Goal: Task Accomplishment & Management: Manage account settings

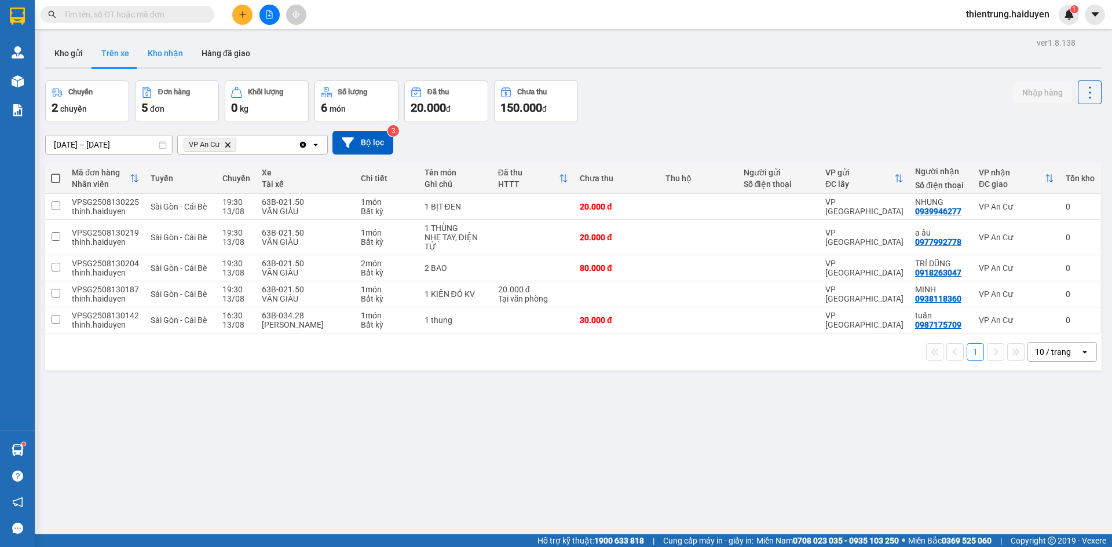
click at [188, 61] on button "Kho nhận" at bounding box center [165, 53] width 54 height 28
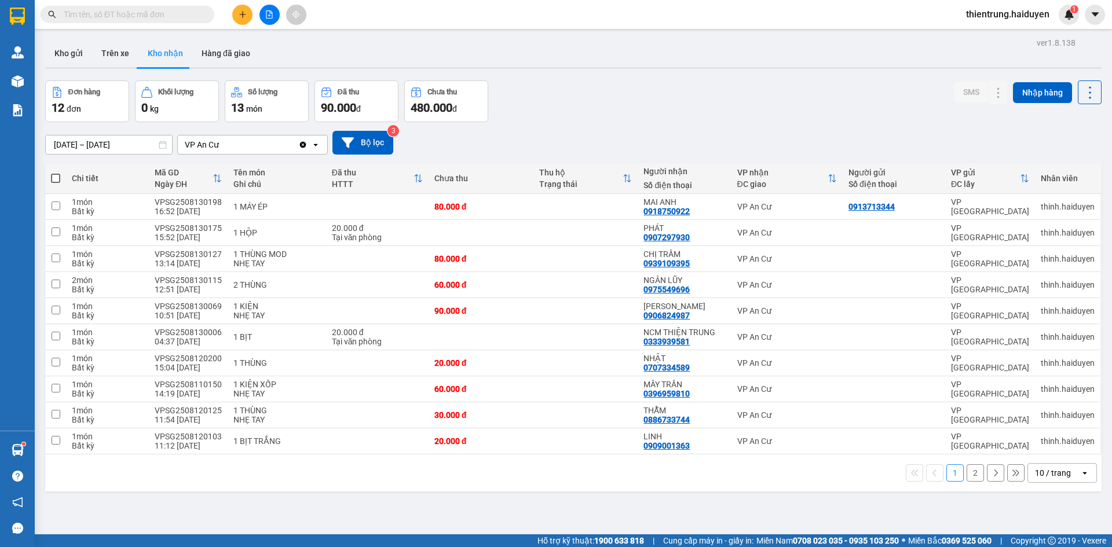
click at [972, 475] on button "2" at bounding box center [975, 473] width 17 height 17
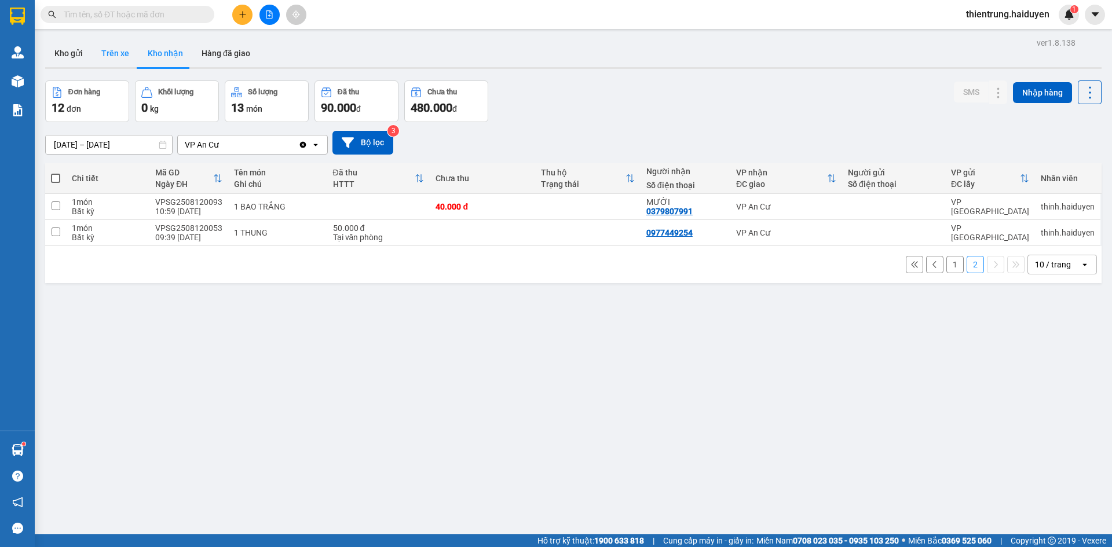
click at [116, 57] on button "Trên xe" at bounding box center [115, 53] width 46 height 28
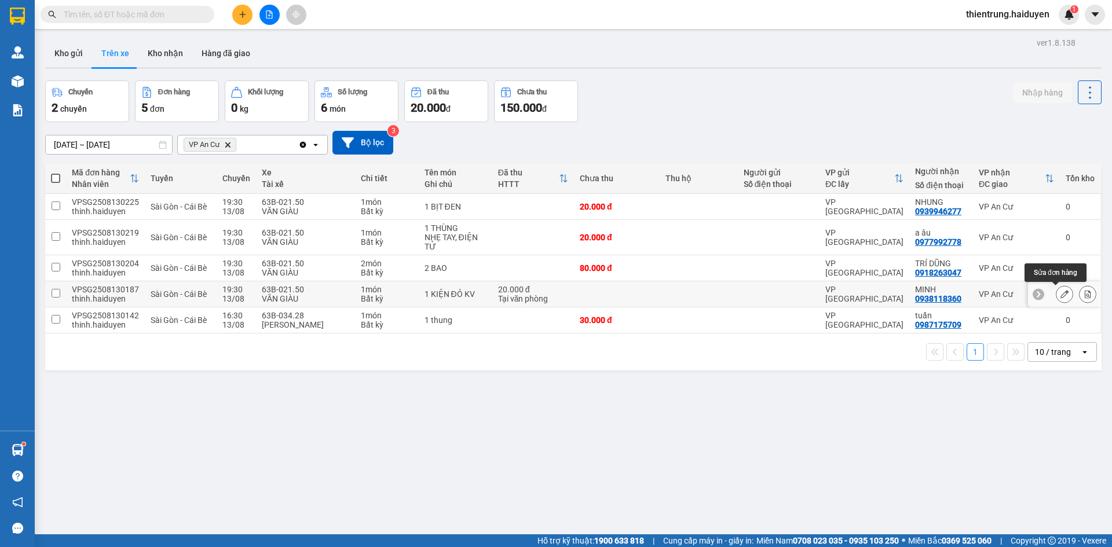
click at [1061, 294] on icon at bounding box center [1065, 294] width 8 height 8
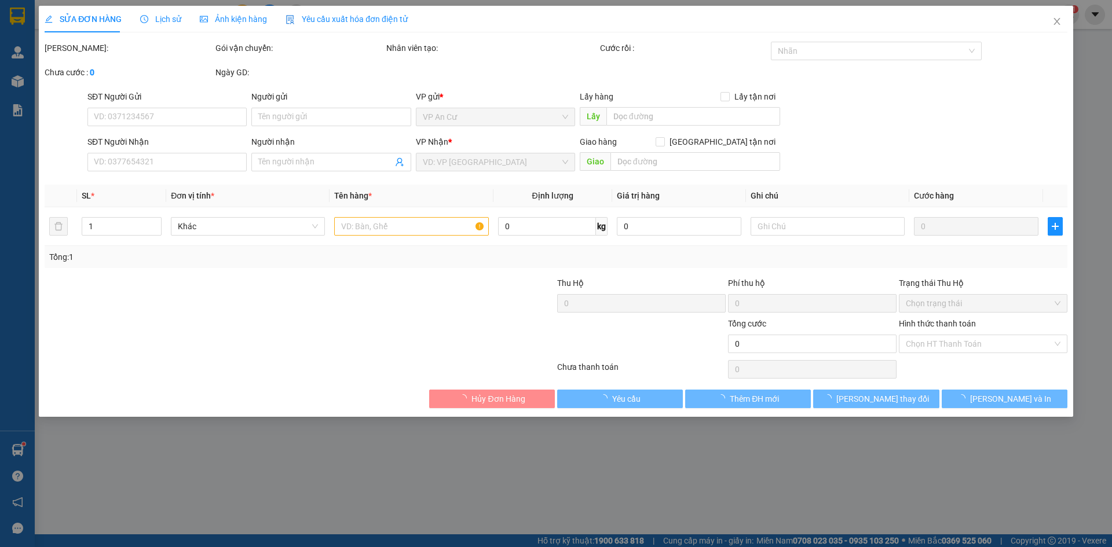
click at [169, 19] on span "Lịch sử" at bounding box center [160, 18] width 41 height 9
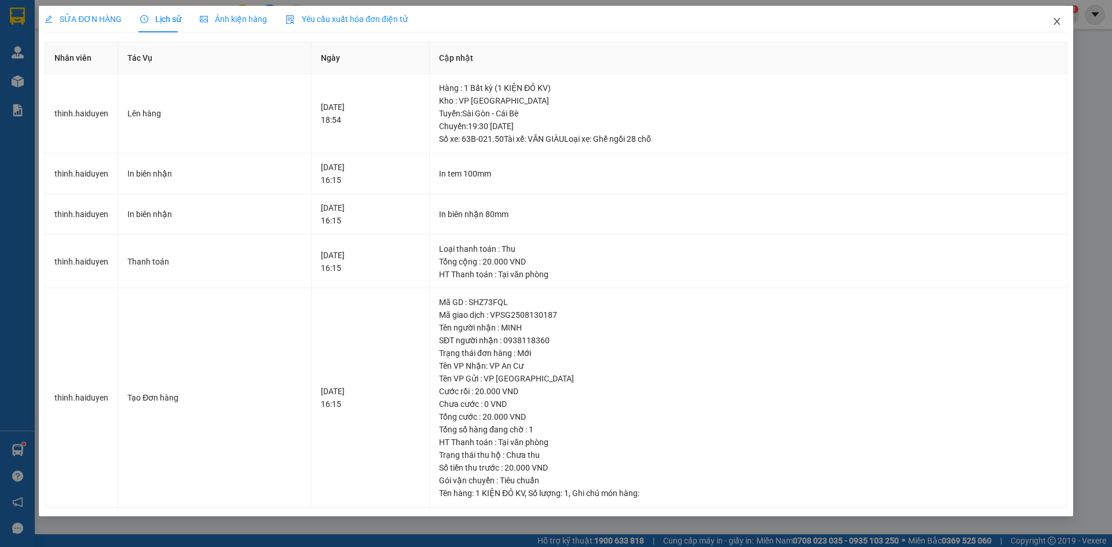
click at [1057, 21] on icon "close" at bounding box center [1057, 21] width 6 height 7
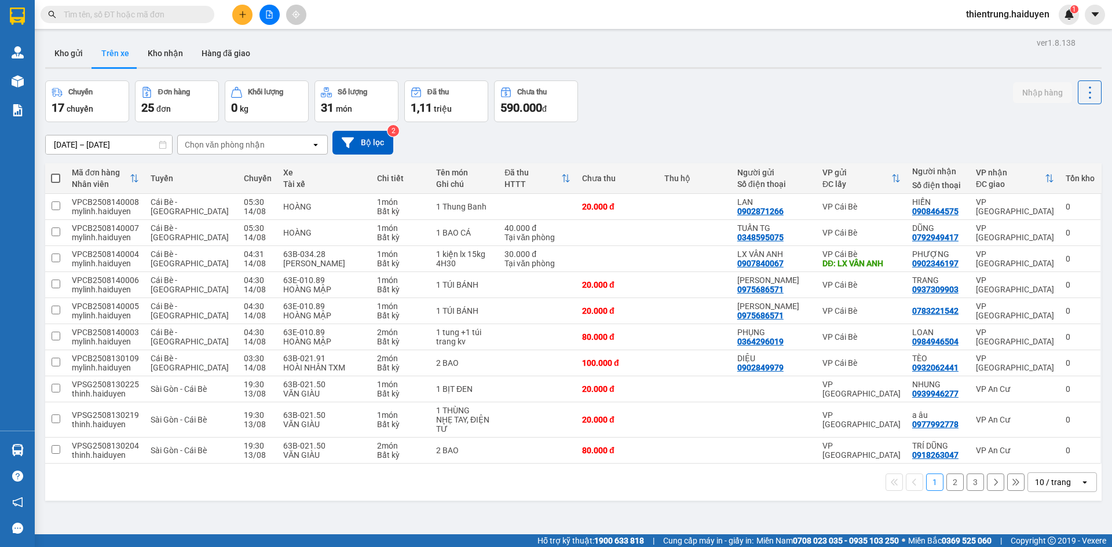
click at [351, 38] on div "ver 1.8.138 Kho gửi Trên xe Kho nhận Hàng đã giao Chuyến 17 chuyến Đơn hàng 25 …" at bounding box center [574, 308] width 1066 height 547
click at [258, 145] on div "Chọn văn phòng nhận" at bounding box center [225, 145] width 80 height 12
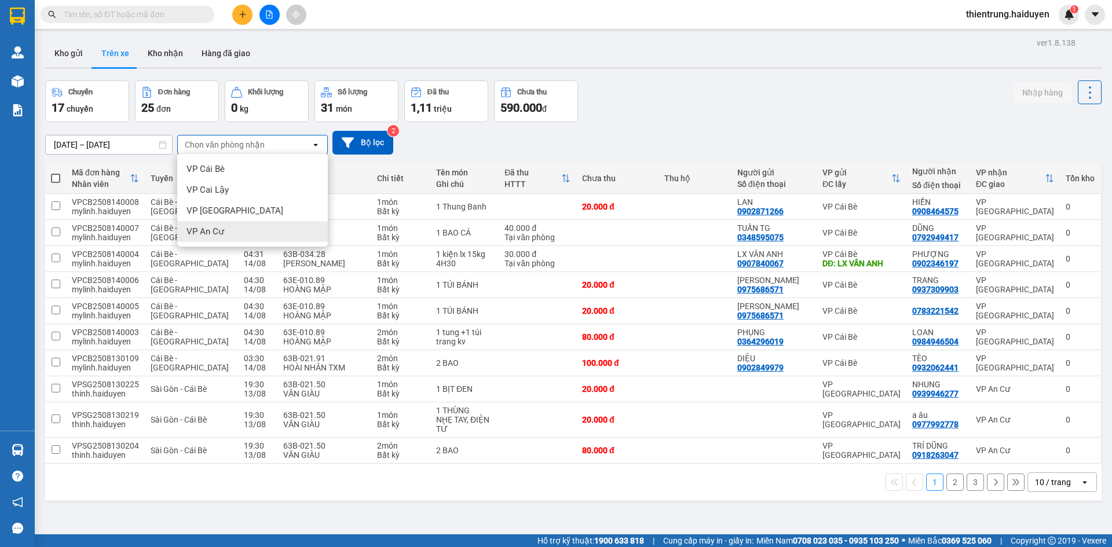
click at [228, 229] on div "VP An Cư" at bounding box center [252, 231] width 151 height 21
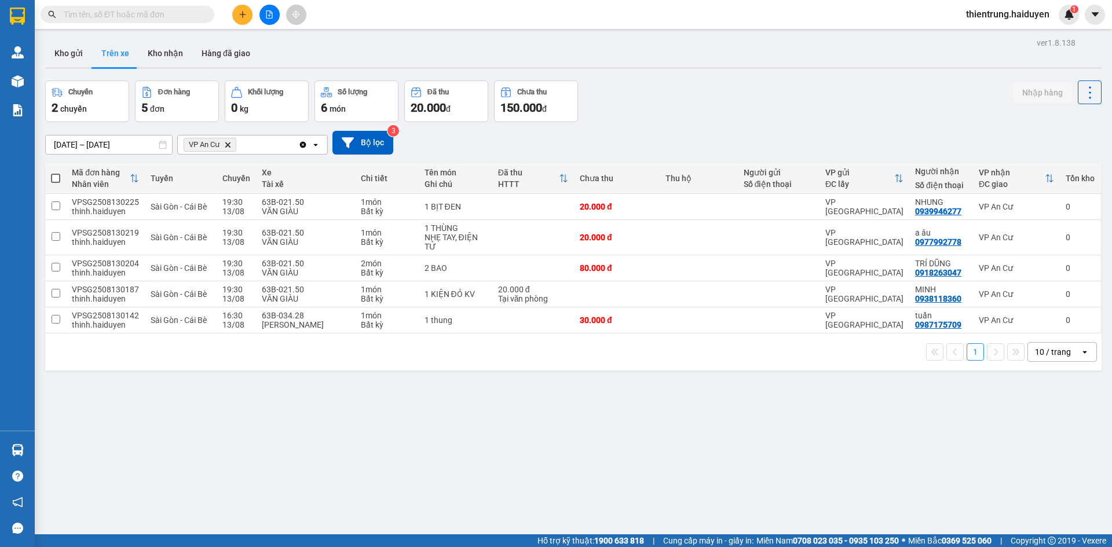
click at [364, 386] on div "ver 1.8.138 Kho gửi Trên xe Kho nhận Hàng đã giao Chuyến 2 chuyến Đơn hàng 5 đơ…" at bounding box center [574, 308] width 1066 height 547
click at [60, 56] on button "Kho gửi" at bounding box center [68, 53] width 47 height 28
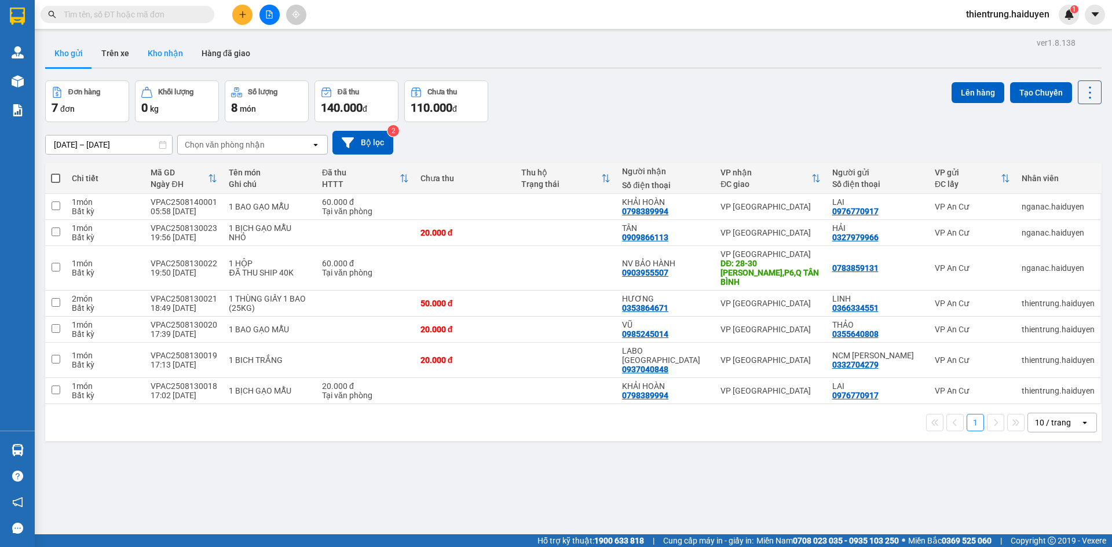
click at [166, 57] on button "Kho nhận" at bounding box center [165, 53] width 54 height 28
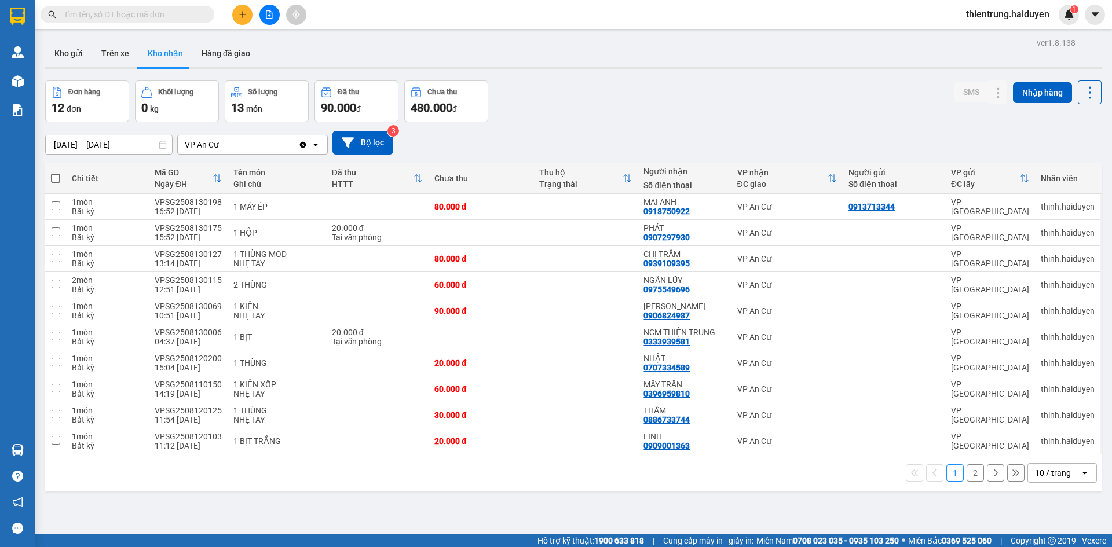
click at [976, 480] on div "1 2 10 / trang open" at bounding box center [573, 473] width 1047 height 20
click at [972, 476] on button "2" at bounding box center [975, 473] width 17 height 17
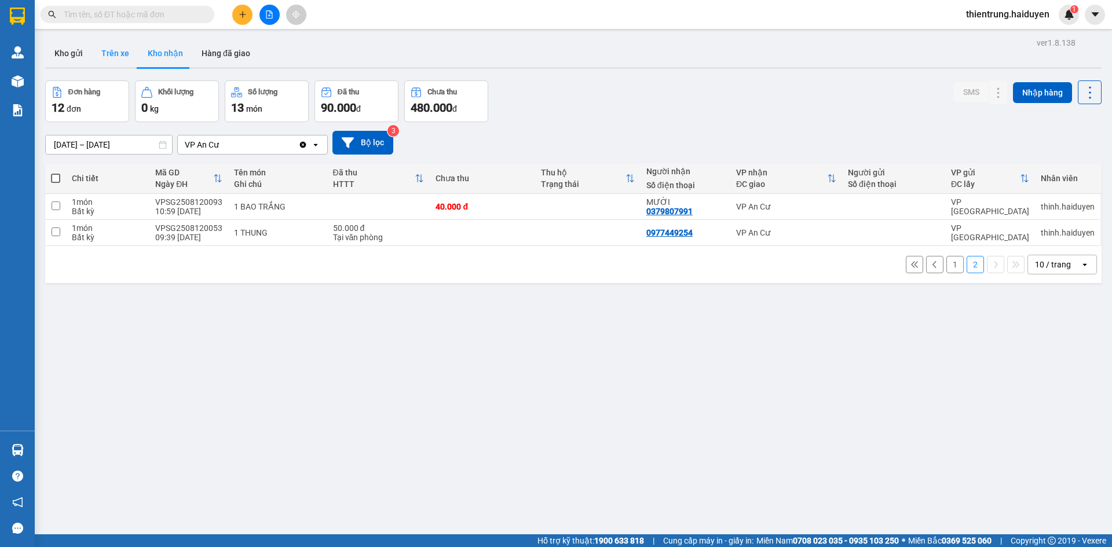
click at [121, 63] on button "Trên xe" at bounding box center [115, 53] width 46 height 28
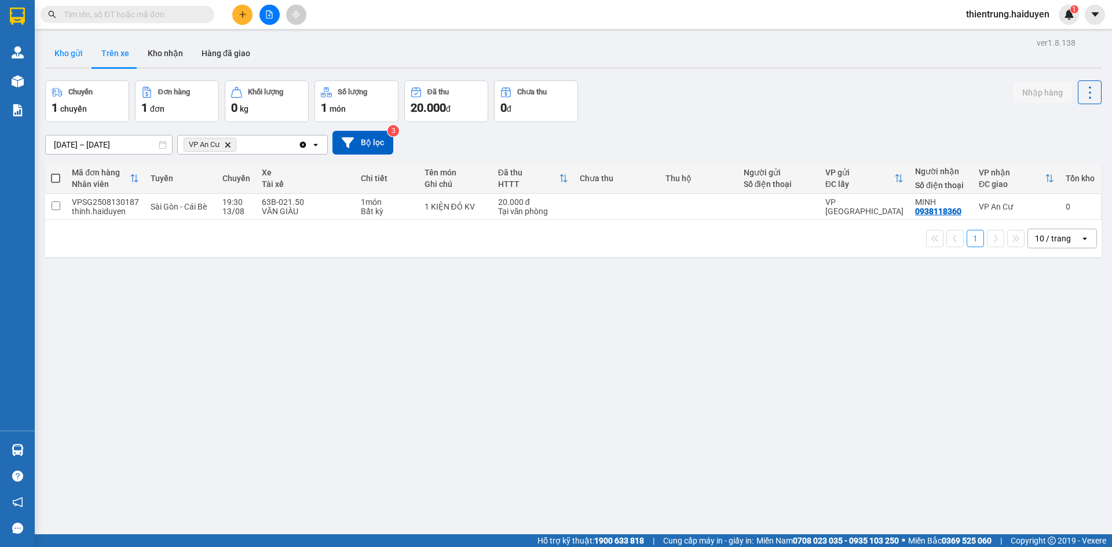
click at [75, 59] on button "Kho gửi" at bounding box center [68, 53] width 47 height 28
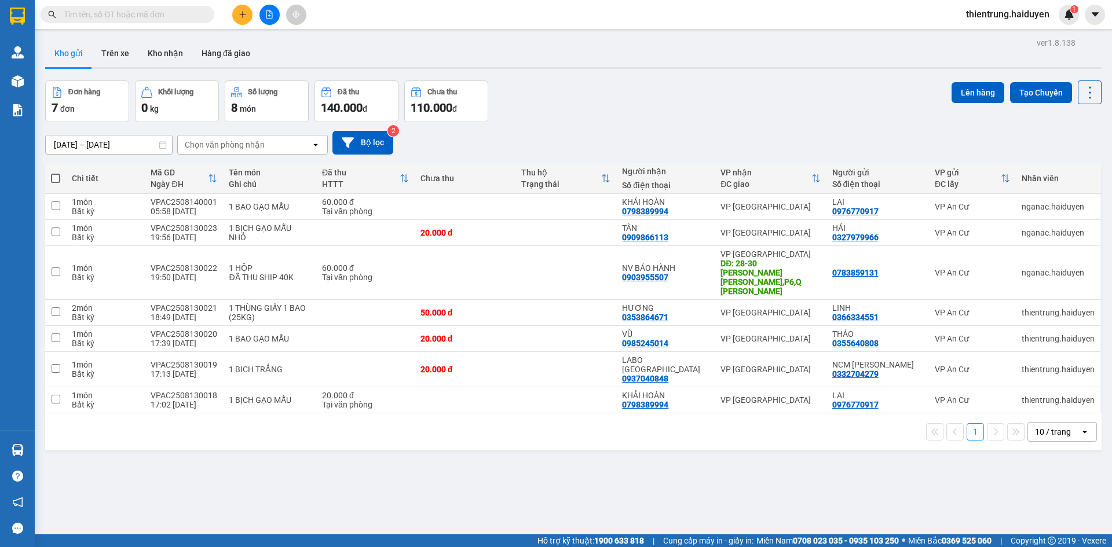
click at [727, 474] on div "ver 1.8.138 Kho gửi Trên xe Kho nhận Hàng đã giao Đơn hàng 7 đơn Khối lượng 0 k…" at bounding box center [574, 308] width 1066 height 547
click at [128, 59] on button "Trên xe" at bounding box center [115, 53] width 46 height 28
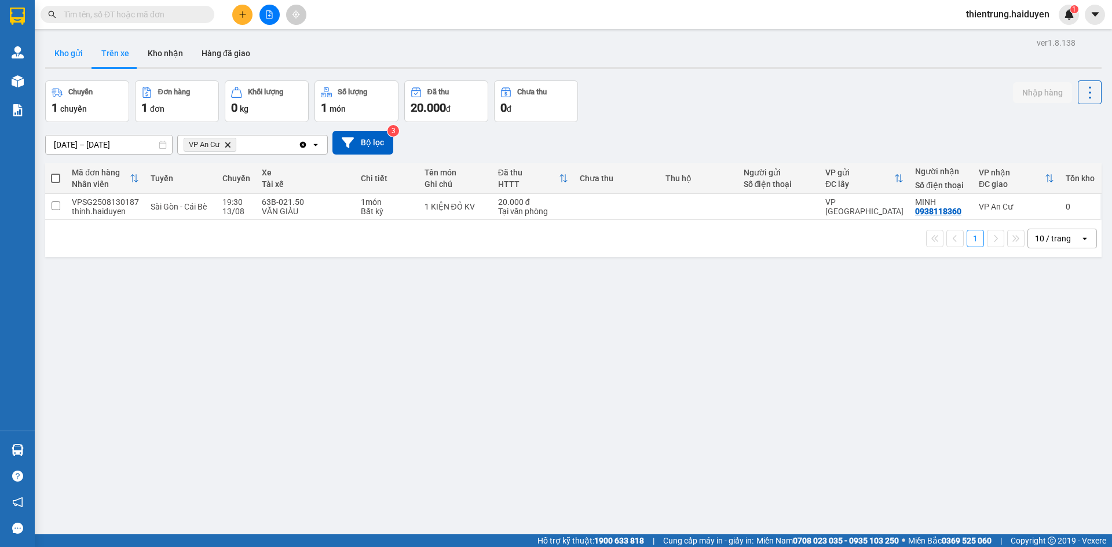
click at [78, 53] on button "Kho gửi" at bounding box center [68, 53] width 47 height 28
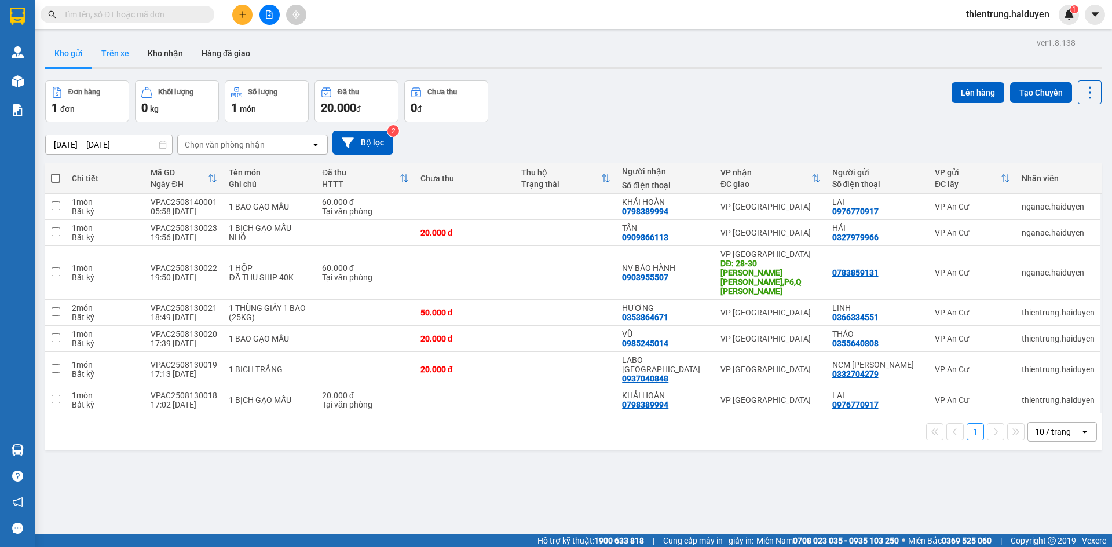
click at [104, 54] on button "Trên xe" at bounding box center [115, 53] width 46 height 28
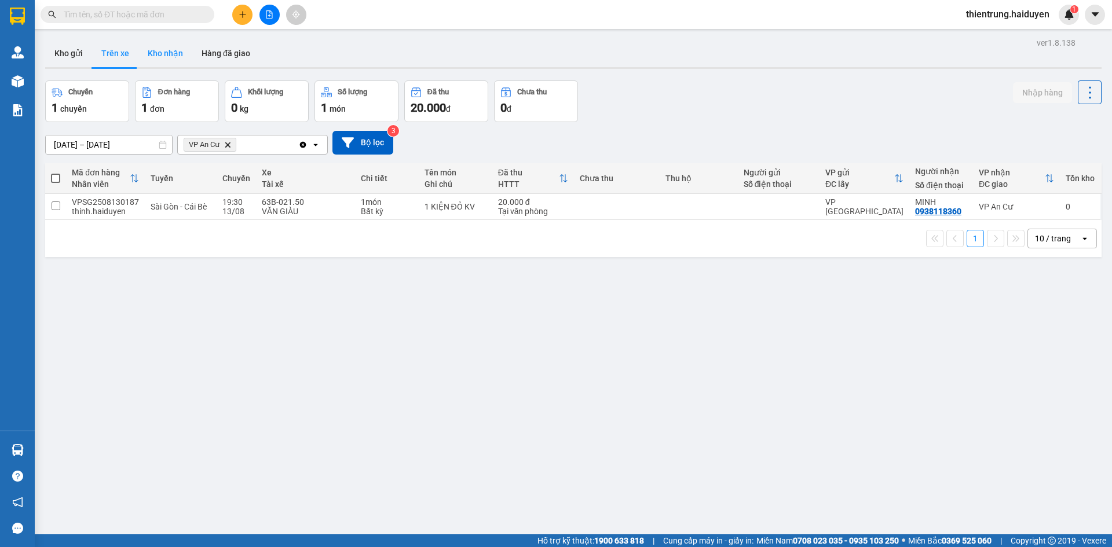
click at [163, 53] on button "Kho nhận" at bounding box center [165, 53] width 54 height 28
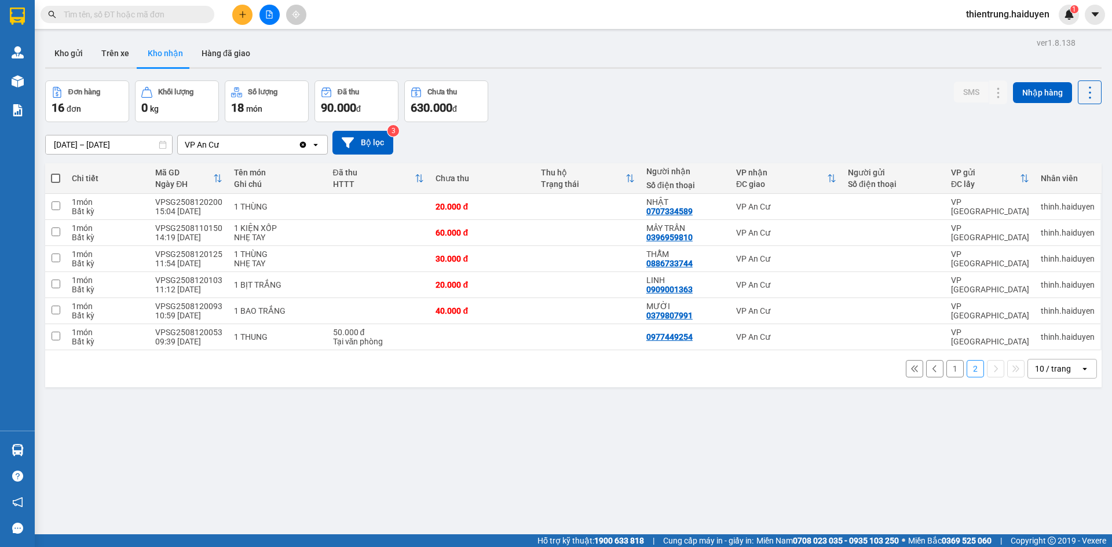
drag, startPoint x: 414, startPoint y: 444, endPoint x: 399, endPoint y: 408, distance: 39.5
click at [414, 444] on div "ver 1.8.138 Kho gửi Trên xe Kho nhận Hàng đã giao Đơn hàng 16 đơn Khối lượng 0 …" at bounding box center [574, 308] width 1066 height 547
click at [126, 56] on button "Trên xe" at bounding box center [115, 53] width 46 height 28
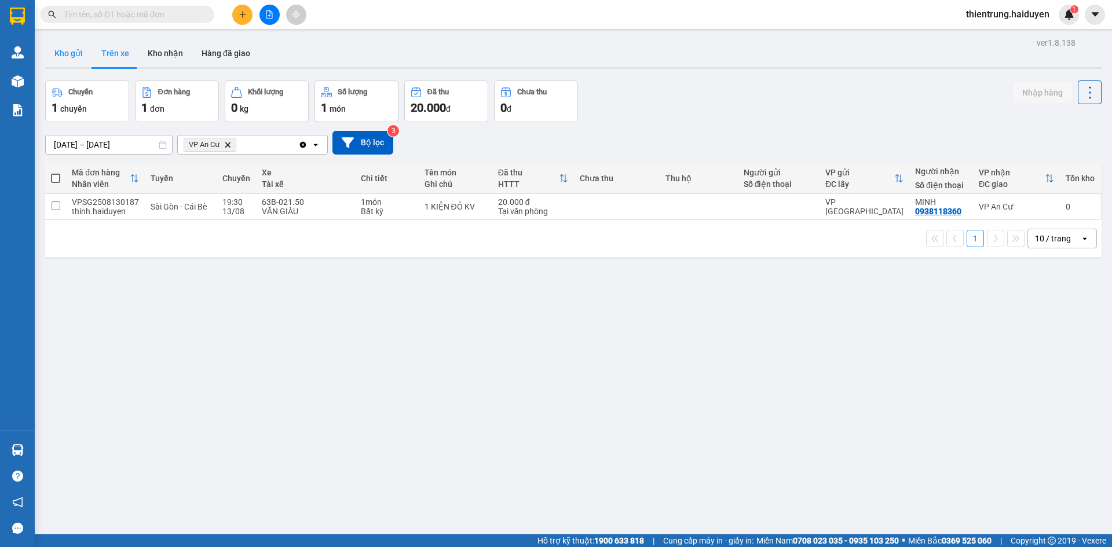
click at [57, 52] on button "Kho gửi" at bounding box center [68, 53] width 47 height 28
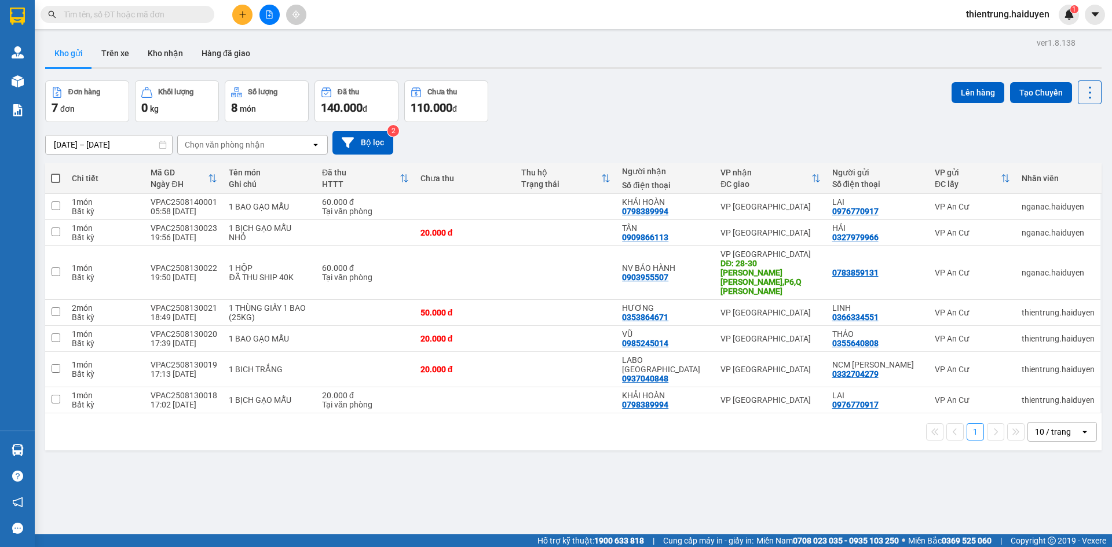
click at [139, 12] on input "text" at bounding box center [132, 14] width 137 height 13
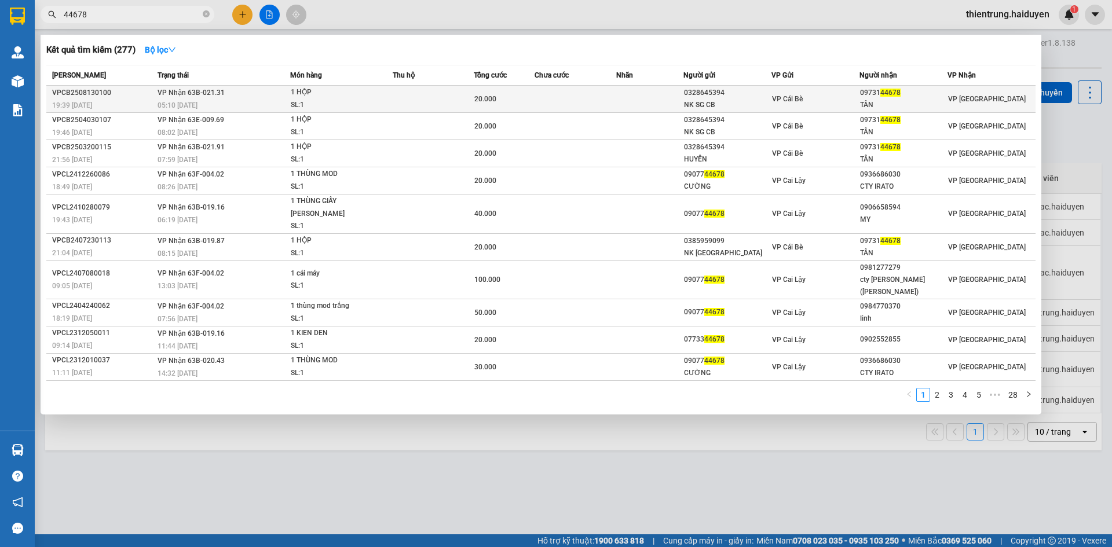
type input "44678"
click at [269, 98] on td "VP Nhận 63B-021.31 05:10 - 14/08" at bounding box center [223, 99] width 136 height 27
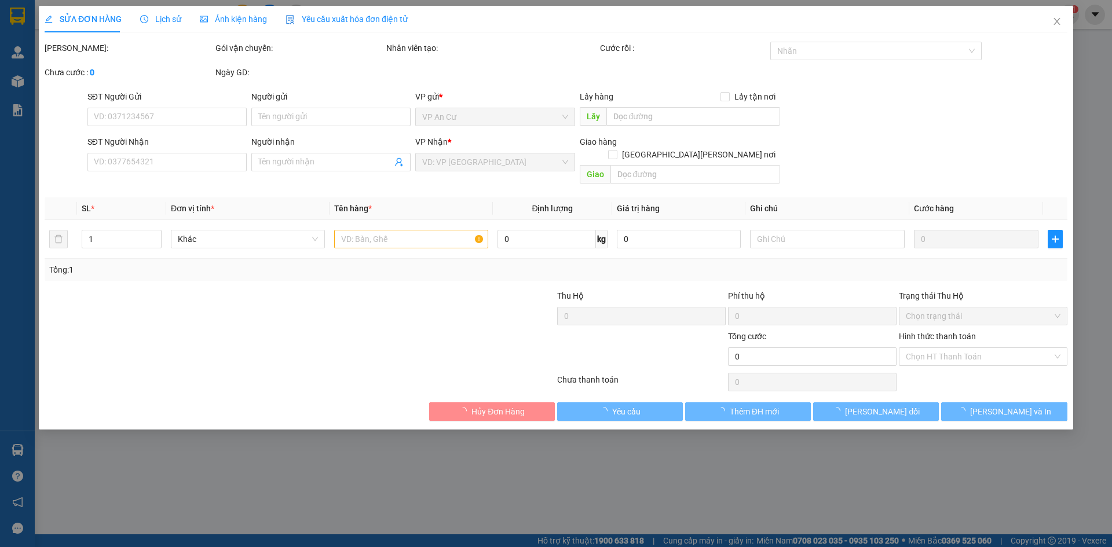
type input "0328645394"
type input "NK SG CB"
type input "0973144678"
type input "TÂN"
type input "20.000"
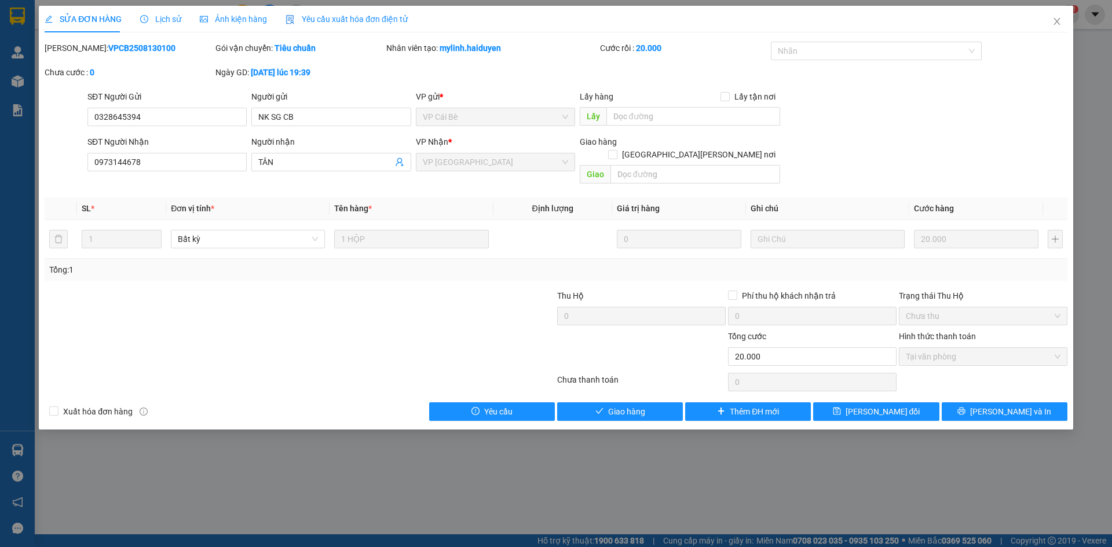
click at [119, 44] on b "VPCB2508130100" at bounding box center [141, 47] width 67 height 9
copy b "VPCB2508130100"
click at [1053, 20] on icon "close" at bounding box center [1057, 21] width 9 height 9
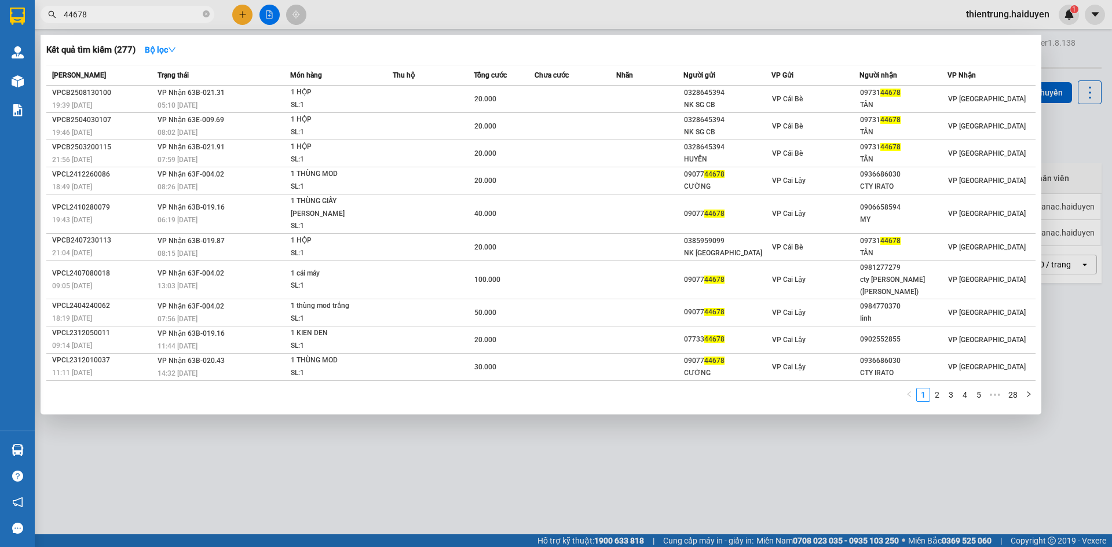
click at [98, 12] on input "44678" at bounding box center [132, 14] width 137 height 13
paste input "VPCB2508130100"
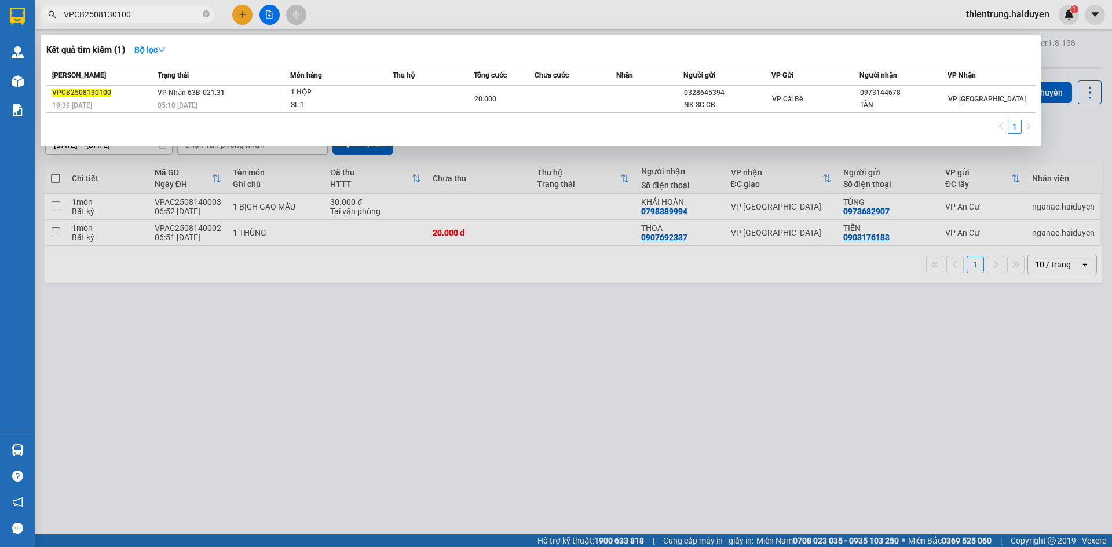
type input "VPCB2508130100"
click at [936, 356] on div at bounding box center [556, 273] width 1112 height 547
click at [205, 17] on icon "close-circle" at bounding box center [206, 13] width 7 height 7
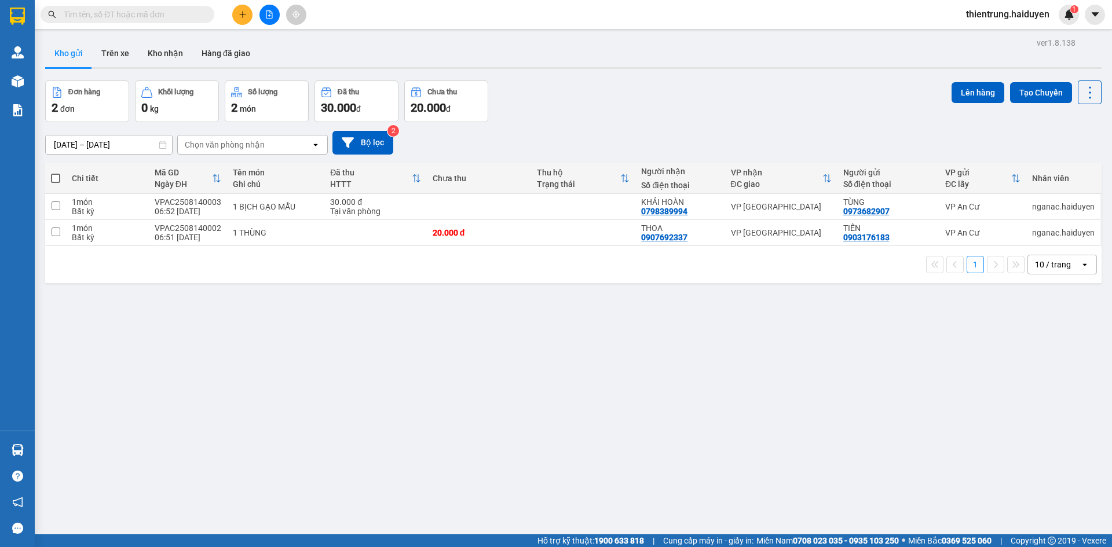
click at [460, 353] on div "ver 1.8.138 Kho gửi Trên xe Kho nhận Hàng đã giao Đơn hàng 2 đơn Khối lượng 0 k…" at bounding box center [574, 308] width 1066 height 547
click at [113, 49] on button "Trên xe" at bounding box center [115, 53] width 46 height 28
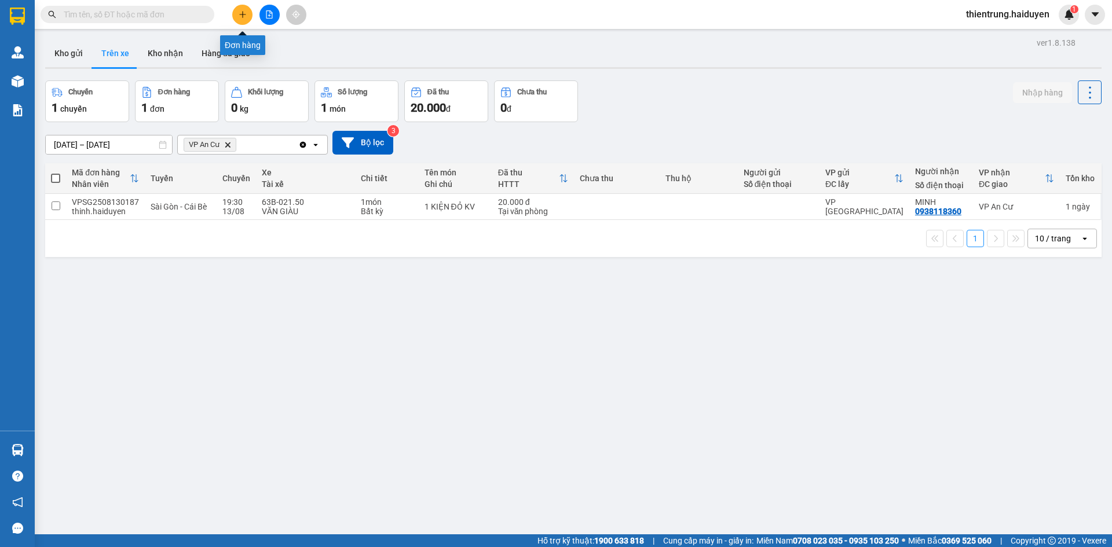
click at [243, 15] on icon "plus" at bounding box center [243, 14] width 8 height 8
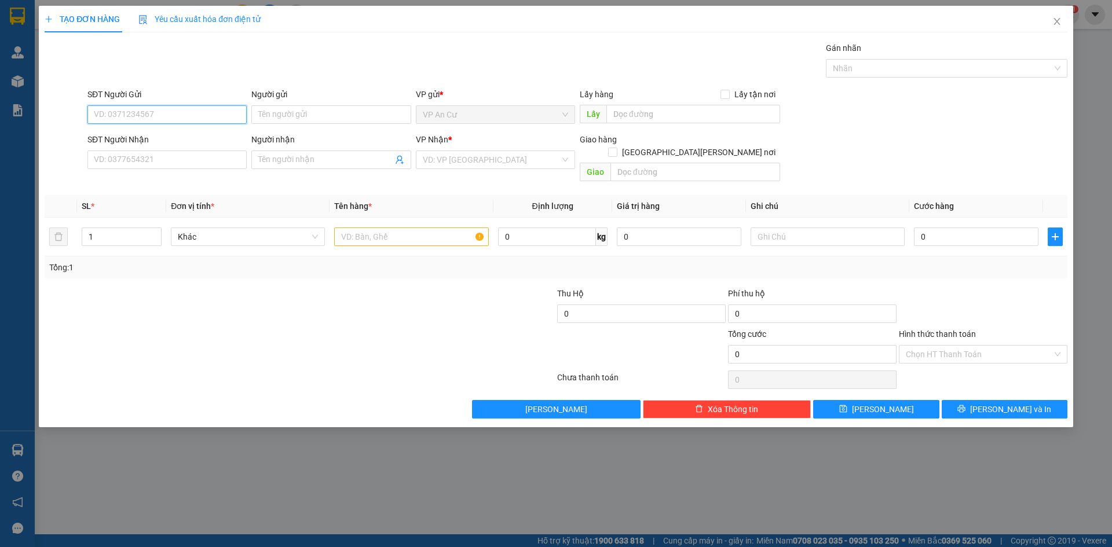
click at [185, 114] on input "SĐT Người Gửi" at bounding box center [166, 114] width 159 height 19
click at [143, 155] on div "0325921147 - AN" at bounding box center [166, 156] width 145 height 13
type input "0325921147"
type input "AN"
type input "0987144258"
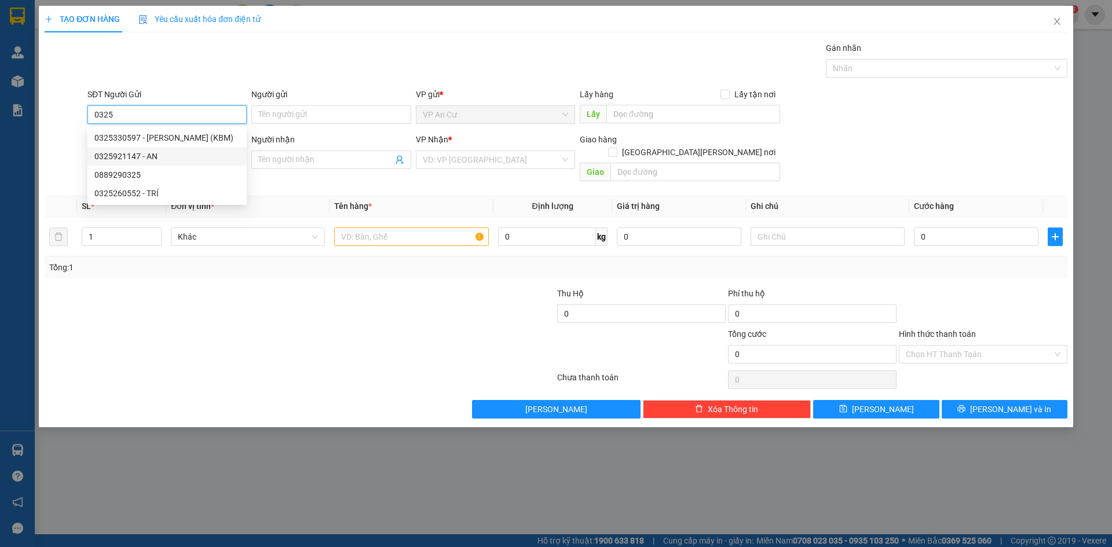
type input "HIỀN"
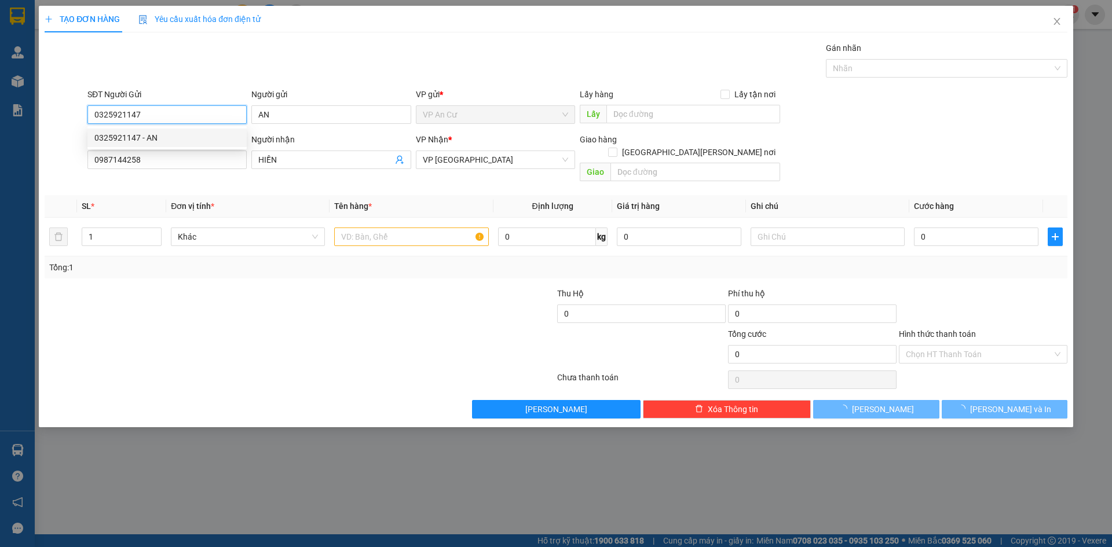
type input "40.000"
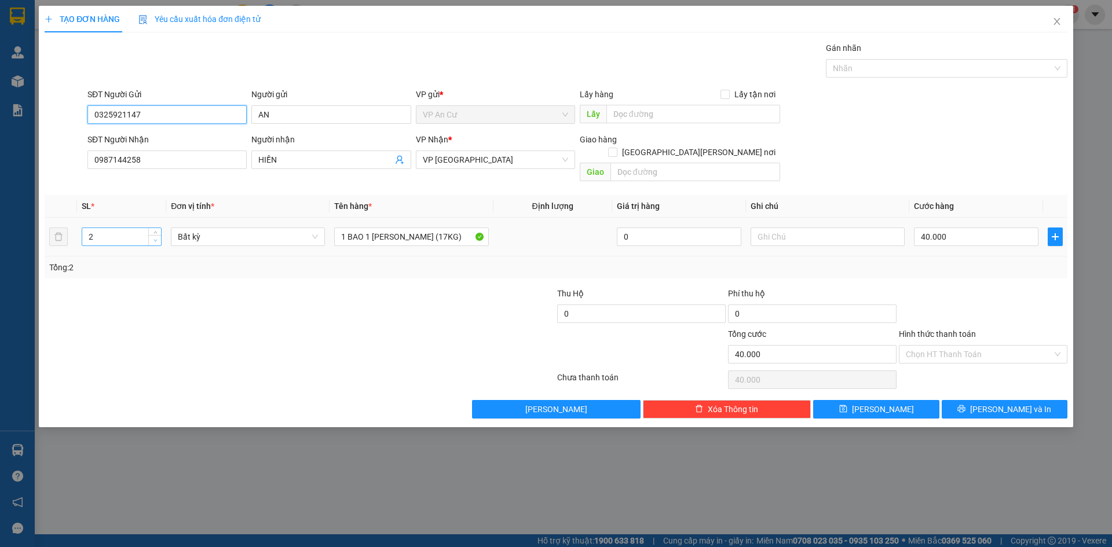
type input "0325921147"
type input "1"
click at [155, 239] on icon "down" at bounding box center [156, 241] width 4 height 4
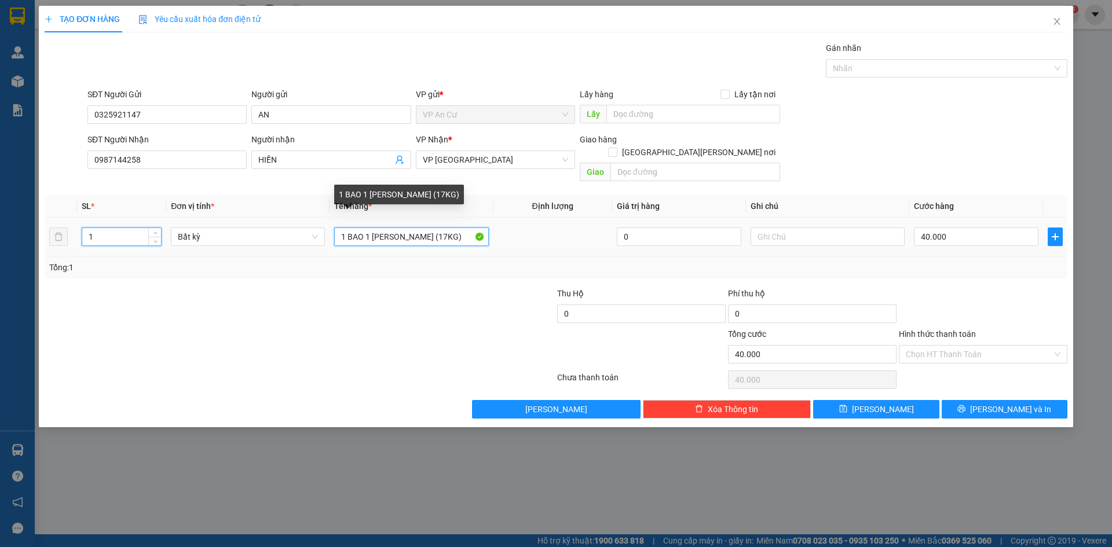
type input "0"
drag, startPoint x: 367, startPoint y: 225, endPoint x: 470, endPoint y: 225, distance: 103.1
click at [470, 228] on input "1 BAO 1 BỊCH HỒNG (17KG)" at bounding box center [411, 237] width 154 height 19
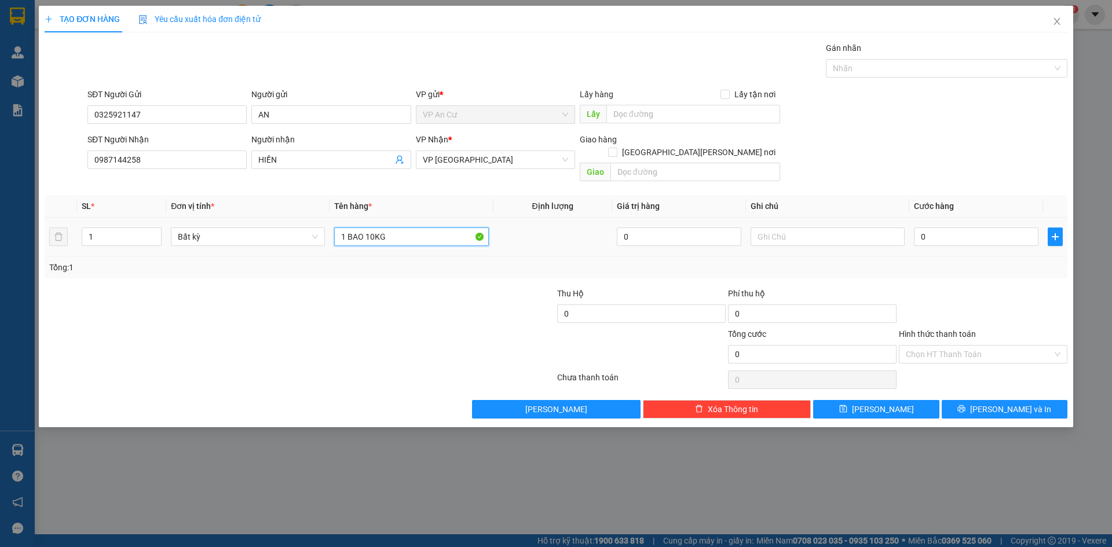
type input "1 BAO 10KG"
click at [955, 236] on td "0" at bounding box center [977, 237] width 134 height 39
click at [955, 228] on input "0" at bounding box center [976, 237] width 125 height 19
type input "2"
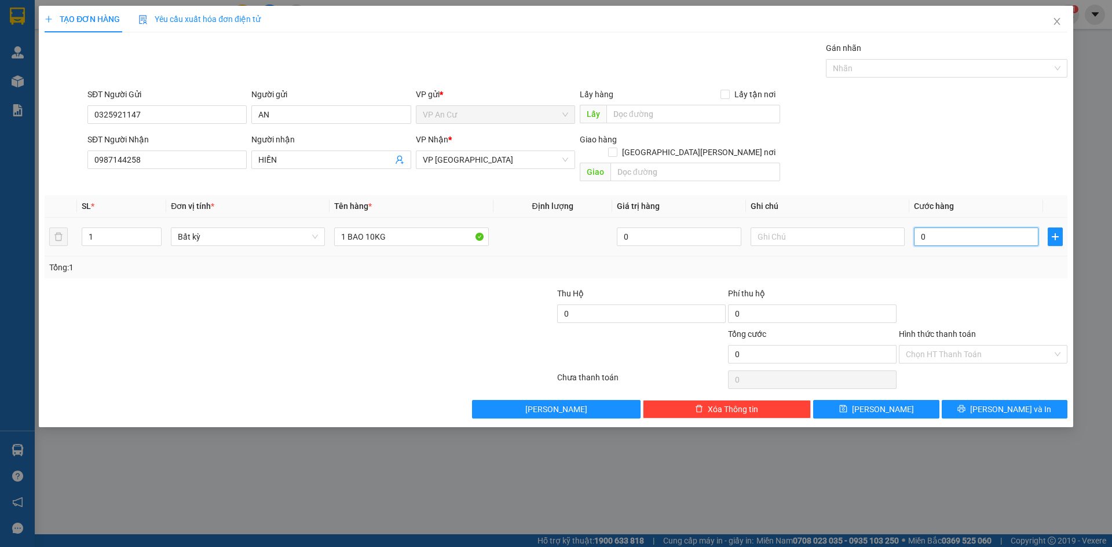
type input "2"
type input "20"
type input "20.000"
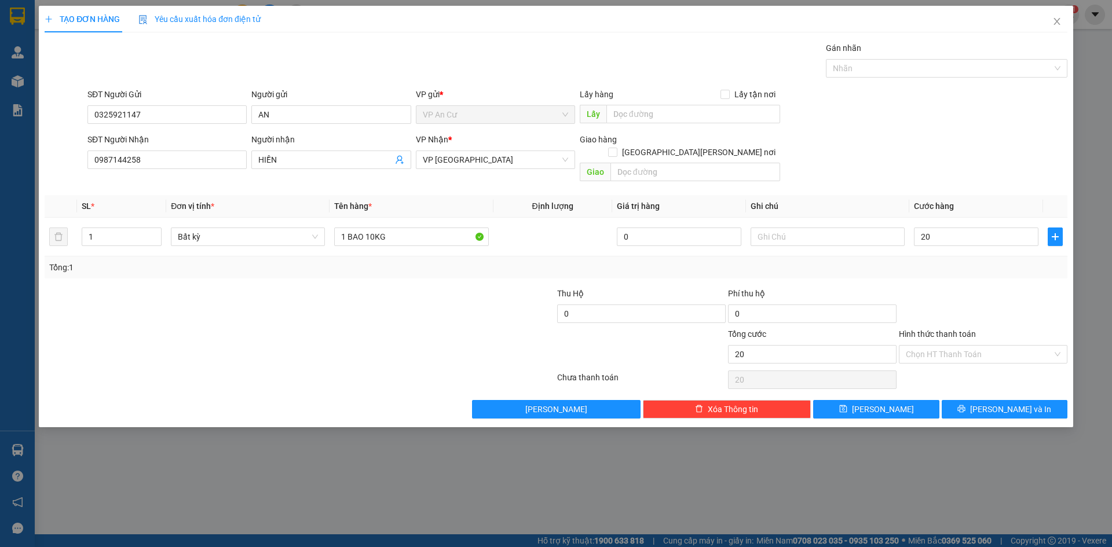
type input "20.000"
click at [943, 287] on div at bounding box center [983, 307] width 171 height 41
click at [976, 400] on button "[PERSON_NAME] và In" at bounding box center [1005, 409] width 126 height 19
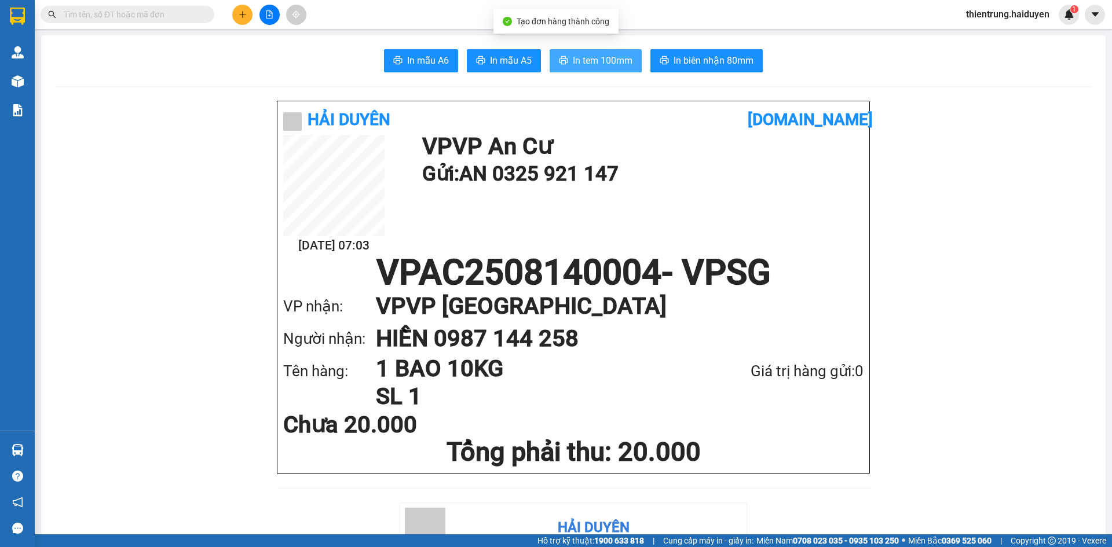
click at [585, 61] on span "In tem 100mm" at bounding box center [603, 60] width 60 height 14
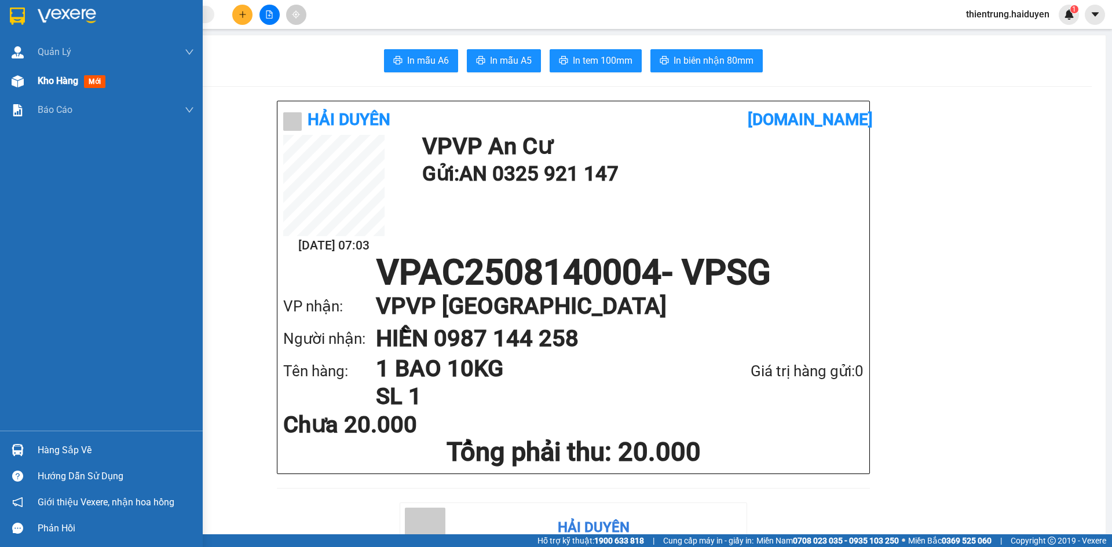
click at [45, 76] on span "Kho hàng" at bounding box center [58, 80] width 41 height 11
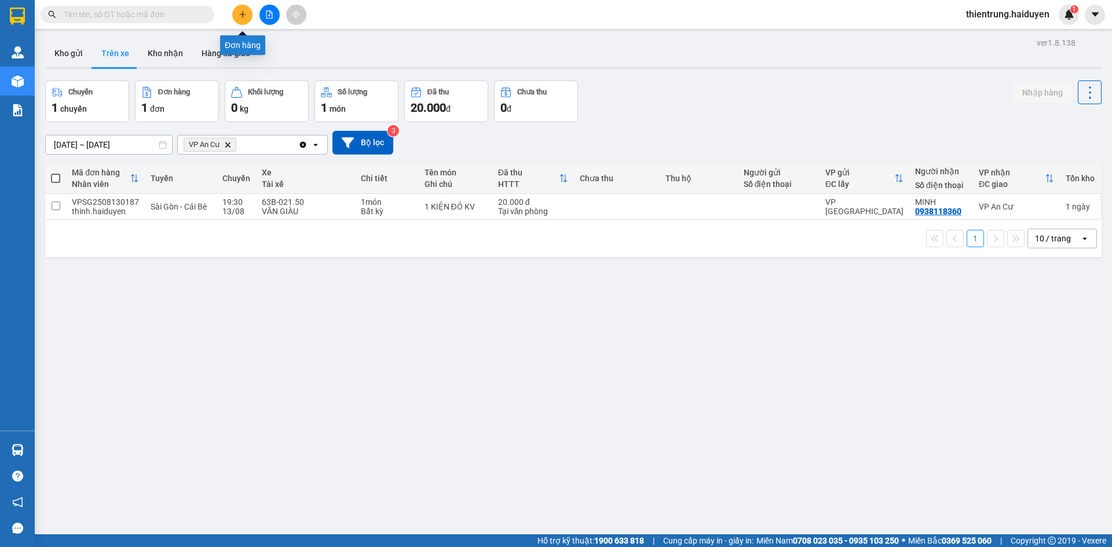
click at [239, 17] on icon "plus" at bounding box center [243, 14] width 8 height 8
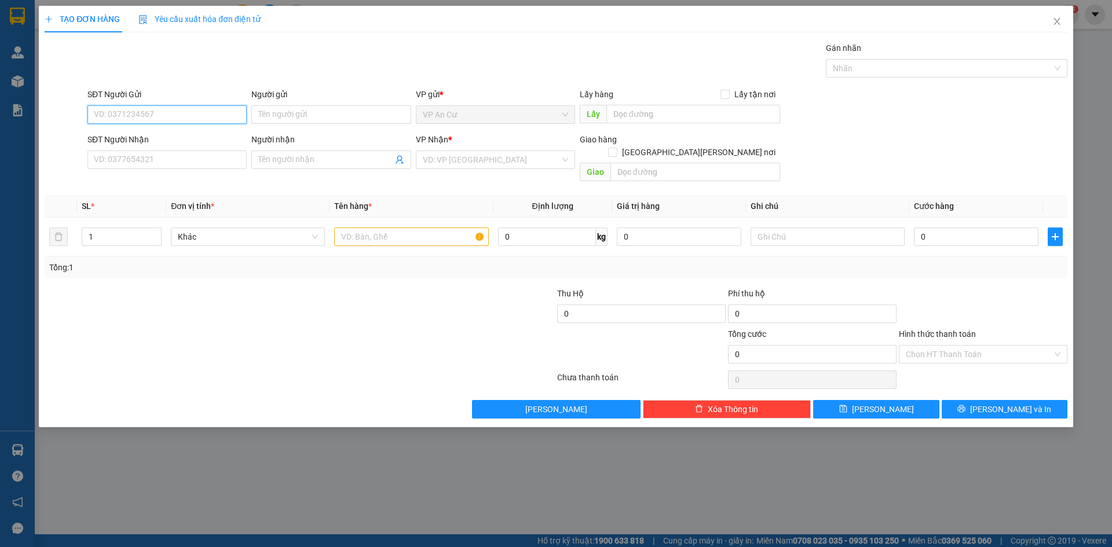
click at [141, 115] on input "SĐT Người Gửi" at bounding box center [166, 114] width 159 height 19
type input "0389683520"
click at [181, 161] on input "SĐT Người Nhận" at bounding box center [166, 160] width 159 height 19
click at [134, 159] on input "SĐT Người Nhận" at bounding box center [166, 160] width 159 height 19
click at [147, 115] on input "0389683520" at bounding box center [166, 114] width 159 height 19
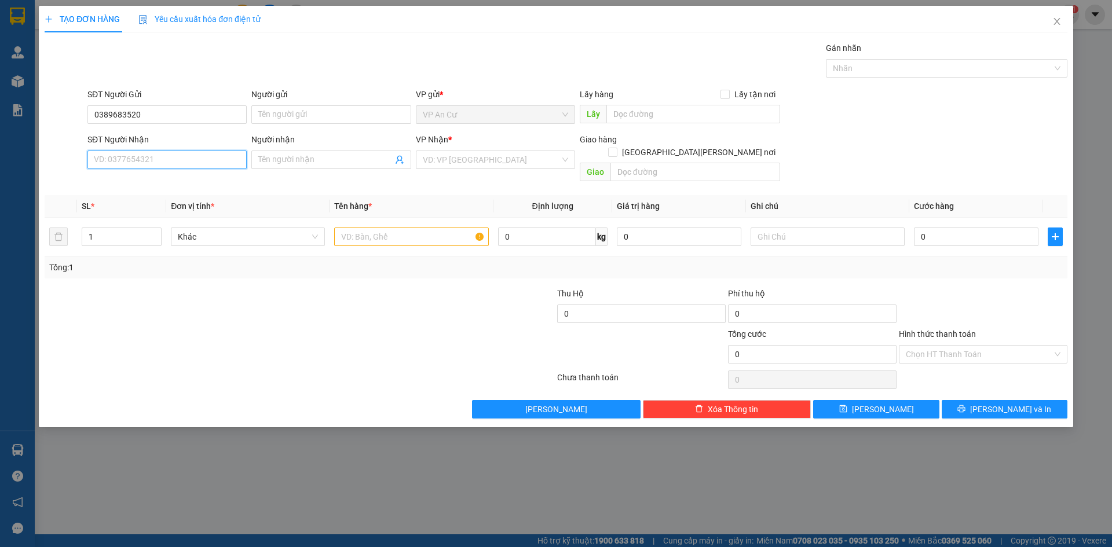
click at [149, 158] on input "SĐT Người Nhận" at bounding box center [166, 160] width 159 height 19
click at [421, 228] on input "text" at bounding box center [411, 237] width 154 height 19
type input "1 THÙNG NHẸ TAY 10KG"
click at [184, 162] on input "SĐT Người Nhận" at bounding box center [166, 160] width 159 height 19
type input "0339516839"
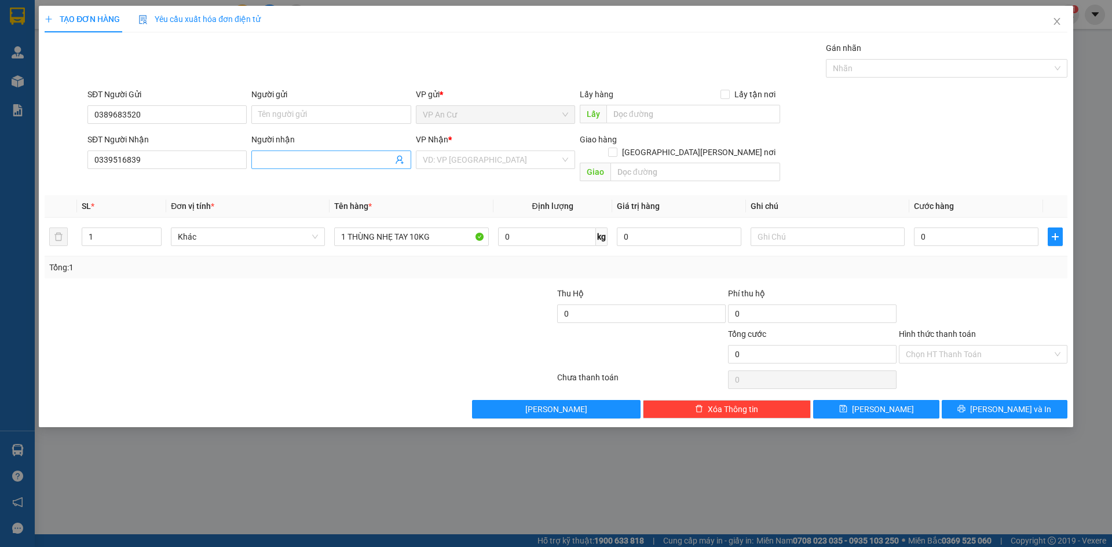
click at [290, 160] on input "Người nhận" at bounding box center [325, 160] width 134 height 13
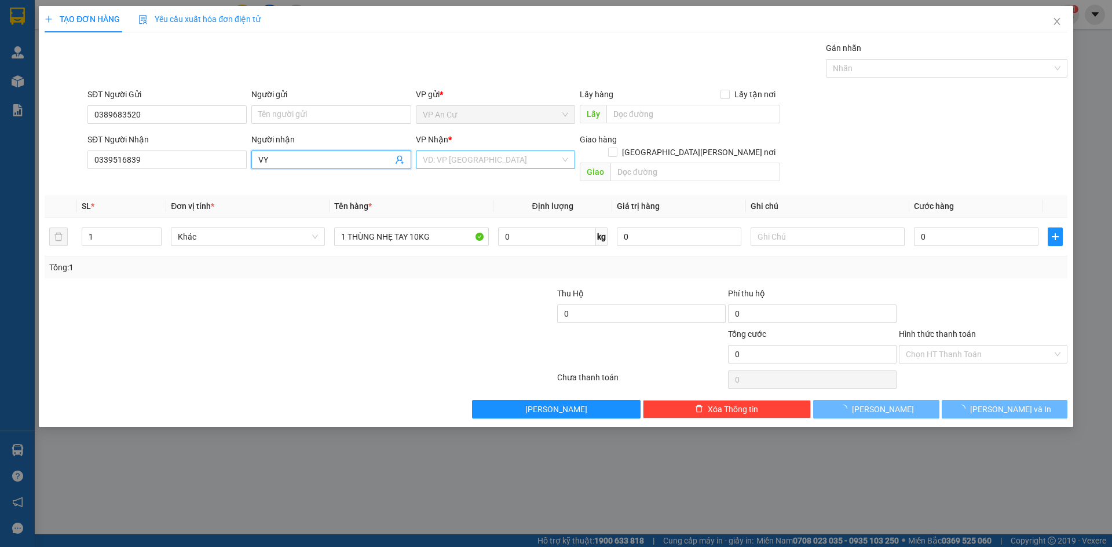
type input "VY"
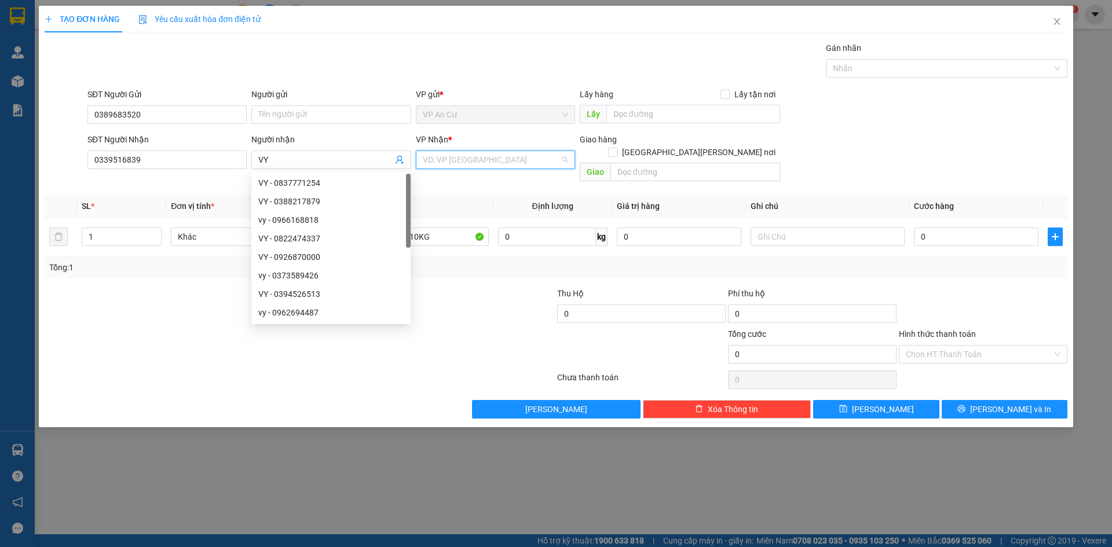
click at [466, 163] on input "search" at bounding box center [491, 159] width 137 height 17
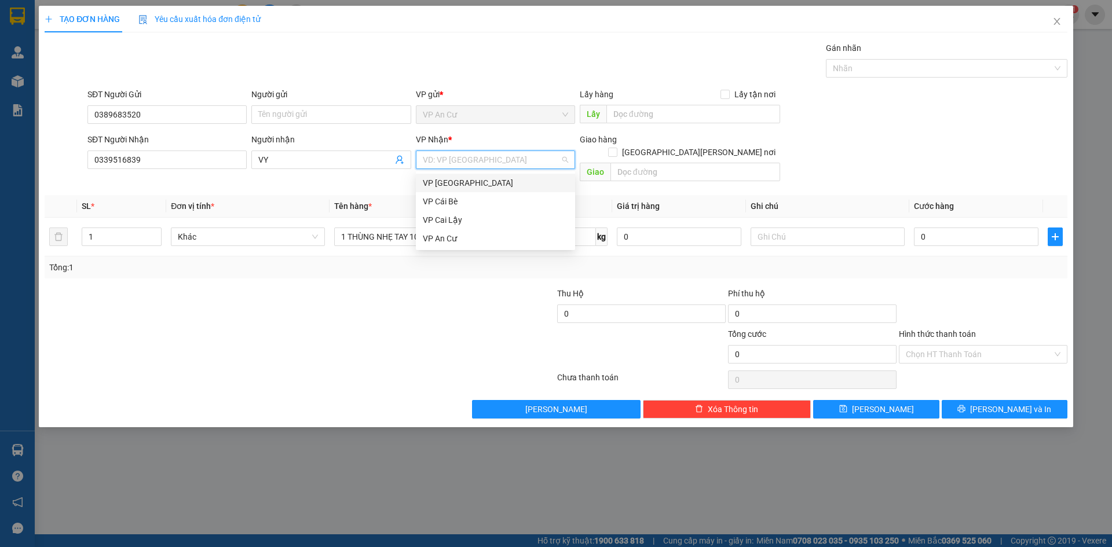
click at [470, 185] on div "VP [GEOGRAPHIC_DATA]" at bounding box center [495, 183] width 145 height 13
drag, startPoint x: 436, startPoint y: 307, endPoint x: 443, endPoint y: 305, distance: 6.8
click at [437, 307] on div at bounding box center [470, 307] width 171 height 41
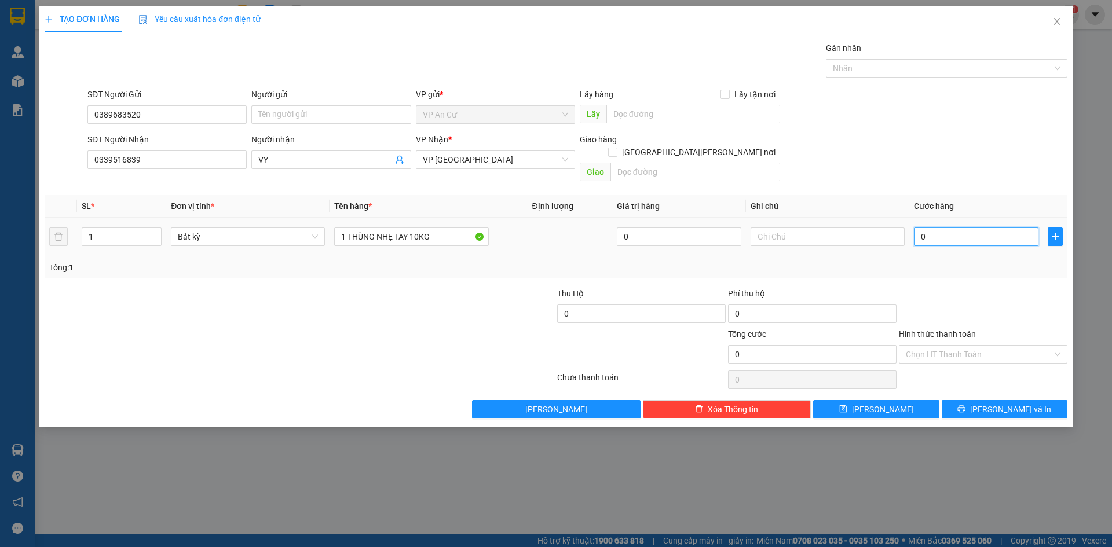
click at [944, 229] on input "0" at bounding box center [976, 237] width 125 height 19
type input "3"
type input "30"
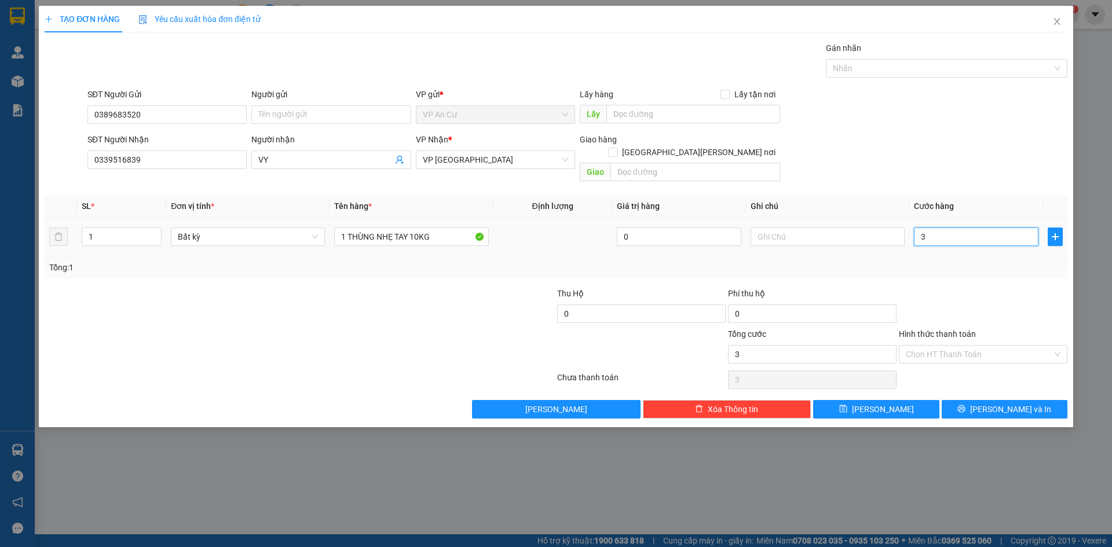
type input "30"
type input "30.000"
click at [939, 297] on div at bounding box center [983, 307] width 171 height 41
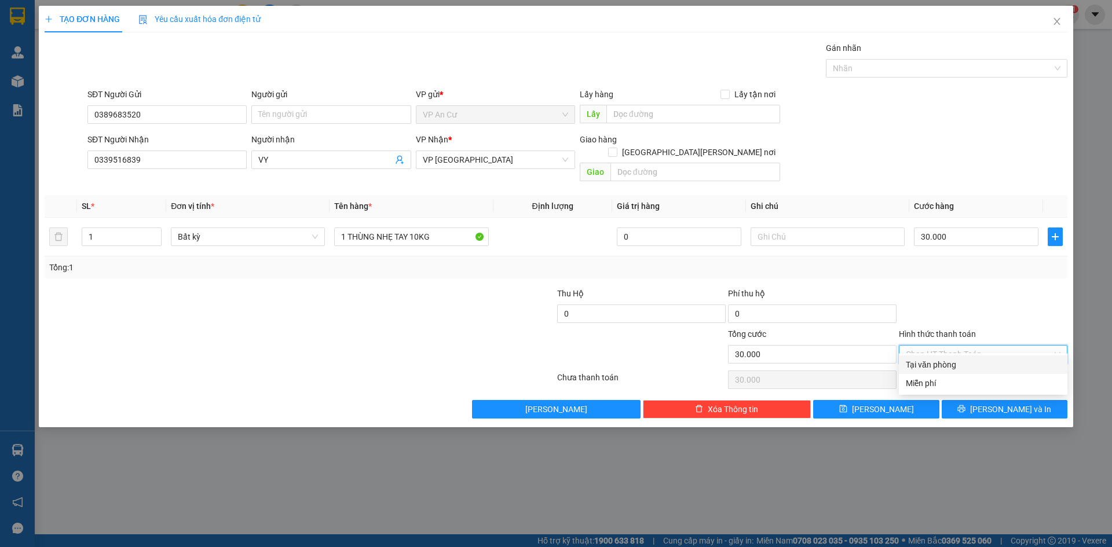
click at [983, 346] on input "Hình thức thanh toán" at bounding box center [979, 354] width 147 height 17
click at [980, 362] on div "Tại văn phòng" at bounding box center [983, 365] width 155 height 13
type input "0"
click at [999, 287] on div at bounding box center [983, 307] width 171 height 41
click at [355, 297] on div at bounding box center [214, 307] width 342 height 41
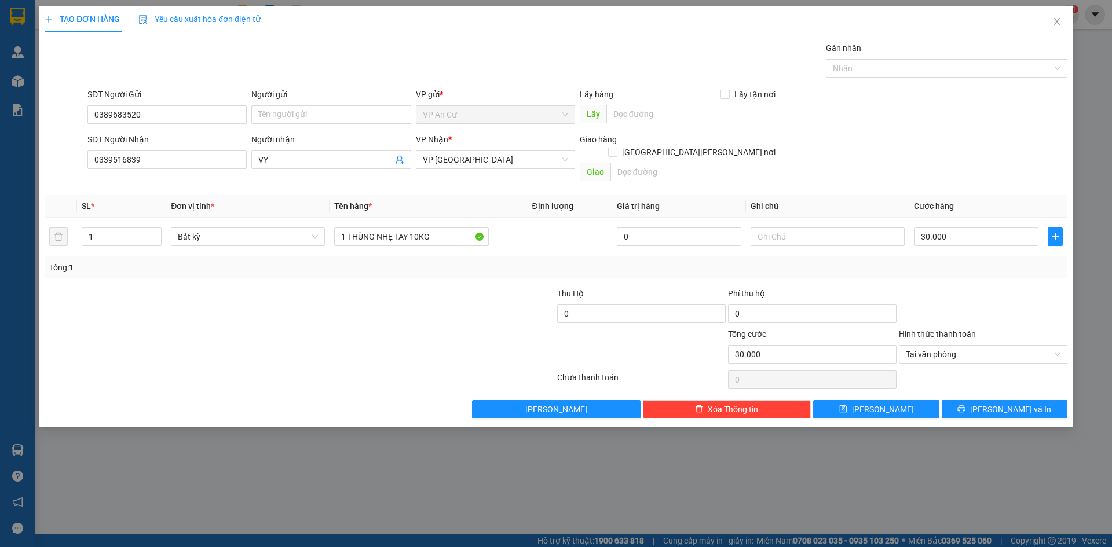
click at [923, 263] on div "Tổng: 1" at bounding box center [556, 268] width 1023 height 22
click at [1012, 403] on span "[PERSON_NAME] và In" at bounding box center [1010, 409] width 81 height 13
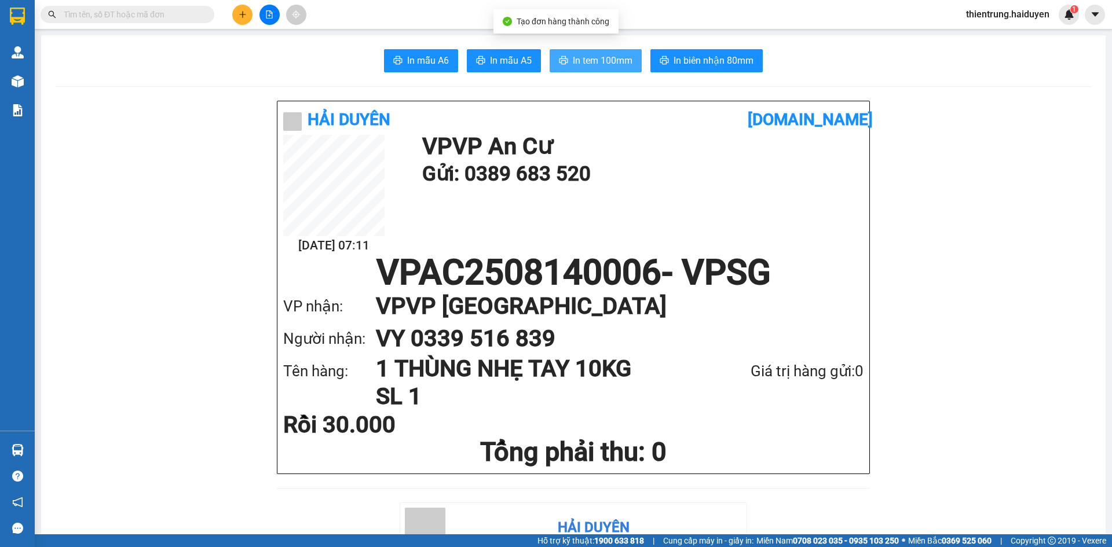
click at [612, 72] on button "In tem 100mm" at bounding box center [596, 60] width 92 height 23
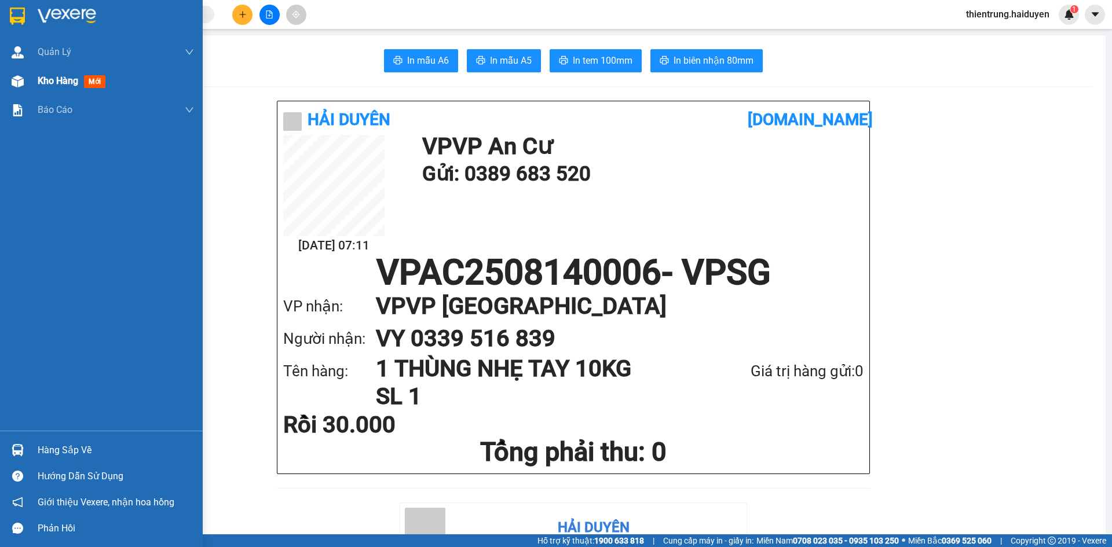
click at [41, 85] on span "Kho hàng" at bounding box center [58, 80] width 41 height 11
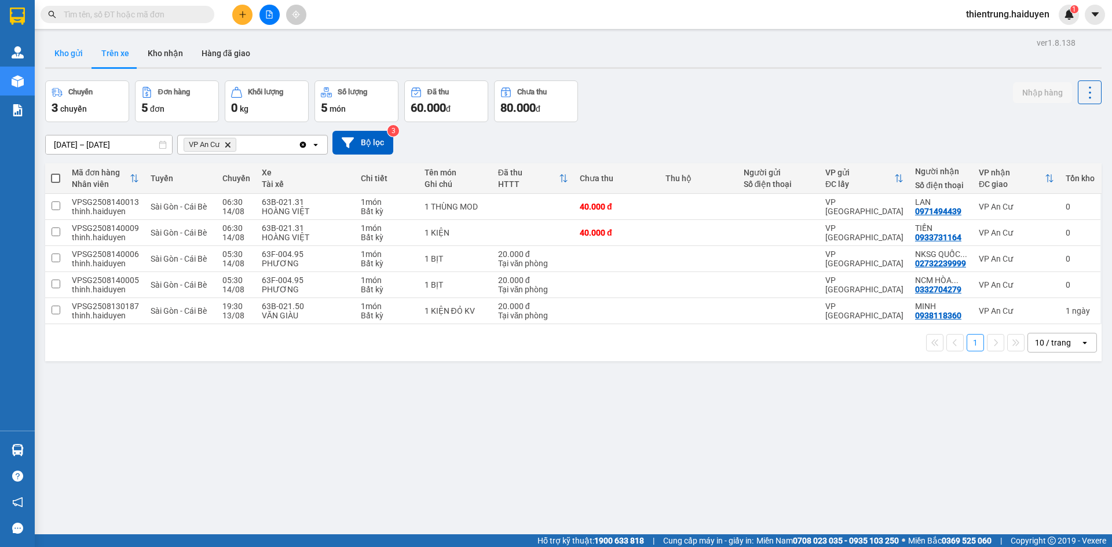
click at [51, 54] on button "Kho gửi" at bounding box center [68, 53] width 47 height 28
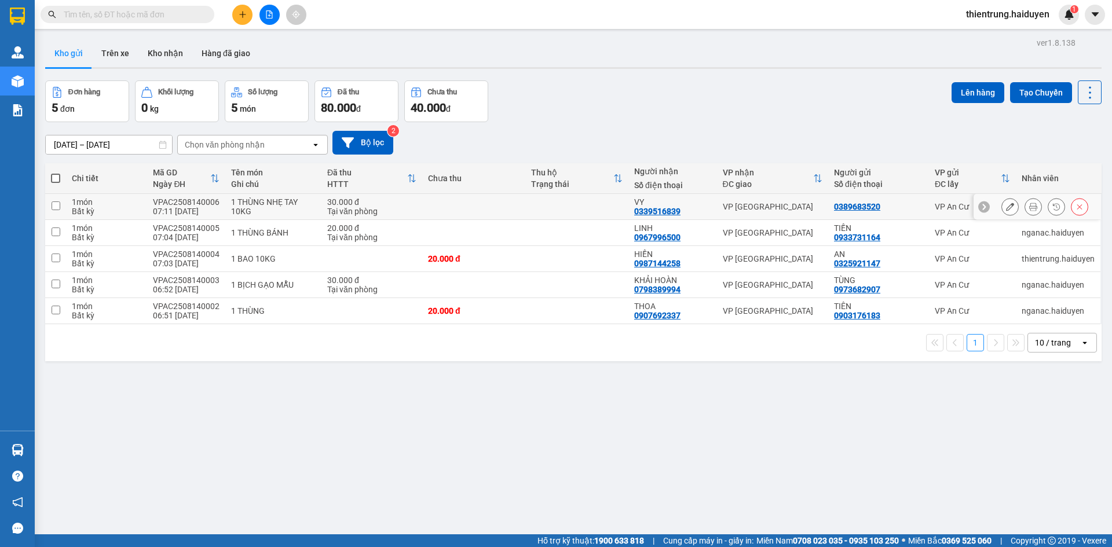
click at [1006, 210] on icon at bounding box center [1010, 207] width 8 height 8
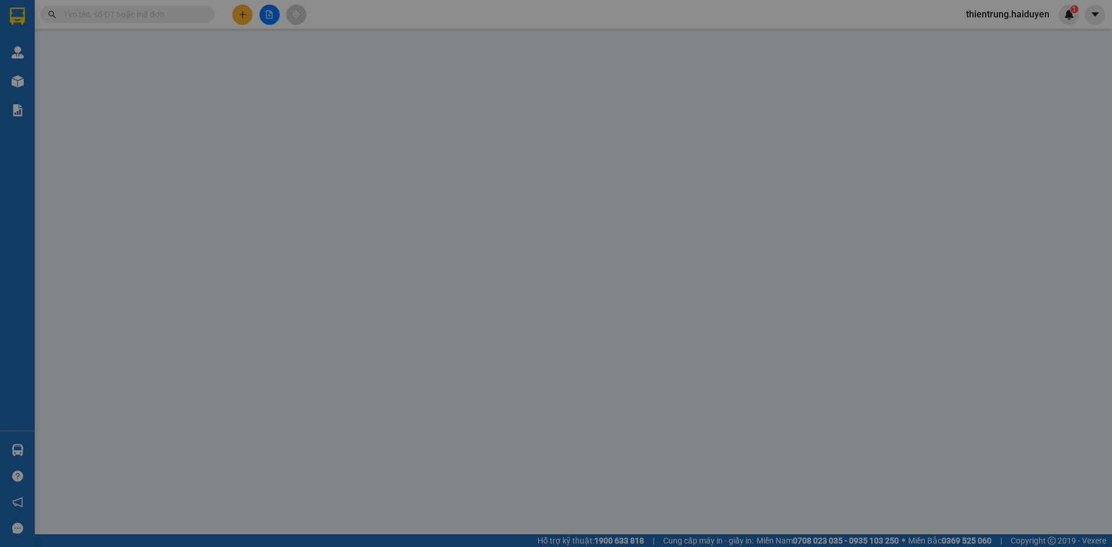
type input "0389683520"
type input "0339516839"
type input "VY"
type input "30.000"
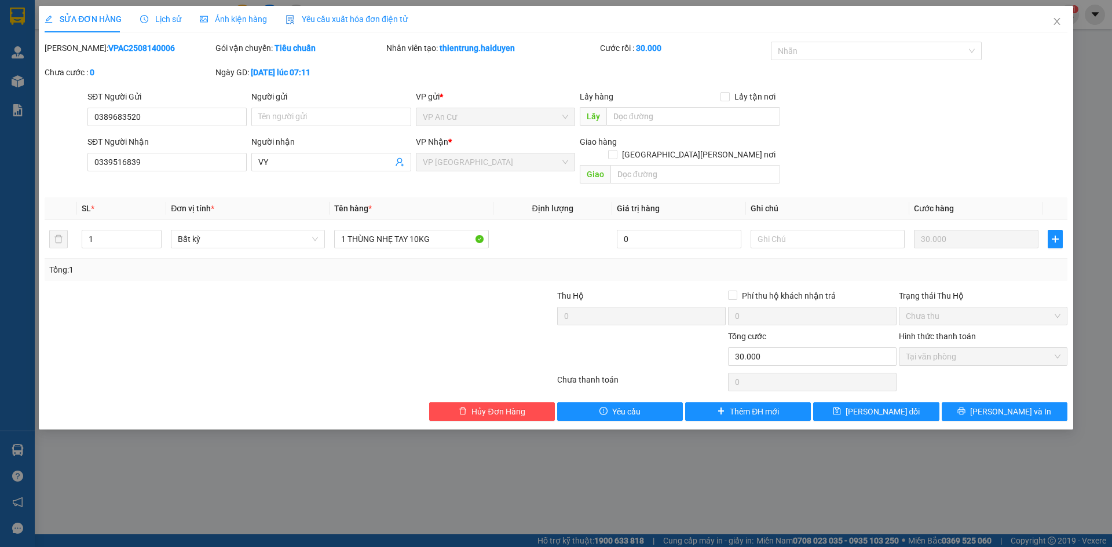
click at [688, 264] on div "Tổng: 1" at bounding box center [556, 270] width 1014 height 13
click at [115, 122] on input "0389683520" at bounding box center [166, 117] width 159 height 19
click at [505, 406] on span "Hủy Đơn Hàng" at bounding box center [498, 412] width 53 height 13
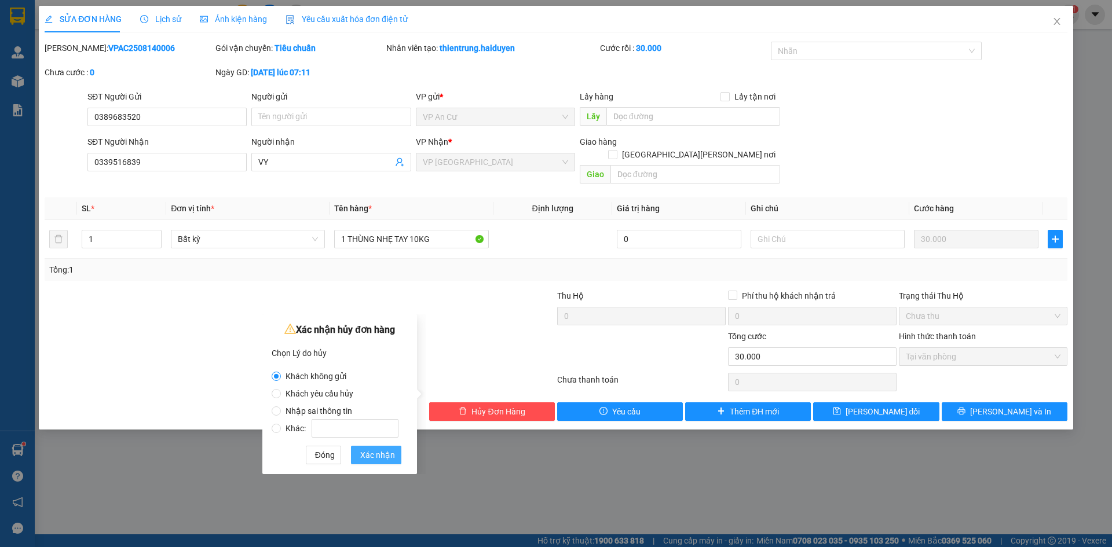
click at [379, 454] on span "Xác nhận" at bounding box center [377, 455] width 35 height 13
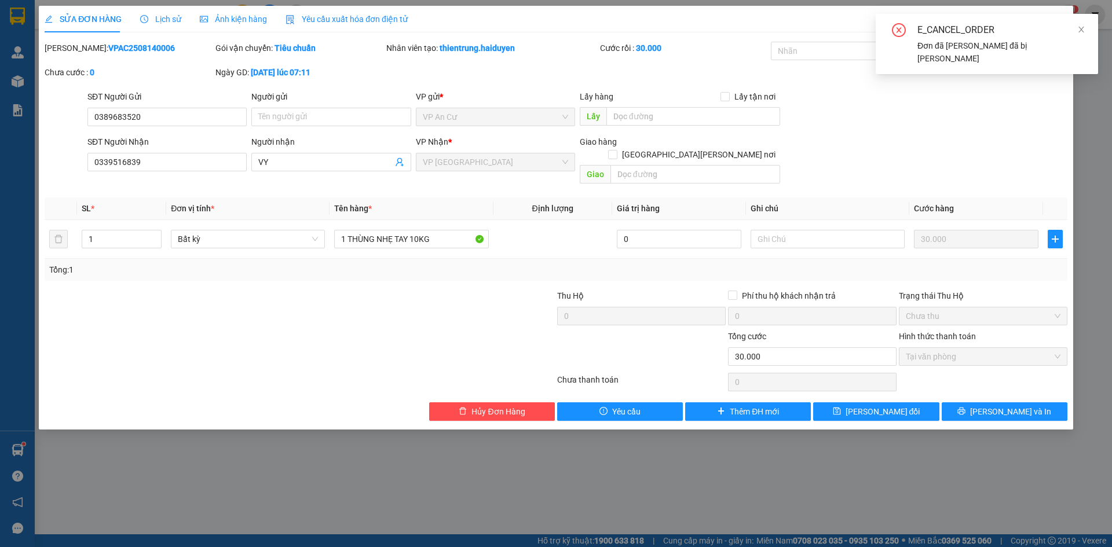
click at [1038, 101] on div "SĐT Người Gửi 0389683520 Người gửi Tên người gửi VP gửi * VP An Cư Lấy hàng Lấy…" at bounding box center [577, 110] width 985 height 41
click at [1082, 34] on span at bounding box center [1082, 29] width 8 height 9
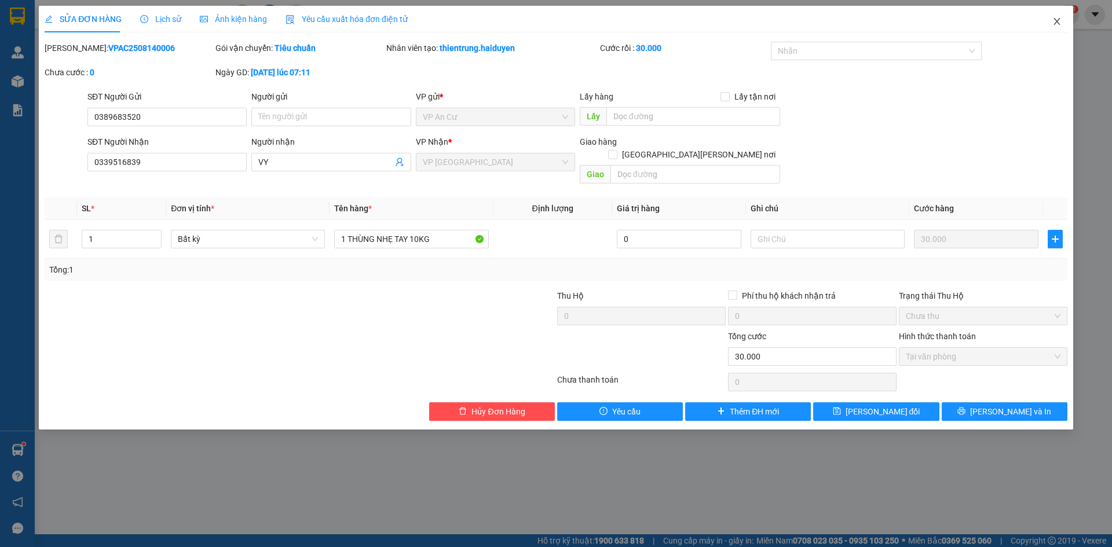
click at [1063, 19] on span "Close" at bounding box center [1057, 22] width 32 height 32
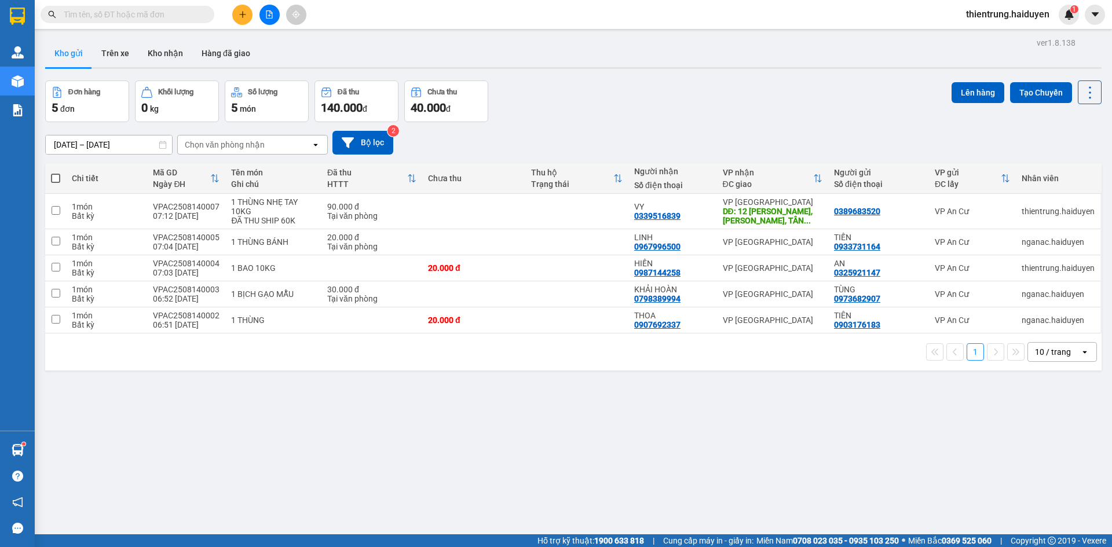
drag, startPoint x: 440, startPoint y: 468, endPoint x: 437, endPoint y: 458, distance: 9.7
click at [440, 468] on div "ver 1.8.138 Kho gửi Trên xe Kho nhận Hàng đã giao Đơn hàng 5 đơn Khối lượng 0 k…" at bounding box center [574, 308] width 1066 height 547
click at [129, 62] on button "Trên xe" at bounding box center [115, 53] width 46 height 28
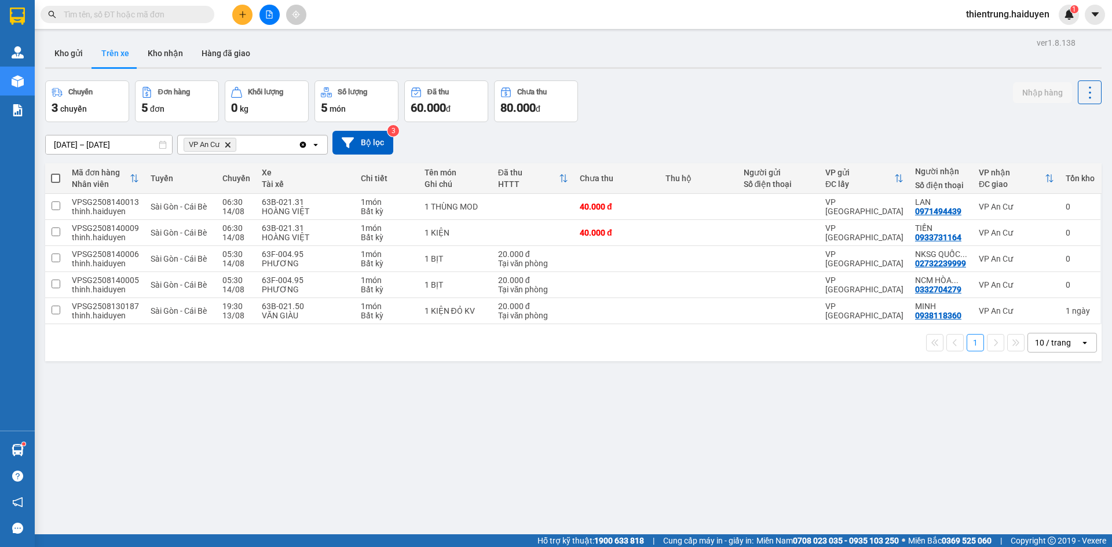
click at [831, 459] on div "ver 1.8.138 Kho gửi Trên xe Kho nhận Hàng đã giao Chuyến 3 chuyến Đơn hàng 5 đơ…" at bounding box center [574, 308] width 1066 height 547
click at [803, 456] on div "ver 1.8.138 Kho gửi Trên xe Kho nhận Hàng đã giao Chuyến 3 chuyến Đơn hàng 5 đơ…" at bounding box center [574, 308] width 1066 height 547
click at [160, 61] on button "Kho nhận" at bounding box center [165, 53] width 54 height 28
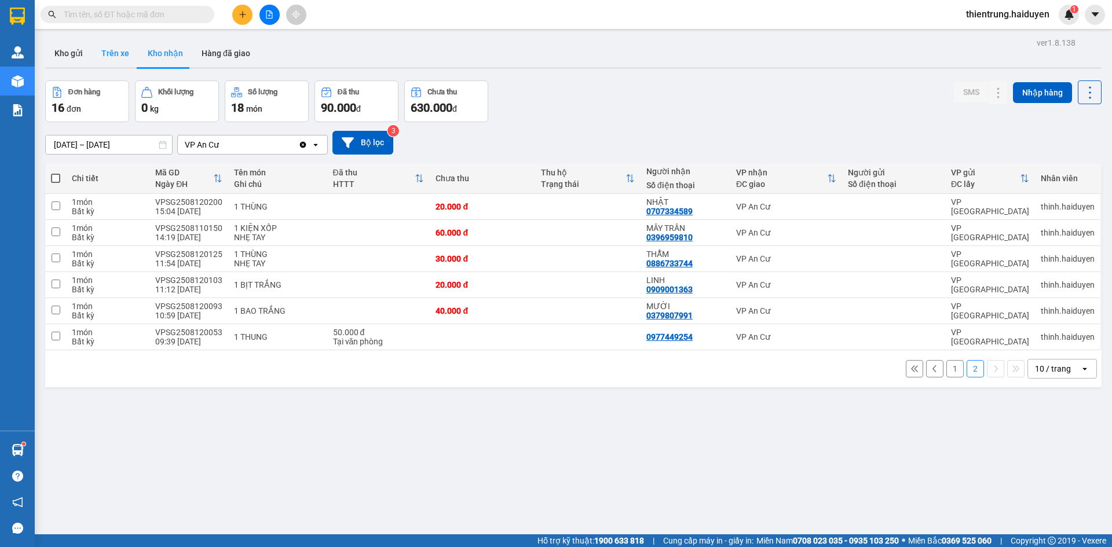
click at [106, 60] on button "Trên xe" at bounding box center [115, 53] width 46 height 28
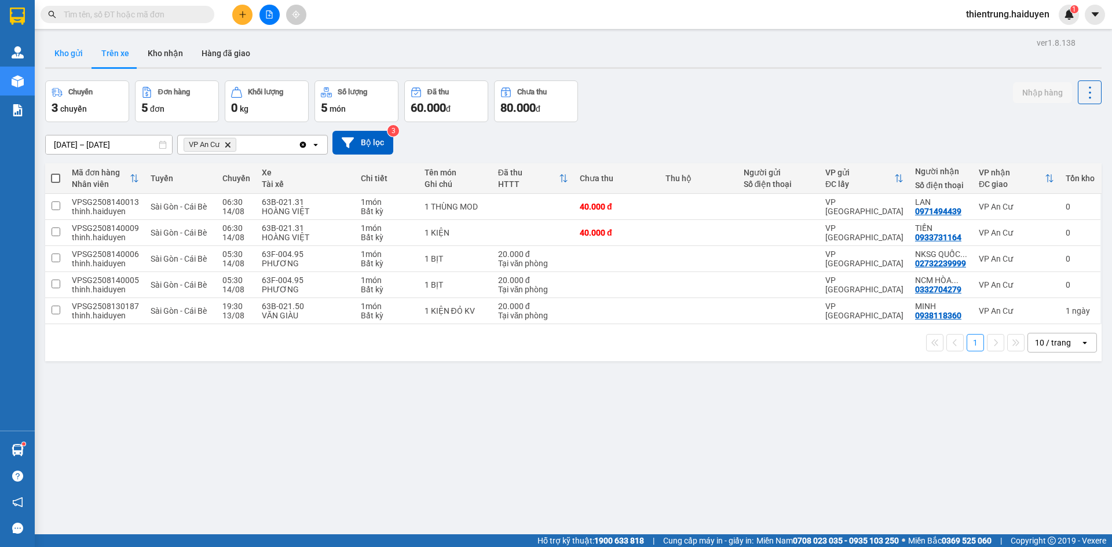
click at [55, 59] on button "Kho gửi" at bounding box center [68, 53] width 47 height 28
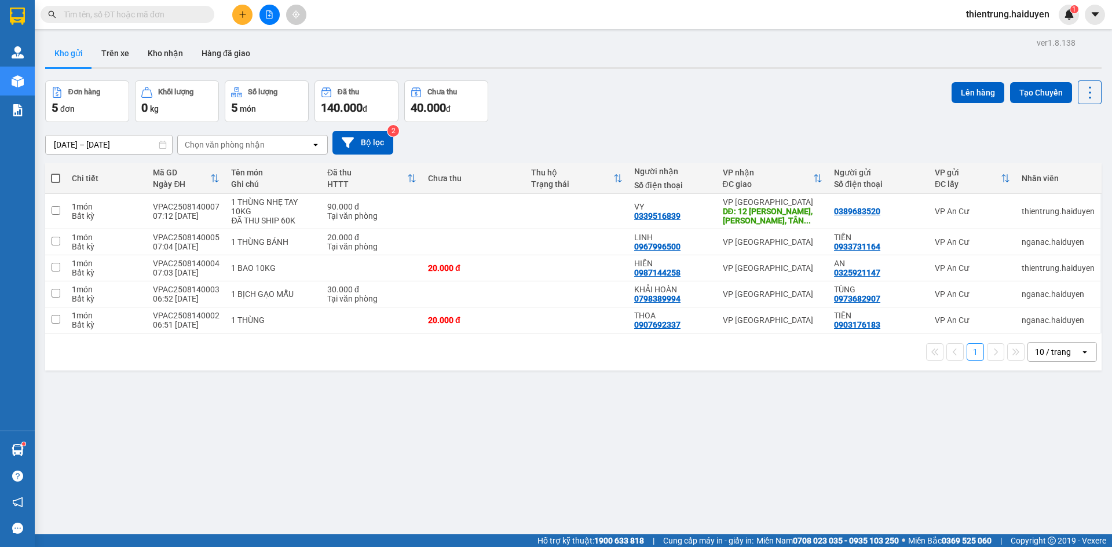
click at [846, 436] on div "ver 1.8.138 Kho gửi Trên xe Kho nhận Hàng đã giao Đơn hàng 5 đơn Khối lượng 0 k…" at bounding box center [574, 308] width 1066 height 547
click at [242, 19] on button at bounding box center [242, 15] width 20 height 20
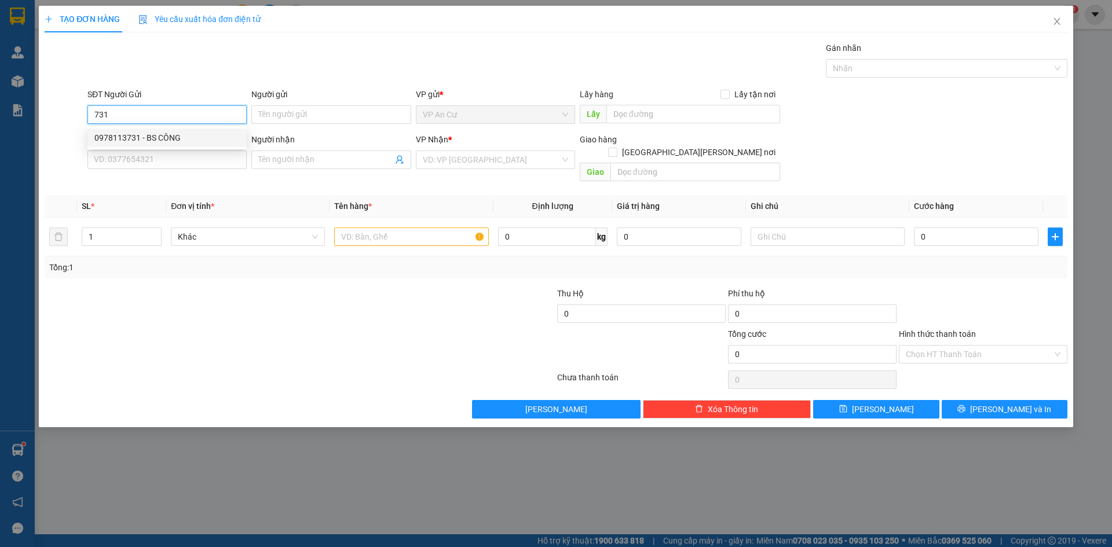
click at [174, 141] on div "0978113731 - BS CÔNG" at bounding box center [166, 138] width 145 height 13
type input "0978113731"
type input "BS CÔNG"
type input "0901790368"
type input "PRO DENTAL LAB"
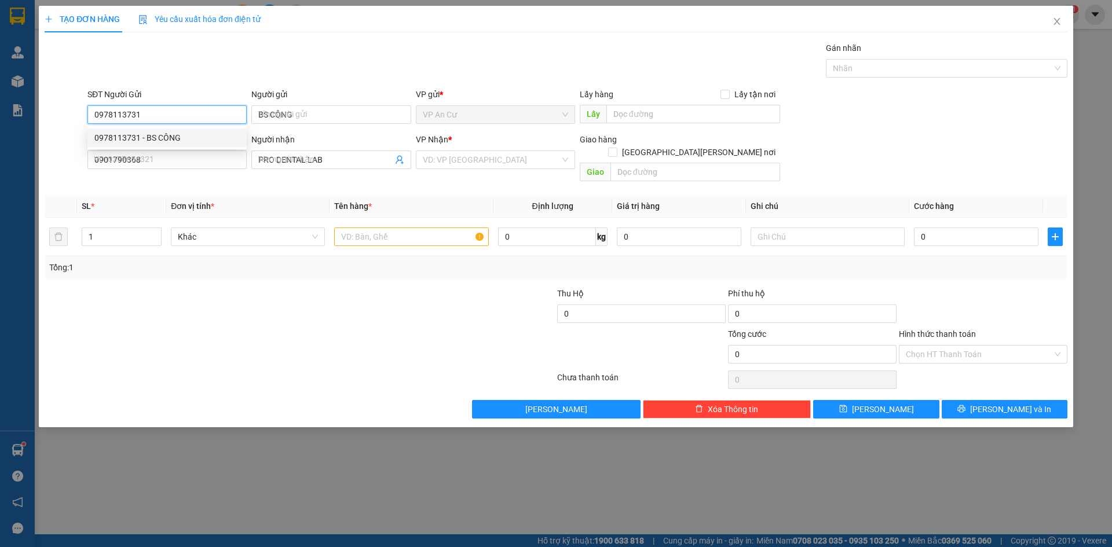
type input "20.000"
type input "0978113731"
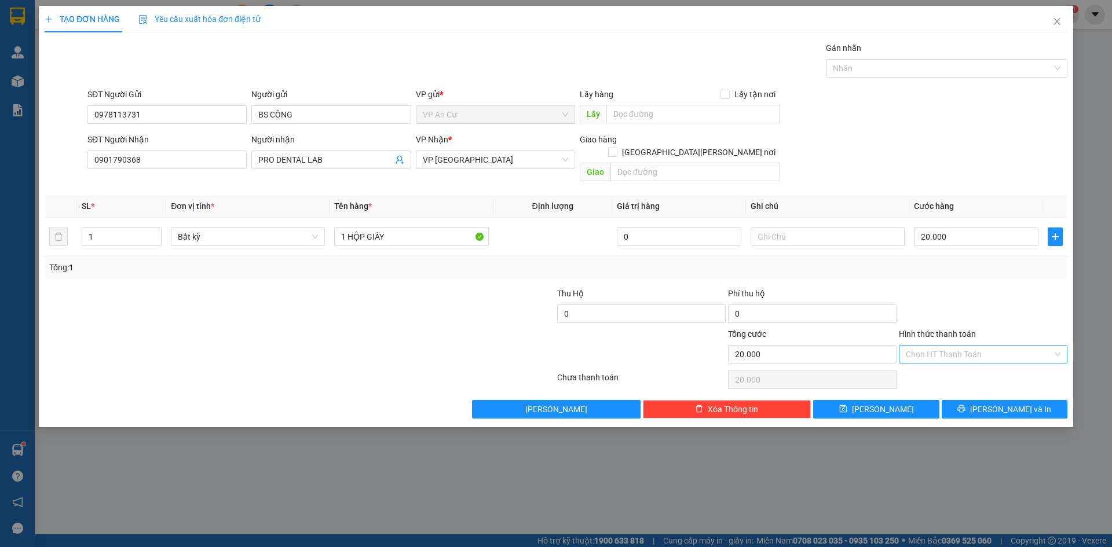
click at [949, 346] on input "Hình thức thanh toán" at bounding box center [979, 354] width 147 height 17
click at [947, 364] on div "Tại văn phòng" at bounding box center [983, 365] width 155 height 13
type input "0"
click at [1001, 403] on span "[PERSON_NAME] và In" at bounding box center [1010, 409] width 81 height 13
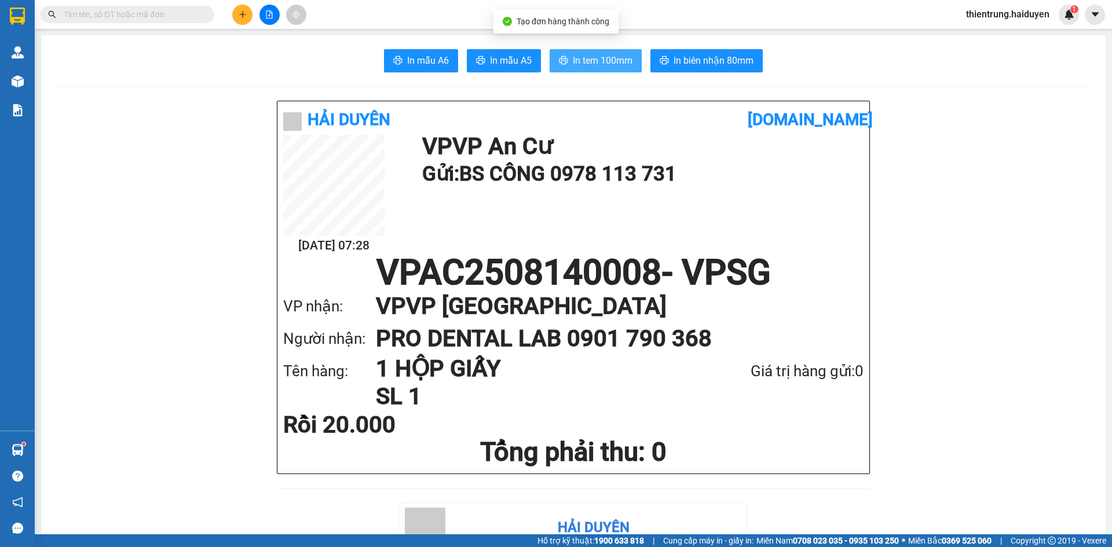
click at [596, 60] on span "In tem 100mm" at bounding box center [603, 60] width 60 height 14
drag, startPoint x: 182, startPoint y: 367, endPoint x: 177, endPoint y: 364, distance: 6.2
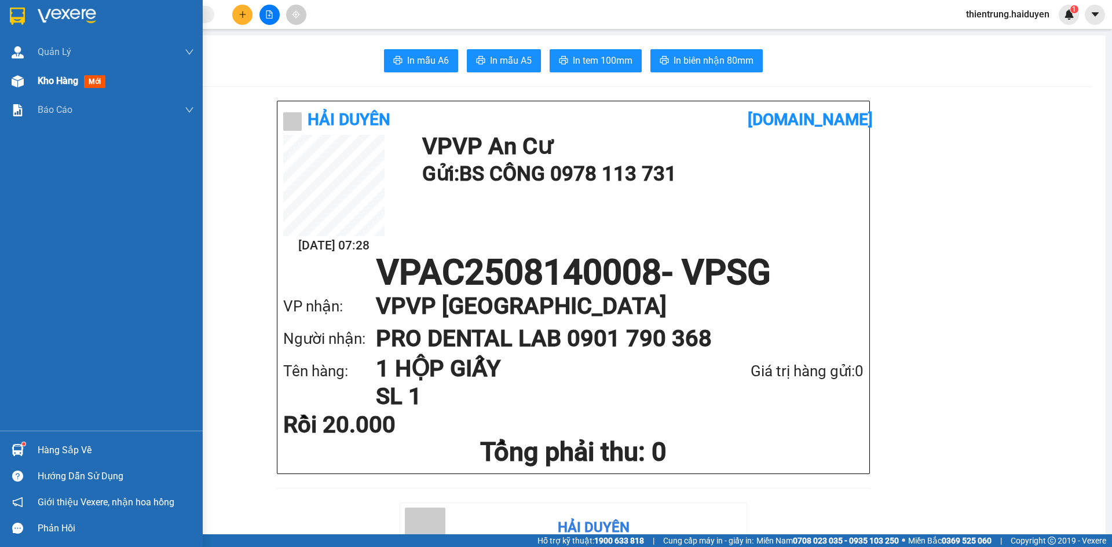
click at [67, 75] on span "Kho hàng" at bounding box center [58, 80] width 41 height 11
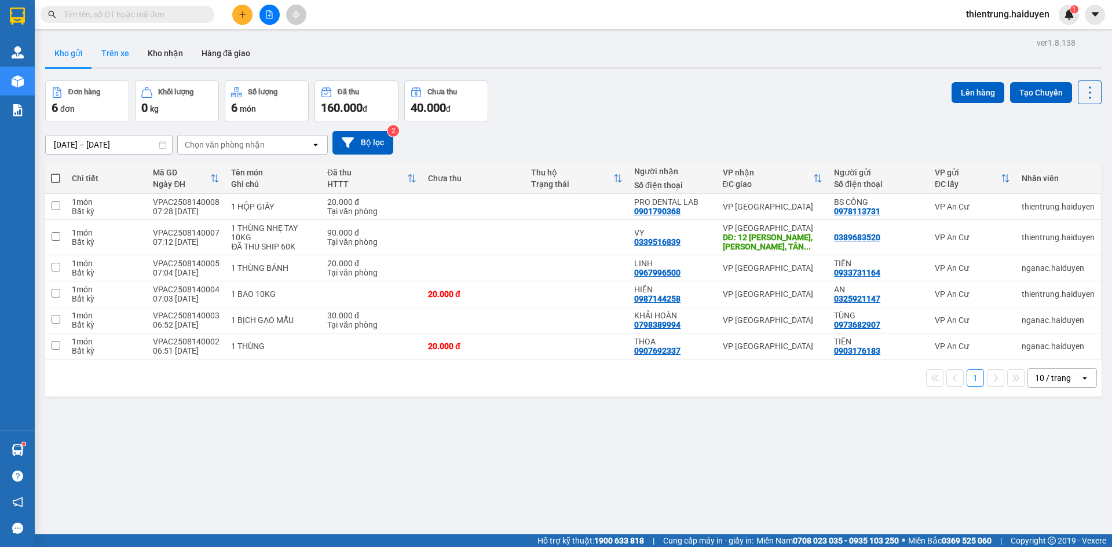
click at [118, 56] on button "Trên xe" at bounding box center [115, 53] width 46 height 28
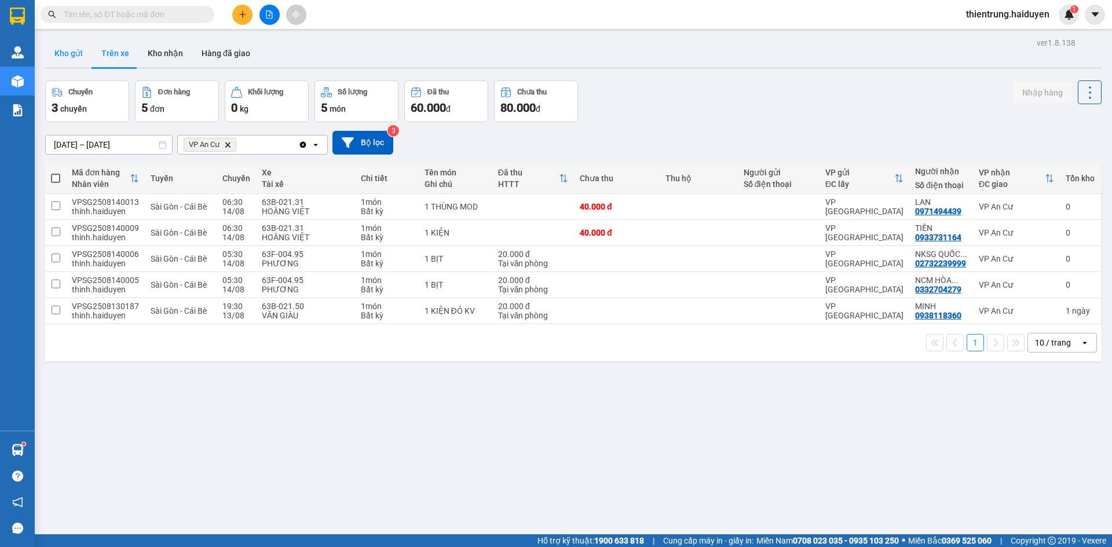
click at [70, 57] on button "Kho gửi" at bounding box center [68, 53] width 47 height 28
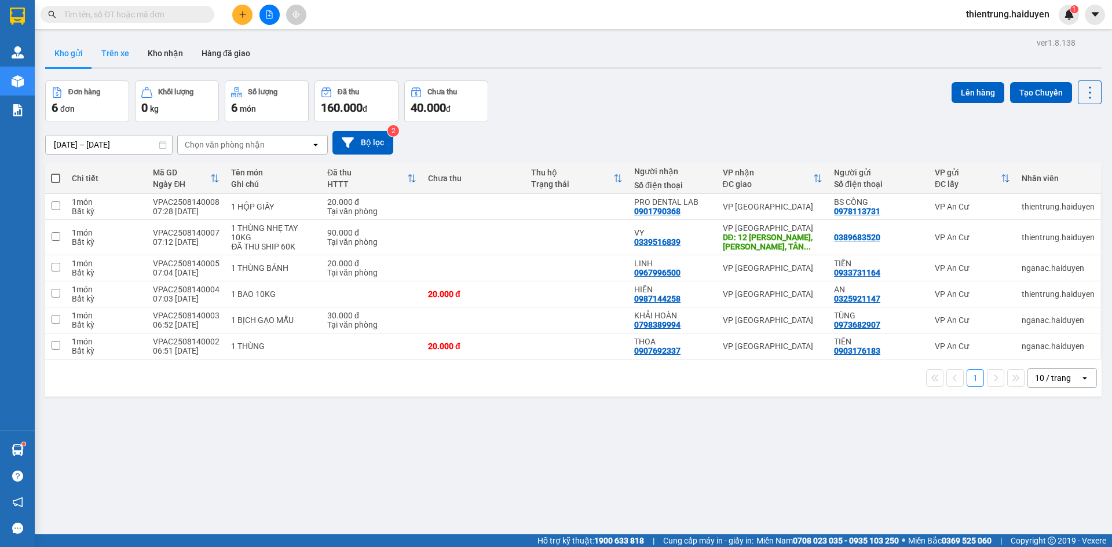
click at [97, 52] on button "Trên xe" at bounding box center [115, 53] width 46 height 28
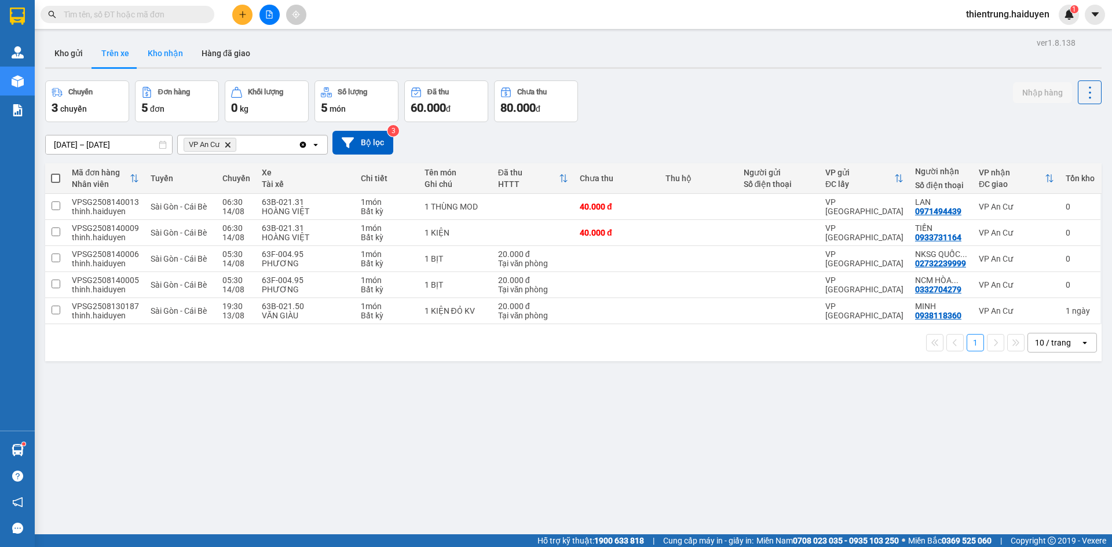
click at [178, 59] on button "Kho nhận" at bounding box center [165, 53] width 54 height 28
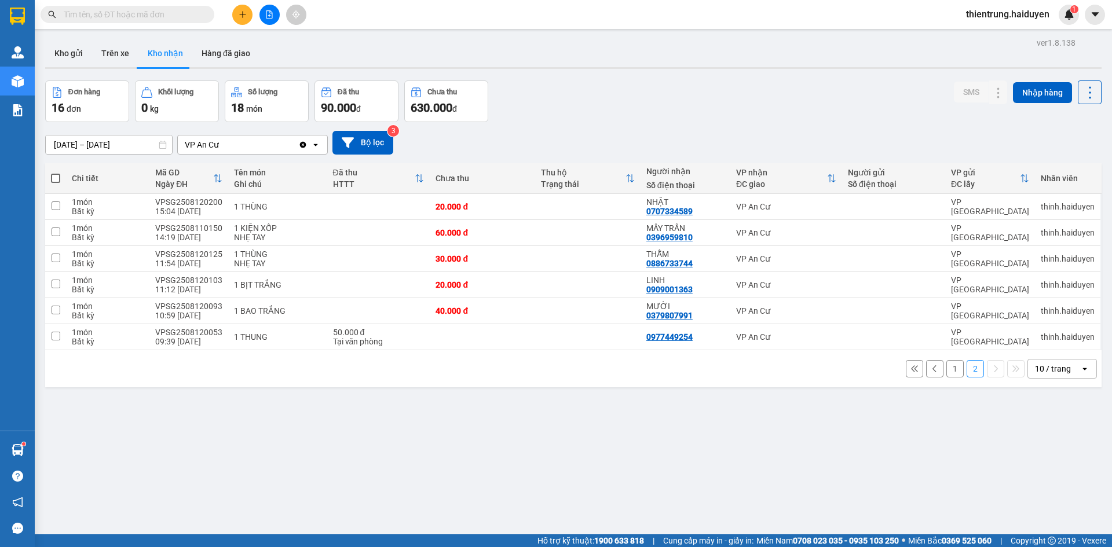
click at [760, 452] on div "ver 1.8.138 Kho gửi Trên xe Kho nhận Hàng đã giao Đơn hàng 16 đơn Khối lượng 0 …" at bounding box center [574, 308] width 1066 height 547
click at [947, 370] on button "1" at bounding box center [955, 368] width 17 height 17
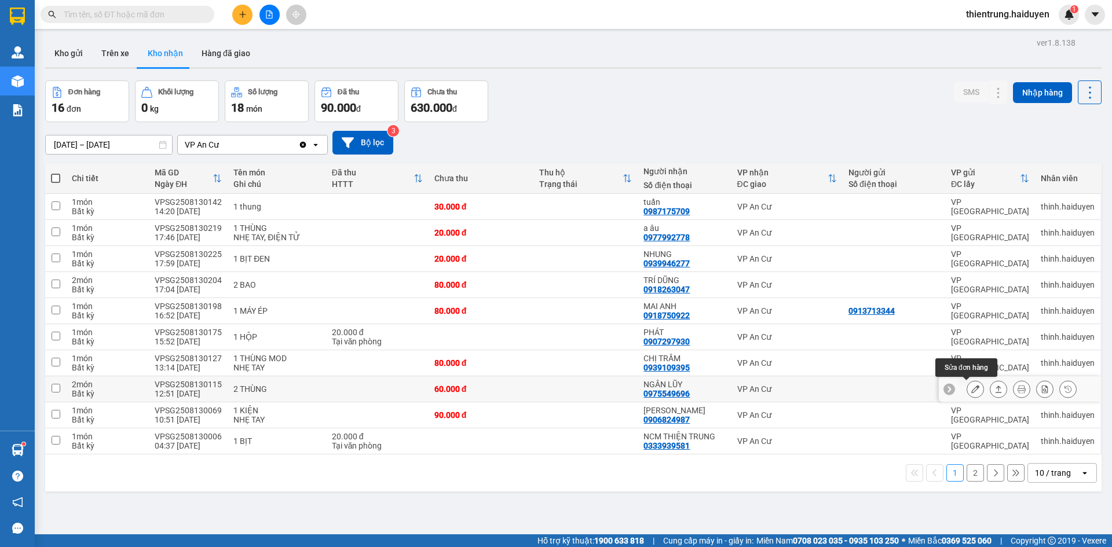
click at [972, 388] on icon at bounding box center [976, 389] width 8 height 8
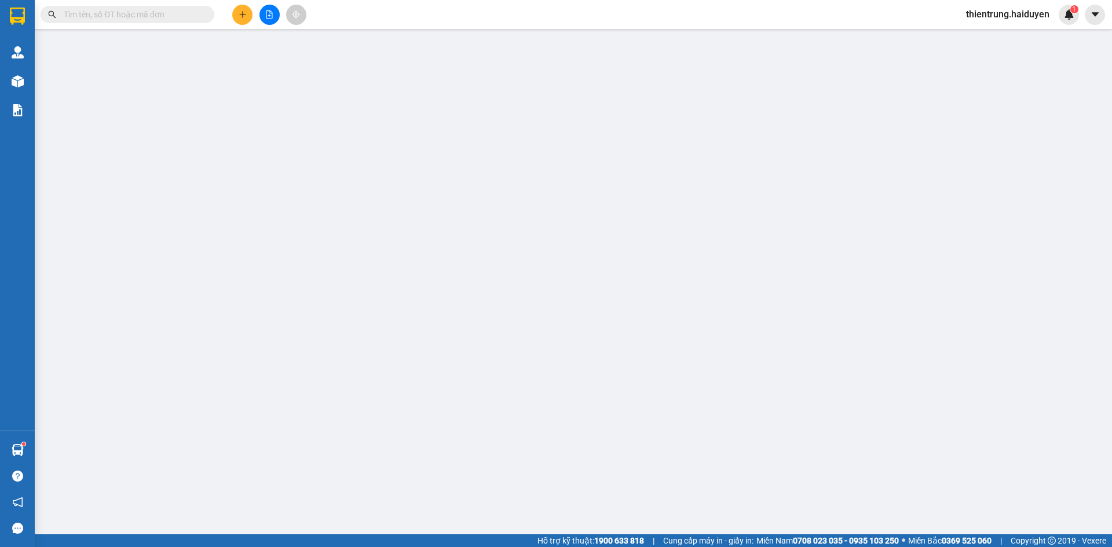
type input "0975549696"
type input "NGÂN LŨY"
type input "60.000"
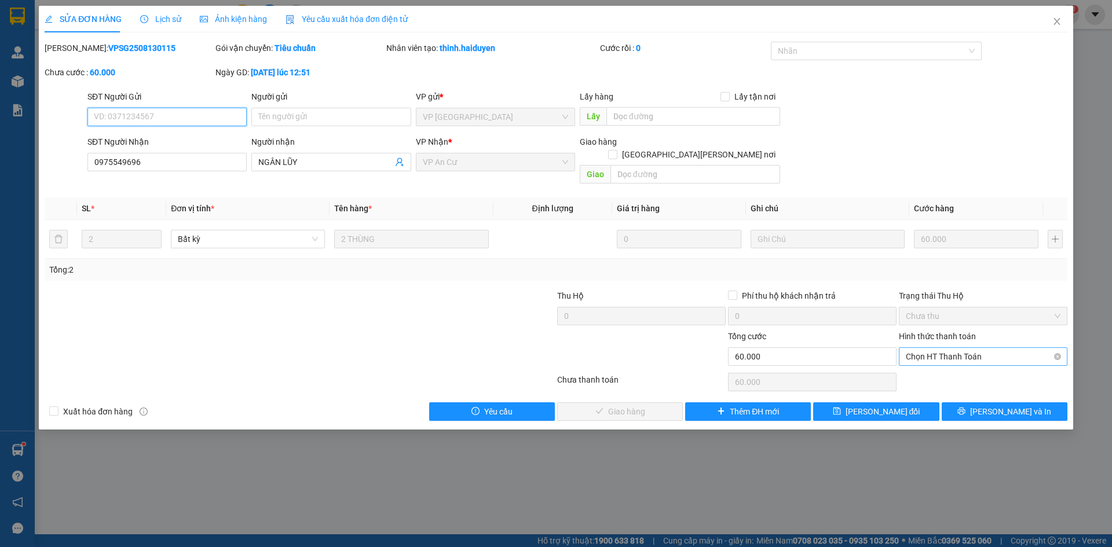
click at [978, 348] on span "Chọn HT Thanh Toán" at bounding box center [983, 356] width 155 height 17
click at [965, 367] on div "Tại văn phòng" at bounding box center [983, 367] width 155 height 13
type input "0"
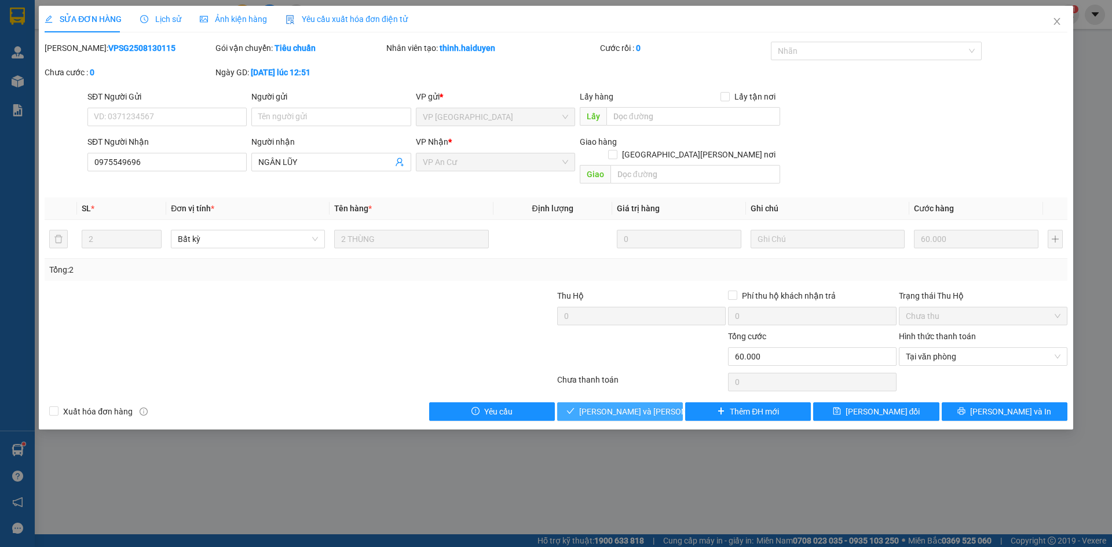
click at [645, 406] on span "[PERSON_NAME] và Giao hàng" at bounding box center [657, 412] width 156 height 13
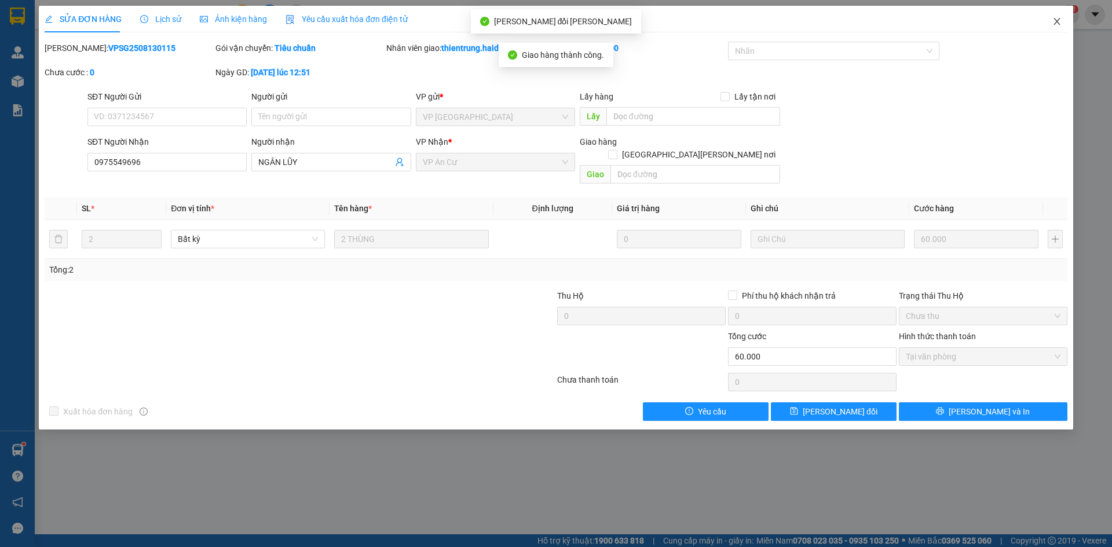
click at [1060, 21] on icon "close" at bounding box center [1057, 21] width 9 height 9
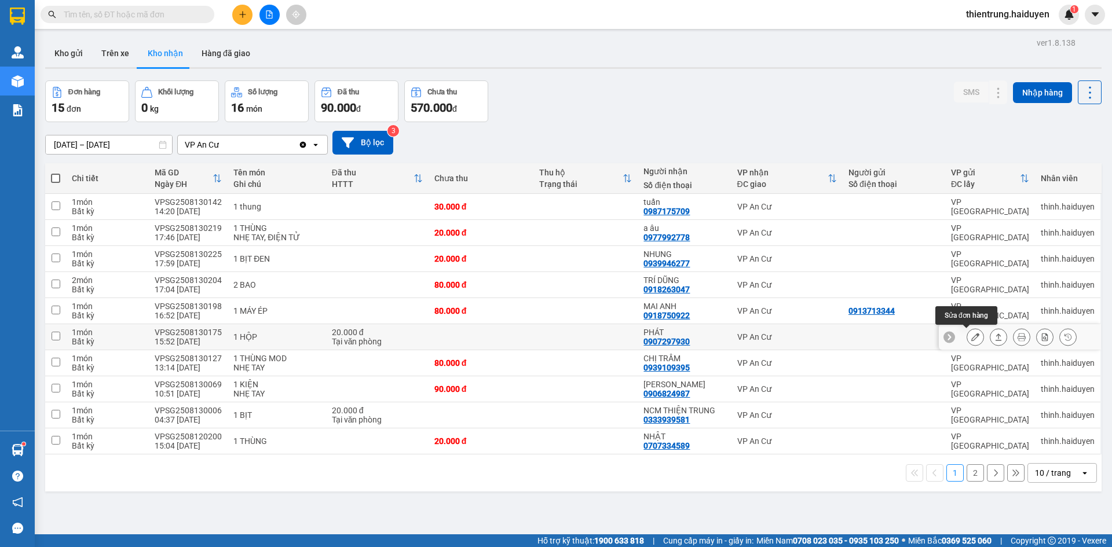
click at [972, 337] on icon at bounding box center [976, 337] width 8 height 8
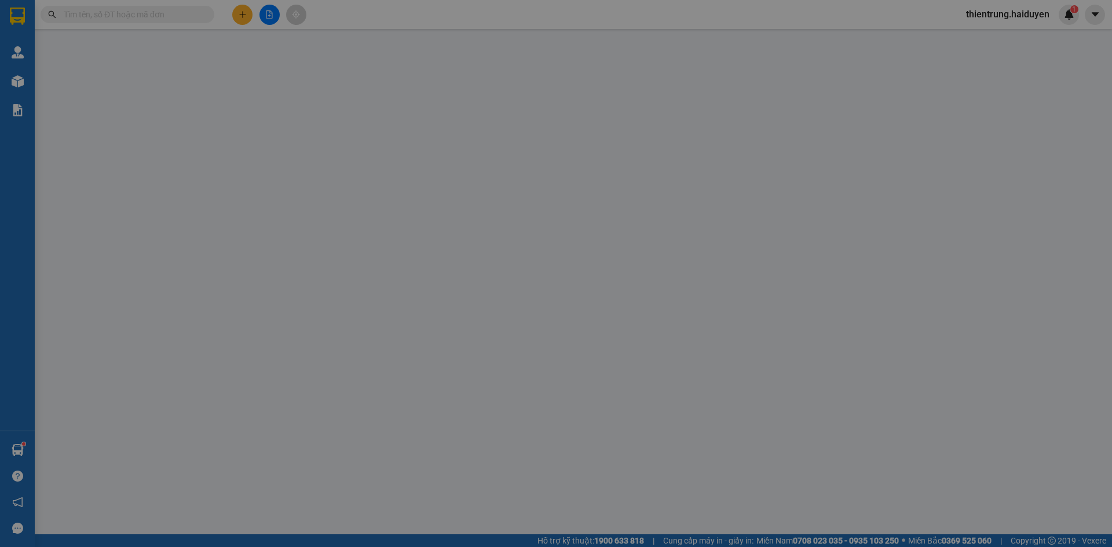
type input "0907297930"
type input "PHÁT"
type input "20.000"
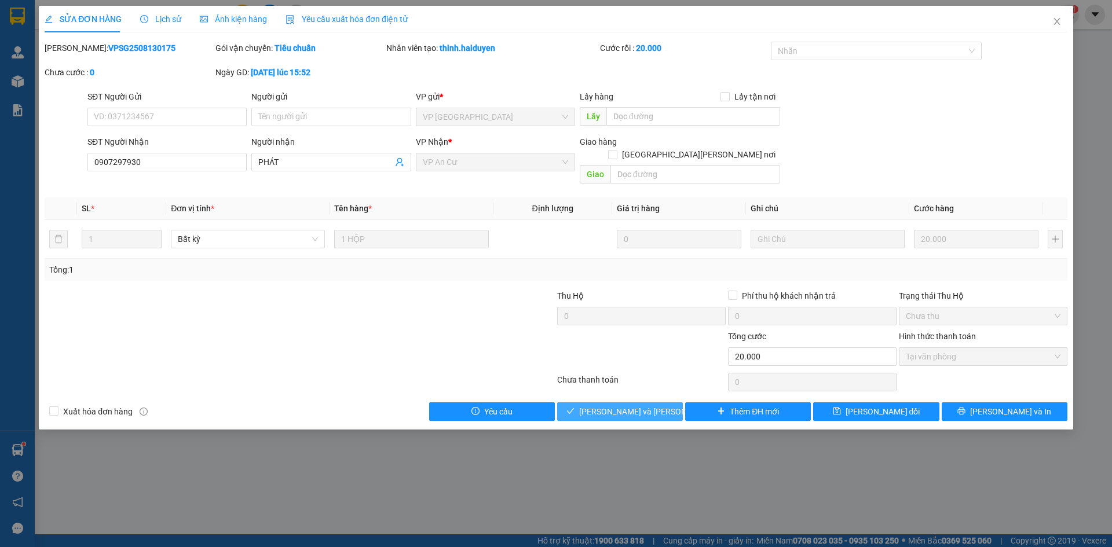
click at [630, 406] on span "[PERSON_NAME] và Giao hàng" at bounding box center [657, 412] width 156 height 13
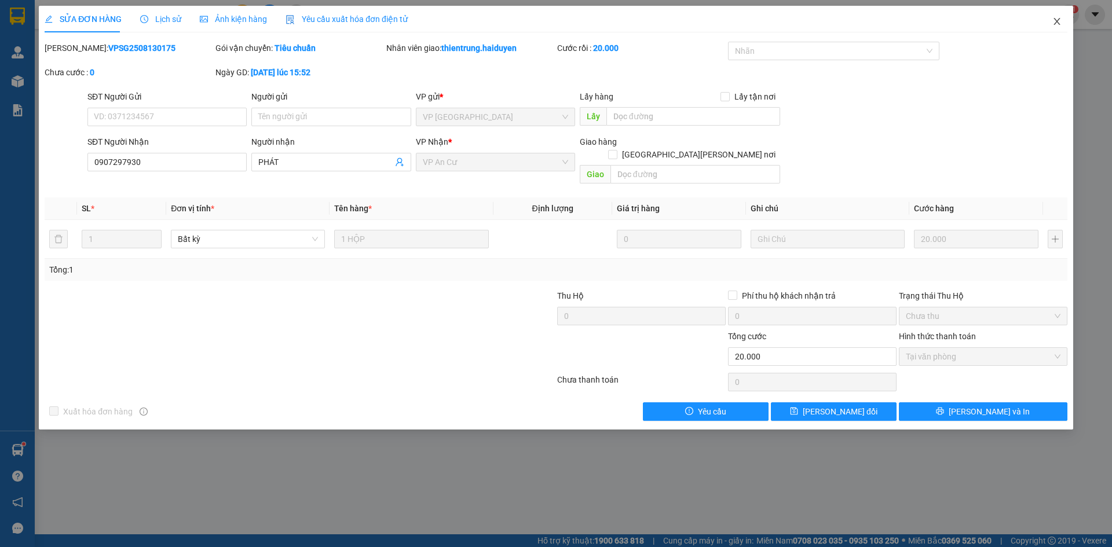
click at [1058, 22] on icon "close" at bounding box center [1057, 21] width 9 height 9
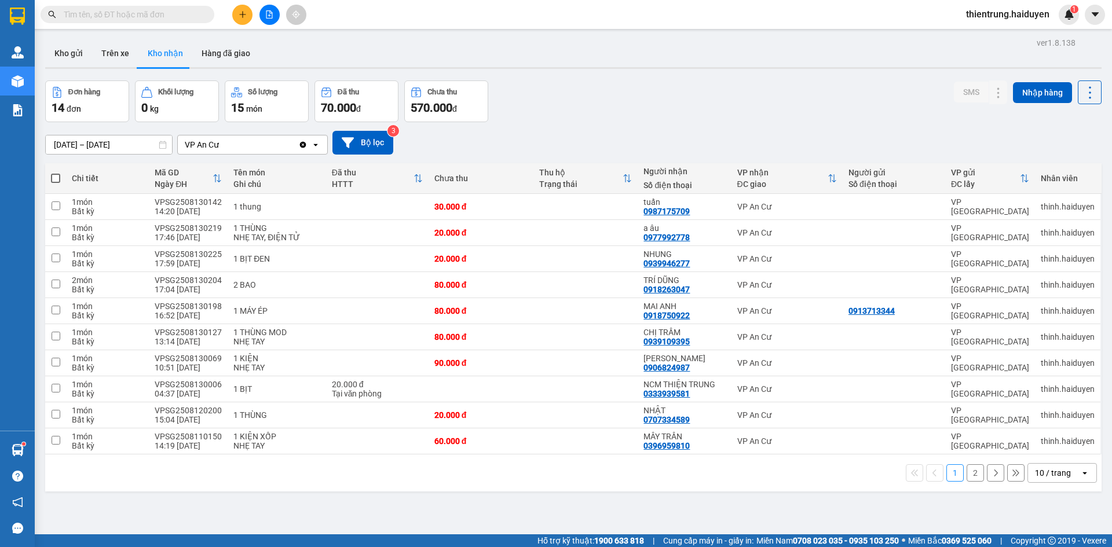
click at [967, 472] on button "2" at bounding box center [975, 473] width 17 height 17
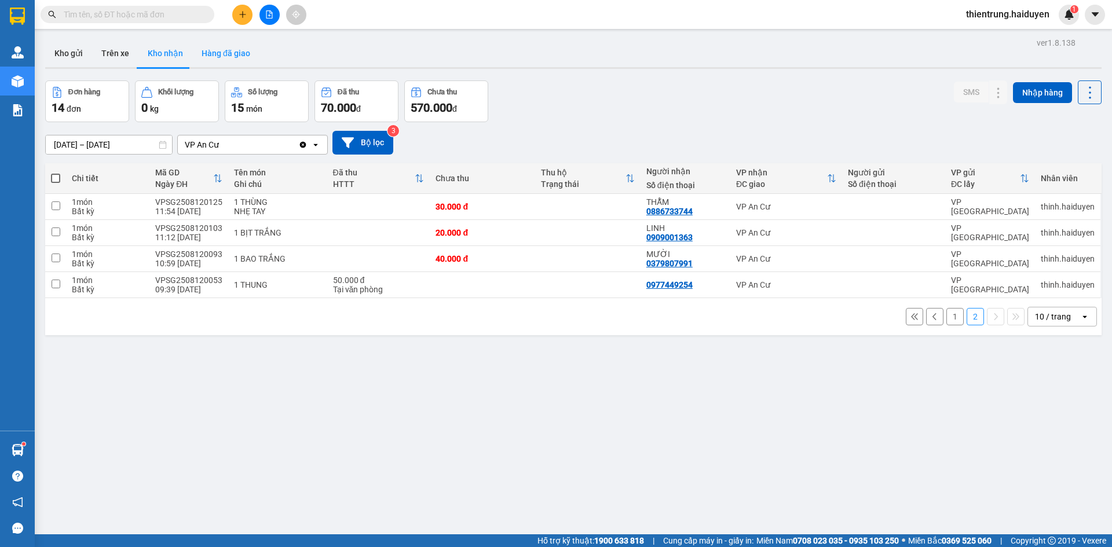
click at [215, 57] on button "Hàng đã giao" at bounding box center [225, 53] width 67 height 28
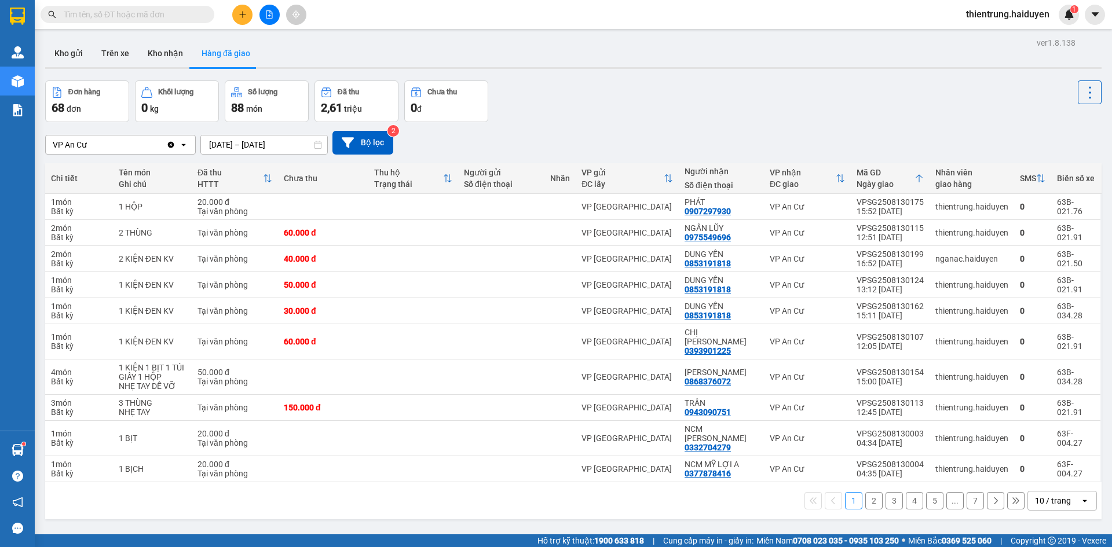
click at [866, 492] on button "2" at bounding box center [874, 500] width 17 height 17
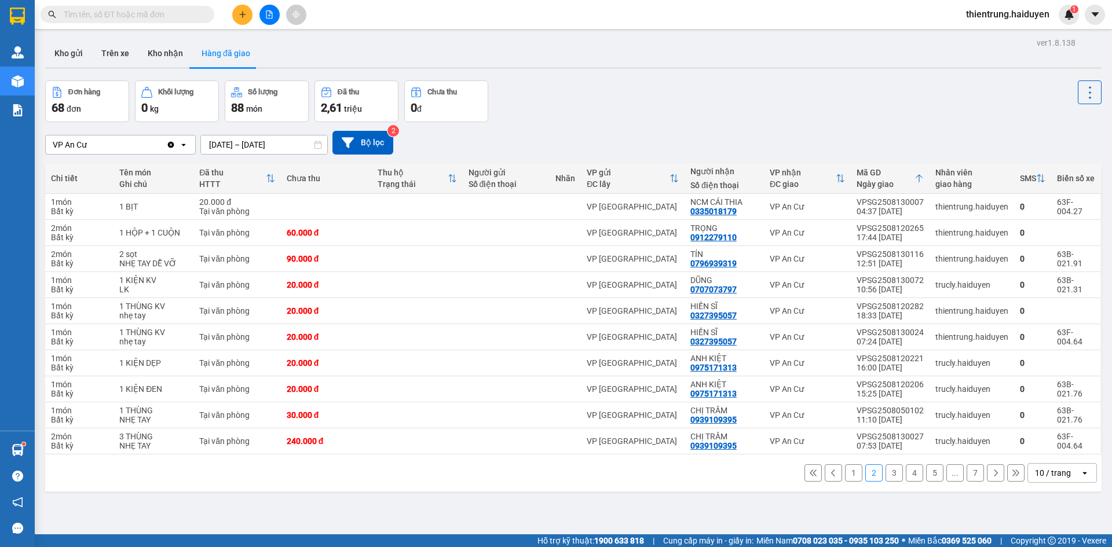
click at [849, 475] on button "1" at bounding box center [853, 473] width 17 height 17
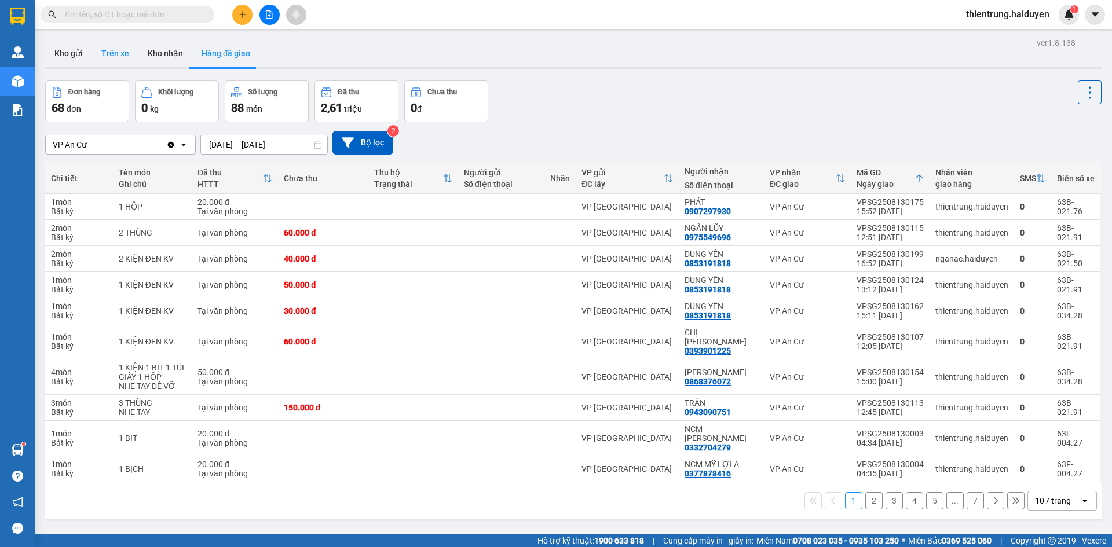
click at [110, 52] on button "Trên xe" at bounding box center [115, 53] width 46 height 28
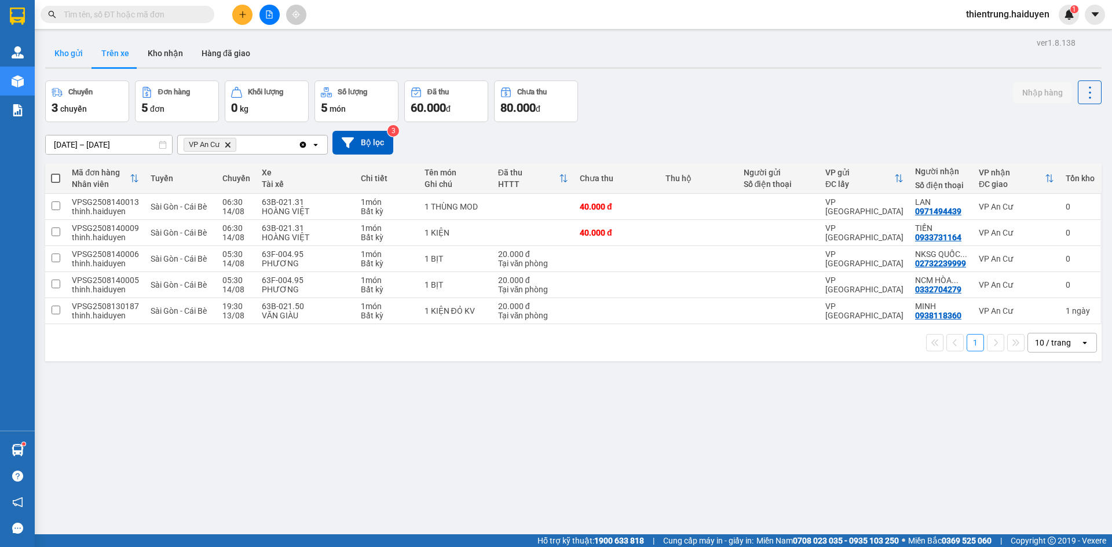
click at [59, 55] on button "Kho gửi" at bounding box center [68, 53] width 47 height 28
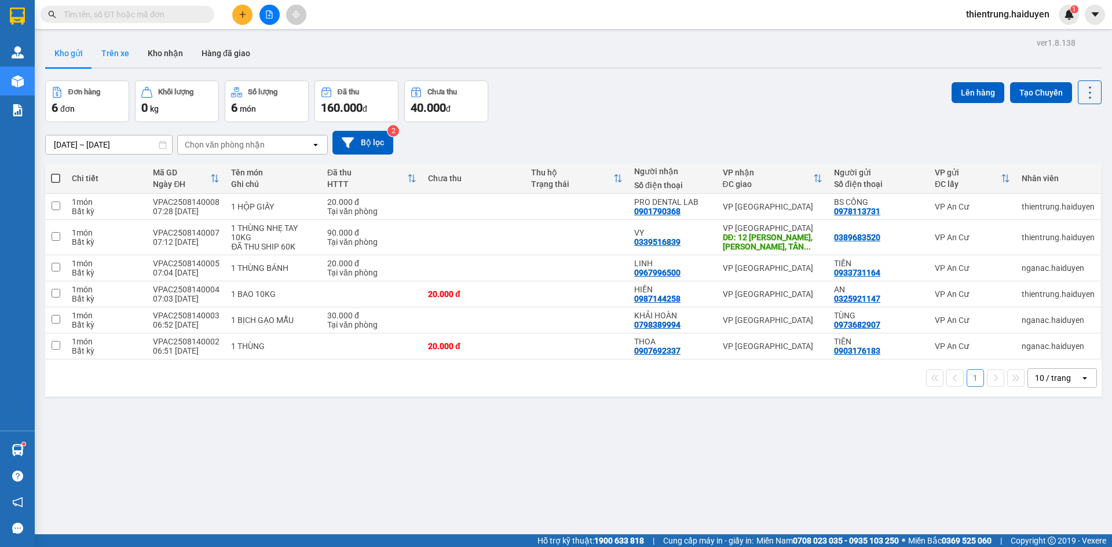
click at [115, 53] on button "Trên xe" at bounding box center [115, 53] width 46 height 28
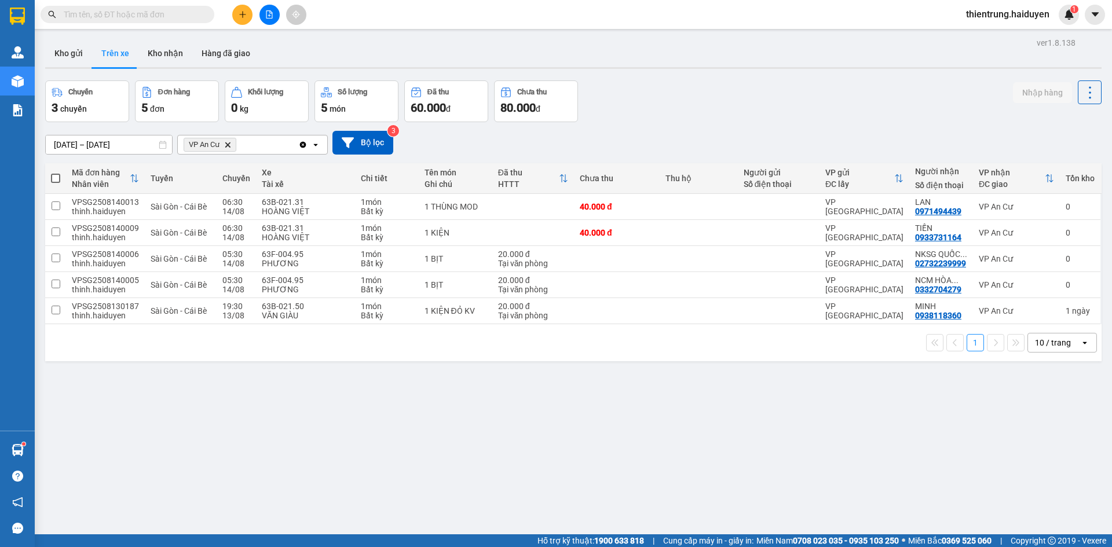
click at [638, 409] on div "ver 1.8.138 Kho gửi Trên xe Kho nhận Hàng đã giao Chuyến 3 chuyến Đơn hàng 5 đơ…" at bounding box center [574, 308] width 1066 height 547
click at [80, 53] on button "Kho gửi" at bounding box center [68, 53] width 47 height 28
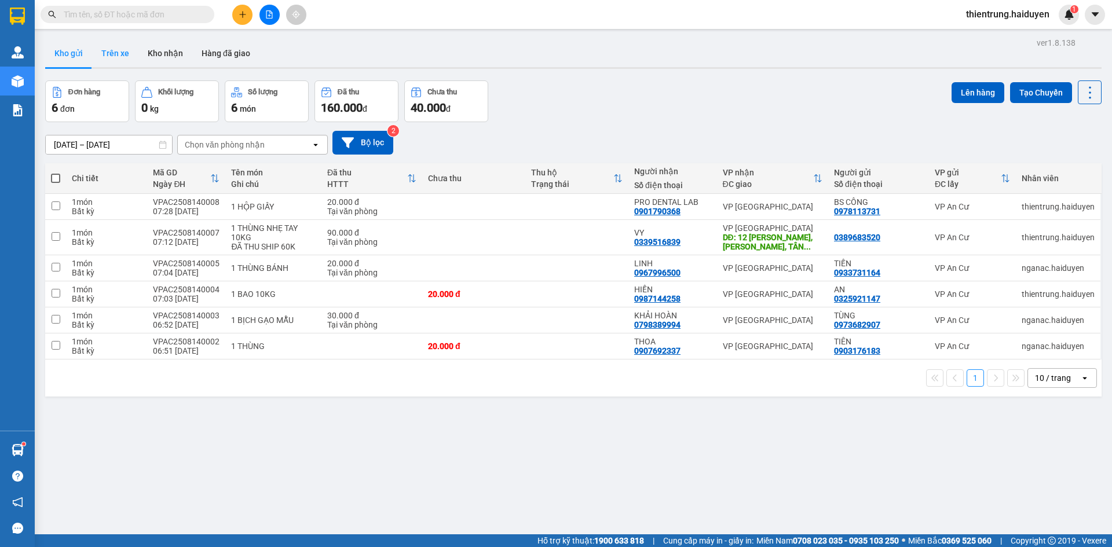
click at [109, 53] on button "Trên xe" at bounding box center [115, 53] width 46 height 28
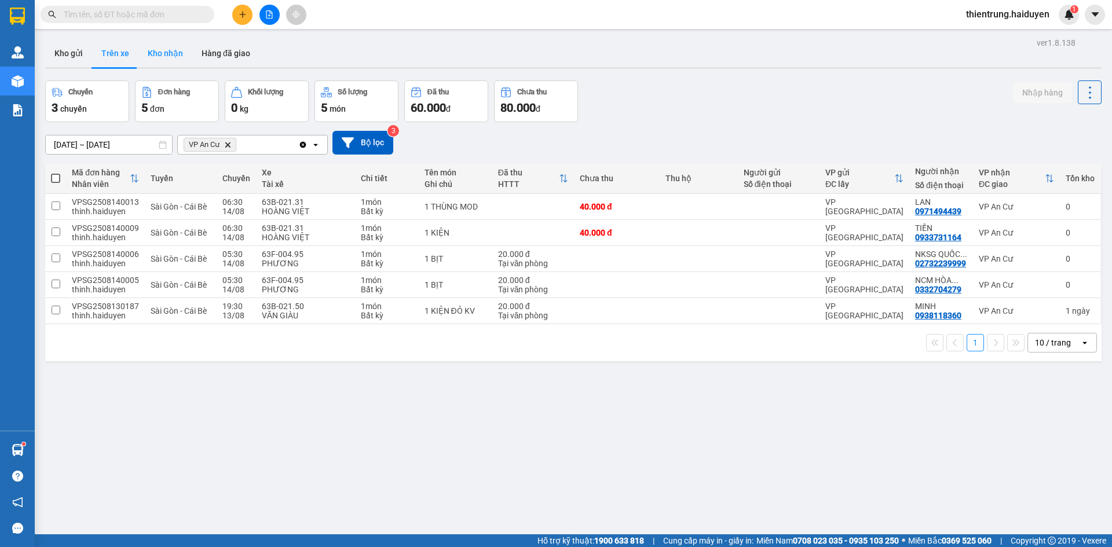
click at [170, 49] on button "Kho nhận" at bounding box center [165, 53] width 54 height 28
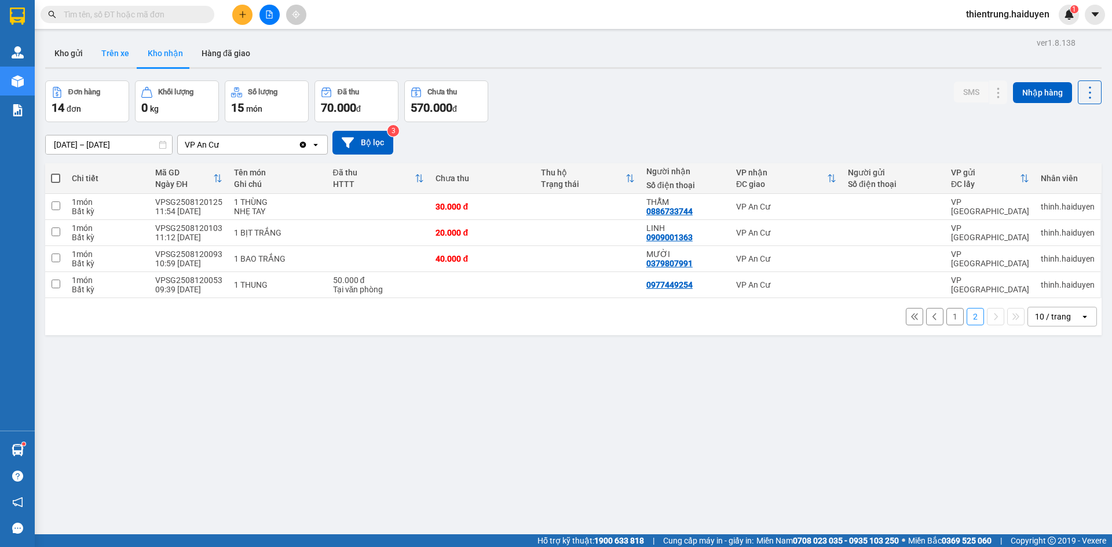
click at [96, 50] on button "Trên xe" at bounding box center [115, 53] width 46 height 28
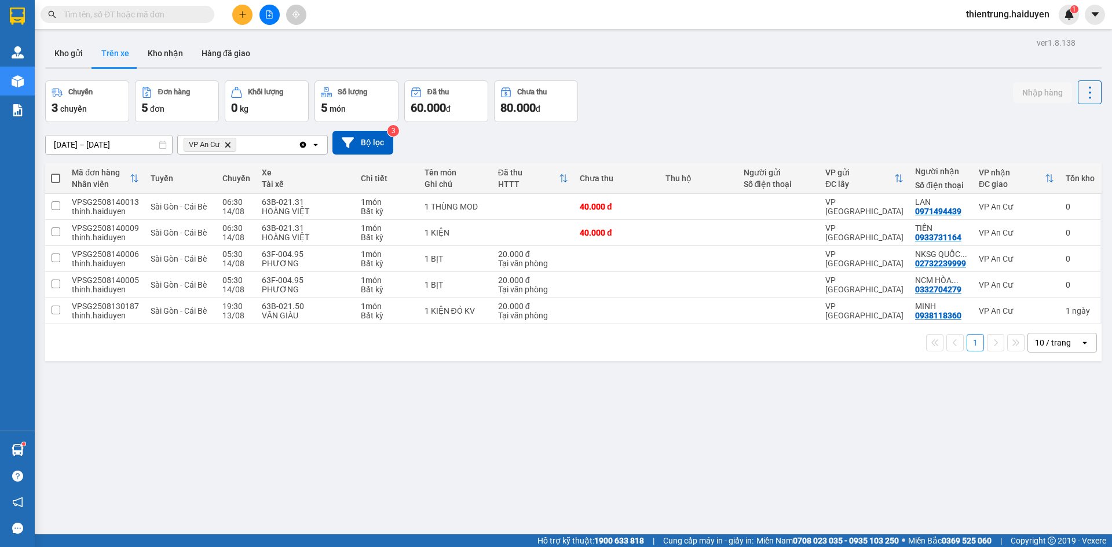
click at [401, 445] on div "ver 1.8.138 Kho gửi Trên xe Kho nhận Hàng đã giao Chuyến 3 chuyến Đơn hàng 5 đơ…" at bounding box center [574, 308] width 1066 height 547
click at [65, 49] on button "Kho gửi" at bounding box center [68, 53] width 47 height 28
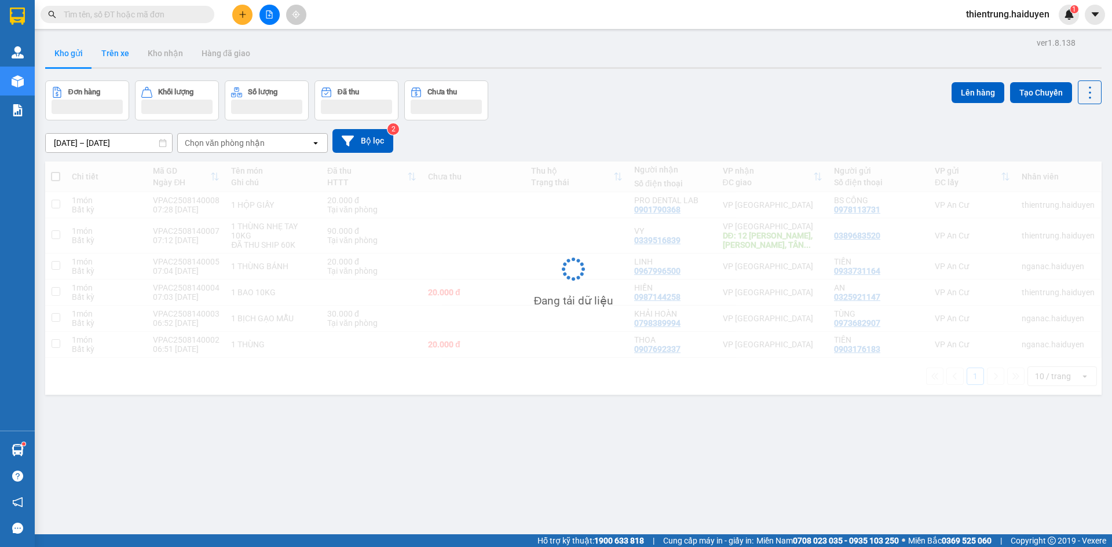
click at [123, 57] on button "Trên xe" at bounding box center [115, 53] width 46 height 28
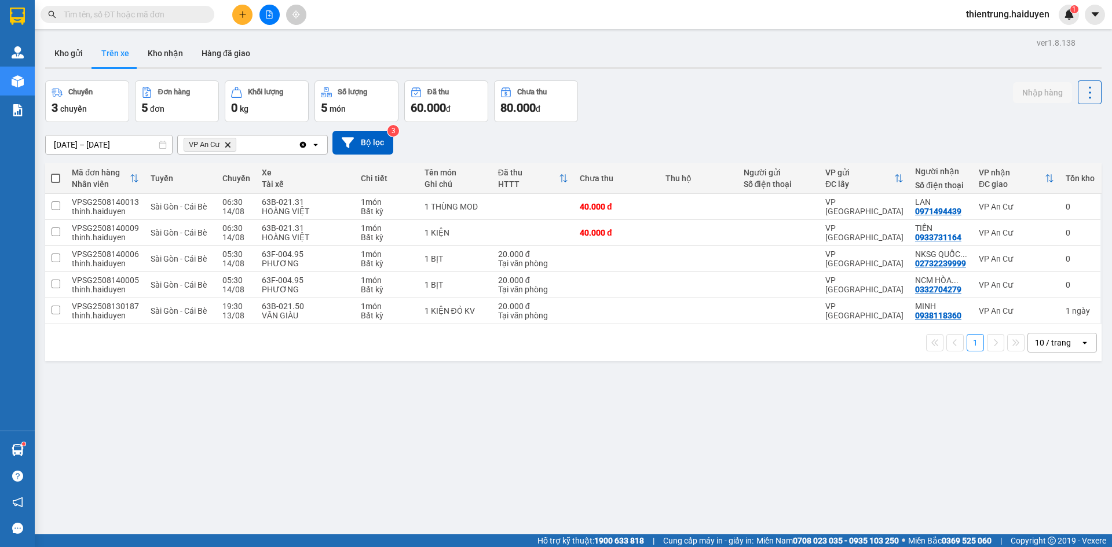
click at [740, 484] on div "ver 1.8.138 Kho gửi Trên xe Kho nhận Hàng đã giao Chuyến 3 chuyến Đơn hàng 5 đơ…" at bounding box center [574, 308] width 1066 height 547
click at [729, 472] on div "ver 1.8.138 Kho gửi Trên xe Kho nhận Hàng đã giao Chuyến 3 chuyến Đơn hàng 5 đơ…" at bounding box center [574, 308] width 1066 height 547
click at [760, 497] on div "ver 1.8.138 Kho gửi Trên xe Kho nhận Hàng đã giao Chuyến 3 chuyến Đơn hàng 5 đơ…" at bounding box center [574, 308] width 1066 height 547
drag, startPoint x: 911, startPoint y: 484, endPoint x: 789, endPoint y: 432, distance: 132.7
click at [911, 484] on div "ver 1.8.138 Kho gửi Trên xe Kho nhận Hàng đã giao Chuyến 3 chuyến Đơn hàng 5 đơ…" at bounding box center [574, 308] width 1066 height 547
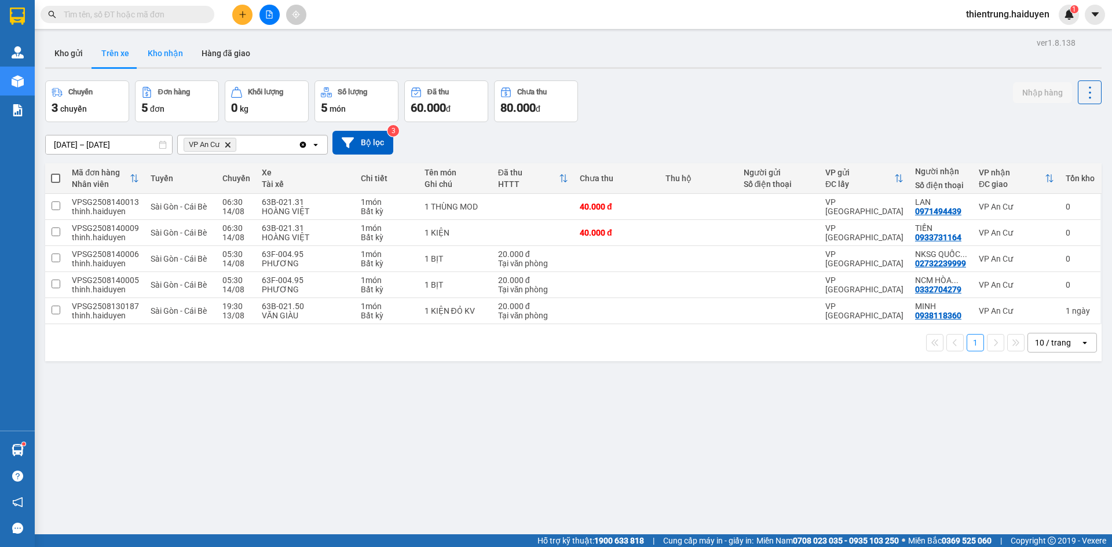
click at [170, 47] on button "Kho nhận" at bounding box center [165, 53] width 54 height 28
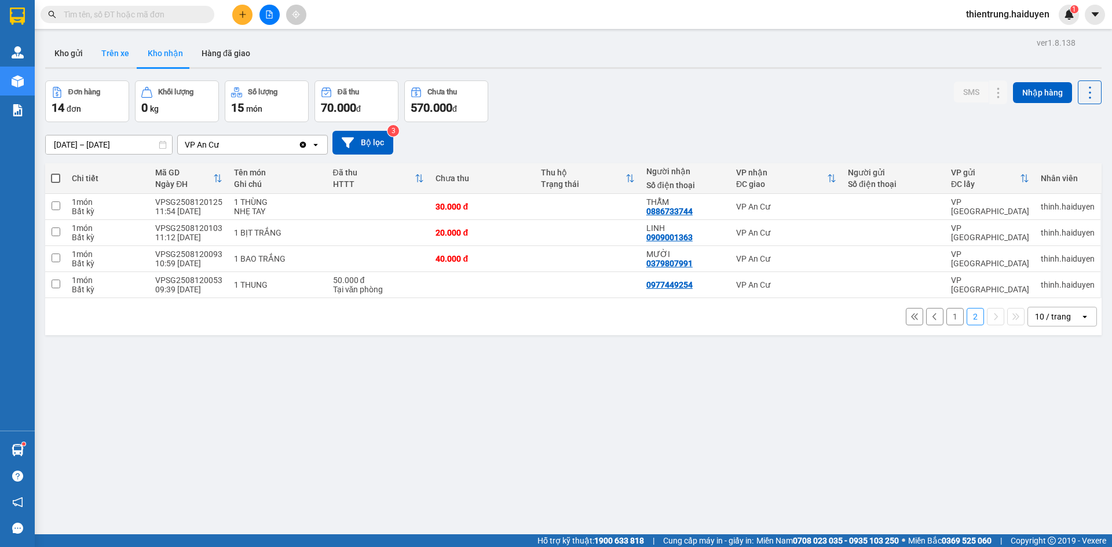
click at [122, 58] on button "Trên xe" at bounding box center [115, 53] width 46 height 28
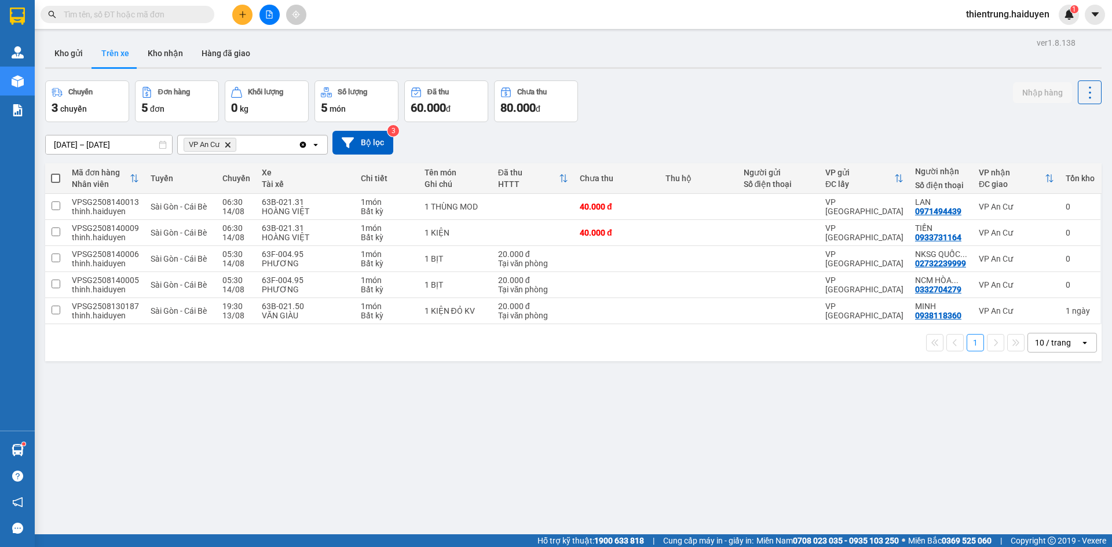
click at [919, 459] on div "ver 1.8.138 Kho gửi Trên xe Kho nhận Hàng đã giao Chuyến 3 chuyến Đơn hàng 5 đơ…" at bounding box center [574, 308] width 1066 height 547
click at [46, 61] on button "Kho gửi" at bounding box center [68, 53] width 47 height 28
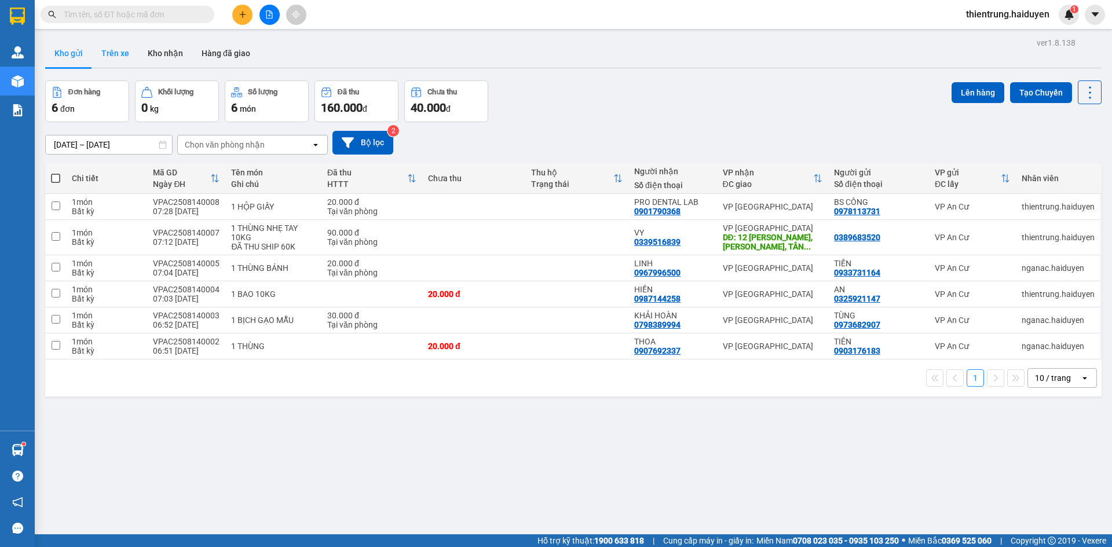
click at [104, 54] on button "Trên xe" at bounding box center [115, 53] width 46 height 28
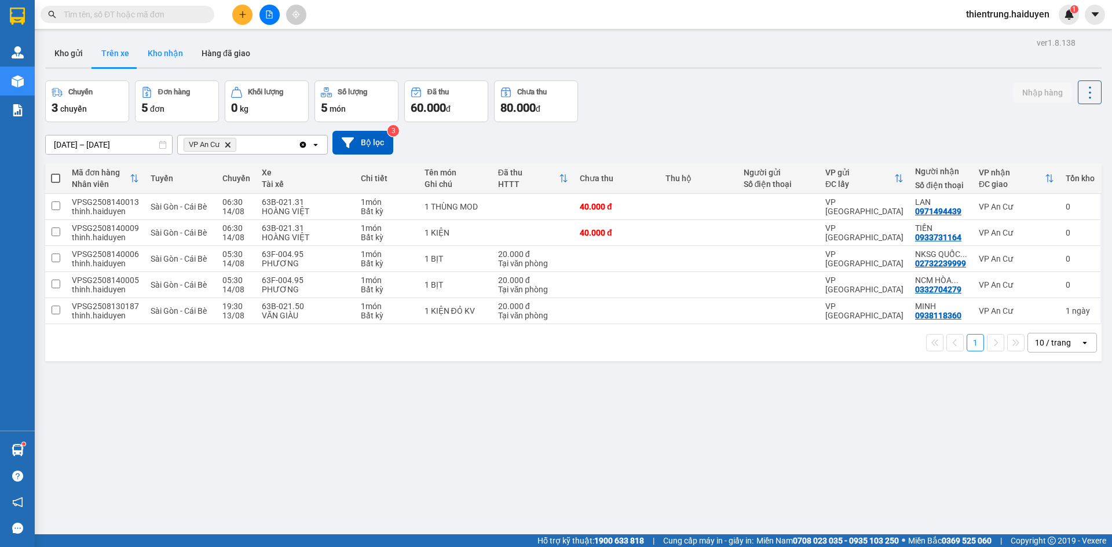
click at [159, 61] on button "Kho nhận" at bounding box center [165, 53] width 54 height 28
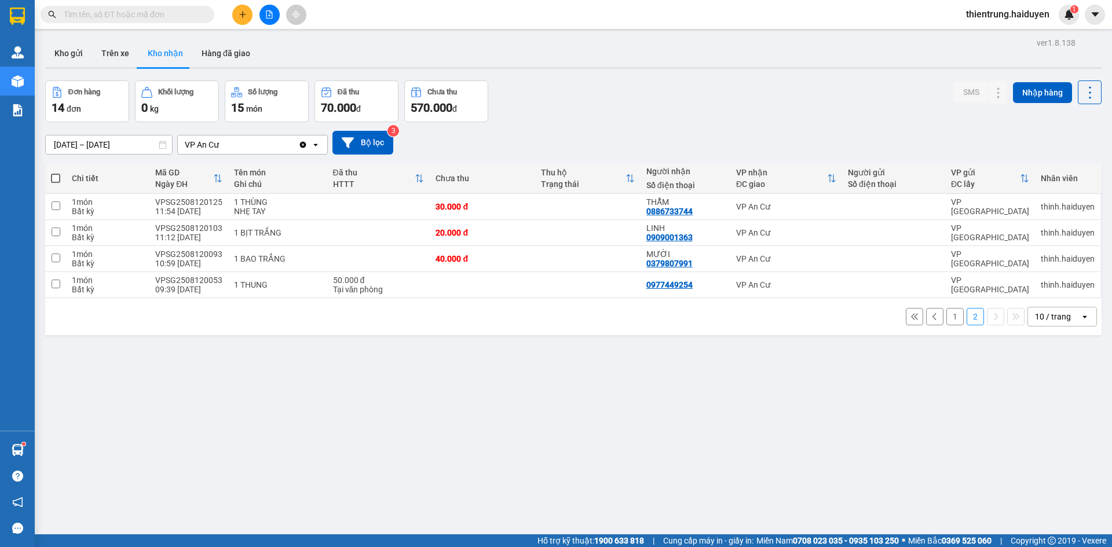
click at [947, 315] on button "1" at bounding box center [955, 316] width 17 height 17
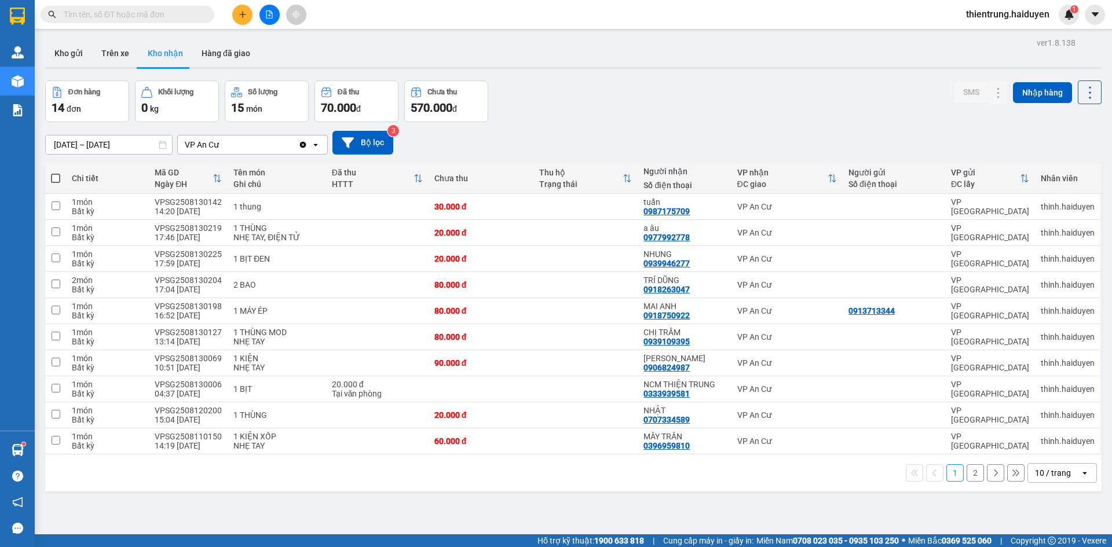
click at [970, 477] on button "2" at bounding box center [975, 473] width 17 height 17
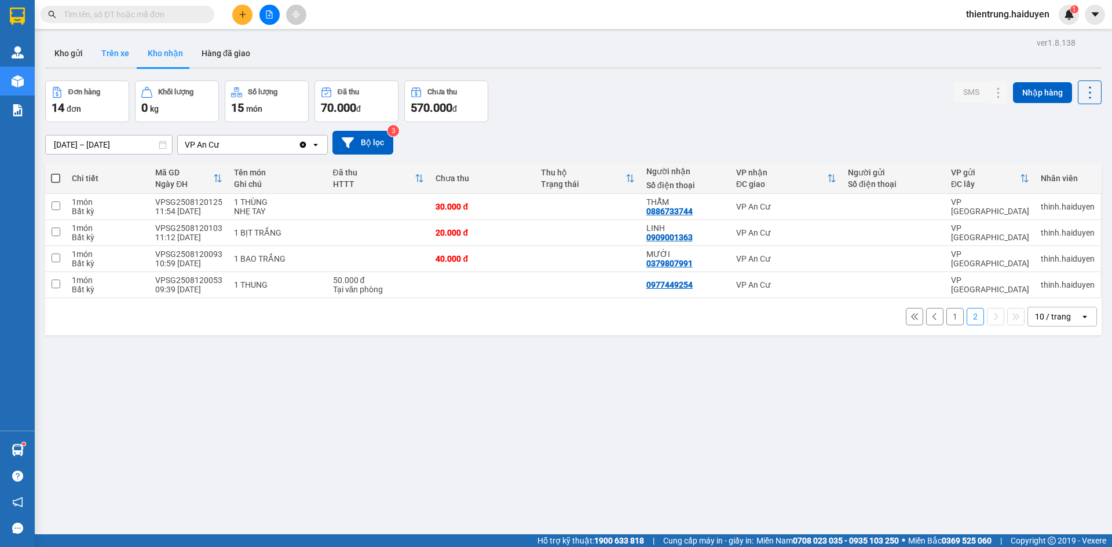
click at [103, 43] on button "Trên xe" at bounding box center [115, 53] width 46 height 28
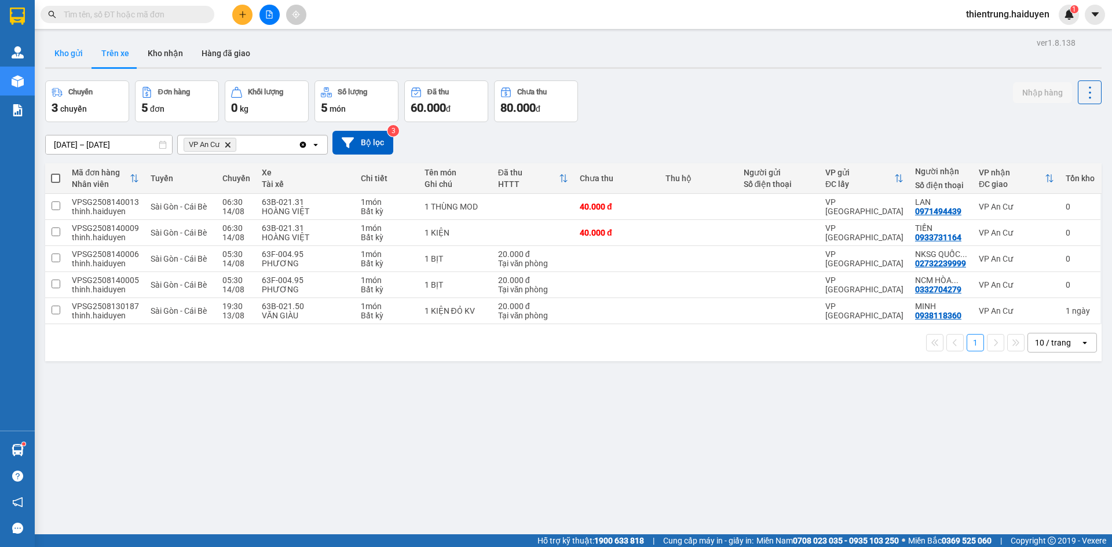
click at [56, 63] on button "Kho gửi" at bounding box center [68, 53] width 47 height 28
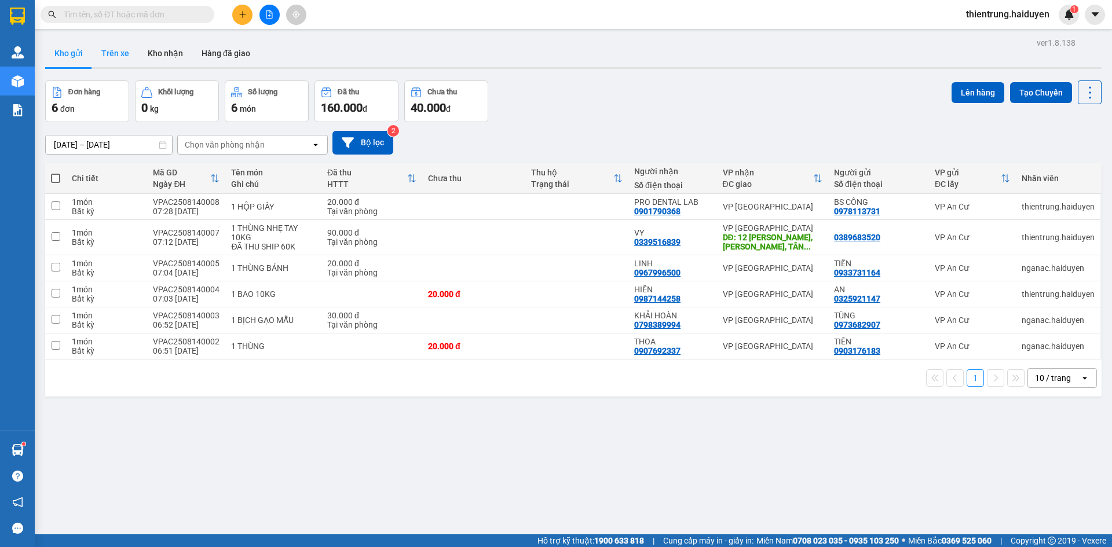
click at [122, 57] on button "Trên xe" at bounding box center [115, 53] width 46 height 28
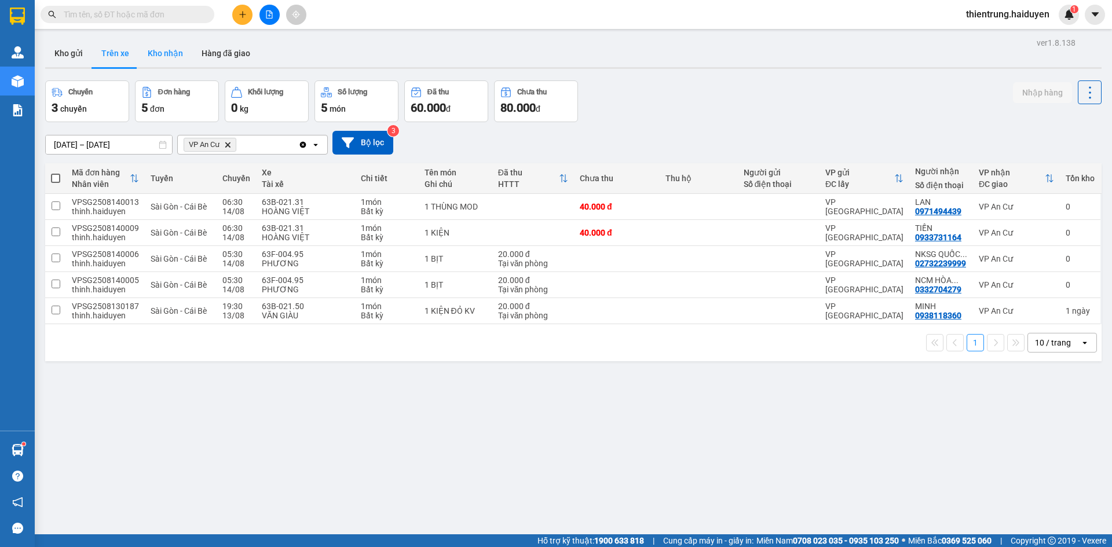
click at [167, 54] on button "Kho nhận" at bounding box center [165, 53] width 54 height 28
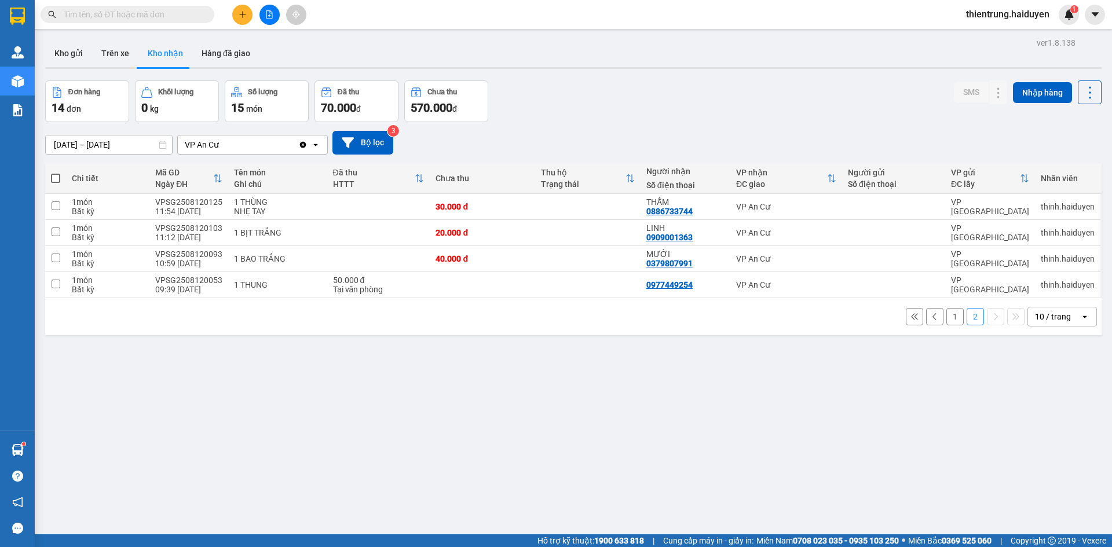
click at [678, 433] on div "ver 1.8.138 Kho gửi Trên xe Kho nhận Hàng đã giao Đơn hàng 14 đơn Khối lượng 0 …" at bounding box center [574, 308] width 1066 height 547
click at [949, 318] on button "1" at bounding box center [955, 316] width 17 height 17
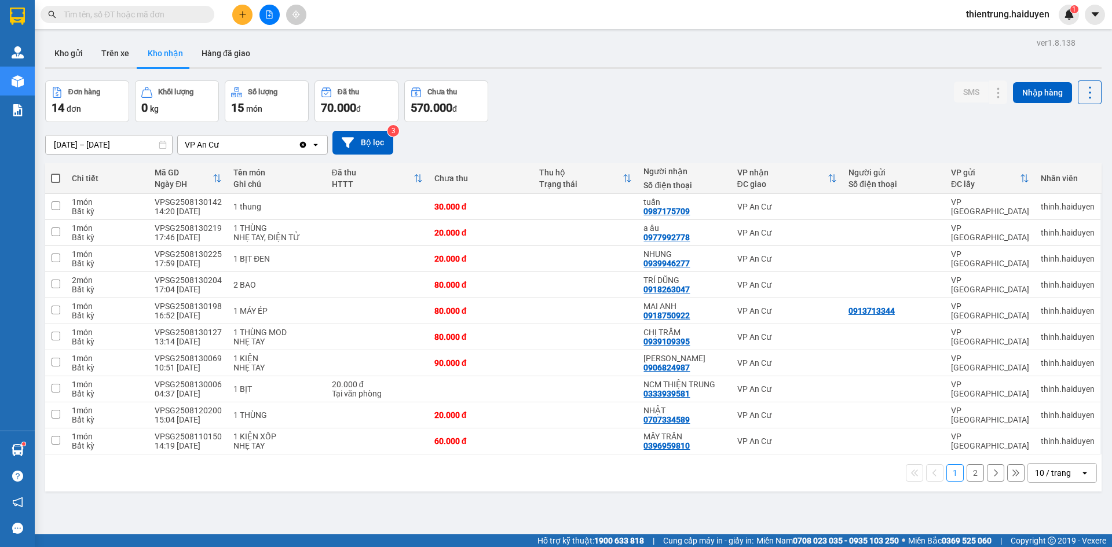
click at [967, 471] on button "2" at bounding box center [975, 473] width 17 height 17
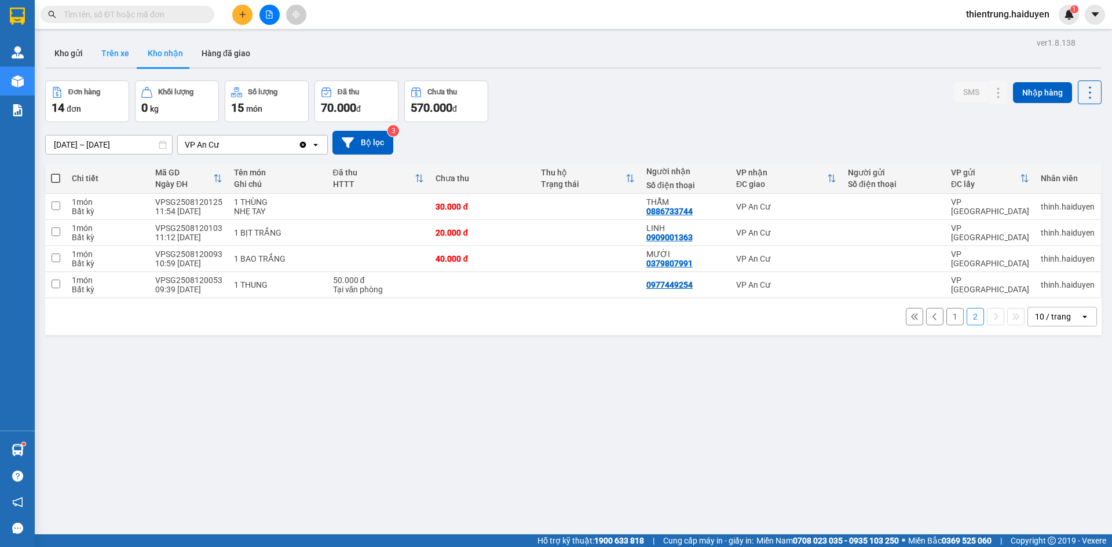
click at [103, 51] on button "Trên xe" at bounding box center [115, 53] width 46 height 28
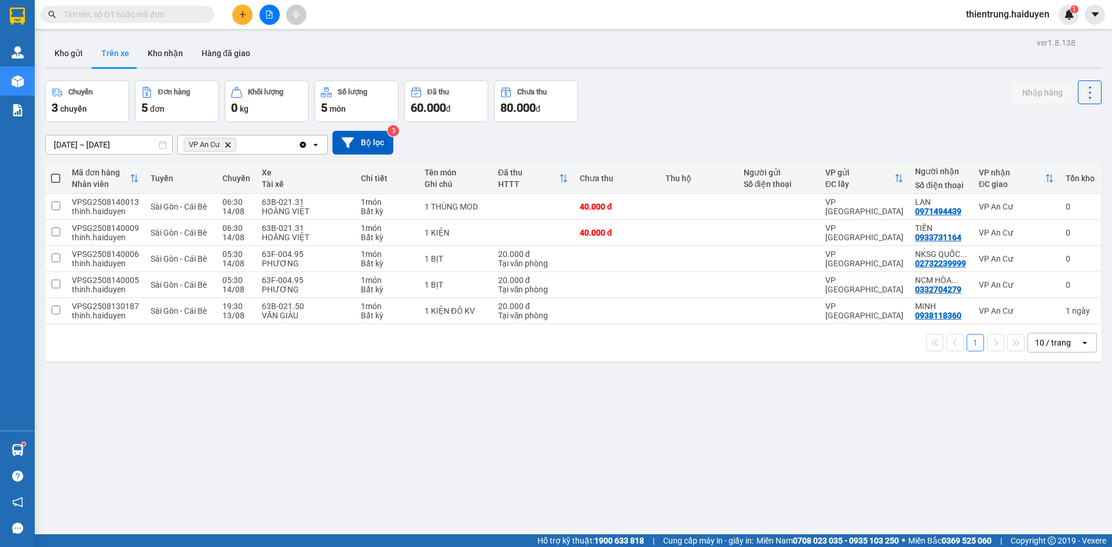
click at [860, 484] on div "ver 1.8.138 Kho gửi Trên xe Kho nhận Hàng đã giao Chuyến 3 chuyến Đơn hàng 5 đơ…" at bounding box center [574, 308] width 1066 height 547
click at [153, 53] on button "Kho nhận" at bounding box center [165, 53] width 54 height 28
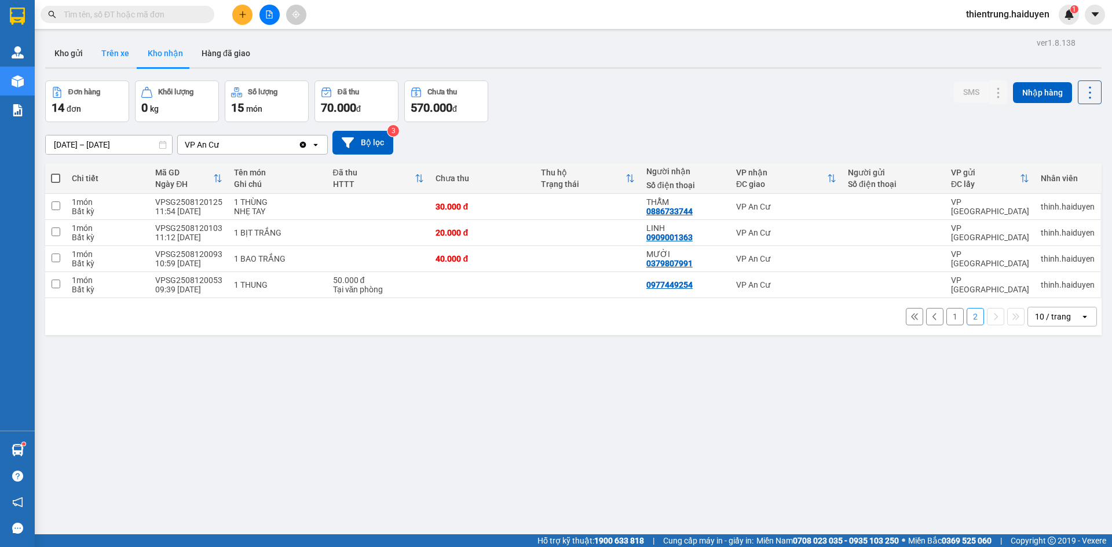
click at [111, 53] on button "Trên xe" at bounding box center [115, 53] width 46 height 28
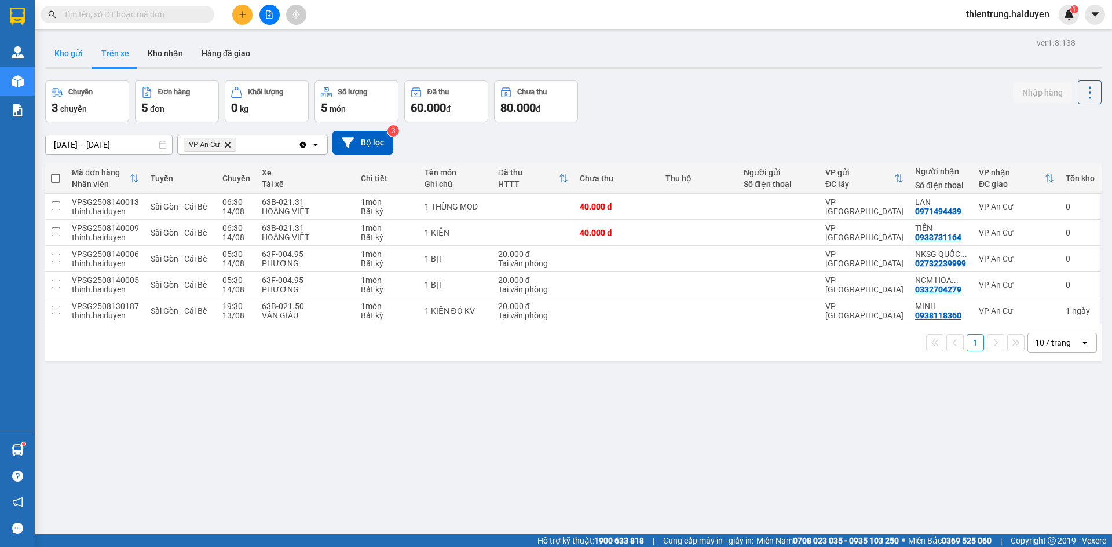
click at [71, 57] on button "Kho gửi" at bounding box center [68, 53] width 47 height 28
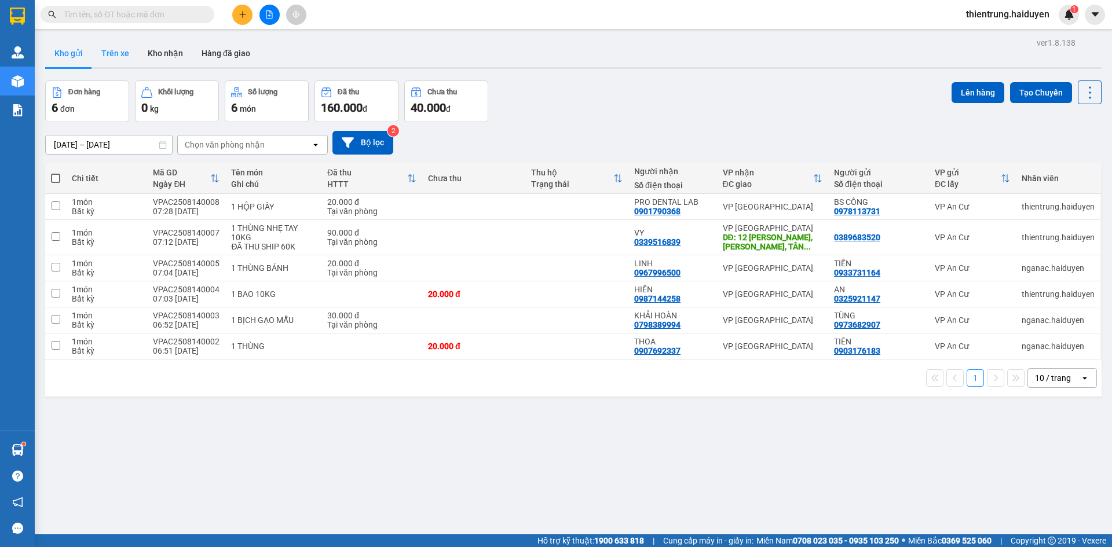
click at [119, 52] on button "Trên xe" at bounding box center [115, 53] width 46 height 28
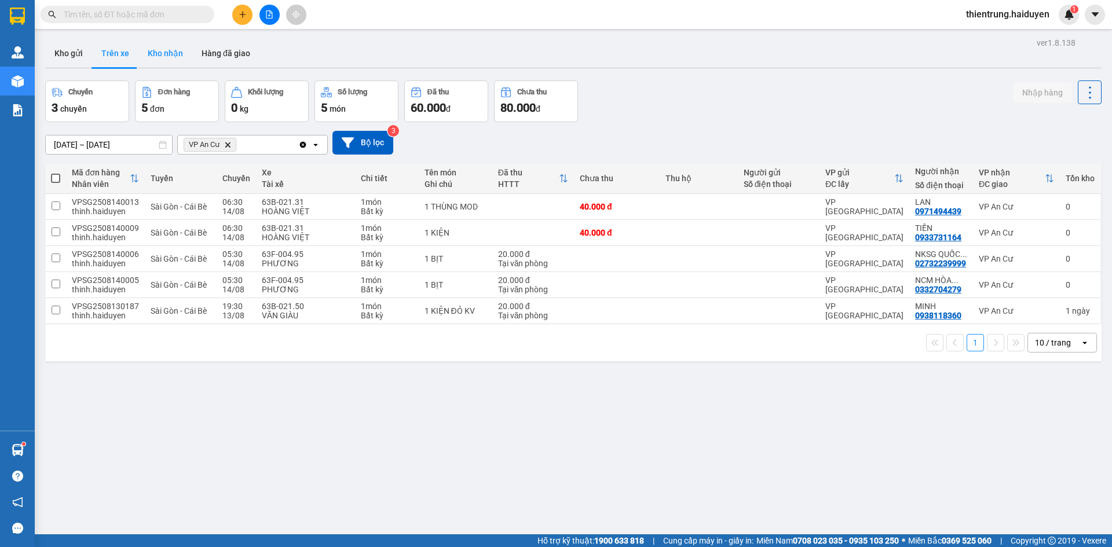
click at [169, 53] on button "Kho nhận" at bounding box center [165, 53] width 54 height 28
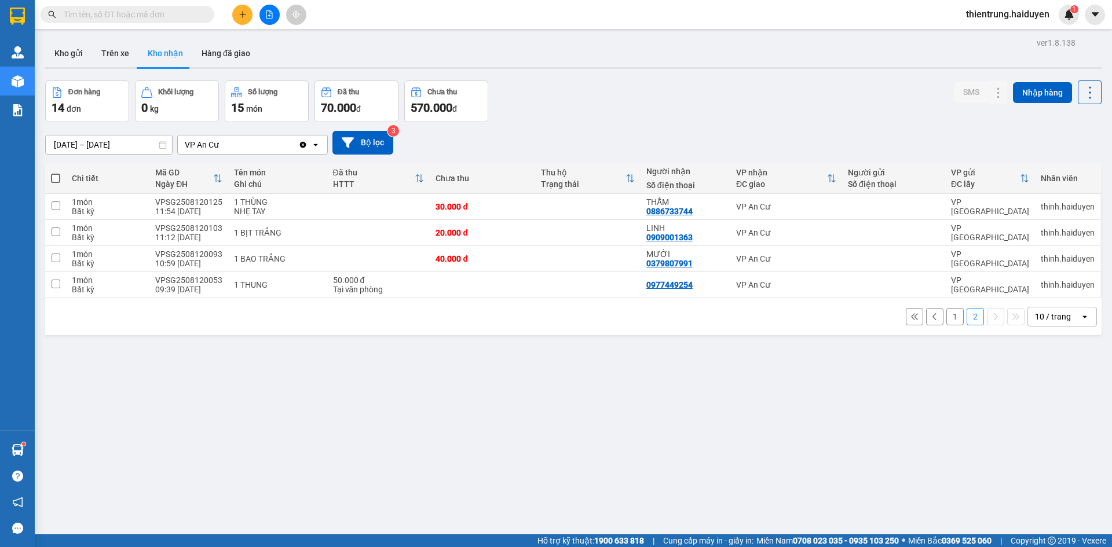
click at [302, 446] on div "ver 1.8.138 Kho gửi Trên xe Kho nhận Hàng đã giao Đơn hàng 14 đơn Khối lượng 0 …" at bounding box center [574, 308] width 1066 height 547
click at [114, 50] on button "Trên xe" at bounding box center [115, 53] width 46 height 28
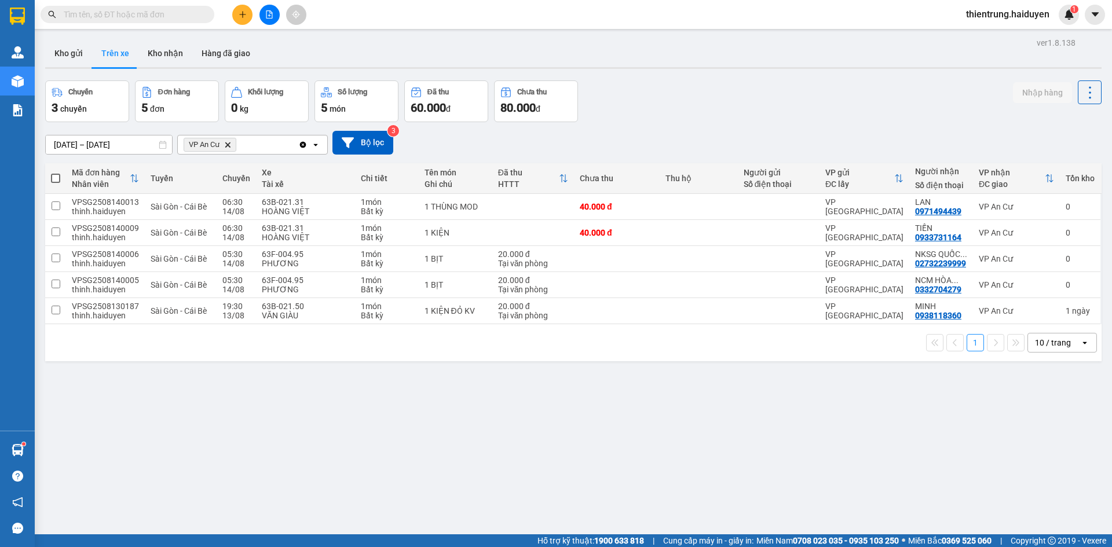
click at [503, 415] on div "ver 1.8.138 Kho gửi Trên xe Kho nhận Hàng đã giao Chuyến 3 chuyến Đơn hàng 5 đơ…" at bounding box center [574, 308] width 1066 height 547
click at [170, 59] on button "Kho nhận" at bounding box center [165, 53] width 54 height 28
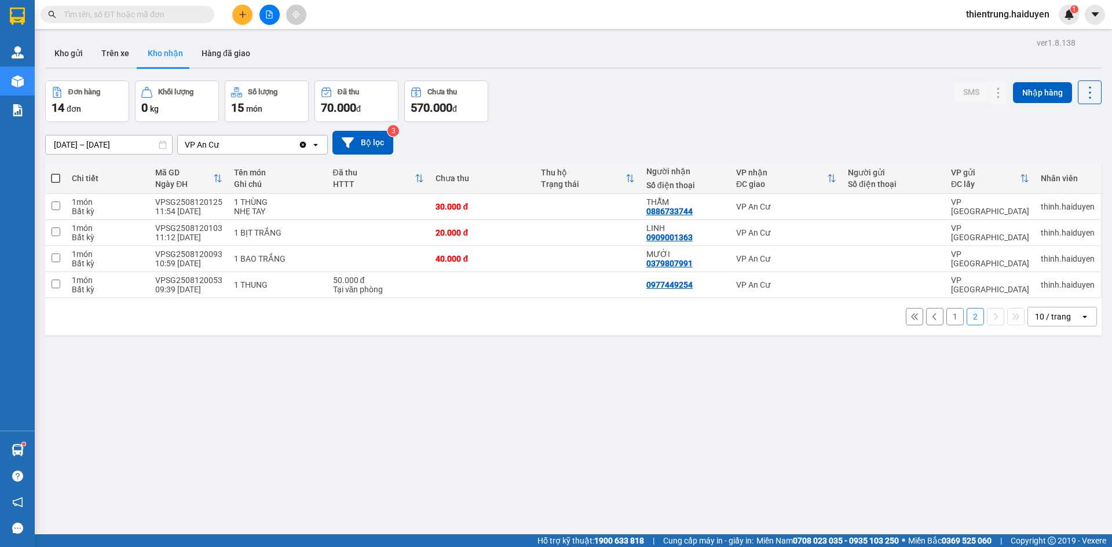
drag, startPoint x: 328, startPoint y: 442, endPoint x: 313, endPoint y: 378, distance: 66.0
click at [328, 442] on div "ver 1.8.138 Kho gửi Trên xe Kho nhận Hàng đã giao Đơn hàng 14 đơn Khối lượng 0 …" at bounding box center [574, 308] width 1066 height 547
click at [90, 48] on button "Kho gửi" at bounding box center [68, 53] width 47 height 28
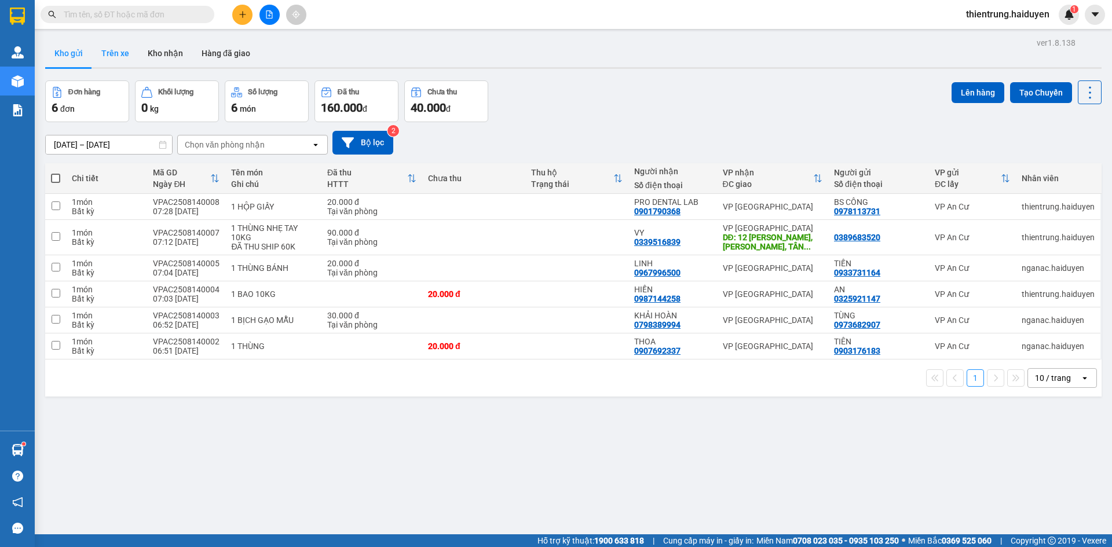
click at [119, 54] on button "Trên xe" at bounding box center [115, 53] width 46 height 28
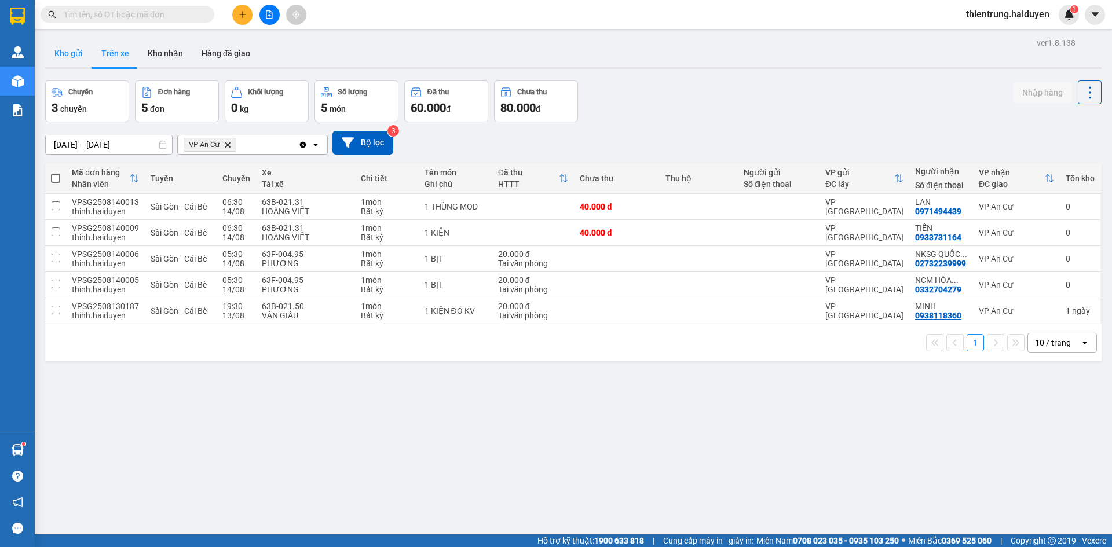
click at [59, 54] on button "Kho gửi" at bounding box center [68, 53] width 47 height 28
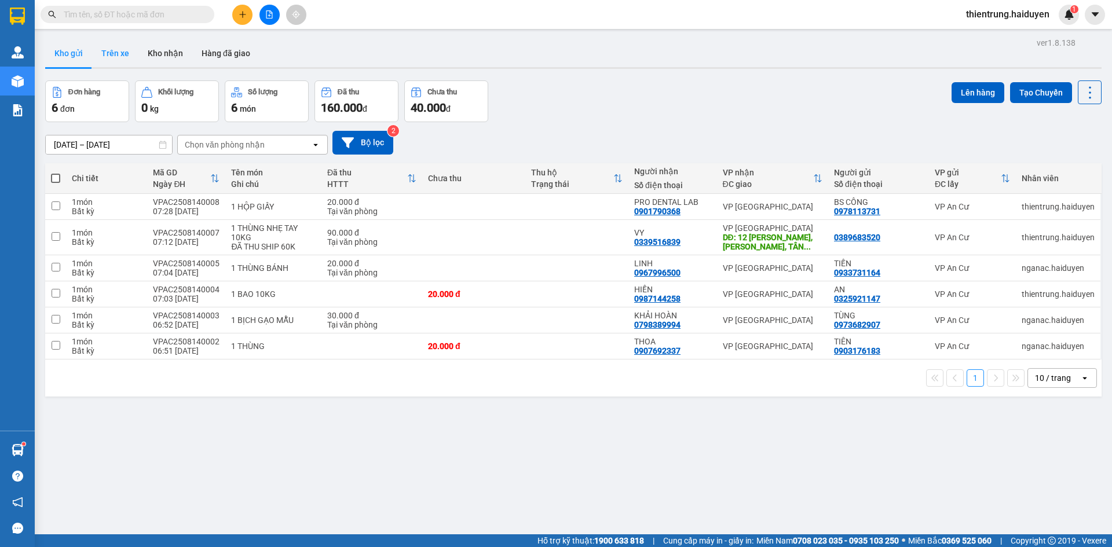
click at [106, 56] on button "Trên xe" at bounding box center [115, 53] width 46 height 28
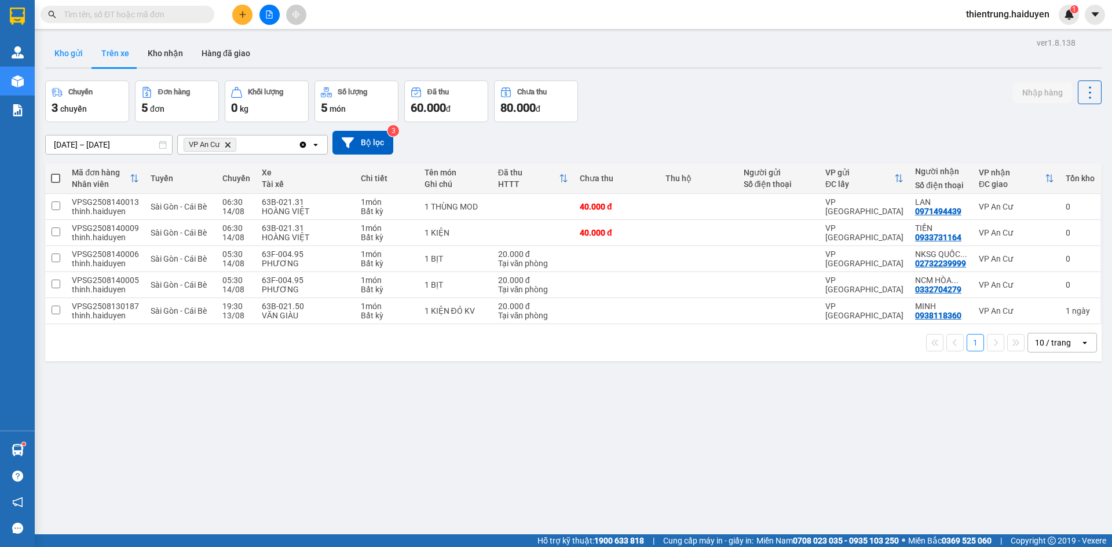
click at [52, 55] on button "Kho gửi" at bounding box center [68, 53] width 47 height 28
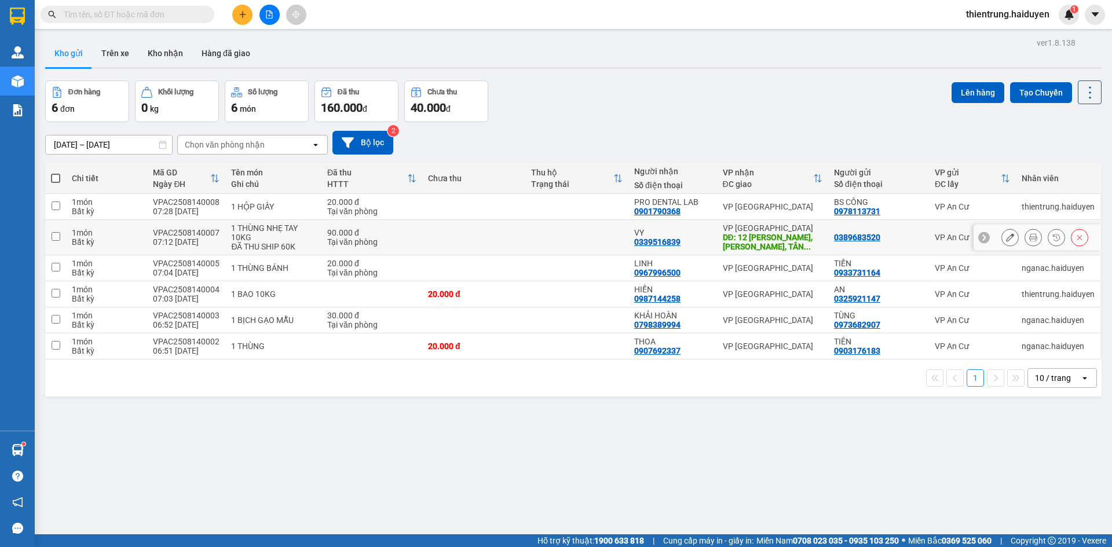
click at [56, 235] on input "checkbox" at bounding box center [56, 236] width 9 height 9
checkbox input "true"
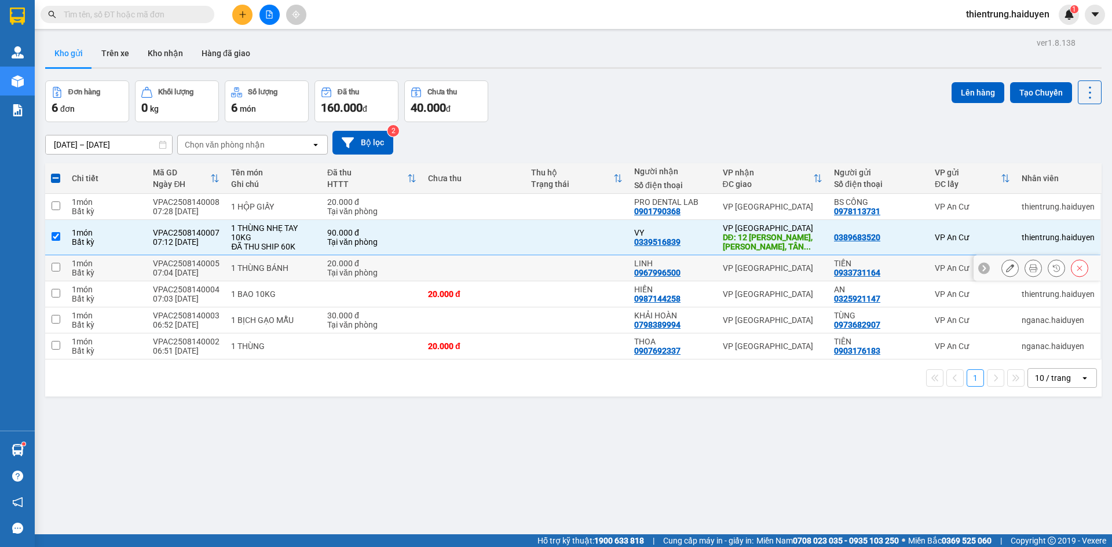
click at [52, 268] on input "checkbox" at bounding box center [56, 267] width 9 height 9
checkbox input "true"
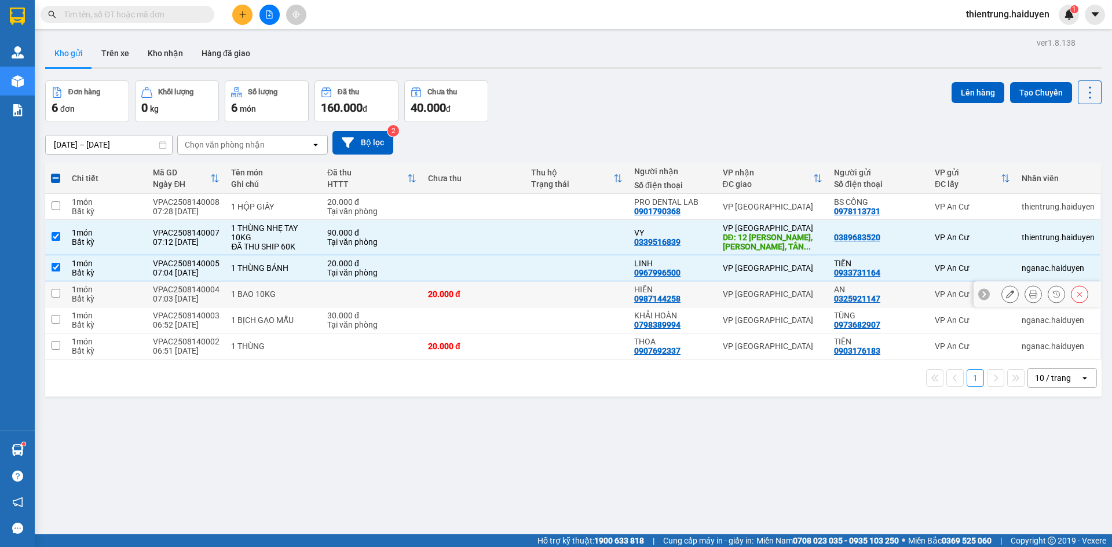
click at [56, 294] on input "checkbox" at bounding box center [56, 293] width 9 height 9
checkbox input "true"
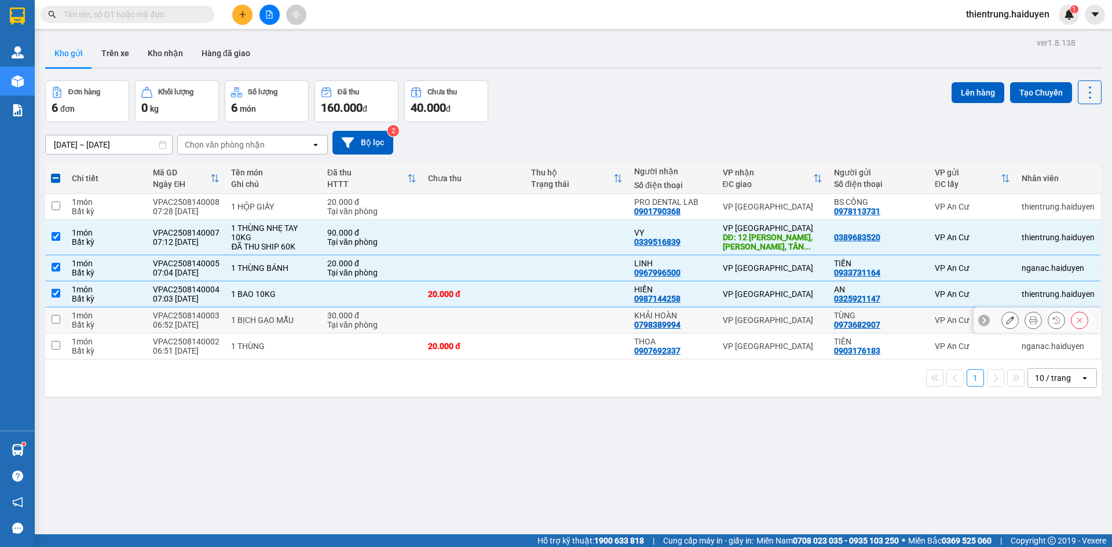
click at [56, 323] on input "checkbox" at bounding box center [56, 319] width 9 height 9
checkbox input "true"
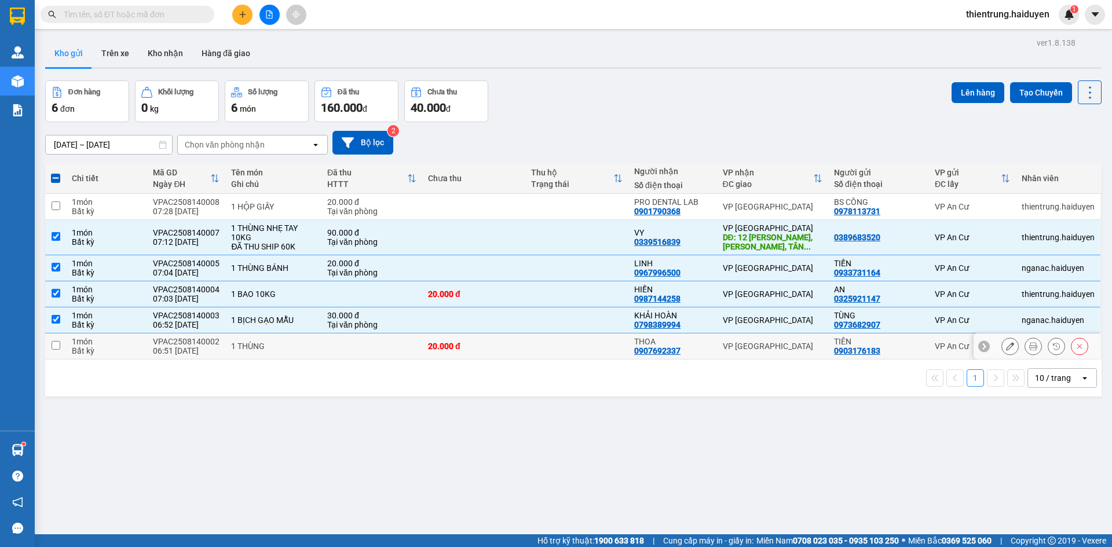
click at [56, 344] on input "checkbox" at bounding box center [56, 345] width 9 height 9
checkbox input "true"
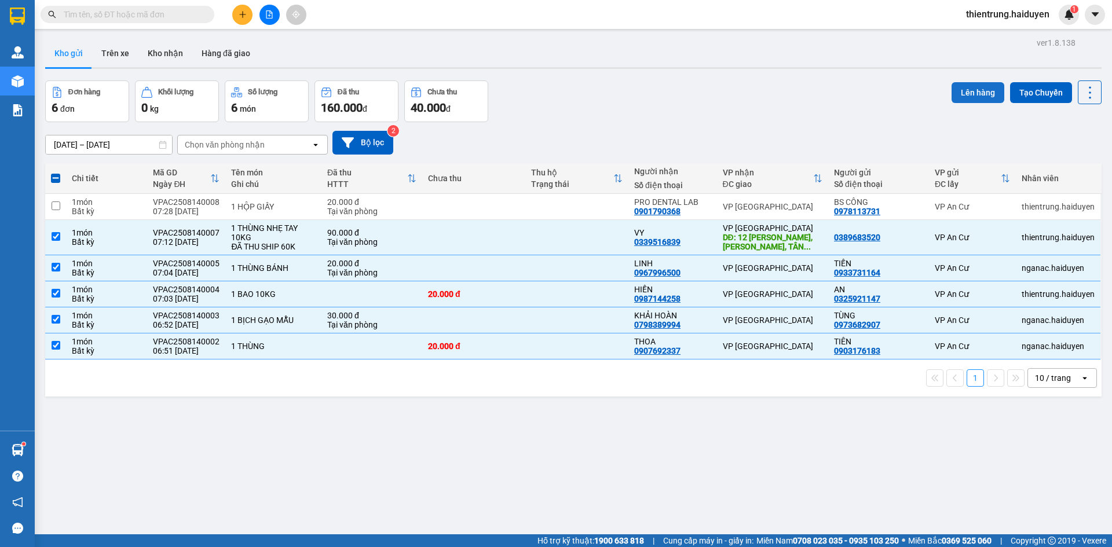
click at [966, 94] on button "Lên hàng" at bounding box center [978, 92] width 53 height 21
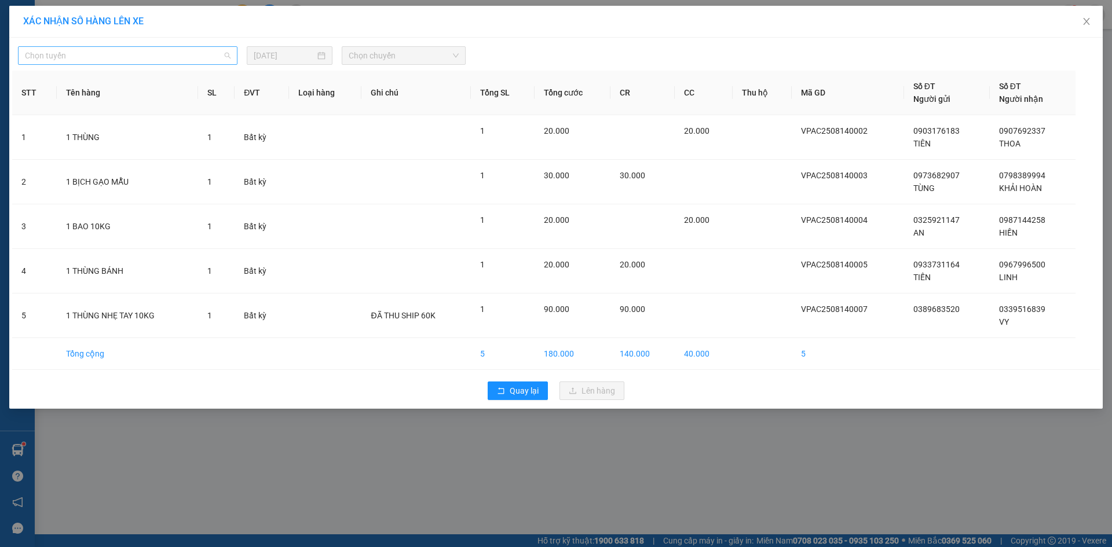
click at [172, 53] on span "Chọn tuyến" at bounding box center [128, 55] width 206 height 17
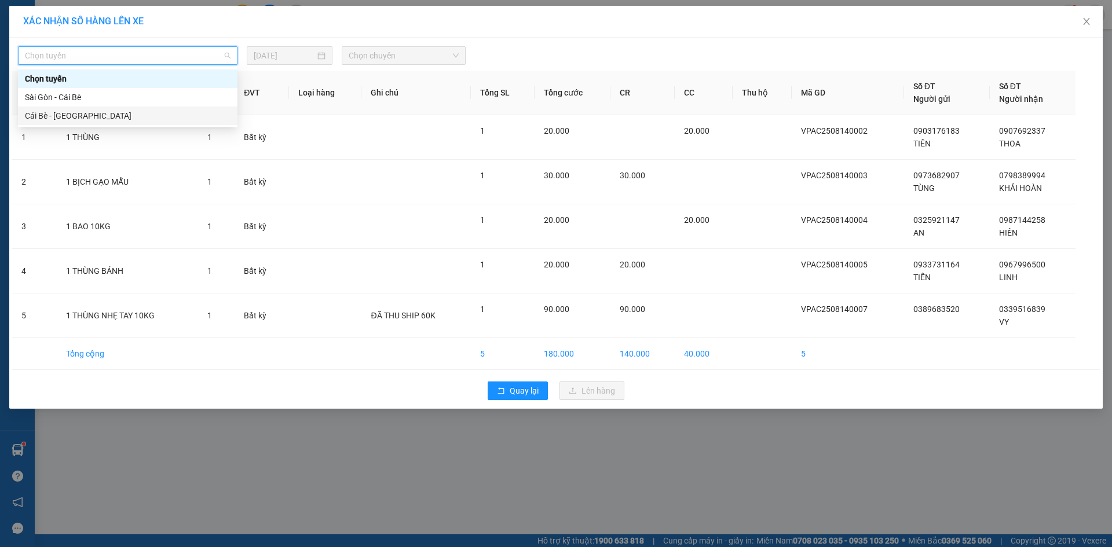
click at [97, 118] on div "Cái Bè - [GEOGRAPHIC_DATA]" at bounding box center [128, 115] width 206 height 13
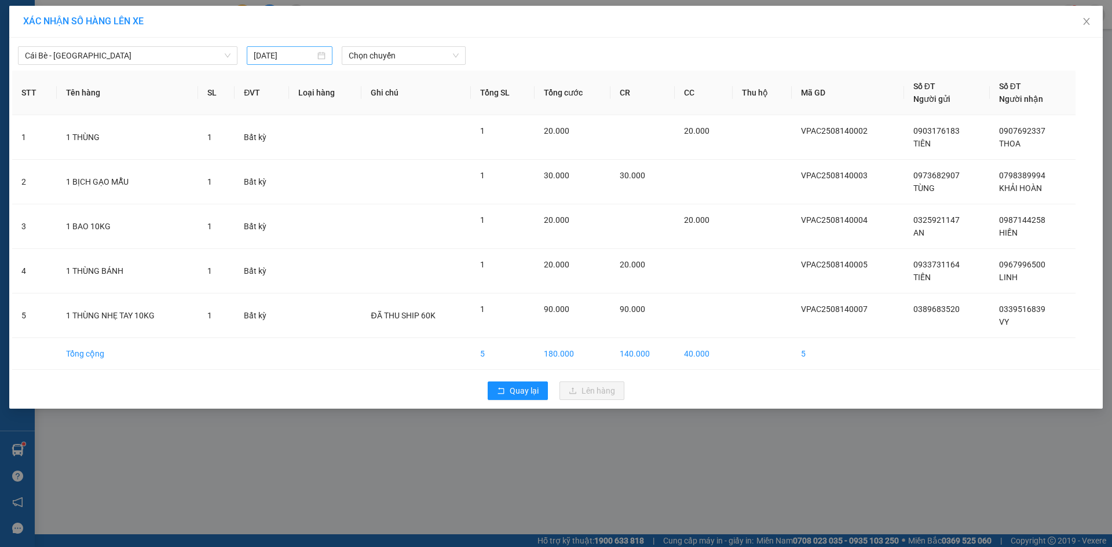
click at [324, 57] on div "[DATE]" at bounding box center [290, 55] width 72 height 13
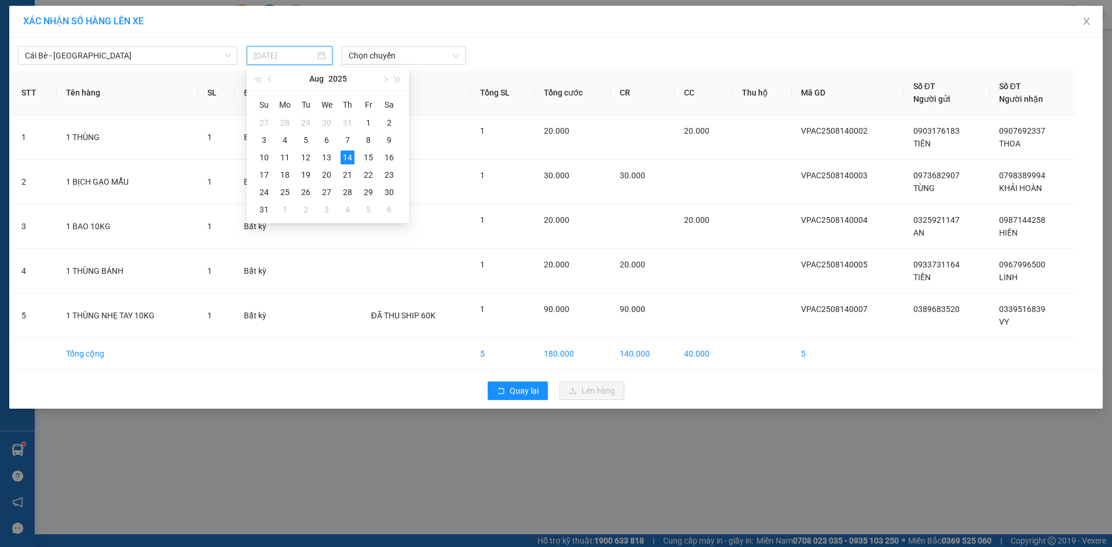
type input "[DATE]"
click at [348, 157] on div "14" at bounding box center [348, 158] width 14 height 14
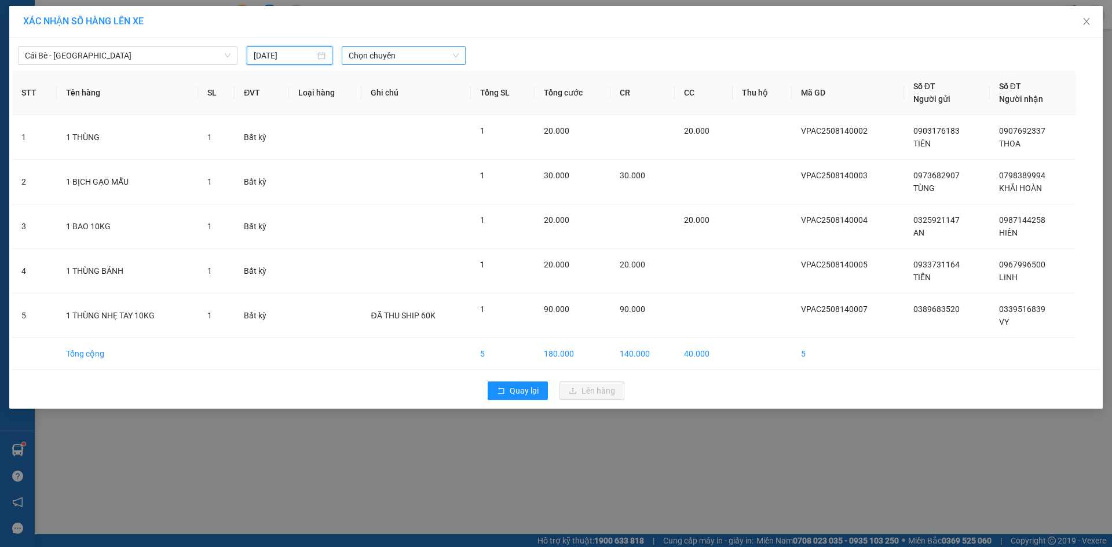
click at [375, 57] on span "Chọn chuyến" at bounding box center [404, 55] width 110 height 17
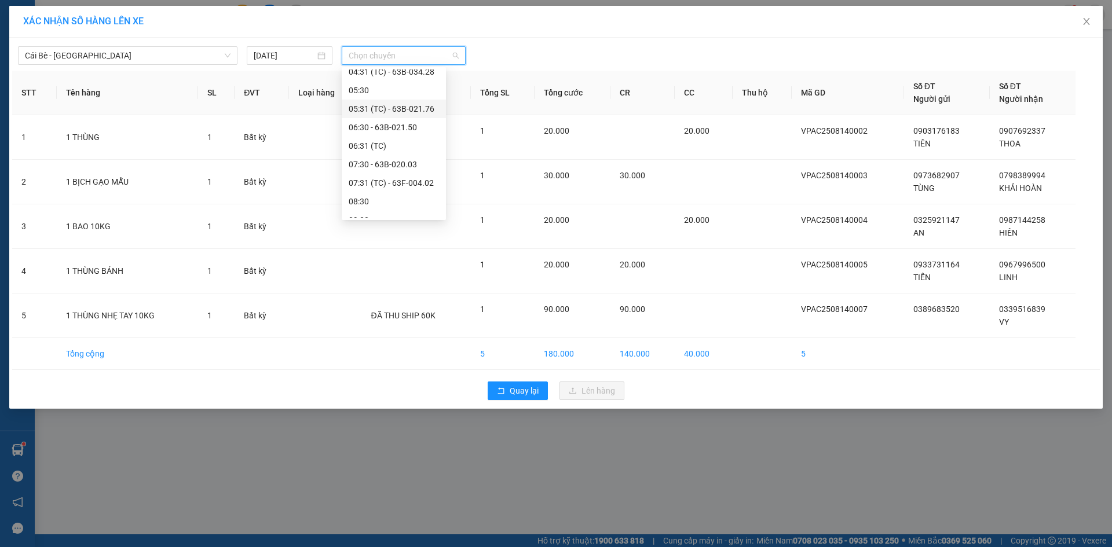
scroll to position [174, 0]
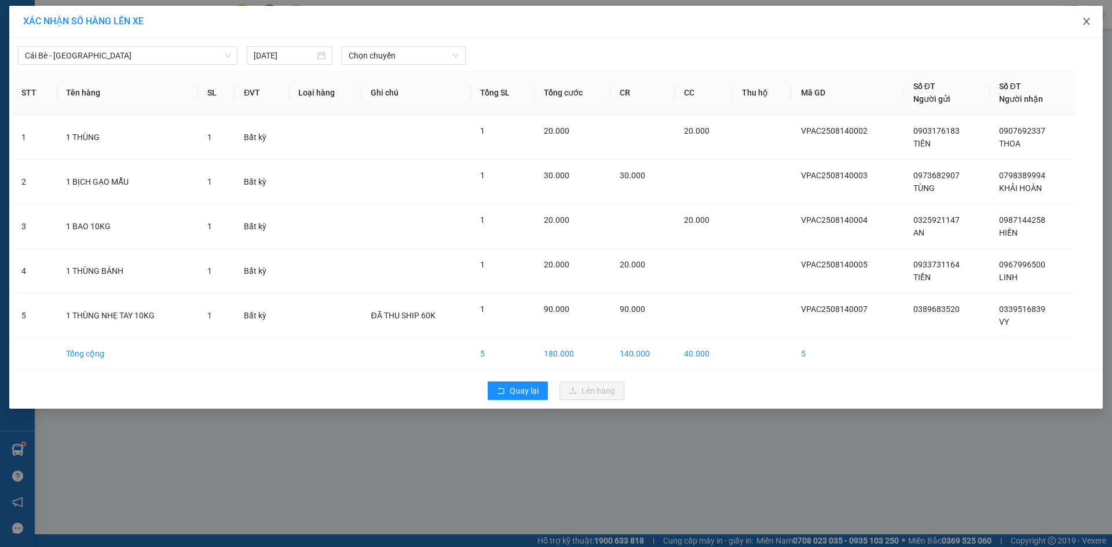
click at [1087, 23] on icon "close" at bounding box center [1086, 21] width 6 height 7
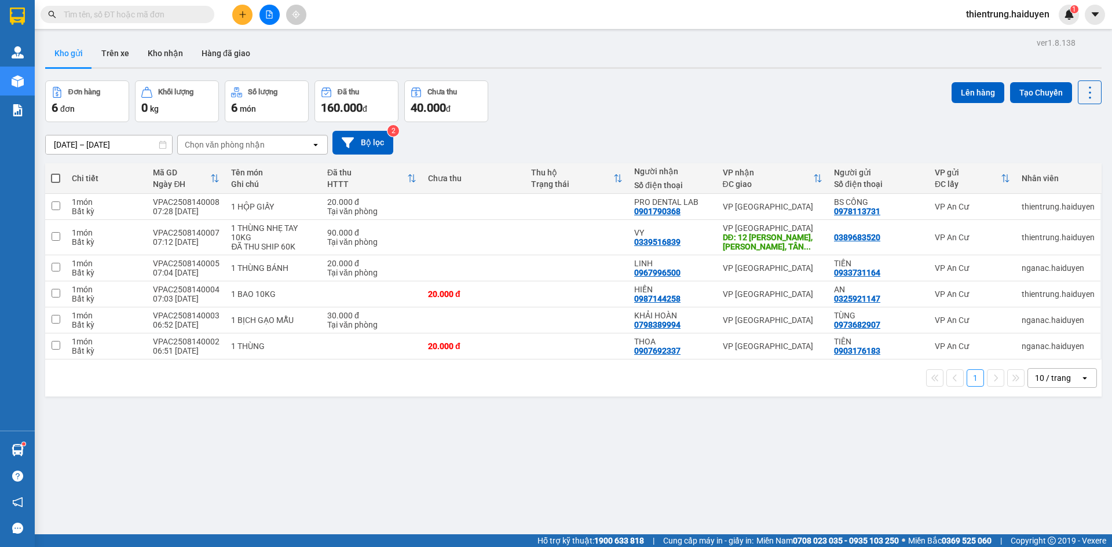
drag, startPoint x: 890, startPoint y: 441, endPoint x: 965, endPoint y: 248, distance: 207.1
click at [890, 438] on div "ver 1.8.138 Kho gửi Trên xe Kho nhận Hàng đã giao Đơn hàng 6 đơn Khối lượng 0 k…" at bounding box center [574, 308] width 1066 height 547
click at [1030, 239] on icon at bounding box center [1034, 237] width 8 height 8
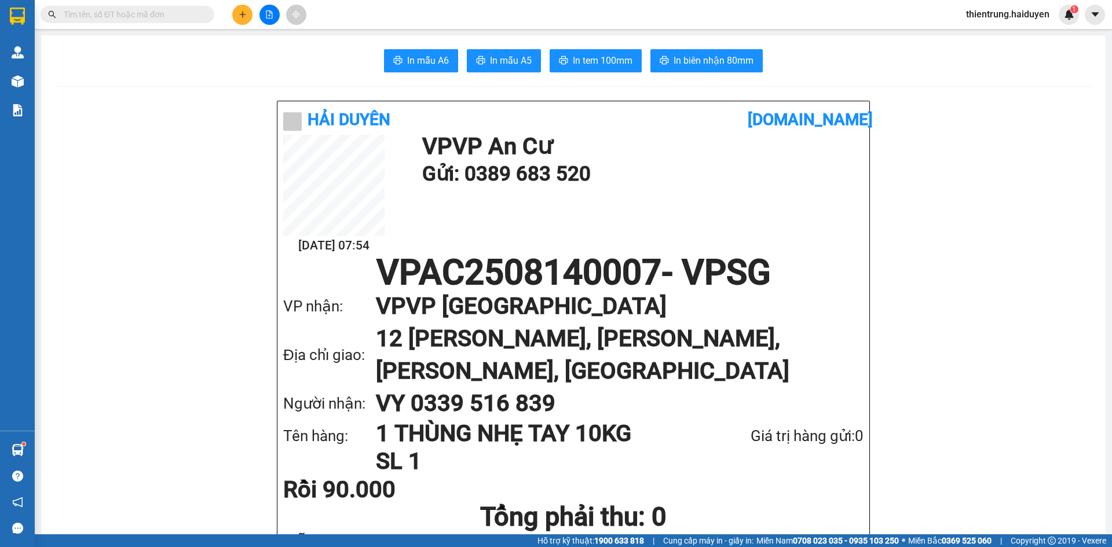
scroll to position [58, 0]
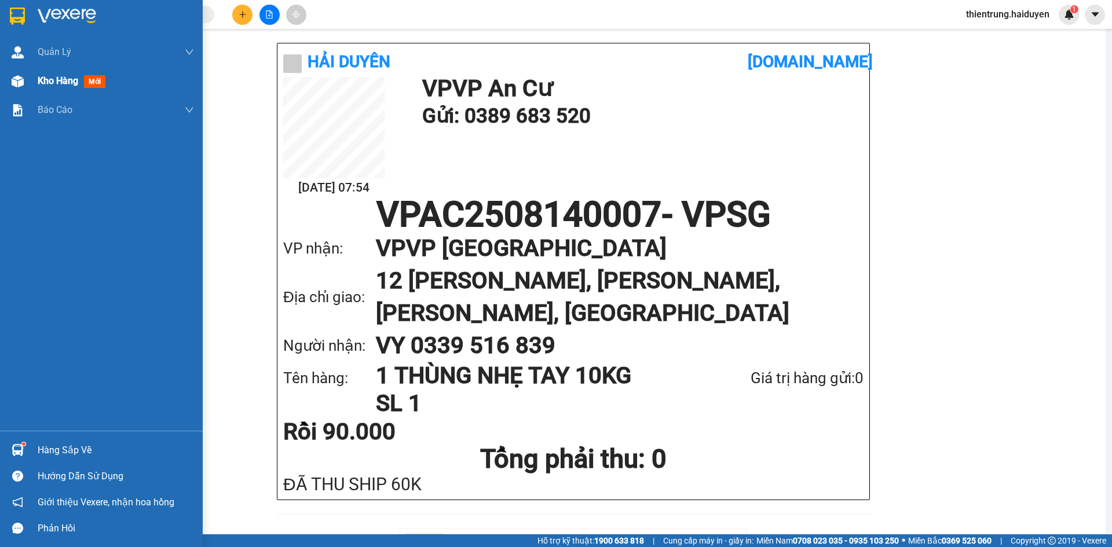
click at [48, 86] on span "Kho hàng" at bounding box center [58, 80] width 41 height 11
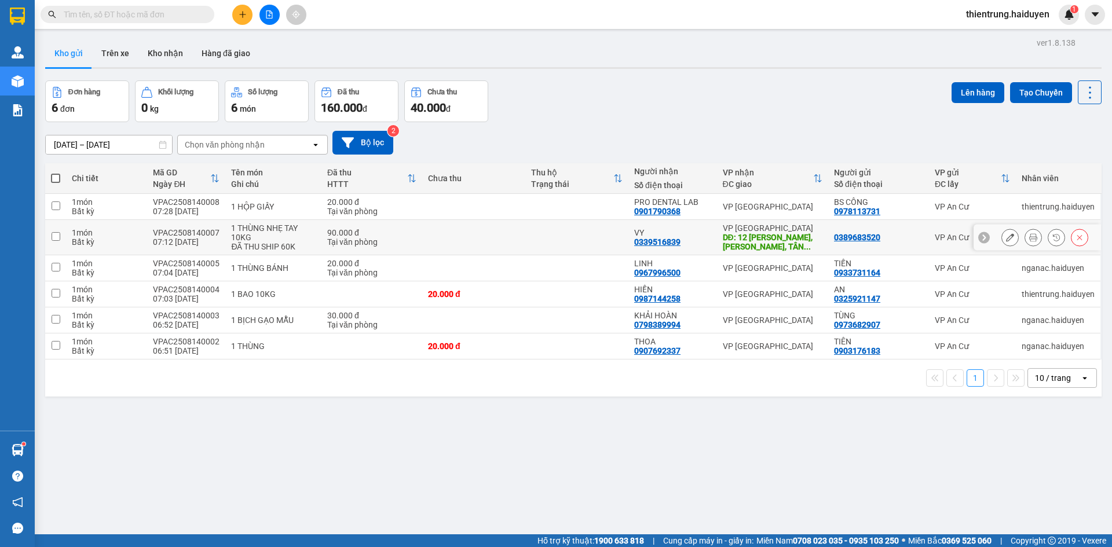
click at [57, 238] on input "checkbox" at bounding box center [56, 236] width 9 height 9
checkbox input "true"
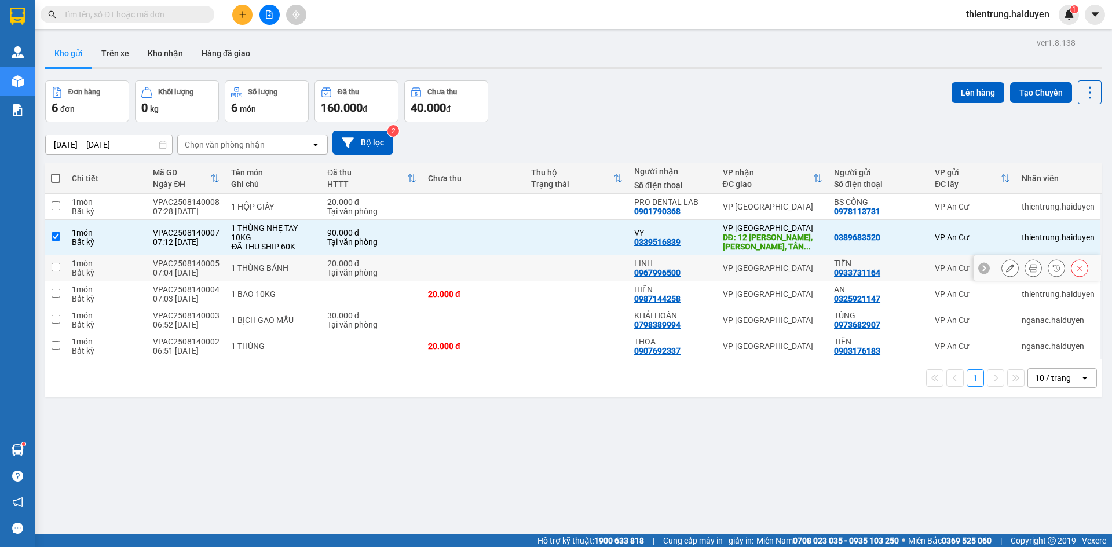
click at [58, 268] on input "checkbox" at bounding box center [56, 267] width 9 height 9
checkbox input "true"
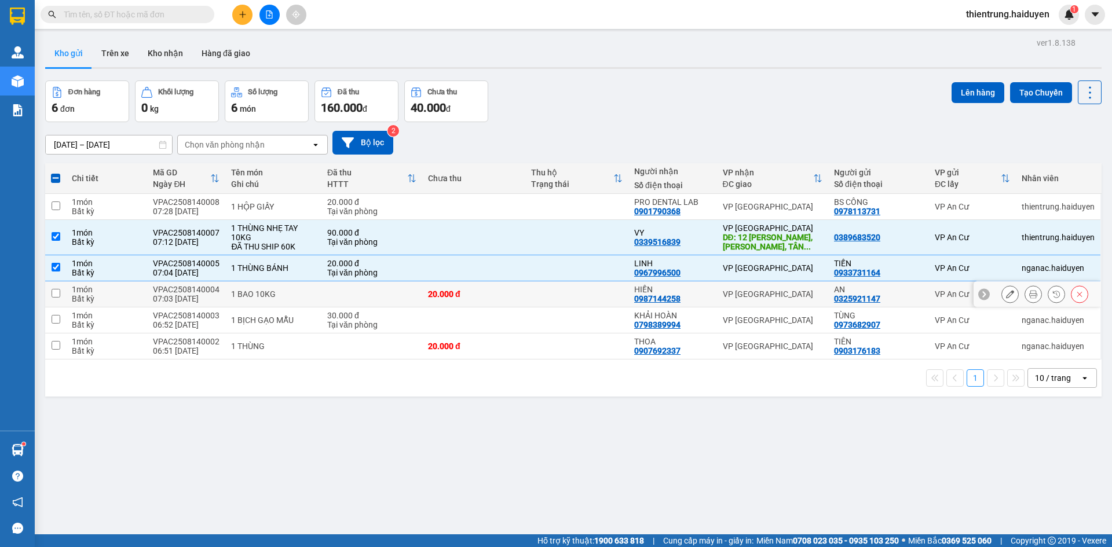
click at [56, 298] on td at bounding box center [55, 295] width 21 height 26
checkbox input "true"
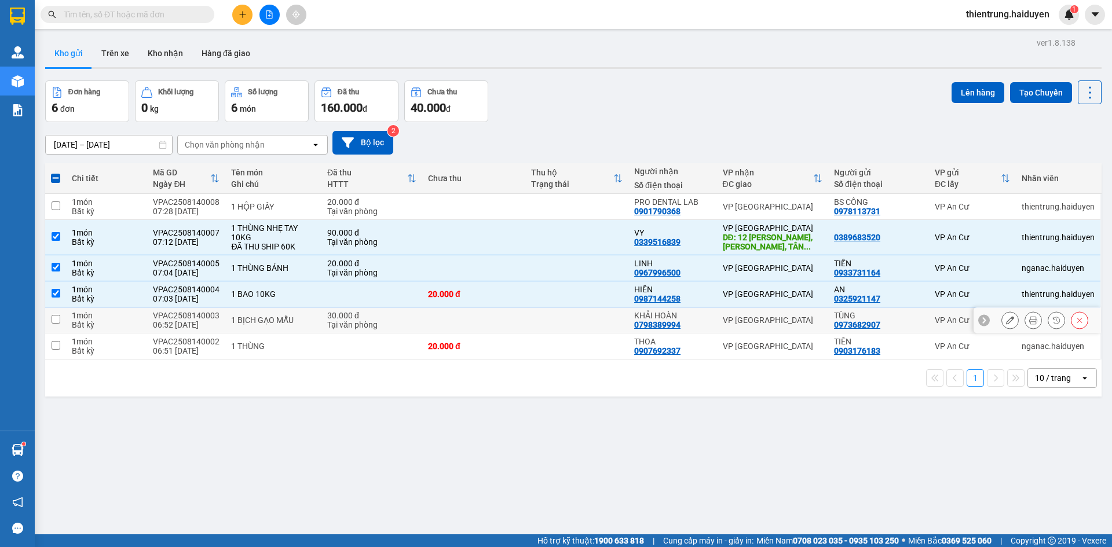
click at [59, 323] on input "checkbox" at bounding box center [56, 319] width 9 height 9
checkbox input "true"
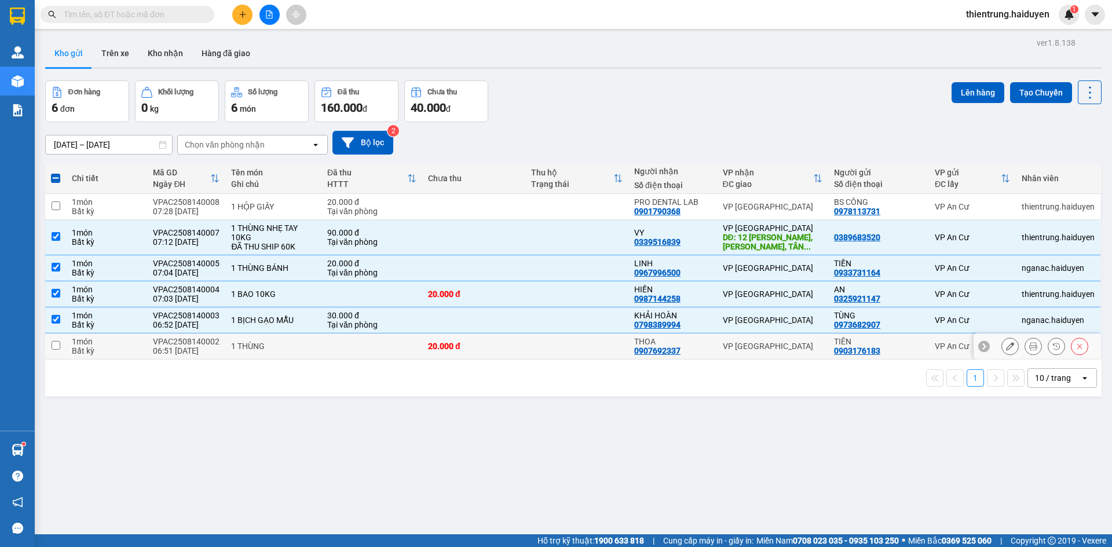
click at [56, 349] on input "checkbox" at bounding box center [56, 345] width 9 height 9
checkbox input "true"
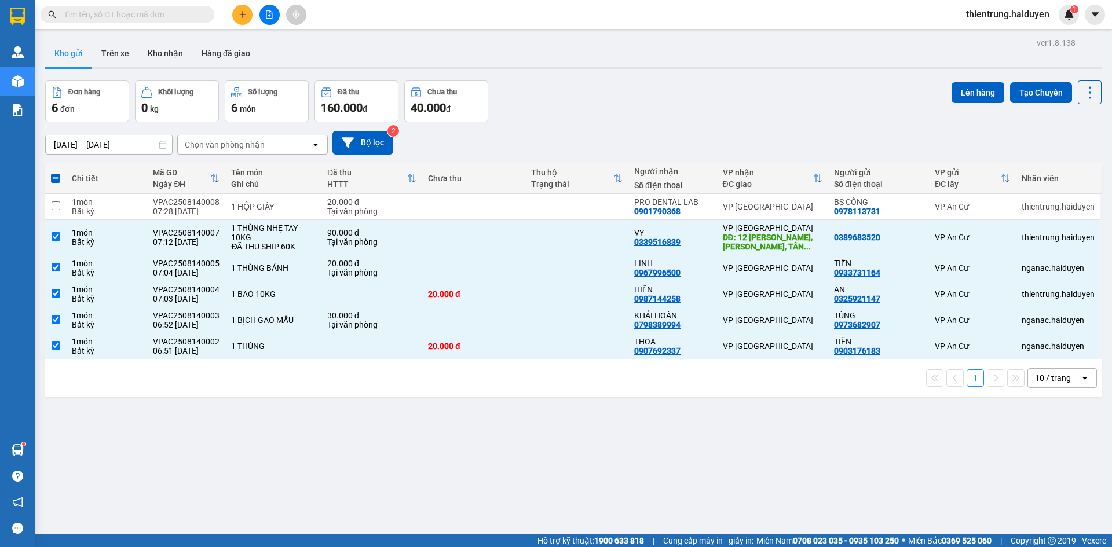
click at [941, 99] on div "Đơn hàng 6 đơn Khối lượng 0 kg Số lượng 6 món Đã thu 160.000 đ Chưa thu 40.000 …" at bounding box center [573, 102] width 1057 height 42
click at [957, 95] on button "Lên hàng" at bounding box center [978, 92] width 53 height 21
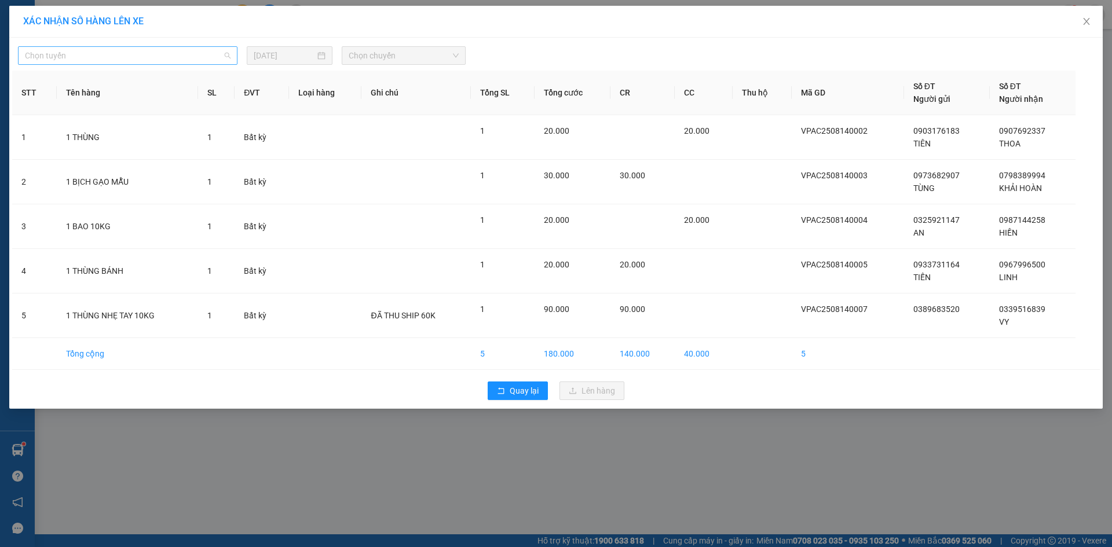
click at [73, 60] on span "Chọn tuyến" at bounding box center [128, 55] width 206 height 17
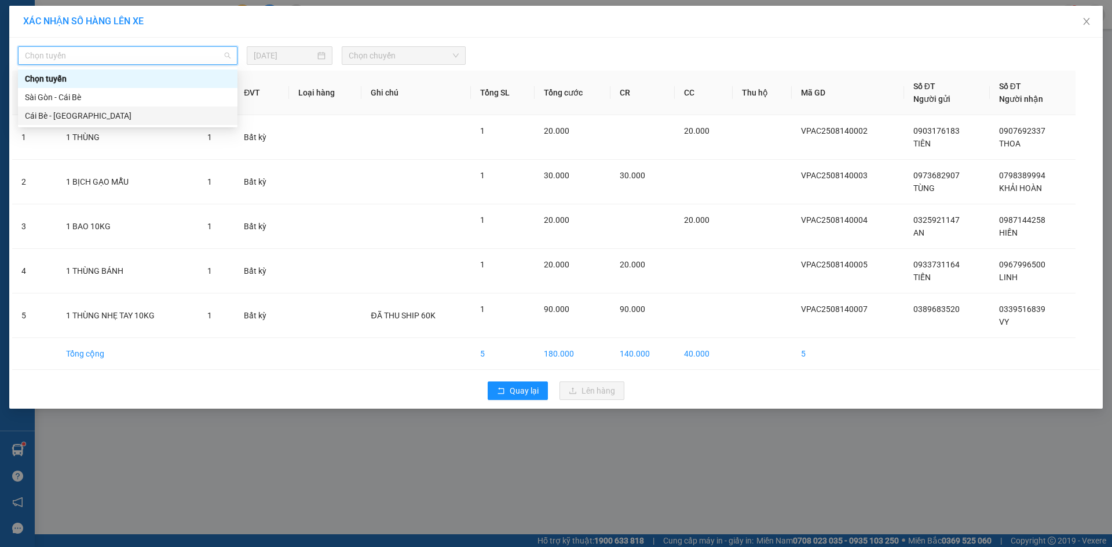
click at [60, 118] on div "Cái Bè - [GEOGRAPHIC_DATA]" at bounding box center [128, 115] width 206 height 13
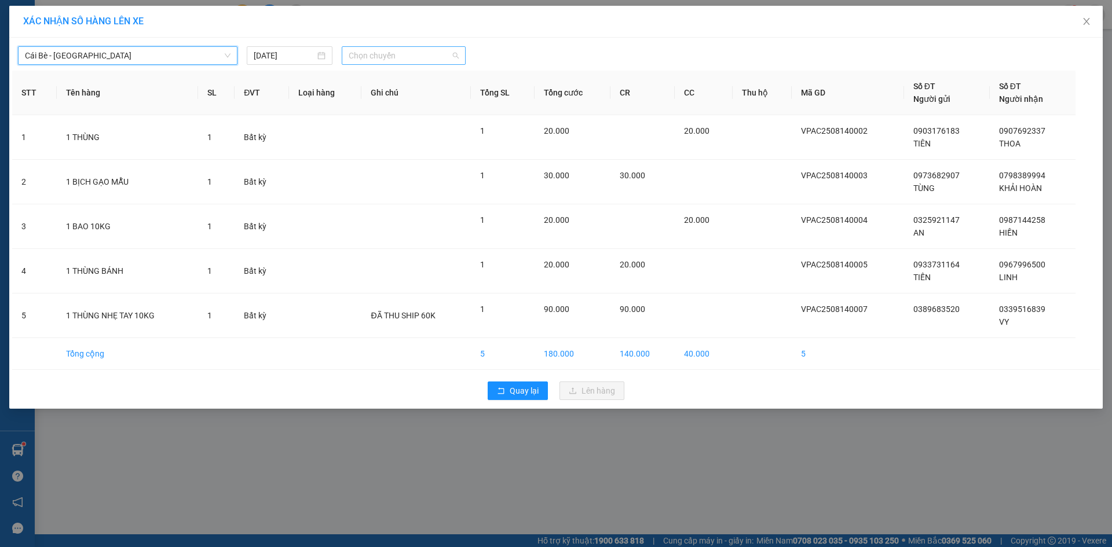
click at [387, 60] on span "Chọn chuyến" at bounding box center [404, 55] width 110 height 17
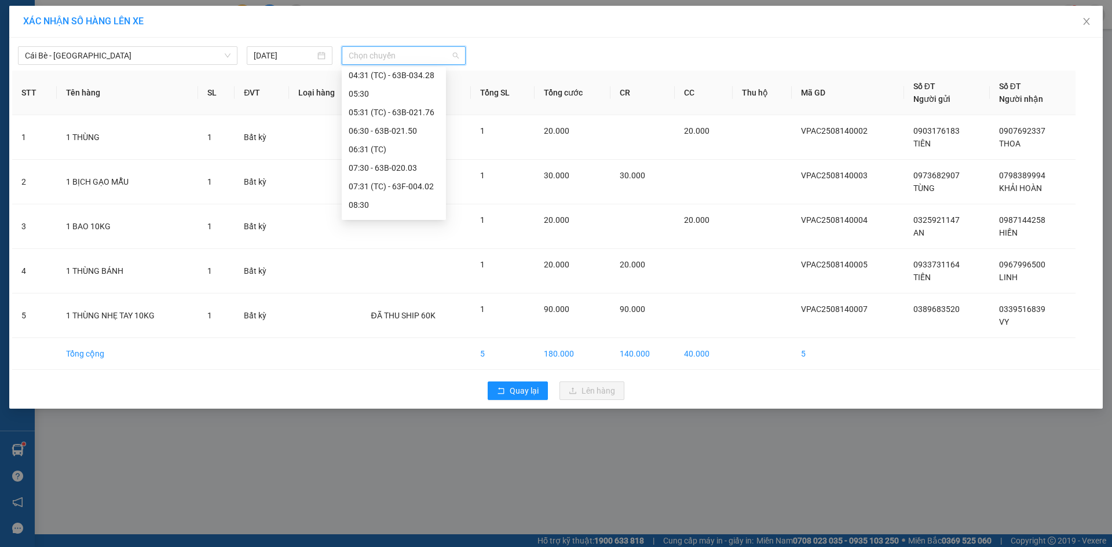
scroll to position [116, 0]
click at [395, 166] on div "07:30 - 63B-020.03" at bounding box center [394, 166] width 90 height 13
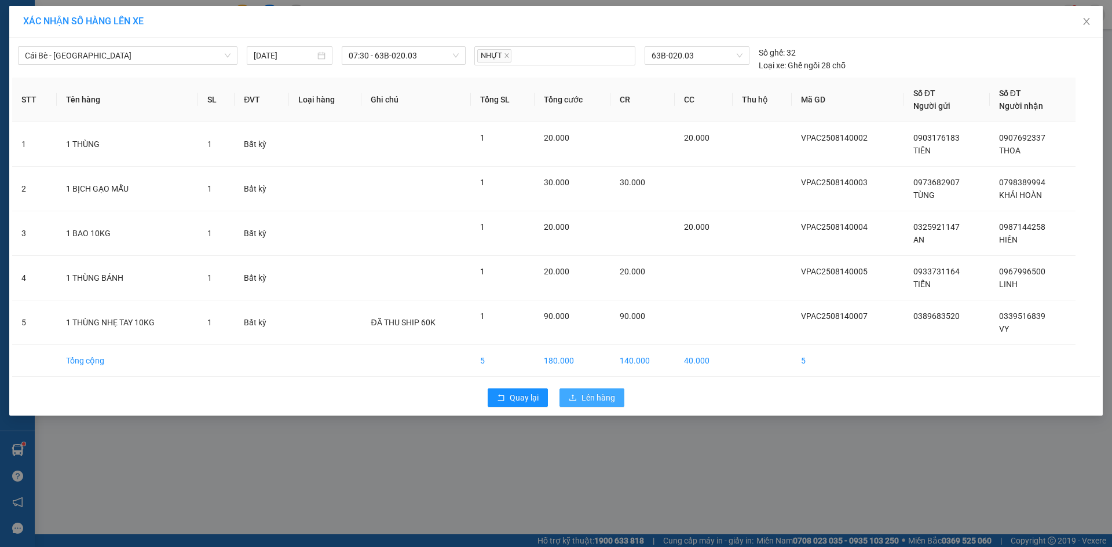
click at [583, 396] on span "Lên hàng" at bounding box center [599, 398] width 34 height 13
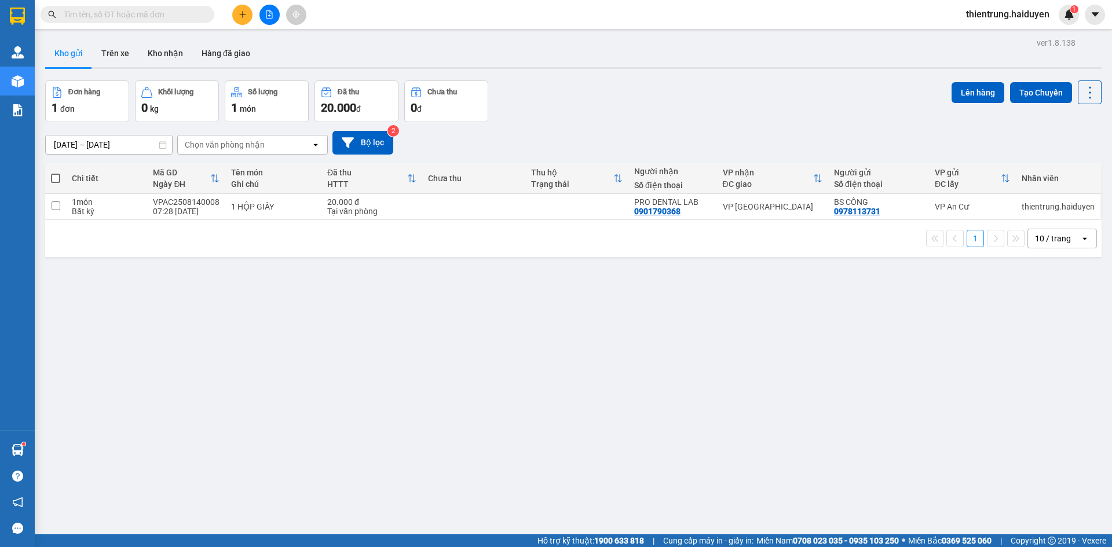
click at [333, 358] on div "ver 1.8.138 Kho gửi Trên xe Kho nhận Hàng đã giao Đơn hàng 1 đơn Khối lượng 0 k…" at bounding box center [574, 308] width 1066 height 547
click at [159, 63] on button "Kho nhận" at bounding box center [165, 53] width 54 height 28
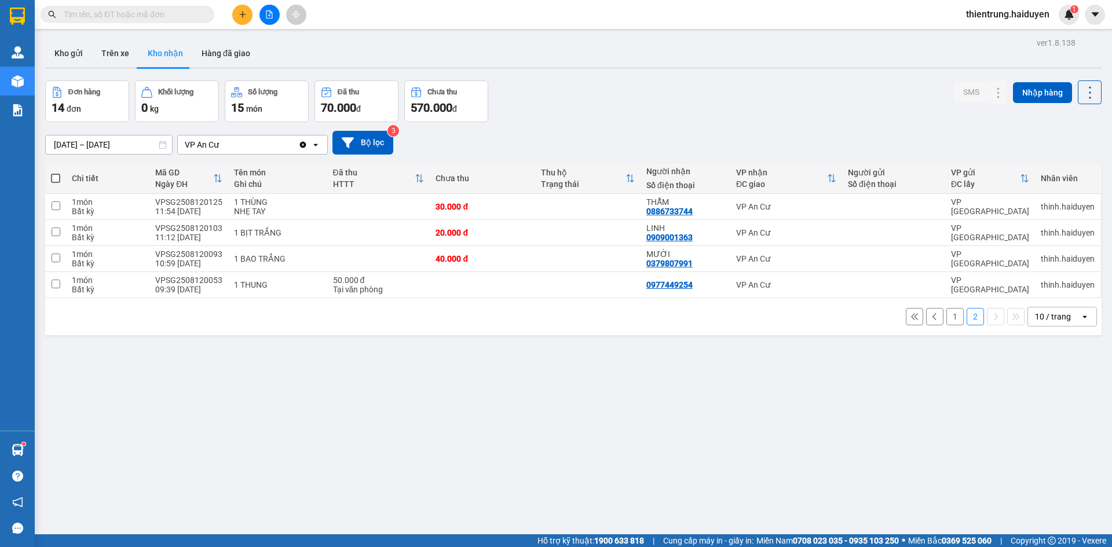
click at [947, 317] on button "1" at bounding box center [955, 316] width 17 height 17
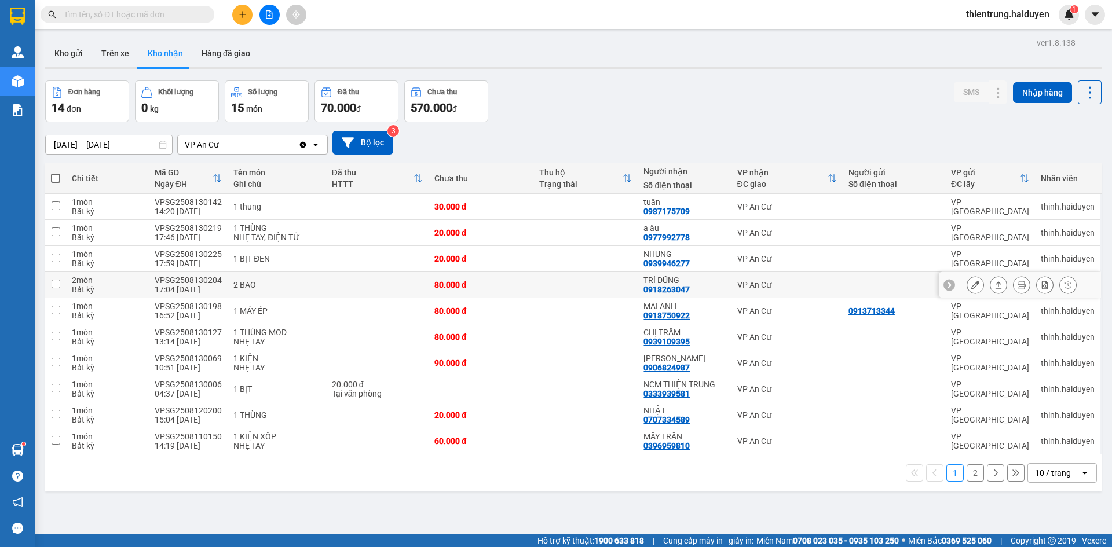
click at [972, 285] on icon at bounding box center [976, 285] width 8 height 8
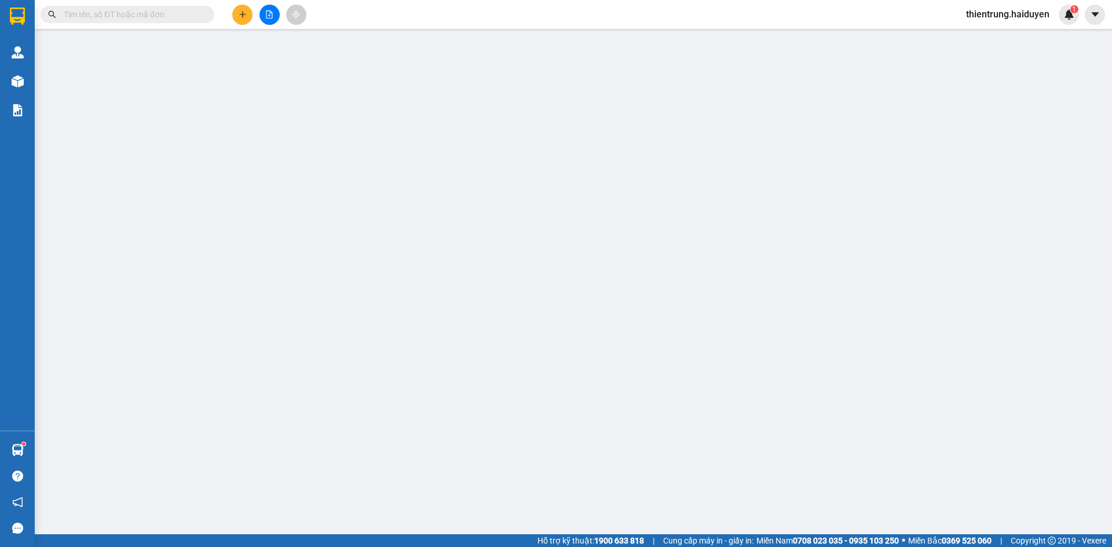
type input "0918263047"
type input "TRÍ DŨNG"
type input "80.000"
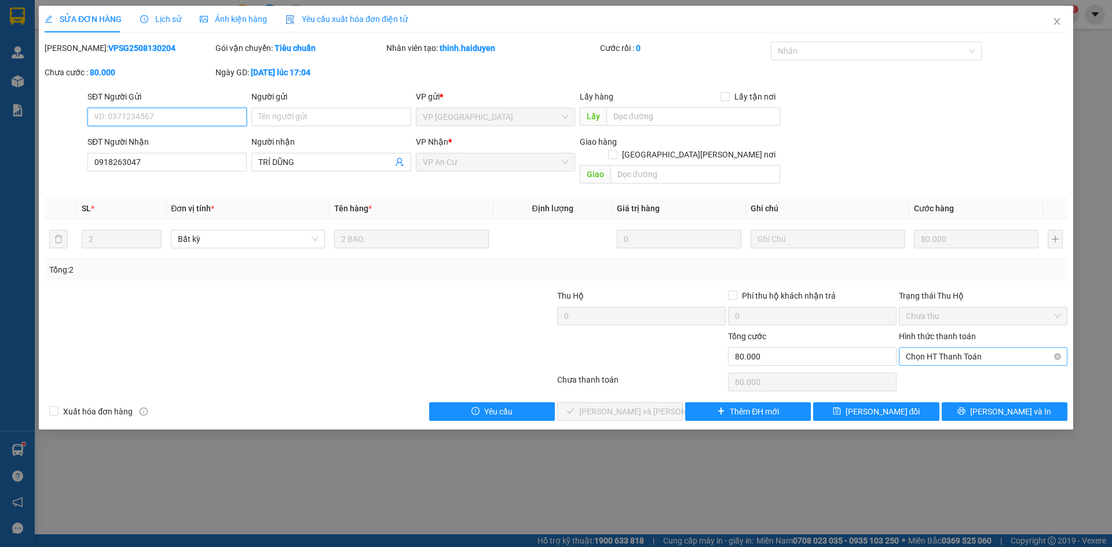
click at [955, 348] on span "Chọn HT Thanh Toán" at bounding box center [983, 356] width 155 height 17
click at [951, 372] on div "Tại văn phòng" at bounding box center [983, 367] width 155 height 13
type input "0"
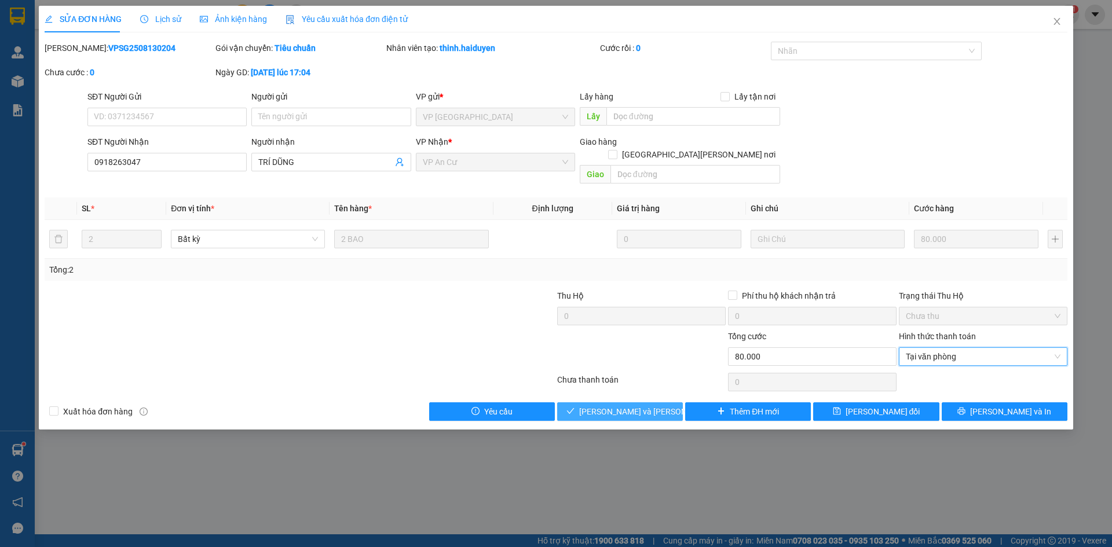
click at [650, 406] on span "[PERSON_NAME] và Giao hàng" at bounding box center [657, 412] width 156 height 13
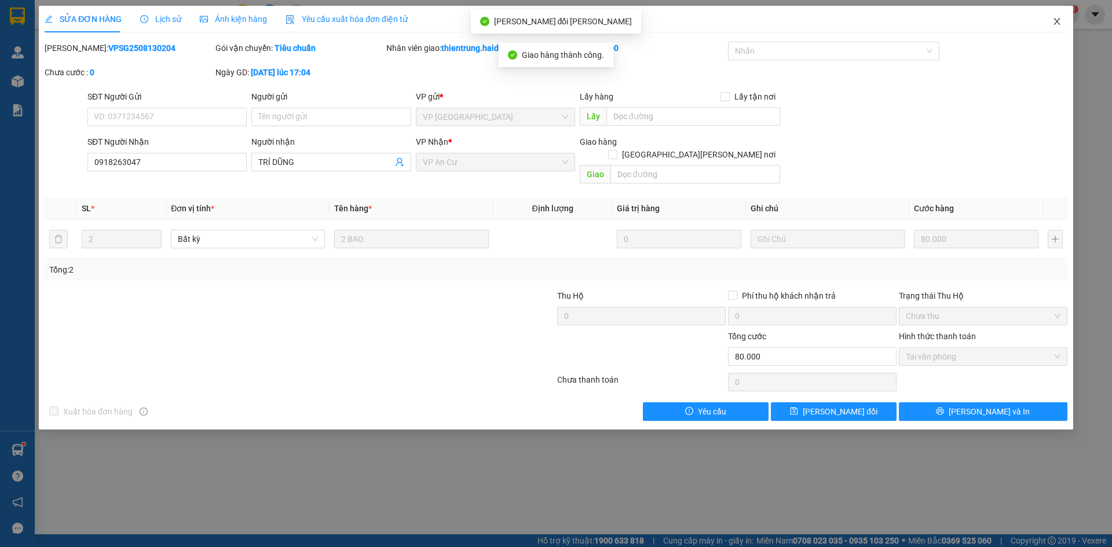
click at [1061, 23] on icon "close" at bounding box center [1057, 21] width 9 height 9
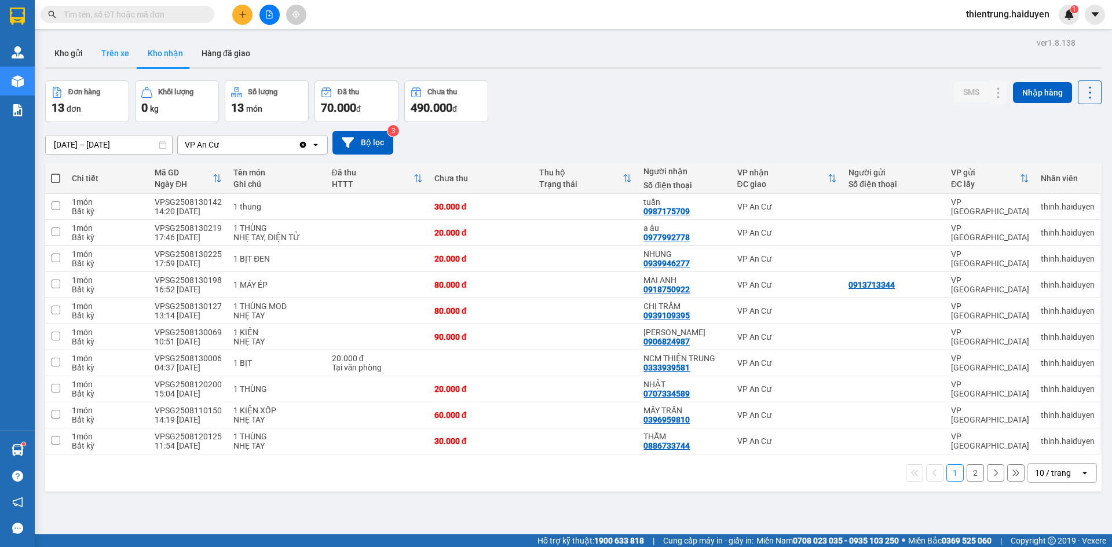
click at [119, 59] on button "Trên xe" at bounding box center [115, 53] width 46 height 28
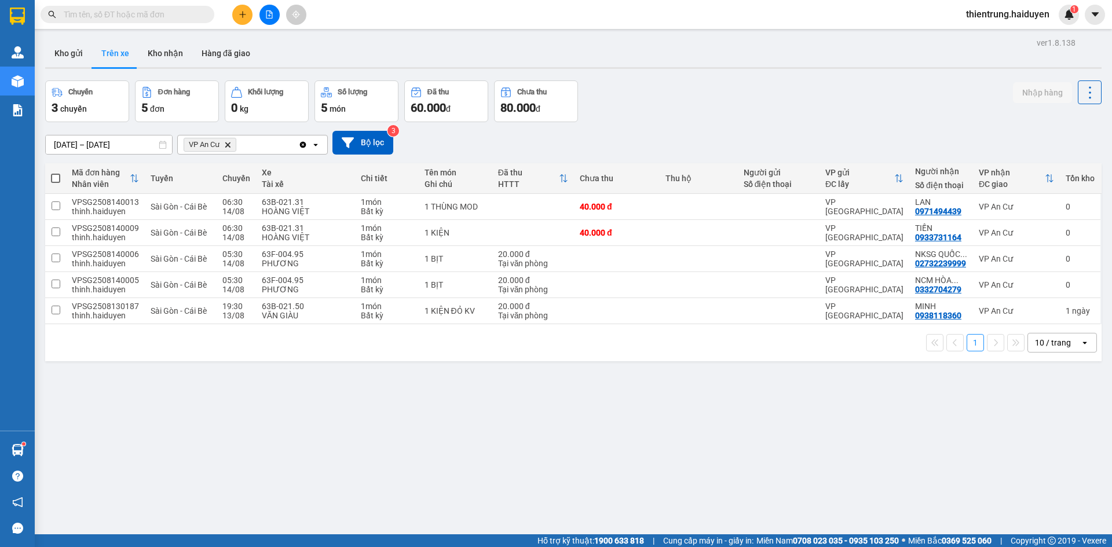
click at [94, 57] on button "Trên xe" at bounding box center [115, 53] width 46 height 28
click at [67, 55] on button "Kho gửi" at bounding box center [68, 53] width 47 height 28
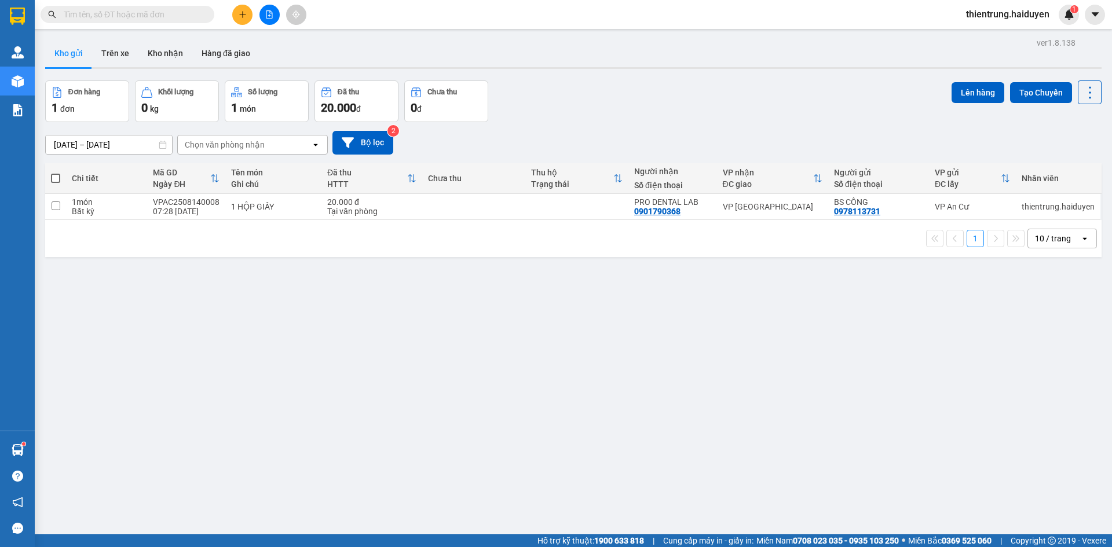
click at [346, 375] on div "ver 1.8.138 Kho gửi Trên xe Kho nhận Hàng đã giao Đơn hàng 1 đơn Khối lượng 0 k…" at bounding box center [574, 308] width 1066 height 547
click at [118, 57] on button "Trên xe" at bounding box center [115, 53] width 46 height 28
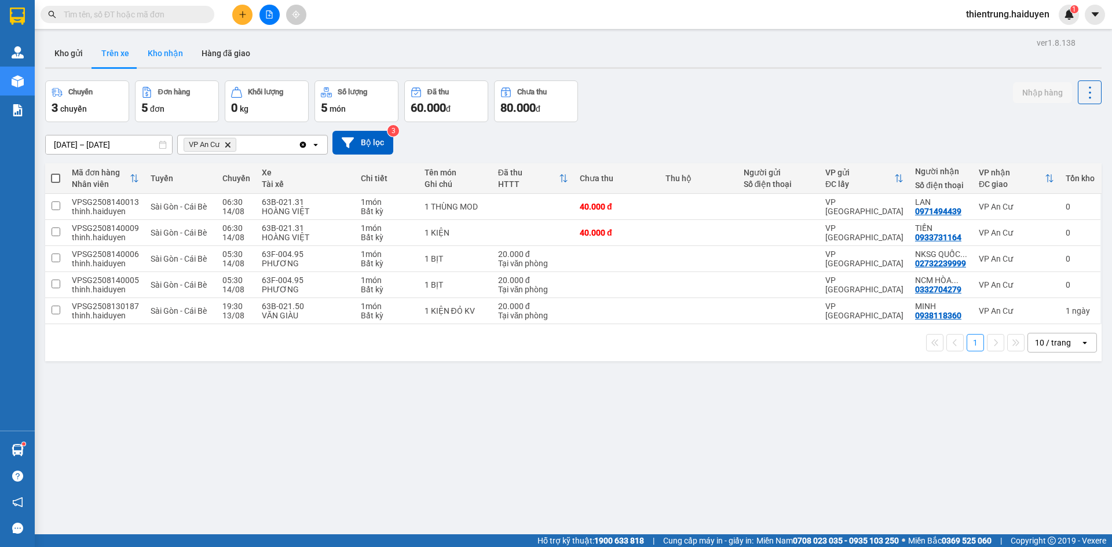
click at [166, 60] on button "Kho nhận" at bounding box center [165, 53] width 54 height 28
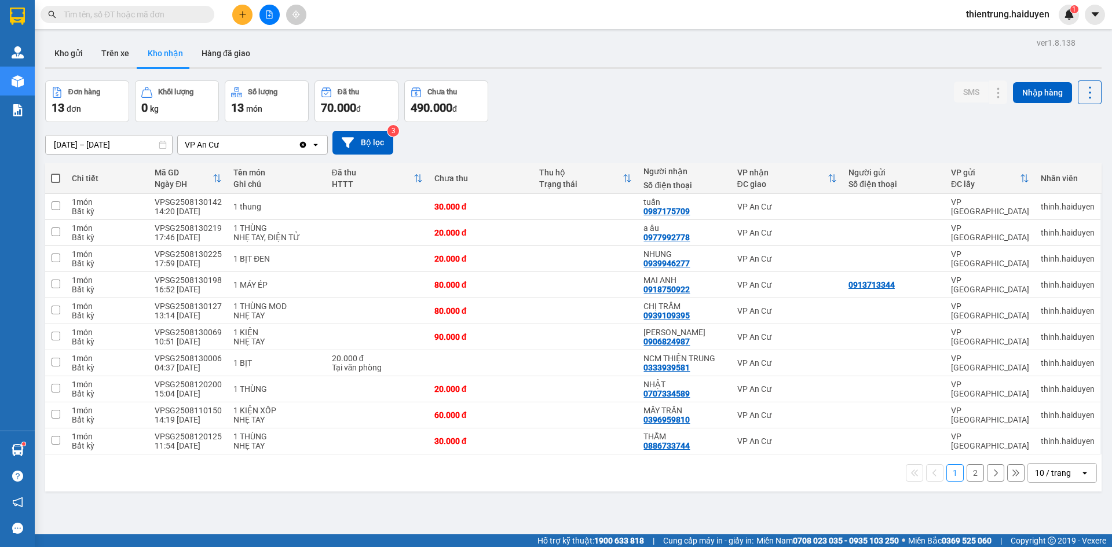
click at [972, 476] on button "2" at bounding box center [975, 473] width 17 height 17
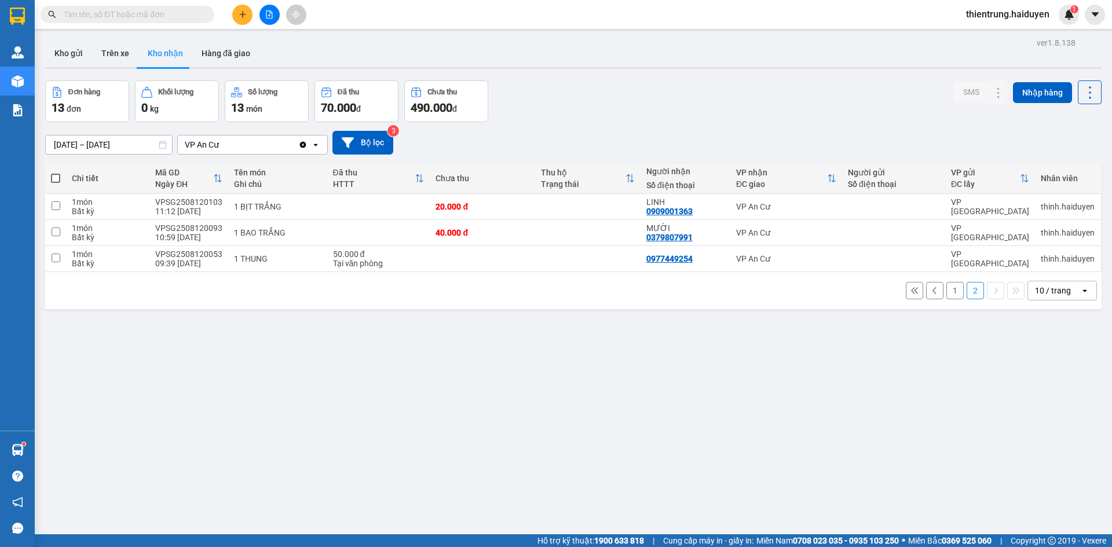
click at [947, 290] on button "1" at bounding box center [955, 290] width 17 height 17
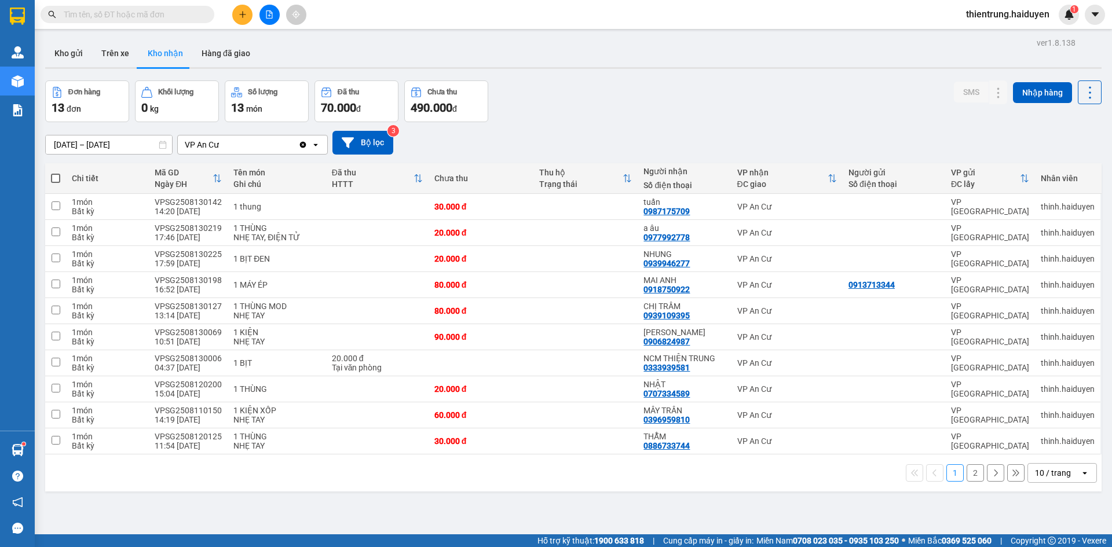
click at [890, 507] on div "ver 1.8.138 Kho gửi Trên xe Kho nhận Hàng đã giao Đơn hàng 13 đơn Khối lượng 0 …" at bounding box center [574, 308] width 1066 height 547
click at [123, 63] on button "Trên xe" at bounding box center [115, 53] width 46 height 28
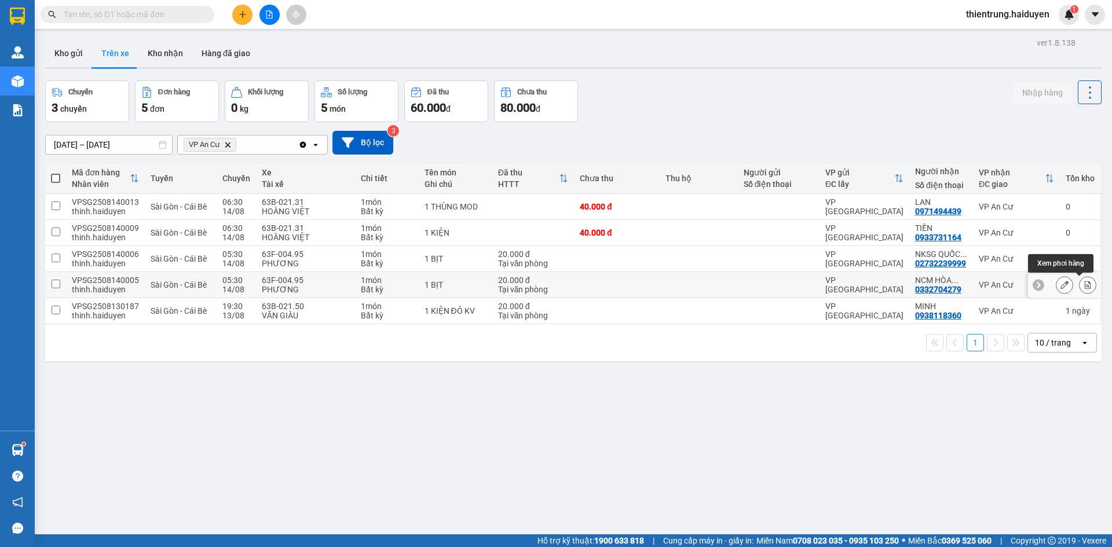
click at [1085, 287] on icon at bounding box center [1088, 285] width 6 height 8
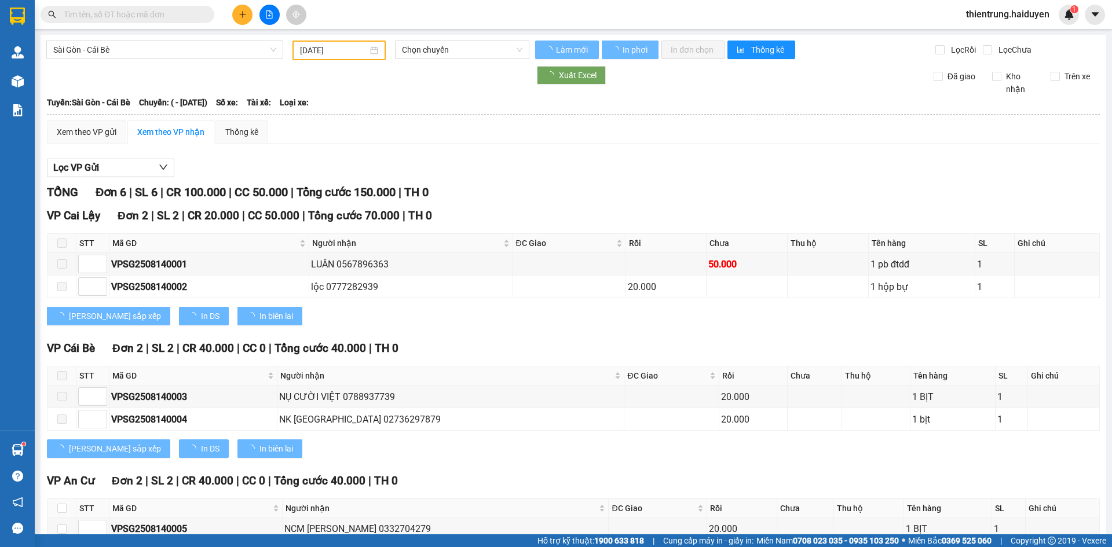
type input "[DATE]"
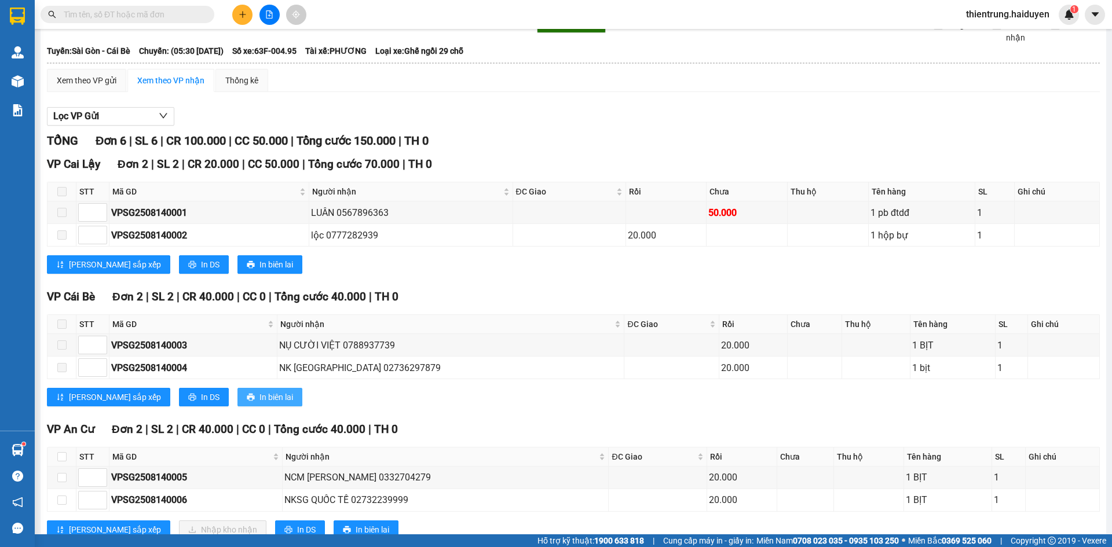
scroll to position [87, 0]
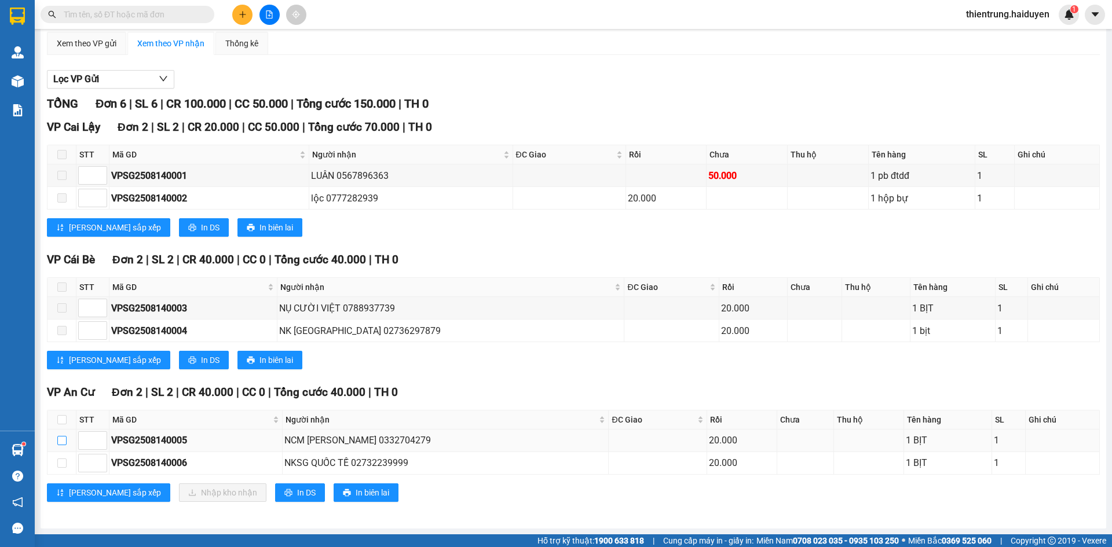
click at [58, 444] on input "checkbox" at bounding box center [61, 440] width 9 height 9
checkbox input "true"
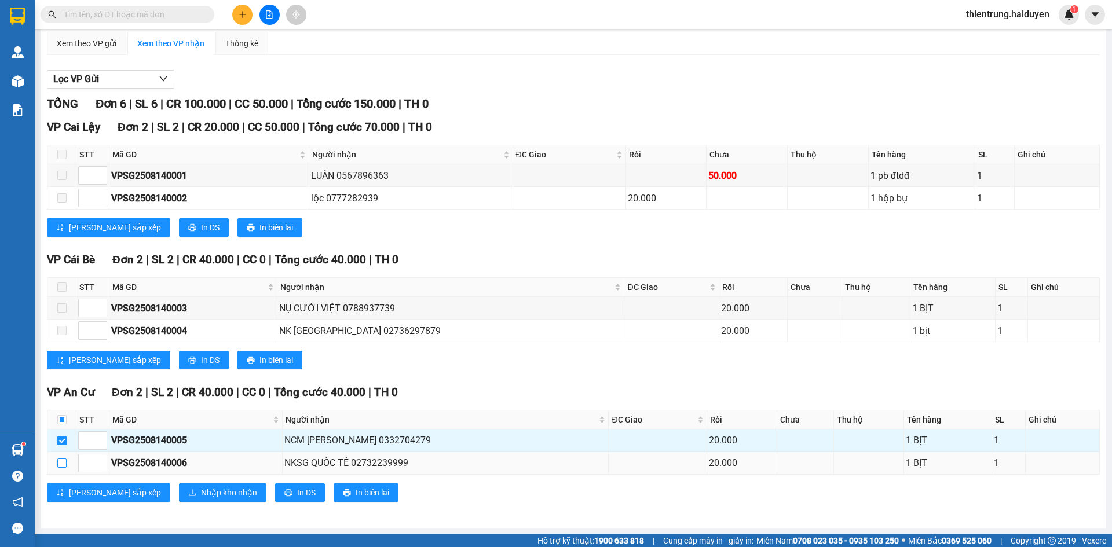
click at [60, 463] on input "checkbox" at bounding box center [61, 463] width 9 height 9
checkbox input "true"
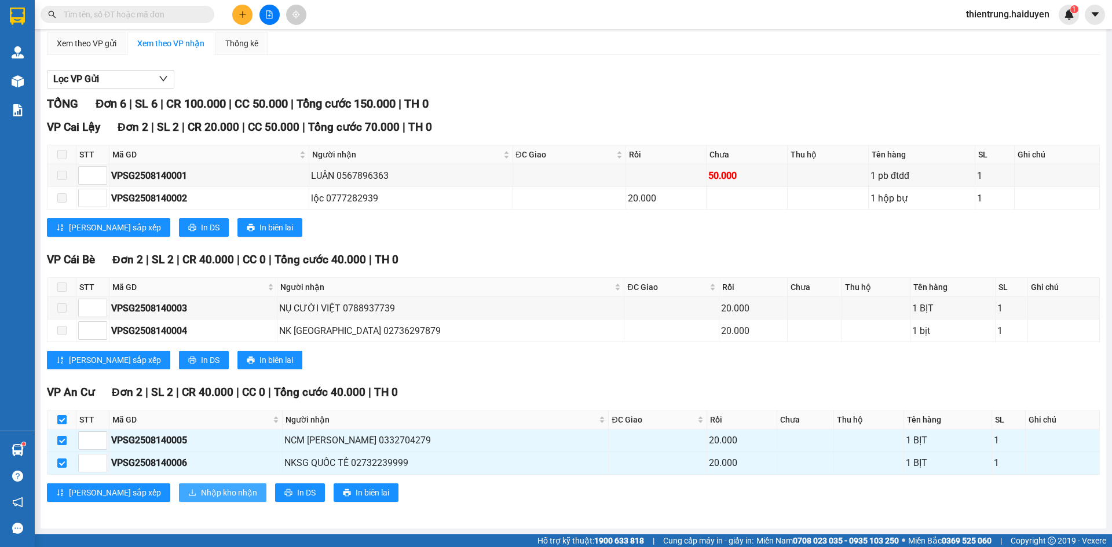
click at [201, 497] on span "Nhập kho nhận" at bounding box center [229, 493] width 56 height 13
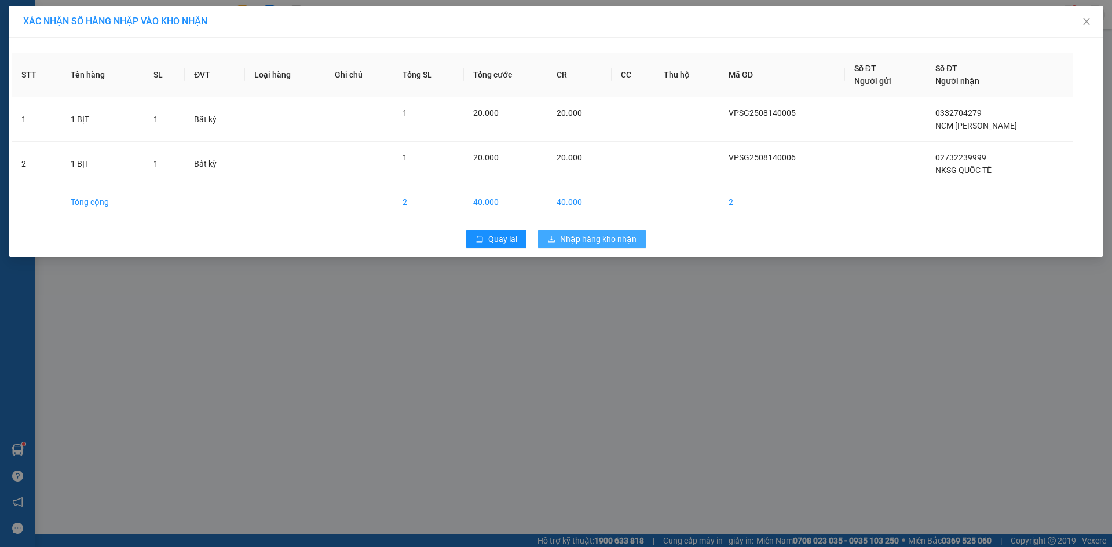
click at [616, 233] on span "Nhập hàng kho nhận" at bounding box center [598, 239] width 76 height 13
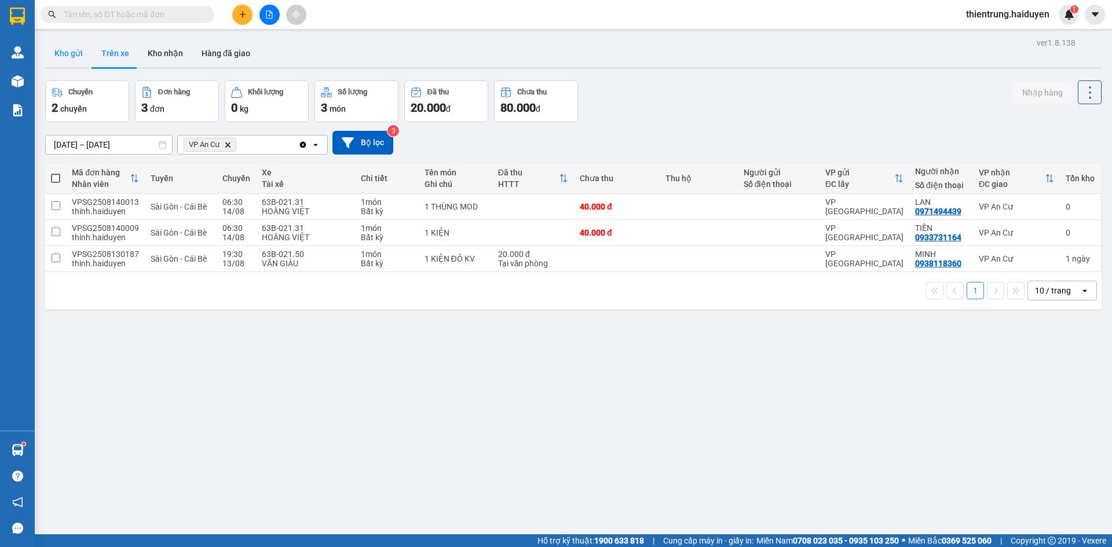
click at [67, 64] on button "Kho gửi" at bounding box center [68, 53] width 47 height 28
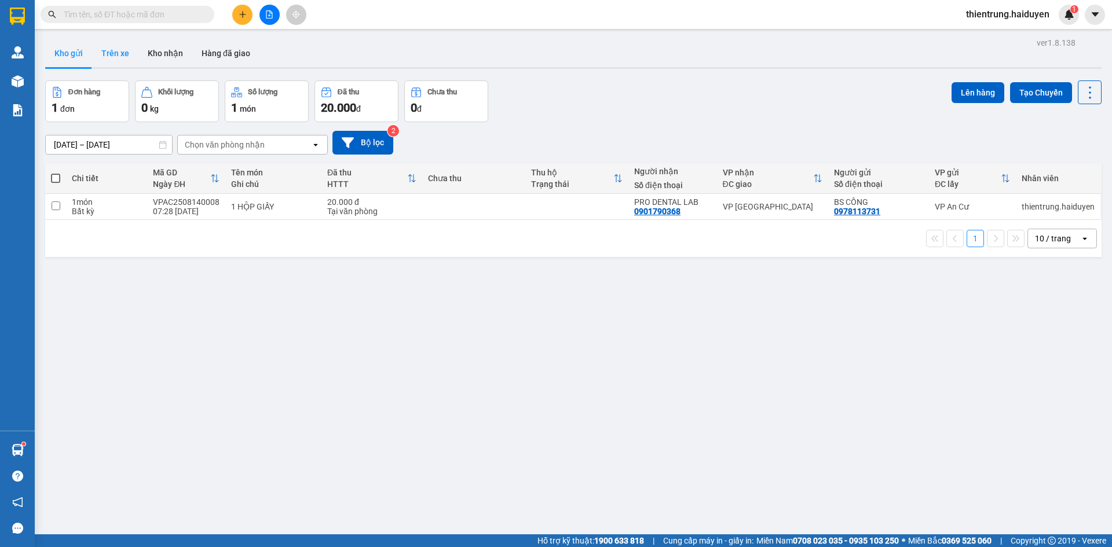
click at [118, 54] on button "Trên xe" at bounding box center [115, 53] width 46 height 28
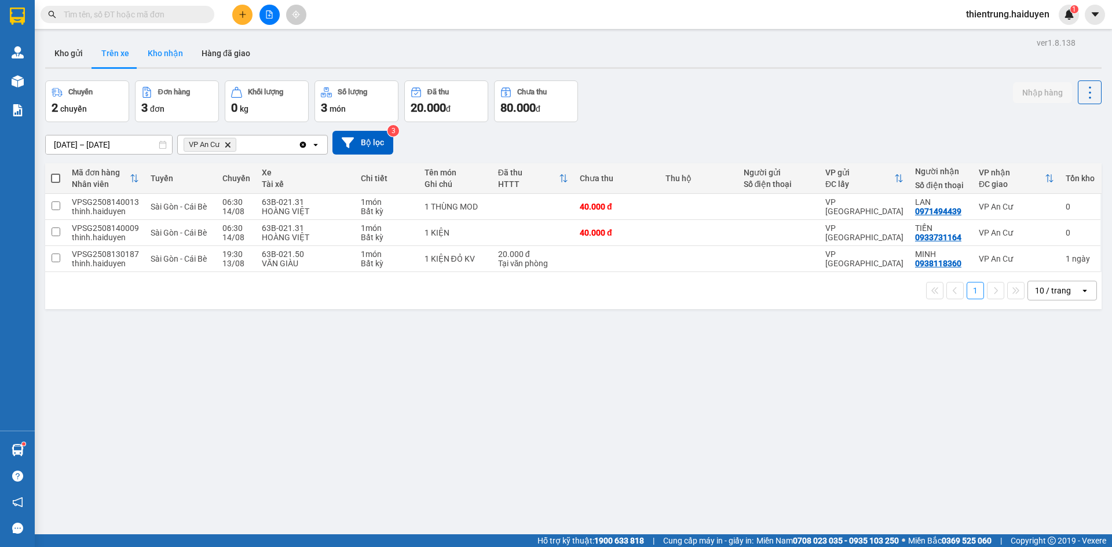
click at [175, 59] on button "Kho nhận" at bounding box center [165, 53] width 54 height 28
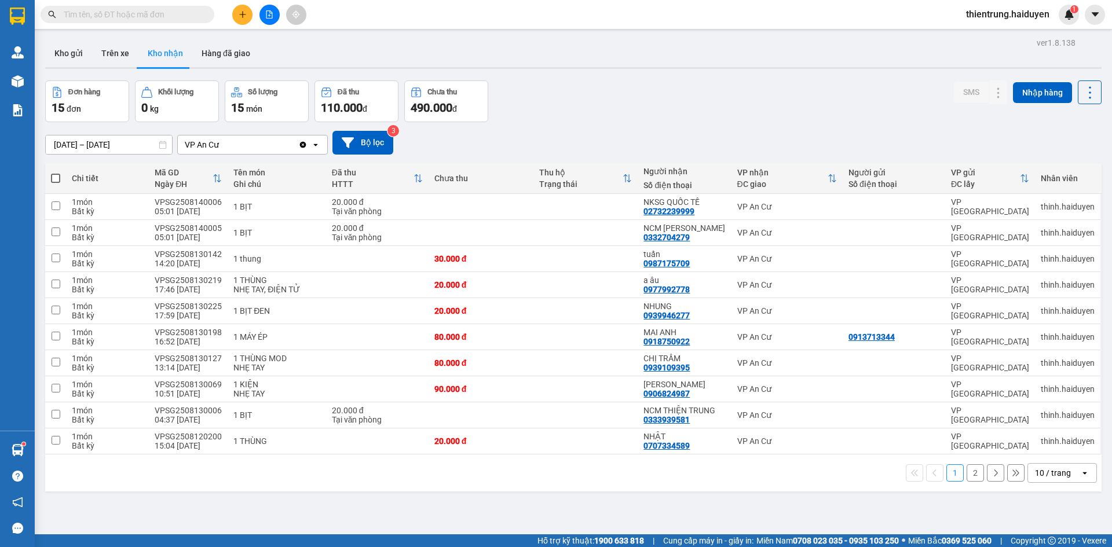
click at [968, 474] on button "2" at bounding box center [975, 473] width 17 height 17
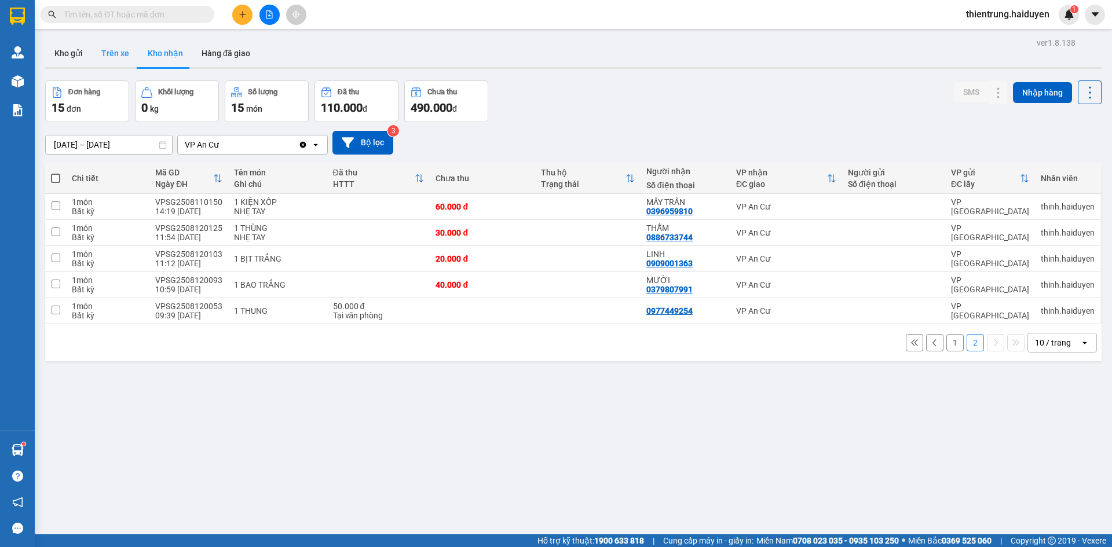
click at [127, 45] on button "Trên xe" at bounding box center [115, 53] width 46 height 28
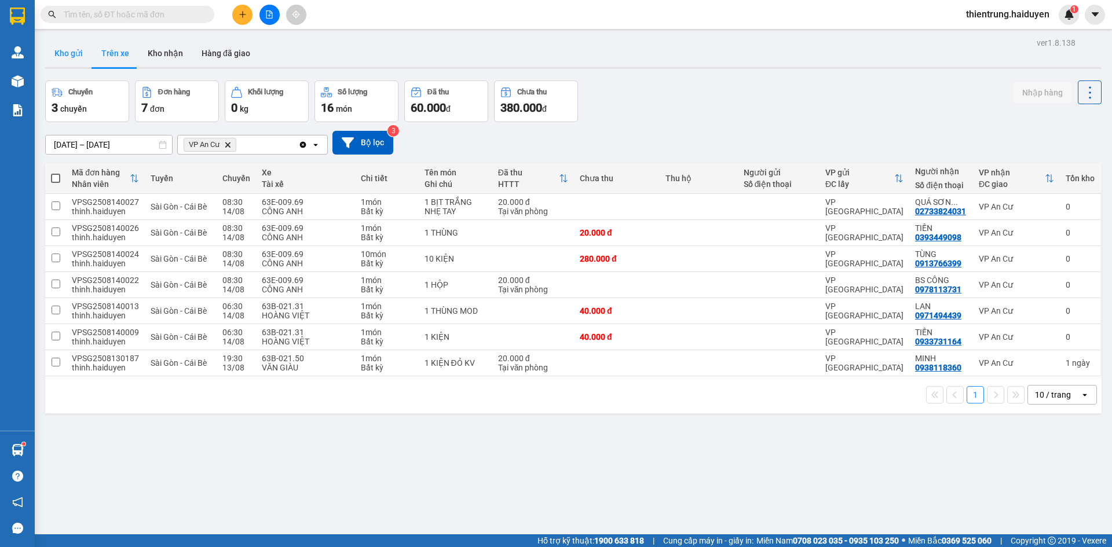
click at [71, 52] on button "Kho gửi" at bounding box center [68, 53] width 47 height 28
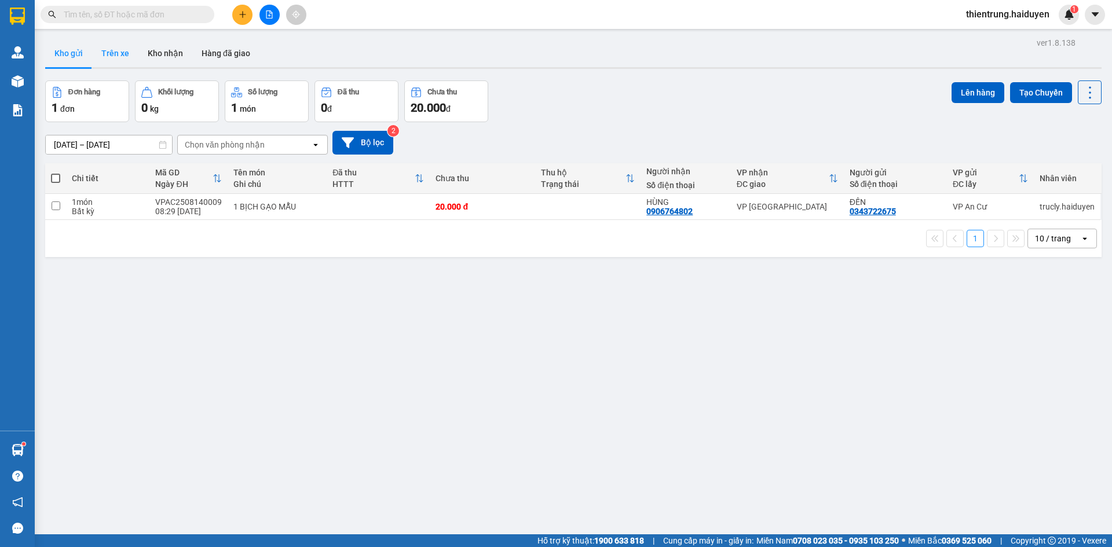
click at [116, 56] on button "Trên xe" at bounding box center [115, 53] width 46 height 28
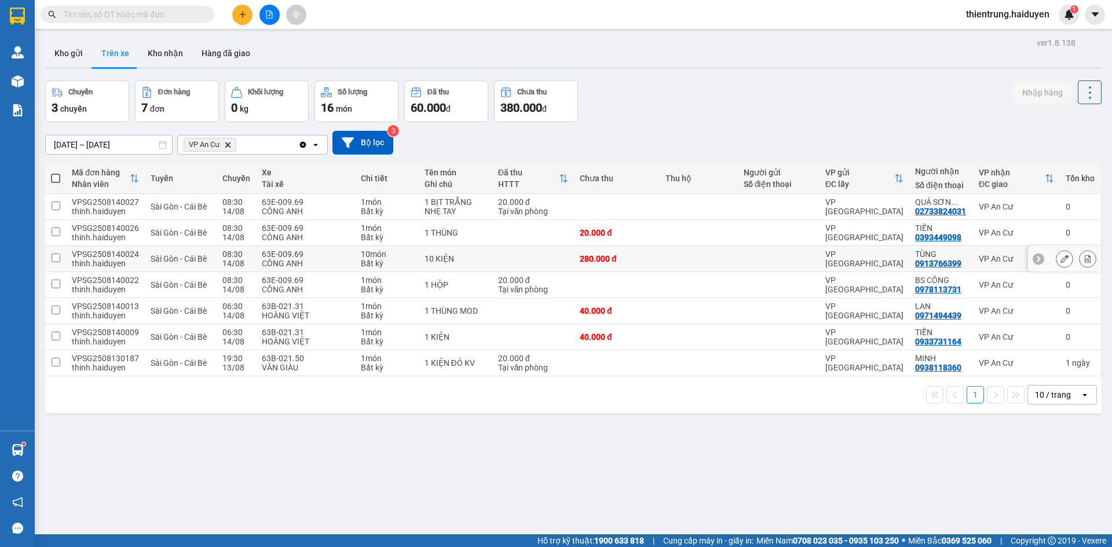
click at [1061, 257] on icon at bounding box center [1065, 259] width 8 height 8
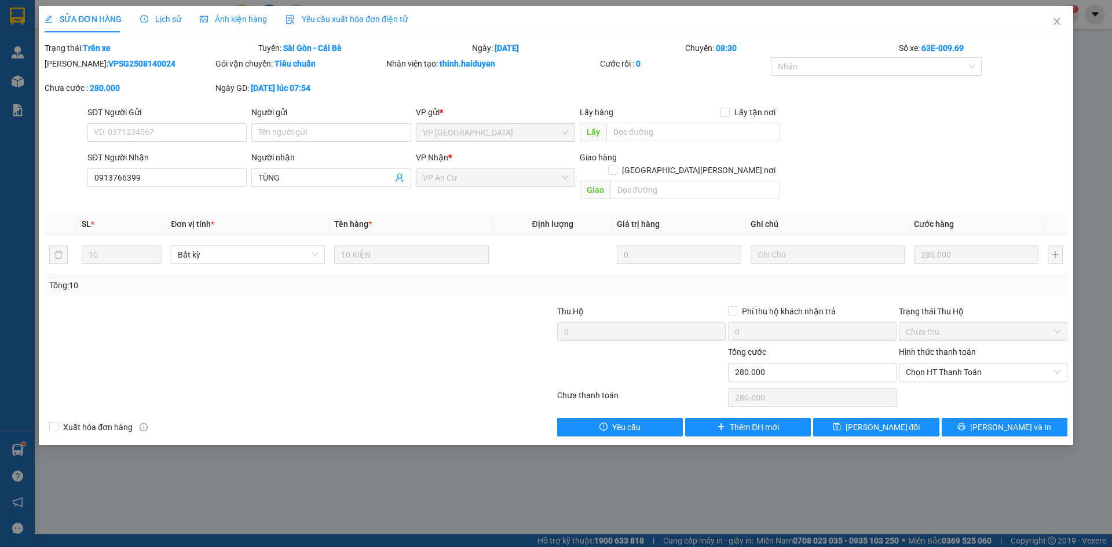
click at [155, 20] on span "Lịch sử" at bounding box center [160, 18] width 41 height 9
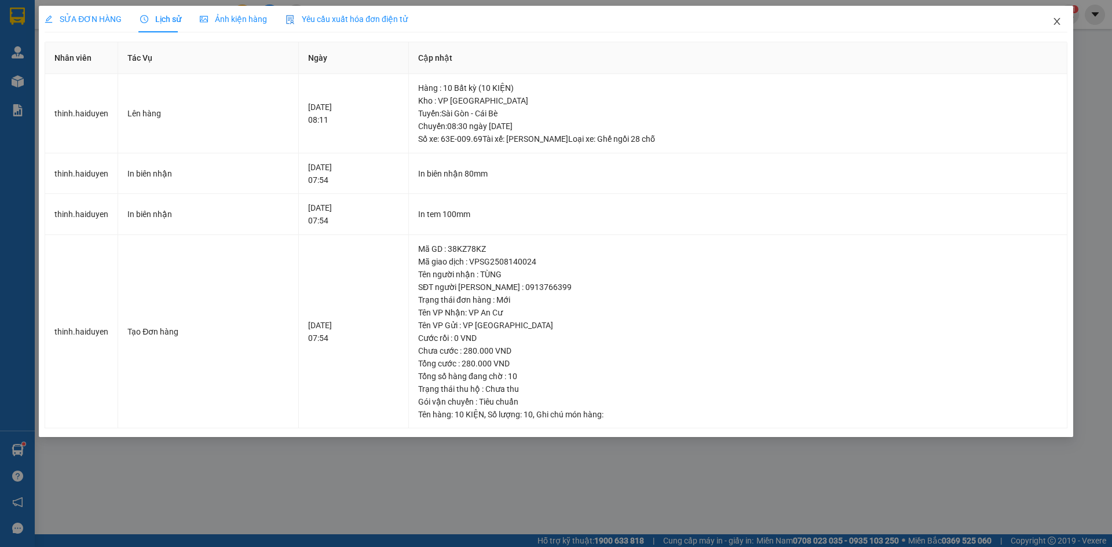
click at [1056, 24] on icon "close" at bounding box center [1057, 21] width 6 height 7
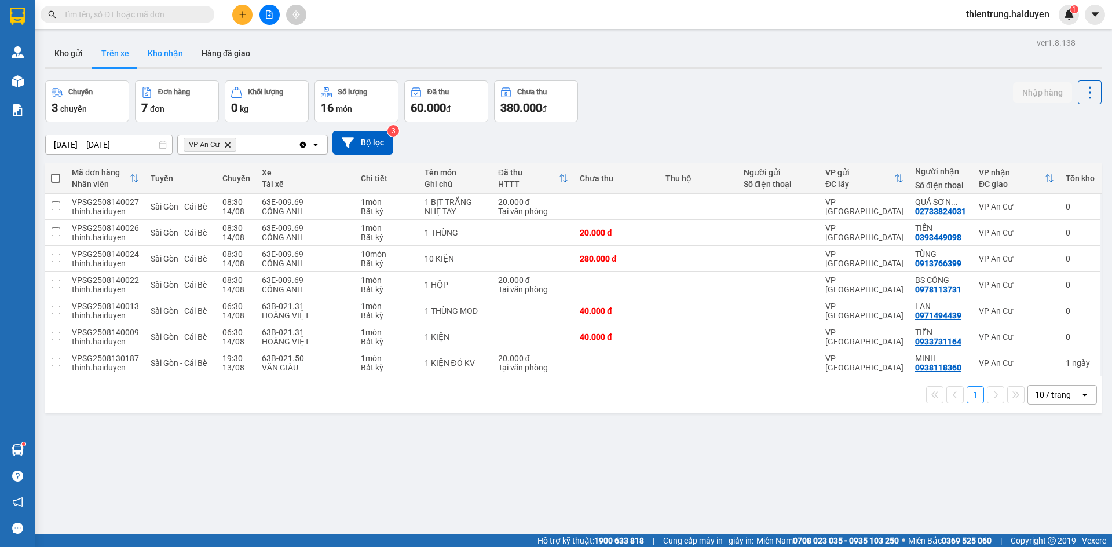
click at [176, 51] on button "Kho nhận" at bounding box center [165, 53] width 54 height 28
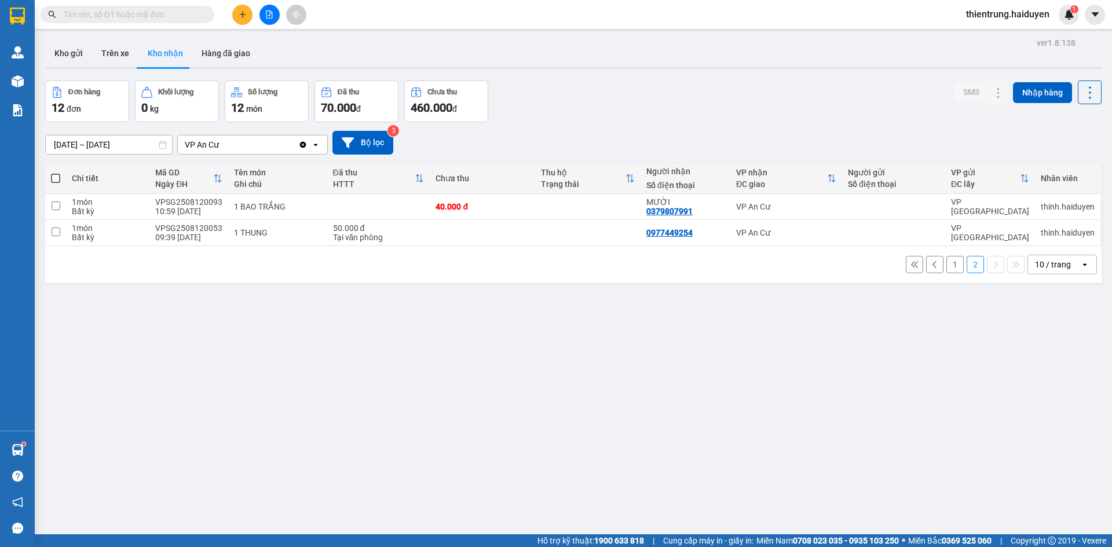
click at [948, 268] on button "1" at bounding box center [955, 264] width 17 height 17
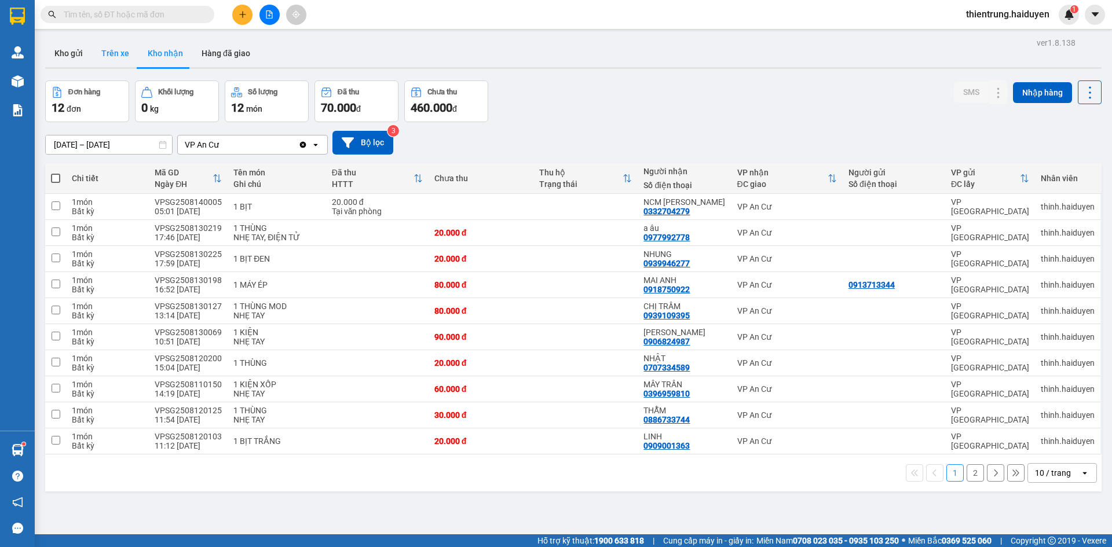
click at [105, 59] on button "Trên xe" at bounding box center [115, 53] width 46 height 28
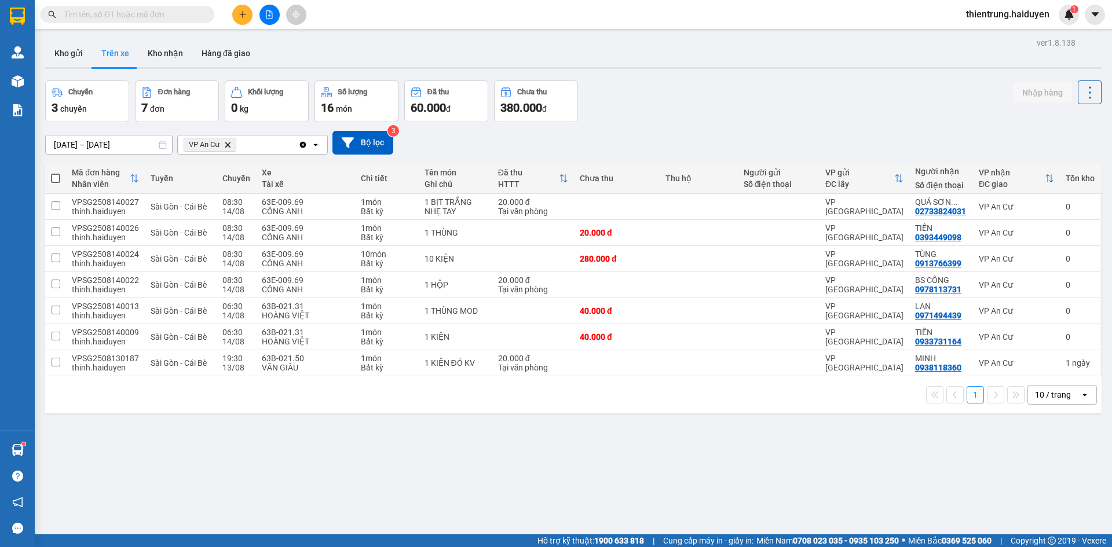
click at [689, 61] on div "Kho gửi Trên xe Kho nhận Hàng đã giao" at bounding box center [573, 54] width 1057 height 31
click at [61, 49] on button "Kho gửi" at bounding box center [68, 53] width 47 height 28
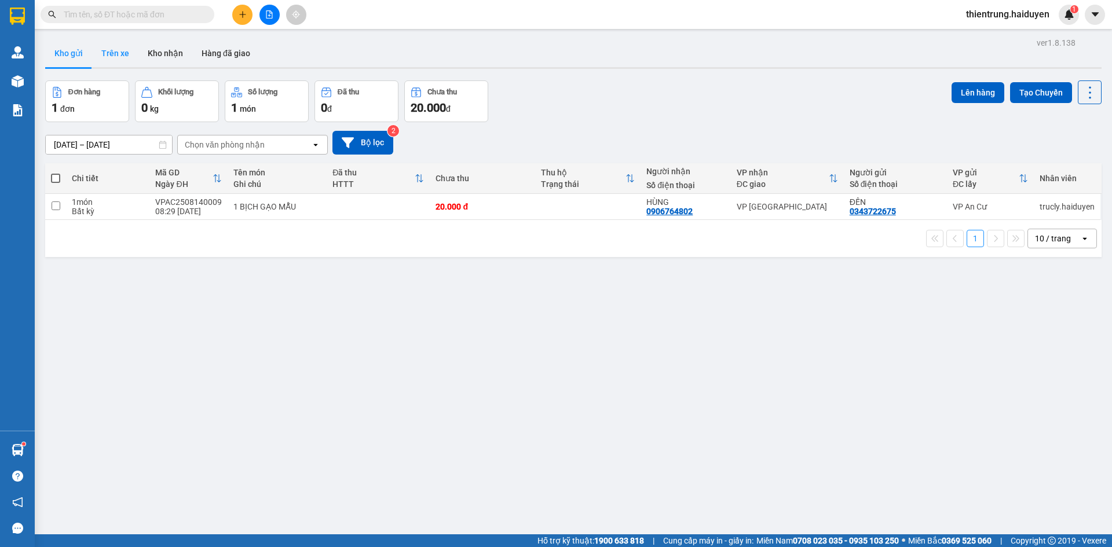
click at [114, 60] on button "Trên xe" at bounding box center [115, 53] width 46 height 28
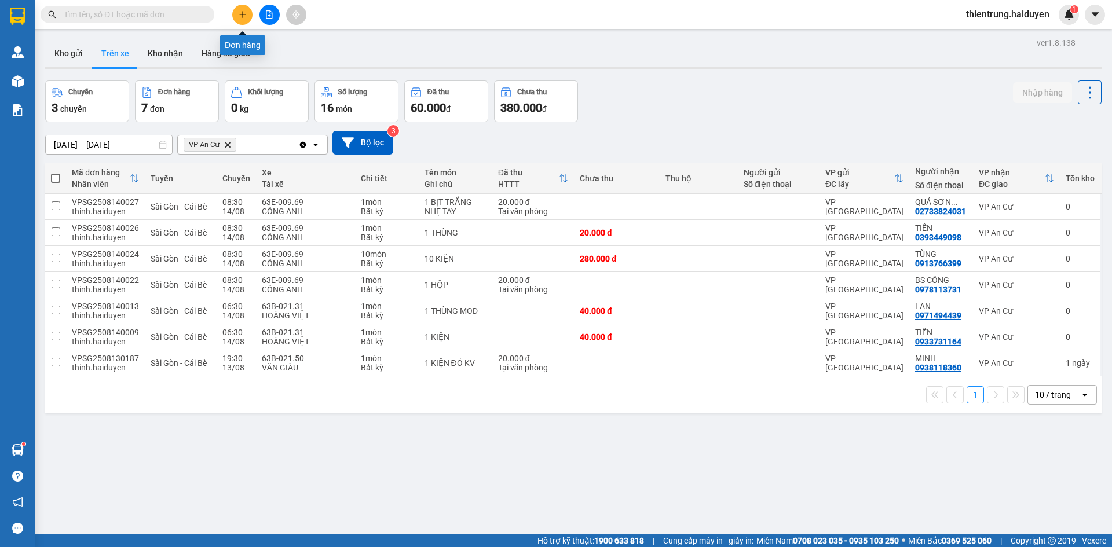
click at [241, 14] on icon "plus" at bounding box center [243, 14] width 8 height 8
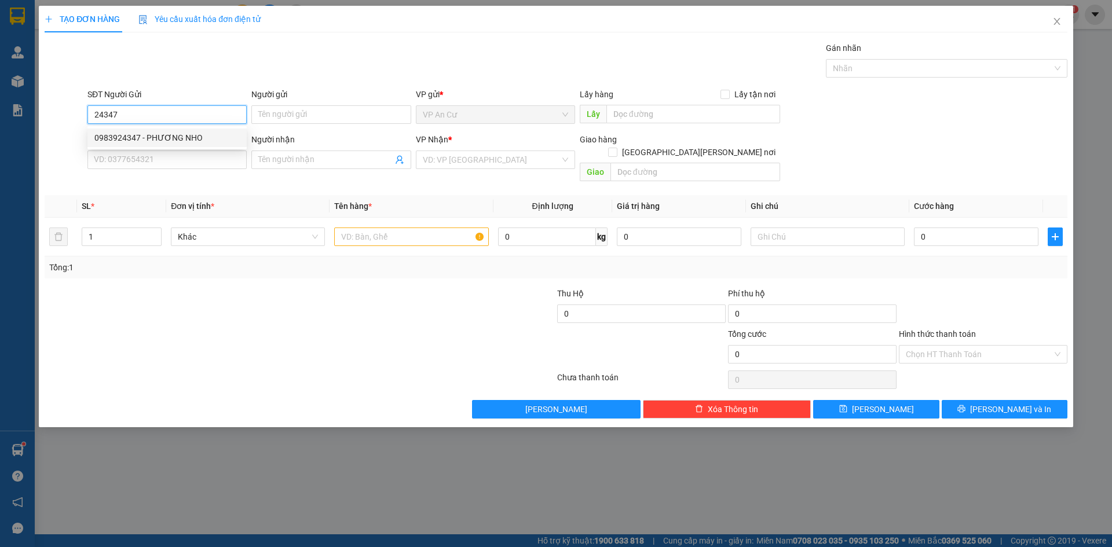
click at [179, 137] on div "0983924347 - PHƯƠNG NHO" at bounding box center [166, 138] width 145 height 13
type input "0983924347"
type input "PHƯƠNG NHO"
type input "0944276980"
type input "AN"
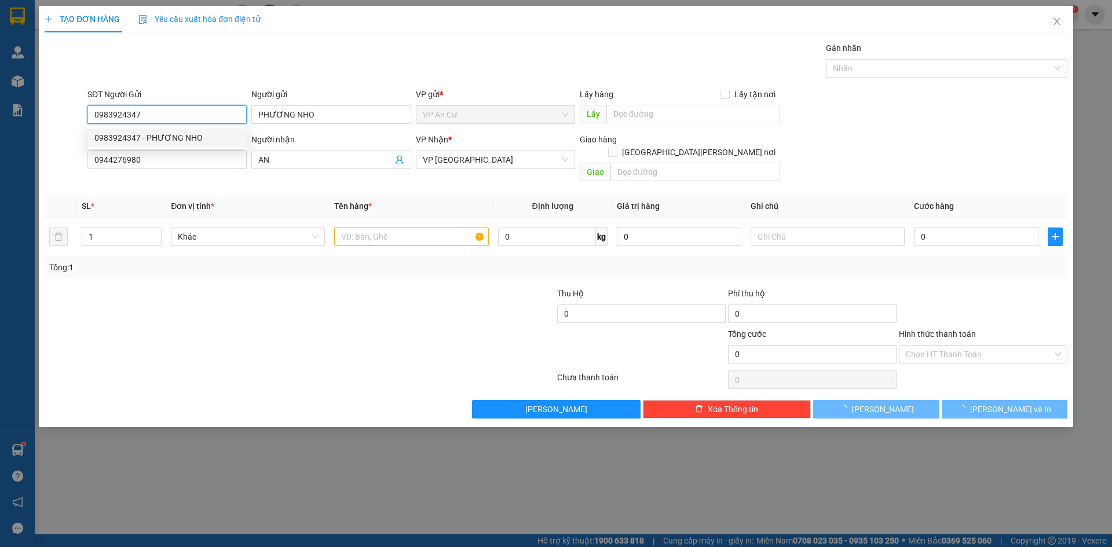
type input "60.000"
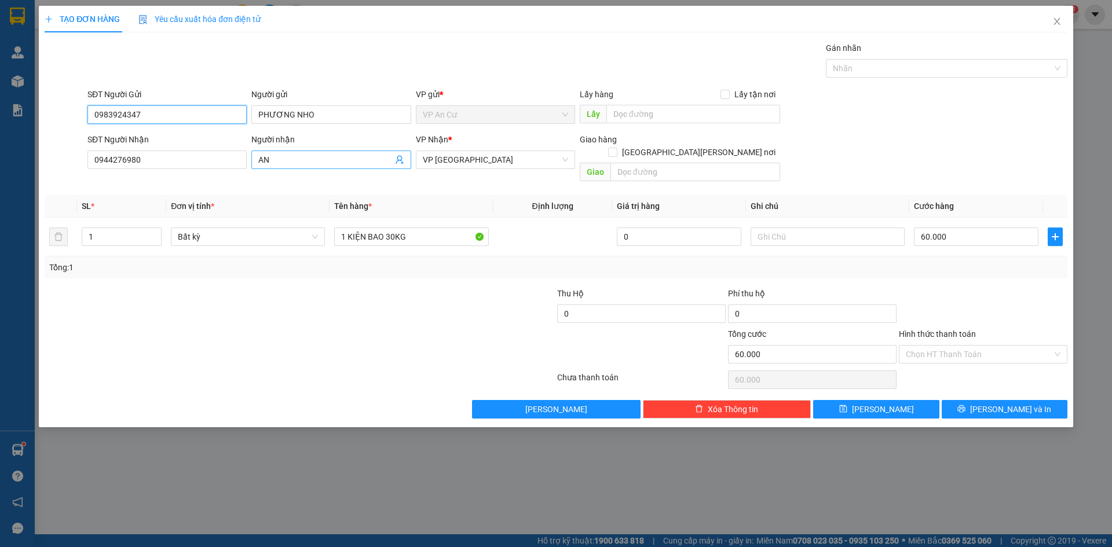
type input "0983924347"
click at [398, 160] on icon "user-add" at bounding box center [400, 160] width 8 height 9
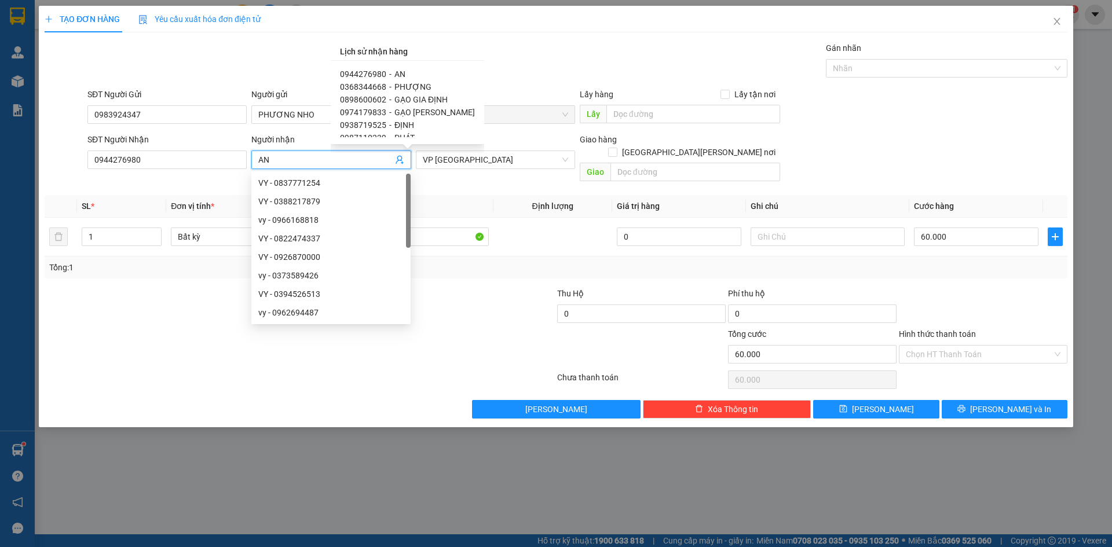
click at [400, 86] on span "PHƯỢNG" at bounding box center [413, 86] width 37 height 9
type input "0368344668"
type input "PHƯỢNG"
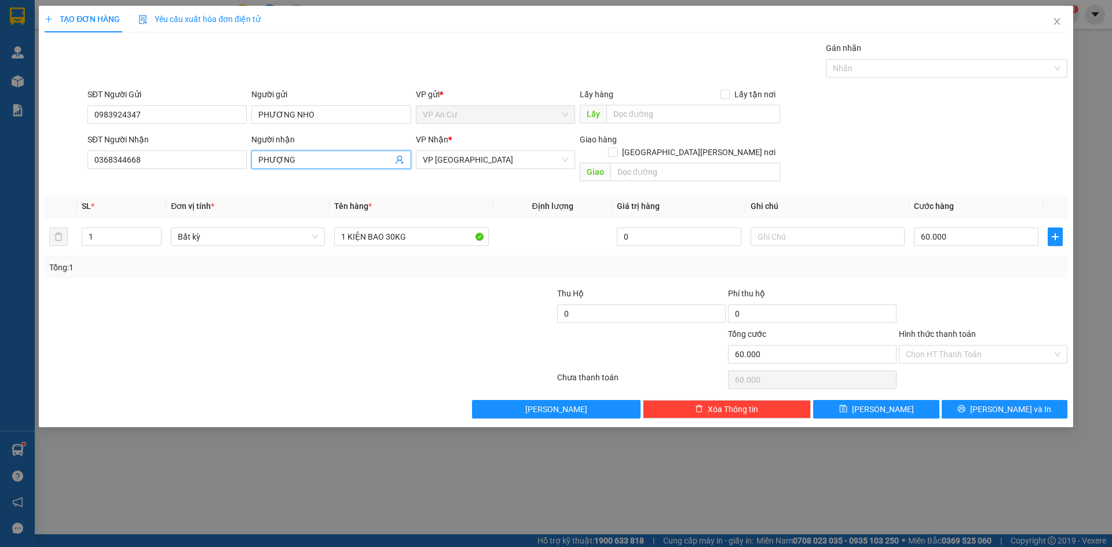
click at [222, 308] on div at bounding box center [214, 307] width 342 height 41
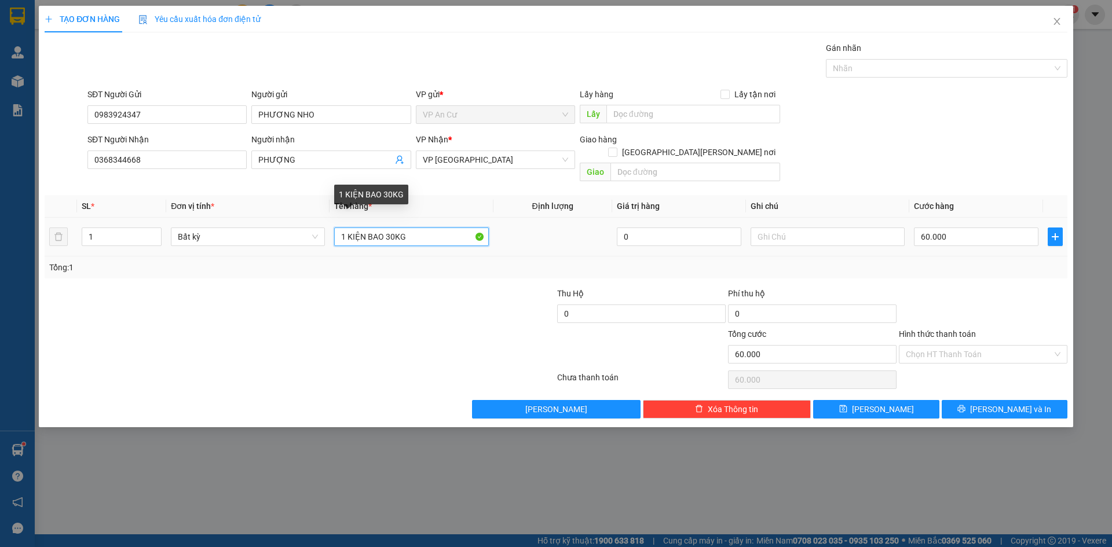
drag, startPoint x: 385, startPoint y: 224, endPoint x: 414, endPoint y: 222, distance: 28.4
click at [414, 228] on input "1 KIỆN BAO 30KG" at bounding box center [411, 237] width 154 height 19
type input "1 KIỆN BAO 12kg"
click at [973, 229] on input "60.000" at bounding box center [976, 237] width 125 height 19
type input "3"
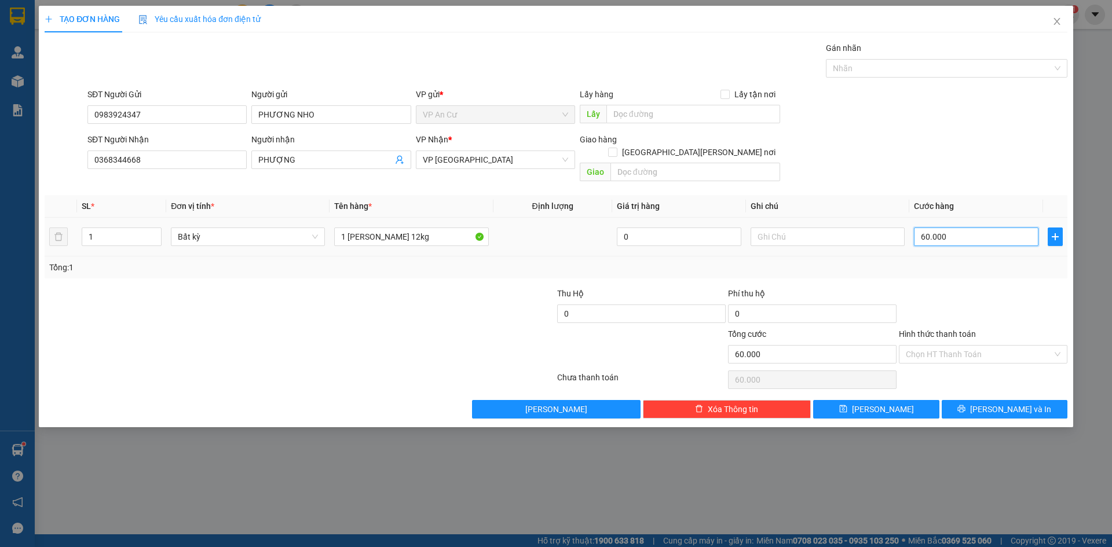
type input "3"
type input "30"
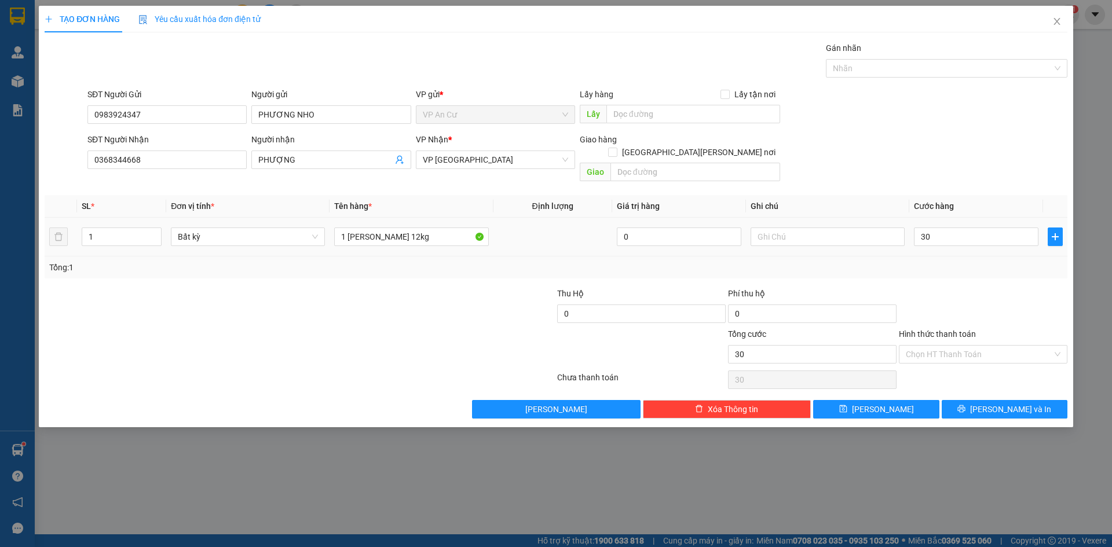
type input "30.000"
click at [961, 264] on div "Tổng: 1" at bounding box center [556, 268] width 1023 height 22
click at [992, 400] on button "[PERSON_NAME] và In" at bounding box center [1005, 409] width 126 height 19
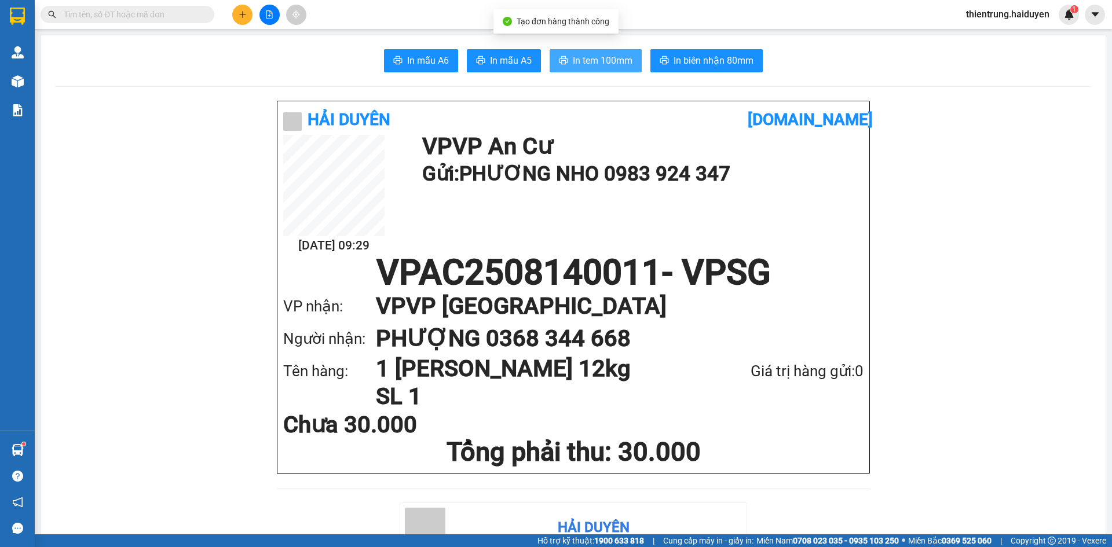
click at [623, 61] on span "In tem 100mm" at bounding box center [603, 60] width 60 height 14
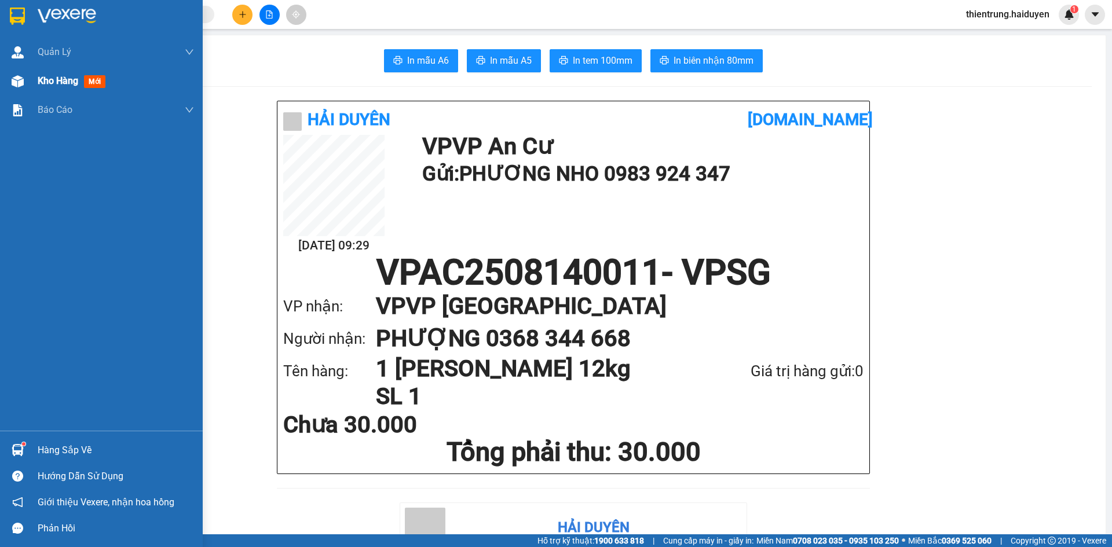
click at [54, 83] on span "Kho hàng" at bounding box center [58, 80] width 41 height 11
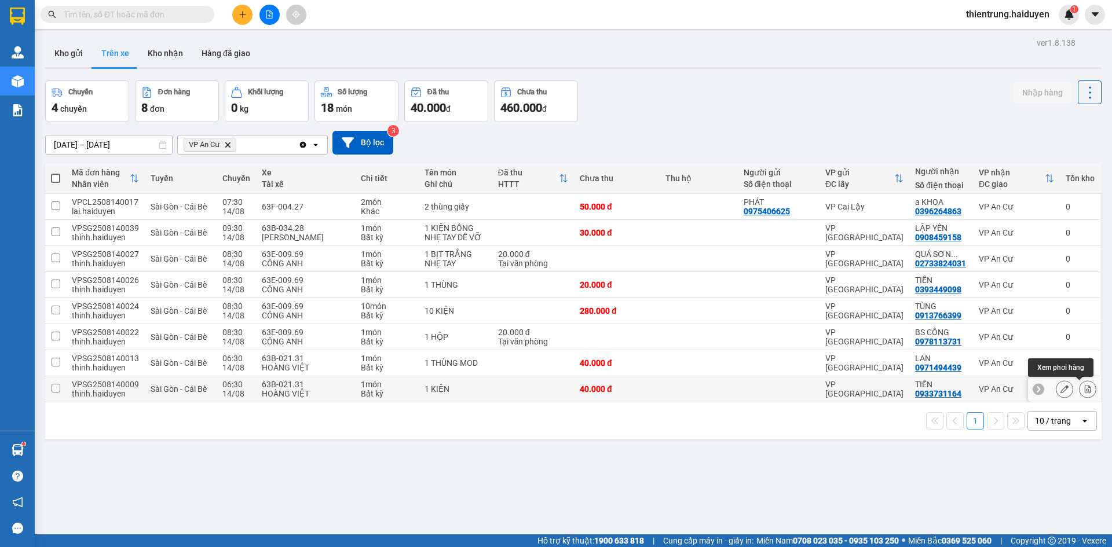
click at [1085, 389] on icon at bounding box center [1088, 389] width 6 height 8
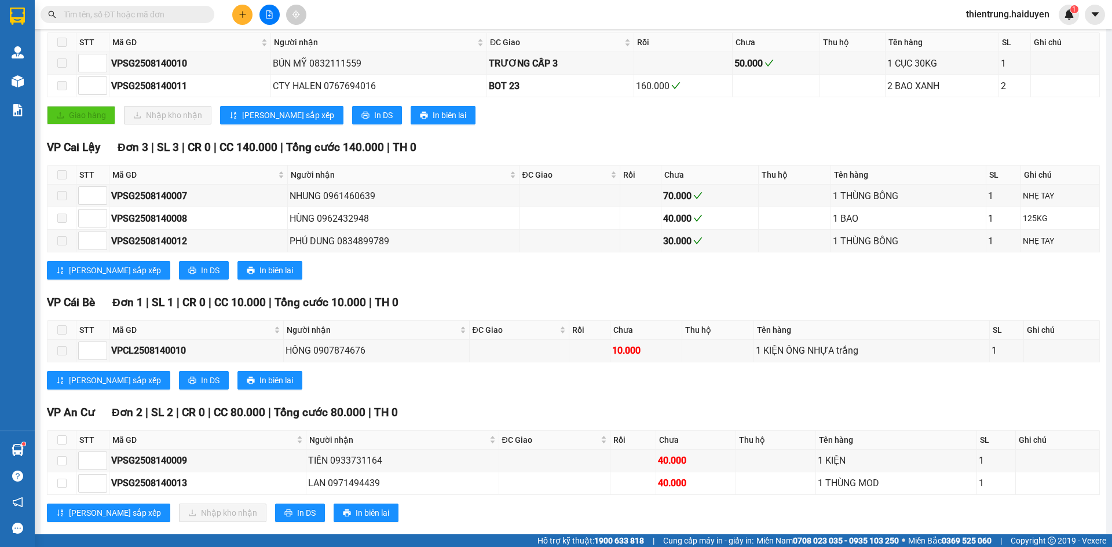
scroll to position [220, 0]
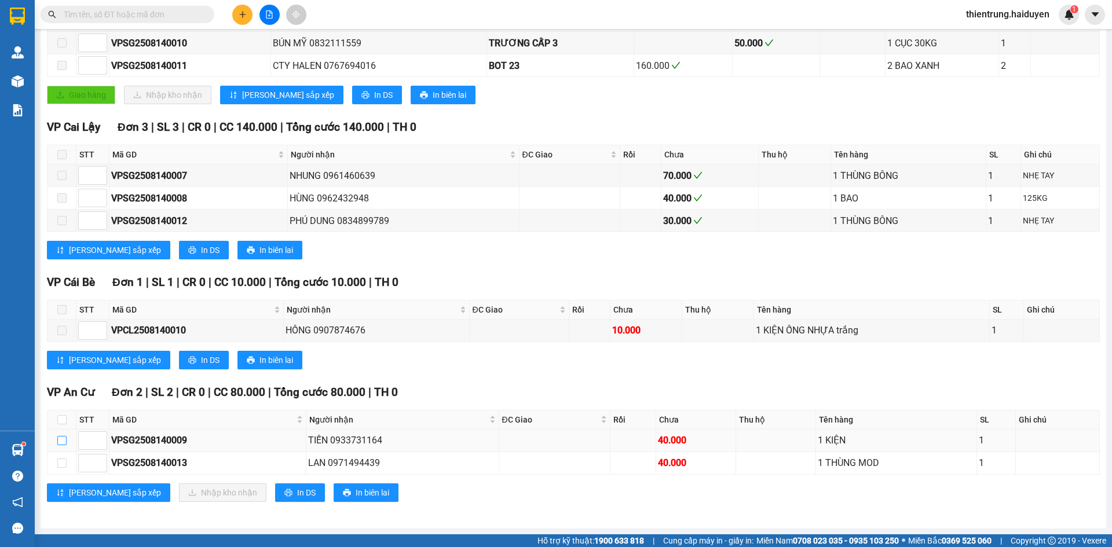
click at [62, 442] on input "checkbox" at bounding box center [61, 440] width 9 height 9
checkbox input "true"
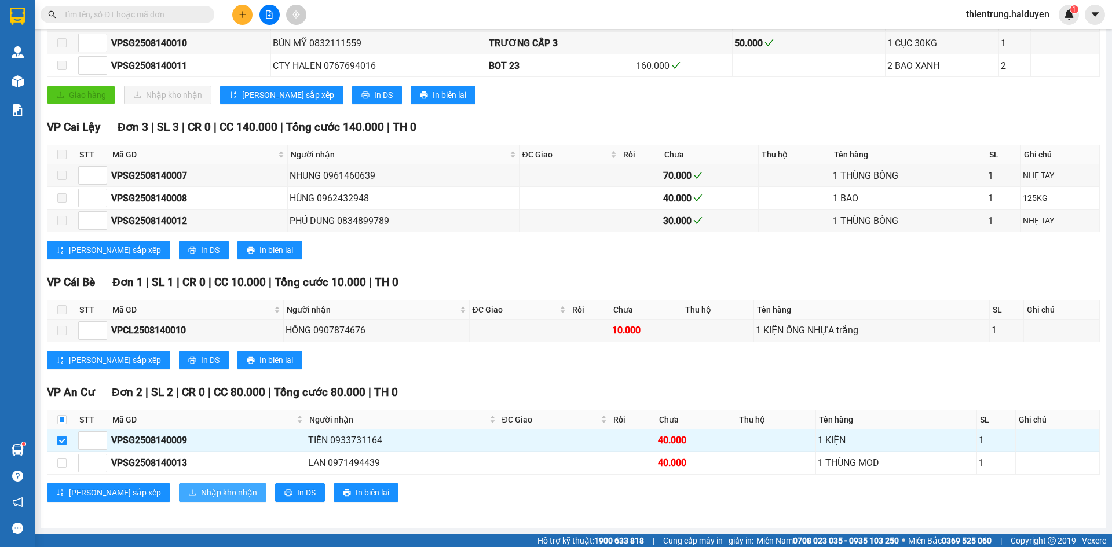
click at [201, 491] on span "Nhập kho nhận" at bounding box center [229, 493] width 56 height 13
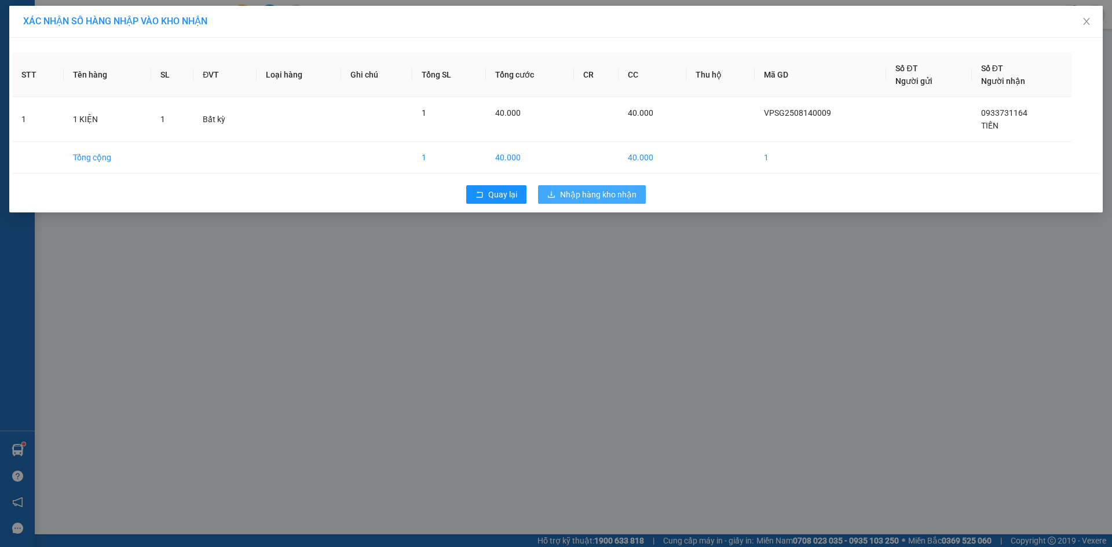
click at [591, 200] on span "Nhập hàng kho nhận" at bounding box center [598, 194] width 76 height 13
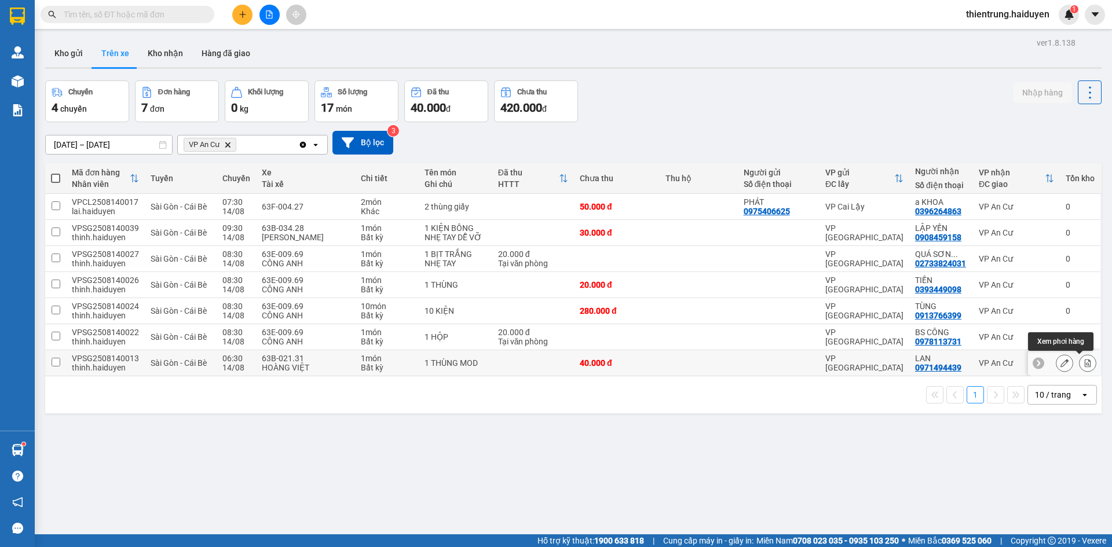
click at [1085, 364] on icon at bounding box center [1088, 363] width 6 height 8
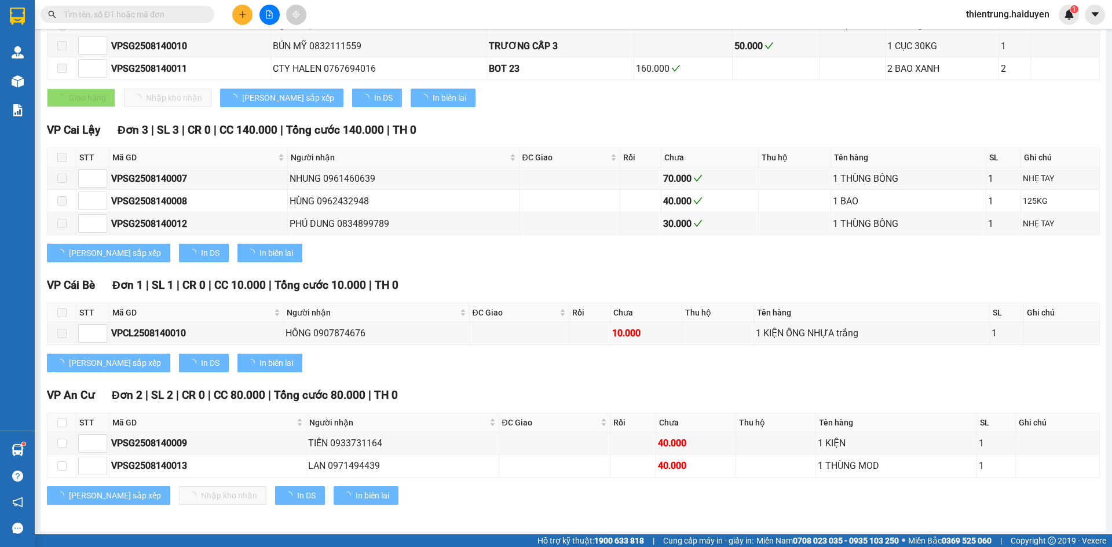
scroll to position [220, 0]
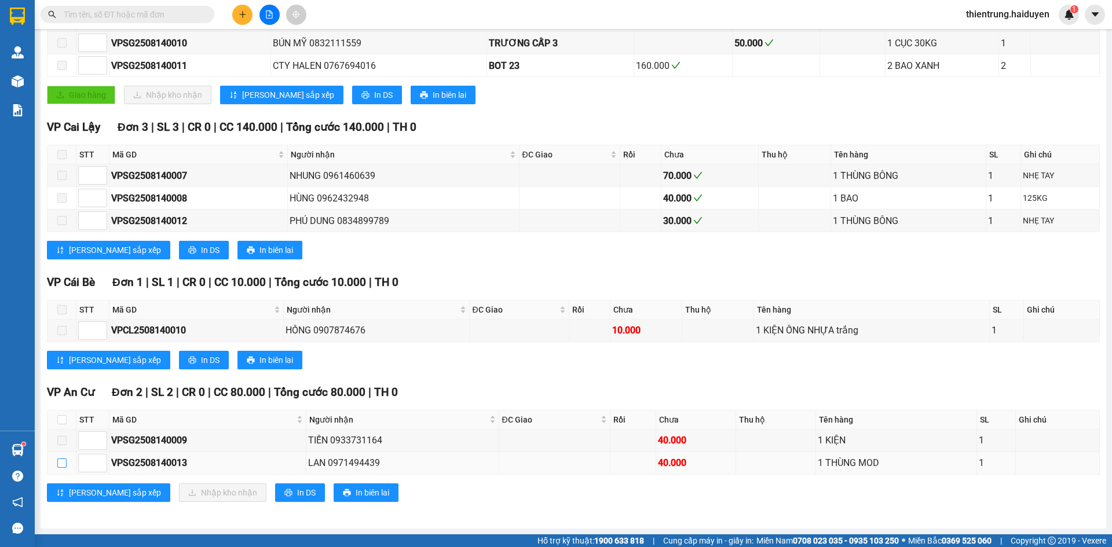
click at [66, 463] on input "checkbox" at bounding box center [61, 463] width 9 height 9
checkbox input "true"
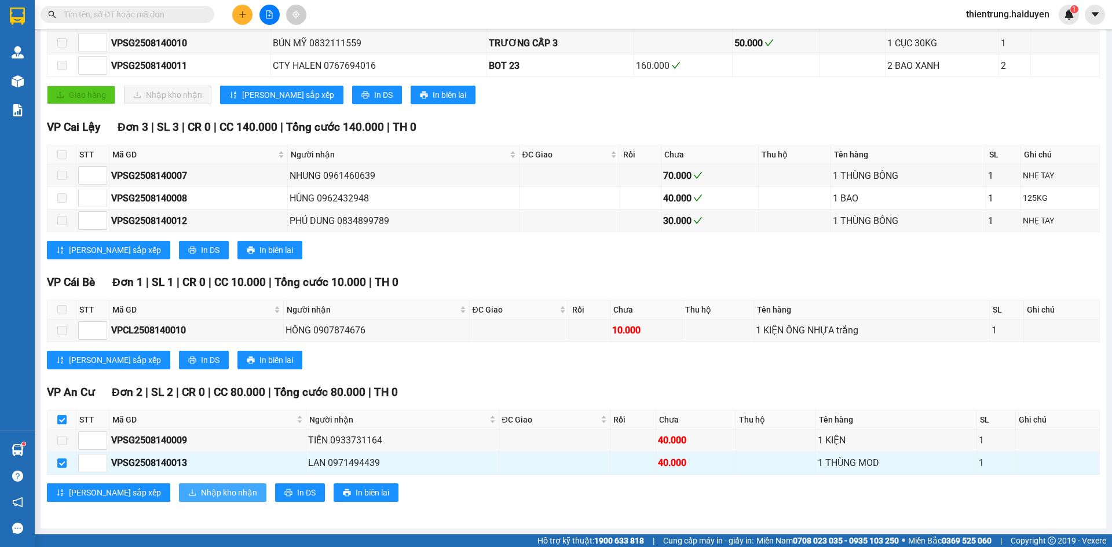
click at [201, 495] on span "Nhập kho nhận" at bounding box center [229, 493] width 56 height 13
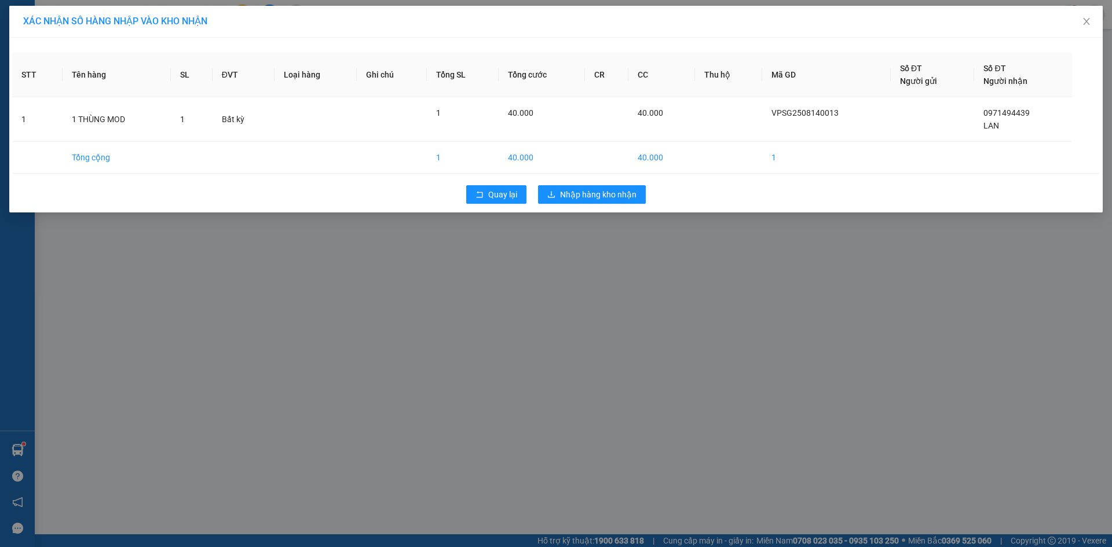
click at [610, 242] on div "XÁC NHẬN SỐ HÀNG NHẬP VÀO KHO NHẬN STT Tên hàng SL ĐVT Loại hàng Ghi chú Tổng S…" at bounding box center [556, 273] width 1112 height 547
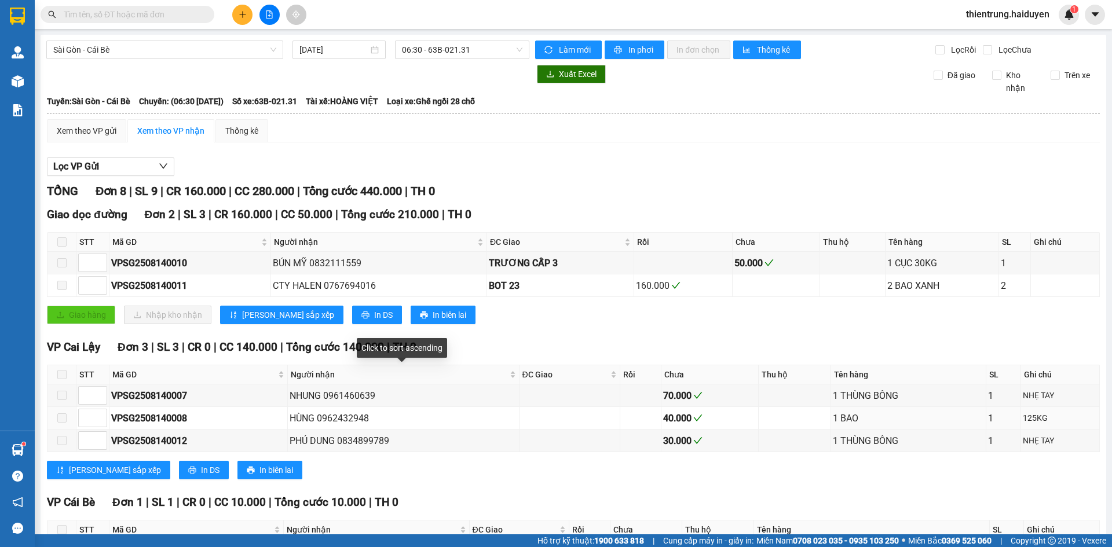
scroll to position [220, 0]
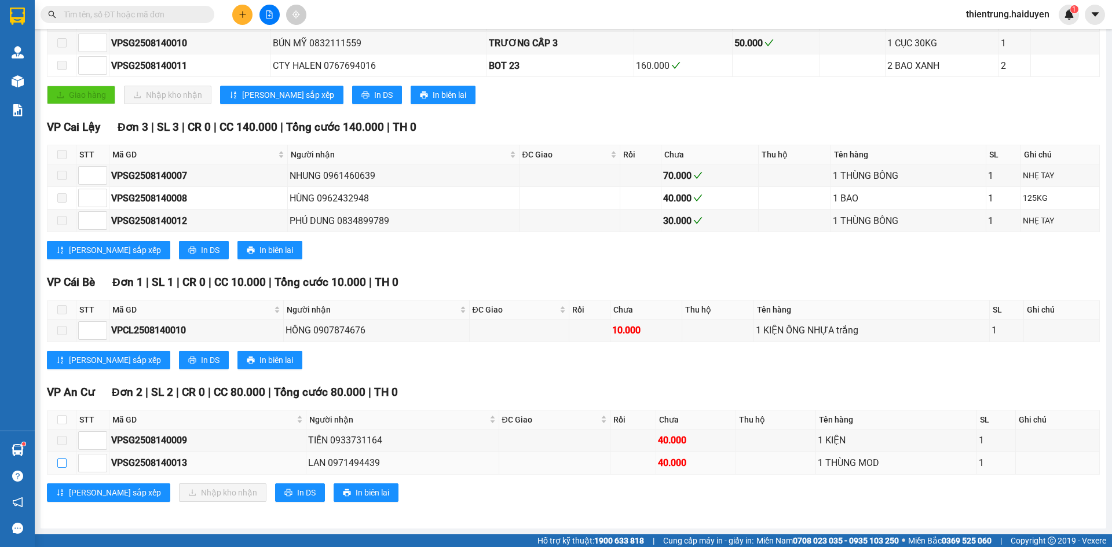
click at [61, 466] on input "checkbox" at bounding box center [61, 463] width 9 height 9
checkbox input "true"
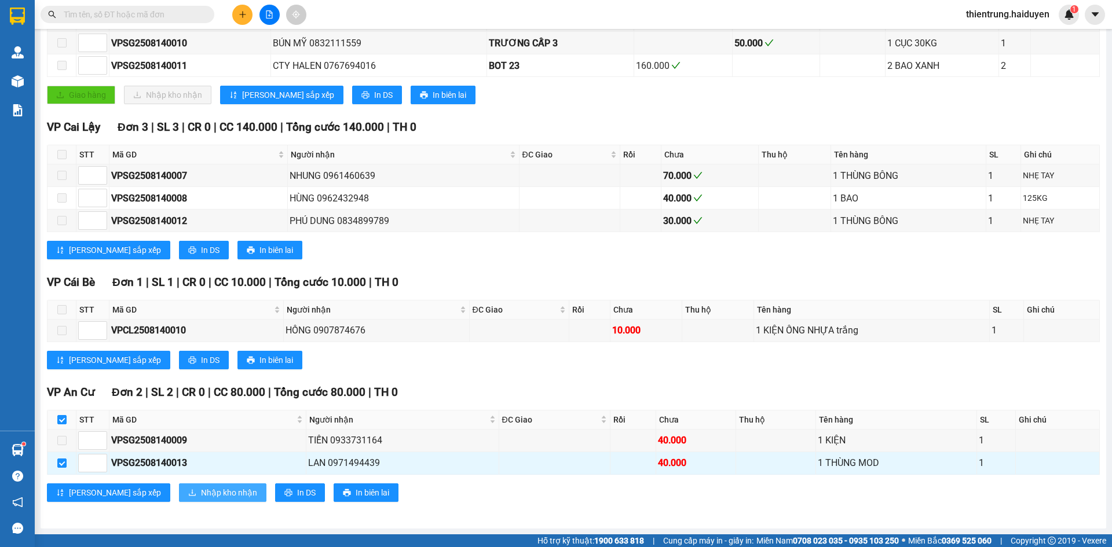
click at [201, 493] on span "Nhập kho nhận" at bounding box center [229, 493] width 56 height 13
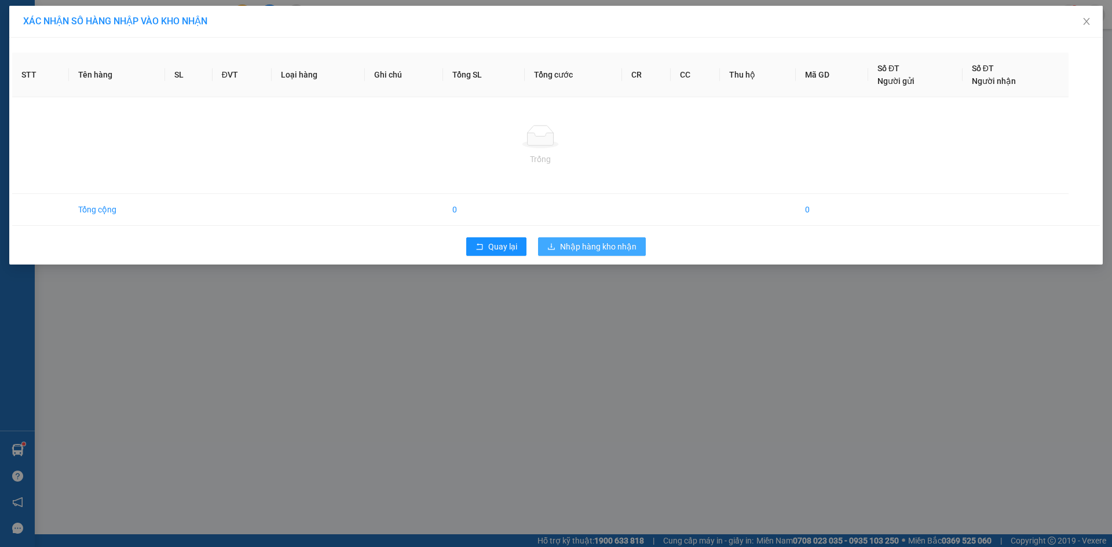
click at [601, 246] on span "Nhập hàng kho nhận" at bounding box center [598, 246] width 76 height 13
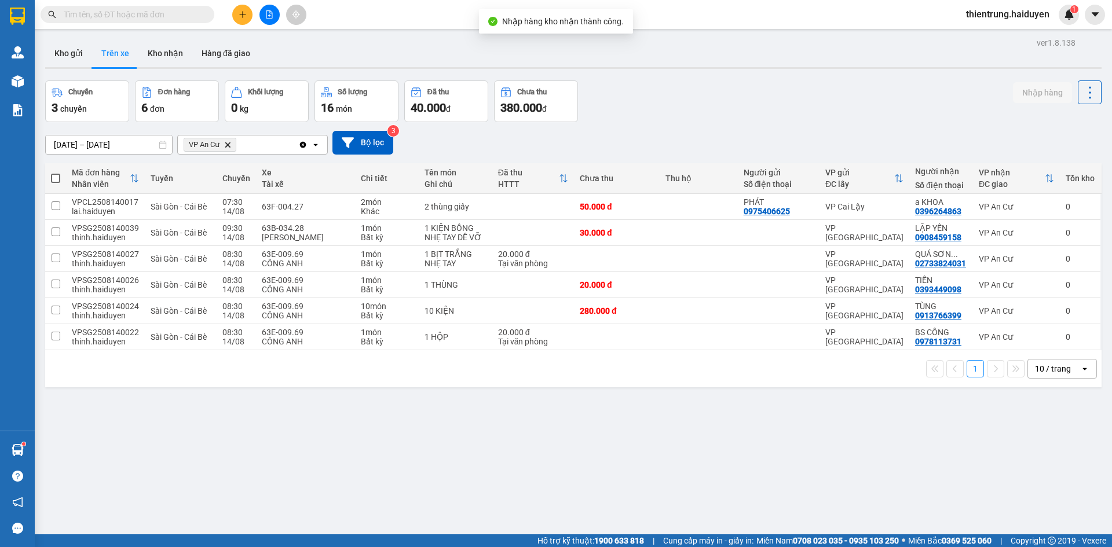
click at [870, 463] on div "ver 1.8.138 Kho gửi Trên xe Kho nhận Hàng đã giao Chuyến 3 chuyến Đơn hàng 6 đơ…" at bounding box center [574, 308] width 1066 height 547
click at [164, 59] on button "Kho nhận" at bounding box center [165, 53] width 54 height 28
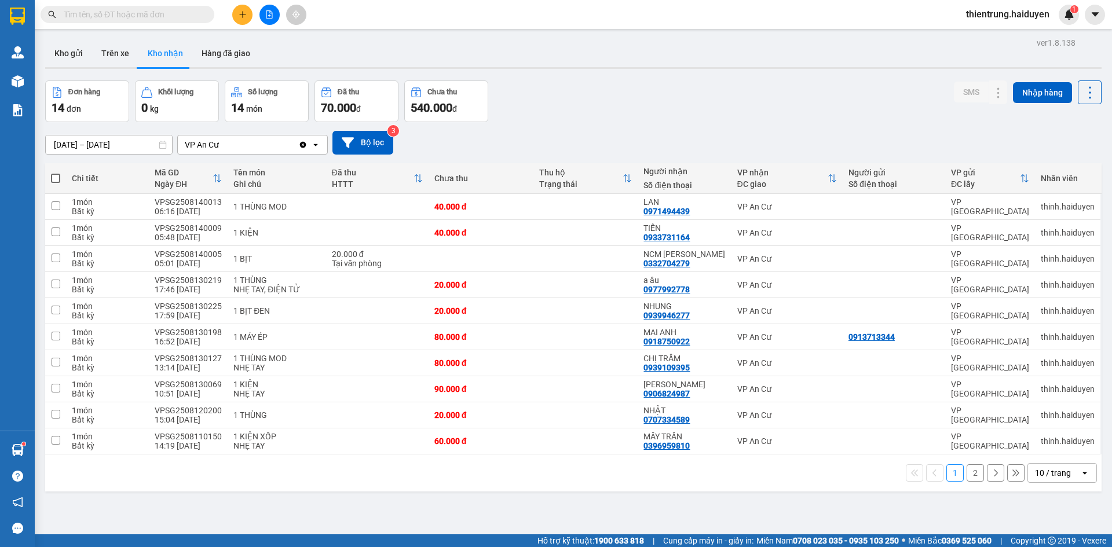
click at [967, 476] on button "2" at bounding box center [975, 473] width 17 height 17
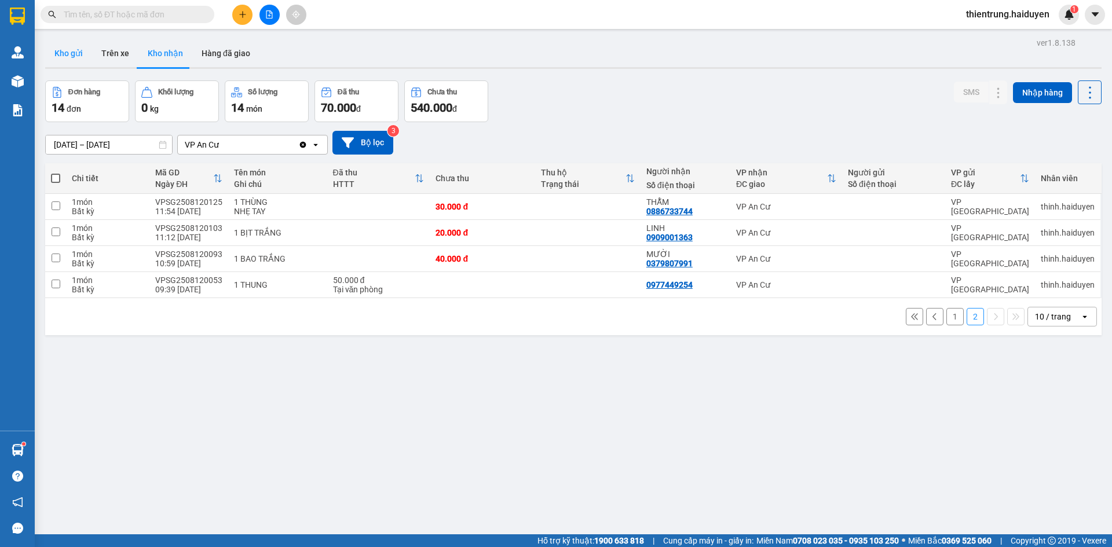
click at [78, 56] on button "Kho gửi" at bounding box center [68, 53] width 47 height 28
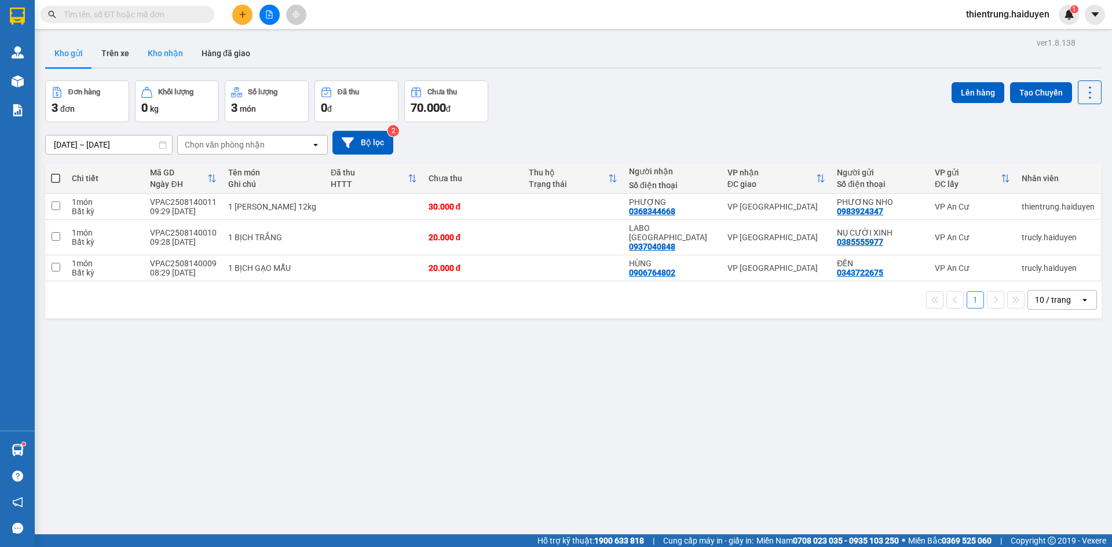
click at [179, 54] on button "Kho nhận" at bounding box center [165, 53] width 54 height 28
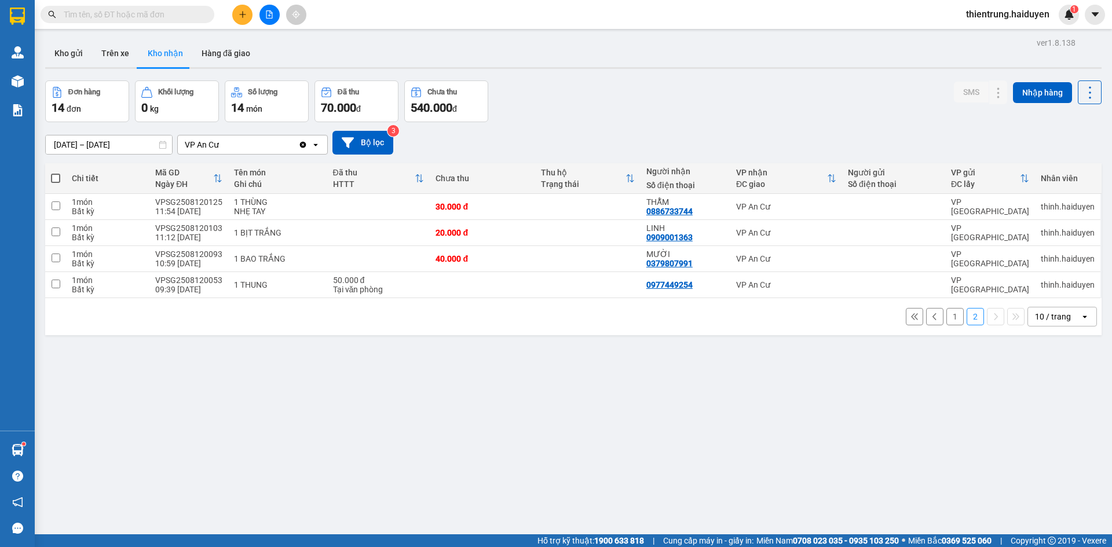
click at [948, 319] on button "1" at bounding box center [955, 316] width 17 height 17
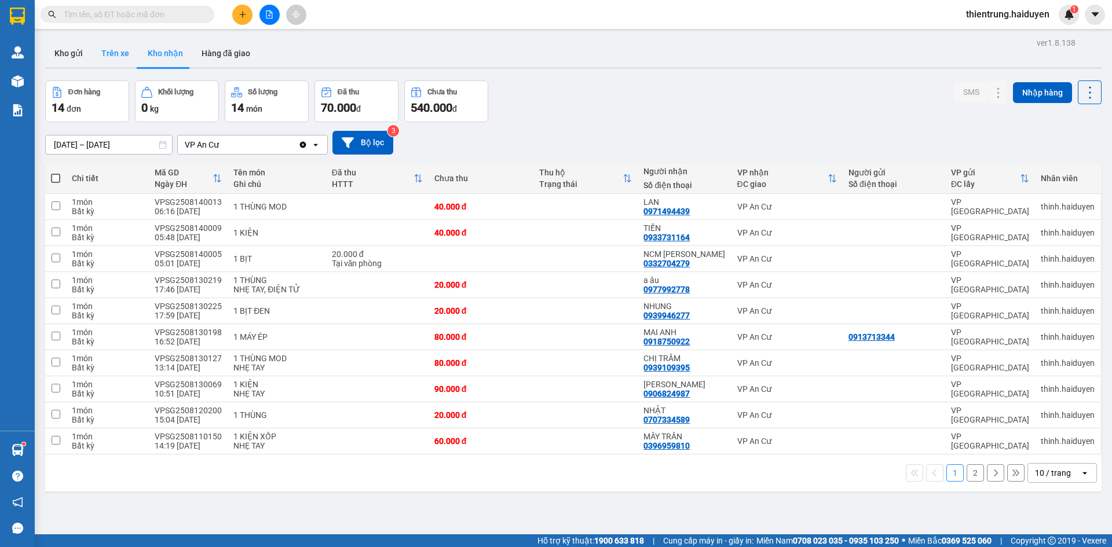
drag, startPoint x: 999, startPoint y: 481, endPoint x: 105, endPoint y: 53, distance: 990.9
click at [105, 53] on button "Trên xe" at bounding box center [115, 53] width 46 height 28
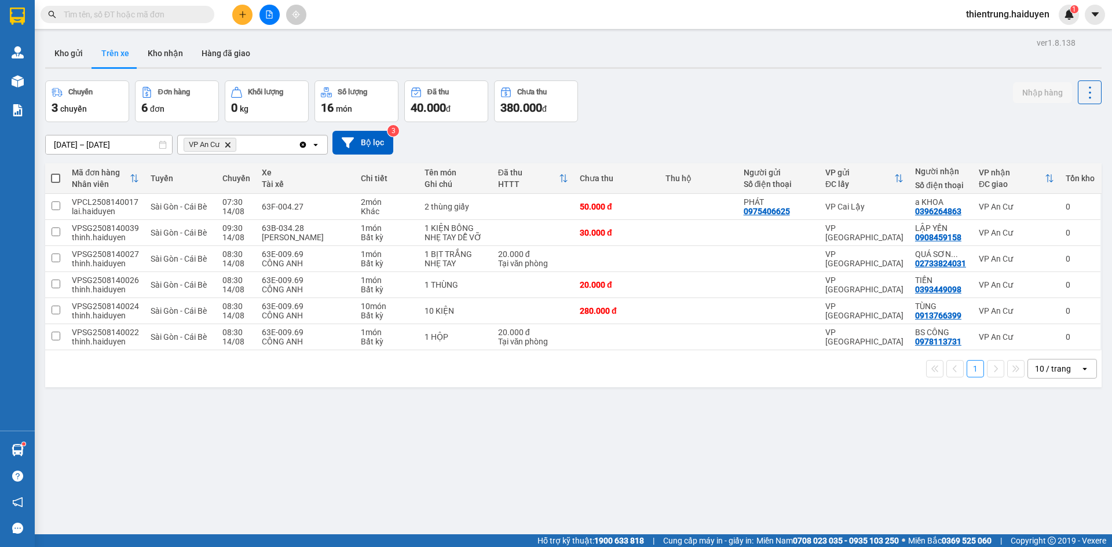
click at [896, 435] on div "ver 1.8.138 Kho gửi Trên xe Kho nhận Hàng đã giao Chuyến 3 chuyến Đơn hàng 6 đơ…" at bounding box center [574, 308] width 1066 height 547
click at [61, 56] on button "Kho gửi" at bounding box center [68, 53] width 47 height 28
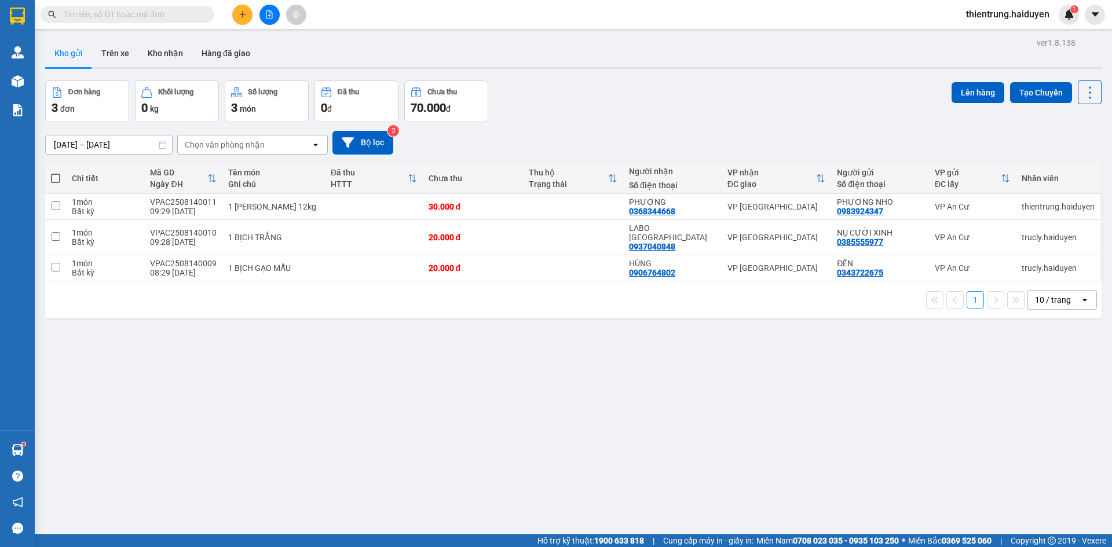
click at [696, 477] on div "ver 1.8.138 Kho gửi Trên xe Kho nhận Hàng đã giao Đơn hàng 3 đơn Khối lượng 0 k…" at bounding box center [574, 308] width 1066 height 547
click at [116, 52] on button "Trên xe" at bounding box center [115, 53] width 46 height 28
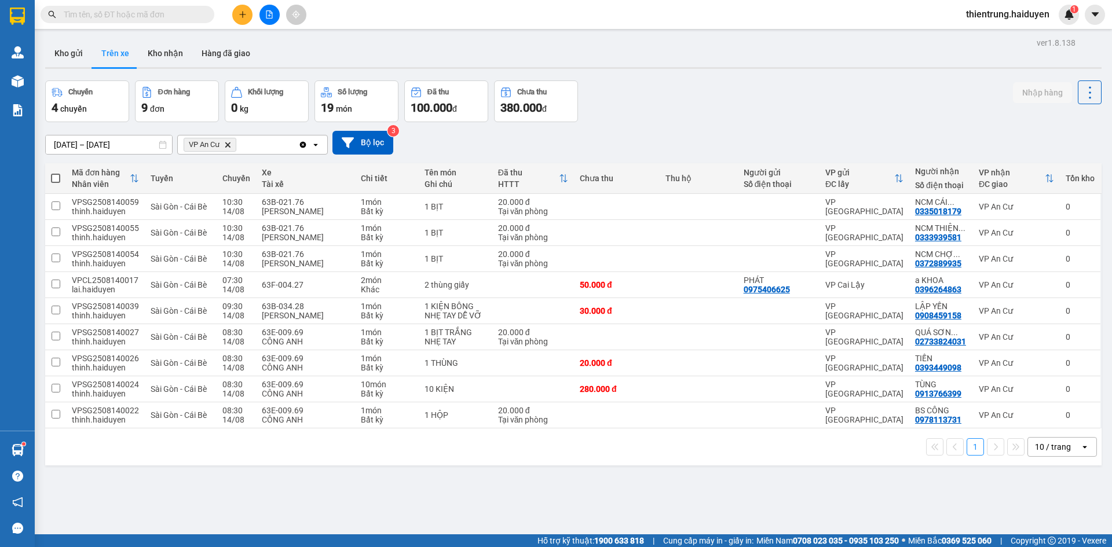
click at [178, 20] on input "text" at bounding box center [132, 14] width 137 height 13
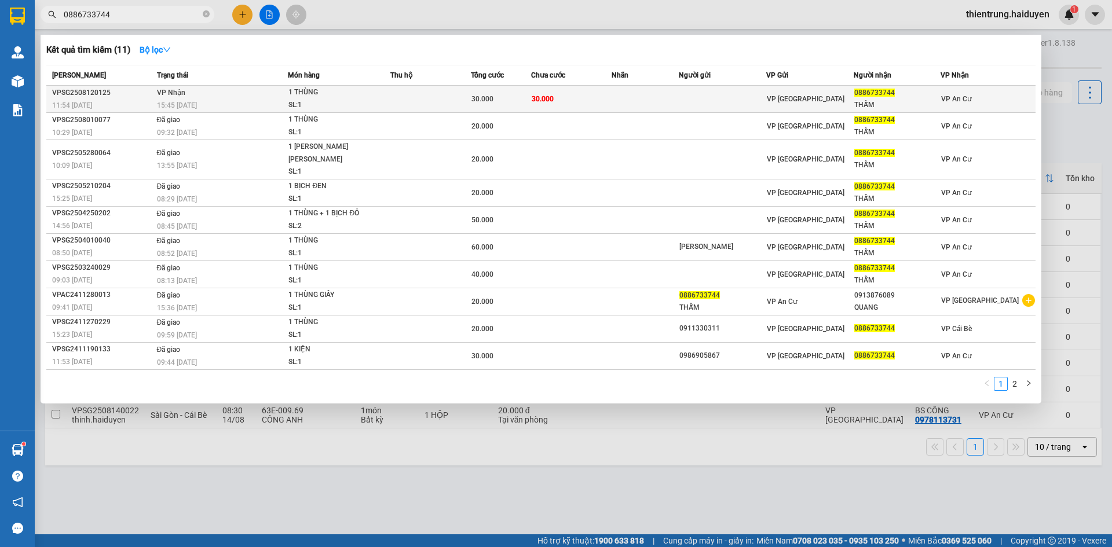
type input "0886733744"
click at [335, 101] on div "SL: 1" at bounding box center [332, 105] width 87 height 13
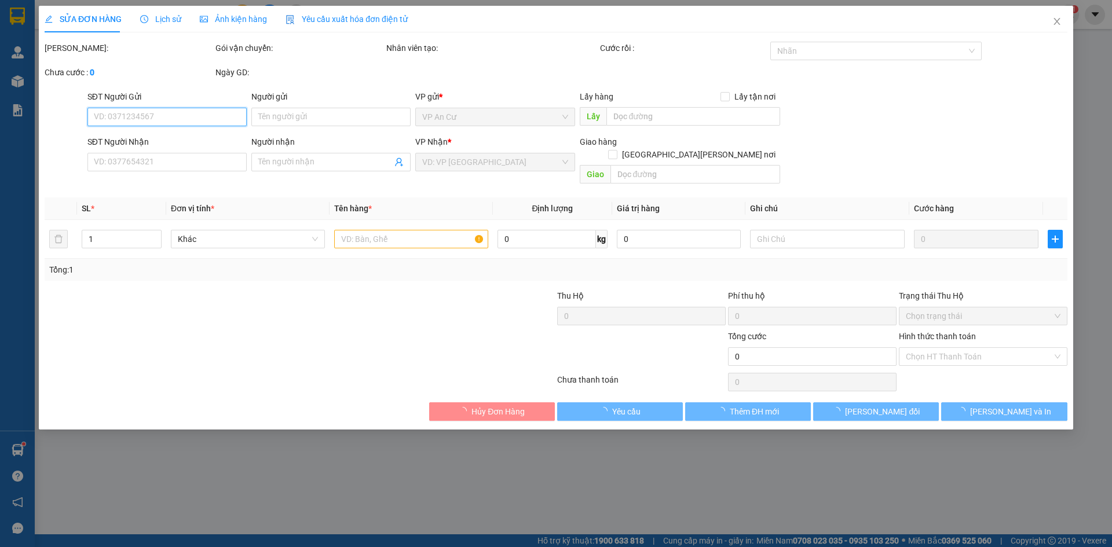
type input "0886733744"
type input "THẪM"
type input "30.000"
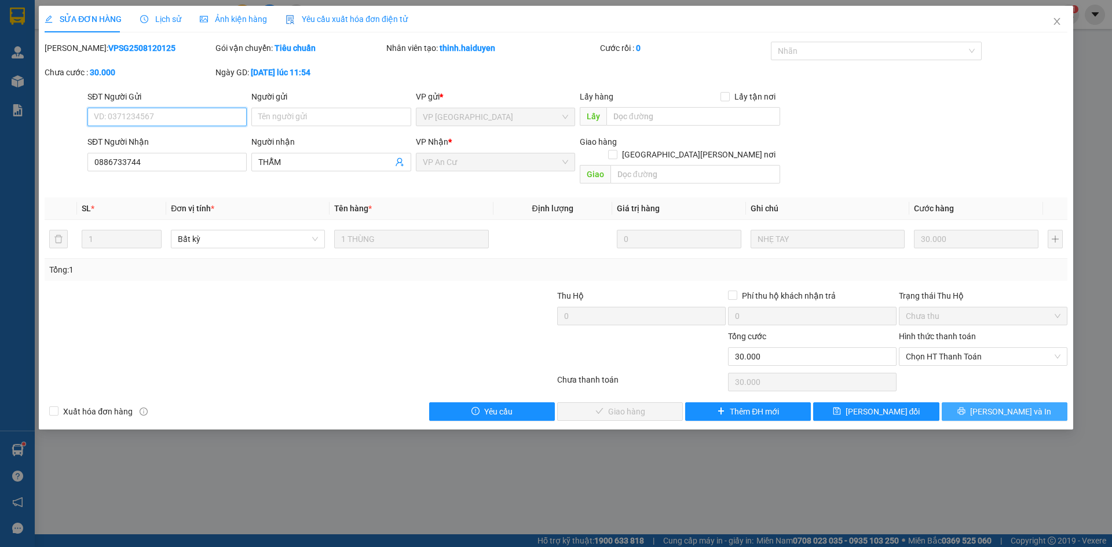
drag, startPoint x: 985, startPoint y: 345, endPoint x: 951, endPoint y: 396, distance: 61.7
click at [985, 349] on span "Chọn HT Thanh Toán" at bounding box center [983, 356] width 155 height 17
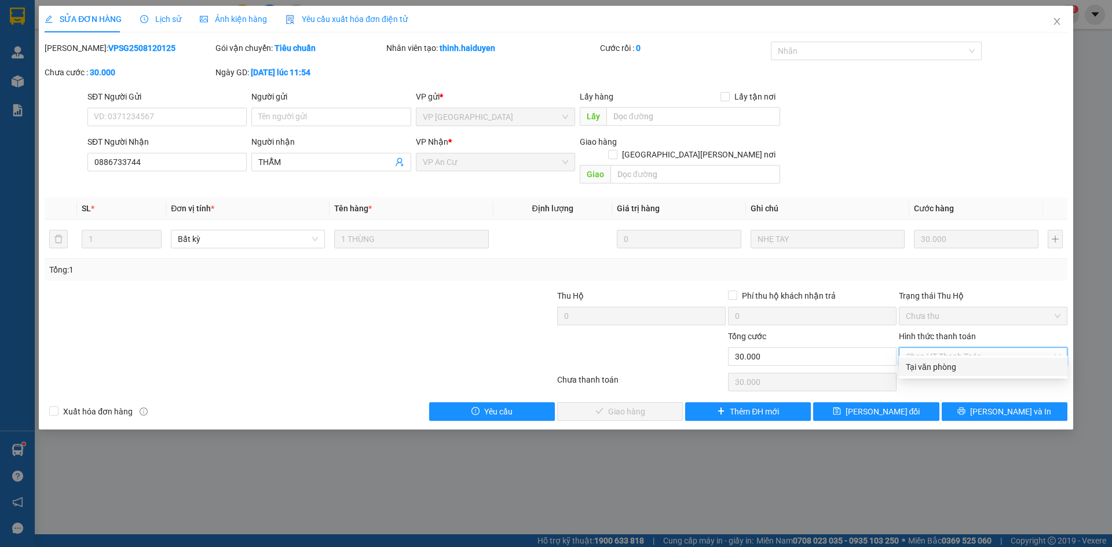
click at [952, 366] on div "Tại văn phòng" at bounding box center [983, 367] width 155 height 13
type input "0"
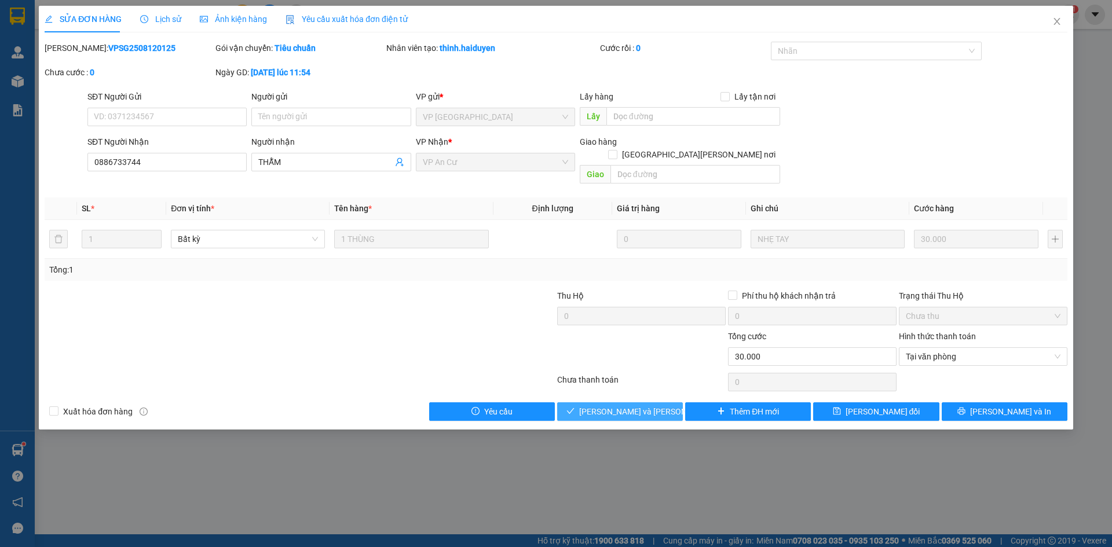
click at [640, 405] on button "[PERSON_NAME] và Giao hàng" at bounding box center [620, 412] width 126 height 19
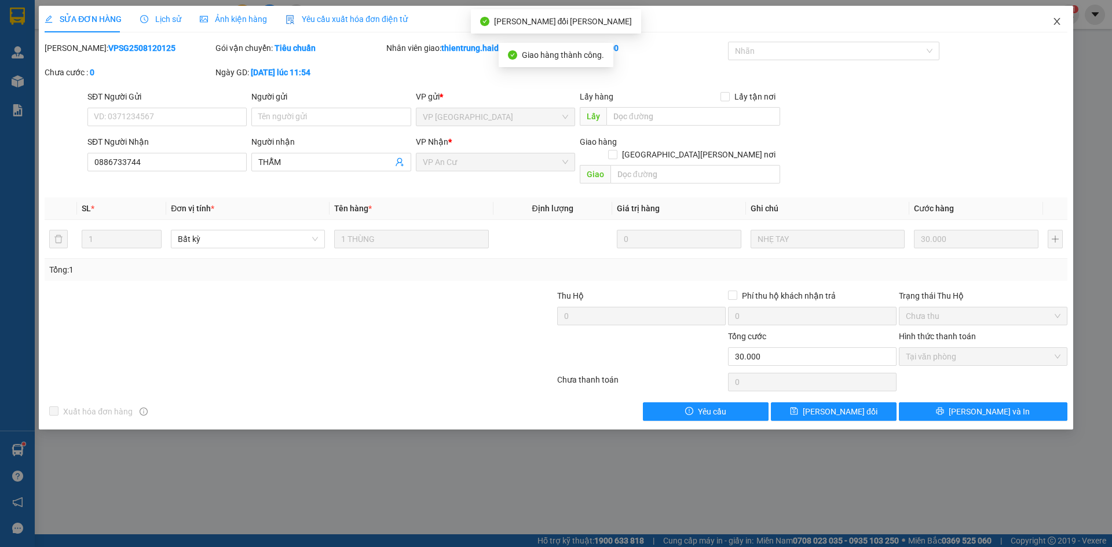
click at [1050, 21] on span "Close" at bounding box center [1057, 22] width 32 height 32
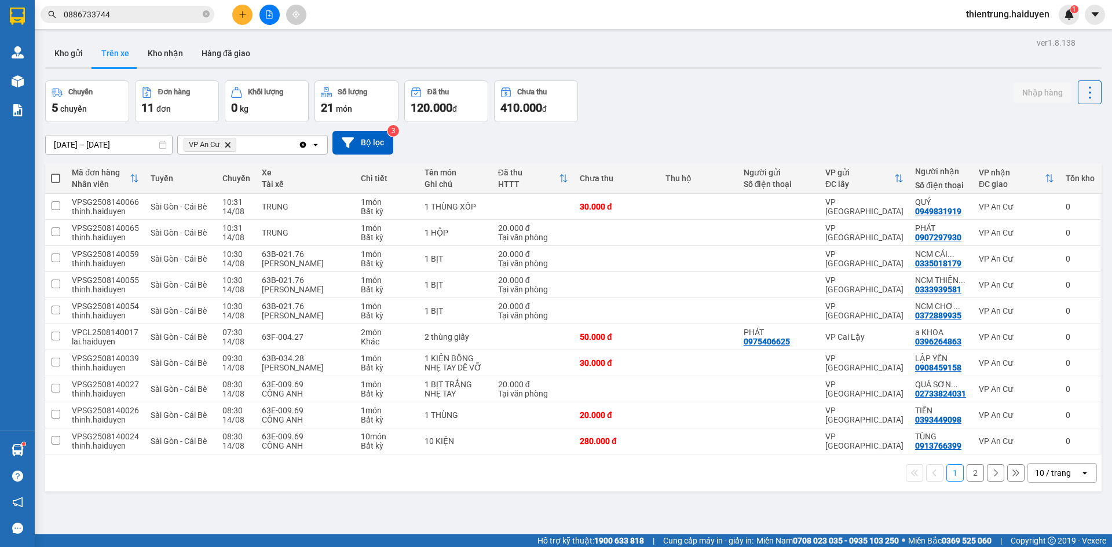
drag, startPoint x: 333, startPoint y: 503, endPoint x: 305, endPoint y: 495, distance: 28.4
click at [320, 499] on div "ver 1.8.138 Kho gửi Trên xe Kho nhận Hàng đã giao Chuyến 5 chuyến Đơn hàng 11 đ…" at bounding box center [574, 308] width 1066 height 547
click at [176, 57] on button "Kho nhận" at bounding box center [165, 53] width 54 height 28
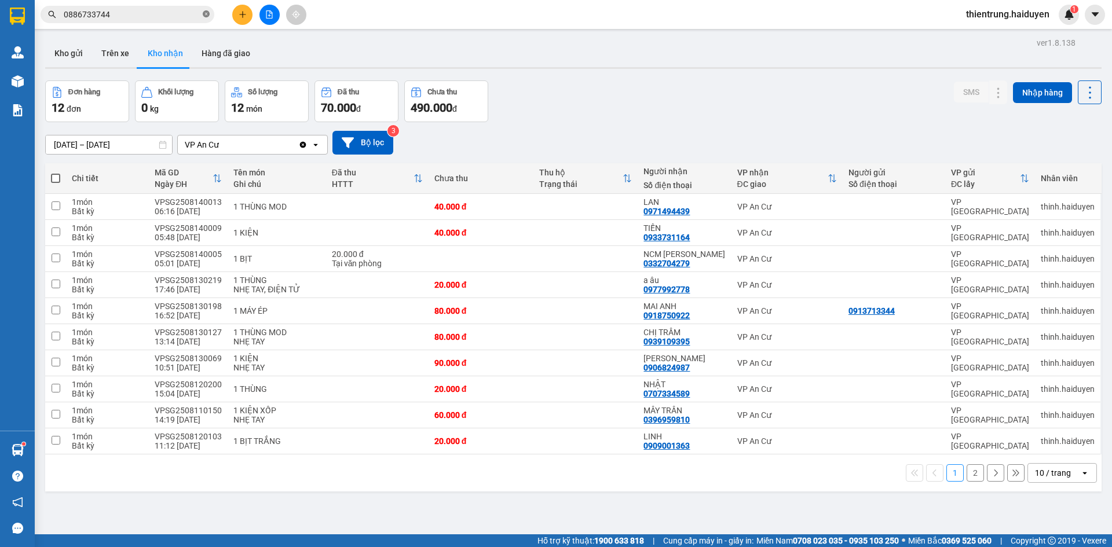
click at [205, 12] on icon "close-circle" at bounding box center [206, 13] width 7 height 7
click at [238, 10] on button at bounding box center [242, 15] width 20 height 20
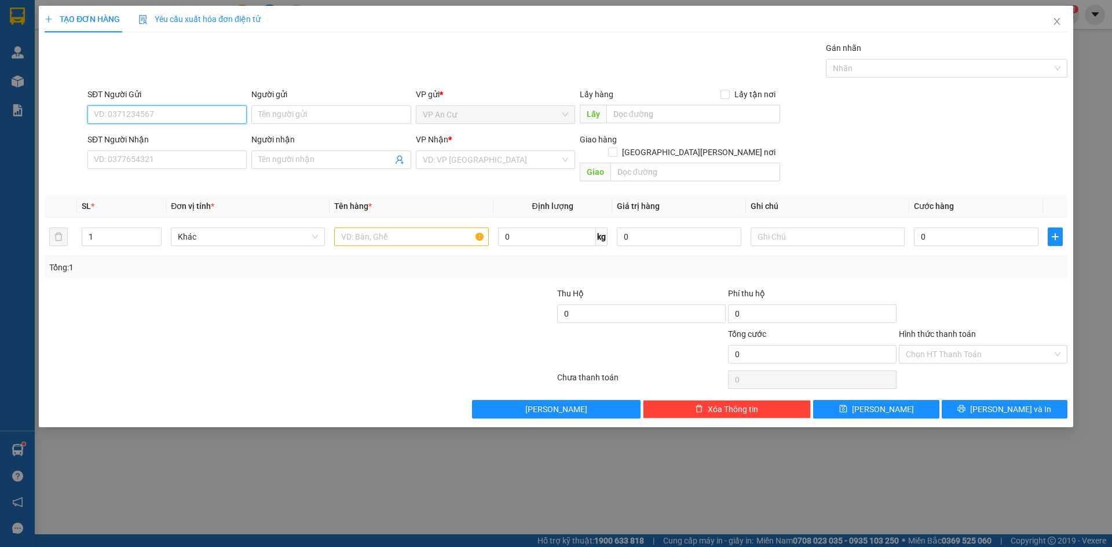
click at [181, 118] on input "SĐT Người Gửi" at bounding box center [166, 114] width 159 height 19
type input "0919607293"
click at [138, 134] on div "0919607293 - NƠI" at bounding box center [166, 138] width 145 height 13
type input "NƠI"
type input "0911253797"
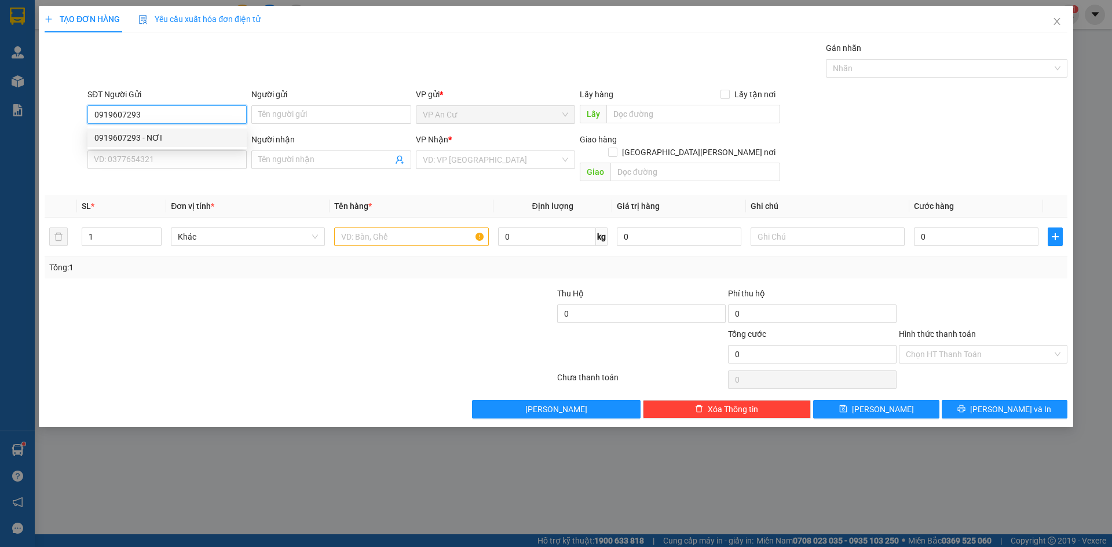
type input "ÁI"
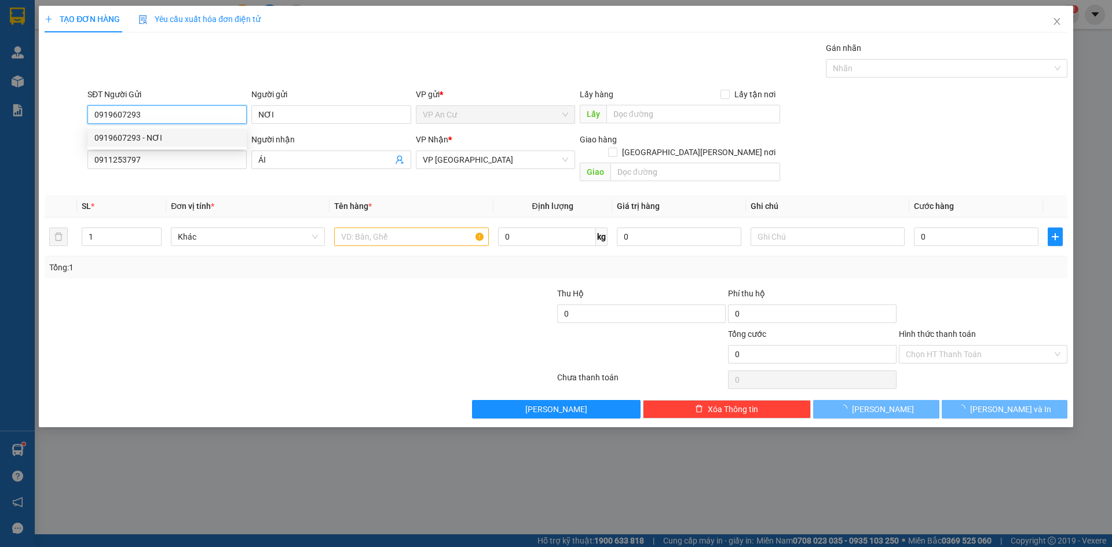
type input "40.000"
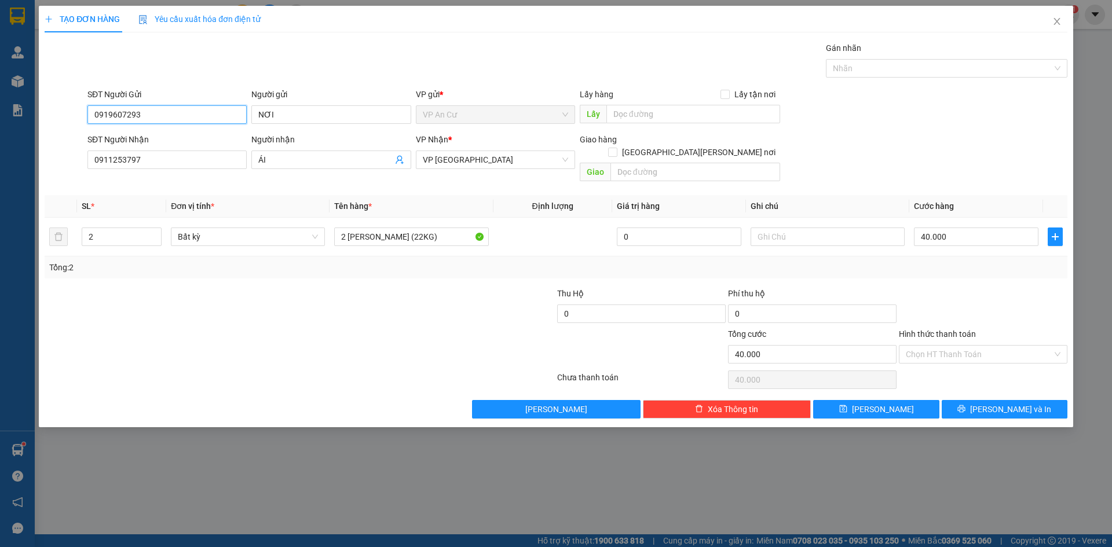
type input "0919607293"
click at [329, 328] on div at bounding box center [214, 348] width 342 height 41
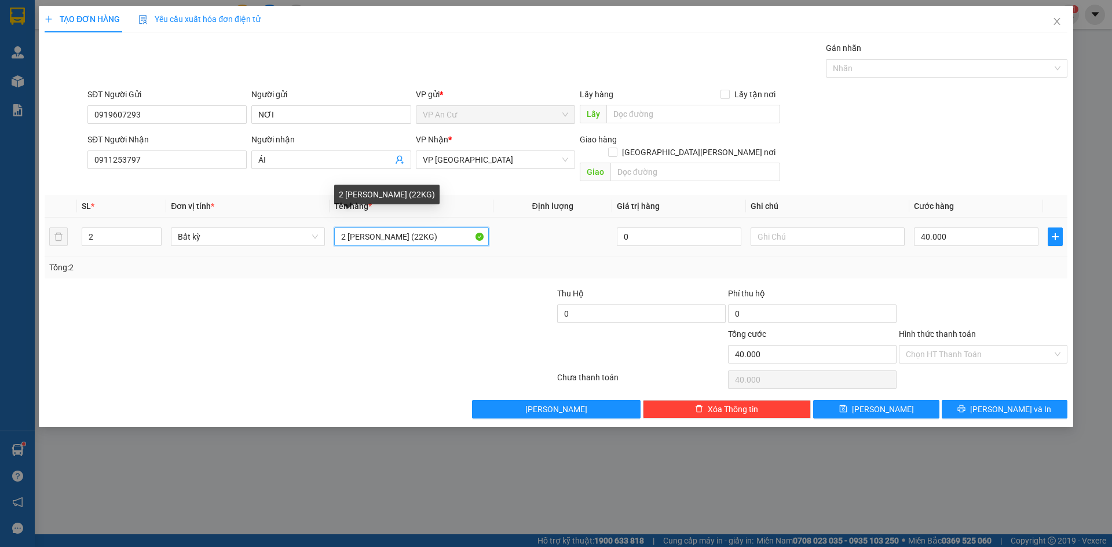
drag, startPoint x: 342, startPoint y: 226, endPoint x: 417, endPoint y: 226, distance: 74.7
click at [417, 228] on input "2 BỊCH TRẮNG (22KG)" at bounding box center [411, 237] width 154 height 19
drag, startPoint x: 348, startPoint y: 220, endPoint x: 389, endPoint y: 221, distance: 41.1
click at [388, 228] on input "1 ba)" at bounding box center [411, 237] width 154 height 19
click at [460, 228] on input "1 BAO GẠO + 1 BỊCH XANH (" at bounding box center [411, 237] width 154 height 19
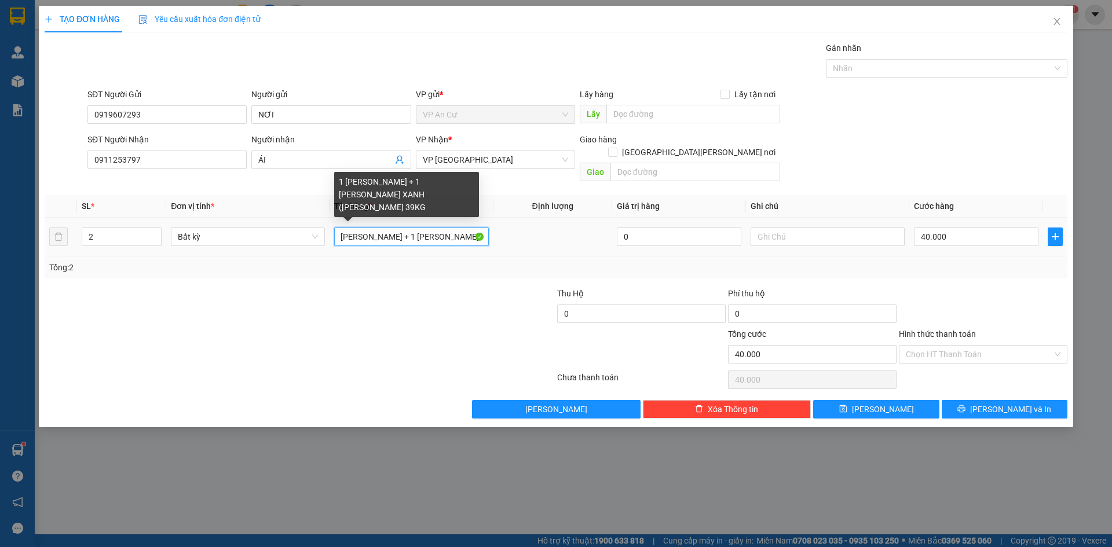
scroll to position [0, 9]
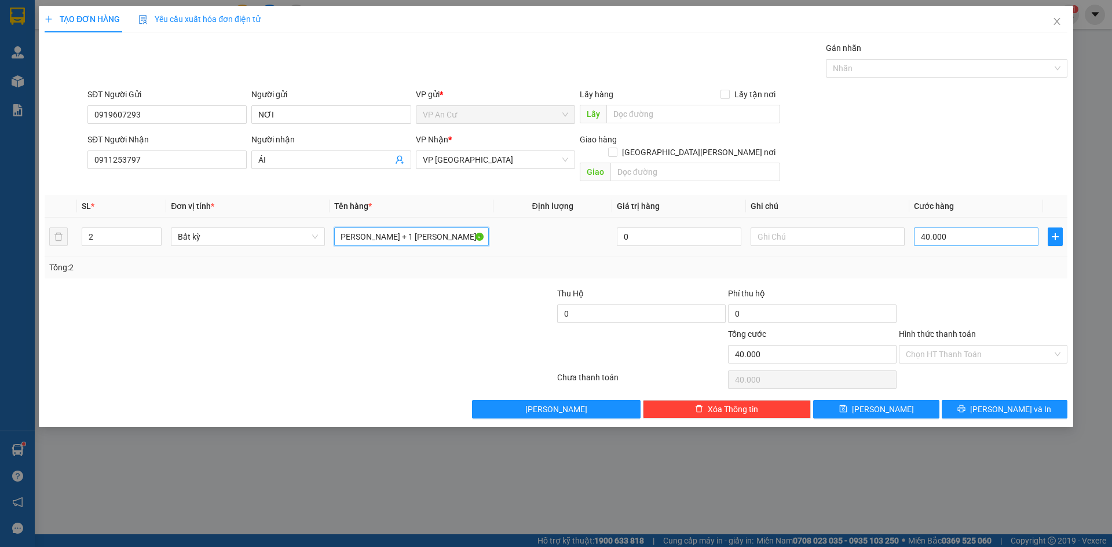
type input "1 BAO GẠO + 1 BỊCH XANH (TỔNG 39KG)"
click at [928, 228] on input "40.000" at bounding box center [976, 237] width 125 height 19
type input "8"
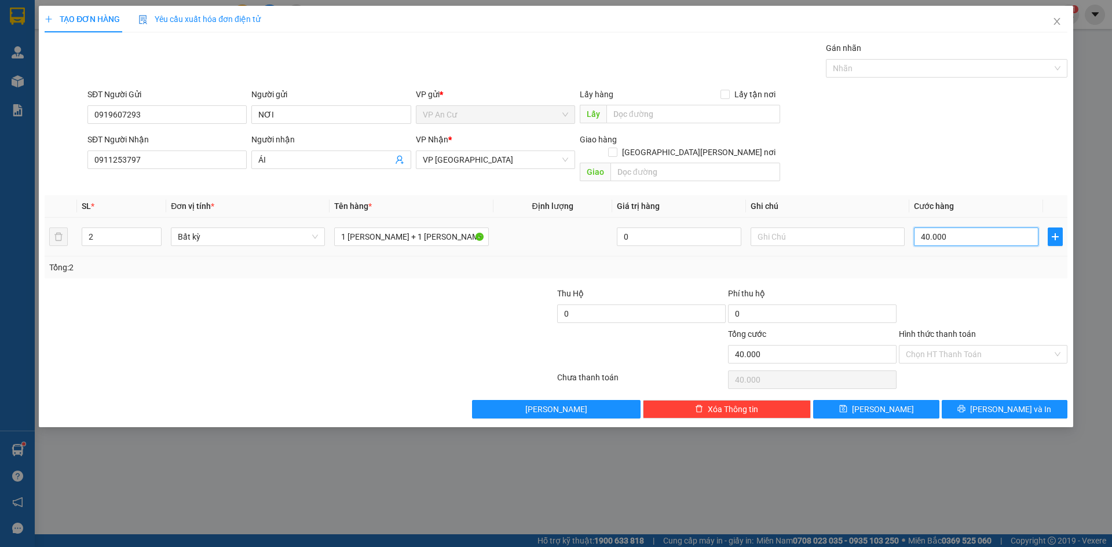
type input "8"
type input "80"
type input "80.000"
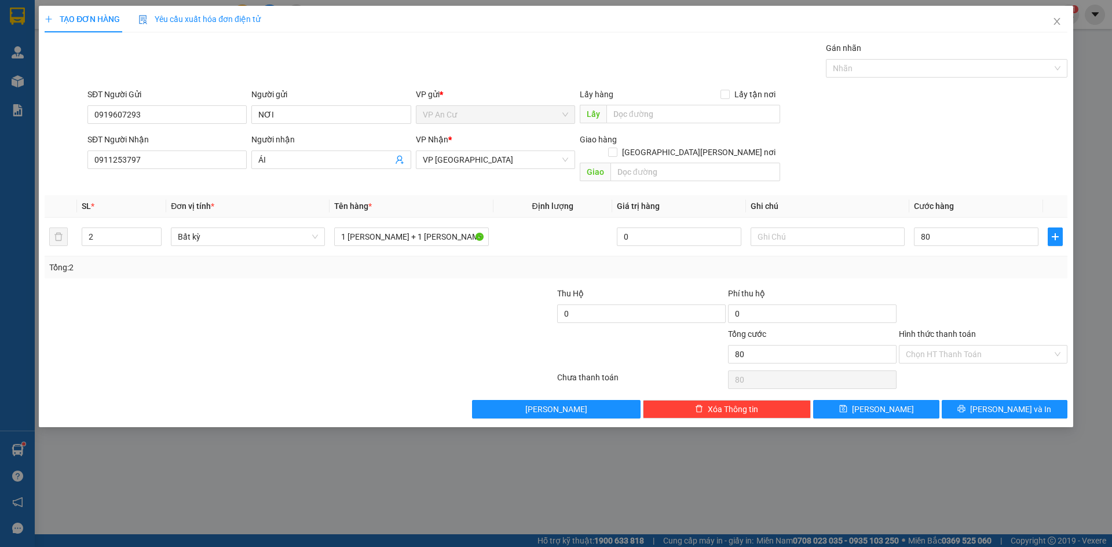
type input "80.000"
drag, startPoint x: 951, startPoint y: 259, endPoint x: 954, endPoint y: 300, distance: 41.2
click at [952, 261] on div "Tổng: 2" at bounding box center [556, 267] width 1014 height 13
click at [948, 346] on input "Hình thức thanh toán" at bounding box center [979, 354] width 147 height 17
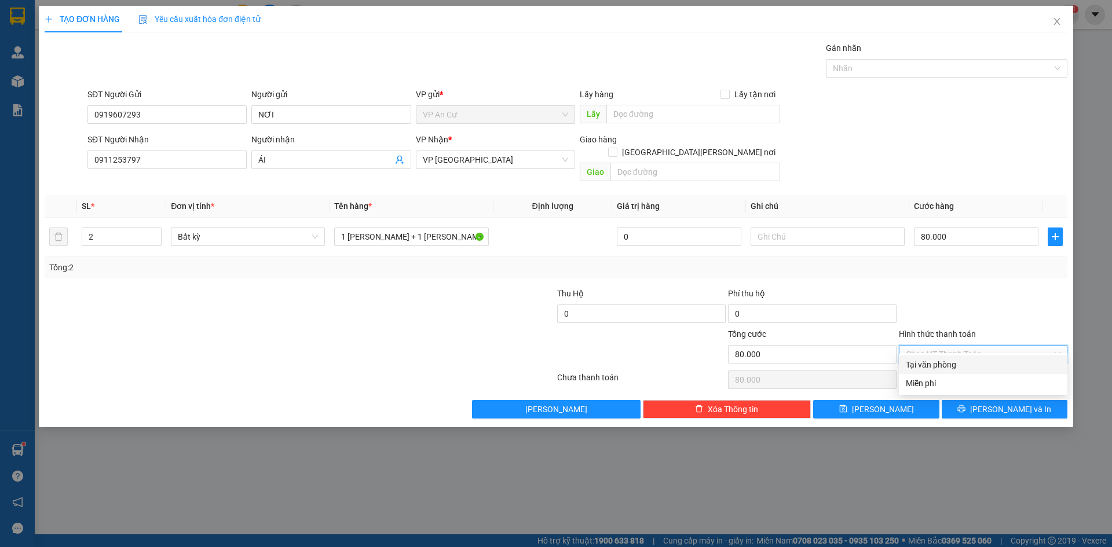
click at [947, 361] on div "Tại văn phòng" at bounding box center [983, 365] width 155 height 13
type input "0"
click at [1006, 403] on span "[PERSON_NAME] và In" at bounding box center [1010, 409] width 81 height 13
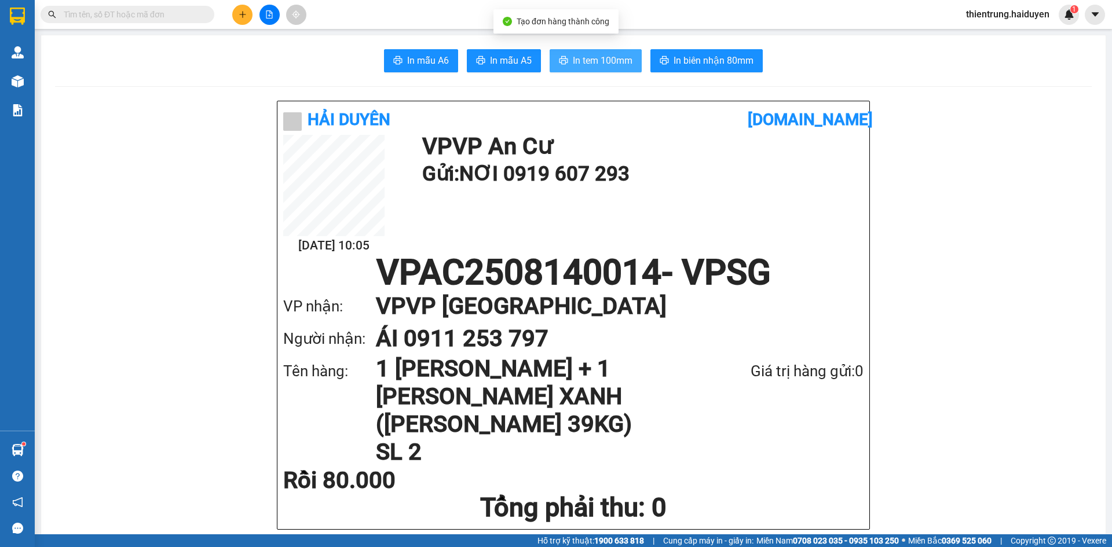
click at [595, 61] on span "In tem 100mm" at bounding box center [603, 60] width 60 height 14
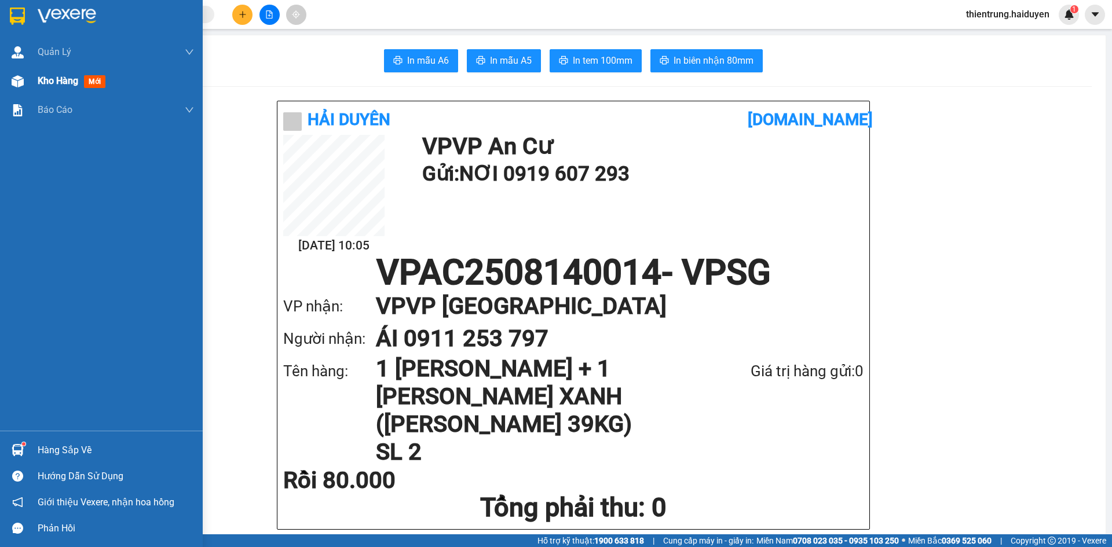
click at [72, 83] on span "Kho hàng" at bounding box center [58, 80] width 41 height 11
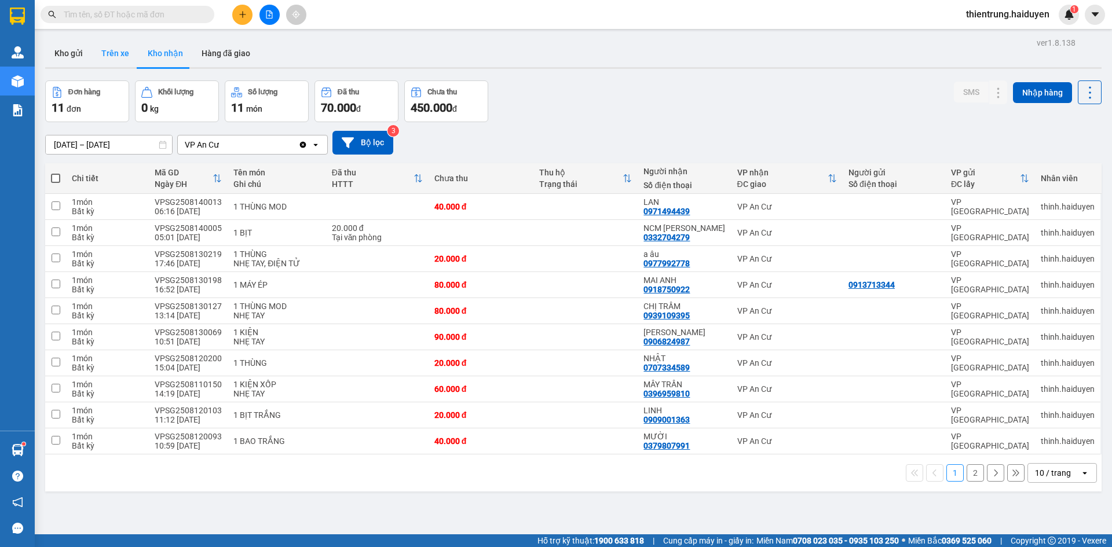
click at [112, 52] on button "Trên xe" at bounding box center [115, 53] width 46 height 28
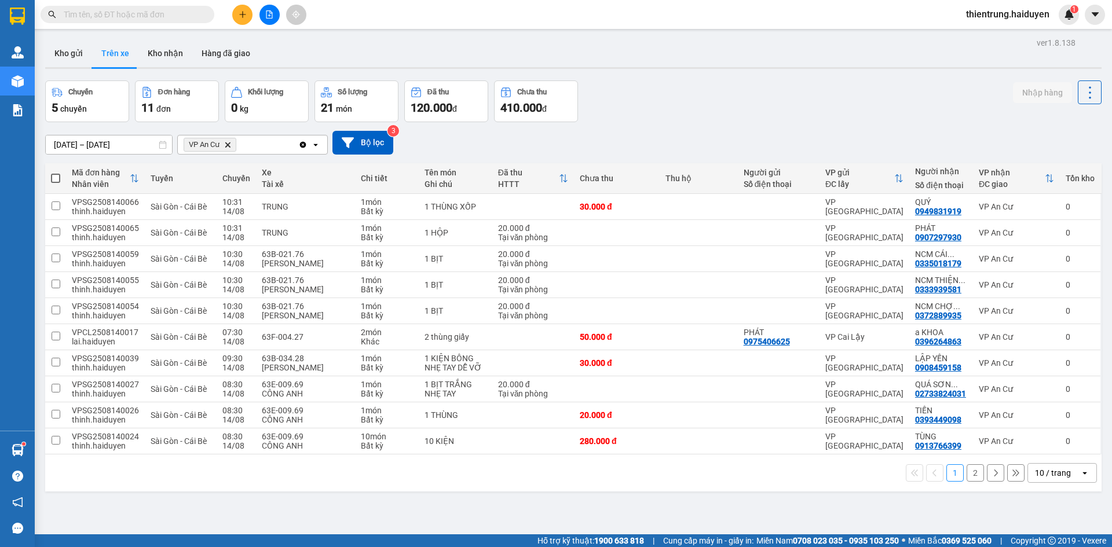
click at [145, 31] on main "ver 1.8.138 Kho gửi Trên xe Kho nhận Hàng đã giao Chuyến 5 chuyến Đơn hàng 11 đ…" at bounding box center [556, 267] width 1112 height 535
click at [165, 56] on button "Kho nhận" at bounding box center [165, 53] width 54 height 28
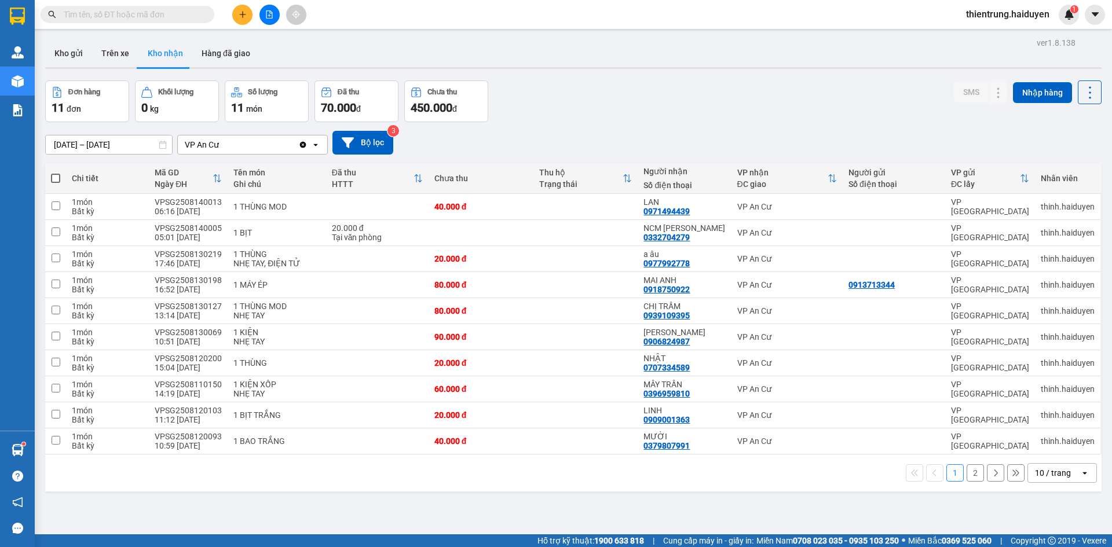
click at [967, 476] on button "2" at bounding box center [975, 473] width 17 height 17
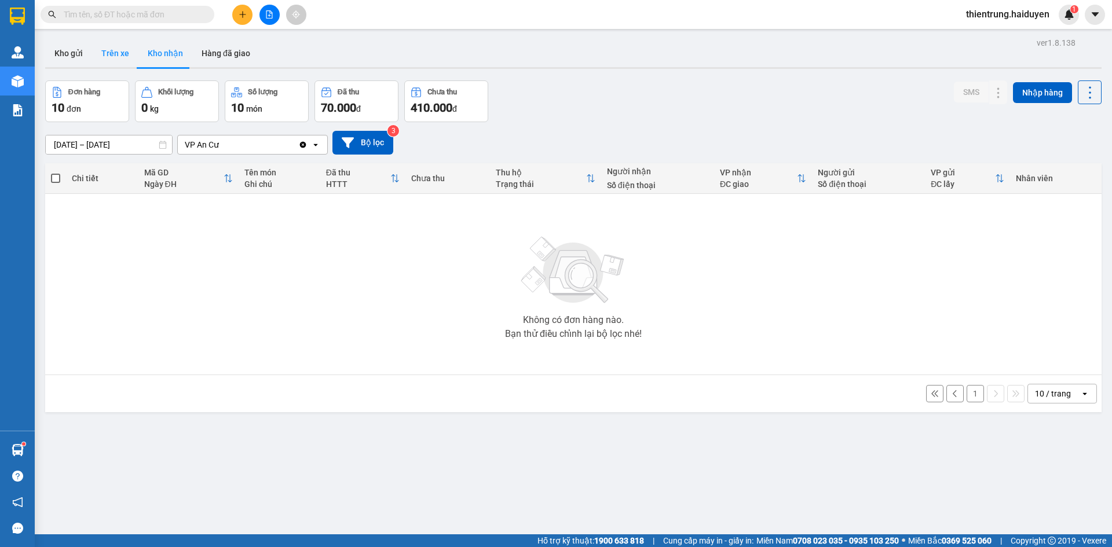
click at [123, 53] on button "Trên xe" at bounding box center [115, 53] width 46 height 28
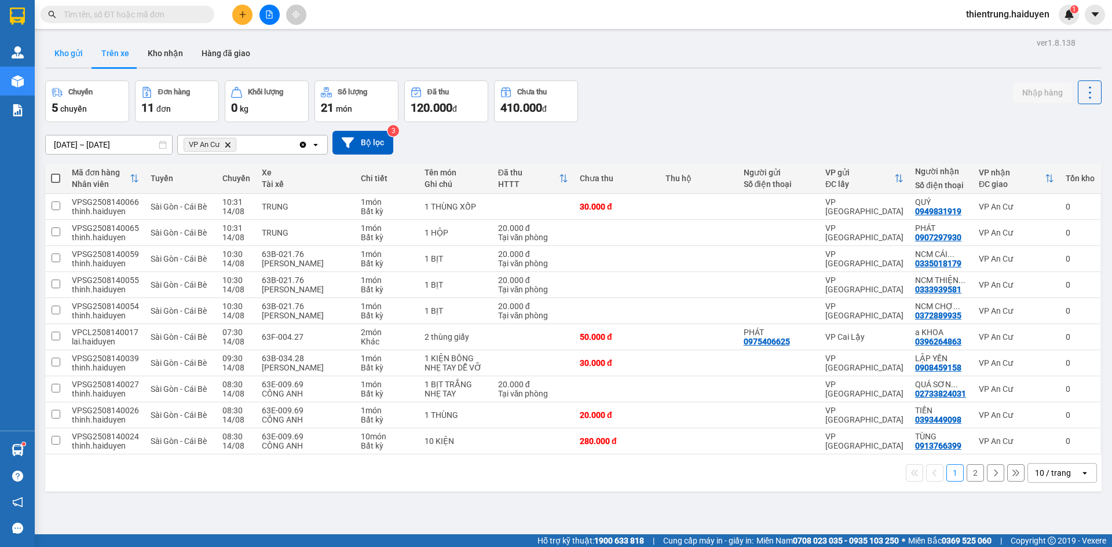
click at [80, 57] on button "Kho gửi" at bounding box center [68, 53] width 47 height 28
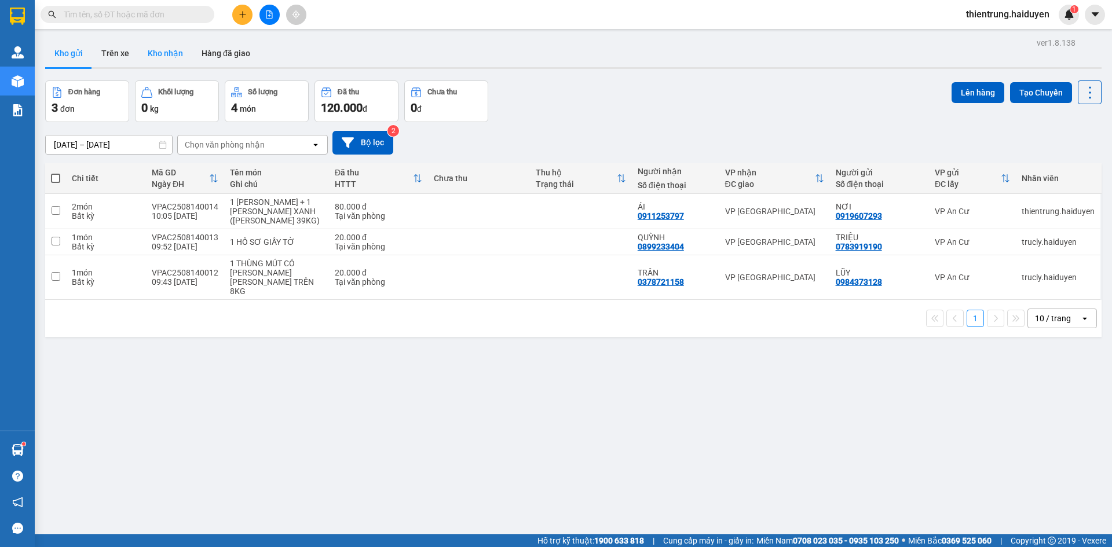
click at [173, 53] on button "Kho nhận" at bounding box center [165, 53] width 54 height 28
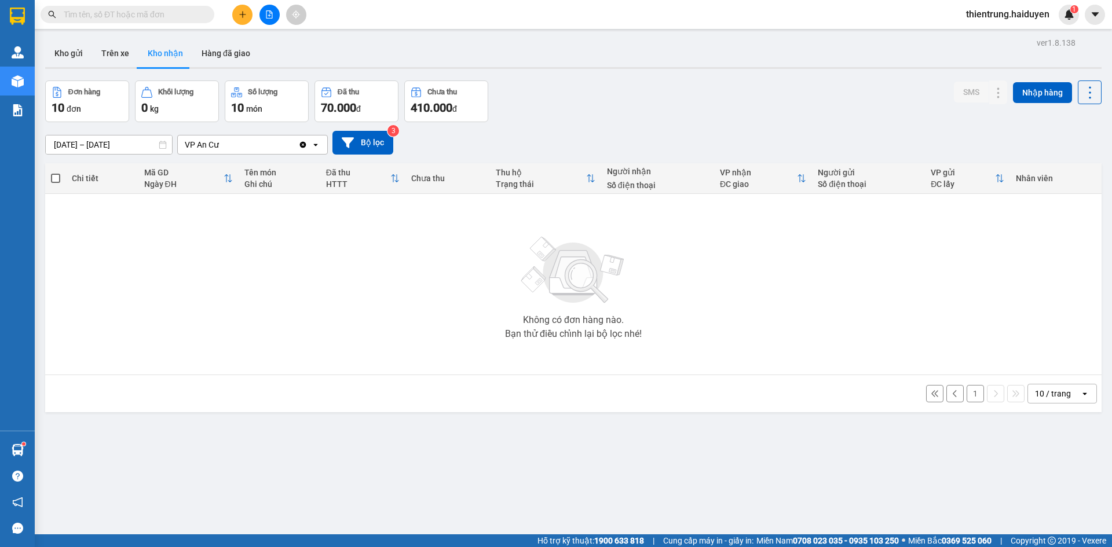
click at [967, 395] on button "1" at bounding box center [975, 393] width 17 height 17
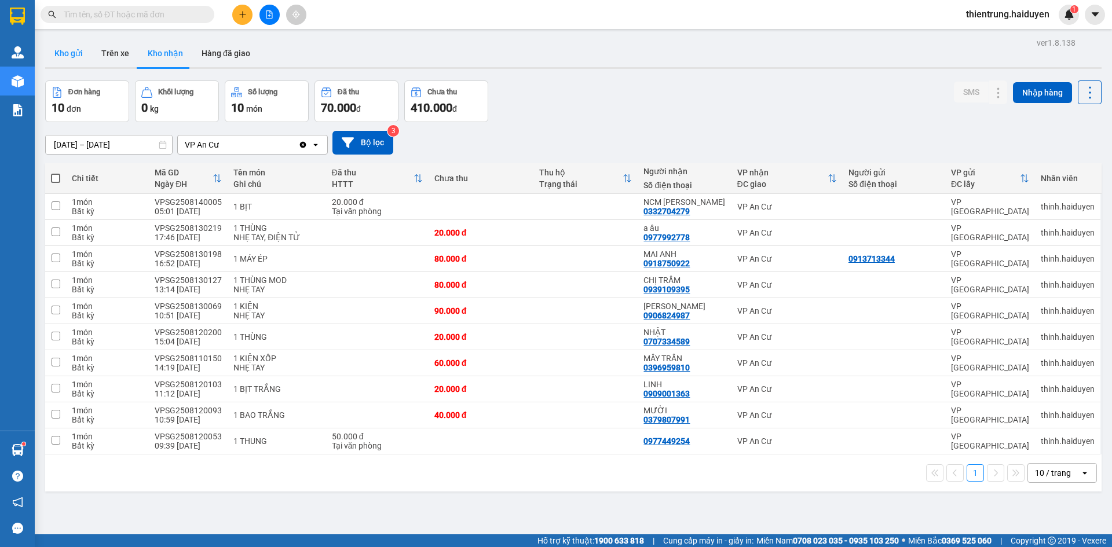
click at [91, 49] on button "Kho gửi" at bounding box center [68, 53] width 47 height 28
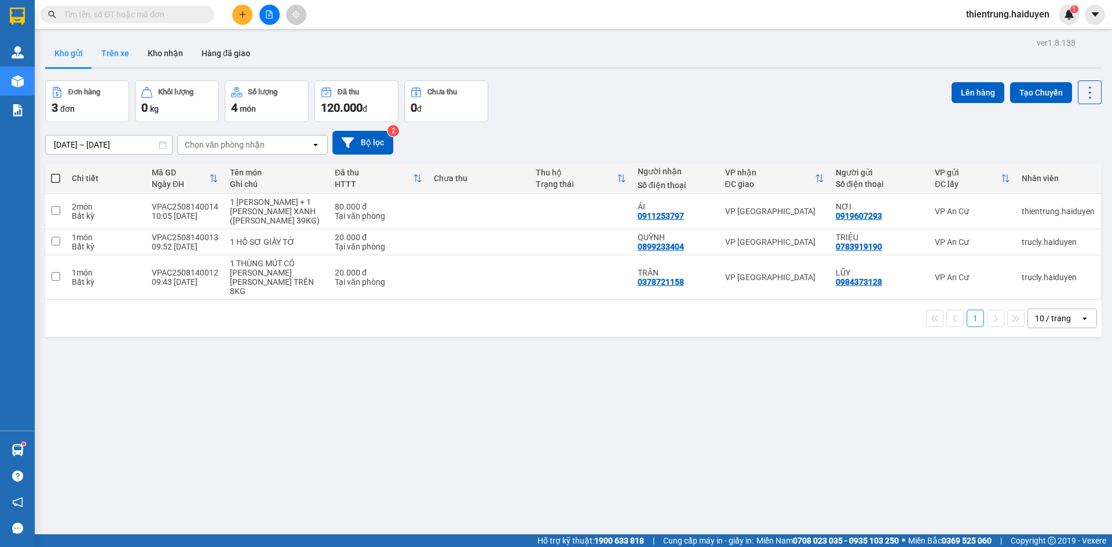
click at [103, 56] on button "Trên xe" at bounding box center [115, 53] width 46 height 28
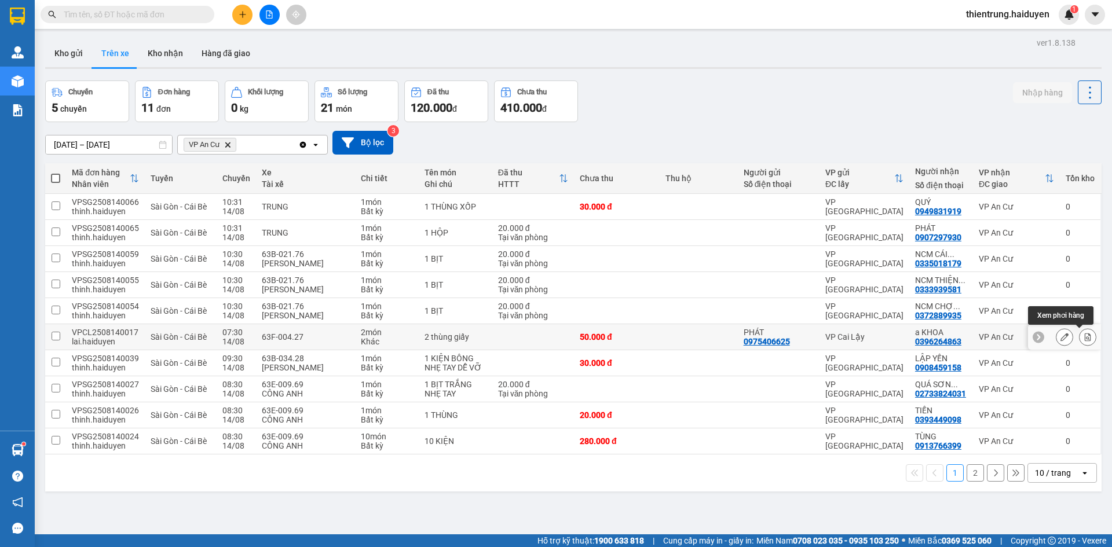
click at [1080, 332] on button at bounding box center [1088, 337] width 16 height 20
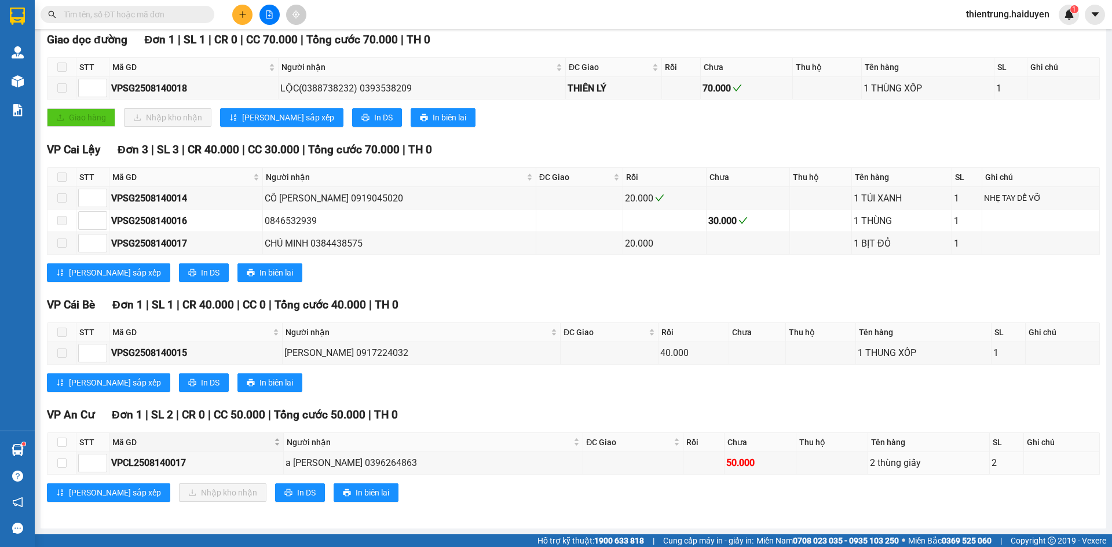
scroll to position [175, 0]
click at [64, 463] on input "checkbox" at bounding box center [61, 463] width 9 height 9
checkbox input "true"
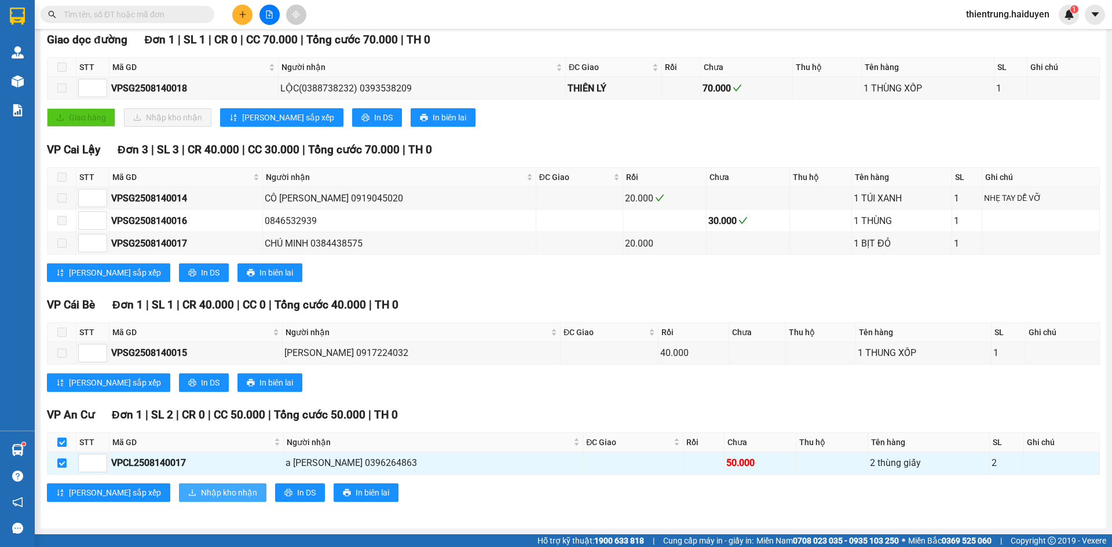
drag, startPoint x: 185, startPoint y: 498, endPoint x: 357, endPoint y: 542, distance: 178.3
click at [374, 547] on html "Kết quả tìm kiếm ( 11 ) Bộ lọc Mã ĐH Trạng thái Món hàng Thu hộ Tổng cước Chưa …" at bounding box center [556, 273] width 1112 height 547
click at [201, 495] on span "Nhập kho nhận" at bounding box center [229, 493] width 56 height 13
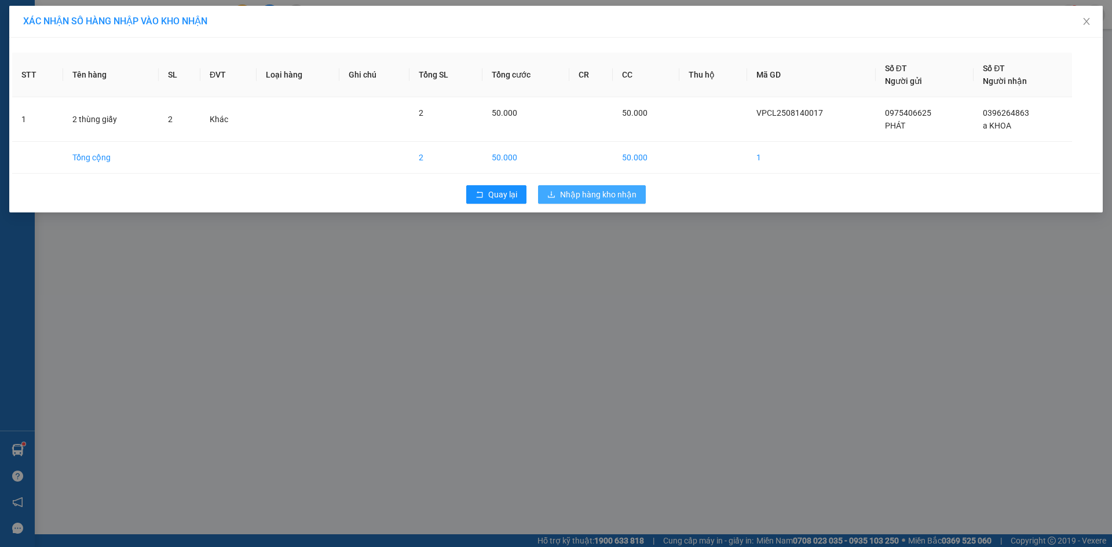
click at [585, 194] on span "Nhập hàng kho nhận" at bounding box center [598, 194] width 76 height 13
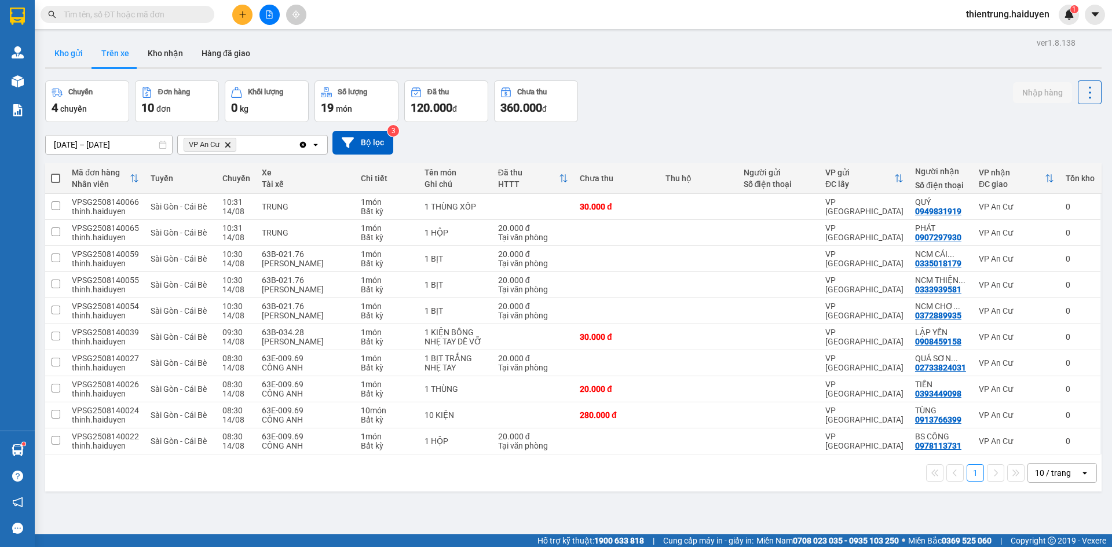
click at [66, 52] on button "Kho gửi" at bounding box center [68, 53] width 47 height 28
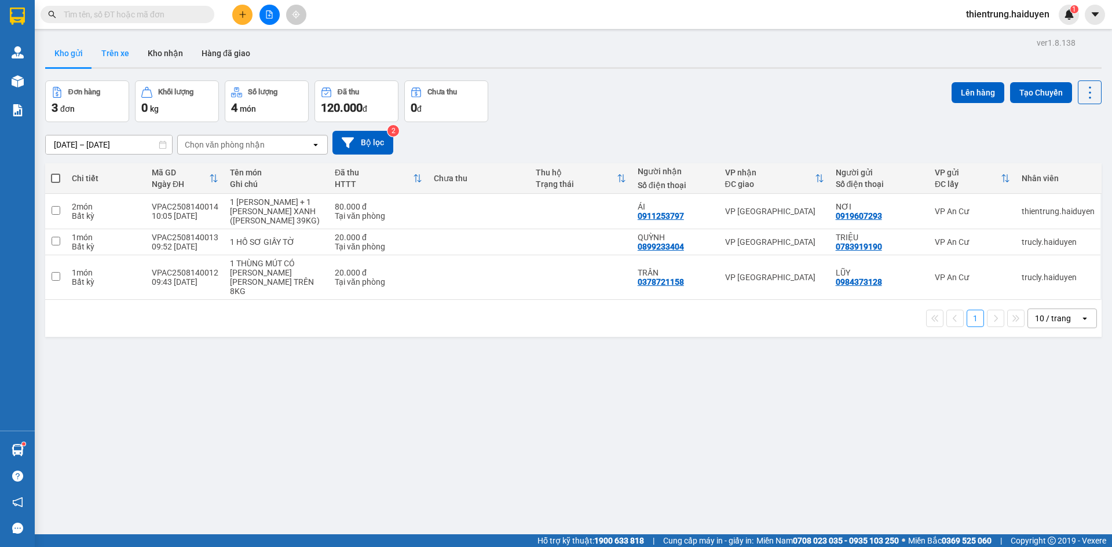
click at [116, 57] on button "Trên xe" at bounding box center [115, 53] width 46 height 28
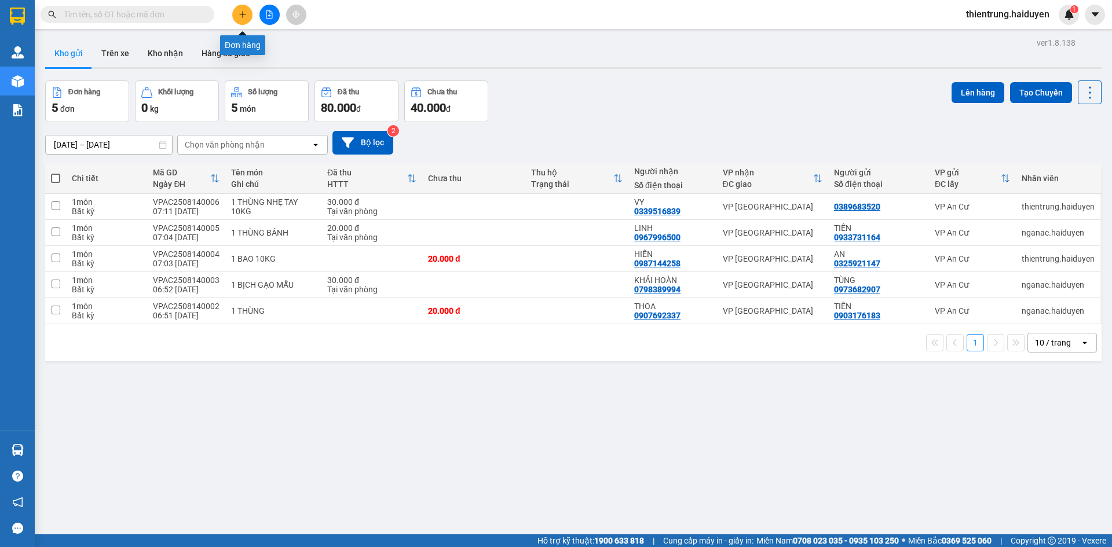
click at [242, 17] on icon "plus" at bounding box center [243, 14] width 8 height 8
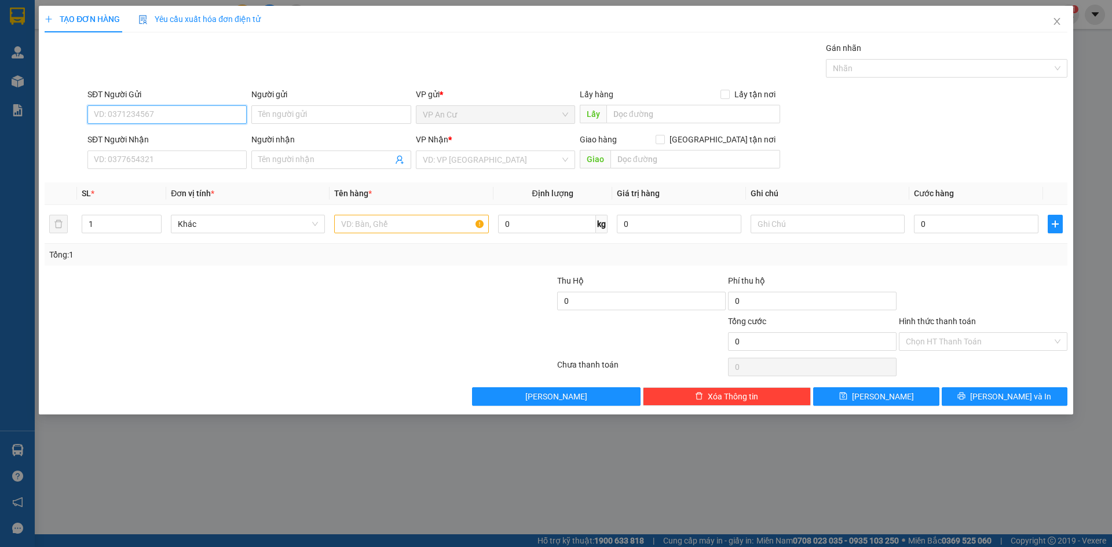
click at [174, 116] on input "SĐT Người Gửi" at bounding box center [166, 114] width 159 height 19
paste input "0389683520"
type input "0389683520"
click at [173, 136] on div "0389683520" at bounding box center [166, 138] width 145 height 13
type input "0339516839"
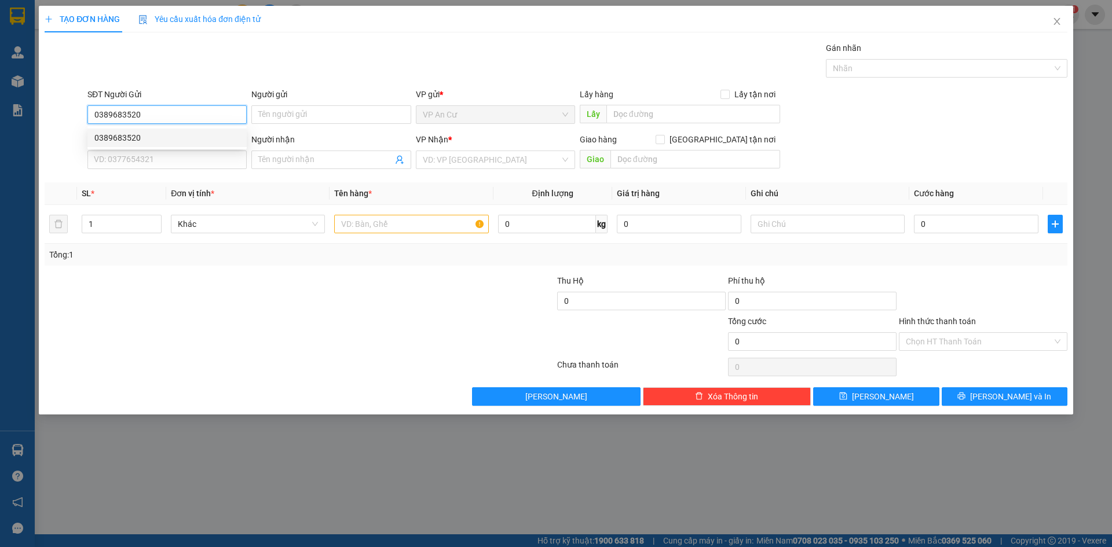
type input "VY"
type input "30.000"
type input "0389683520"
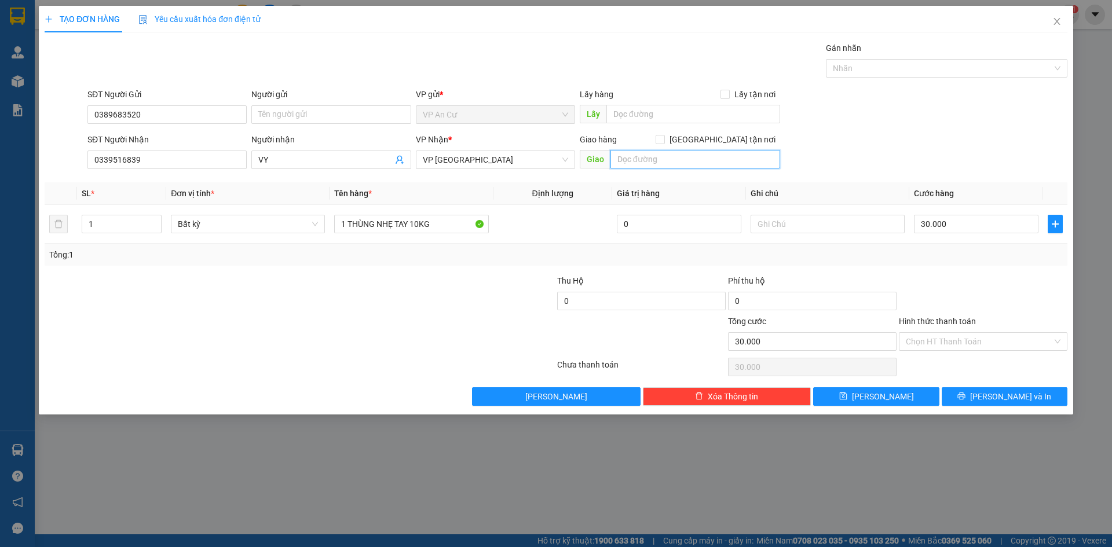
click at [657, 160] on input "text" at bounding box center [696, 159] width 170 height 19
type input "12 [PERSON_NAME], [PERSON_NAME], [PERSON_NAME], [GEOGRAPHIC_DATA]"
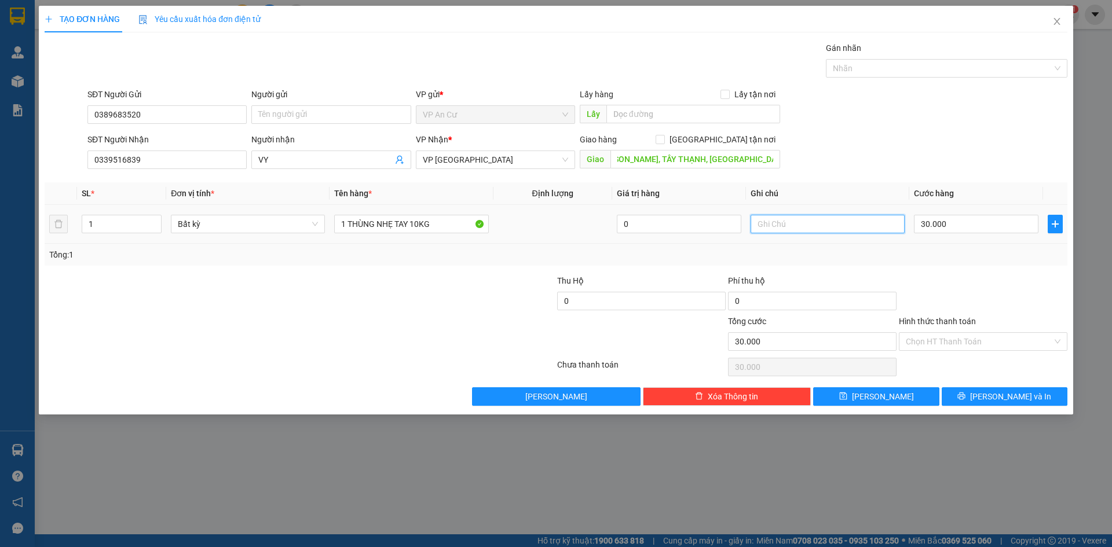
scroll to position [0, 0]
click at [794, 225] on input "text" at bounding box center [828, 224] width 154 height 19
type input "D"
type input "ĐÃ THU SHIP 60K"
click at [965, 230] on input "30.000" at bounding box center [976, 224] width 125 height 19
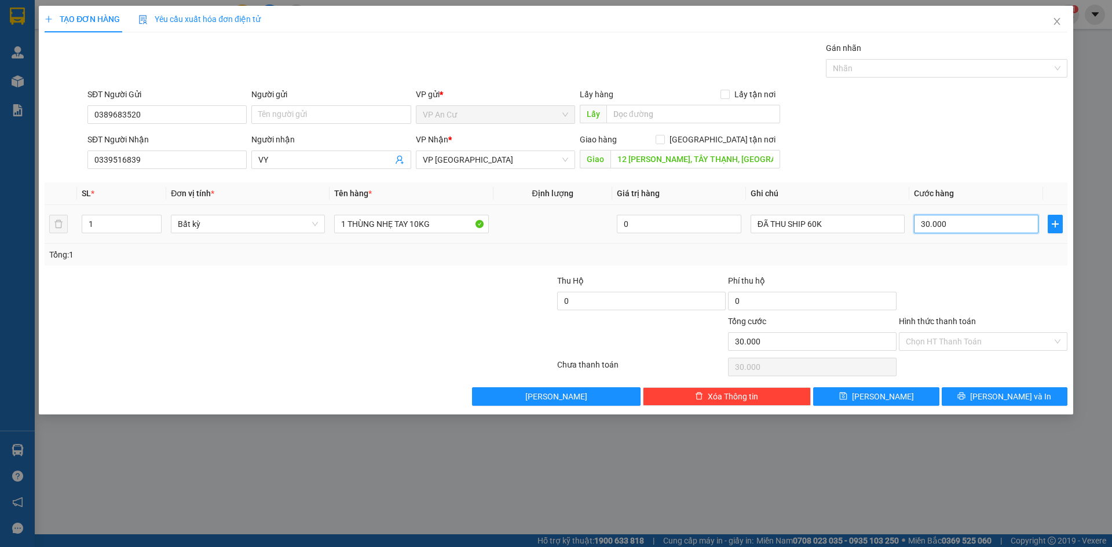
type input "9"
type input "90"
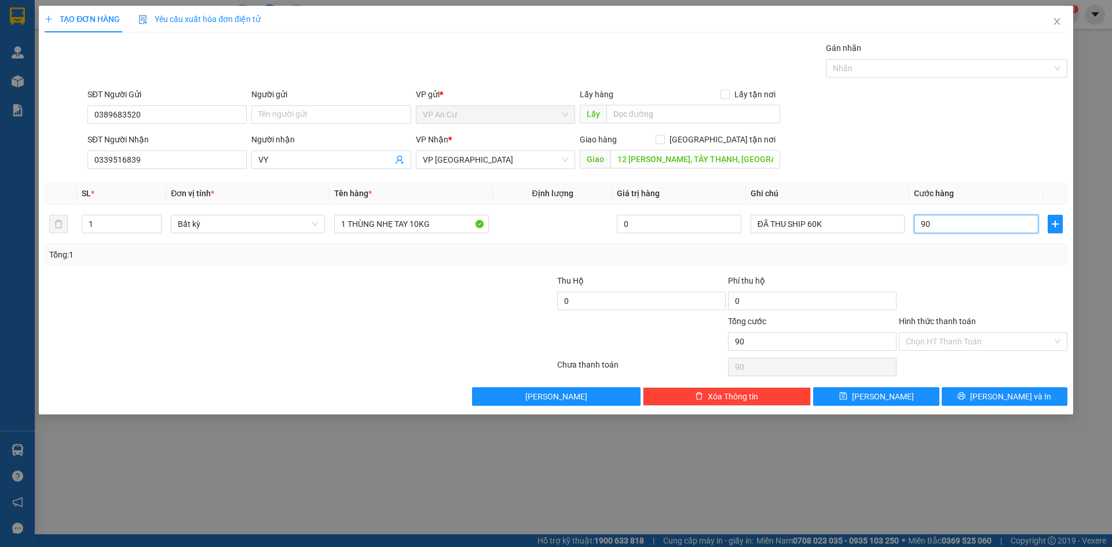
type input "90"
type input "90.000"
click at [983, 273] on div "Transit Pickup Surcharge Ids Transit Deliver Surcharge Ids Transit Deliver Surc…" at bounding box center [556, 224] width 1023 height 364
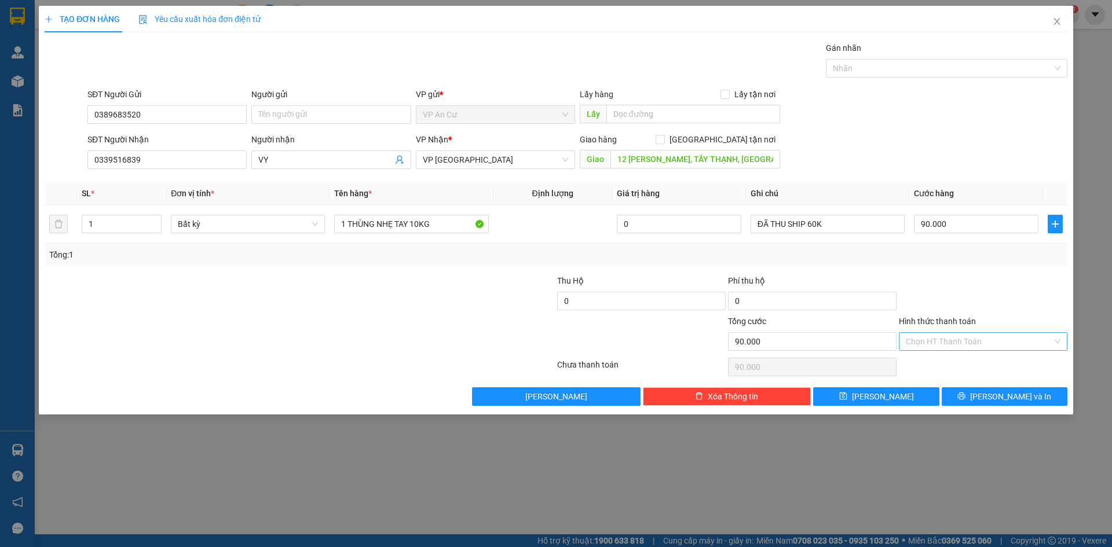
click at [958, 348] on input "Hình thức thanh toán" at bounding box center [979, 341] width 147 height 17
click at [961, 367] on div "Tại văn phòng" at bounding box center [983, 365] width 155 height 13
type input "0"
click at [1007, 294] on div at bounding box center [983, 295] width 171 height 41
click at [1010, 395] on span "[PERSON_NAME] và In" at bounding box center [1010, 396] width 81 height 13
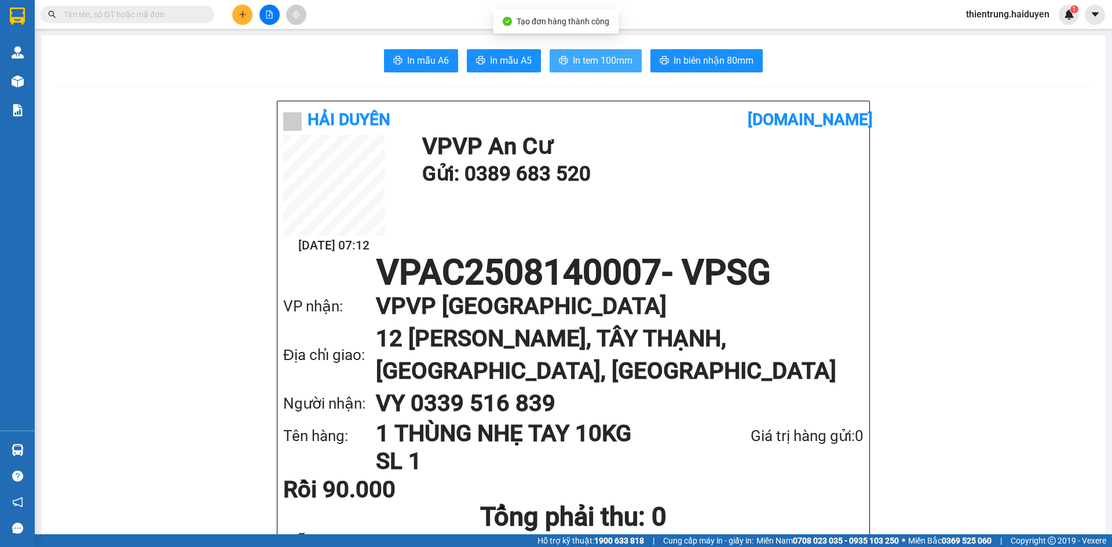
click at [602, 68] on button "In tem 100mm" at bounding box center [596, 60] width 92 height 23
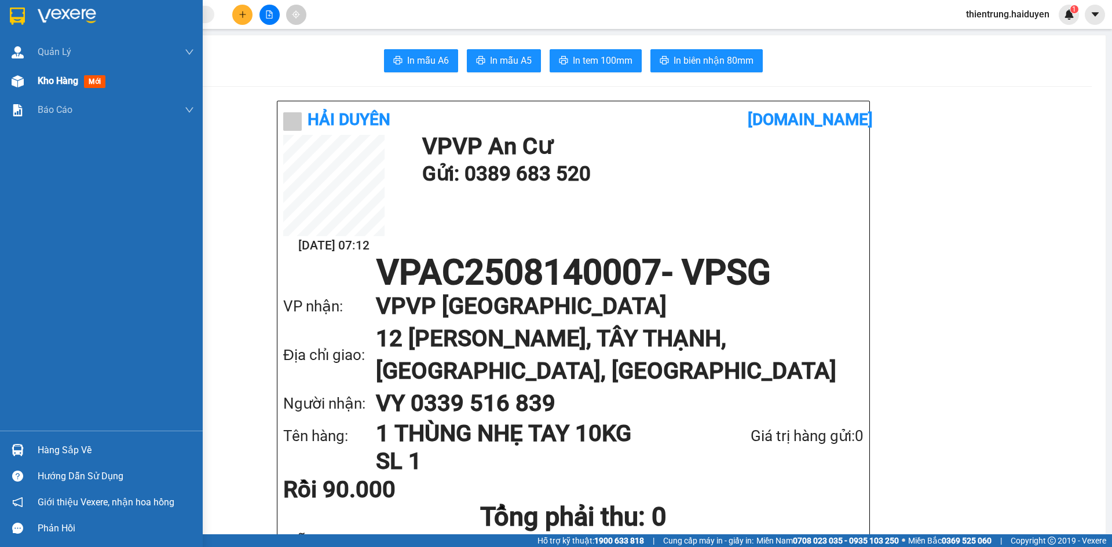
click at [47, 76] on span "Kho hàng" at bounding box center [58, 80] width 41 height 11
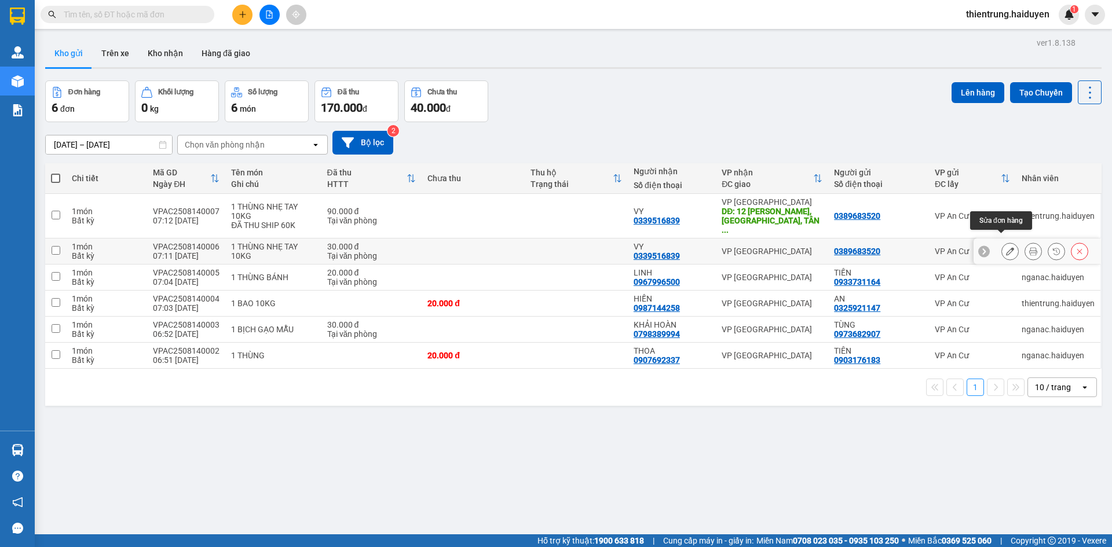
click at [1006, 247] on icon at bounding box center [1010, 251] width 8 height 8
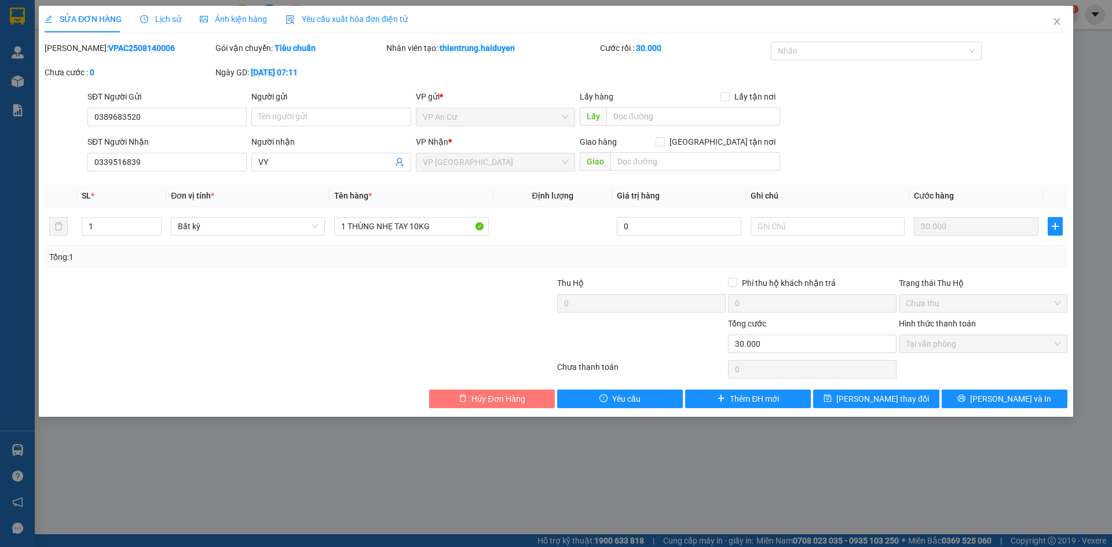
click at [516, 397] on span "Hủy Đơn Hàng" at bounding box center [498, 399] width 53 height 13
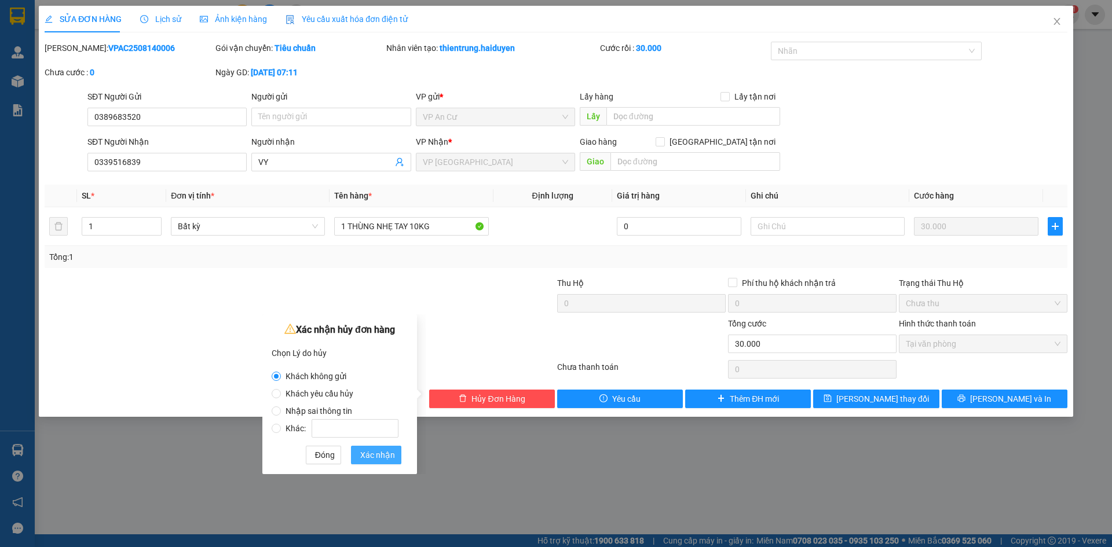
click at [378, 457] on span "Xác nhận" at bounding box center [377, 455] width 35 height 13
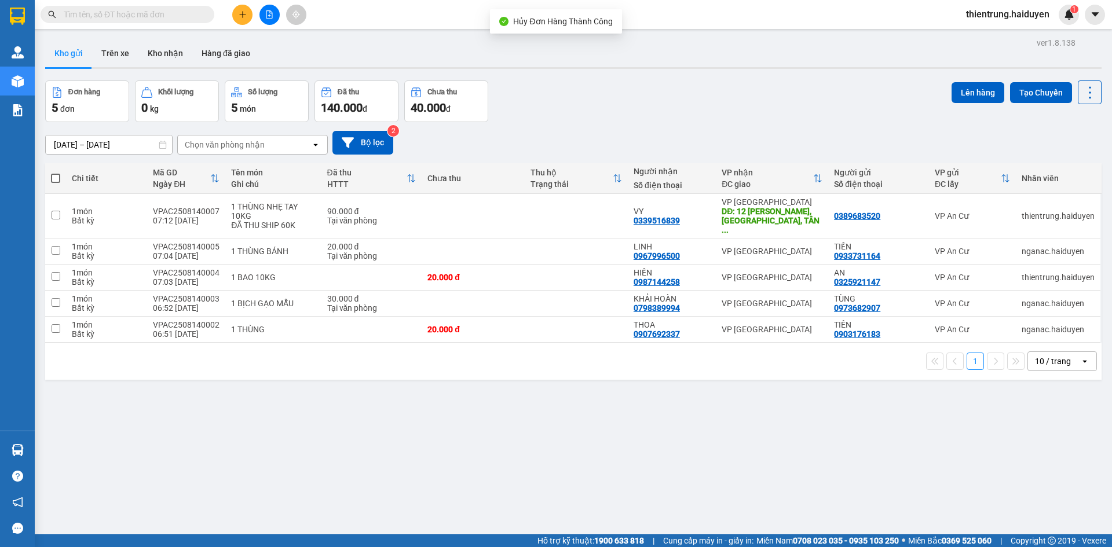
click at [400, 425] on div "ver 1.8.138 Kho gửi Trên xe Kho nhận Hàng đã giao Đơn hàng 5 đơn Khối lượng 0 k…" at bounding box center [574, 308] width 1066 height 547
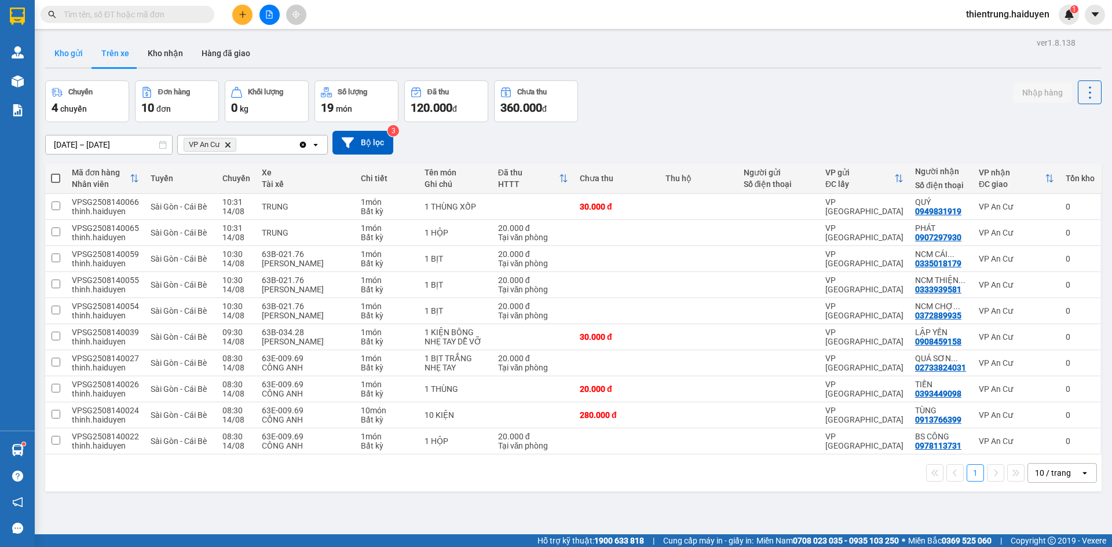
click at [83, 59] on button "Kho gửi" at bounding box center [68, 53] width 47 height 28
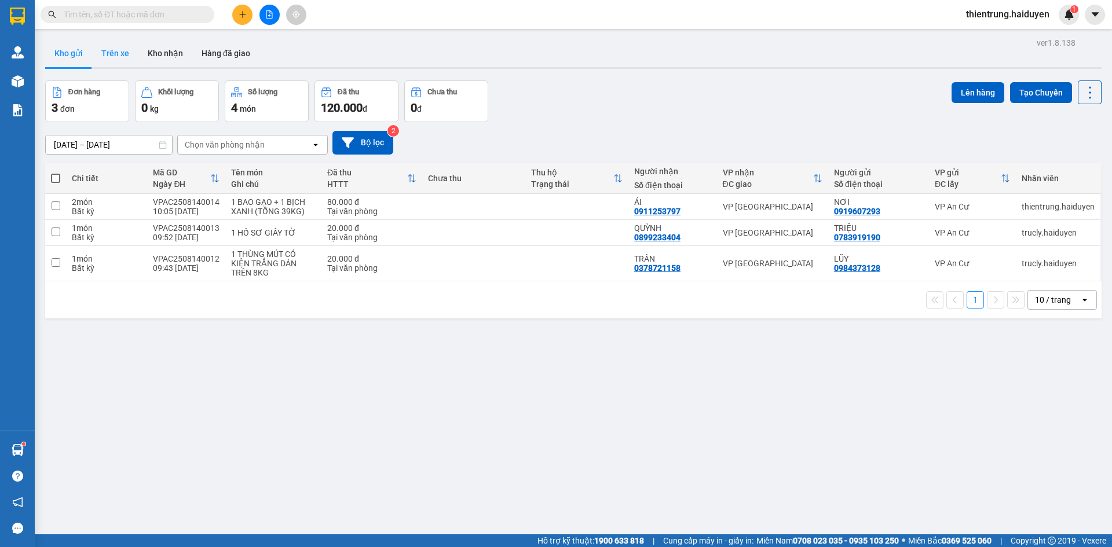
click at [128, 46] on button "Trên xe" at bounding box center [115, 53] width 46 height 28
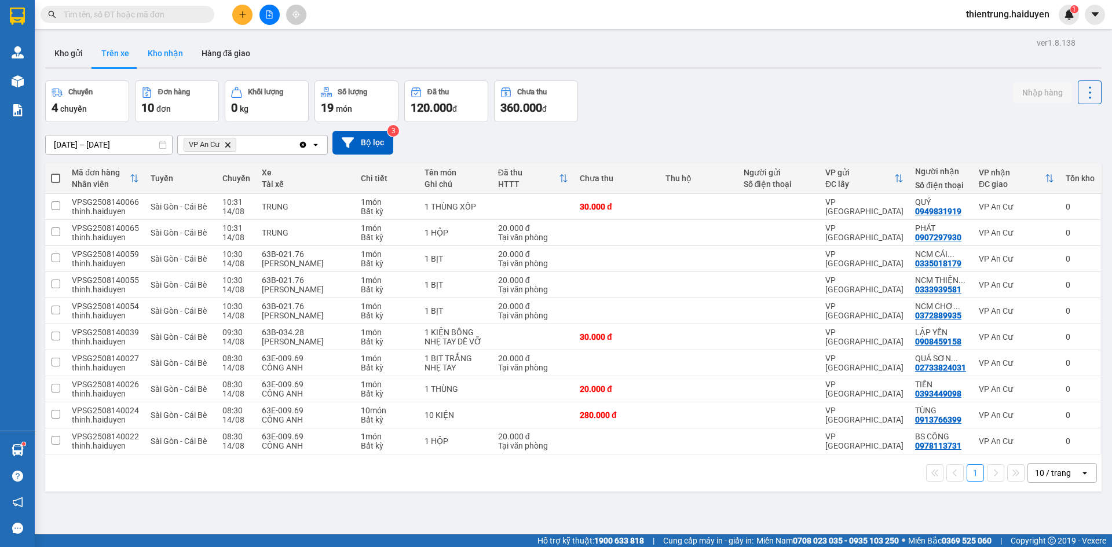
click at [170, 46] on button "Kho nhận" at bounding box center [165, 53] width 54 height 28
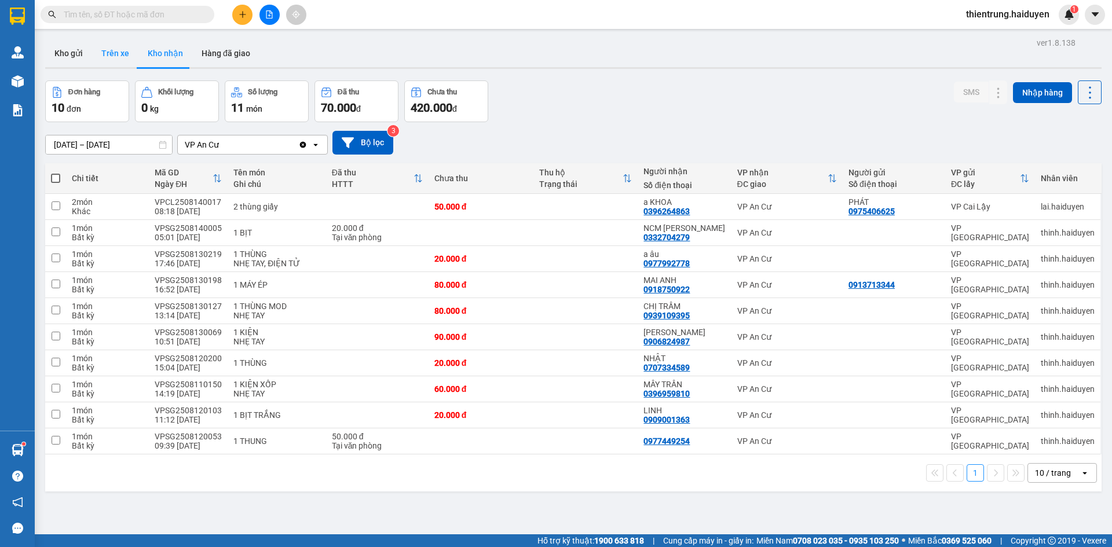
click at [108, 50] on button "Trên xe" at bounding box center [115, 53] width 46 height 28
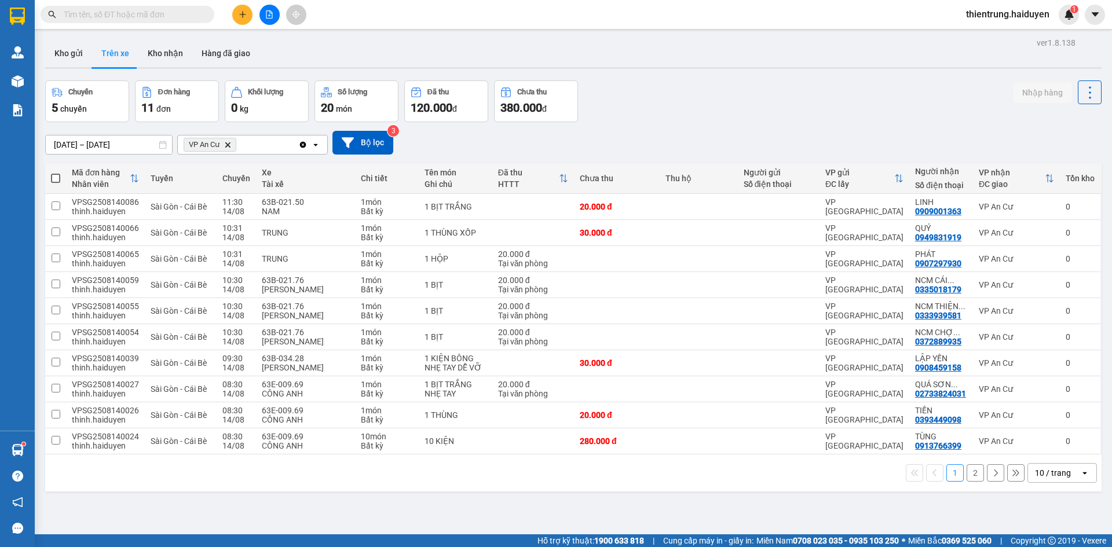
drag, startPoint x: 969, startPoint y: 477, endPoint x: 971, endPoint y: 526, distance: 48.7
click at [972, 530] on div "ver 1.8.138 Kho gửi Trên xe Kho nhận Hàng đã giao Chuyến 5 chuyến Đơn hàng 11 đ…" at bounding box center [574, 308] width 1066 height 547
drag, startPoint x: 957, startPoint y: 450, endPoint x: 858, endPoint y: 508, distance: 114.8
click at [864, 498] on div "ver 1.8.138 Kho gửi Trên xe Kho nhận Hàng đã giao Chuyến 5 chuyến Đơn hàng 11 đ…" at bounding box center [574, 308] width 1066 height 547
click at [847, 523] on div "ver 1.8.138 Kho gửi Trên xe Kho nhận Hàng đã giao Chuyến 5 chuyến Đơn hàng 11 đ…" at bounding box center [574, 308] width 1066 height 547
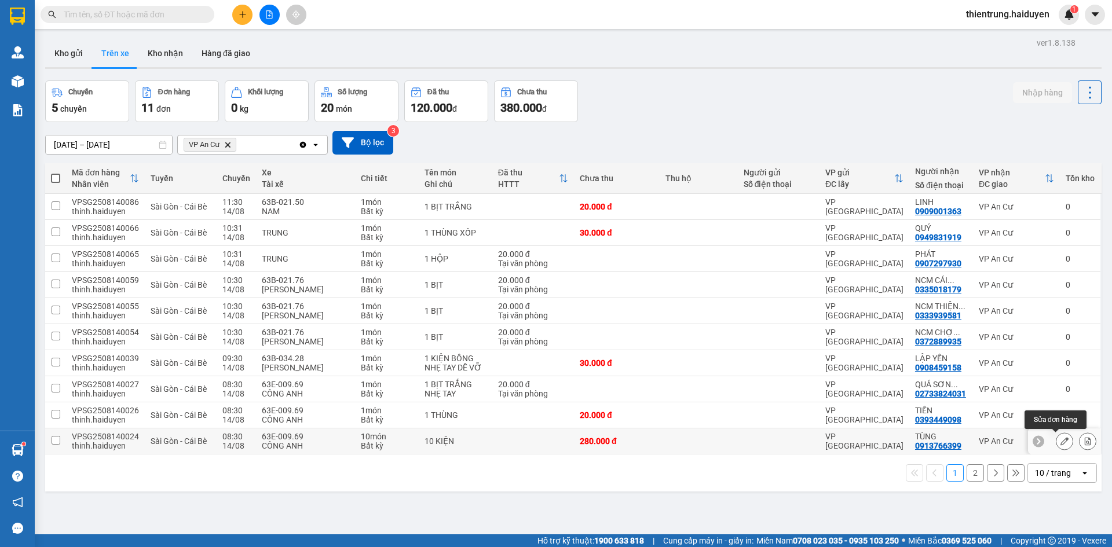
click at [1061, 443] on icon at bounding box center [1065, 441] width 8 height 8
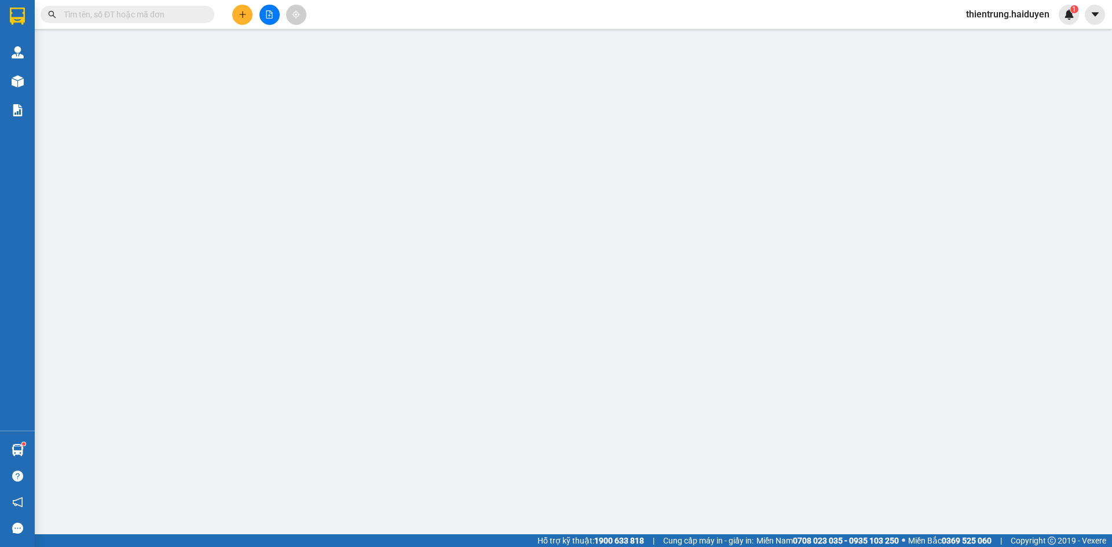
type input "0913766399"
type input "TÙNG"
type input "280.000"
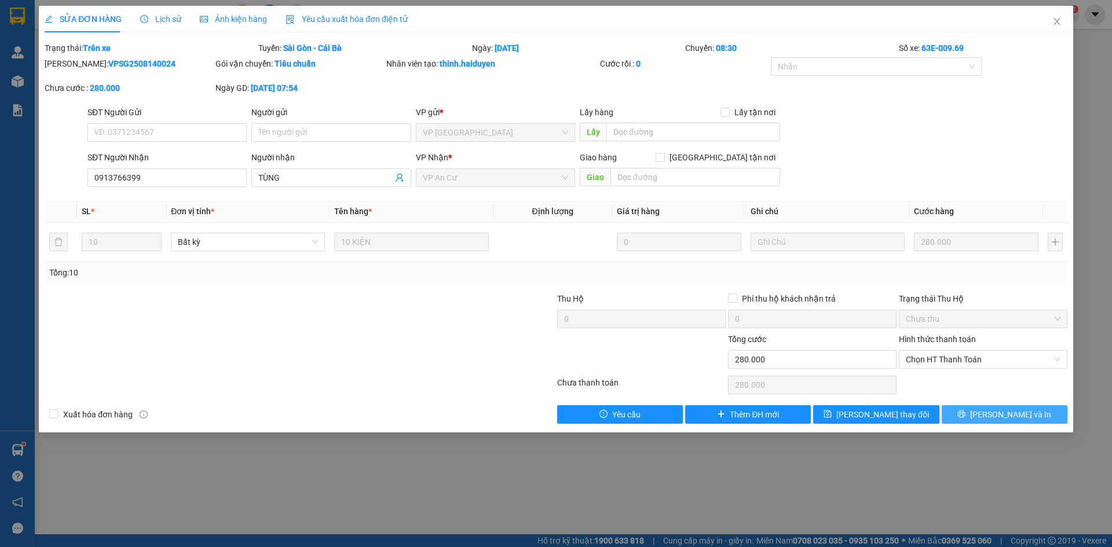
click at [1006, 417] on span "[PERSON_NAME] và In" at bounding box center [1010, 414] width 81 height 13
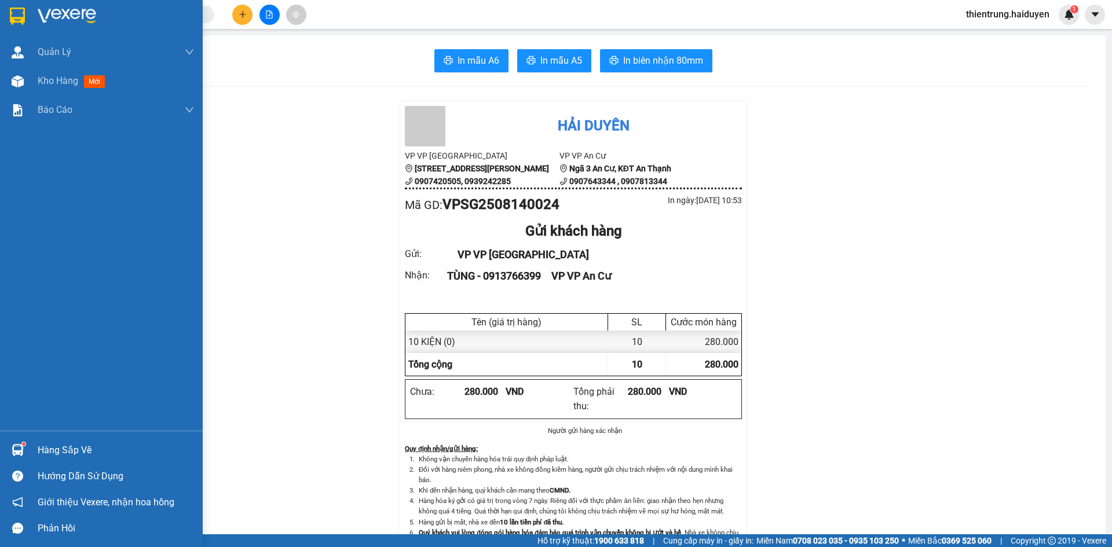
drag, startPoint x: 70, startPoint y: 83, endPoint x: 195, endPoint y: 225, distance: 189.3
click at [70, 82] on span "Kho hàng" at bounding box center [58, 80] width 41 height 11
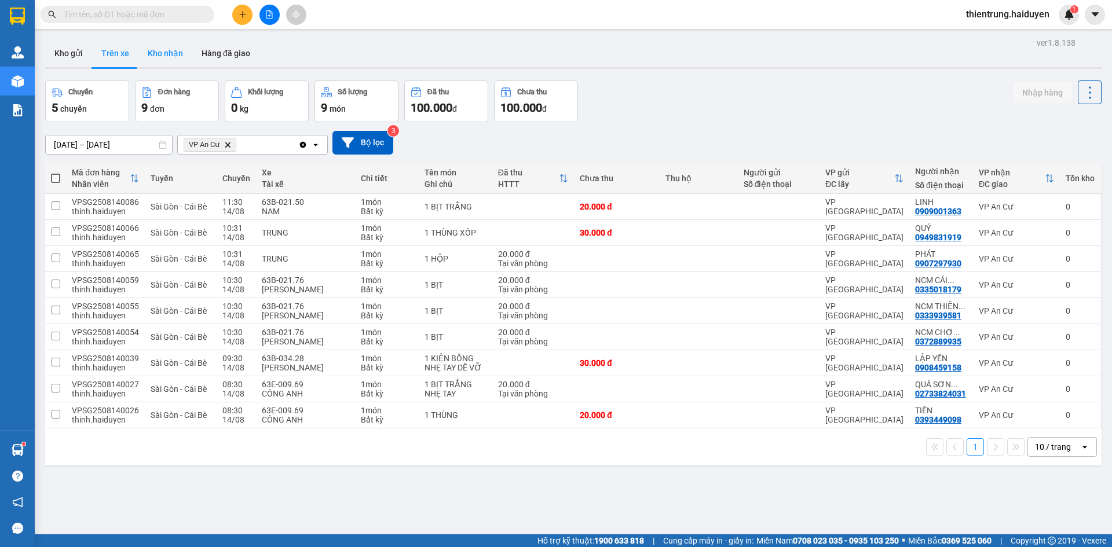
click at [169, 47] on button "Kho nhận" at bounding box center [165, 53] width 54 height 28
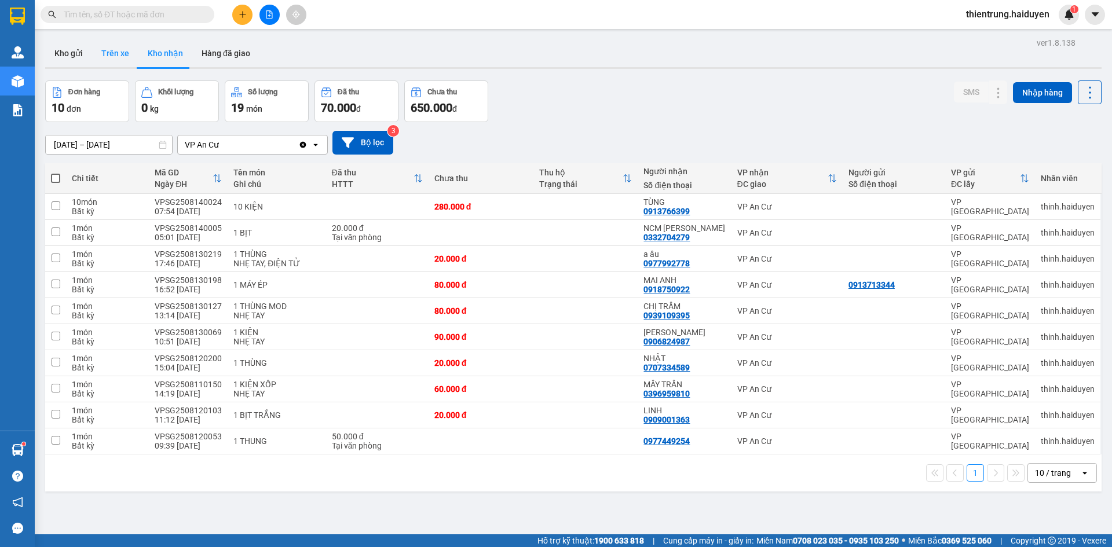
click at [112, 48] on button "Trên xe" at bounding box center [115, 53] width 46 height 28
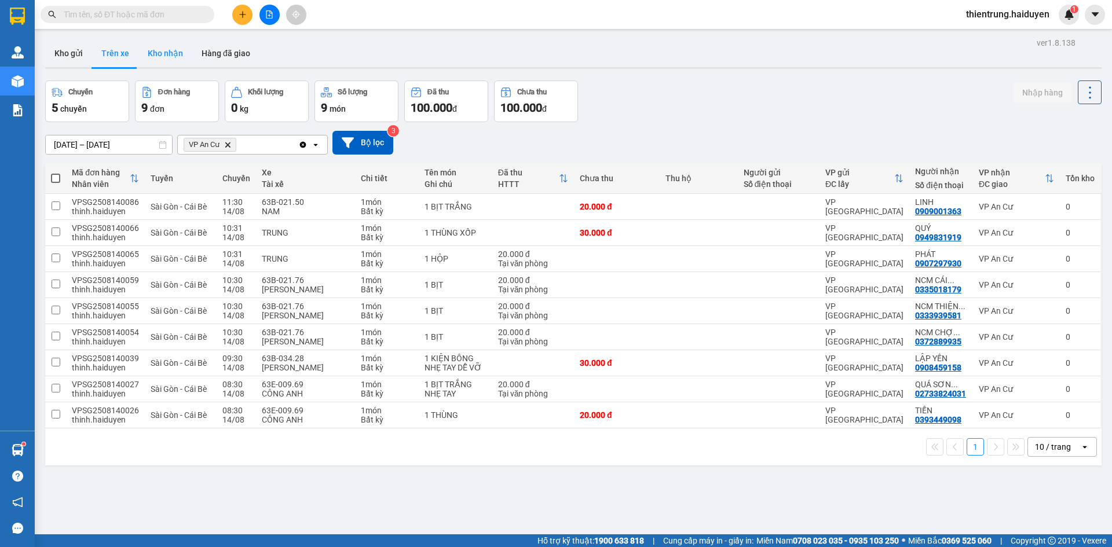
click at [169, 55] on button "Kho nhận" at bounding box center [165, 53] width 54 height 28
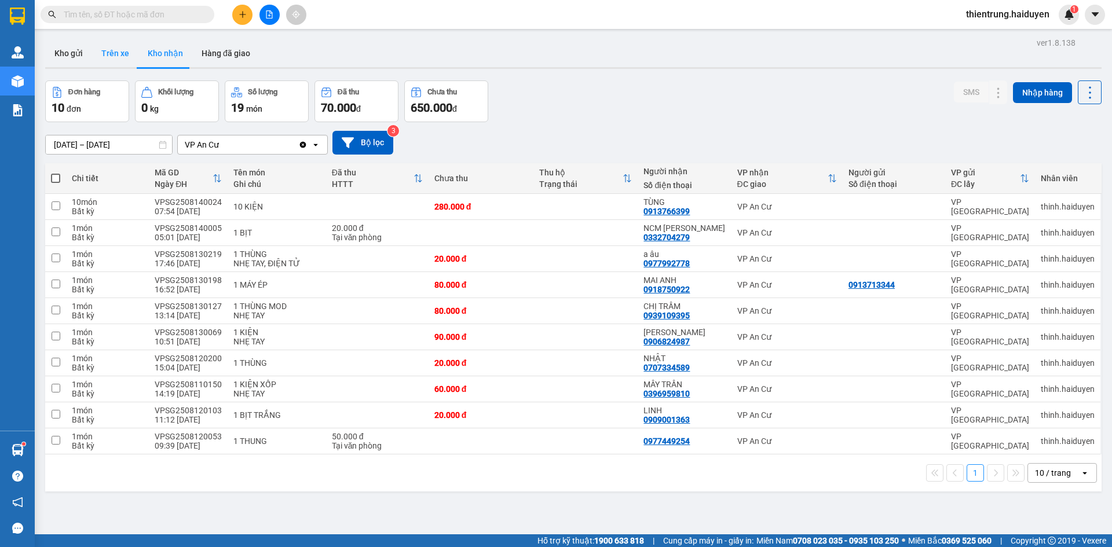
click at [106, 50] on button "Trên xe" at bounding box center [115, 53] width 46 height 28
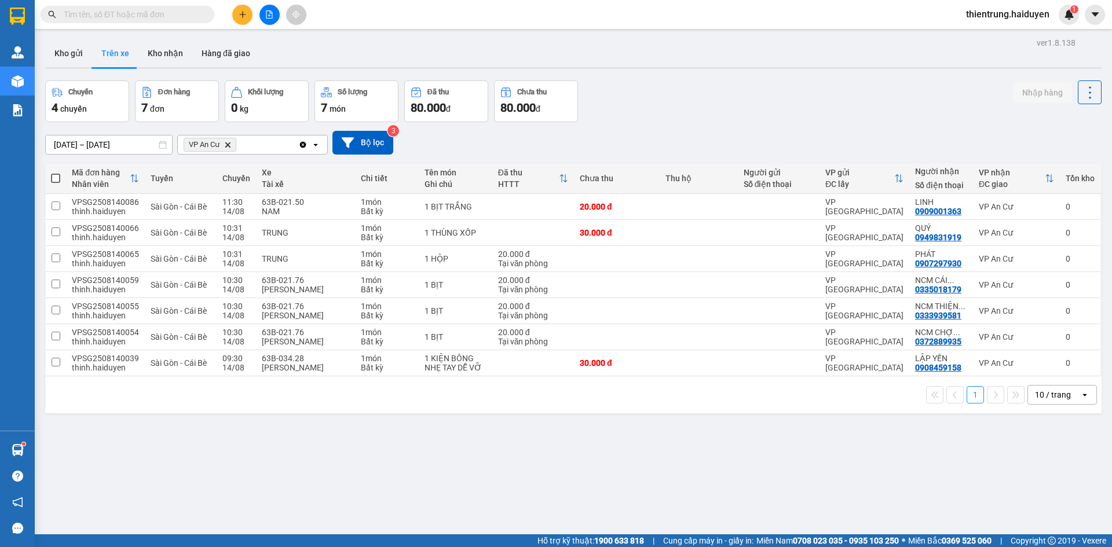
click at [422, 439] on div "ver 1.8.138 Kho gửi Trên xe Kho nhận Hàng đã giao Chuyến 4 chuyến Đơn hàng 7 đơ…" at bounding box center [574, 308] width 1066 height 547
click at [170, 61] on button "Kho nhận" at bounding box center [165, 53] width 54 height 28
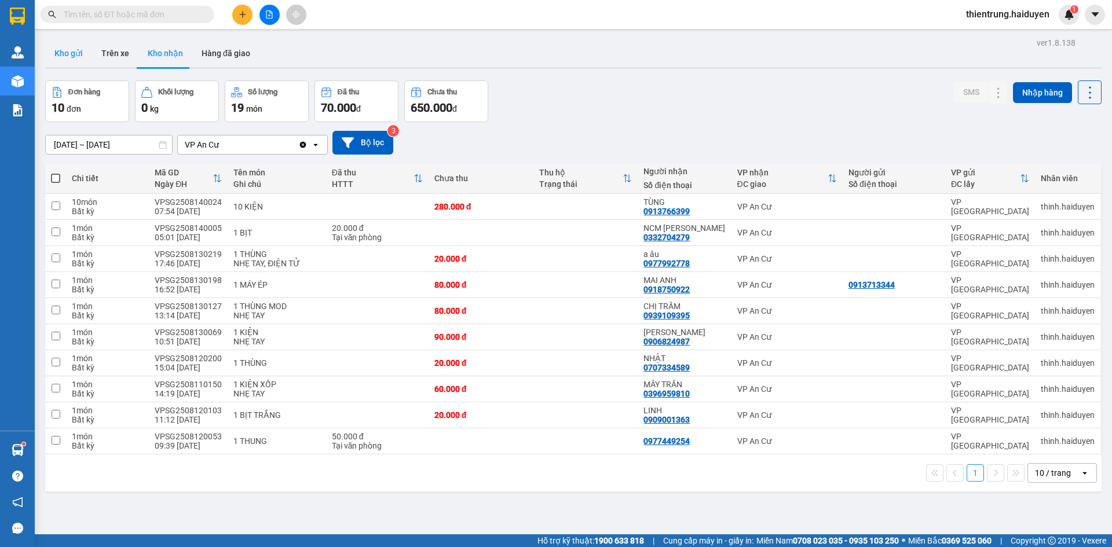
click at [83, 58] on button "Kho gửi" at bounding box center [68, 53] width 47 height 28
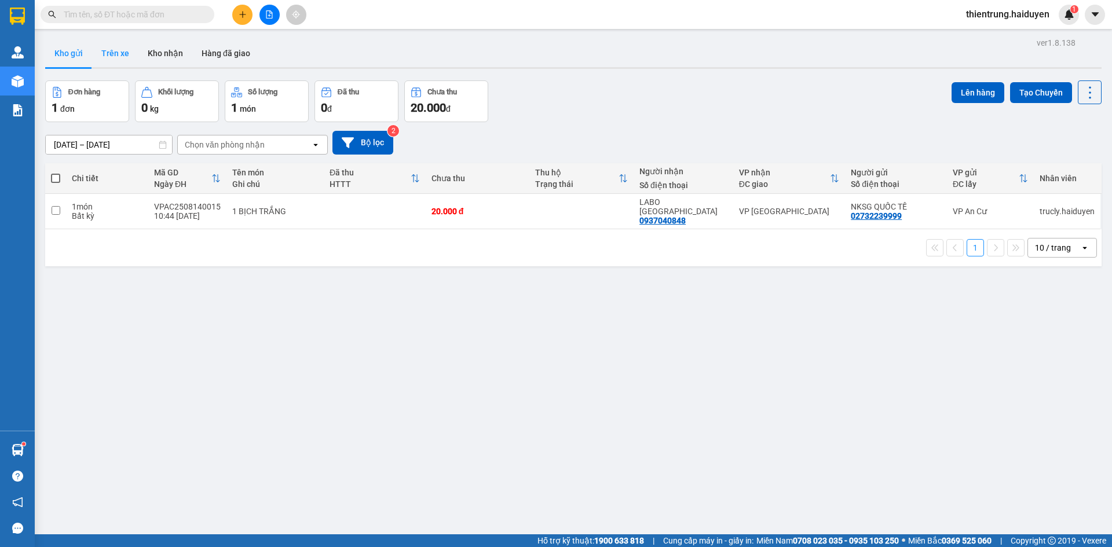
click at [129, 49] on button "Trên xe" at bounding box center [115, 53] width 46 height 28
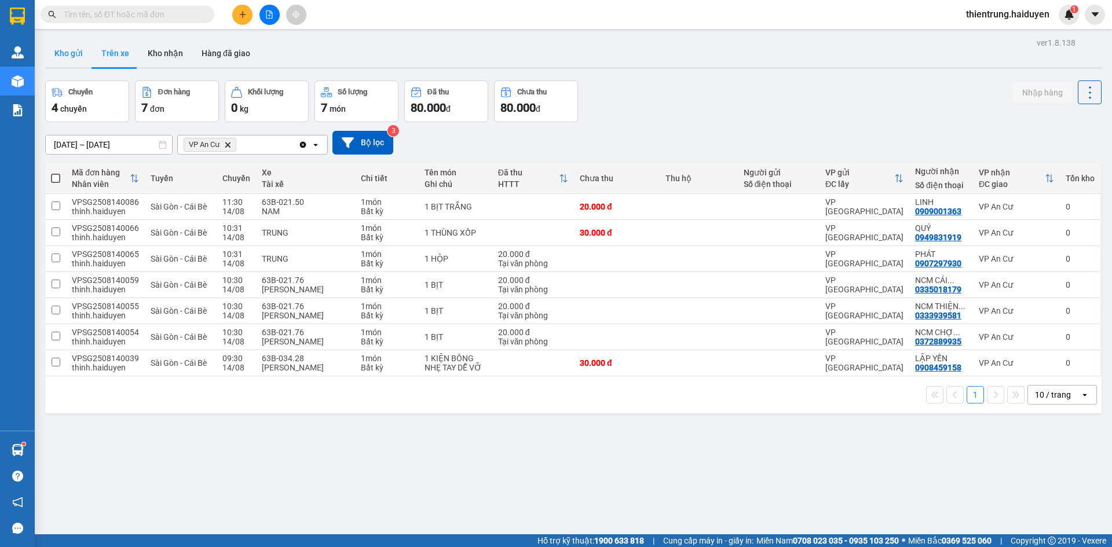
click at [80, 45] on button "Kho gửi" at bounding box center [68, 53] width 47 height 28
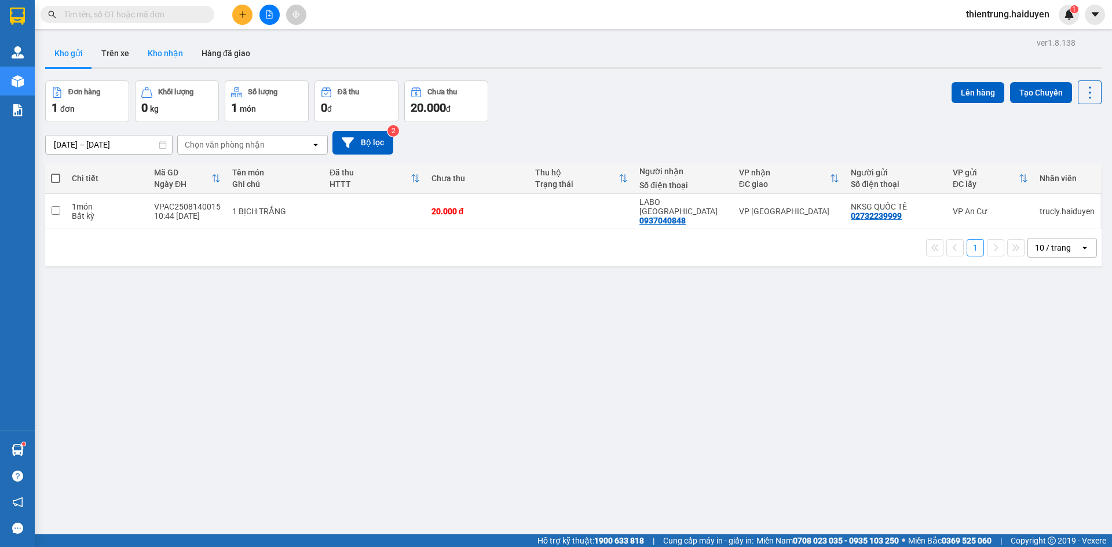
click at [158, 60] on button "Kho nhận" at bounding box center [165, 53] width 54 height 28
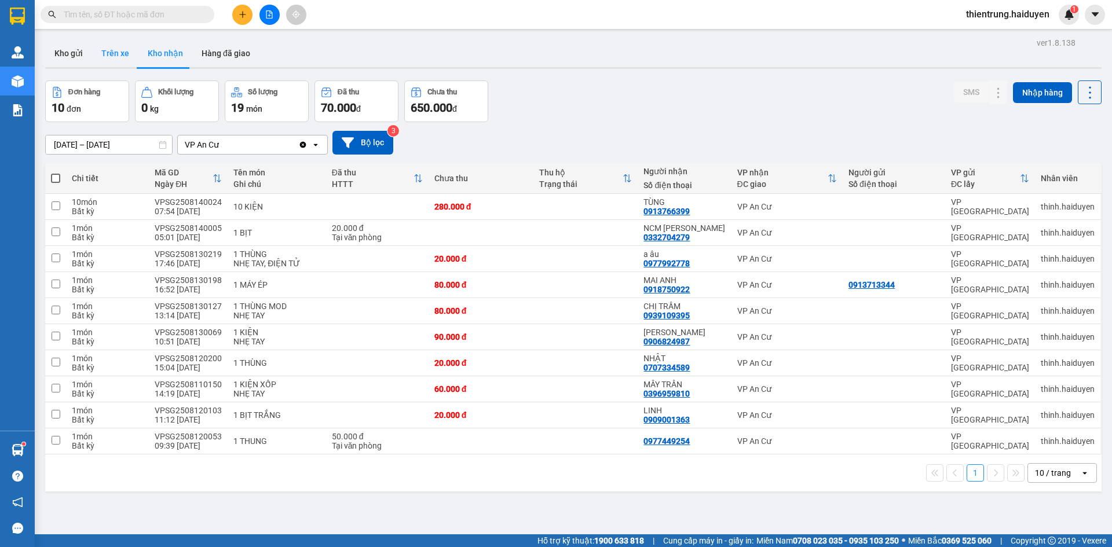
click at [117, 50] on button "Trên xe" at bounding box center [115, 53] width 46 height 28
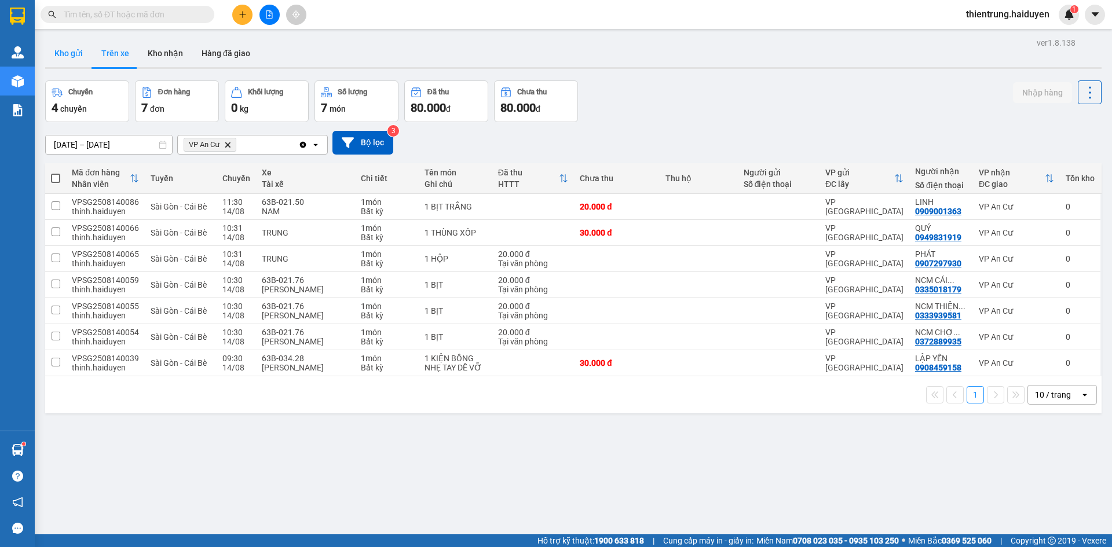
click at [72, 47] on button "Kho gửi" at bounding box center [68, 53] width 47 height 28
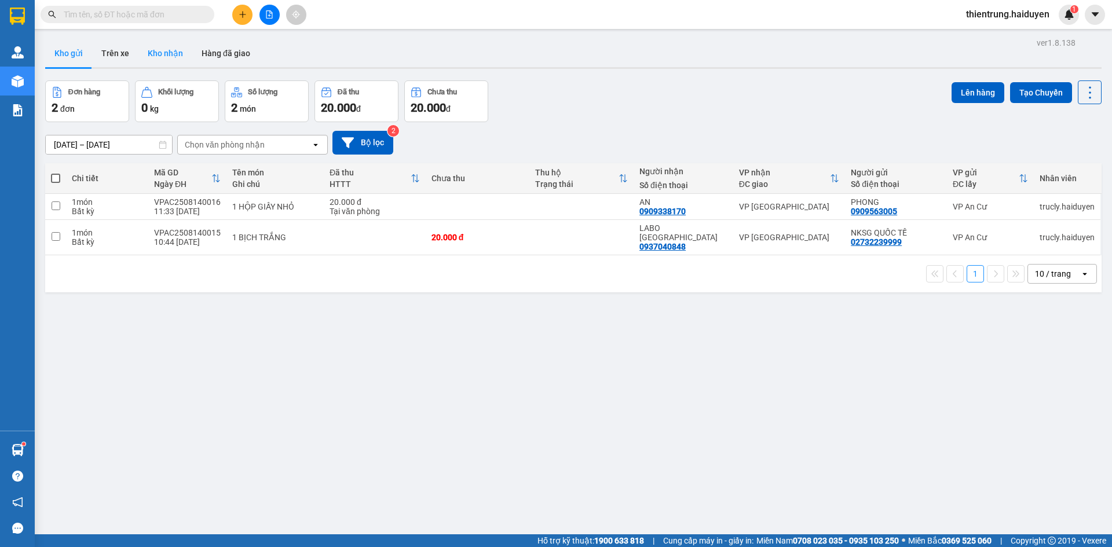
click at [149, 51] on button "Kho nhận" at bounding box center [165, 53] width 54 height 28
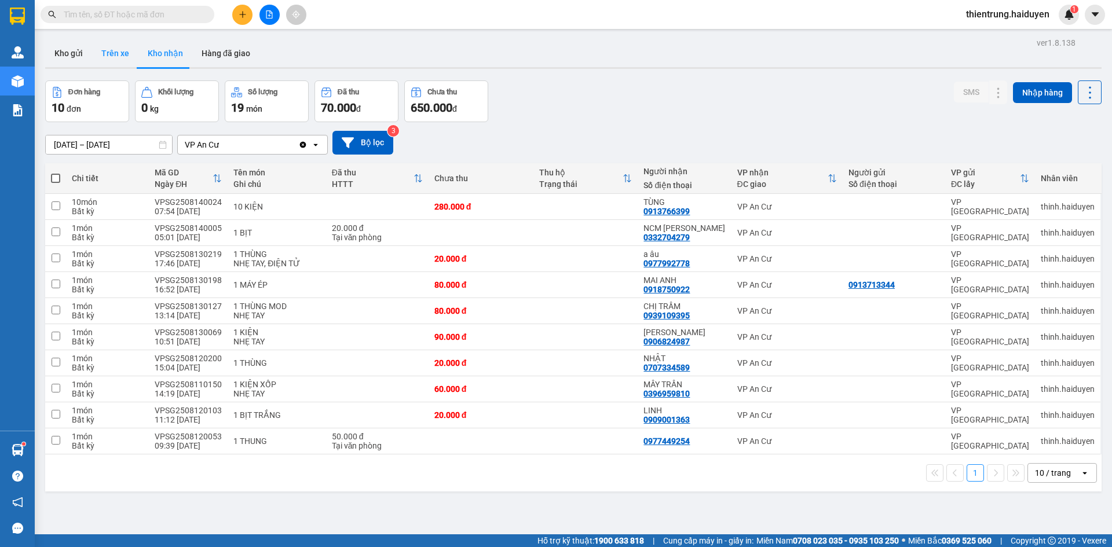
click at [119, 57] on button "Trên xe" at bounding box center [115, 53] width 46 height 28
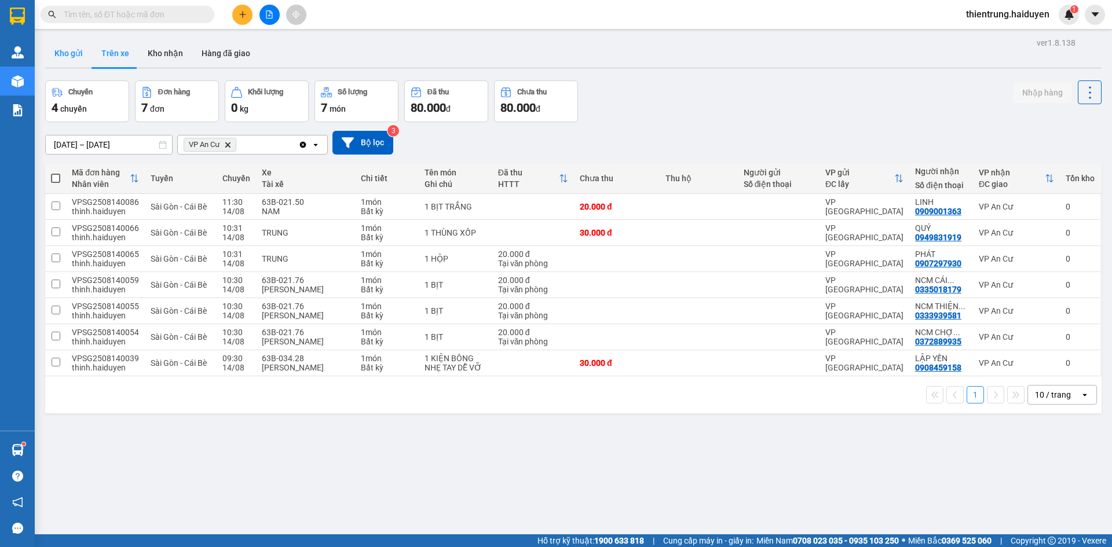
click at [56, 54] on button "Kho gửi" at bounding box center [68, 53] width 47 height 28
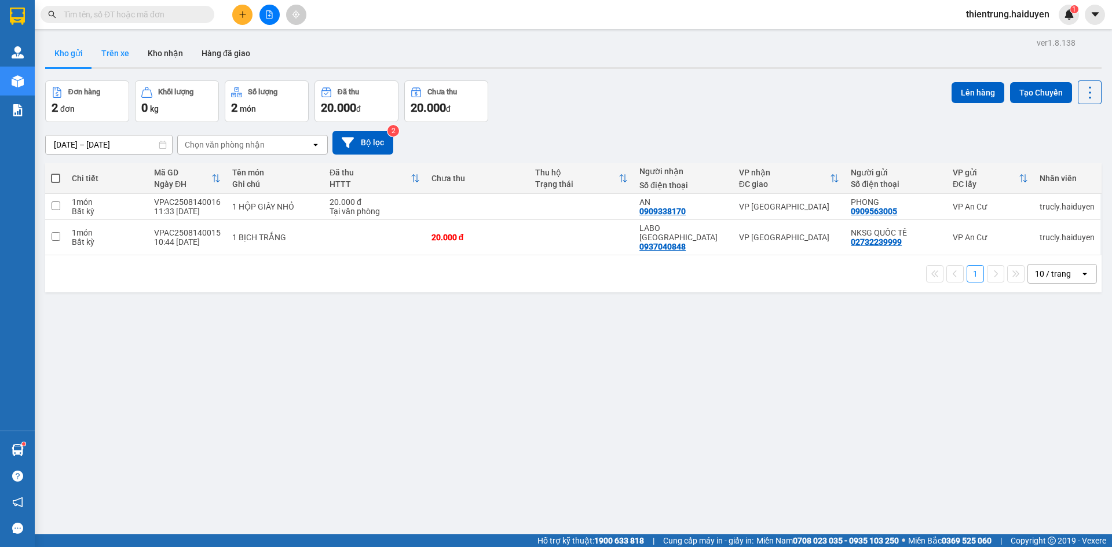
click at [104, 63] on button "Trên xe" at bounding box center [115, 53] width 46 height 28
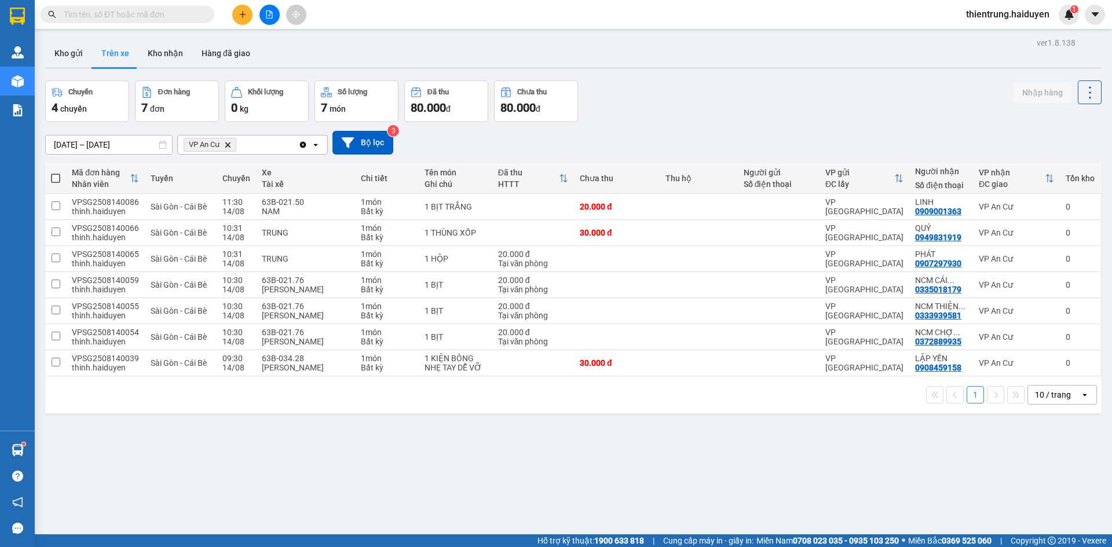
click at [924, 525] on div "ver 1.8.138 Kho gửi Trên xe Kho nhận Hàng đã giao Chuyến 4 chuyến Đơn hàng 7 đơ…" at bounding box center [574, 308] width 1066 height 547
click at [165, 53] on button "Kho nhận" at bounding box center [165, 53] width 54 height 28
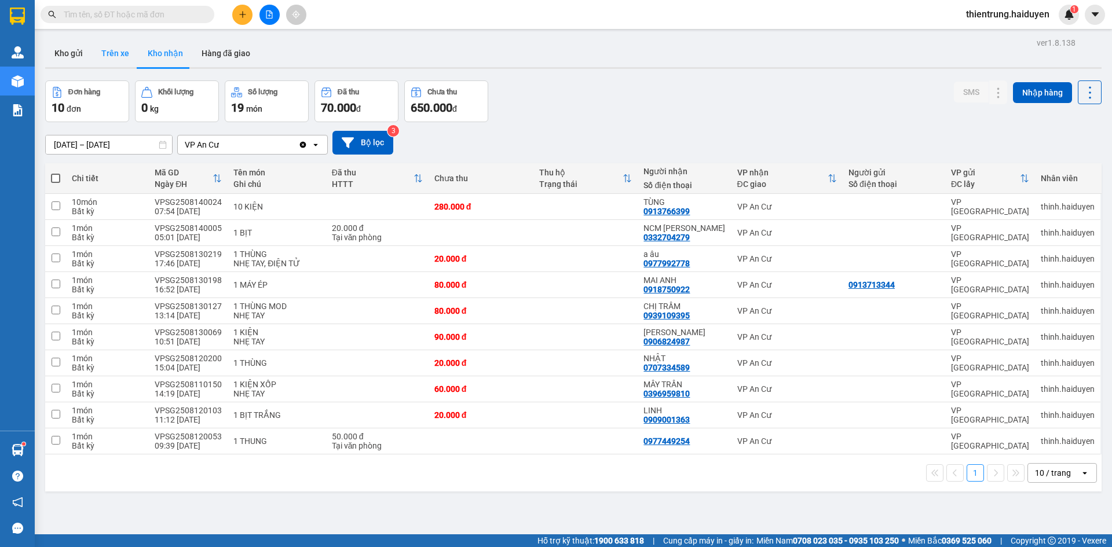
click at [128, 52] on button "Trên xe" at bounding box center [115, 53] width 46 height 28
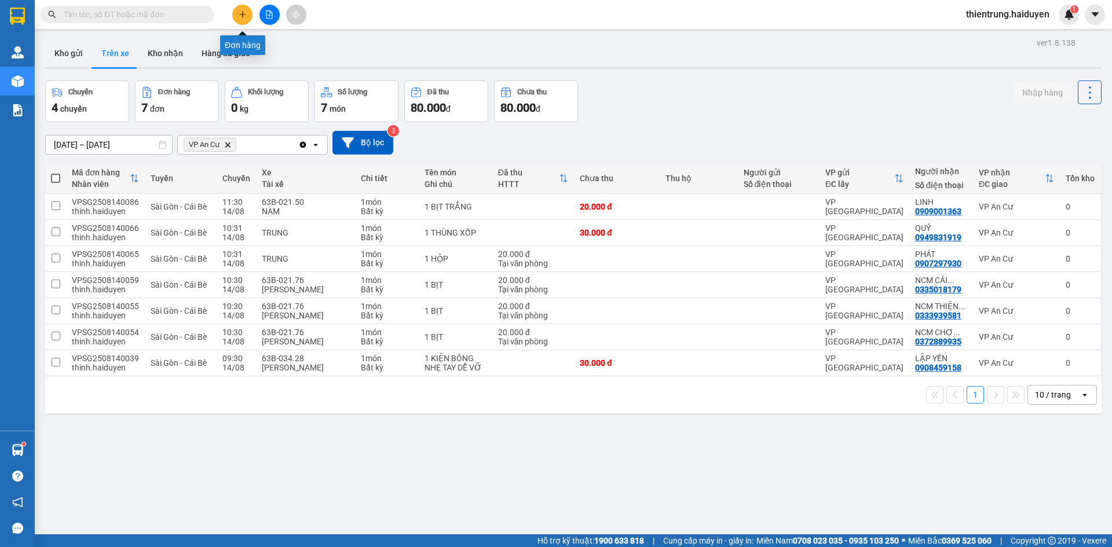
click at [235, 11] on button at bounding box center [242, 15] width 20 height 20
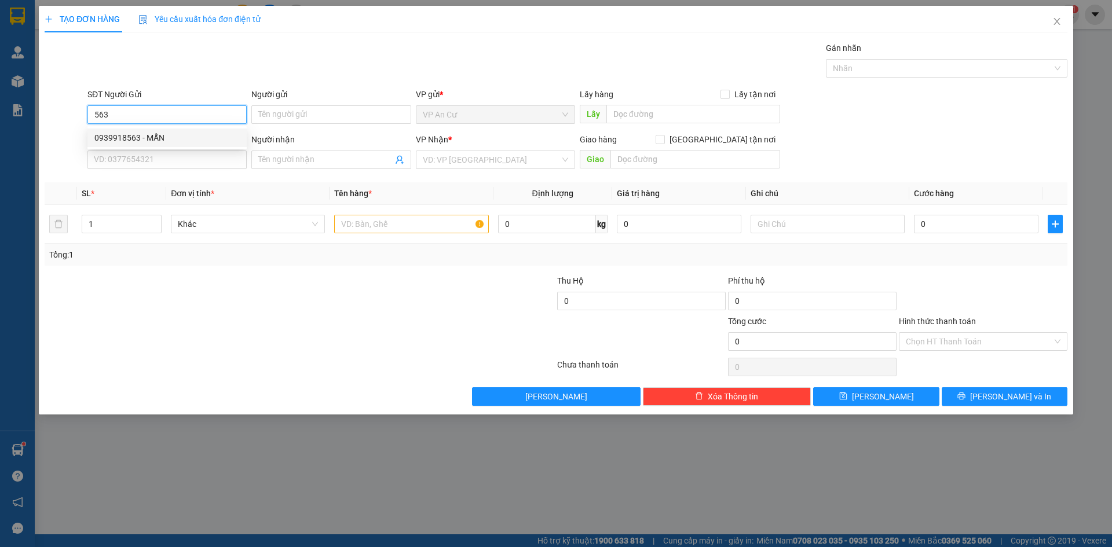
click at [153, 136] on div "0939918563 - MẪN" at bounding box center [166, 138] width 145 height 13
type input "0939918563"
type input "MẪN"
type input "0798389994"
type input "KHẢI HOÀN"
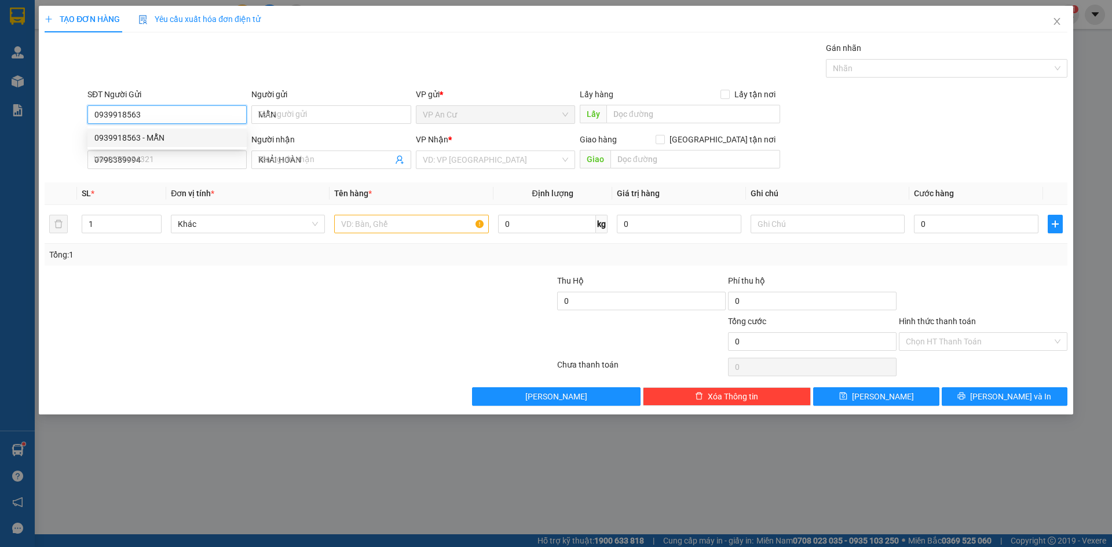
type input "20.000"
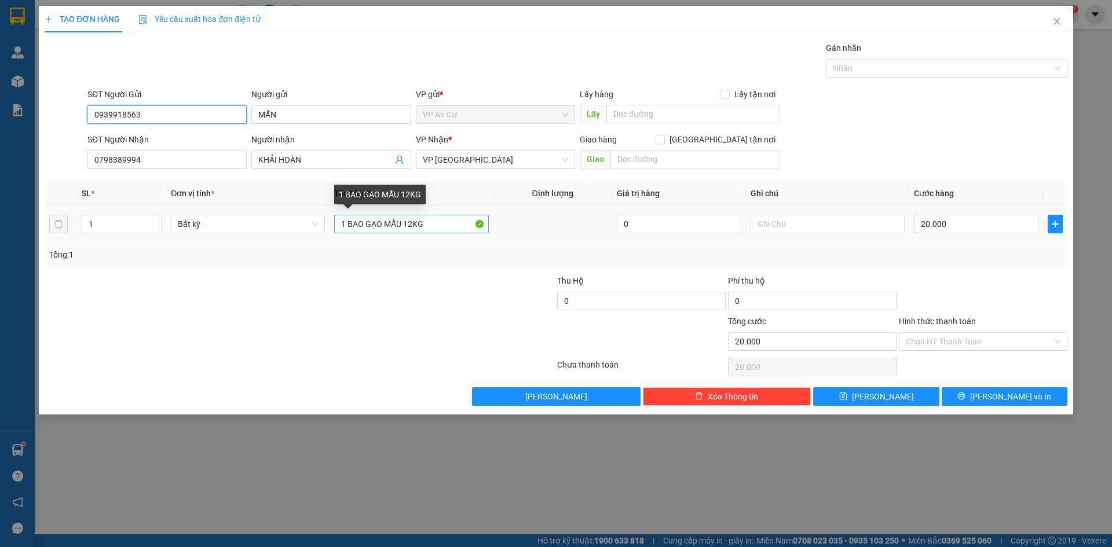
type input "0939918563"
drag, startPoint x: 352, startPoint y: 225, endPoint x: 483, endPoint y: 221, distance: 131.0
click at [483, 221] on input "1 BAO GẠO MẪU 12KG" at bounding box center [411, 224] width 154 height 19
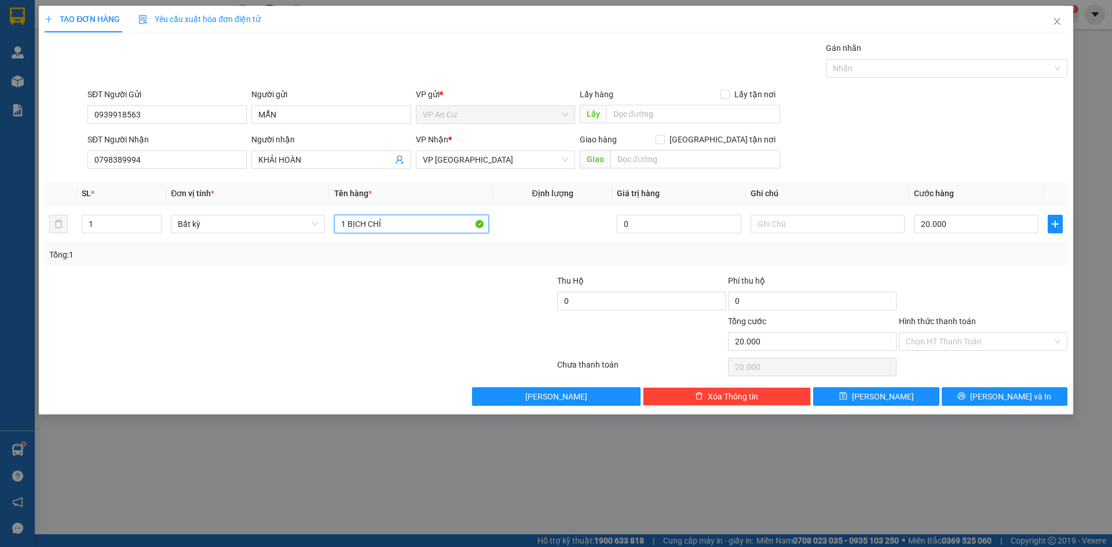
type input "1 BỊCH CHỈ"
click at [372, 335] on div at bounding box center [214, 335] width 342 height 41
click at [400, 158] on icon "user-add" at bounding box center [399, 159] width 9 height 9
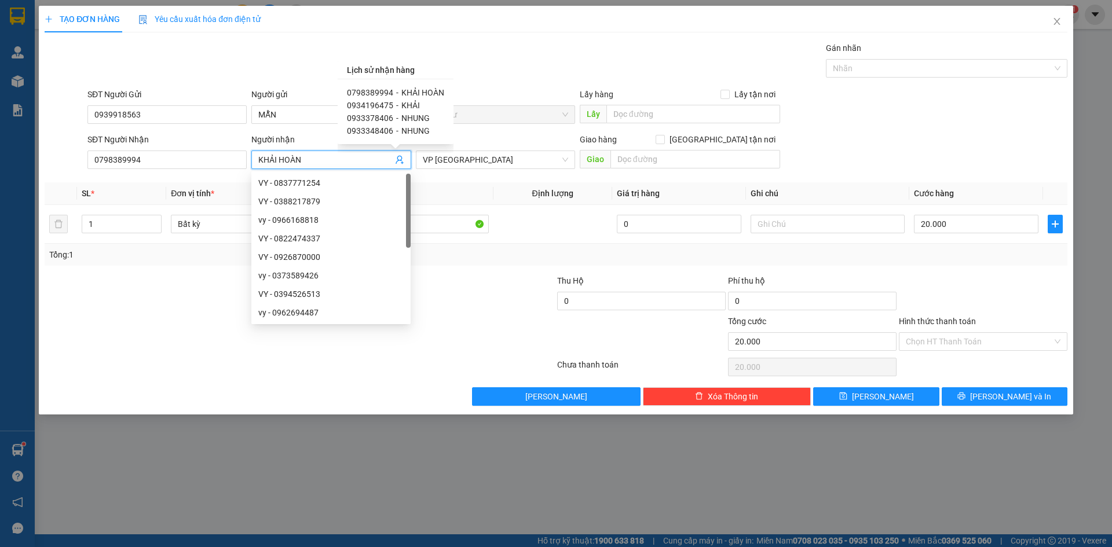
click at [376, 103] on span "0934196475" at bounding box center [370, 105] width 46 height 9
type input "0934196475"
type input "KHẢI"
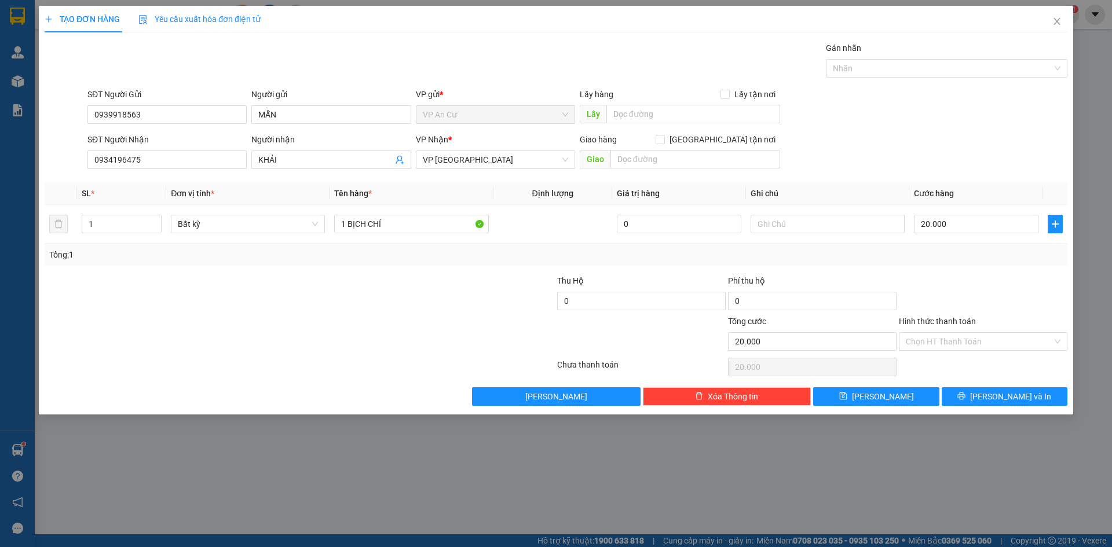
click at [466, 304] on div at bounding box center [470, 295] width 171 height 41
click at [994, 342] on input "Hình thức thanh toán" at bounding box center [979, 341] width 147 height 17
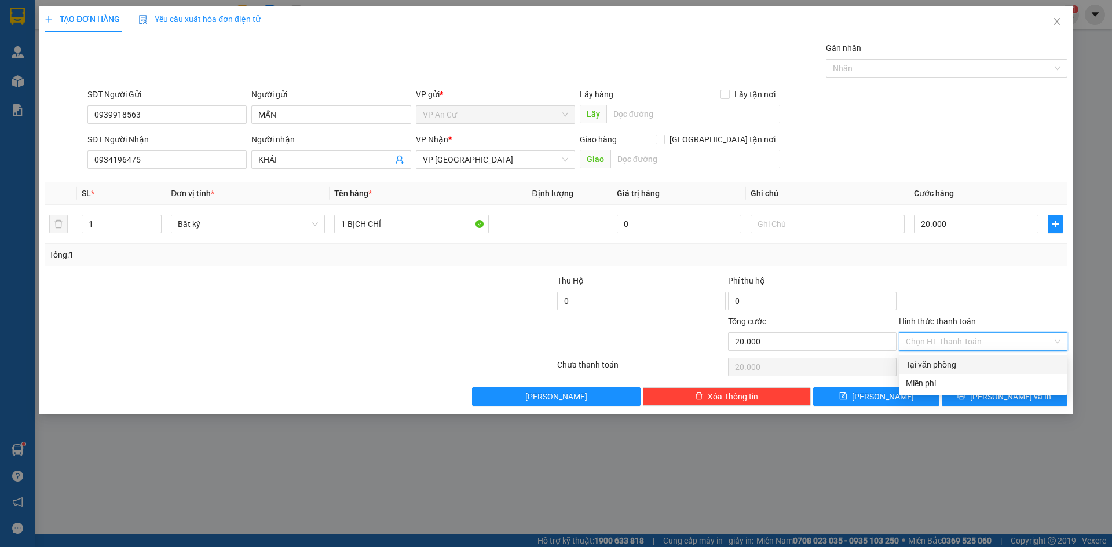
click at [974, 361] on div "Tại văn phòng" at bounding box center [983, 365] width 155 height 13
type input "0"
click at [995, 396] on span "[PERSON_NAME] và In" at bounding box center [1010, 396] width 81 height 13
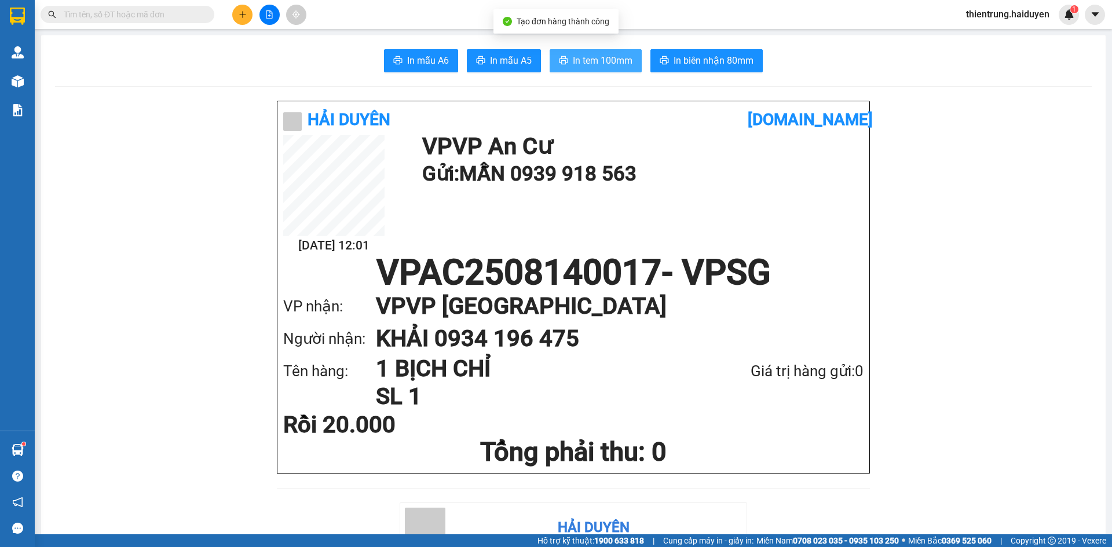
click at [604, 60] on span "In tem 100mm" at bounding box center [603, 60] width 60 height 14
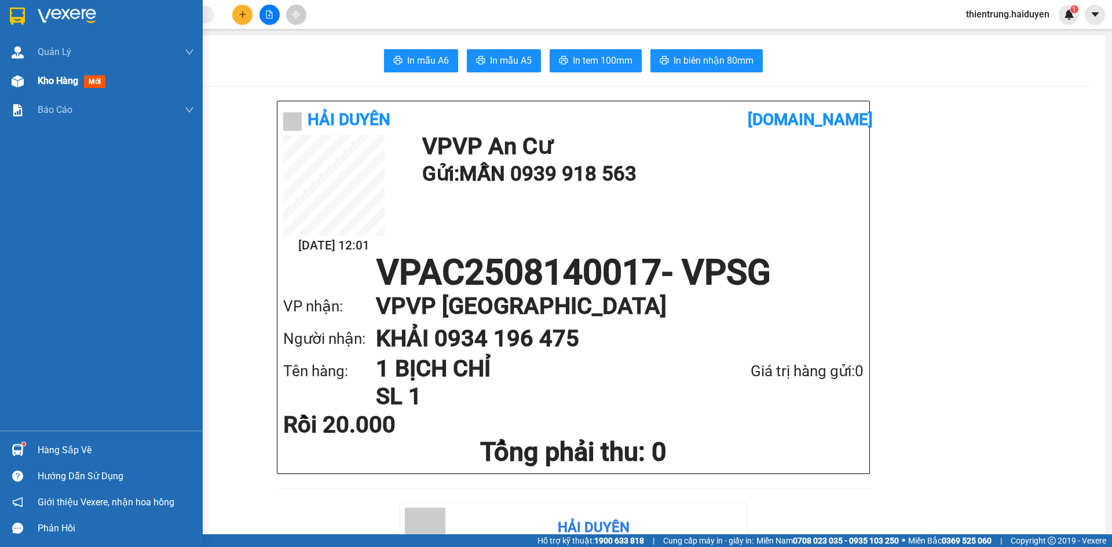
click at [91, 86] on span "mới" at bounding box center [94, 81] width 21 height 13
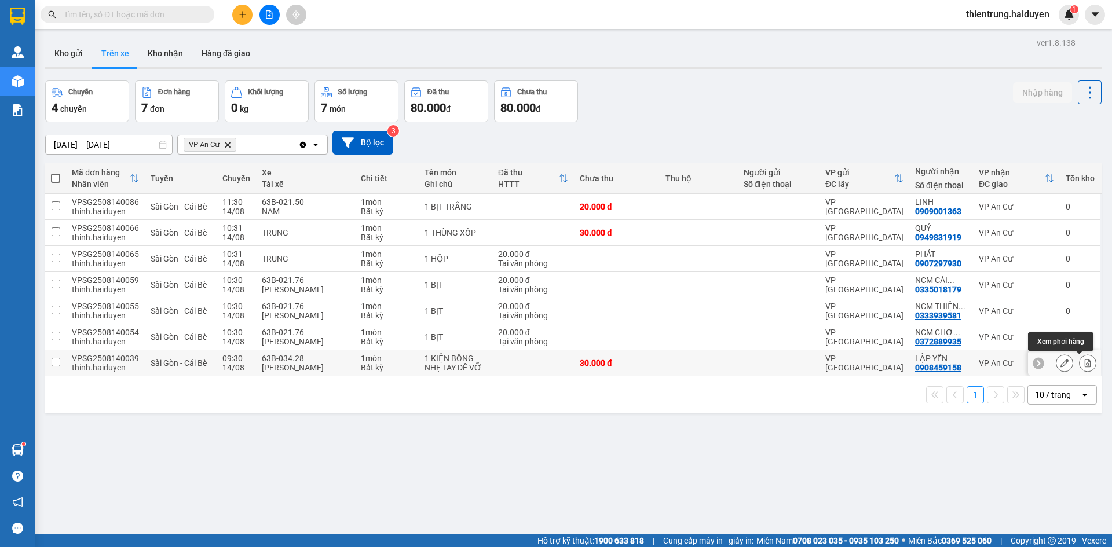
click at [1084, 363] on icon at bounding box center [1088, 363] width 8 height 8
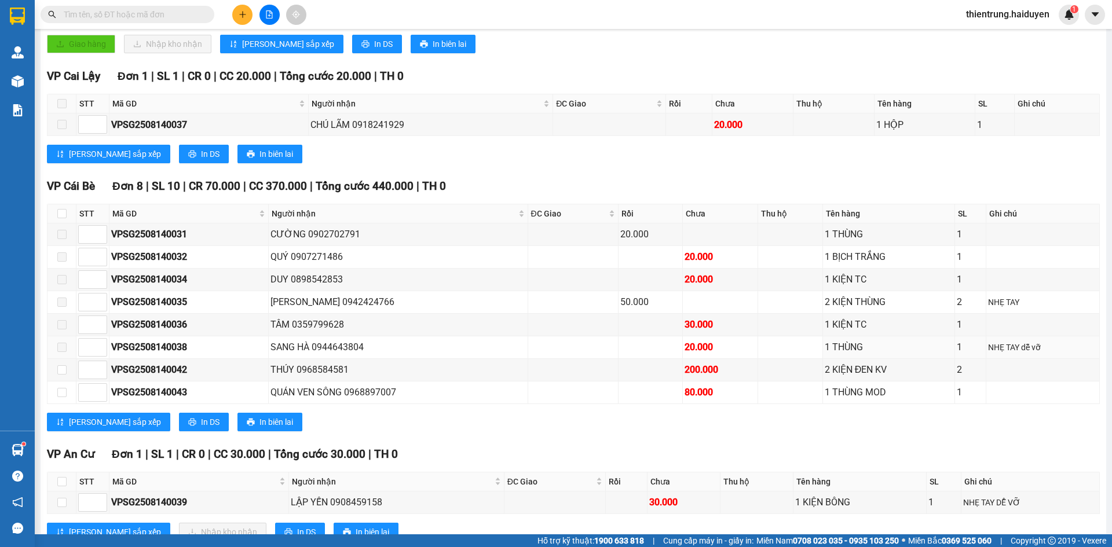
scroll to position [311, 0]
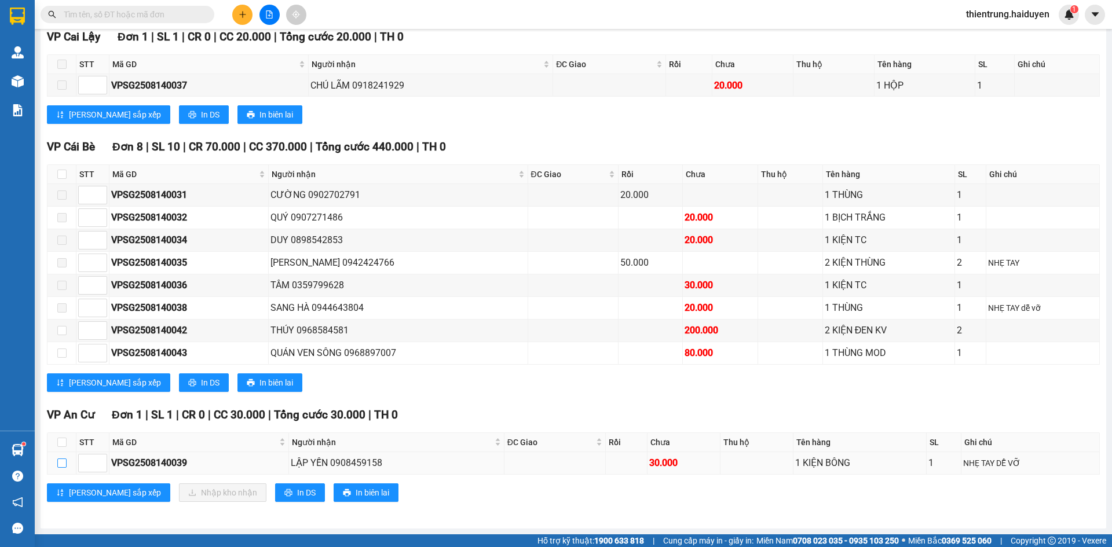
click at [63, 464] on input "checkbox" at bounding box center [61, 463] width 9 height 9
checkbox input "true"
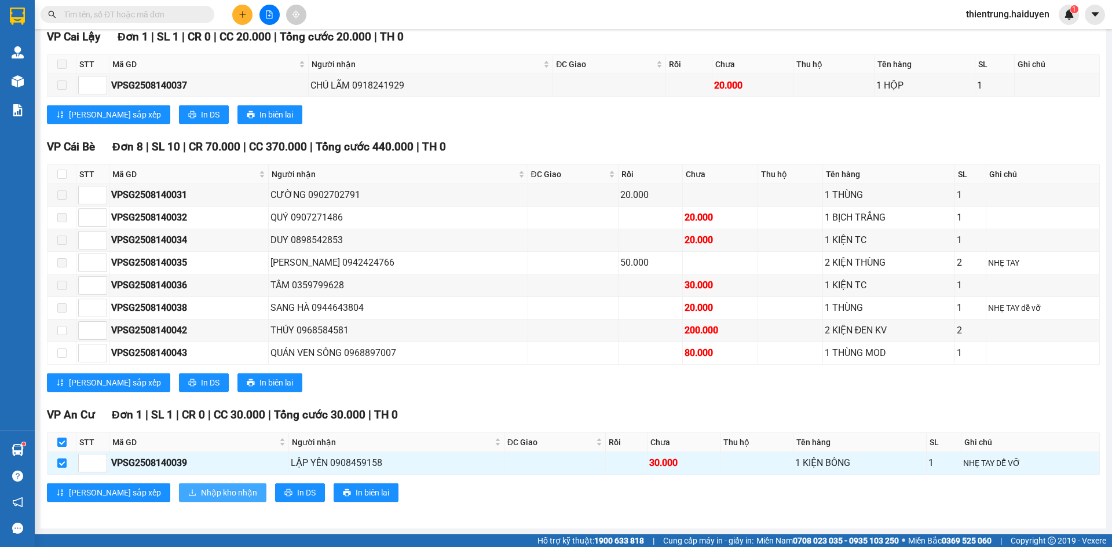
click at [201, 488] on span "Nhập kho nhận" at bounding box center [229, 493] width 56 height 13
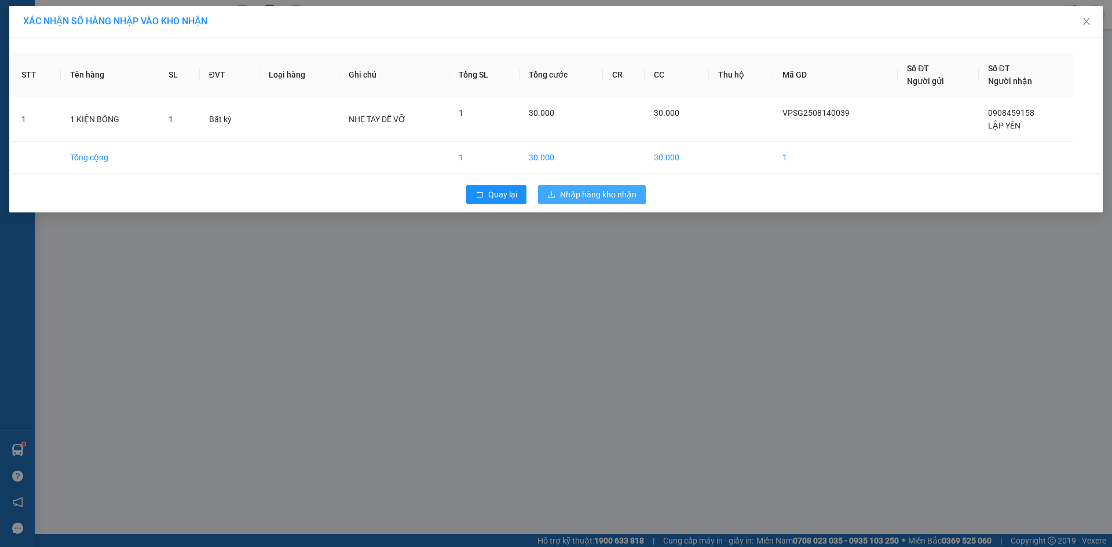
drag, startPoint x: 620, startPoint y: 188, endPoint x: 703, endPoint y: 409, distance: 235.6
click at [620, 190] on span "Nhập hàng kho nhận" at bounding box center [598, 194] width 76 height 13
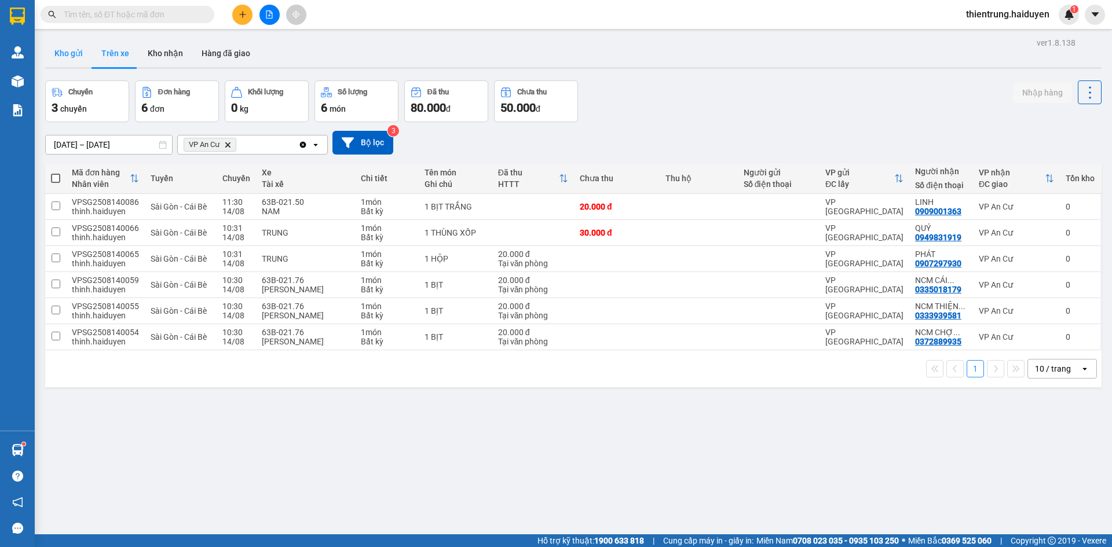
click at [60, 54] on button "Kho gửi" at bounding box center [68, 53] width 47 height 28
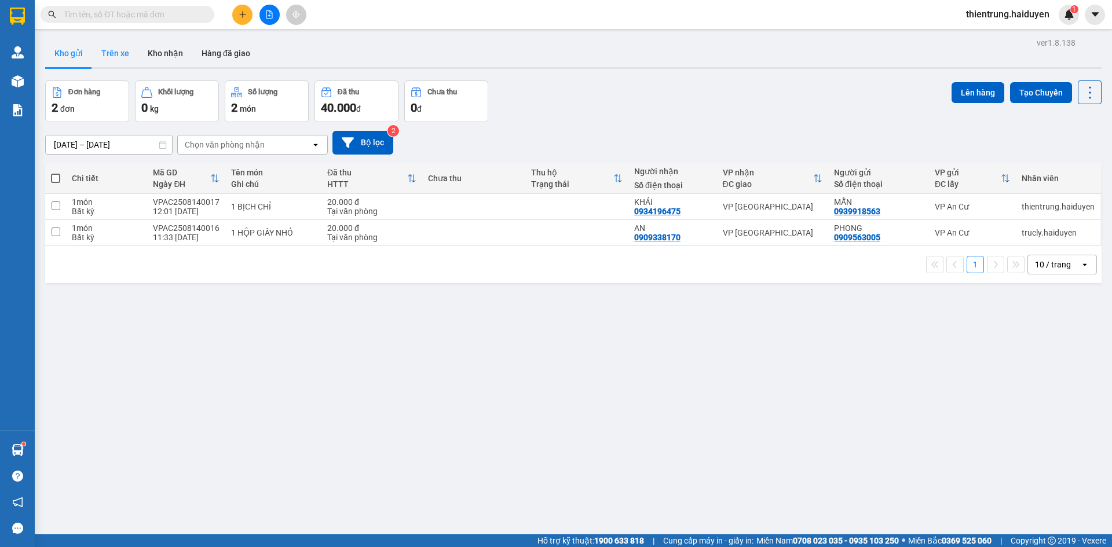
click at [112, 53] on button "Trên xe" at bounding box center [115, 53] width 46 height 28
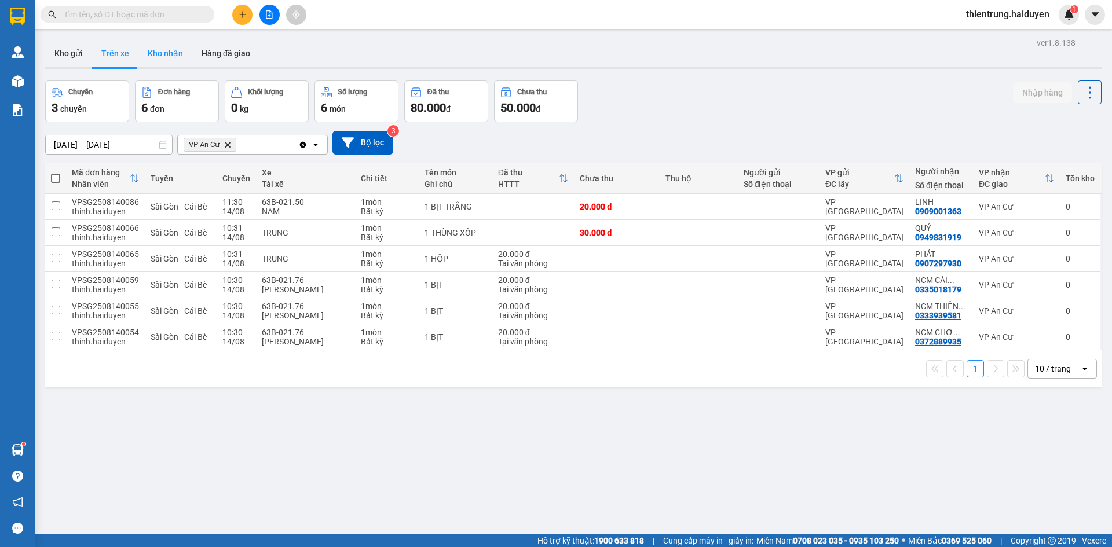
click at [159, 57] on button "Kho nhận" at bounding box center [165, 53] width 54 height 28
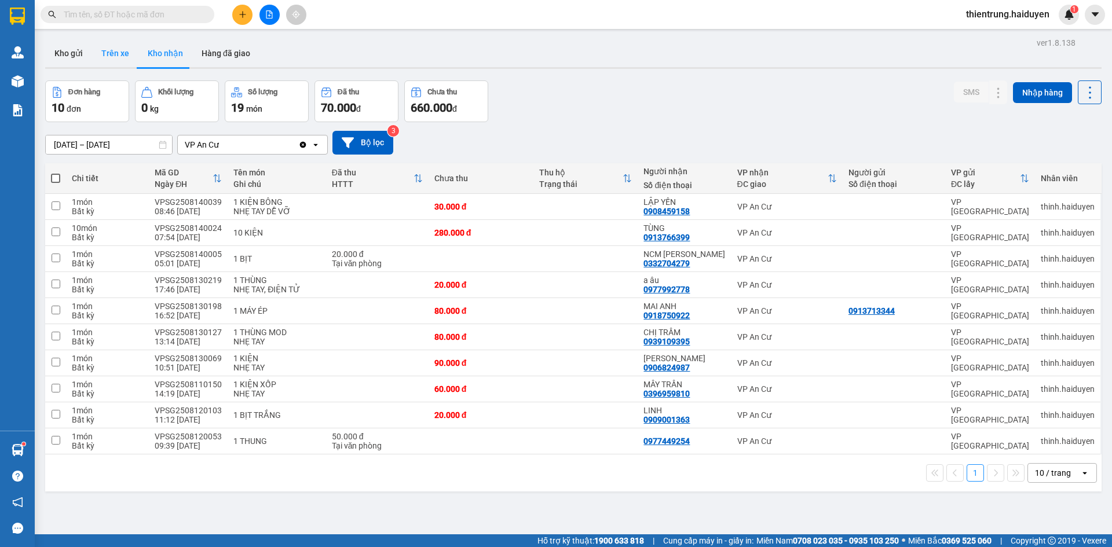
click at [113, 53] on button "Trên xe" at bounding box center [115, 53] width 46 height 28
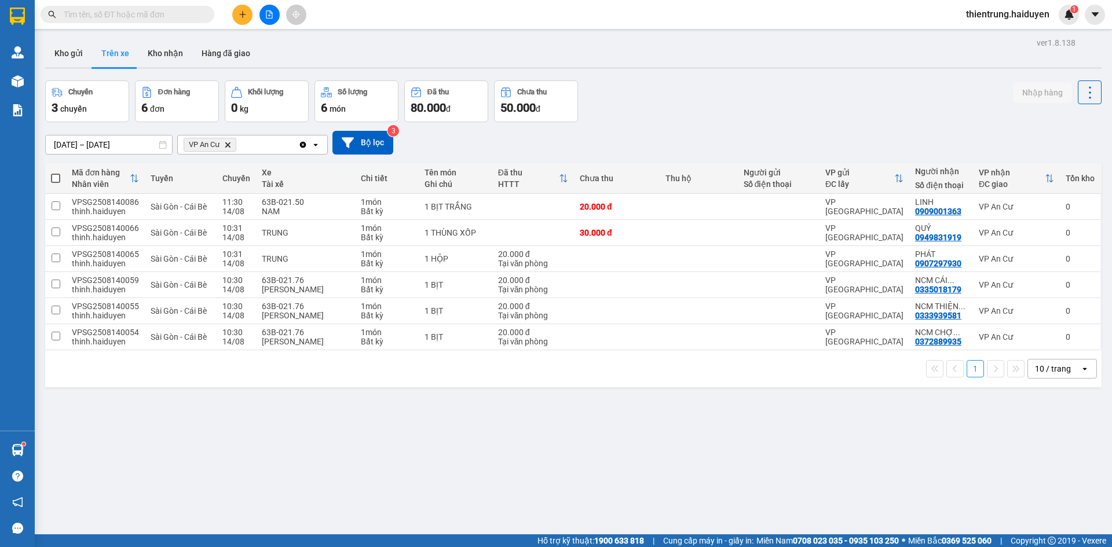
click at [755, 459] on div "ver 1.8.138 Kho gửi Trên xe Kho nhận Hàng đã giao Chuyến 3 chuyến Đơn hàng 6 đơ…" at bounding box center [574, 308] width 1066 height 547
drag, startPoint x: 334, startPoint y: 426, endPoint x: 226, endPoint y: 142, distance: 303.6
click at [333, 410] on div "ver 1.8.138 Kho gửi Trên xe Kho nhận Hàng đã giao Chuyến 3 chuyến Đơn hàng 6 đơ…" at bounding box center [574, 308] width 1066 height 547
click at [148, 54] on button "Kho nhận" at bounding box center [165, 53] width 54 height 28
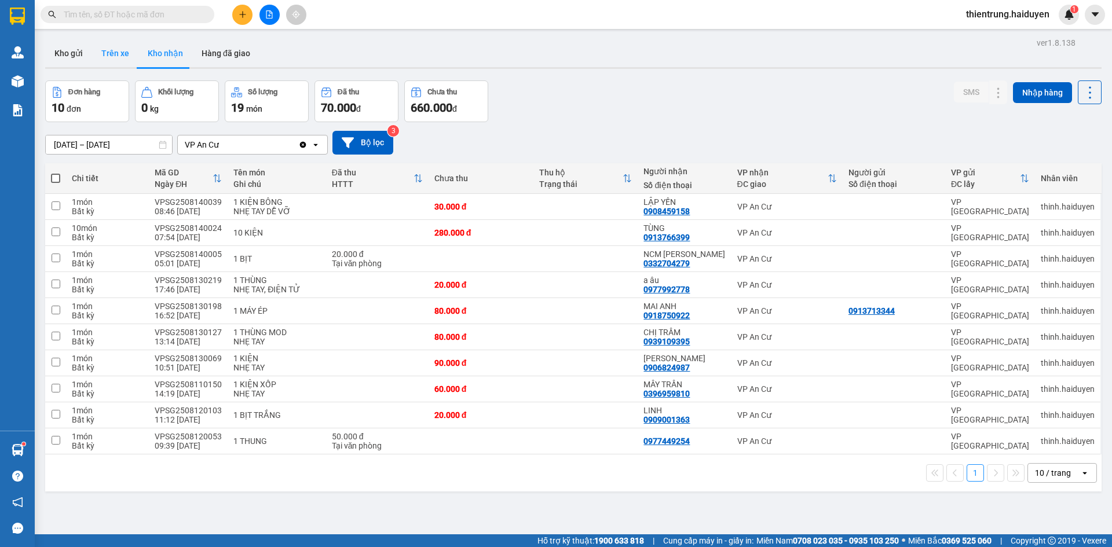
click at [117, 53] on button "Trên xe" at bounding box center [115, 53] width 46 height 28
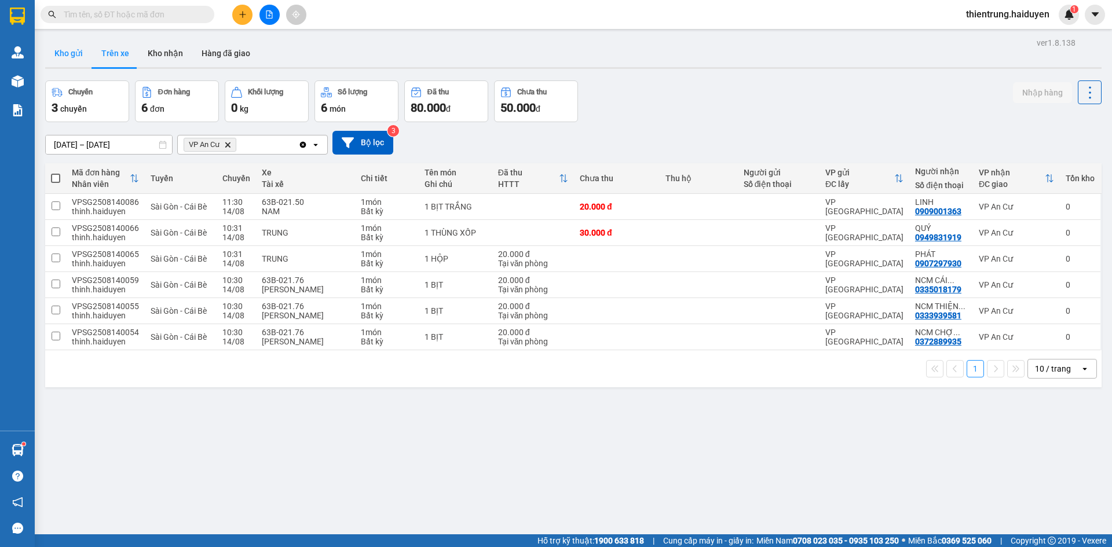
click at [66, 50] on button "Kho gửi" at bounding box center [68, 53] width 47 height 28
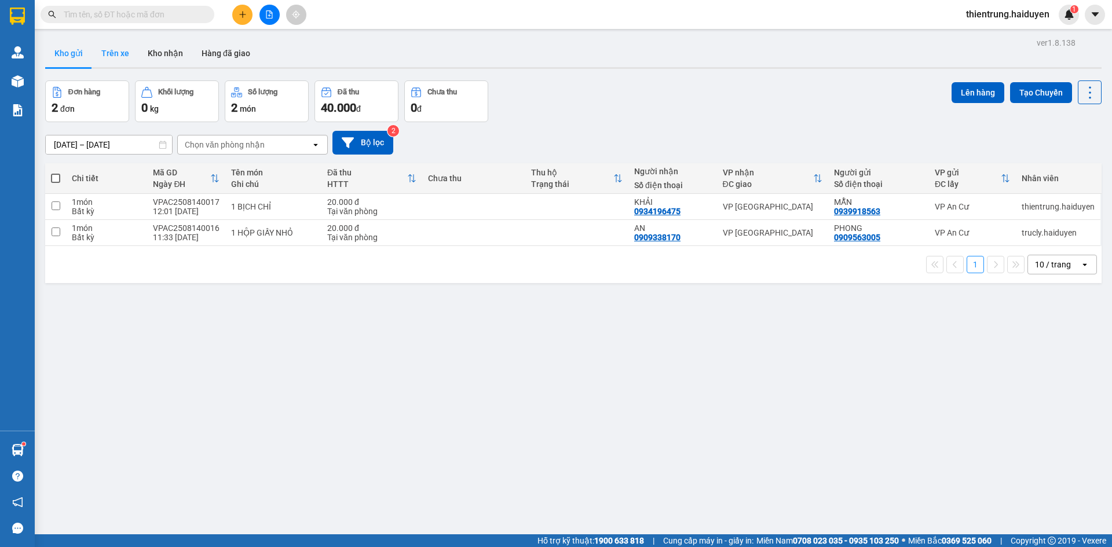
click at [119, 61] on button "Trên xe" at bounding box center [115, 53] width 46 height 28
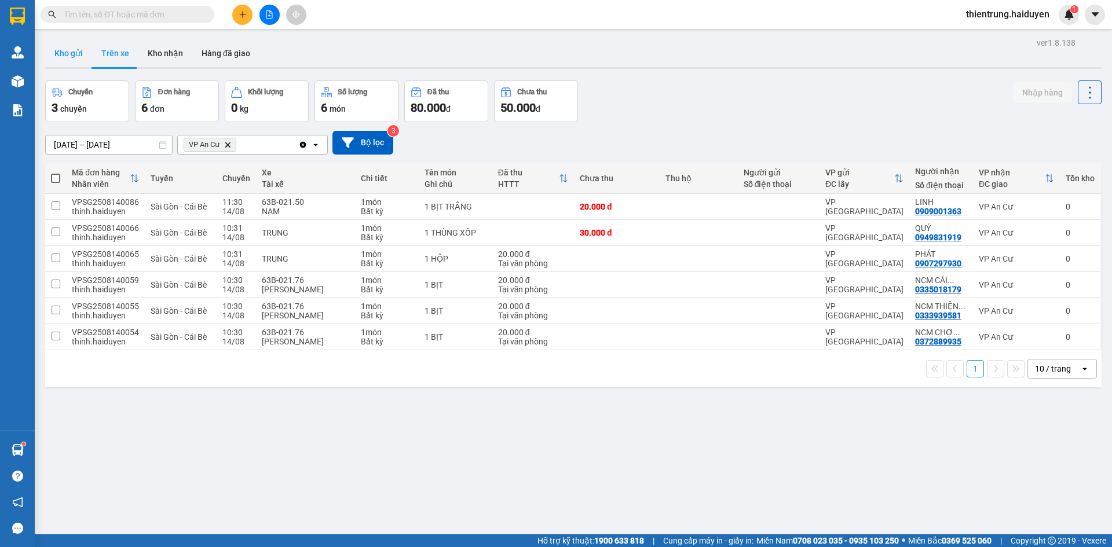
click at [86, 51] on button "Kho gửi" at bounding box center [68, 53] width 47 height 28
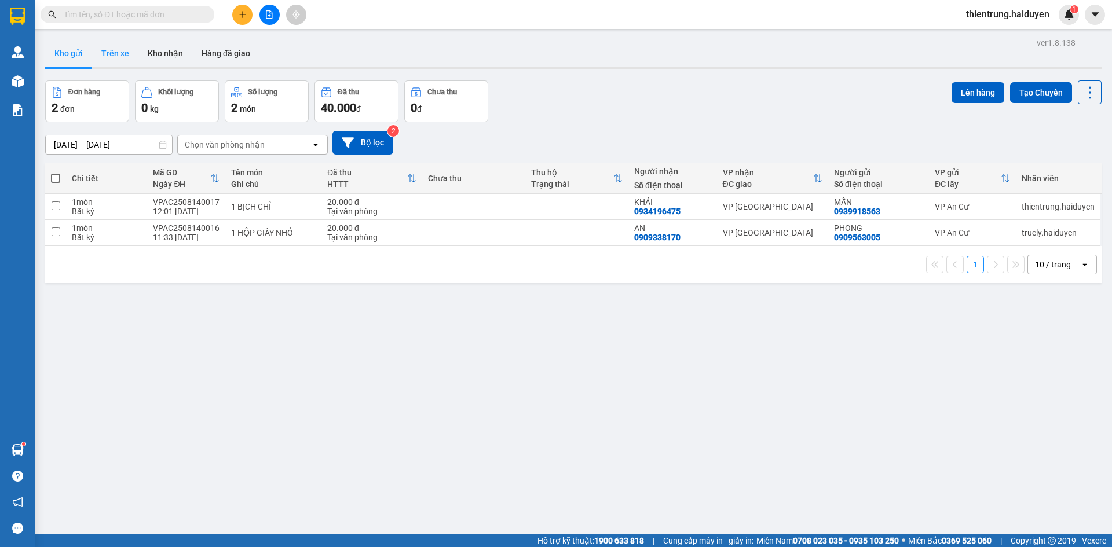
click at [136, 42] on button "Trên xe" at bounding box center [115, 53] width 46 height 28
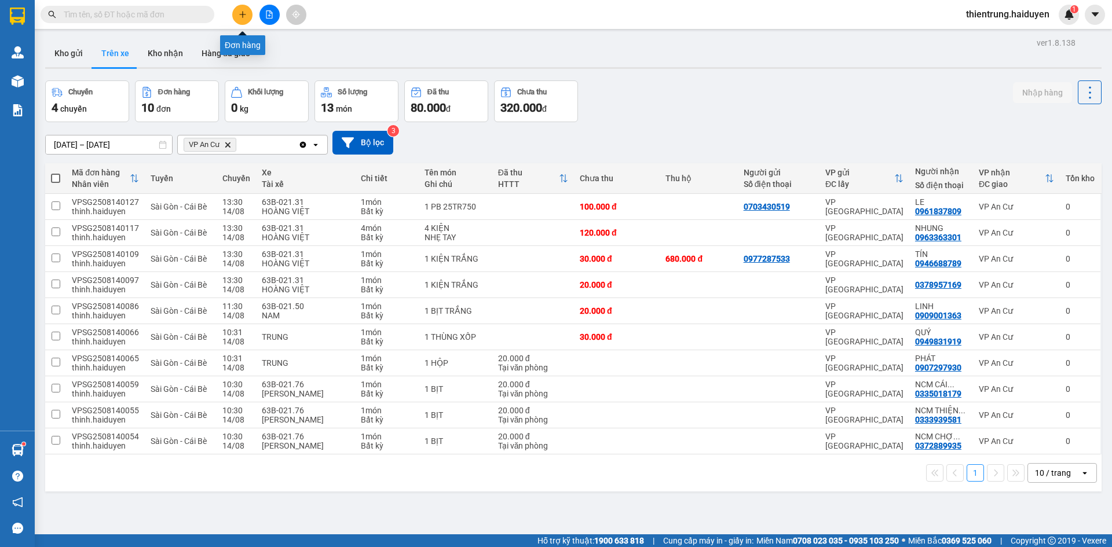
click at [250, 19] on button at bounding box center [242, 15] width 20 height 20
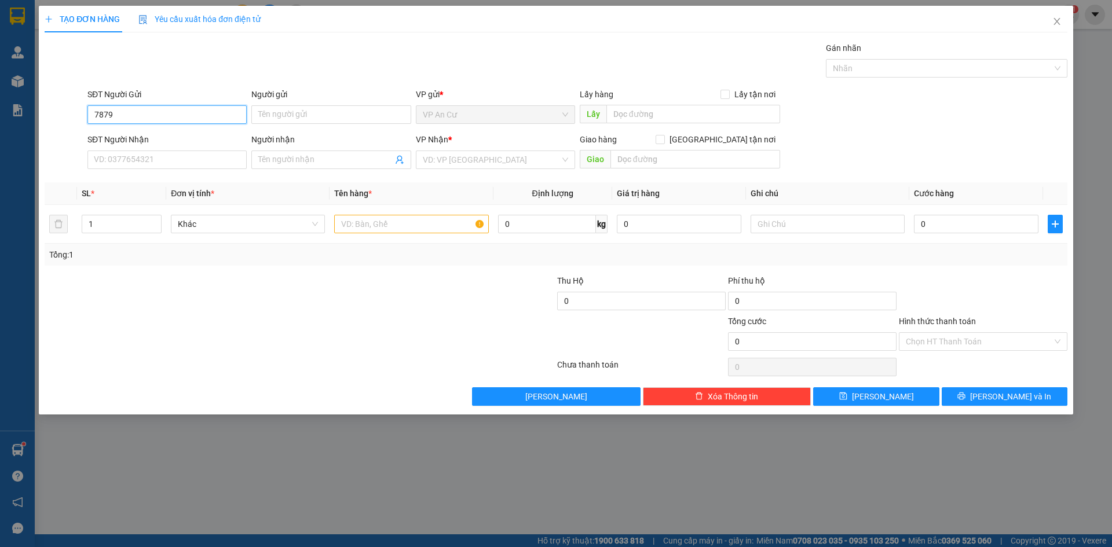
drag, startPoint x: 147, startPoint y: 116, endPoint x: 26, endPoint y: 122, distance: 120.6
click at [26, 122] on div "TẠO ĐƠN HÀNG Yêu cầu xuất hóa đơn điện tử Transit Pickup Surcharge Ids Transit …" at bounding box center [556, 273] width 1112 height 547
type input "0962047879"
click at [210, 136] on div "0962047879 - CÔNG" at bounding box center [166, 138] width 145 height 13
type input "CÔNG"
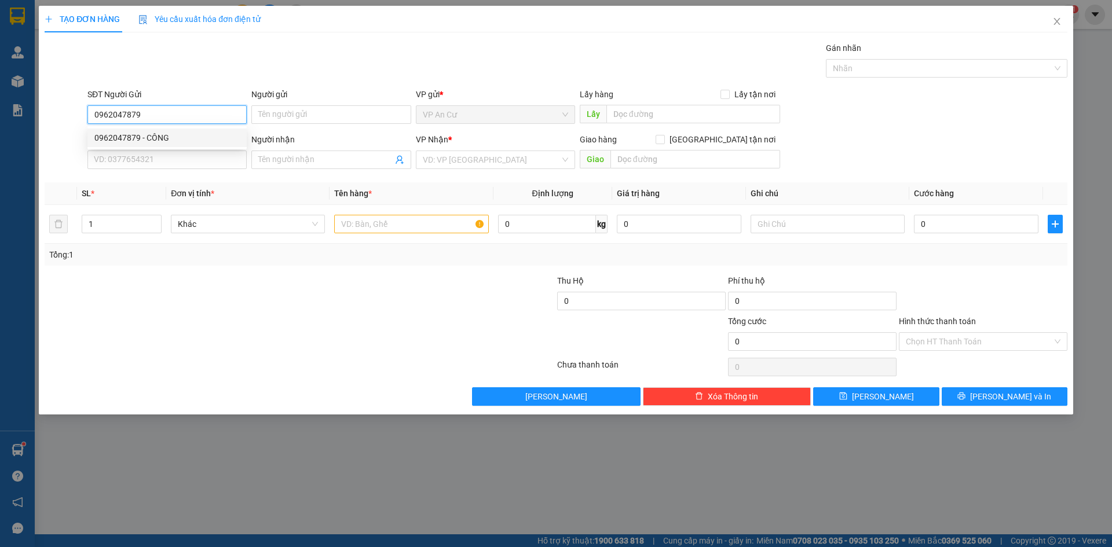
type input "0328347178"
type input "LINH"
type input "205/78A- TRẦN VĂN ĐANG-P11-QUẬN 3"
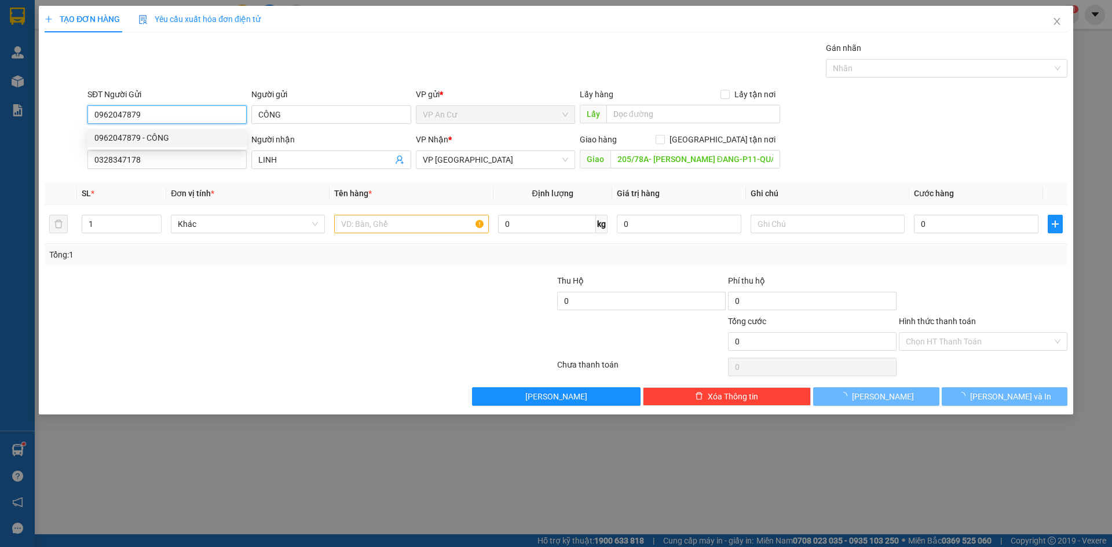
type input "90.000"
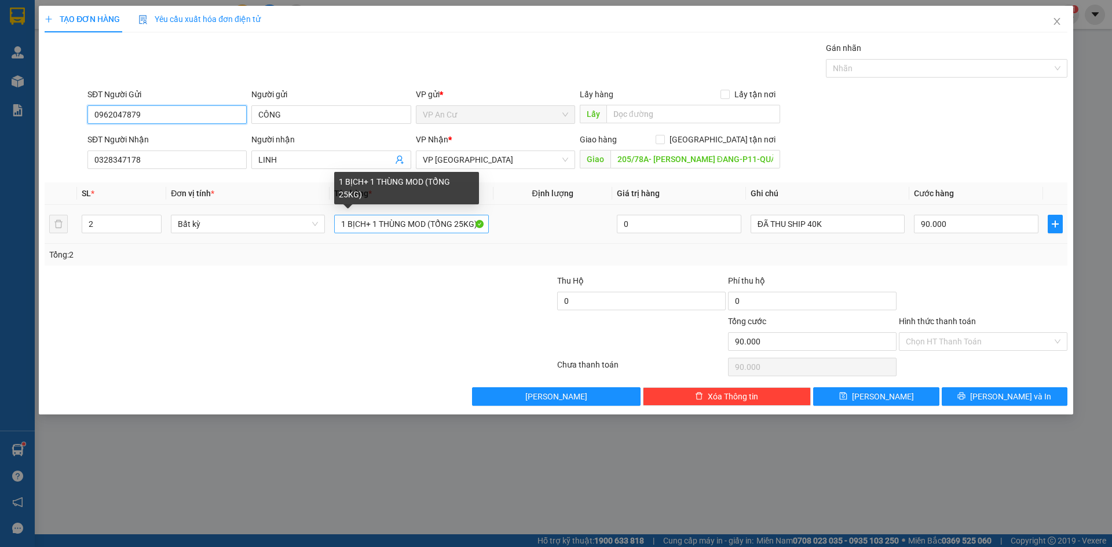
type input "0962047879"
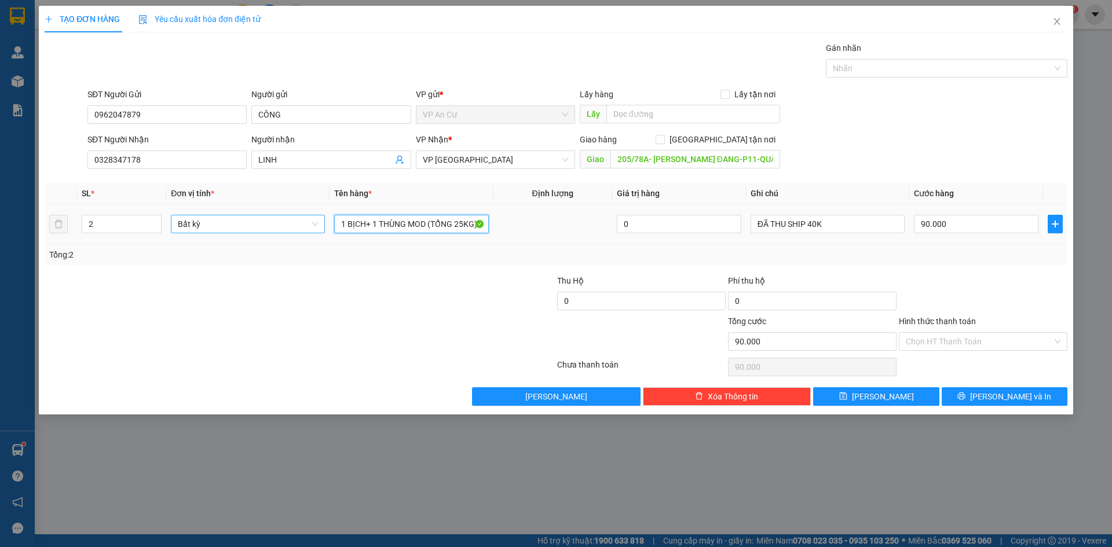
drag, startPoint x: 432, startPoint y: 224, endPoint x: 269, endPoint y: 219, distance: 162.9
click at [269, 219] on tr "2 Bất kỳ 1 BỊCH+ 1 THÙNG MOD (TỔNG 25KG) 0 ĐÃ THU SHIP 40K 90.000" at bounding box center [556, 224] width 1023 height 39
click at [374, 288] on div at bounding box center [214, 295] width 342 height 41
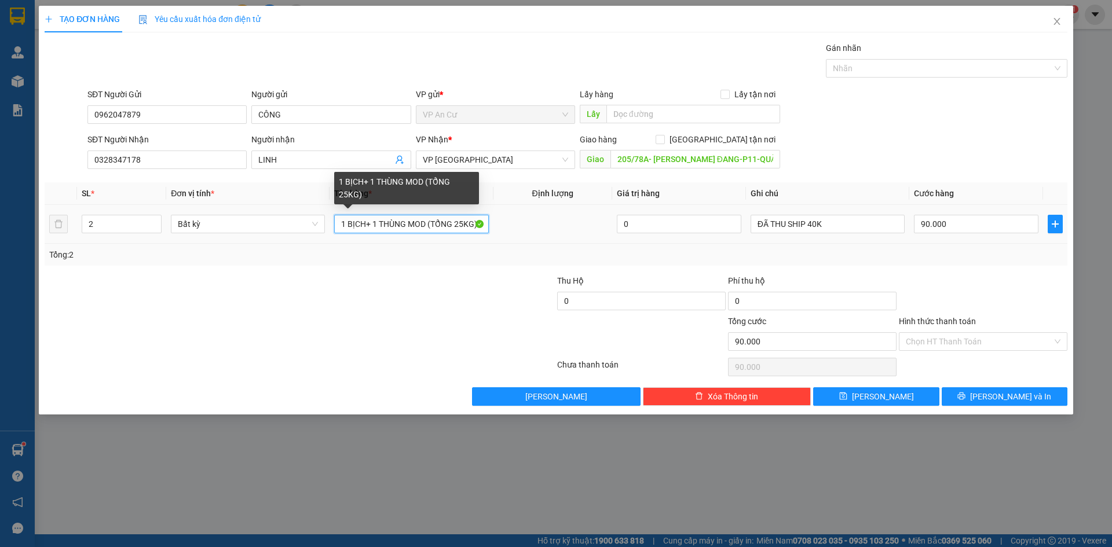
drag, startPoint x: 345, startPoint y: 225, endPoint x: 333, endPoint y: 225, distance: 12.2
click at [335, 225] on input "1 BỊCH+ 1 THÙNG MOD (TỔNG 25KG)" at bounding box center [411, 224] width 154 height 19
click at [365, 225] on input "2 BỊCH+ 1 THÙNG MOD (TỔNG 25KG)" at bounding box center [411, 224] width 154 height 19
drag, startPoint x: 424, startPoint y: 224, endPoint x: 497, endPoint y: 222, distance: 72.5
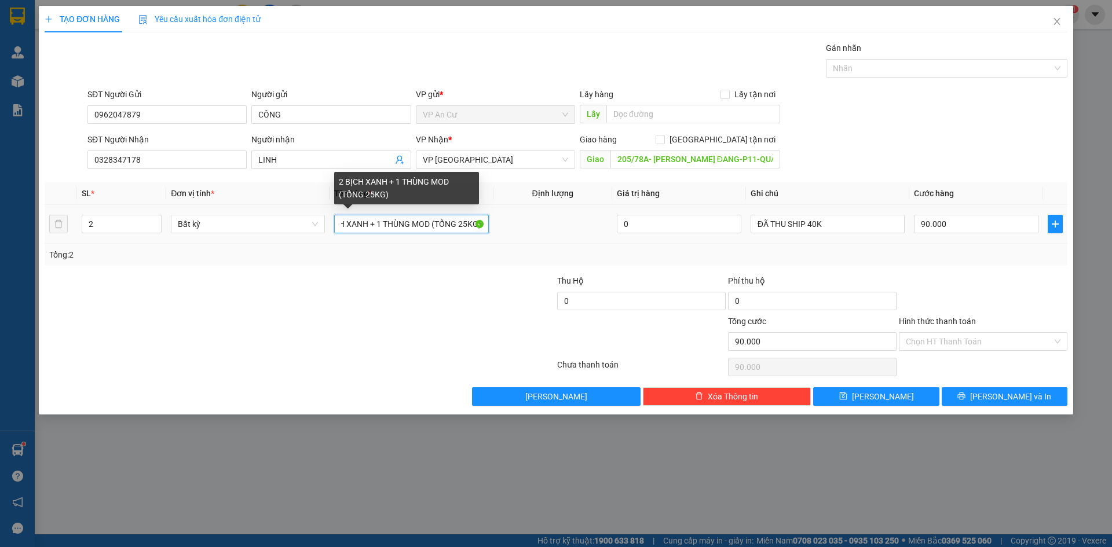
click at [497, 222] on tr "2 Bất kỳ 2 BỊCH XANH + 1 THÙNG MOD (TỔNG 25KG) 0 ĐÃ THU SHIP 40K 90.000" at bounding box center [556, 224] width 1023 height 39
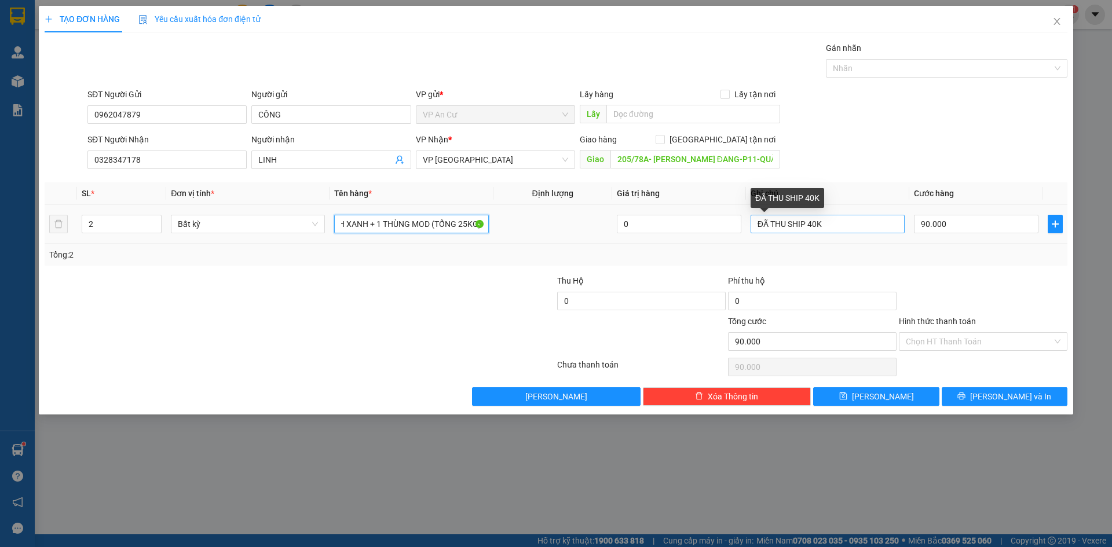
type input "2 BỊCH XANH + 1 THÙNG MOD (TỔNG 25KG)"
click at [813, 227] on input "ĐÃ THU SHIP 40K" at bounding box center [828, 224] width 154 height 19
type input "ĐÃ THU SHIP 50K"
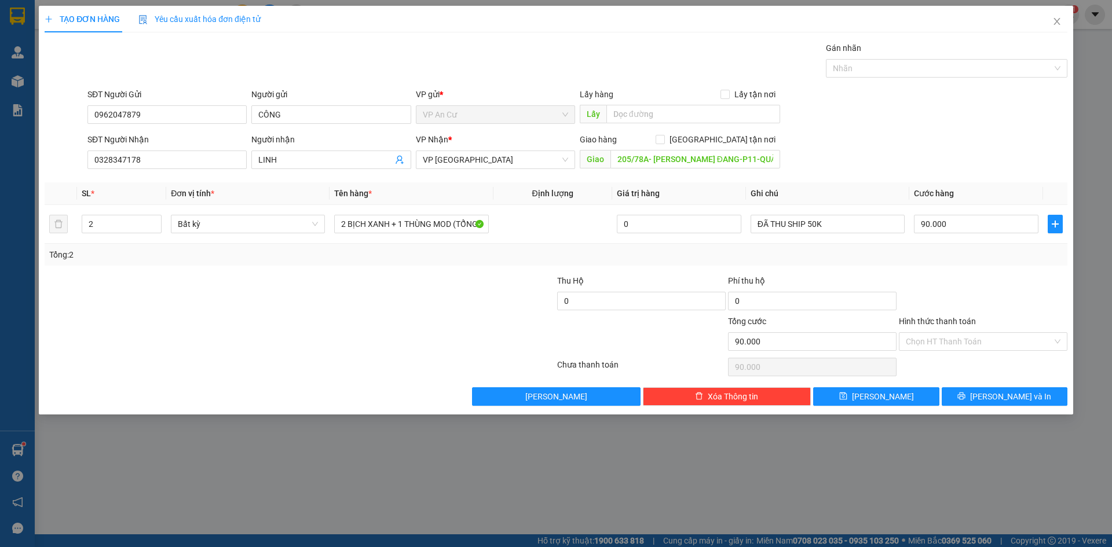
click at [1015, 282] on div at bounding box center [983, 295] width 171 height 41
click at [944, 214] on div "90.000" at bounding box center [976, 224] width 125 height 23
type input "1"
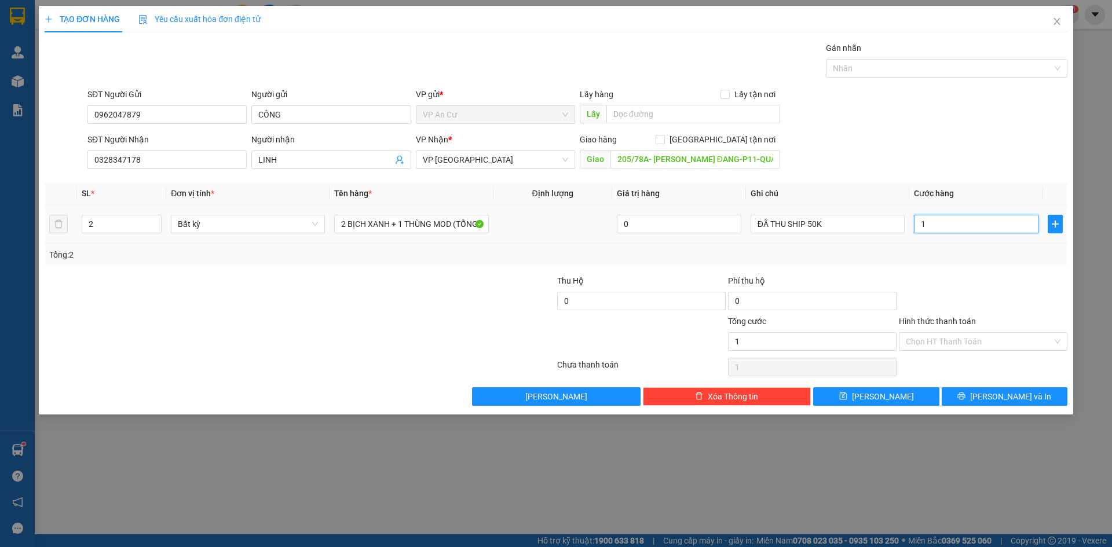
type input "10"
type input "100"
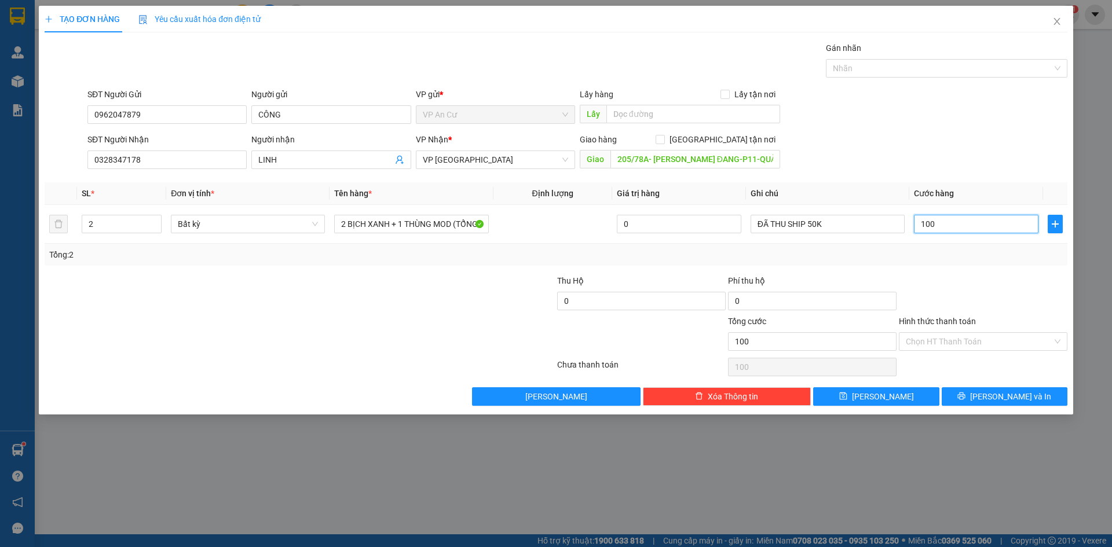
type input "100"
type input "100.000"
click at [1001, 300] on div at bounding box center [983, 295] width 171 height 41
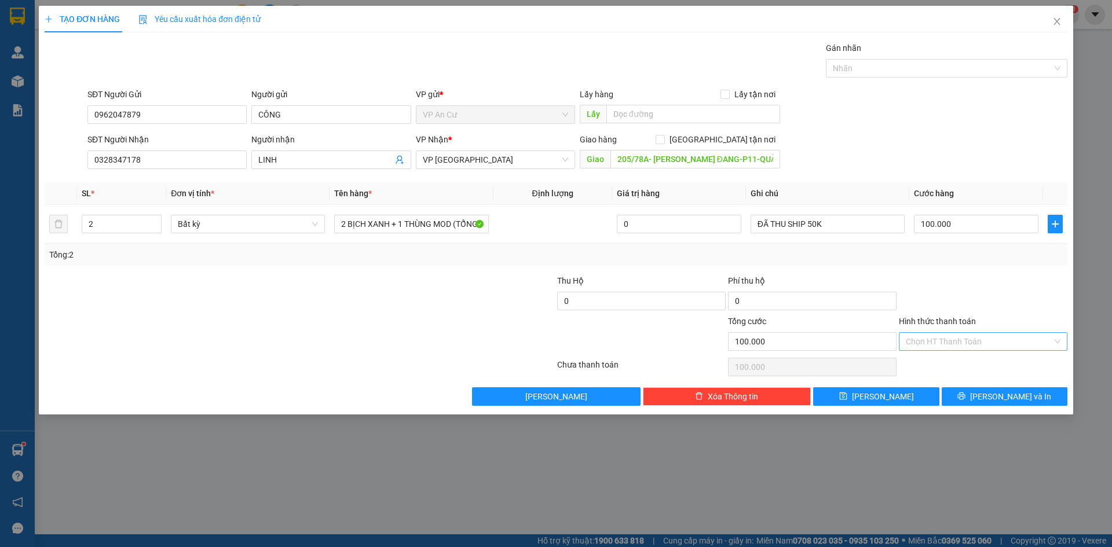
click at [981, 344] on input "Hình thức thanh toán" at bounding box center [979, 341] width 147 height 17
click at [972, 364] on div "Tại văn phòng" at bounding box center [983, 365] width 155 height 13
type input "0"
click at [1001, 399] on span "[PERSON_NAME] và In" at bounding box center [1010, 396] width 81 height 13
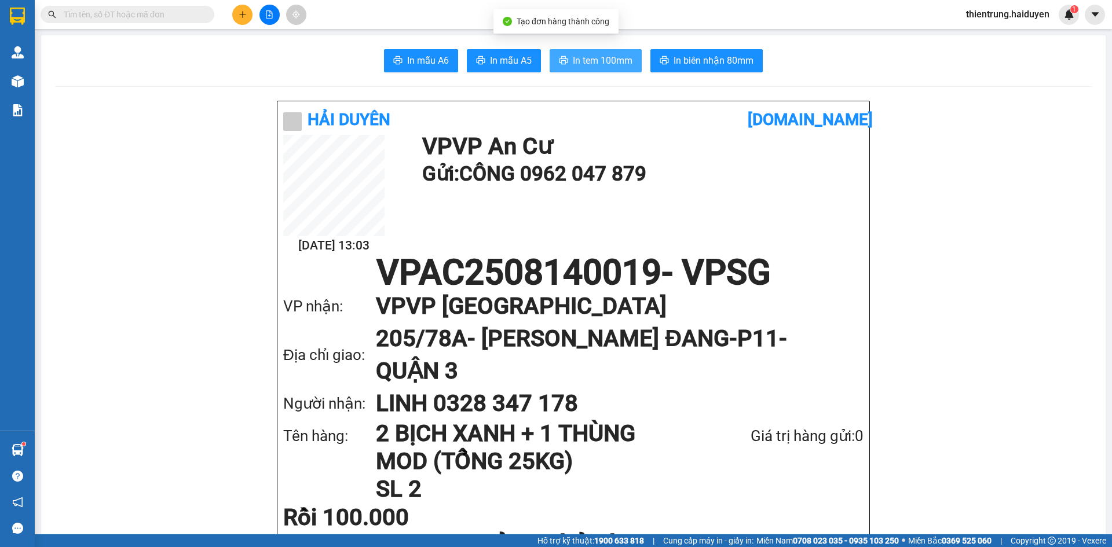
click at [609, 68] on span "In tem 100mm" at bounding box center [603, 60] width 60 height 14
drag, startPoint x: 910, startPoint y: 320, endPoint x: 603, endPoint y: 77, distance: 392.2
click at [601, 69] on button "In tem 100mm" at bounding box center [596, 60] width 92 height 23
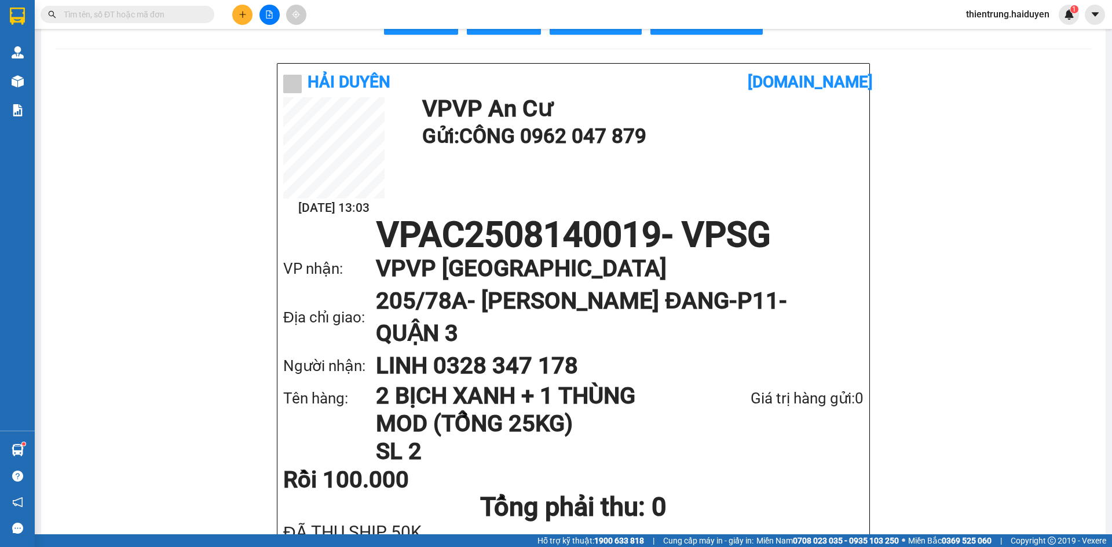
scroll to position [58, 0]
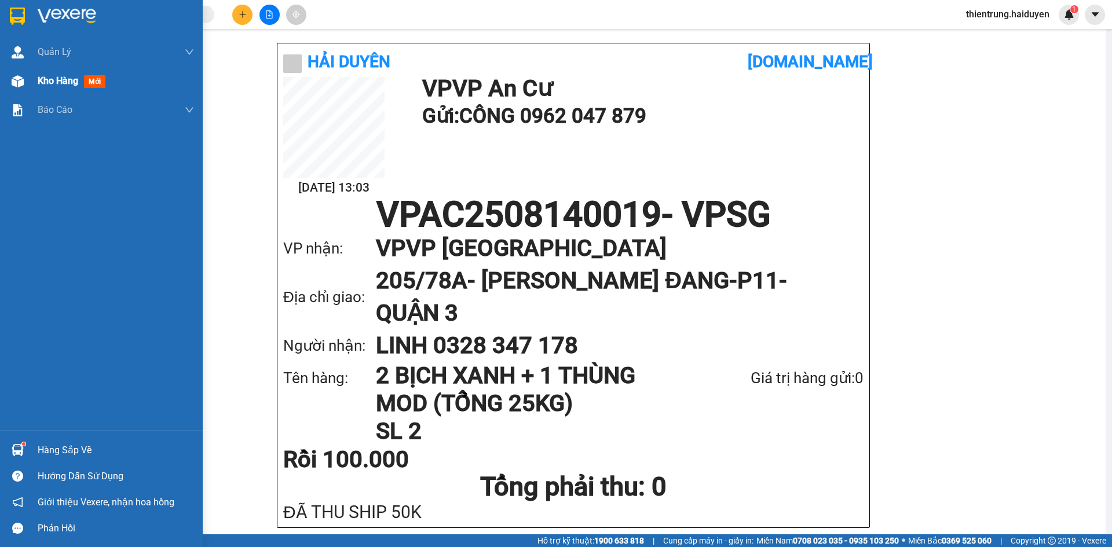
click at [66, 82] on span "Kho hàng" at bounding box center [58, 80] width 41 height 11
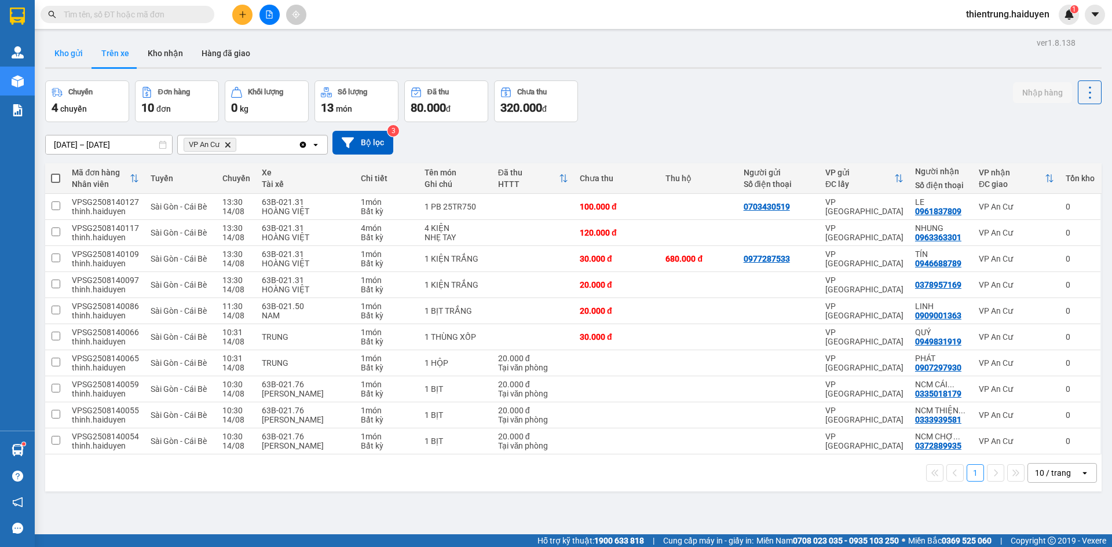
click at [80, 58] on button "Kho gửi" at bounding box center [68, 53] width 47 height 28
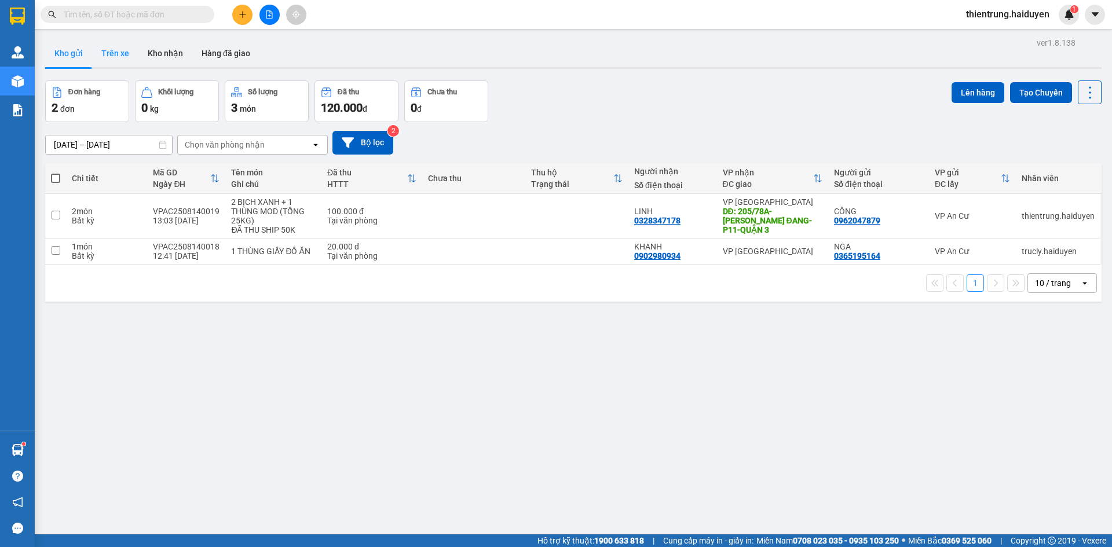
click at [104, 48] on button "Trên xe" at bounding box center [115, 53] width 46 height 28
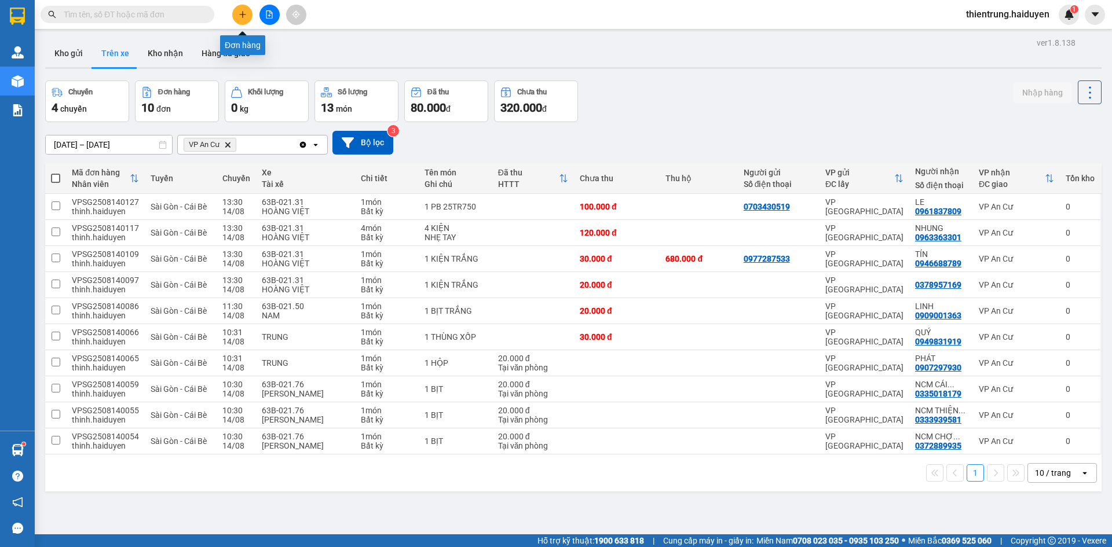
click at [242, 14] on icon "plus" at bounding box center [243, 14] width 8 height 8
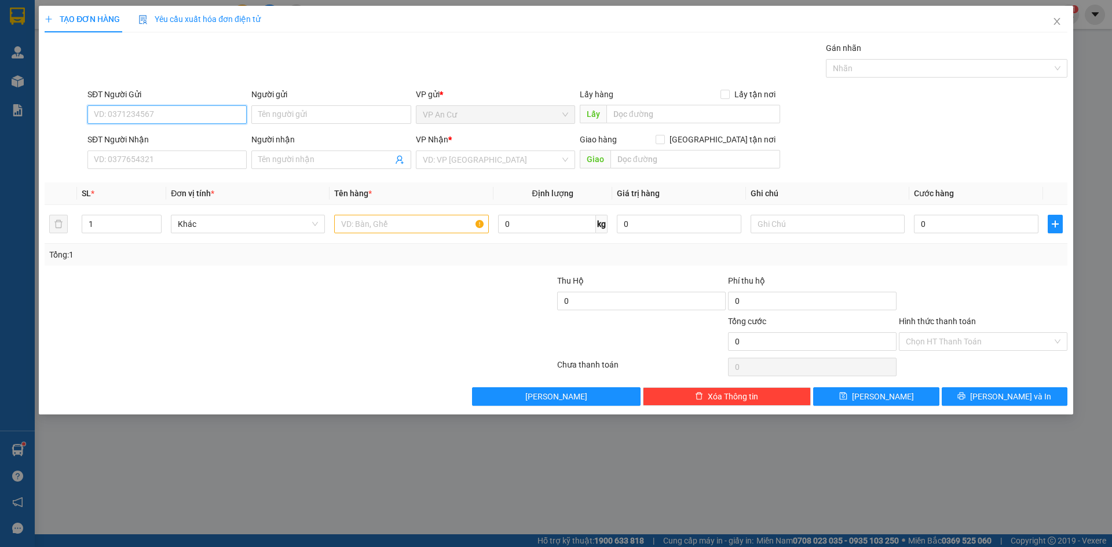
click at [184, 108] on input "SĐT Người Gửi" at bounding box center [166, 114] width 159 height 19
click at [165, 140] on div "0978126239" at bounding box center [166, 138] width 145 height 13
type input "0978126239"
type input "0828339833"
type input "VŨ"
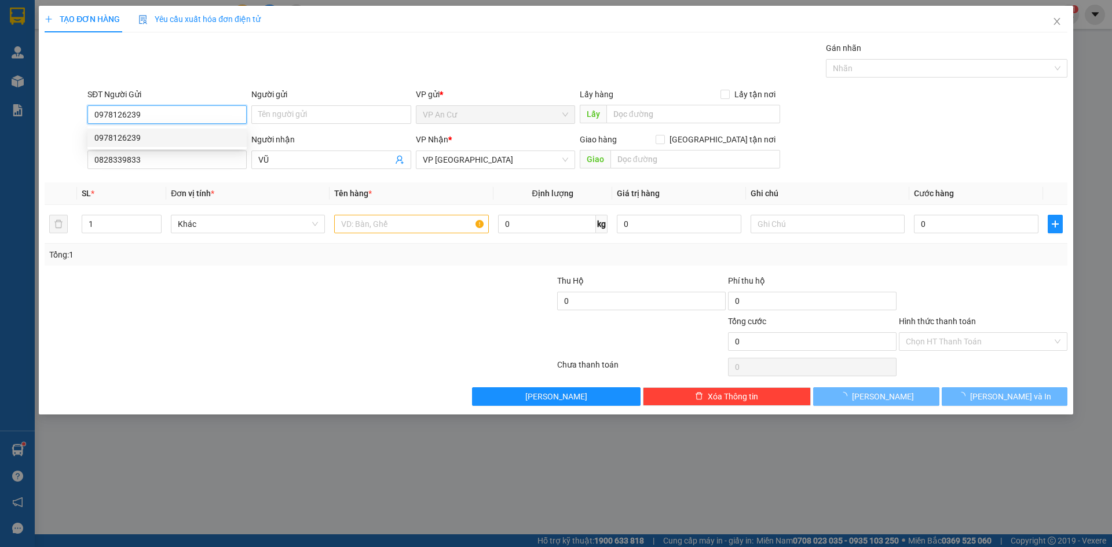
type input "20.000"
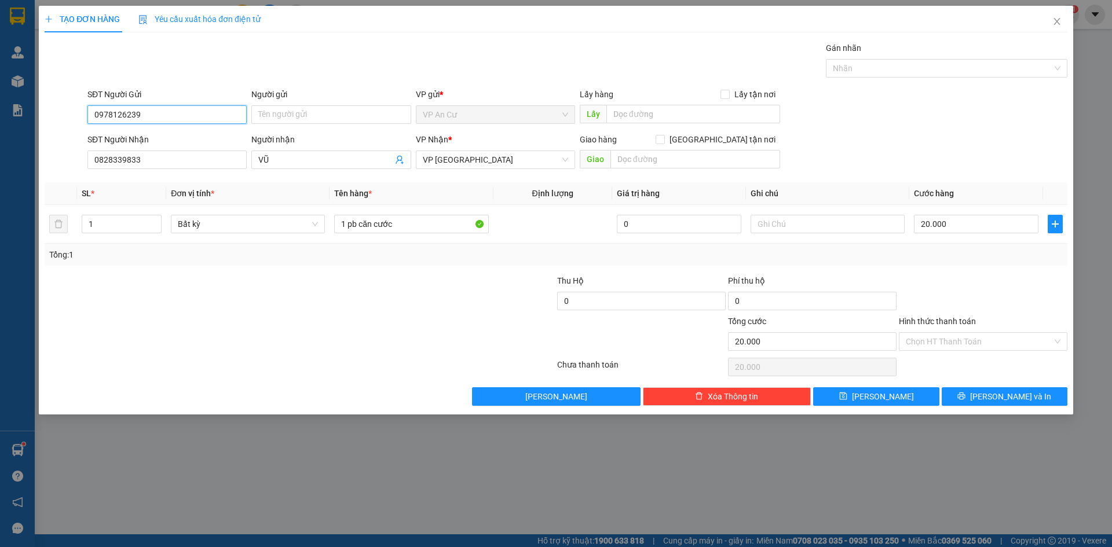
click at [111, 119] on input "0978126239" at bounding box center [166, 114] width 159 height 19
click at [123, 117] on input "0978126239" at bounding box center [166, 114] width 159 height 19
type input "0366863012"
click at [163, 136] on div "0366863012 - LONG" at bounding box center [166, 138] width 145 height 13
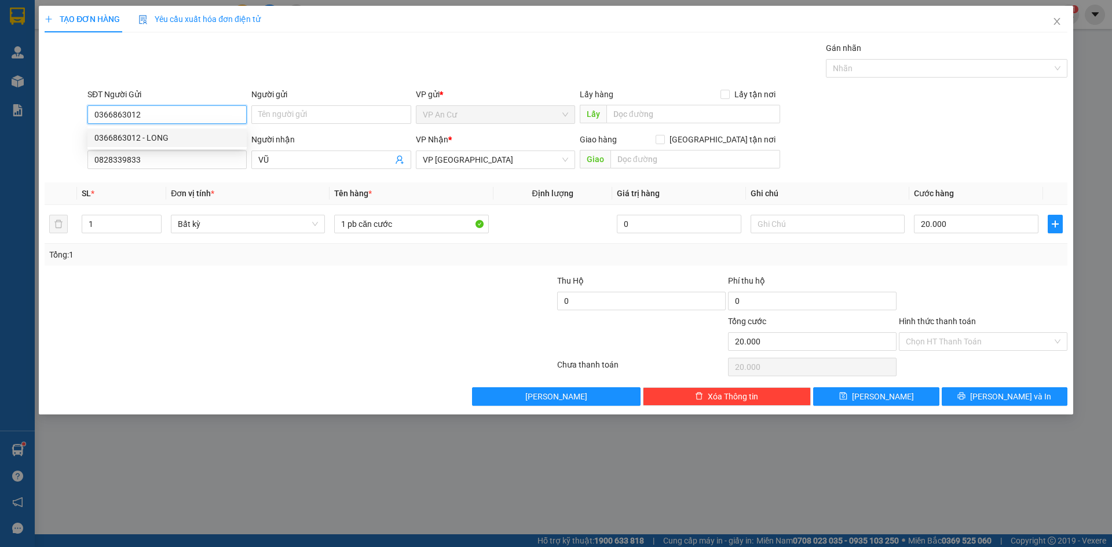
type input "LONG"
type input "60.000"
type input "0366863012"
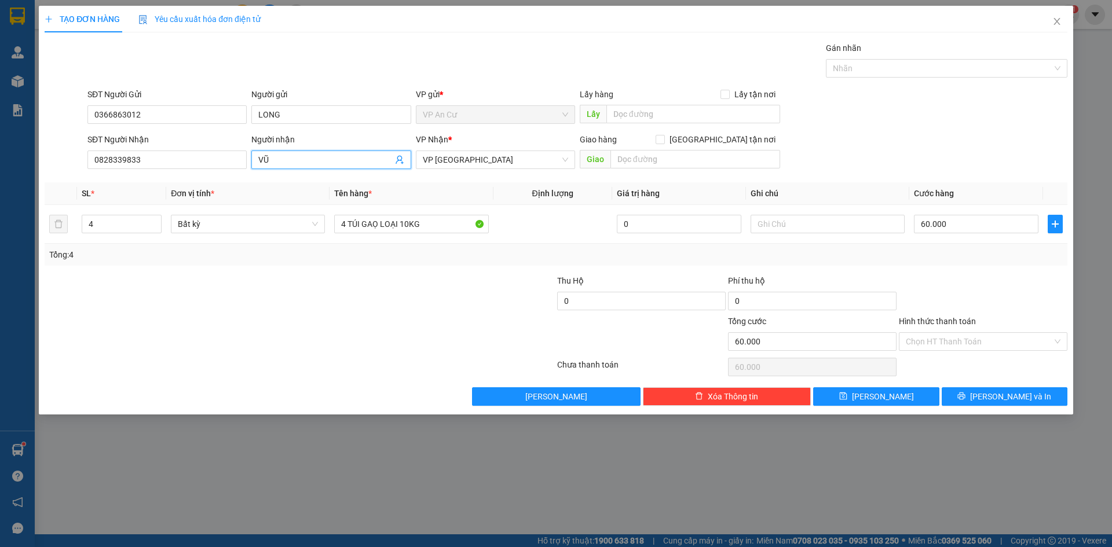
click at [401, 160] on icon "user-add" at bounding box center [400, 160] width 8 height 9
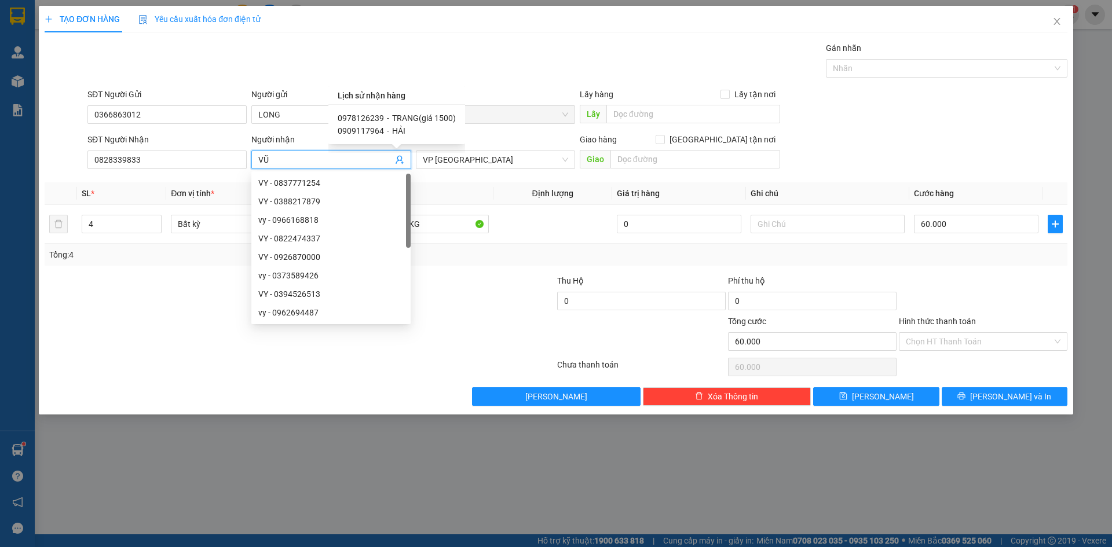
click at [396, 119] on span "TRANG(giá 1500)" at bounding box center [424, 118] width 64 height 9
type input "0978126239"
type input "TRANG(giá 1500)"
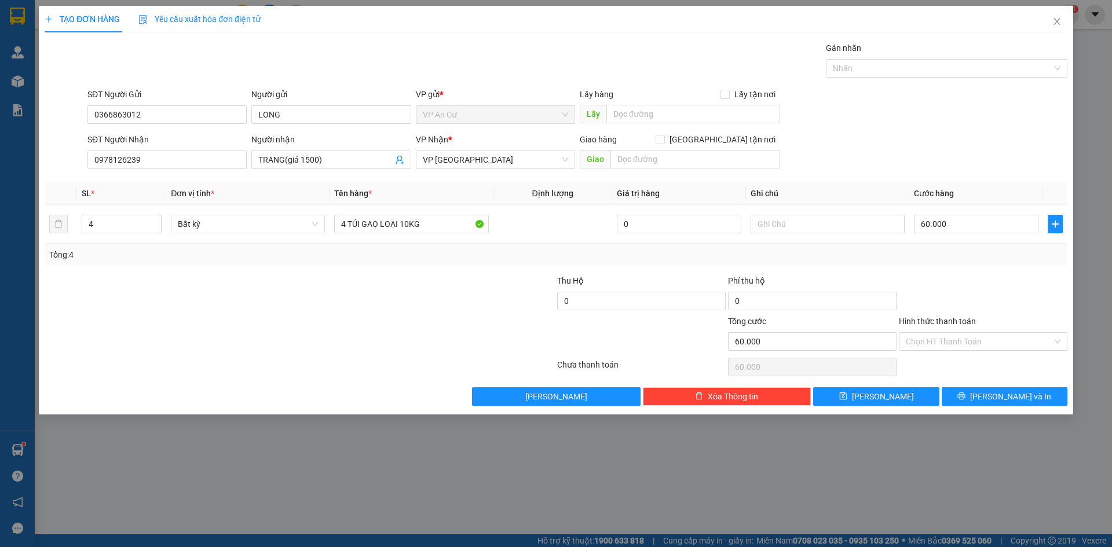
click at [432, 330] on div at bounding box center [470, 335] width 171 height 41
click at [289, 299] on div at bounding box center [214, 295] width 342 height 41
click at [313, 299] on div at bounding box center [214, 295] width 342 height 41
click at [836, 163] on div "SĐT Người Nhận 0978126239 Người nhận TRANG(giá 1500) VP Nhận * VP Sài Gòn Giao …" at bounding box center [577, 153] width 985 height 41
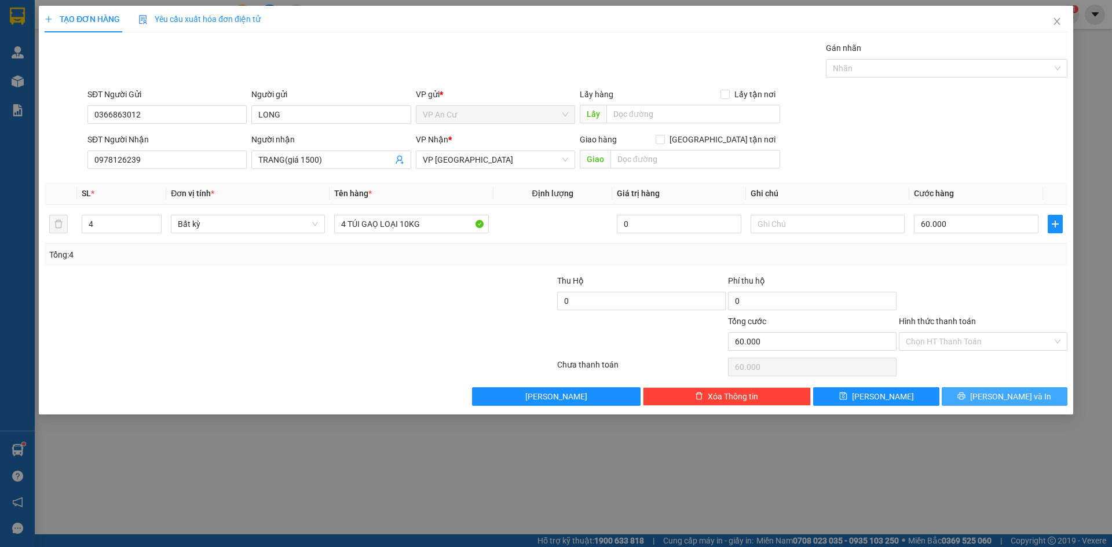
click at [995, 395] on span "[PERSON_NAME] và In" at bounding box center [1010, 396] width 81 height 13
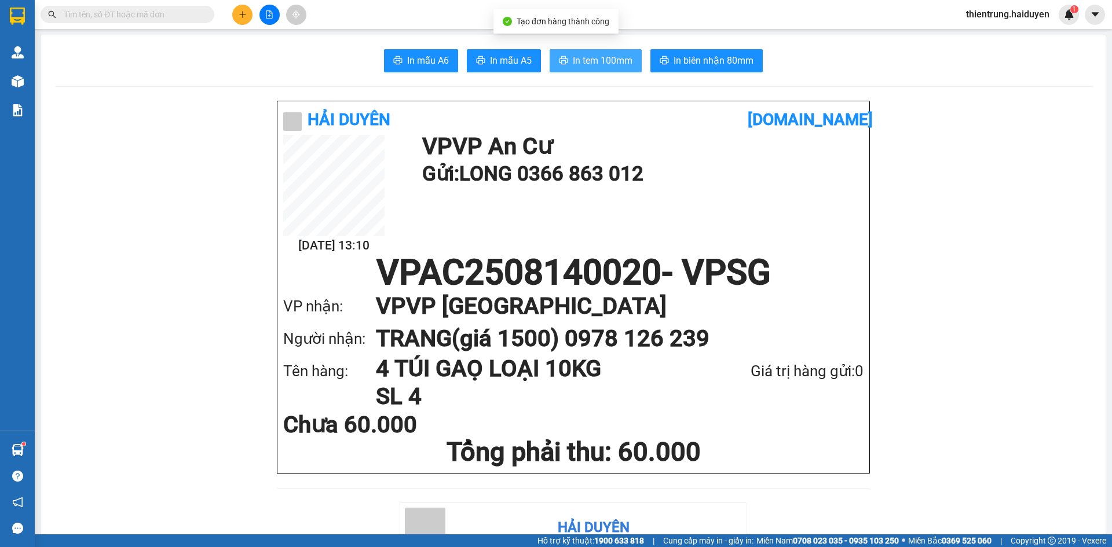
click at [601, 61] on span "In tem 100mm" at bounding box center [603, 60] width 60 height 14
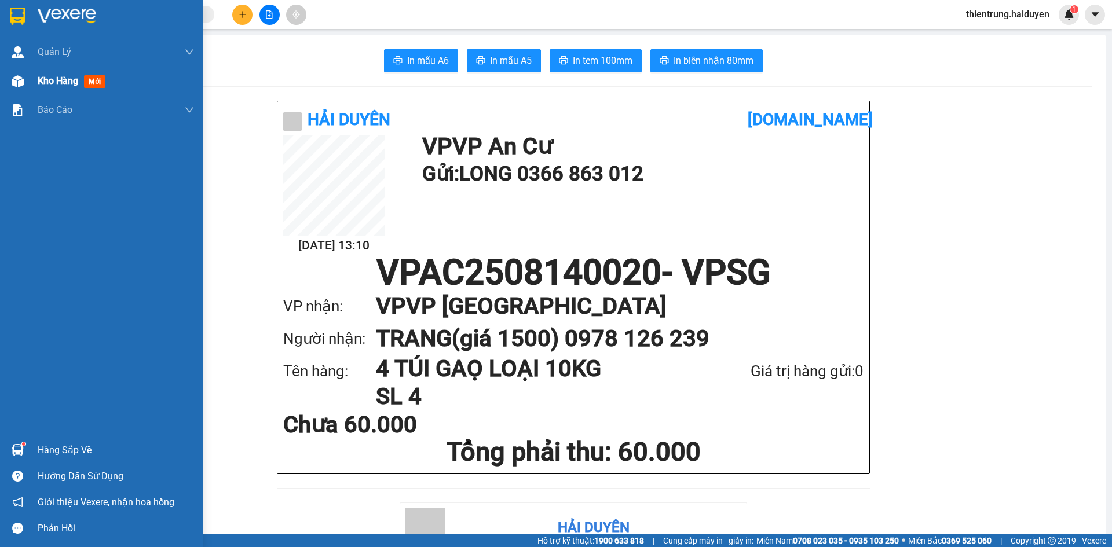
click at [46, 85] on span "Kho hàng" at bounding box center [58, 80] width 41 height 11
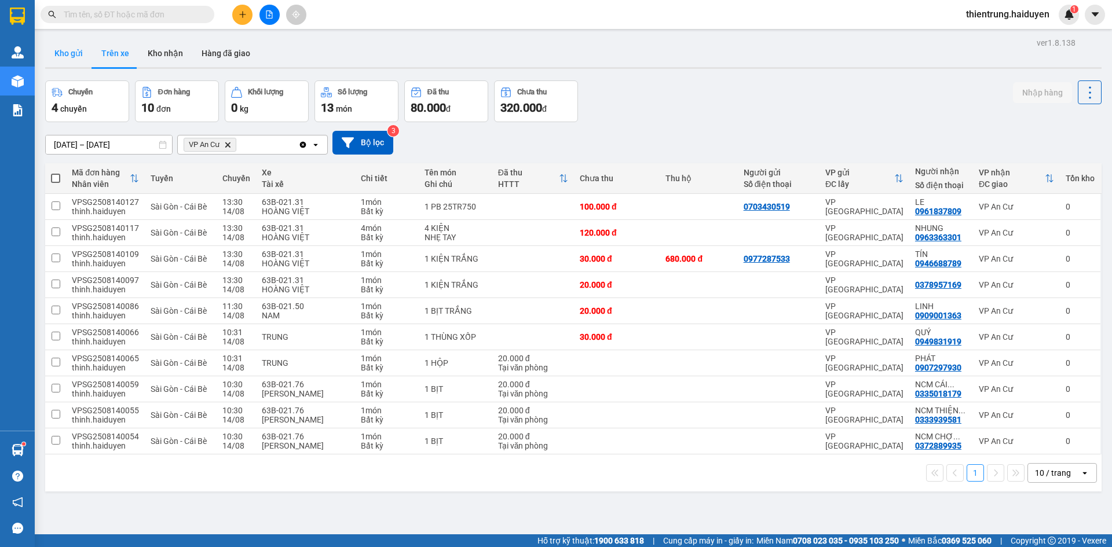
click at [64, 49] on button "Kho gửi" at bounding box center [68, 53] width 47 height 28
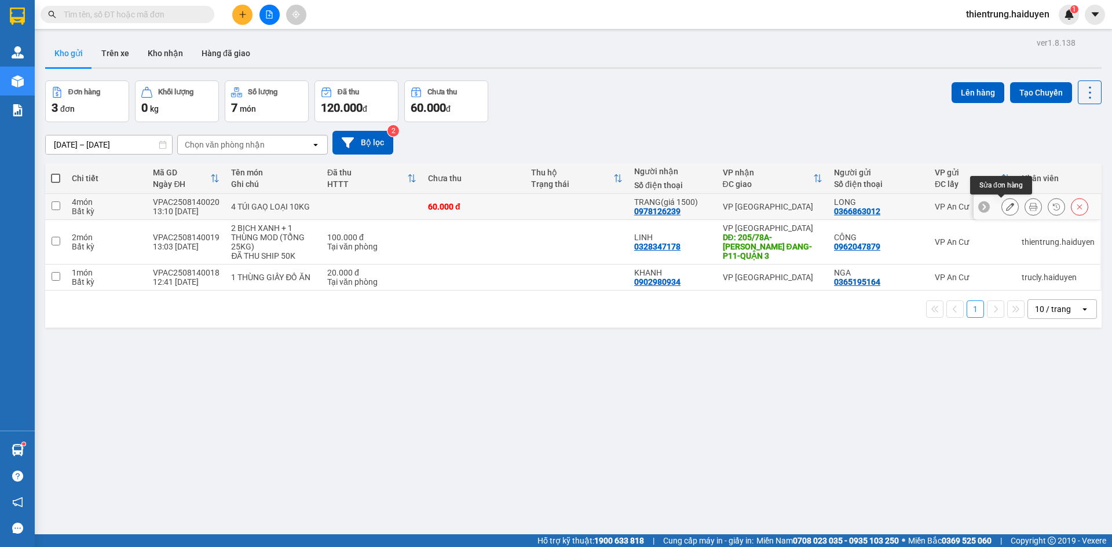
click at [1006, 210] on icon at bounding box center [1010, 207] width 8 height 8
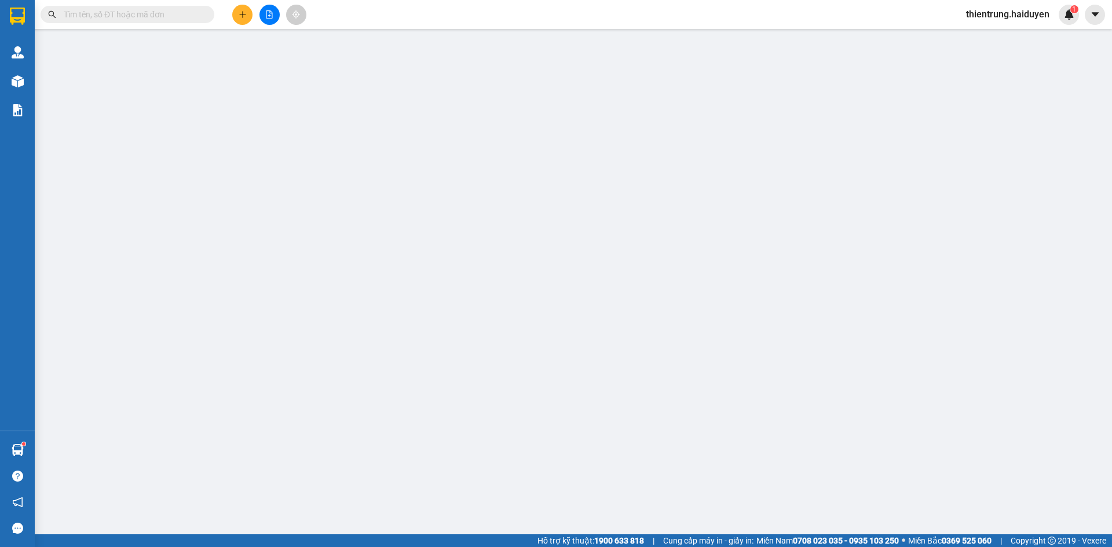
type input "0366863012"
type input "LONG"
type input "0978126239"
type input "TRANG(giá 1500)"
type input "60.000"
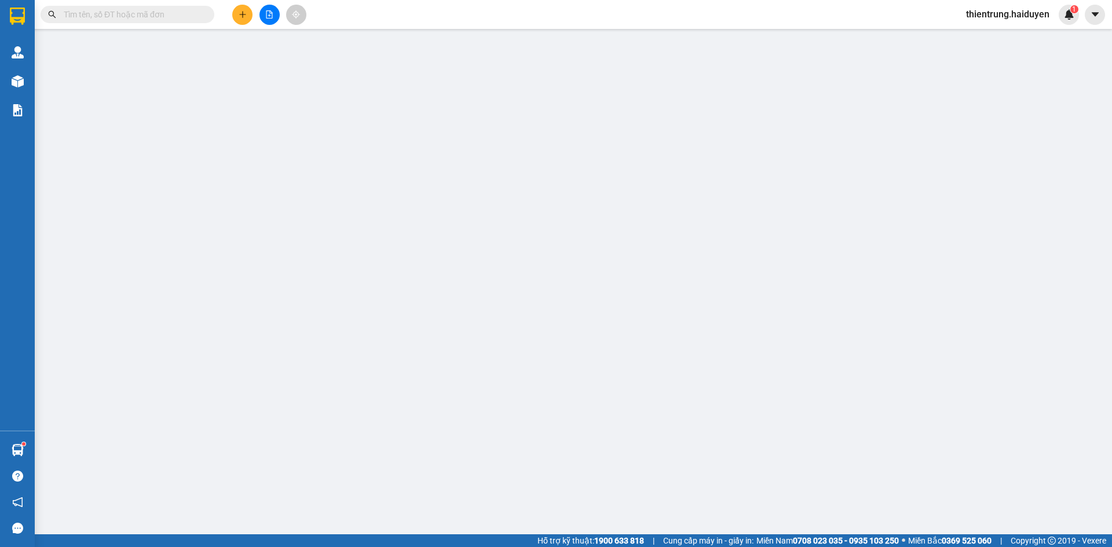
type input "60.000"
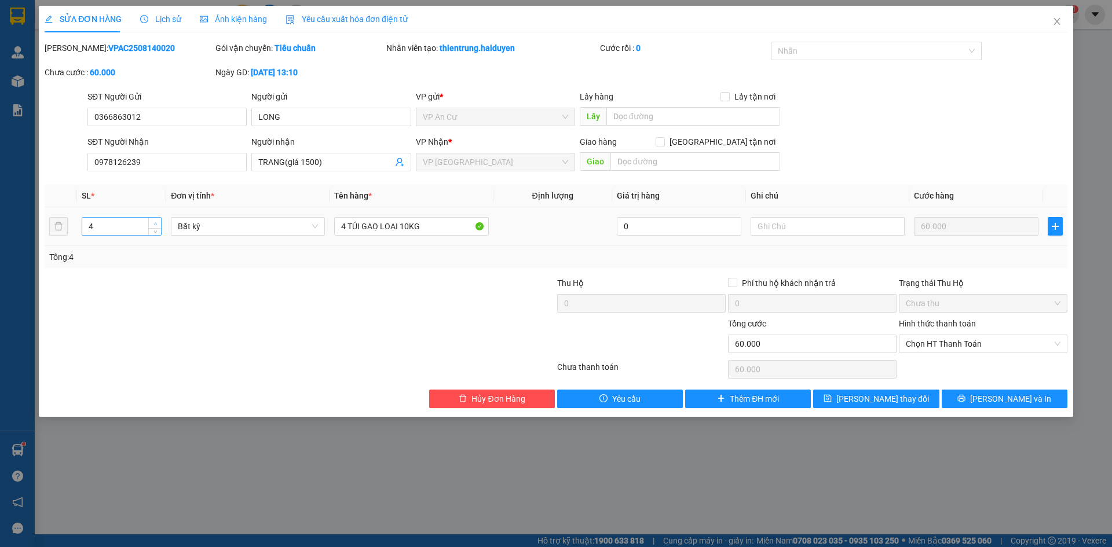
type input "5"
click at [156, 220] on span "up" at bounding box center [155, 223] width 7 height 7
drag, startPoint x: 345, startPoint y: 228, endPoint x: 330, endPoint y: 228, distance: 15.6
click at [330, 228] on td "4 TÚI GAỌ LOẠI 10KG" at bounding box center [411, 226] width 163 height 39
click at [125, 117] on input "0366863012" at bounding box center [166, 117] width 159 height 19
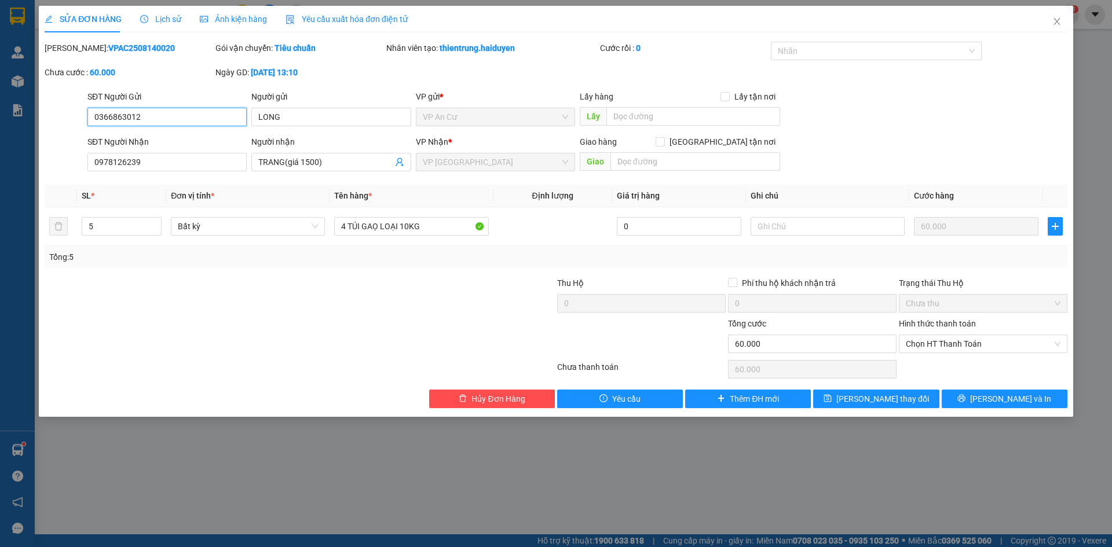
click at [125, 117] on input "0366863012" at bounding box center [166, 117] width 159 height 19
click at [501, 399] on span "Hủy Đơn Hàng" at bounding box center [498, 399] width 53 height 13
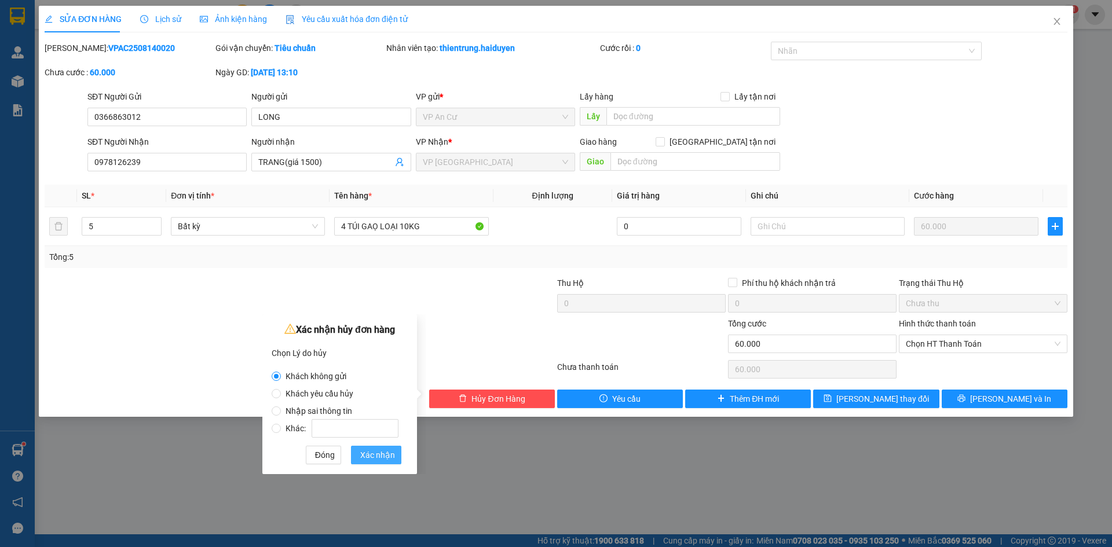
click at [377, 456] on span "Xác nhận" at bounding box center [377, 455] width 35 height 13
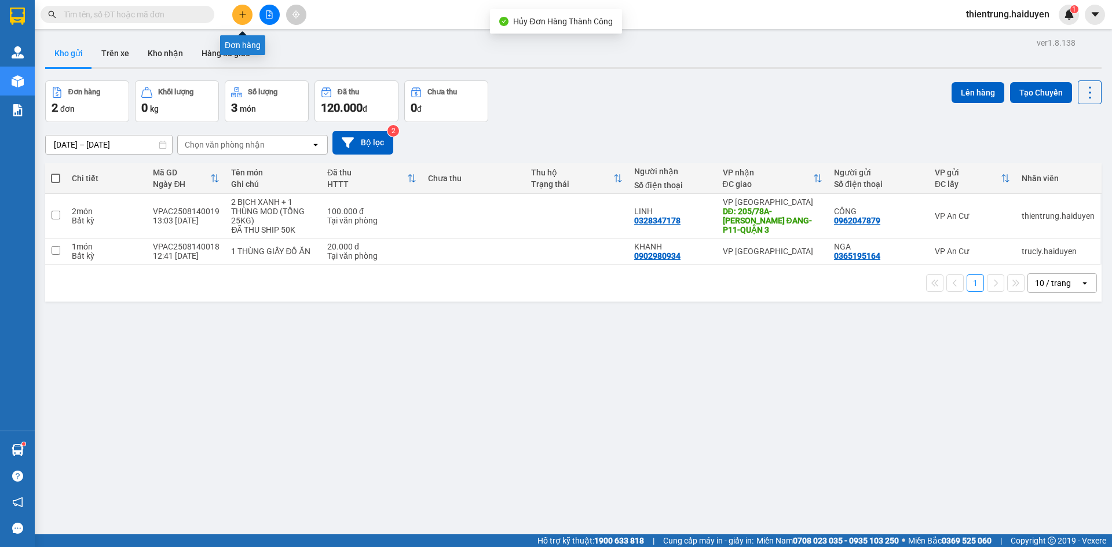
click at [247, 17] on button at bounding box center [242, 15] width 20 height 20
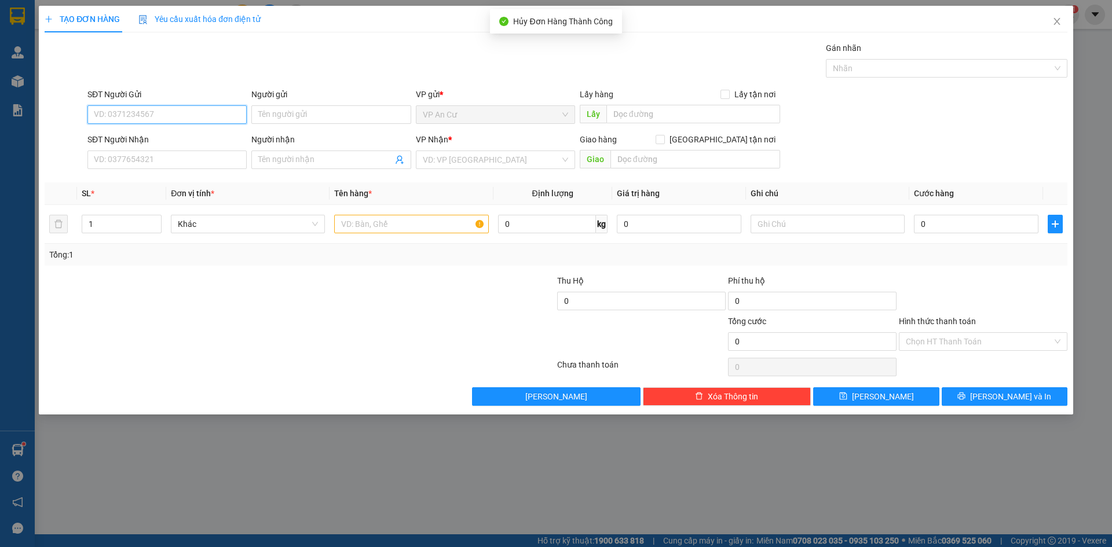
paste input "0366863012"
type input "0366863012"
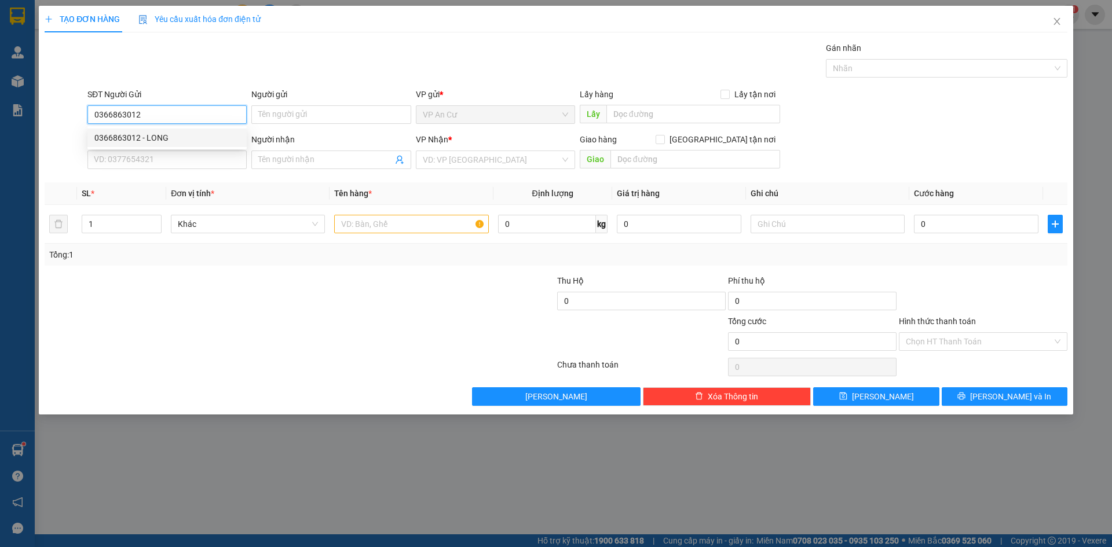
click at [169, 136] on div "0366863012 - LONG" at bounding box center [166, 138] width 145 height 13
type input "LONG"
type input "0978126239"
type input "TRANG(giá 1500)"
type input "60.000"
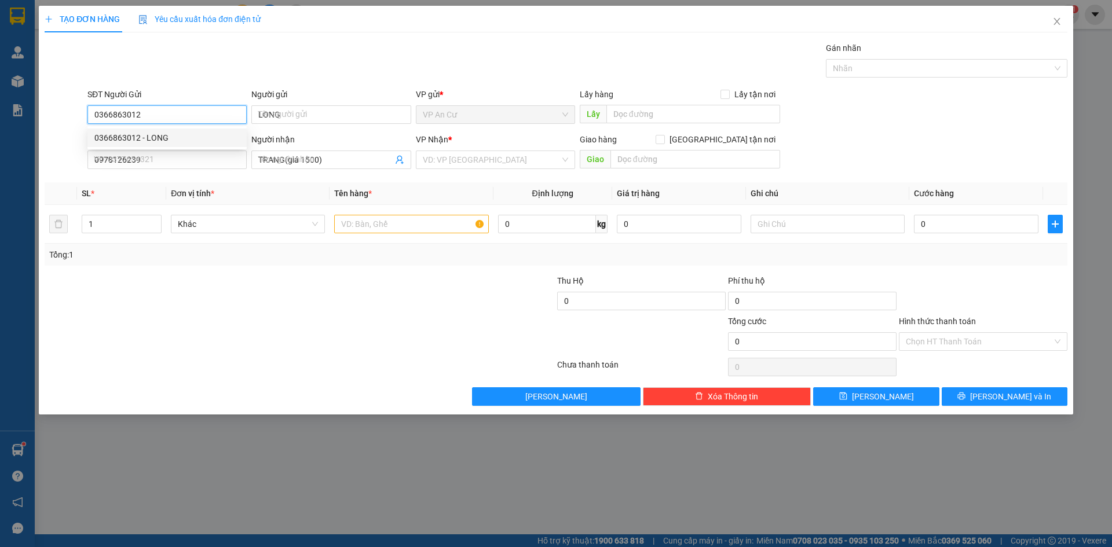
type input "60.000"
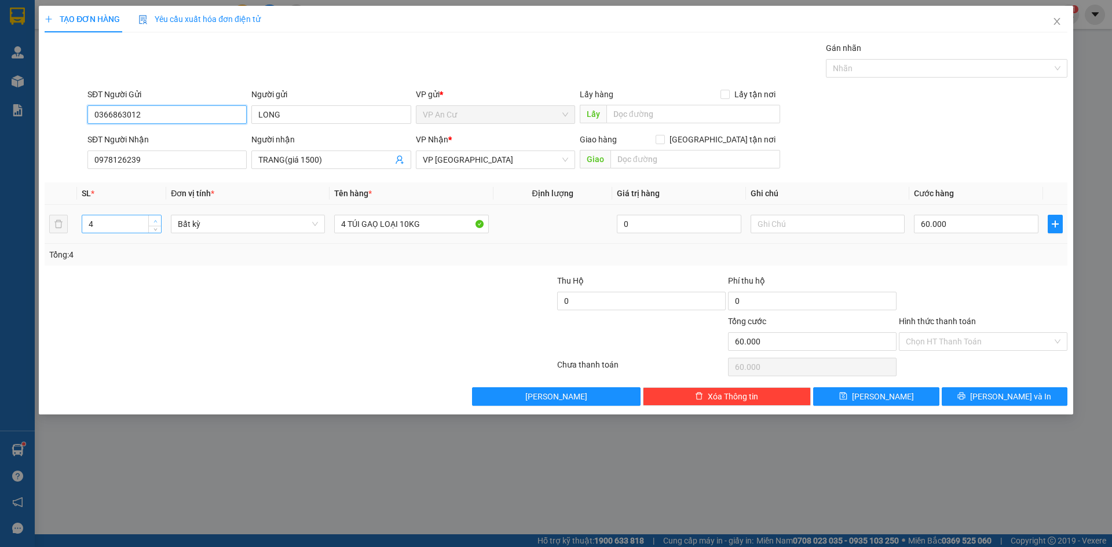
type input "0366863012"
type input "5"
click at [156, 218] on span "up" at bounding box center [155, 221] width 7 height 7
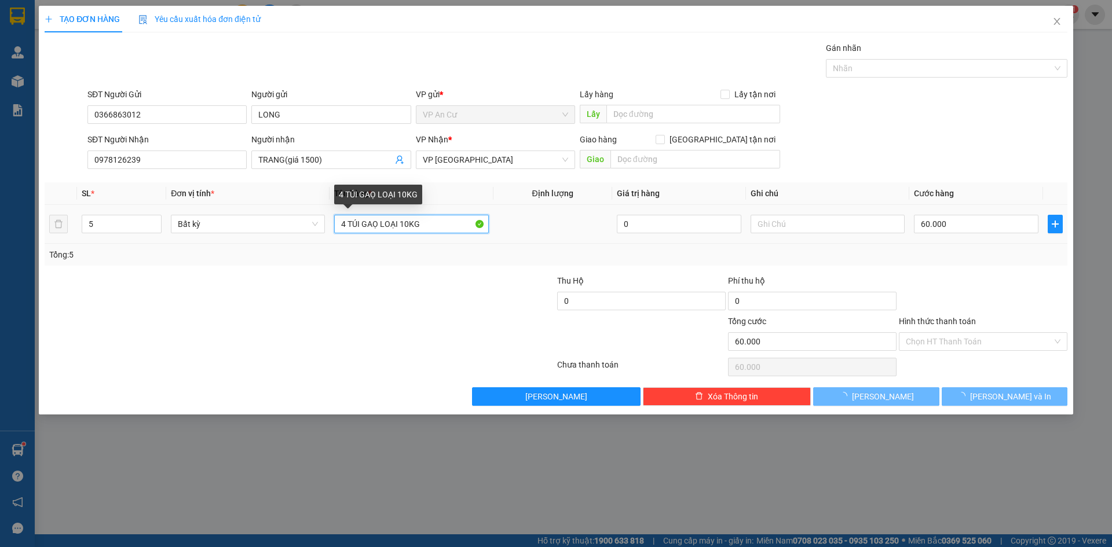
drag, startPoint x: 345, startPoint y: 224, endPoint x: 330, endPoint y: 228, distance: 15.8
click at [333, 225] on td "4 TÚI GAỌ LOẠI 10KG" at bounding box center [411, 224] width 163 height 39
type input "0"
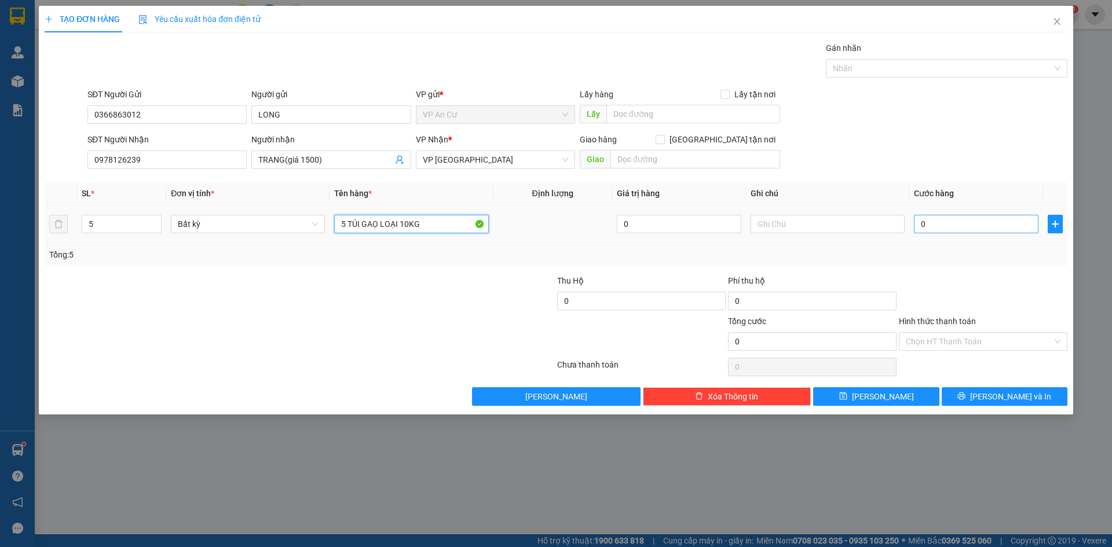
type input "5 TÚI GAỌ LOẠI 10KG"
click at [948, 222] on input "0" at bounding box center [976, 224] width 125 height 19
type input "7"
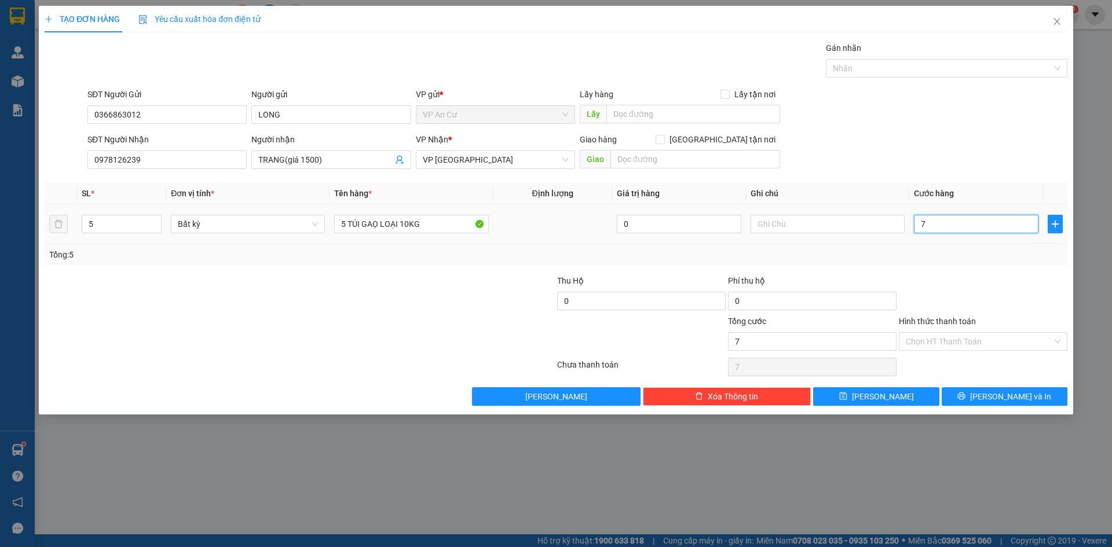
type input "75"
type input "750"
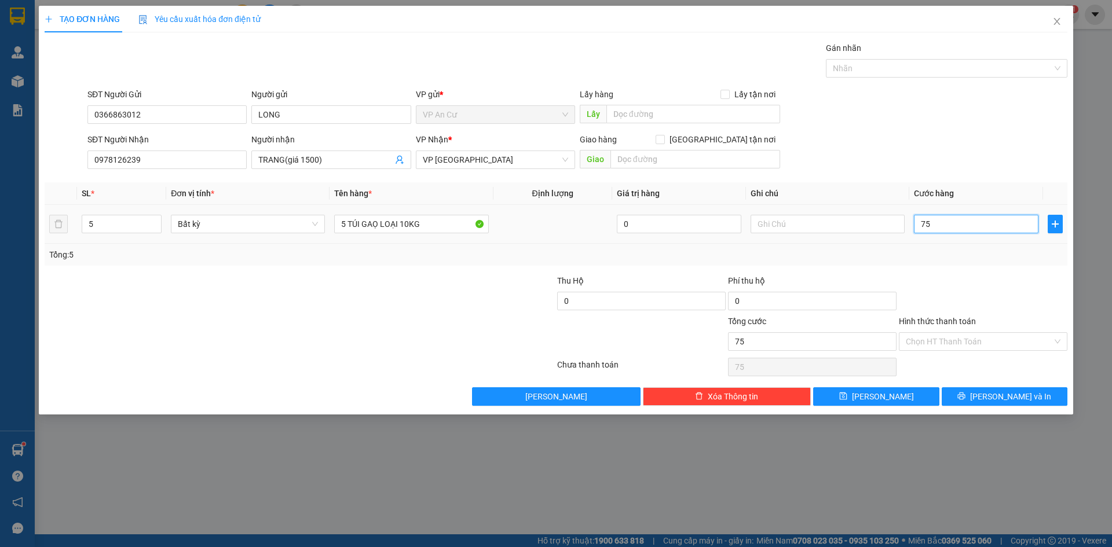
type input "750"
type input "7.500"
type input "75.000"
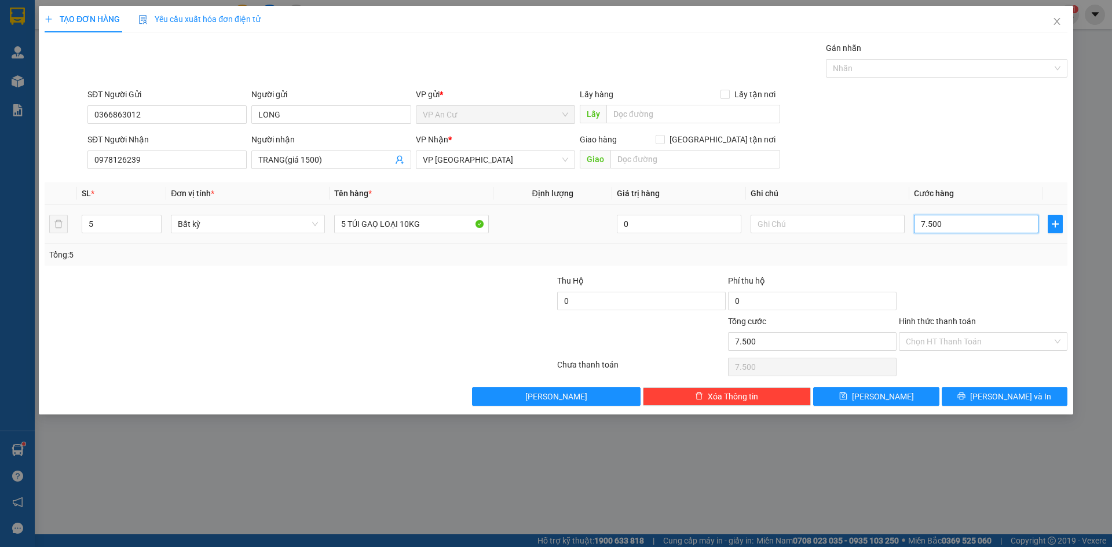
type input "75.000"
type input "750.000"
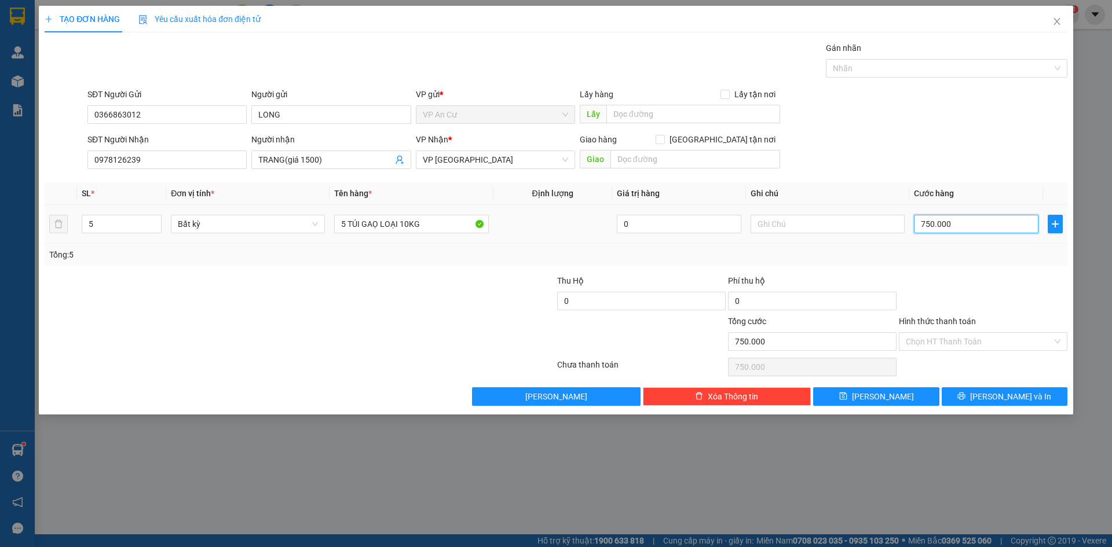
type input "7.500.000"
type input "750.000"
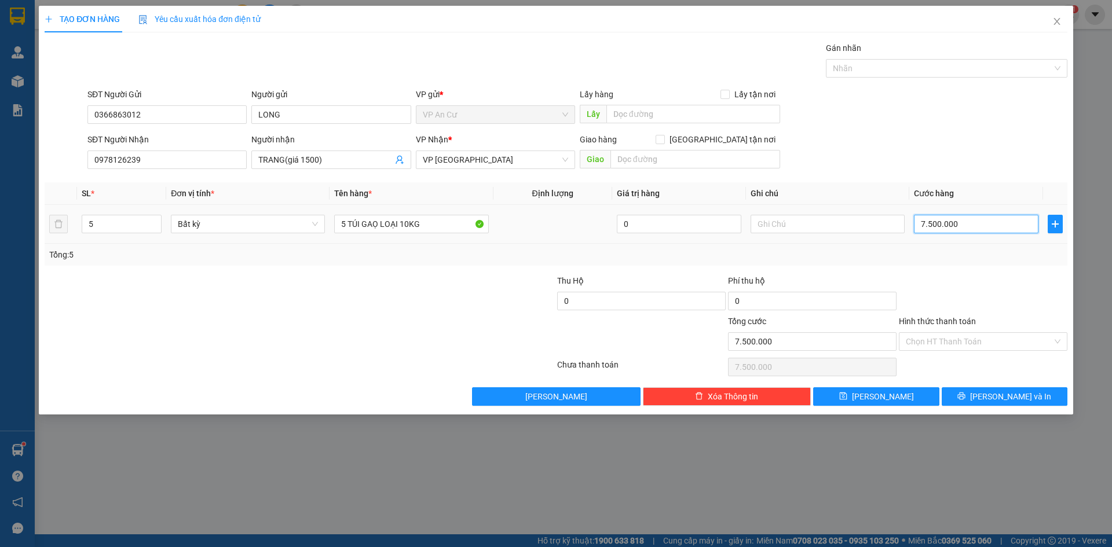
type input "750.000"
type input "75.000"
type input "7.500"
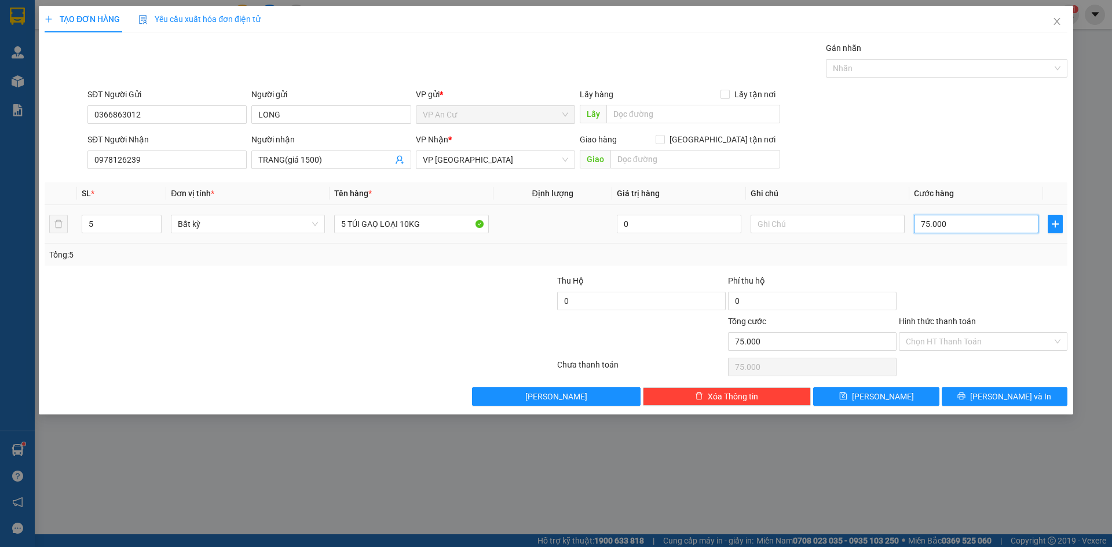
type input "7.500"
type input "750"
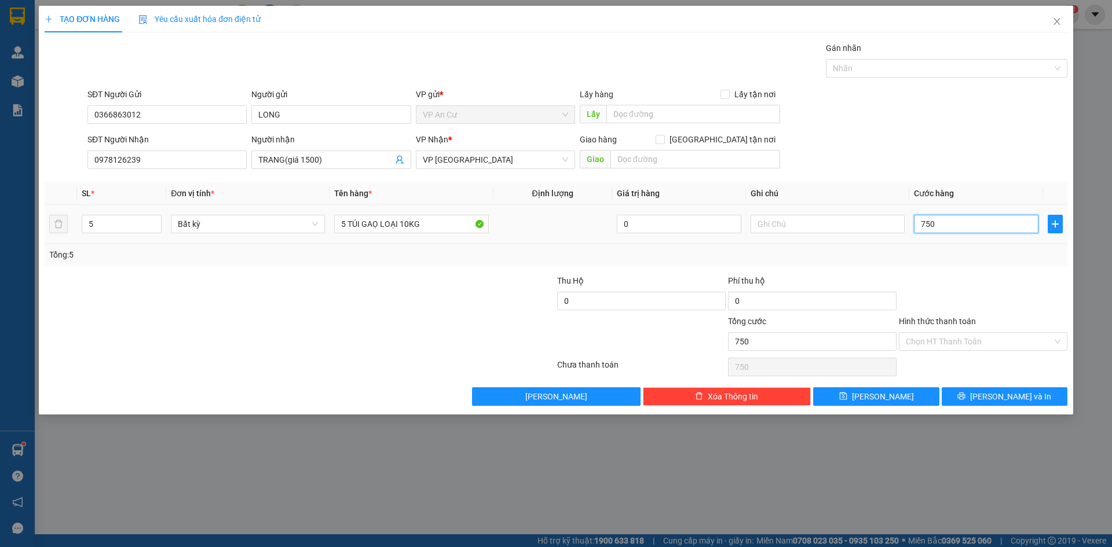
type input "75"
type input "75.000"
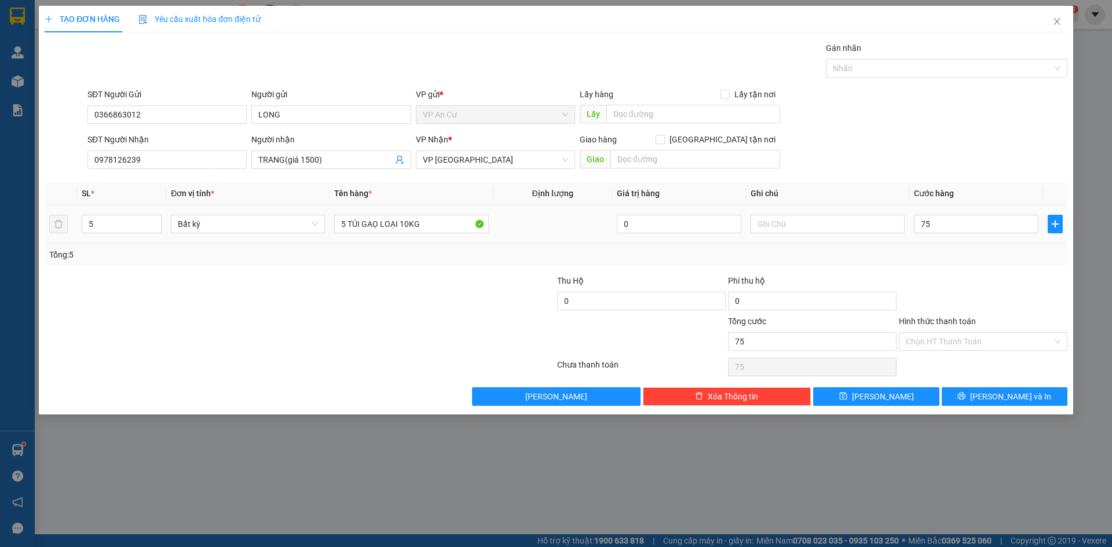
type input "75.000"
click at [936, 243] on td "75.000" at bounding box center [977, 224] width 134 height 39
click at [966, 394] on icon "printer" at bounding box center [962, 396] width 8 height 8
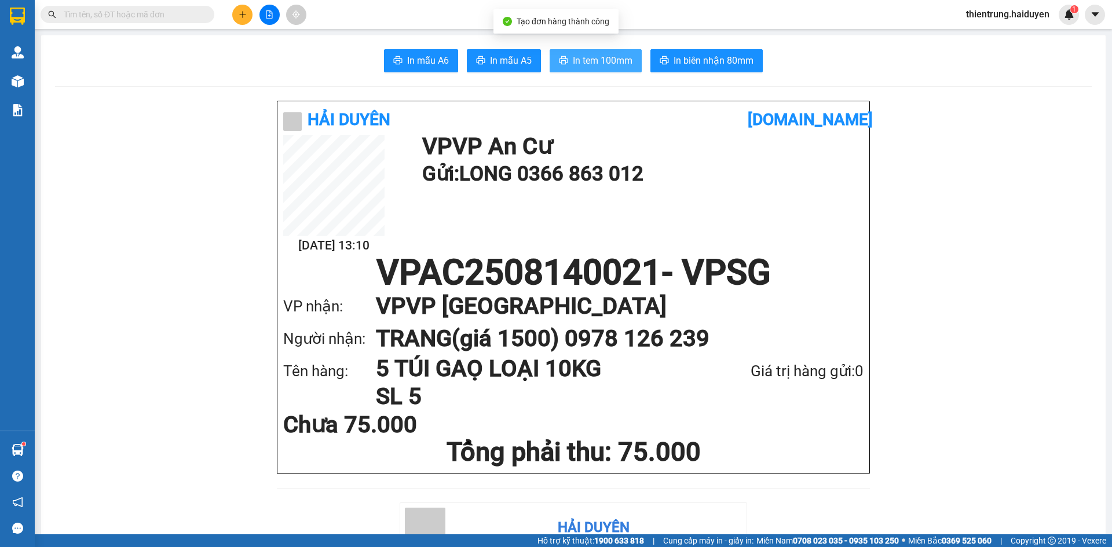
click at [590, 59] on span "In tem 100mm" at bounding box center [603, 60] width 60 height 14
drag, startPoint x: 1086, startPoint y: 485, endPoint x: 930, endPoint y: 467, distance: 157.5
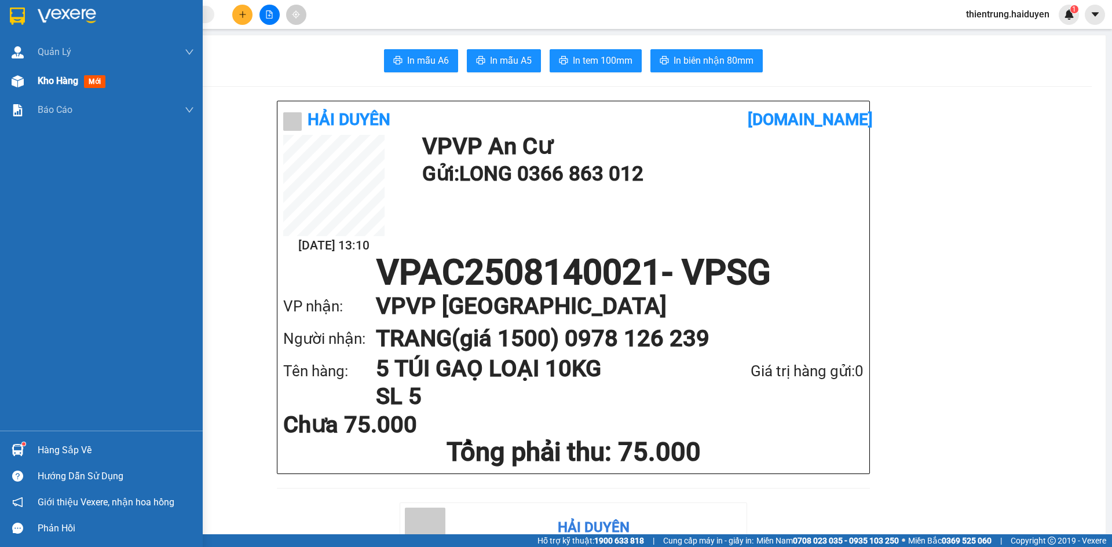
click at [42, 83] on span "Kho hàng" at bounding box center [58, 80] width 41 height 11
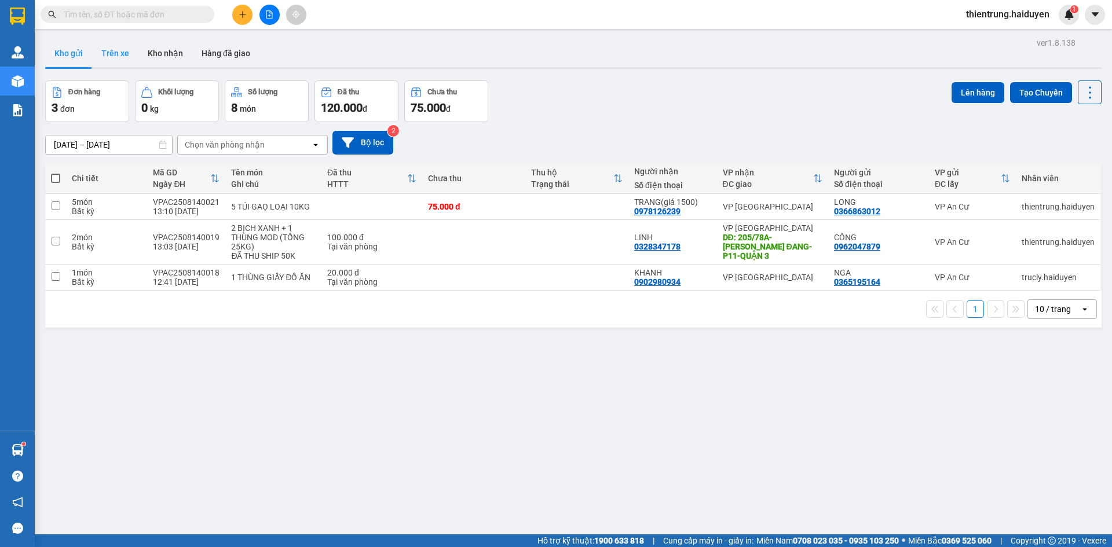
click at [107, 59] on button "Trên xe" at bounding box center [115, 53] width 46 height 28
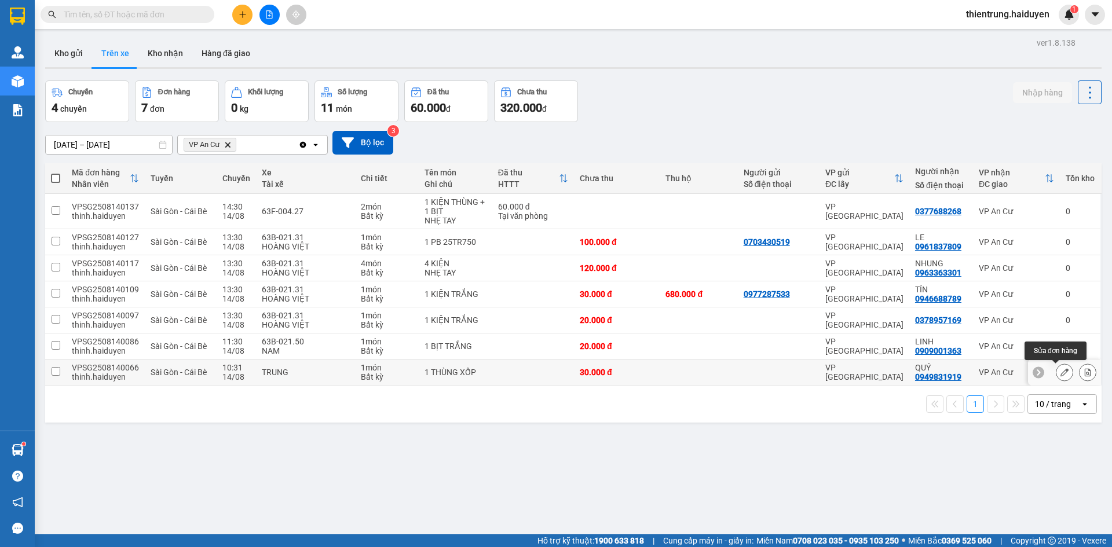
click at [1061, 371] on icon at bounding box center [1065, 372] width 8 height 8
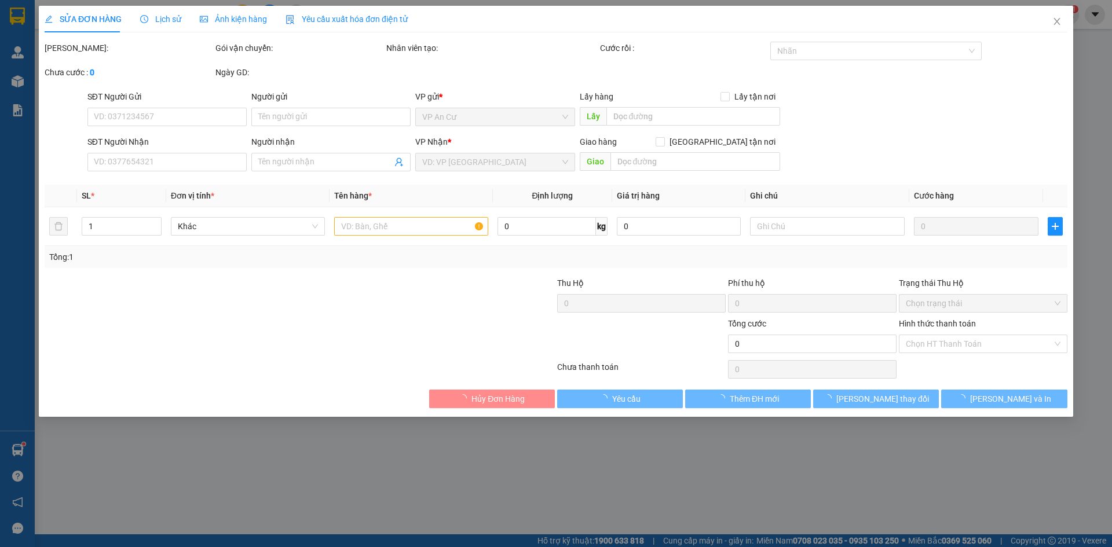
type input "0949831919"
type input "QUÝ"
type input "30.000"
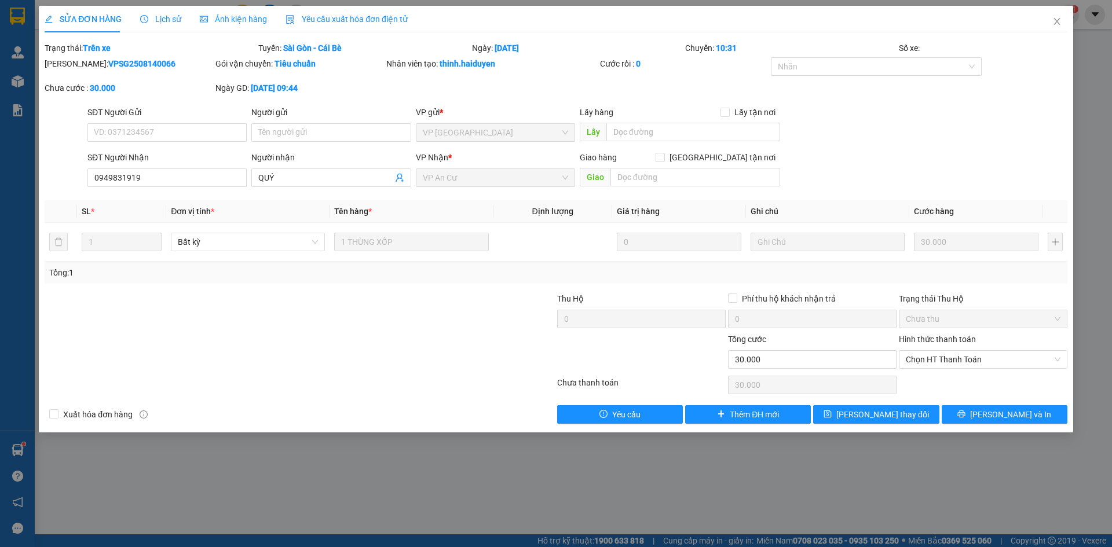
click at [174, 24] on span "Lịch sử" at bounding box center [160, 18] width 41 height 9
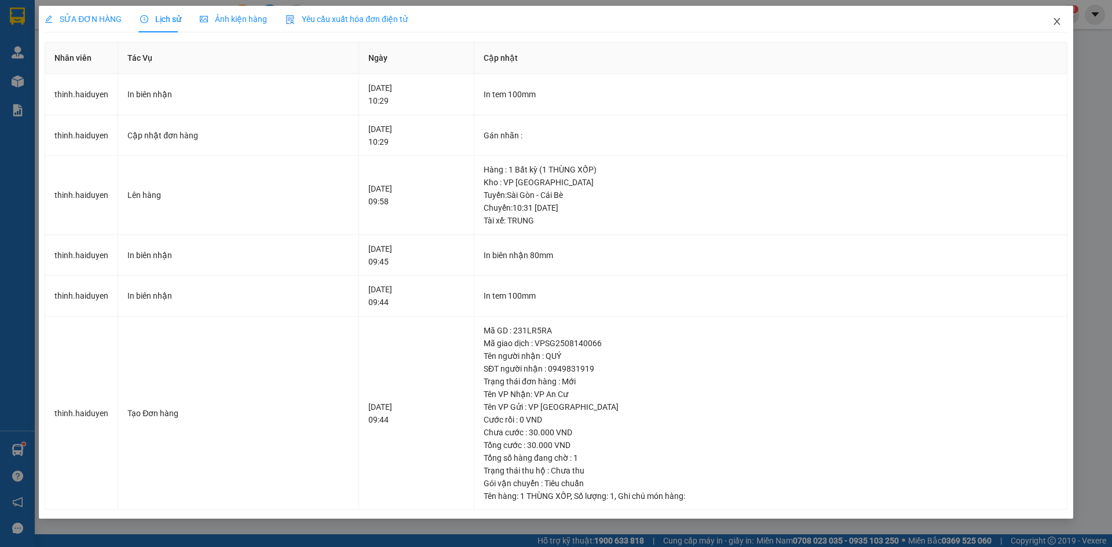
click at [1063, 23] on span "Close" at bounding box center [1057, 22] width 32 height 32
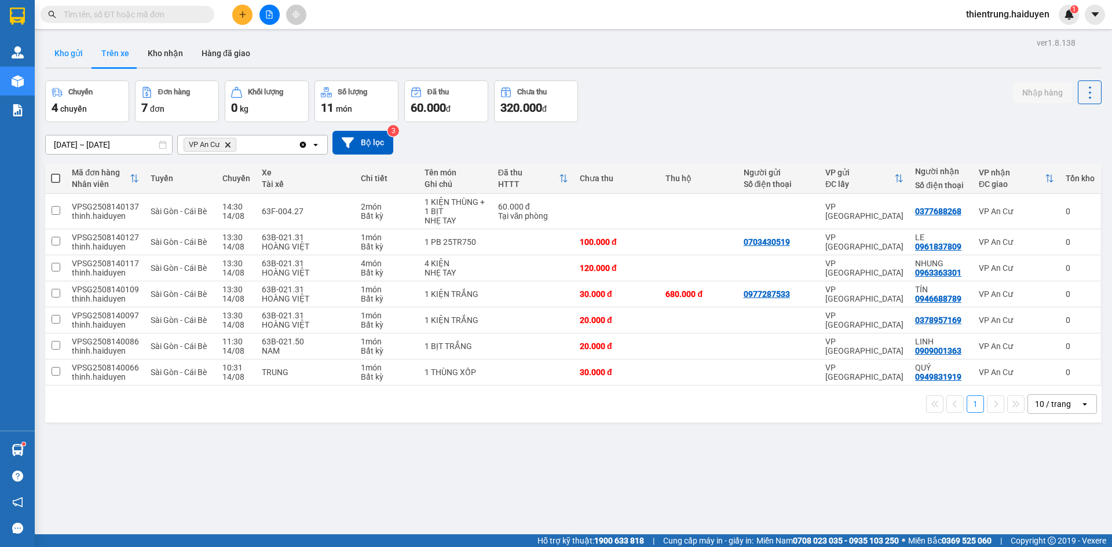
click at [74, 57] on button "Kho gửi" at bounding box center [68, 53] width 47 height 28
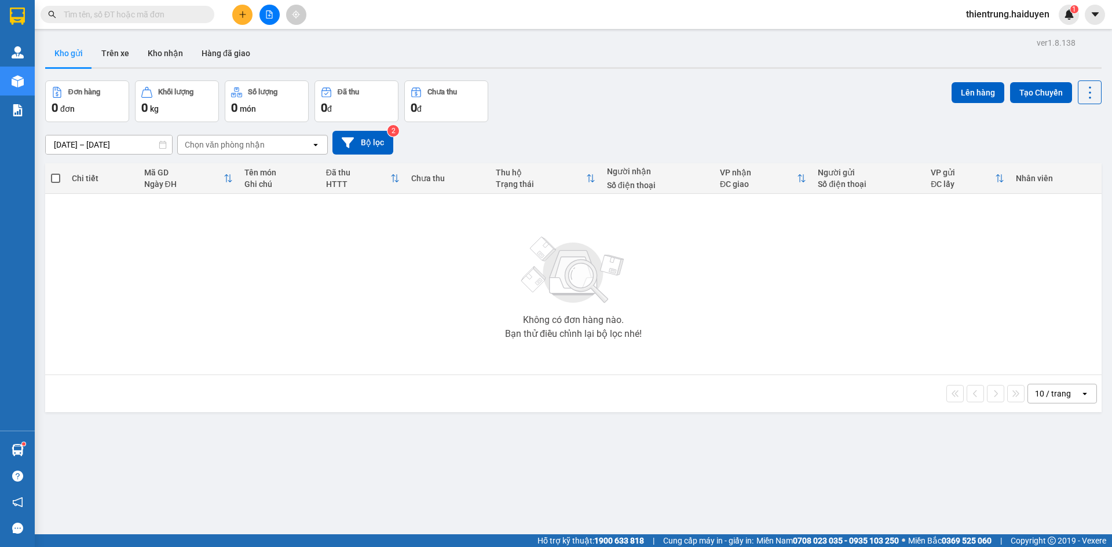
click at [991, 10] on span "thientrung.haiduyen" at bounding box center [1008, 14] width 102 height 14
click at [983, 36] on span "Đăng xuất" at bounding box center [1012, 36] width 79 height 13
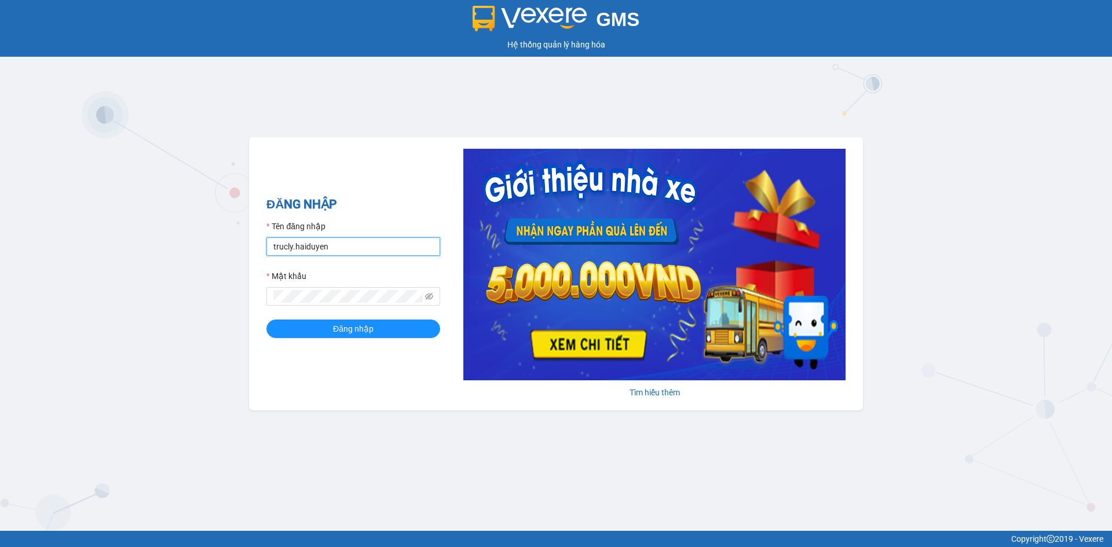
click at [356, 248] on input "trucly.haiduyen" at bounding box center [354, 247] width 174 height 19
type input "nganac.haiduyen"
click at [349, 326] on span "Đăng nhập" at bounding box center [353, 329] width 41 height 13
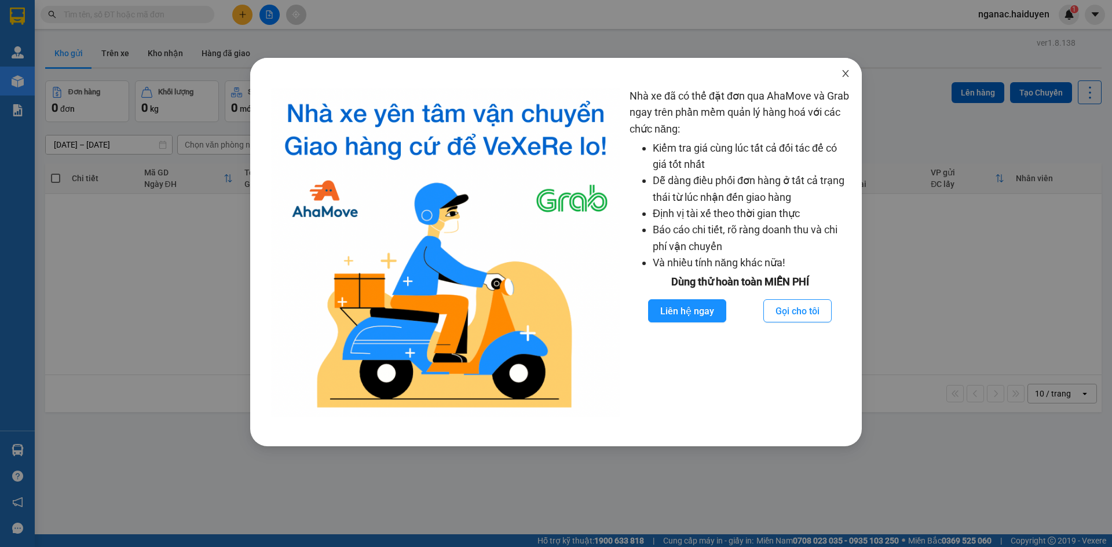
click at [848, 70] on icon "close" at bounding box center [845, 73] width 9 height 9
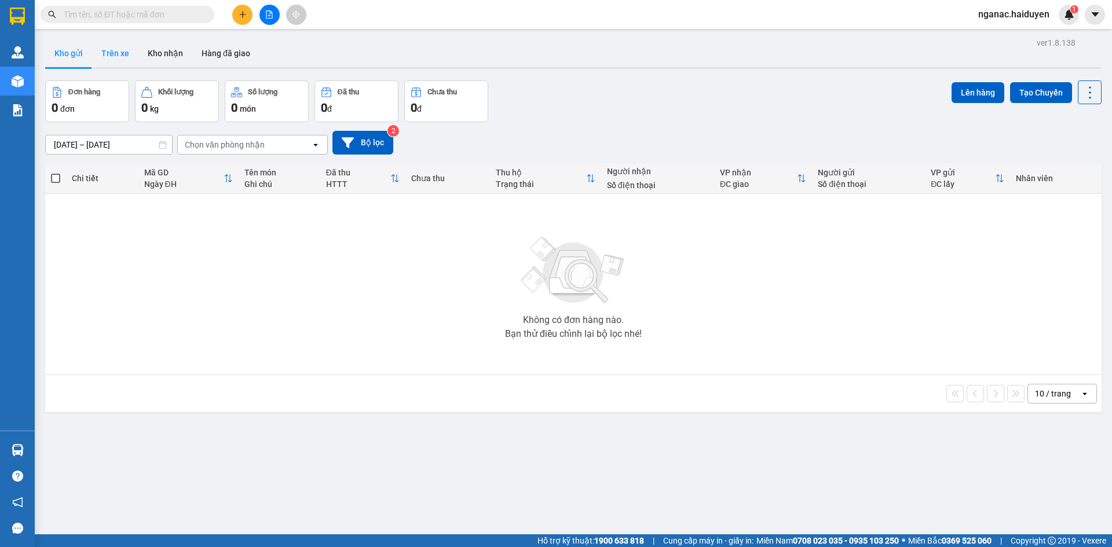
click at [108, 51] on button "Trên xe" at bounding box center [115, 53] width 46 height 28
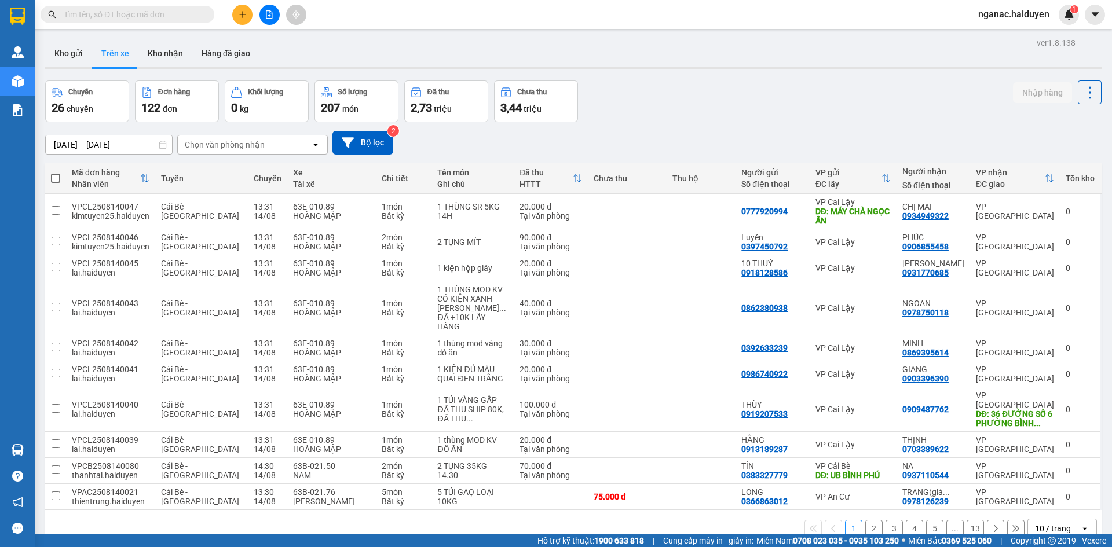
click at [216, 146] on div "Chọn văn phòng nhận" at bounding box center [225, 145] width 80 height 12
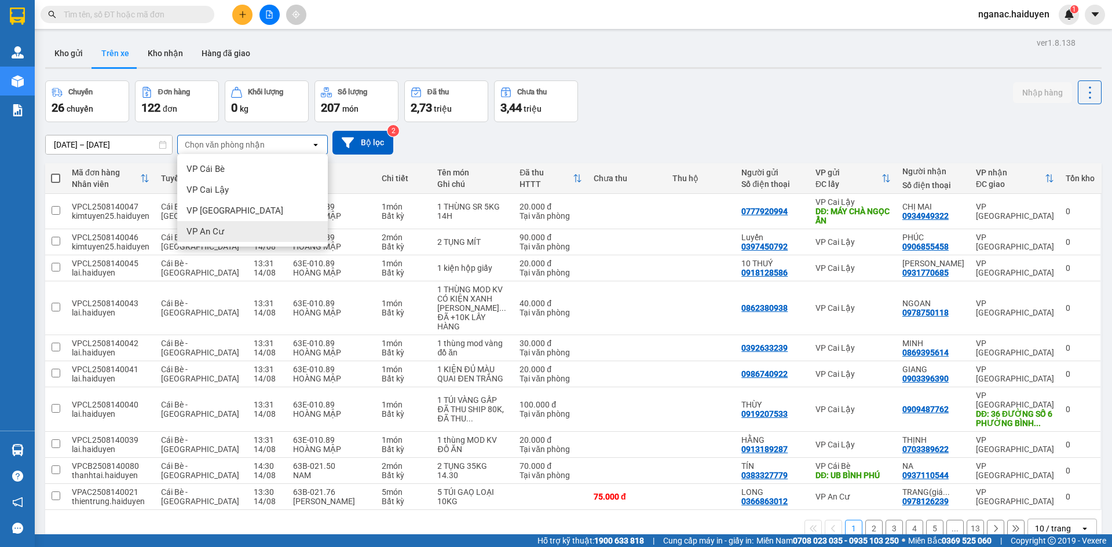
click at [211, 236] on span "VP An Cư" at bounding box center [206, 232] width 38 height 12
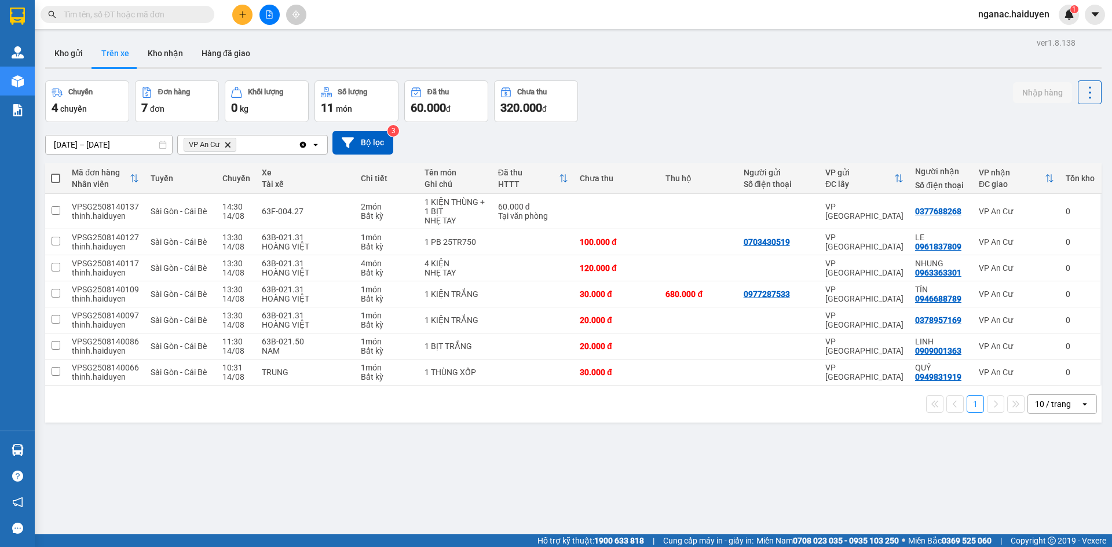
drag, startPoint x: 232, startPoint y: 510, endPoint x: 172, endPoint y: 427, distance: 102.9
click at [217, 485] on div "ver 1.8.138 Kho gửi Trên xe Kho nhận Hàng đã giao Chuyến 4 chuyến Đơn hàng 7 đơ…" at bounding box center [574, 308] width 1066 height 547
click at [158, 52] on button "Kho nhận" at bounding box center [165, 53] width 54 height 28
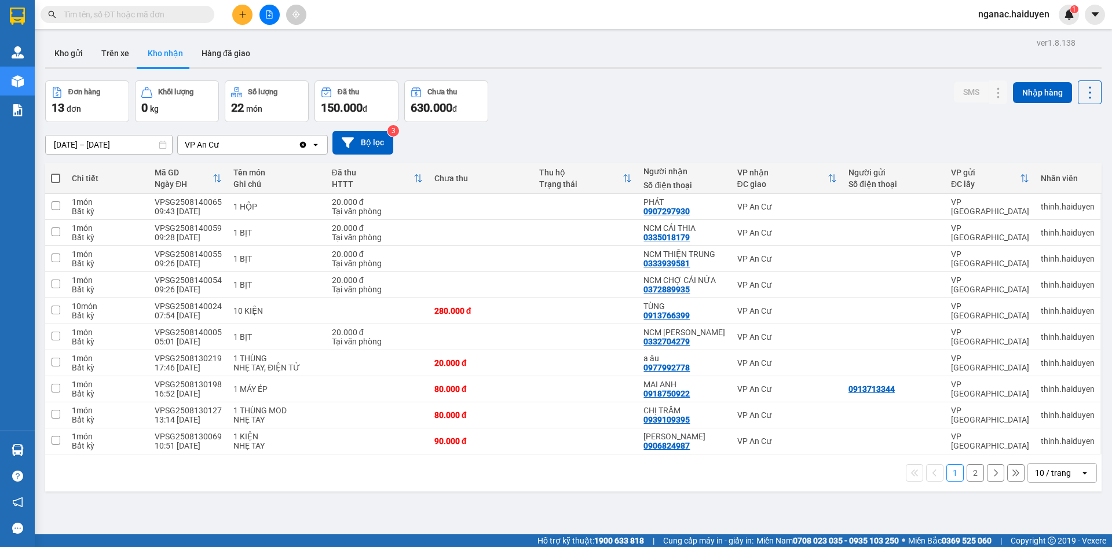
click at [437, 527] on div "ver 1.8.138 Kho gửi Trên xe Kho nhận Hàng đã giao Đơn hàng 13 đơn Khối lượng 0 …" at bounding box center [574, 308] width 1066 height 547
click at [70, 54] on button "Kho gửi" at bounding box center [68, 53] width 47 height 28
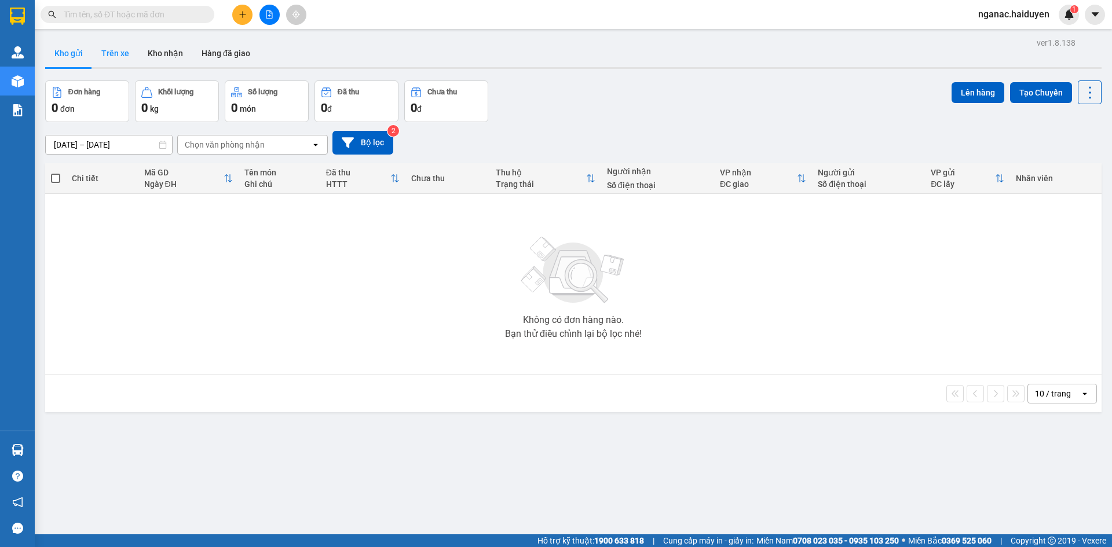
click at [117, 53] on button "Trên xe" at bounding box center [115, 53] width 46 height 28
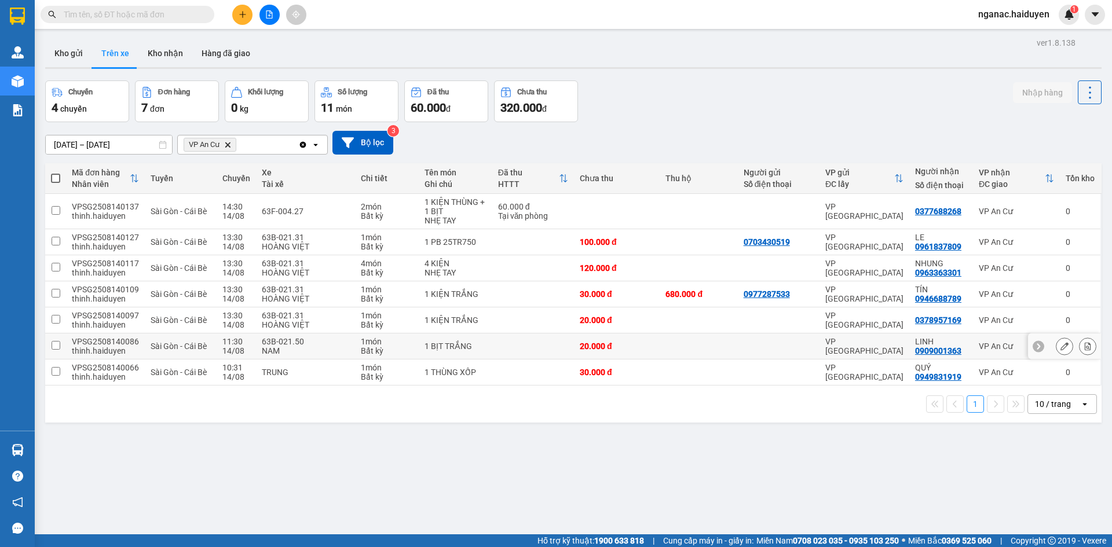
click at [915, 352] on div "0909001363" at bounding box center [938, 350] width 46 height 9
copy div "0909001363"
click at [339, 501] on div "ver 1.8.138 Kho gửi Trên xe Kho nhận Hàng đã giao Chuyến 4 chuyến Đơn hàng 7 đơ…" at bounding box center [574, 308] width 1066 height 547
click at [83, 378] on div "thinh.haiduyen" at bounding box center [105, 377] width 67 height 9
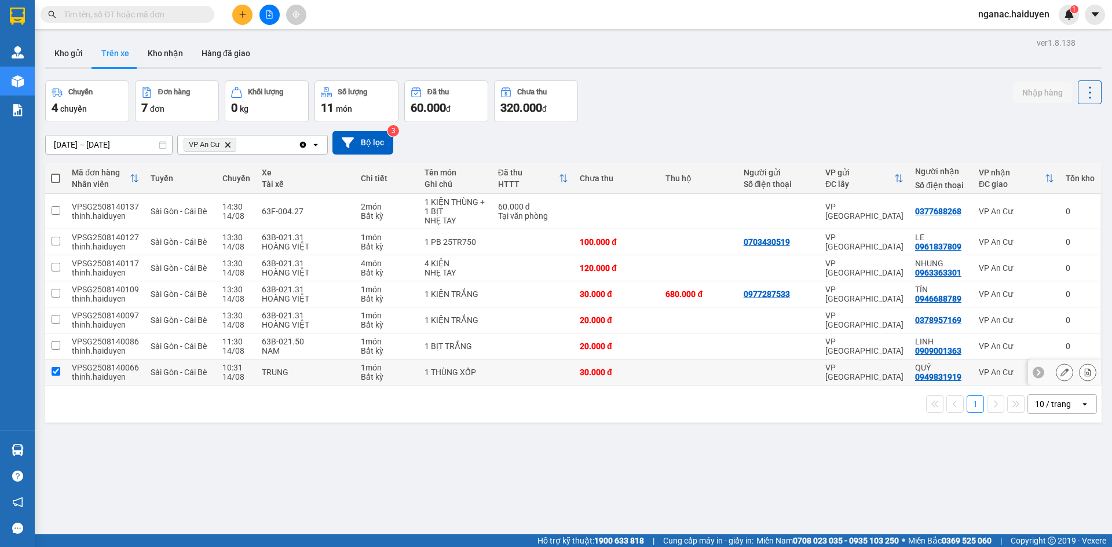
checkbox input "true"
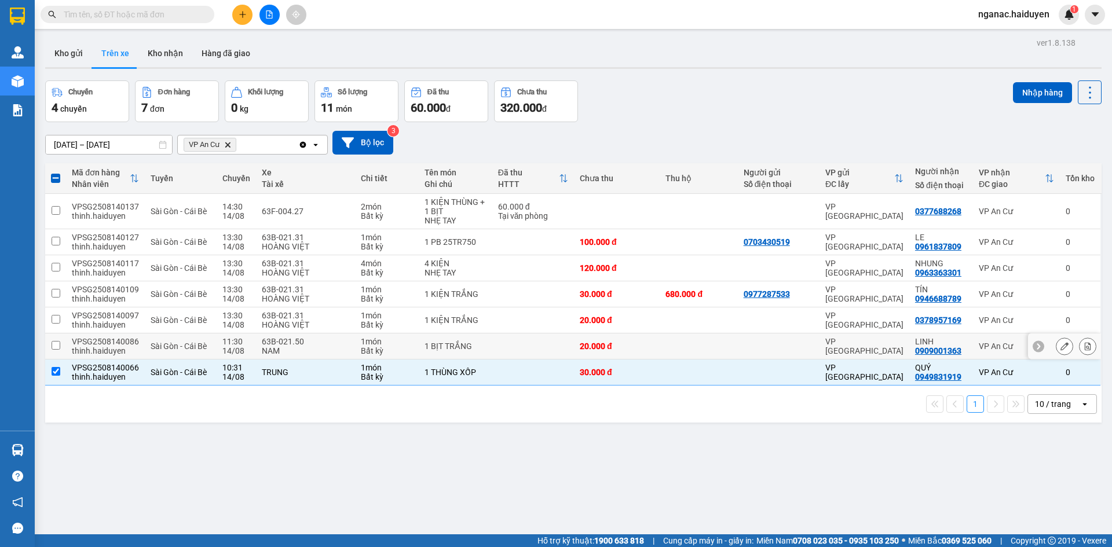
click at [94, 337] on div "VPSG2508140086" at bounding box center [105, 341] width 67 height 9
checkbox input "true"
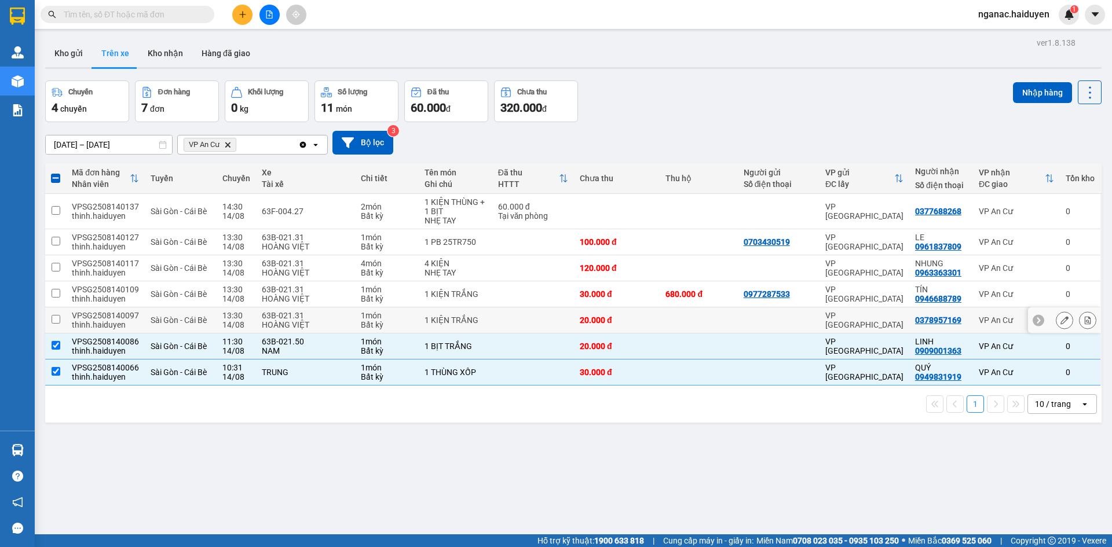
click at [145, 320] on td "Sài Gòn - Cái Bè" at bounding box center [181, 321] width 72 height 26
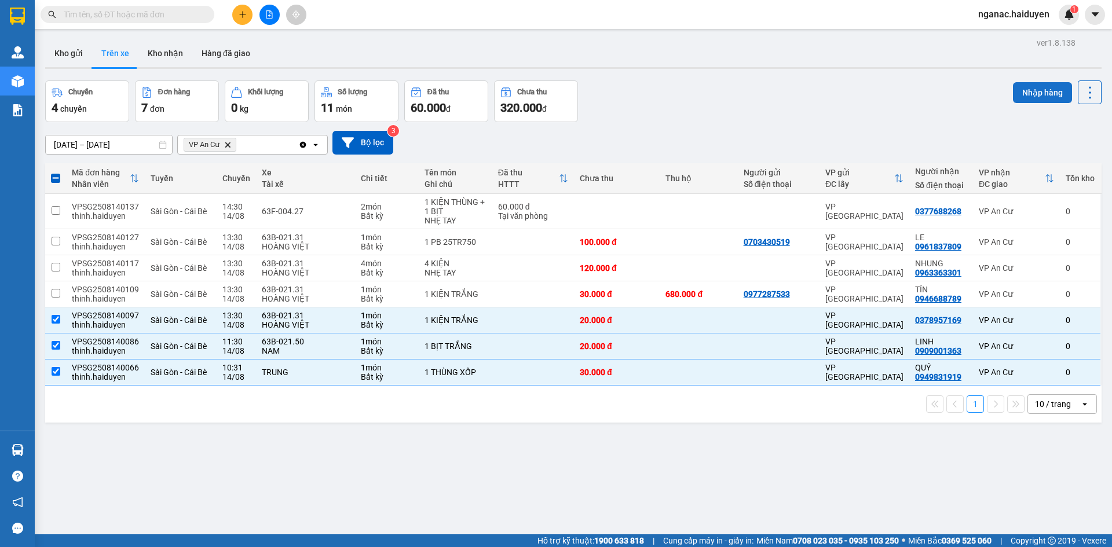
click at [1029, 89] on button "Nhập hàng" at bounding box center [1042, 92] width 59 height 21
checkbox input "false"
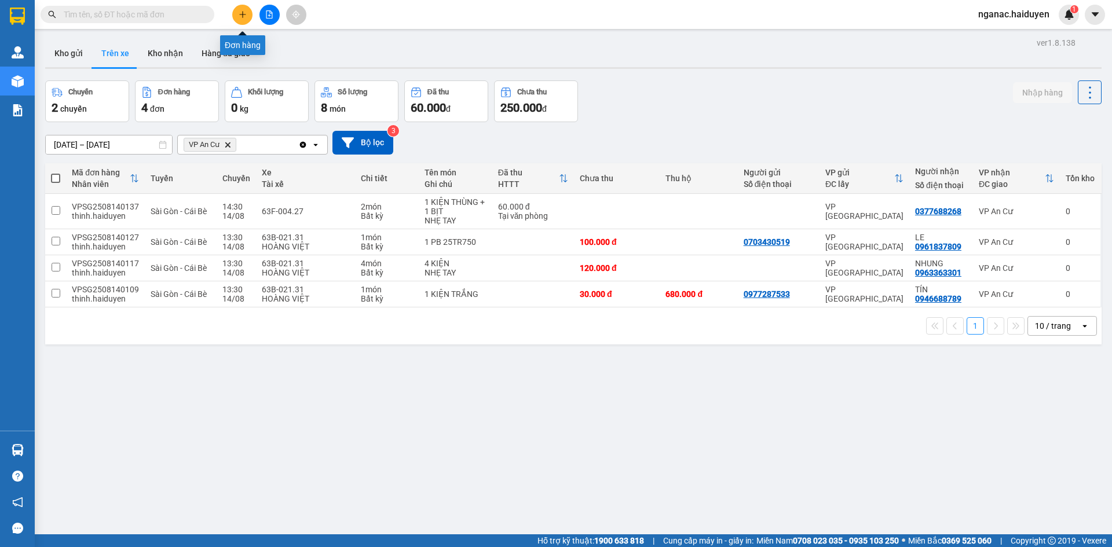
click at [240, 16] on icon "plus" at bounding box center [243, 14] width 8 height 8
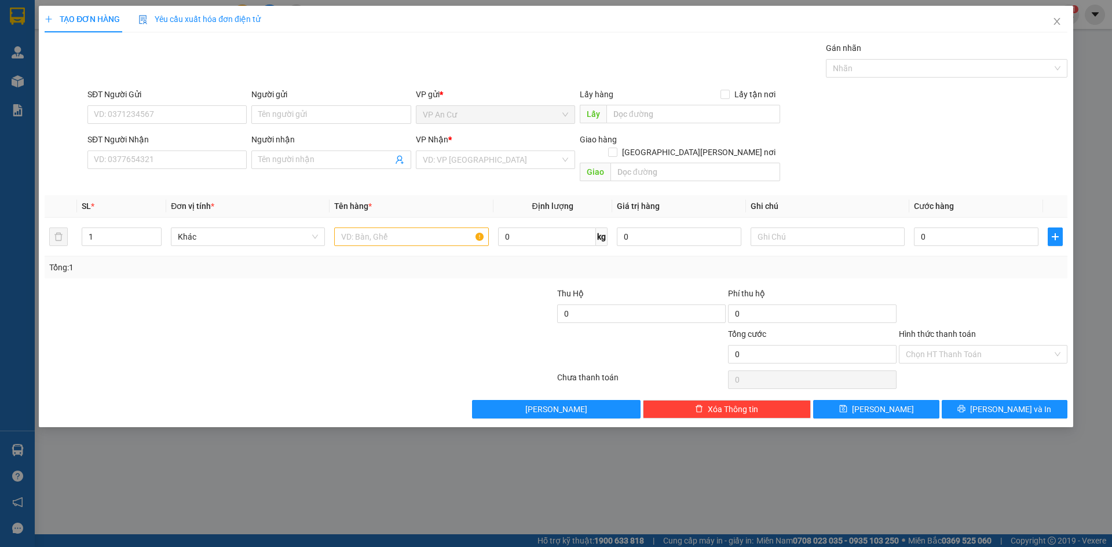
click at [122, 124] on div "SĐT Người Gửi VD: 0371234567" at bounding box center [166, 108] width 159 height 41
click at [123, 115] on input "SĐT Người Gửi" at bounding box center [166, 114] width 159 height 19
type input "0983391140"
click at [145, 138] on div "0983391140 - HIẾU" at bounding box center [166, 138] width 145 height 13
type input "HIẾU"
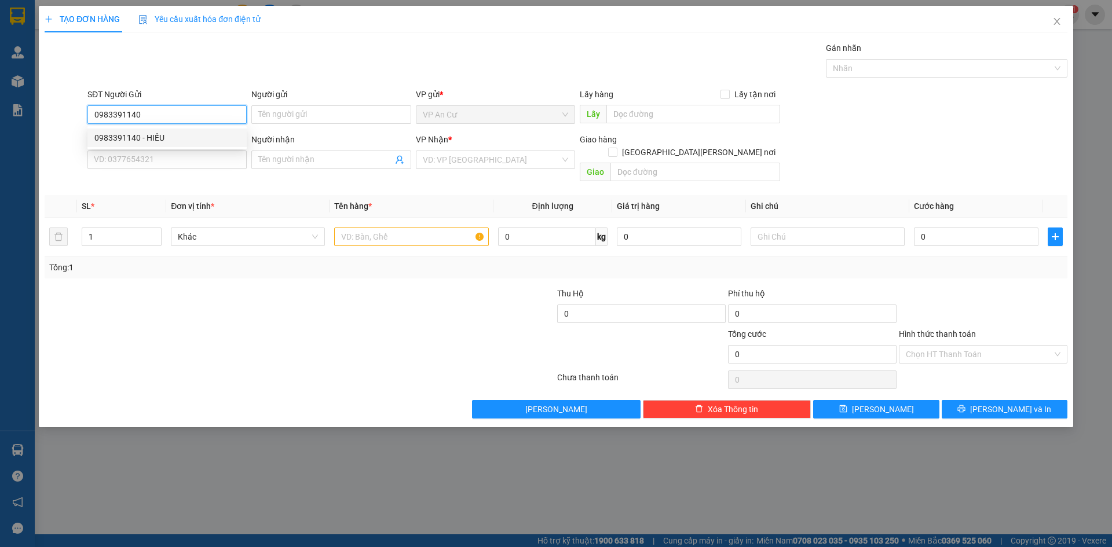
type input "0908009426"
type input "TÂM"
type input "20.000"
type input "0983391140"
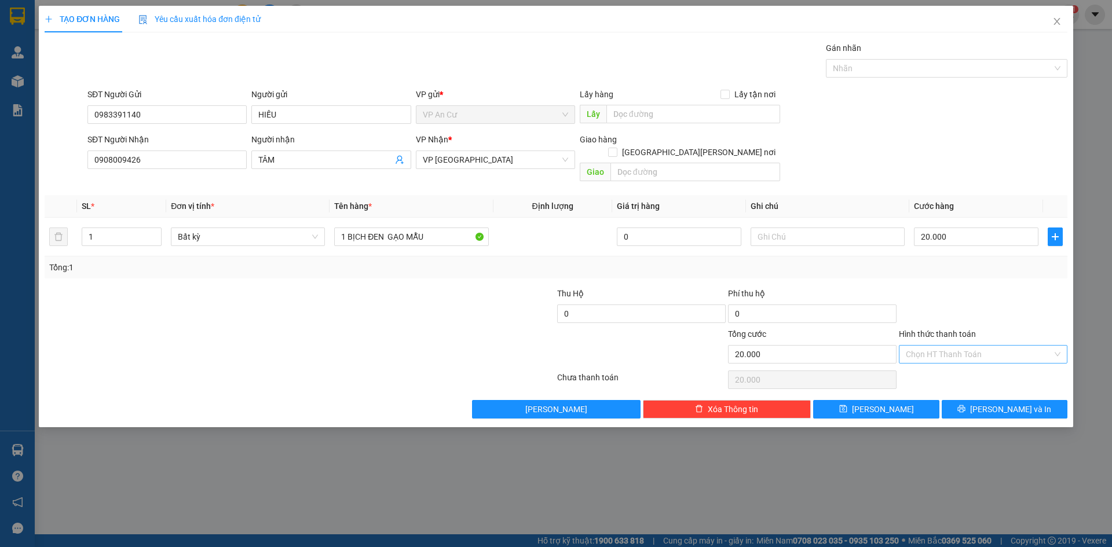
click at [954, 346] on input "Hình thức thanh toán" at bounding box center [979, 354] width 147 height 17
click at [969, 369] on div "Tại văn phòng" at bounding box center [983, 365] width 155 height 13
type input "0"
click at [962, 400] on button "[PERSON_NAME] và In" at bounding box center [1005, 409] width 126 height 19
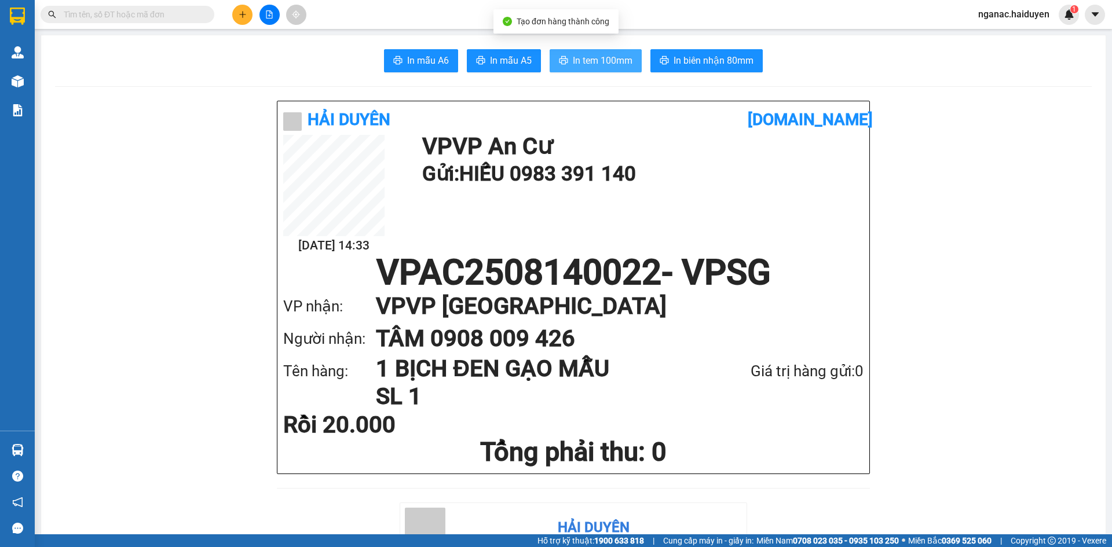
click at [582, 52] on button "In tem 100mm" at bounding box center [596, 60] width 92 height 23
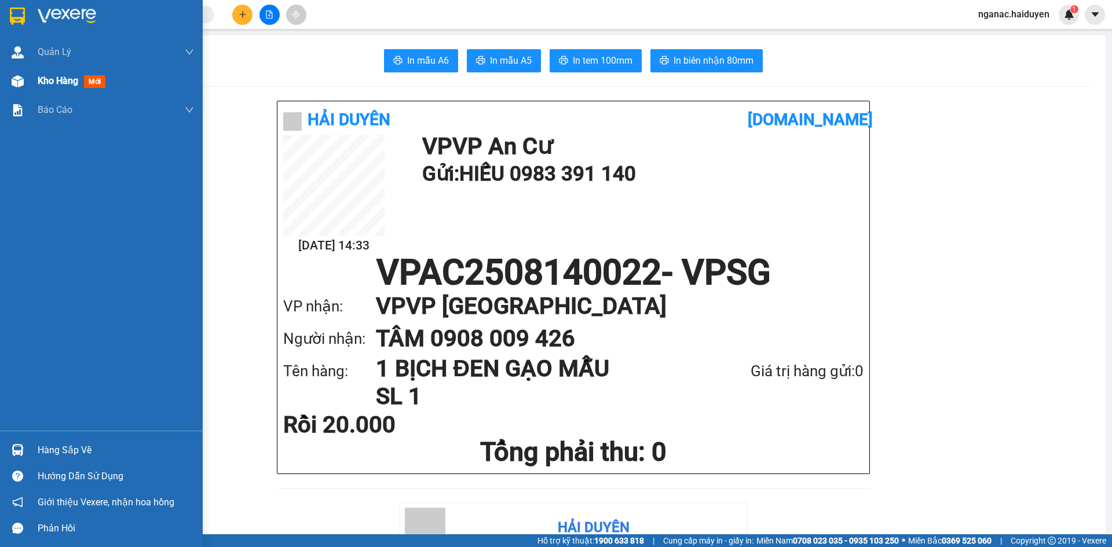
drag, startPoint x: 34, startPoint y: 83, endPoint x: 64, endPoint y: 82, distance: 30.2
click at [34, 83] on div "Kho hàng mới" at bounding box center [101, 81] width 203 height 29
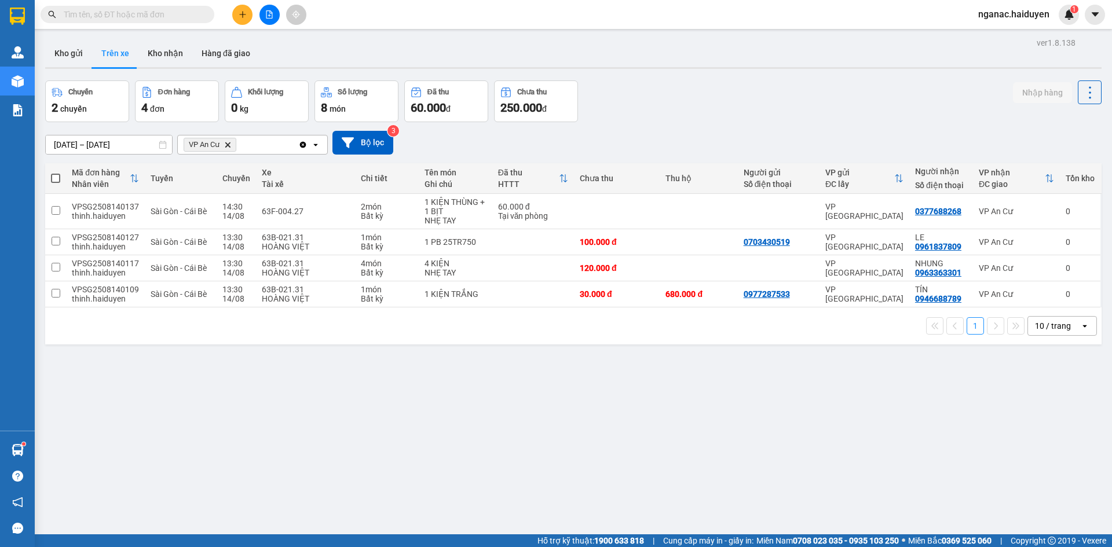
click at [148, 12] on input "text" at bounding box center [132, 14] width 137 height 13
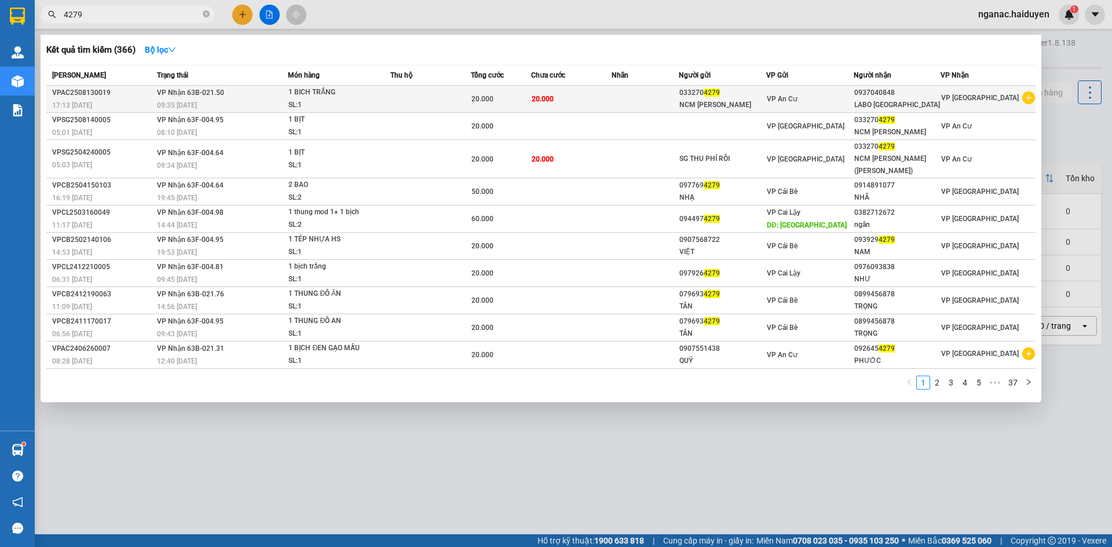
type input "4279"
click at [618, 93] on td at bounding box center [645, 99] width 67 height 27
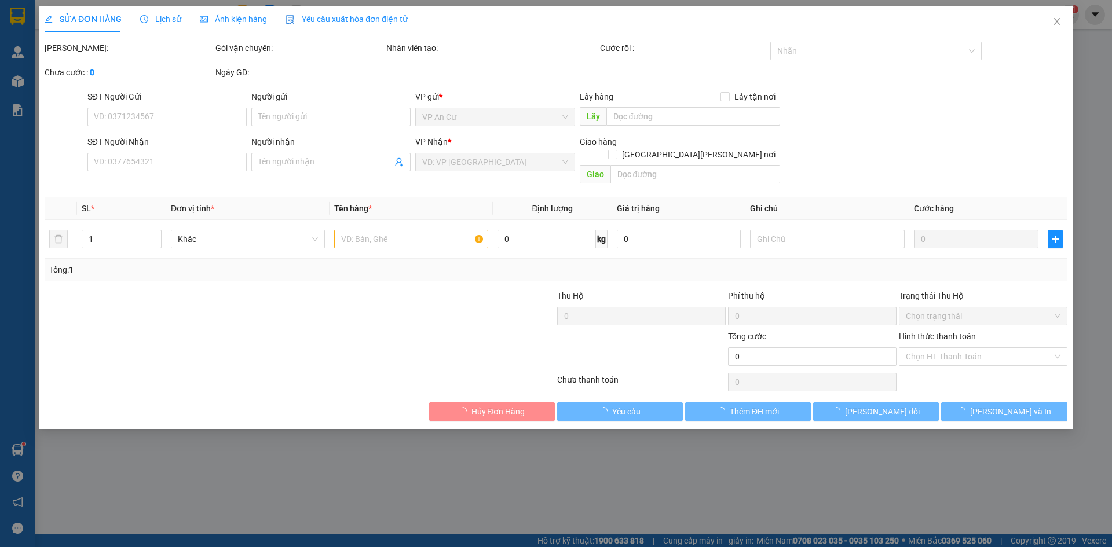
type input "0332704279"
type input "NCM [PERSON_NAME]"
type input "0937040848"
type input "LABO [GEOGRAPHIC_DATA]"
type input "20.000"
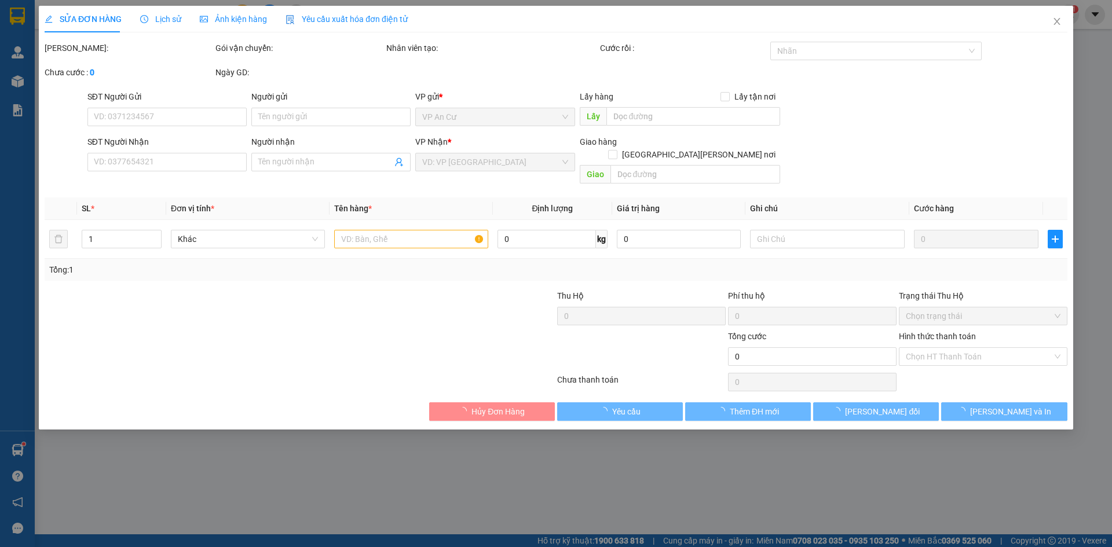
type input "20.000"
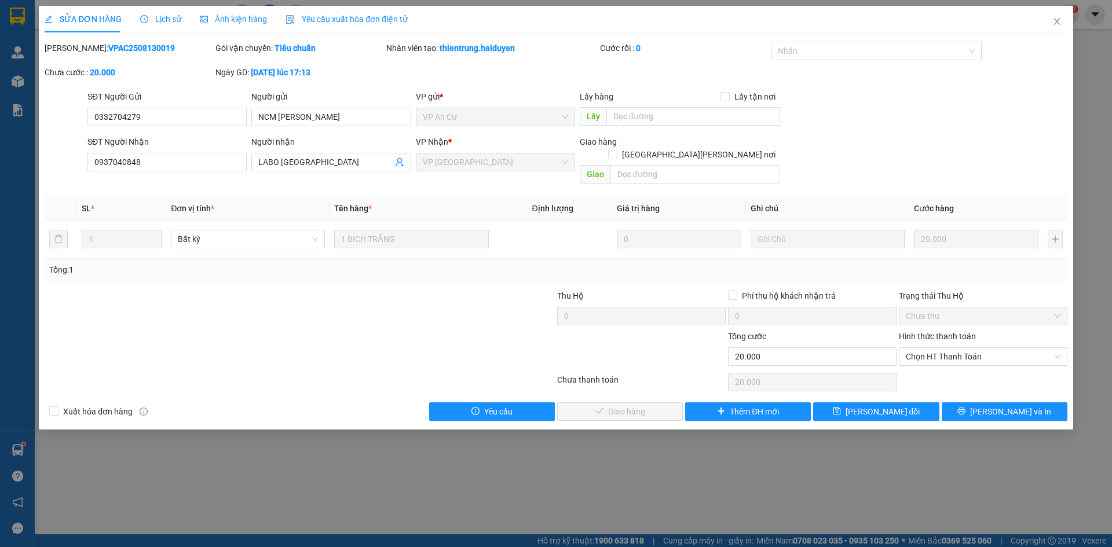
click at [166, 19] on span "Lịch sử" at bounding box center [160, 18] width 41 height 9
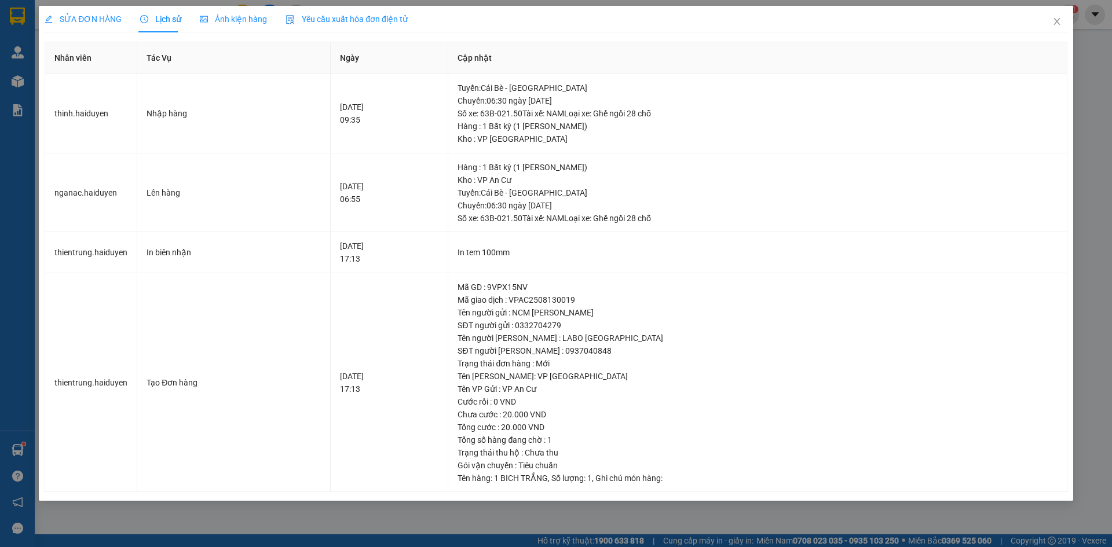
click at [90, 20] on span "SỬA ĐƠN HÀNG" at bounding box center [83, 18] width 77 height 9
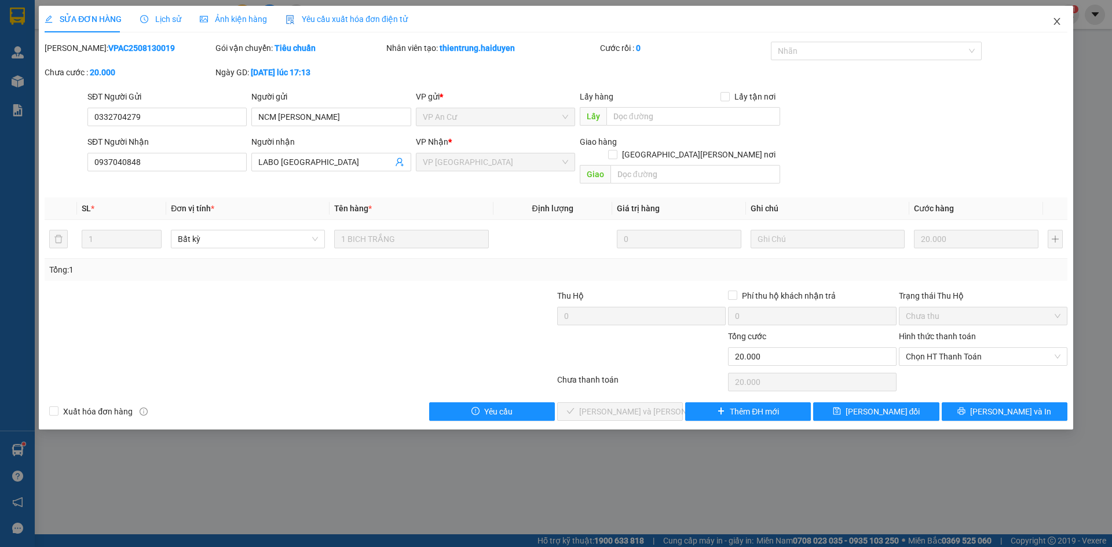
click at [1058, 21] on icon "close" at bounding box center [1057, 21] width 6 height 7
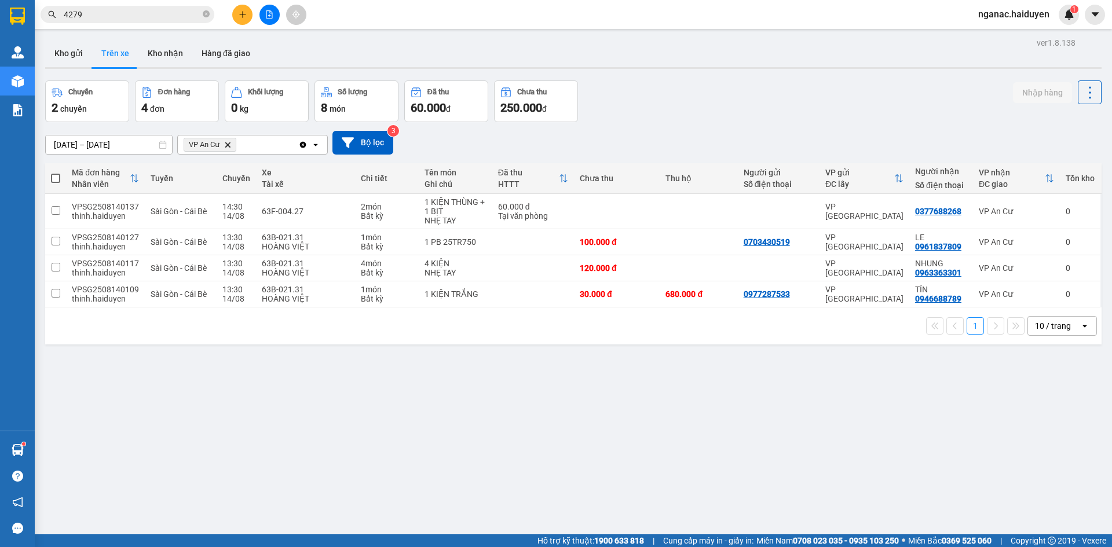
click at [132, 16] on input "4279" at bounding box center [132, 14] width 137 height 13
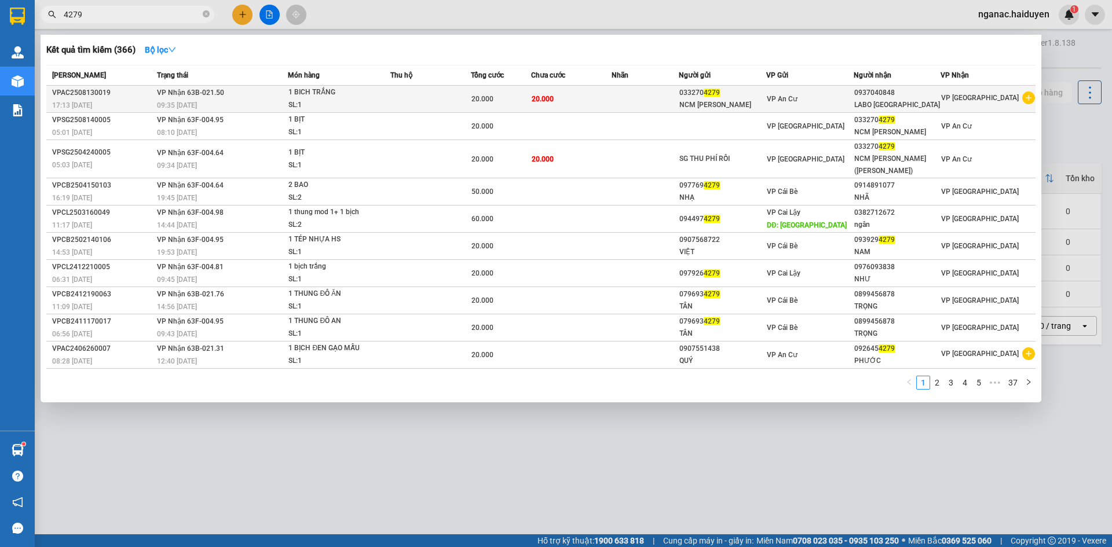
click at [705, 91] on div "033270 4279" at bounding box center [723, 93] width 86 height 12
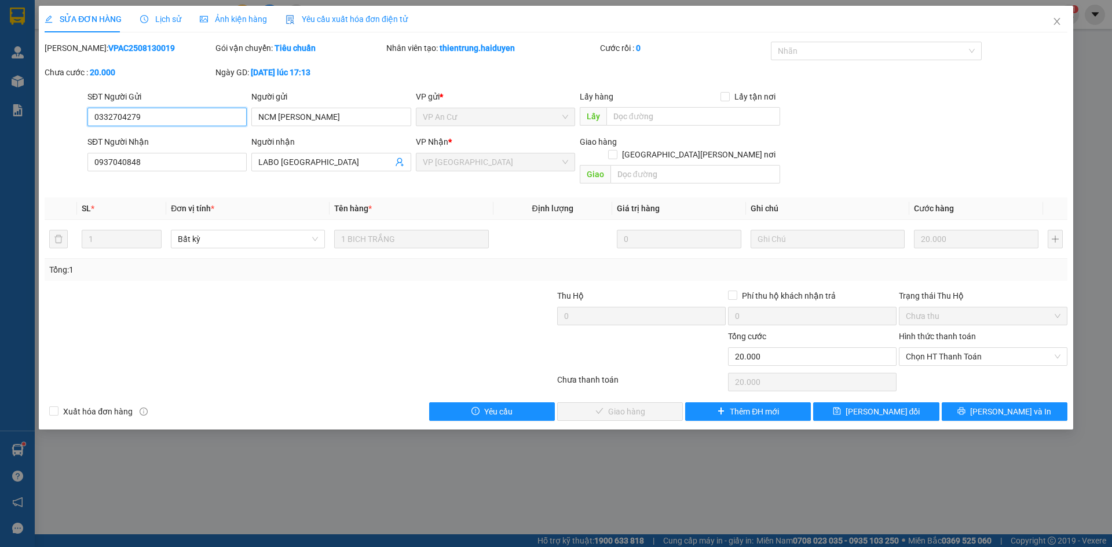
drag, startPoint x: 151, startPoint y: 120, endPoint x: 78, endPoint y: 134, distance: 74.3
click at [78, 134] on form "SĐT Người Gửi 0332704279 0332704279 Người gửi NCM HÒA KHÁNH VP gửi * VP An Cư L…" at bounding box center [556, 139] width 1023 height 98
click at [1058, 22] on icon "close" at bounding box center [1057, 21] width 9 height 9
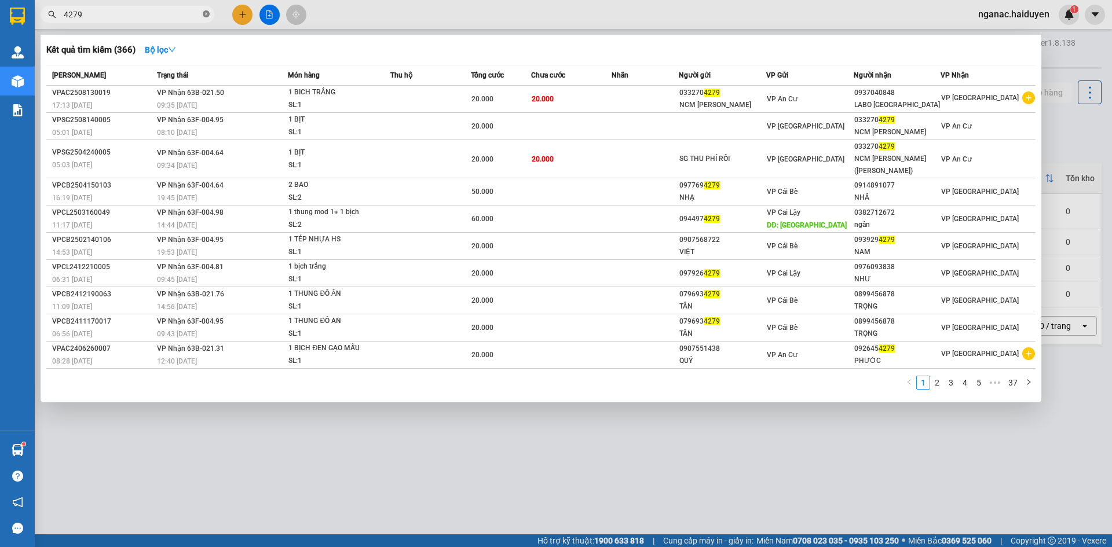
click at [206, 14] on icon "close-circle" at bounding box center [206, 13] width 7 height 7
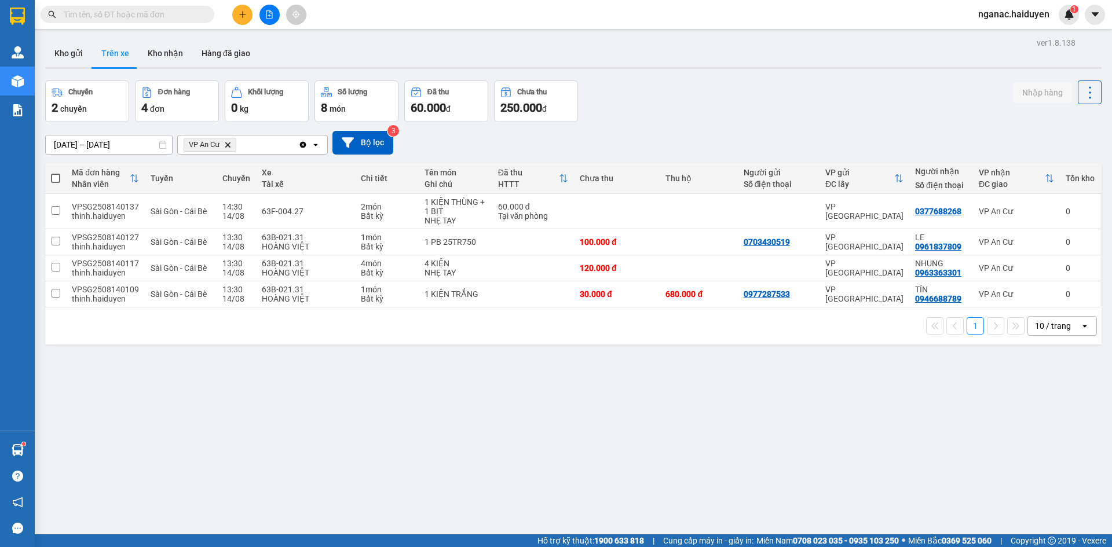
click at [105, 22] on span at bounding box center [128, 14] width 174 height 17
click at [83, 13] on input "text" at bounding box center [132, 14] width 137 height 13
paste input "0332704279"
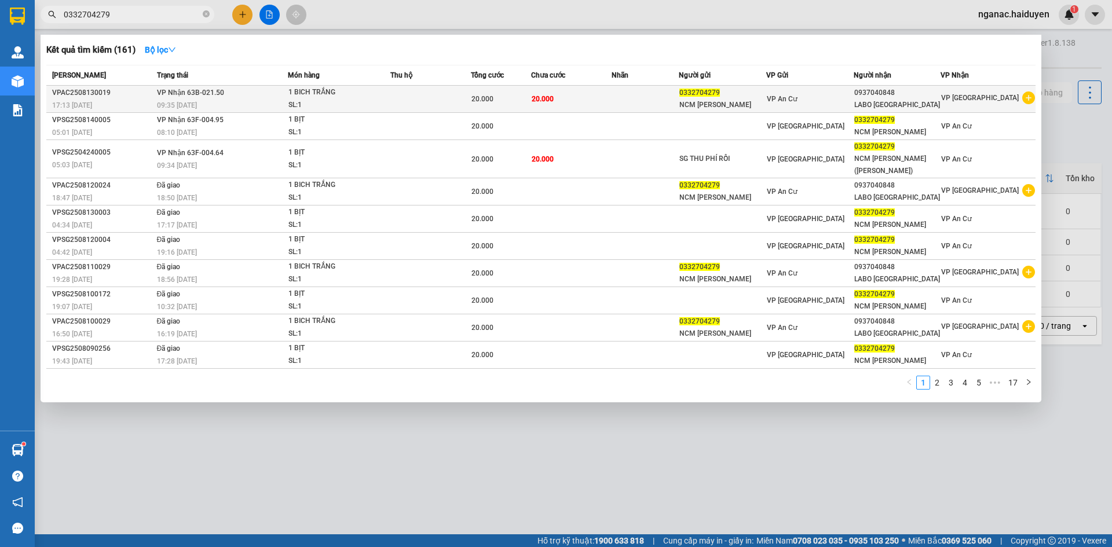
type input "0332704279"
click at [435, 103] on td at bounding box center [430, 99] width 81 height 27
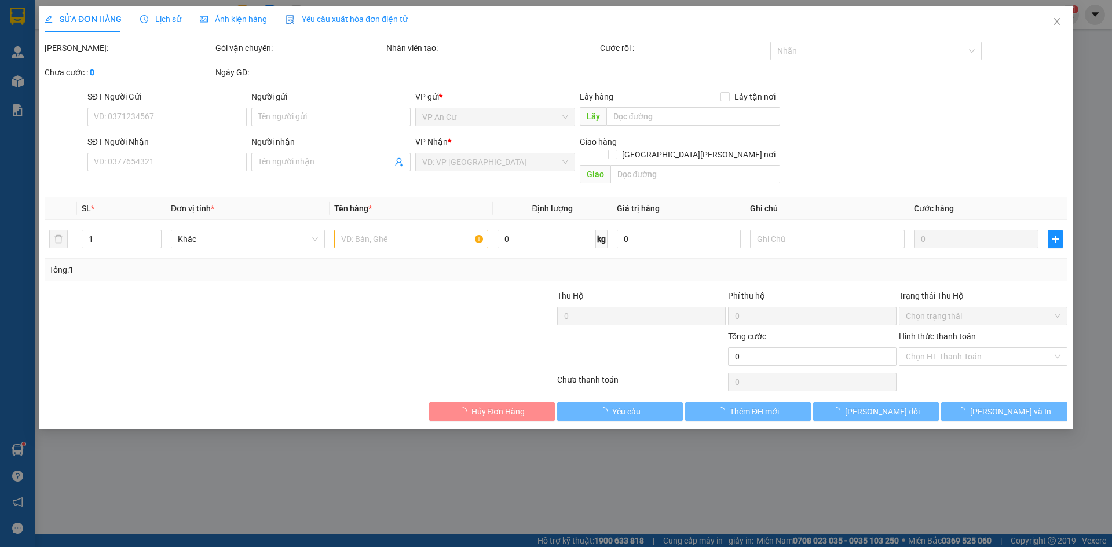
type input "0332704279"
type input "NCM [PERSON_NAME]"
type input "0937040848"
type input "LABO [GEOGRAPHIC_DATA]"
type input "20.000"
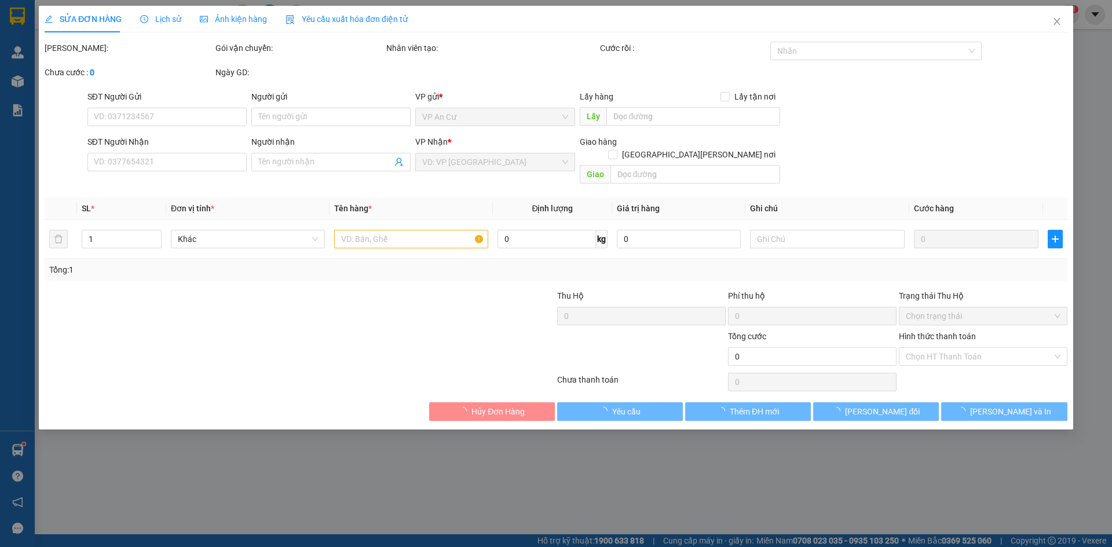
type input "20.000"
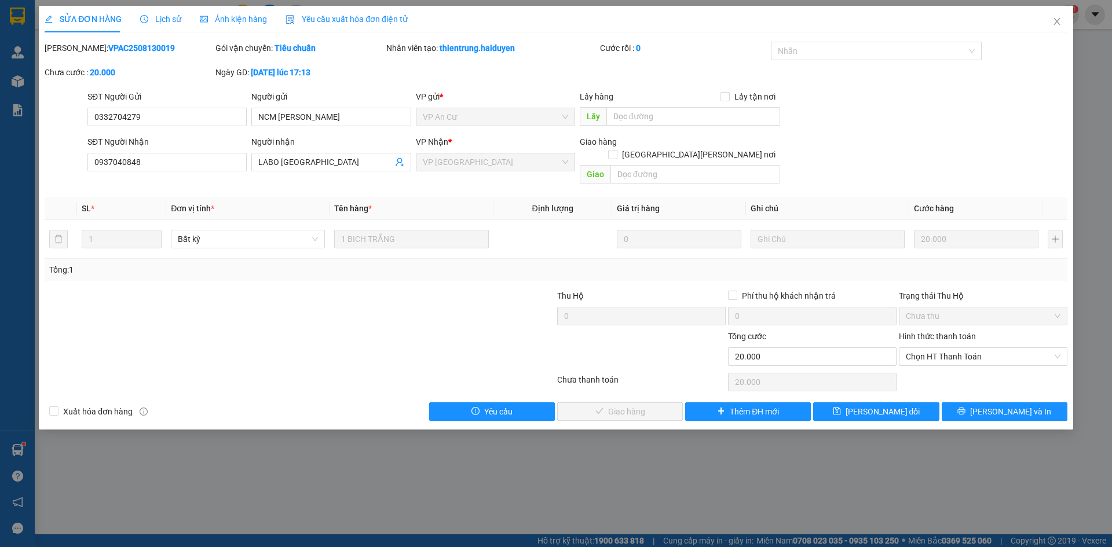
click at [159, 20] on span "Lịch sử" at bounding box center [160, 18] width 41 height 9
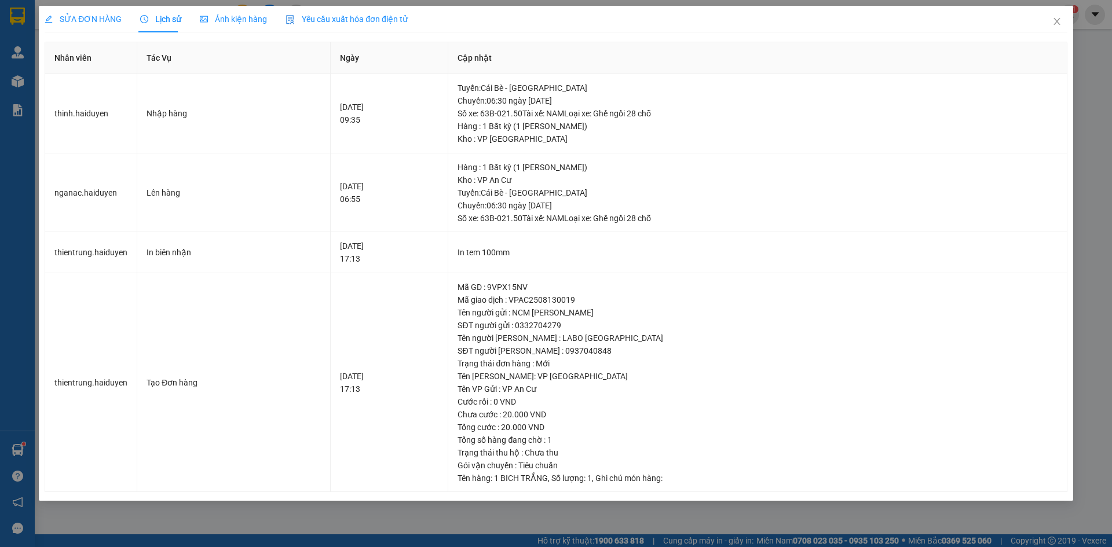
click at [83, 21] on span "SỬA ĐƠN HÀNG" at bounding box center [83, 18] width 77 height 9
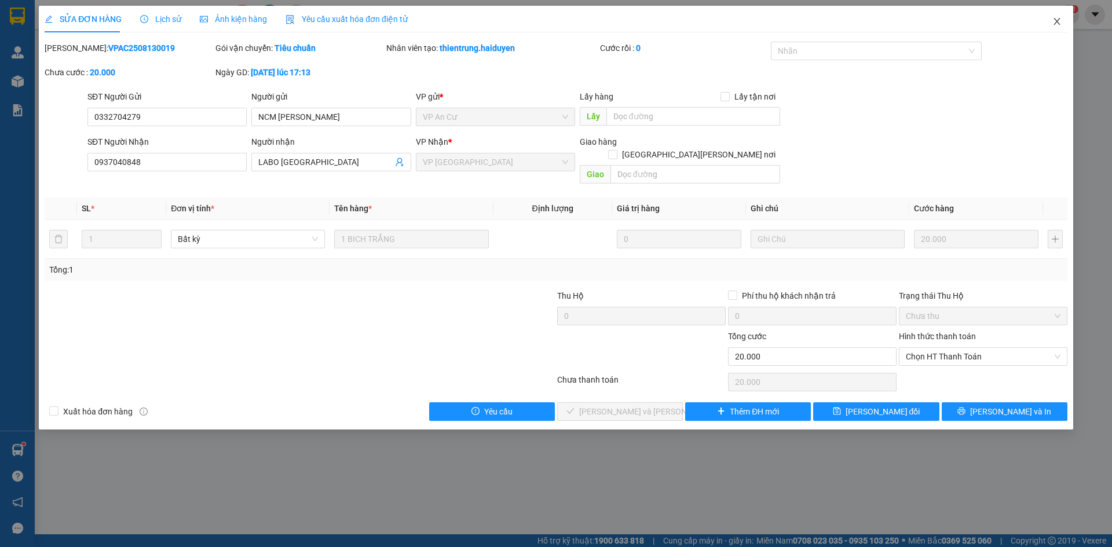
click at [1055, 21] on icon "close" at bounding box center [1057, 21] width 9 height 9
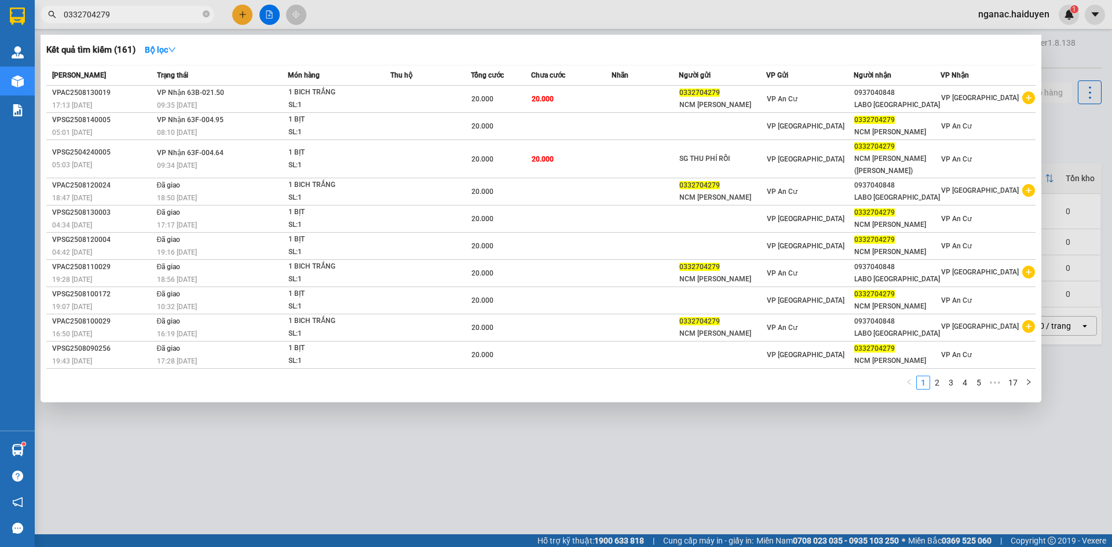
click at [133, 13] on input "0332704279" at bounding box center [132, 14] width 137 height 13
click at [447, 459] on div at bounding box center [556, 273] width 1112 height 547
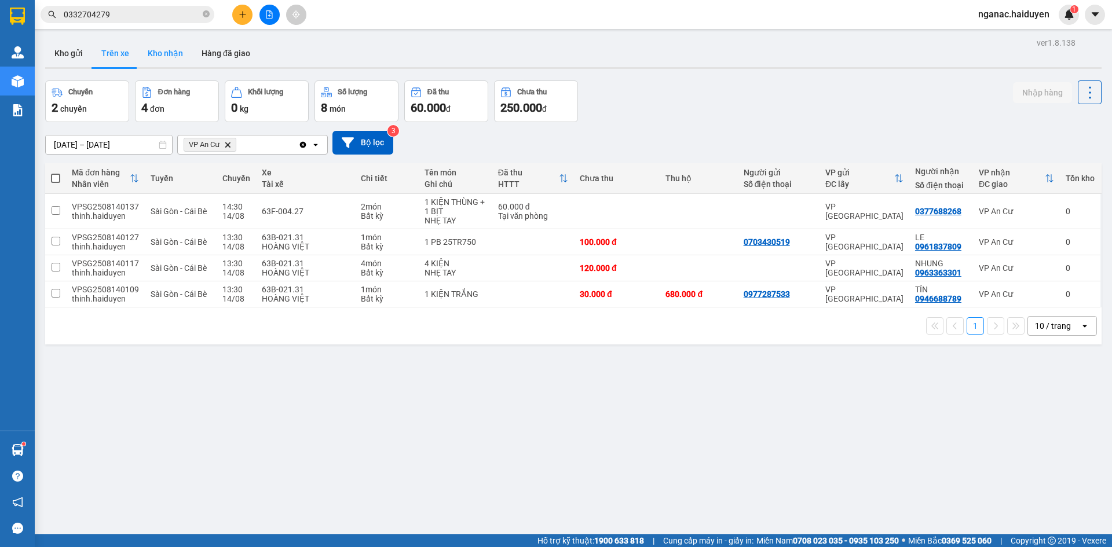
click at [176, 46] on button "Kho nhận" at bounding box center [165, 53] width 54 height 28
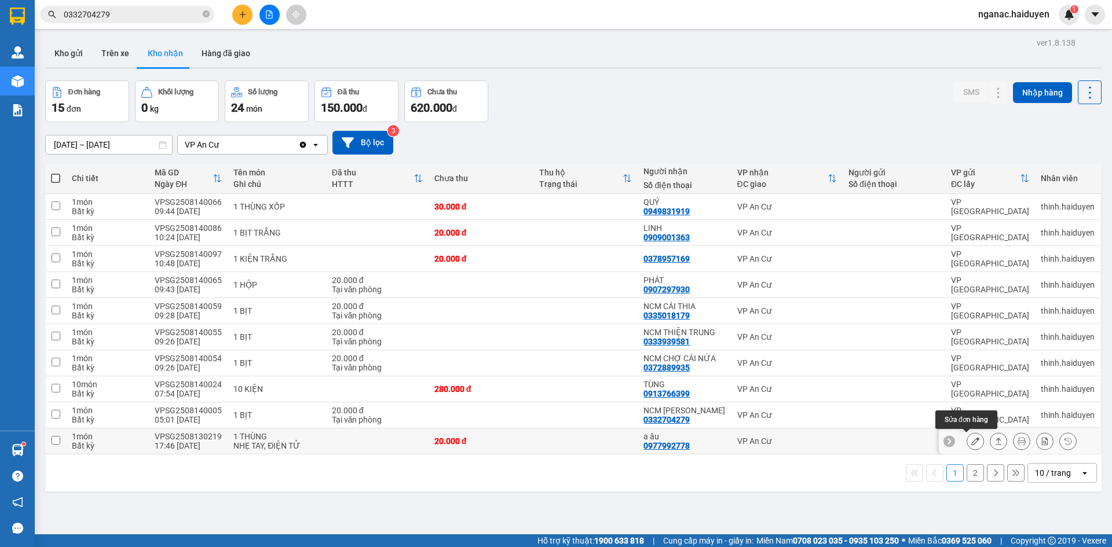
click at [972, 439] on icon at bounding box center [976, 441] width 8 height 8
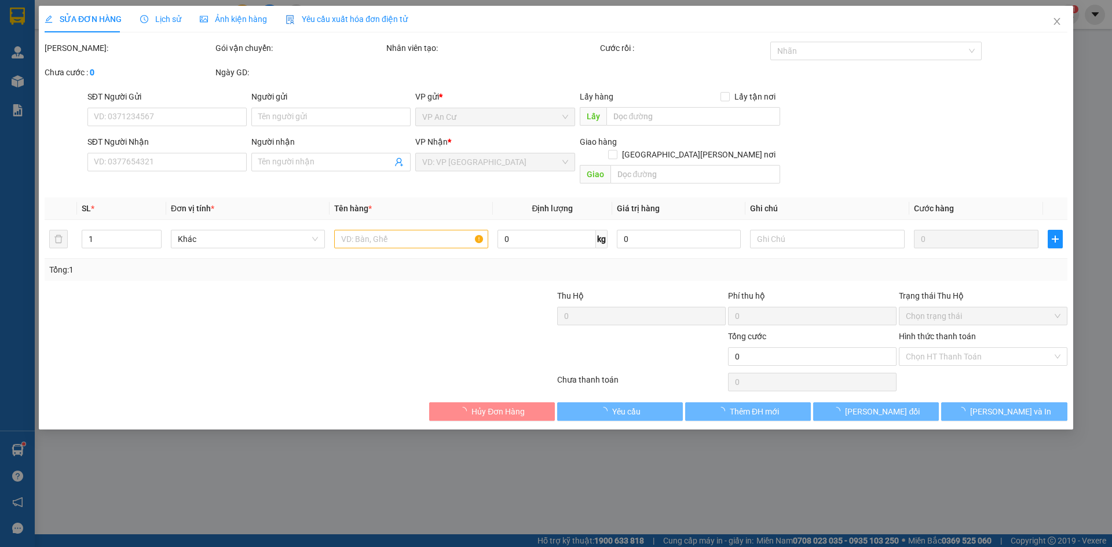
type input "0977992778"
type input "a âu"
type input "20.000"
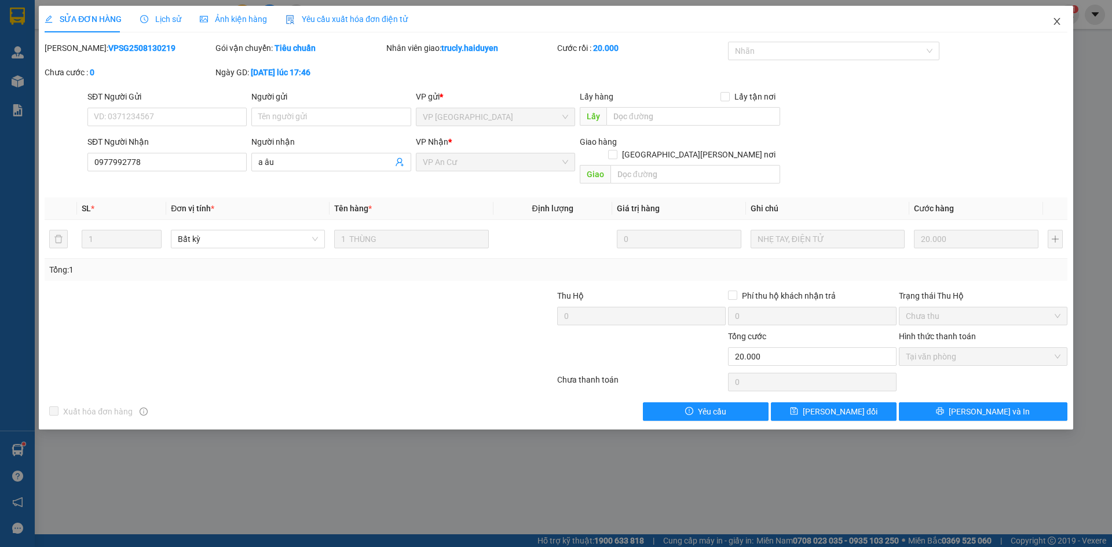
click at [1057, 25] on icon "close" at bounding box center [1057, 21] width 9 height 9
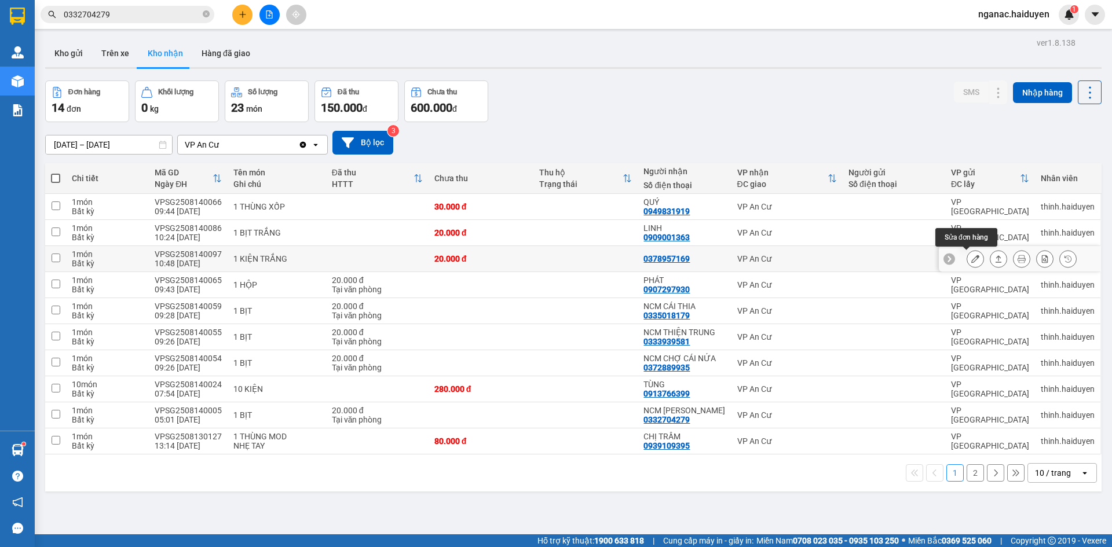
click at [972, 260] on icon at bounding box center [976, 259] width 8 height 8
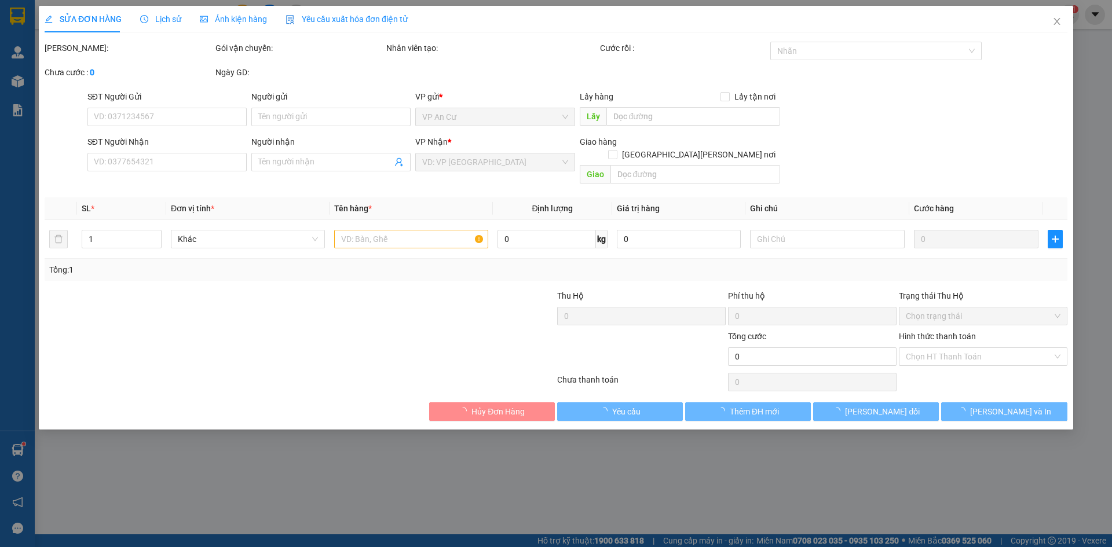
type input "0378957169"
type input "20.000"
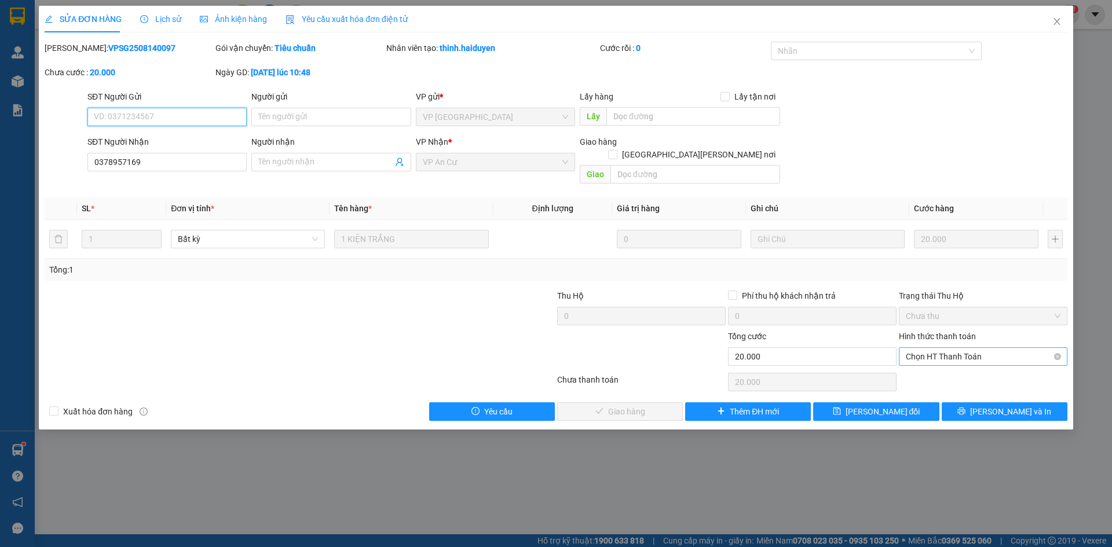
click at [914, 348] on span "Chọn HT Thanh Toán" at bounding box center [983, 356] width 155 height 17
click at [917, 364] on div "Tại văn phòng" at bounding box center [983, 367] width 155 height 13
type input "0"
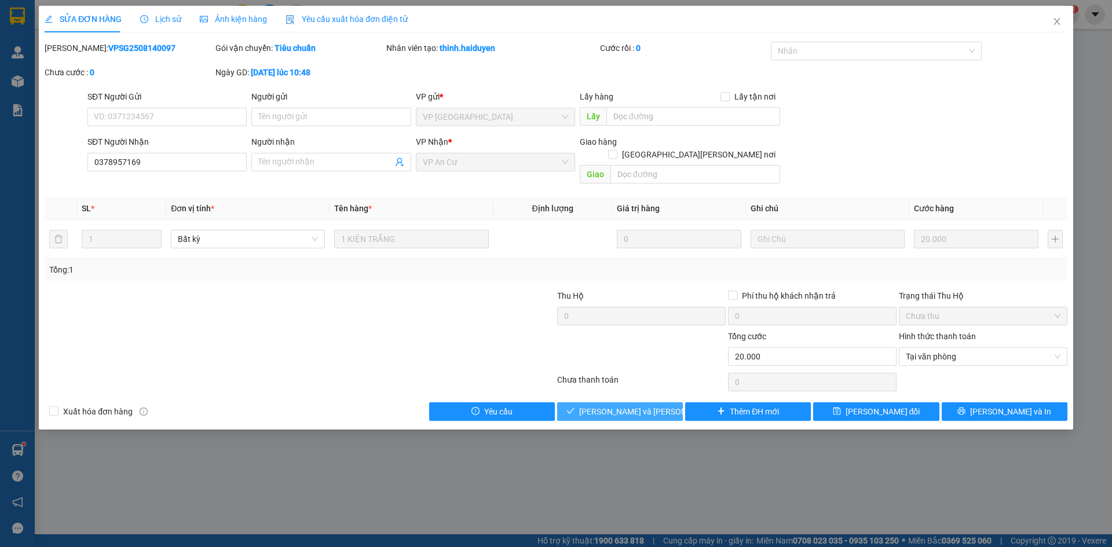
click at [641, 406] on span "[PERSON_NAME] và Giao hàng" at bounding box center [657, 412] width 156 height 13
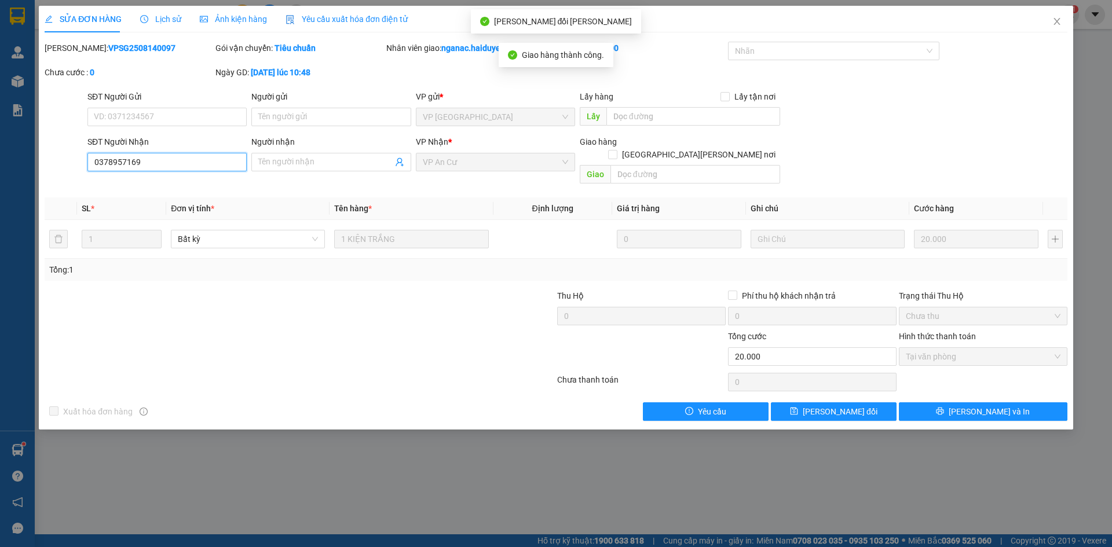
drag, startPoint x: 148, startPoint y: 166, endPoint x: 69, endPoint y: 174, distance: 79.8
click at [69, 174] on div "SĐT Người Nhận 0378957169 0378957169 Người nhận Tên người nhận VP Nhận * VP An …" at bounding box center [555, 162] width 1025 height 53
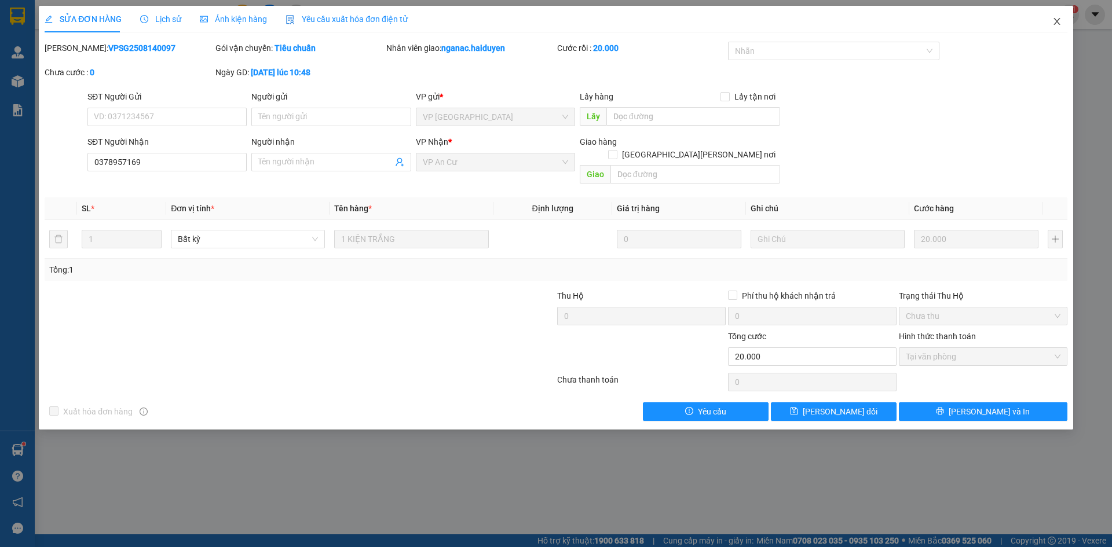
click at [1057, 20] on icon "close" at bounding box center [1057, 21] width 9 height 9
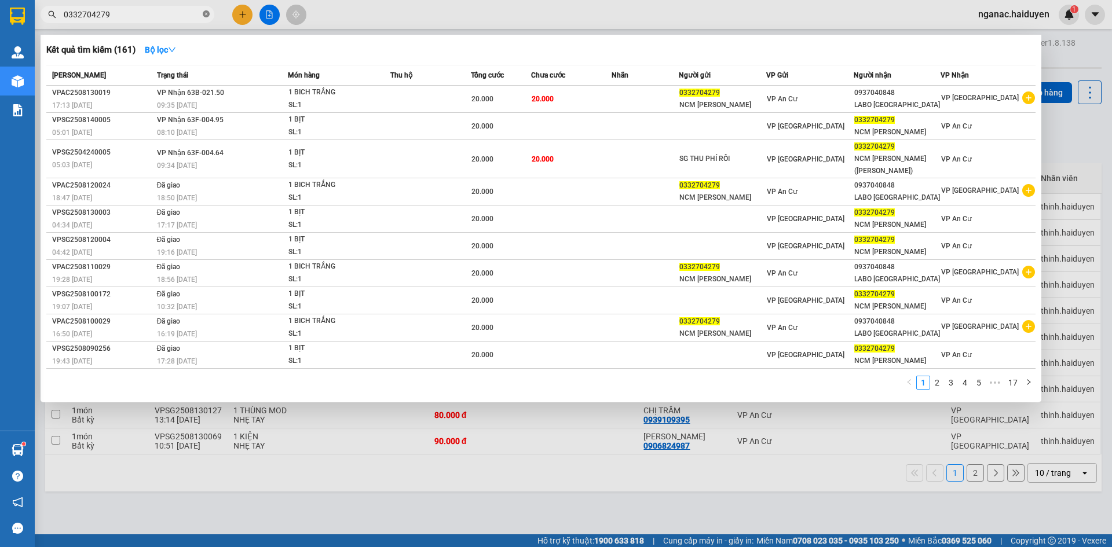
click at [207, 16] on icon "close-circle" at bounding box center [206, 13] width 7 height 7
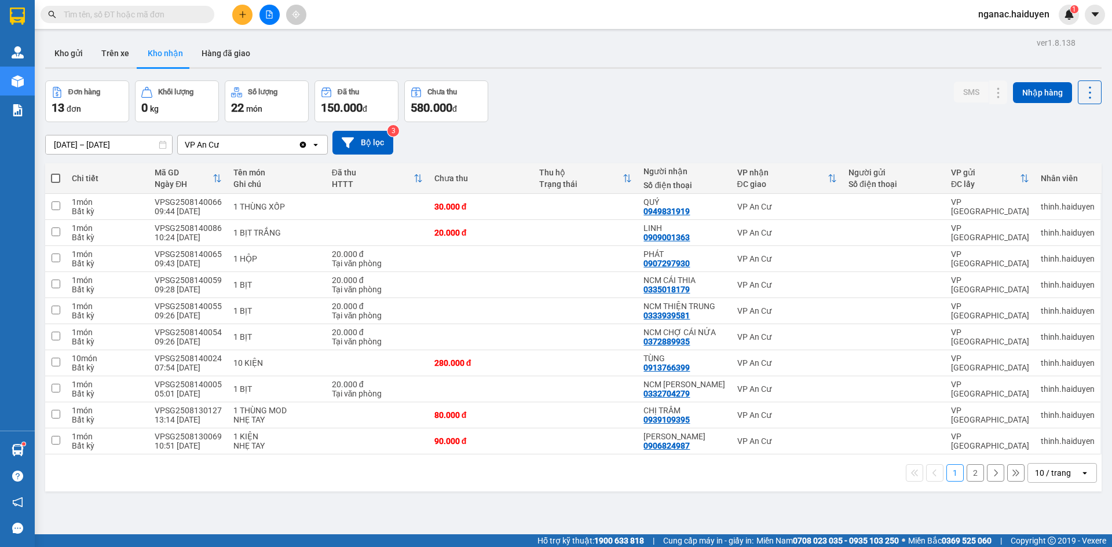
click at [151, 16] on input "text" at bounding box center [132, 14] width 137 height 13
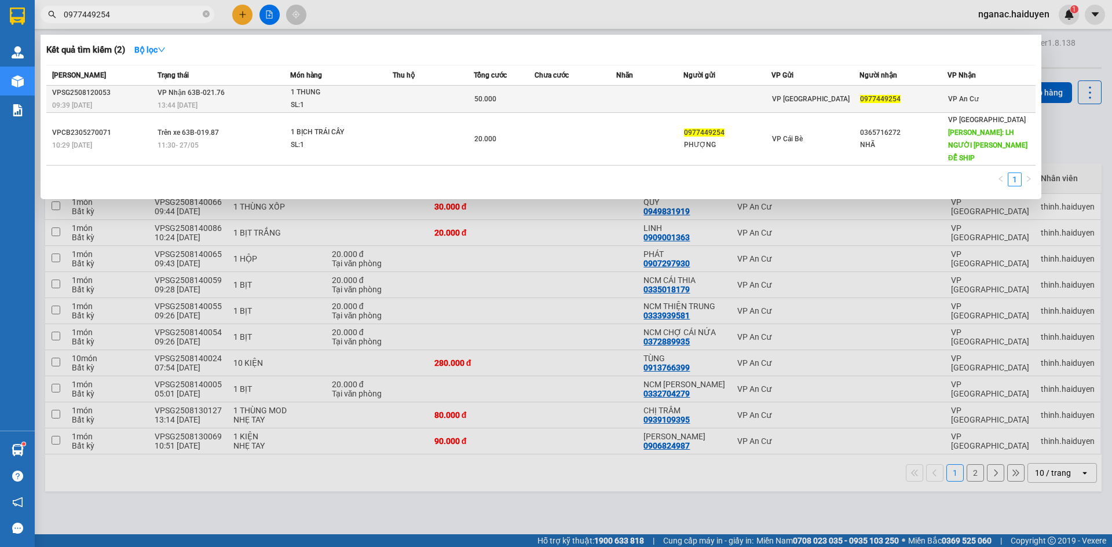
type input "0977449254"
click at [366, 98] on div "1 THUNG" at bounding box center [334, 92] width 87 height 13
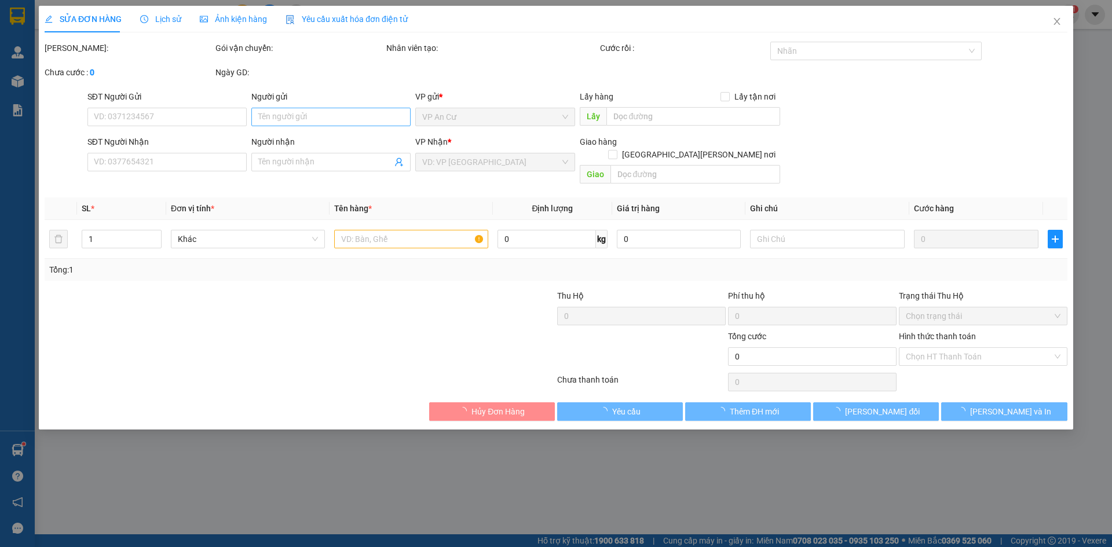
type input "0977449254"
type input "50.000"
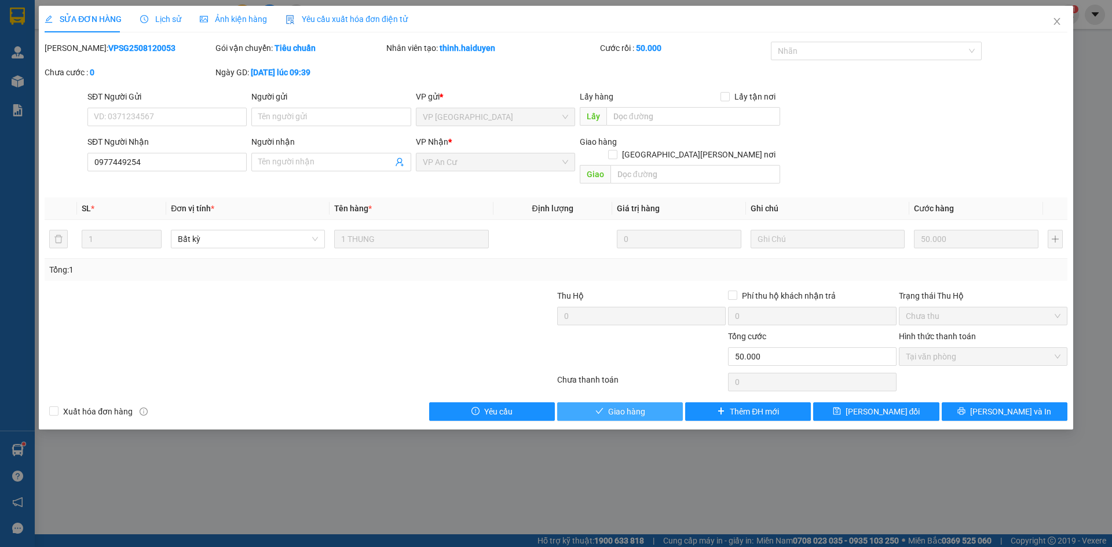
click at [615, 406] on span "Giao hàng" at bounding box center [626, 412] width 37 height 13
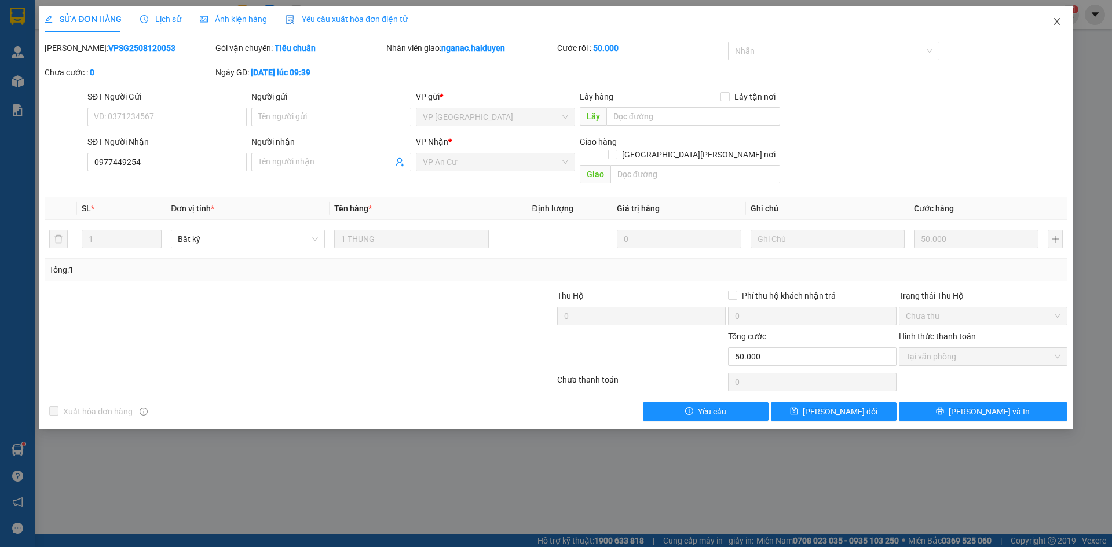
click at [1057, 21] on icon "close" at bounding box center [1057, 21] width 6 height 7
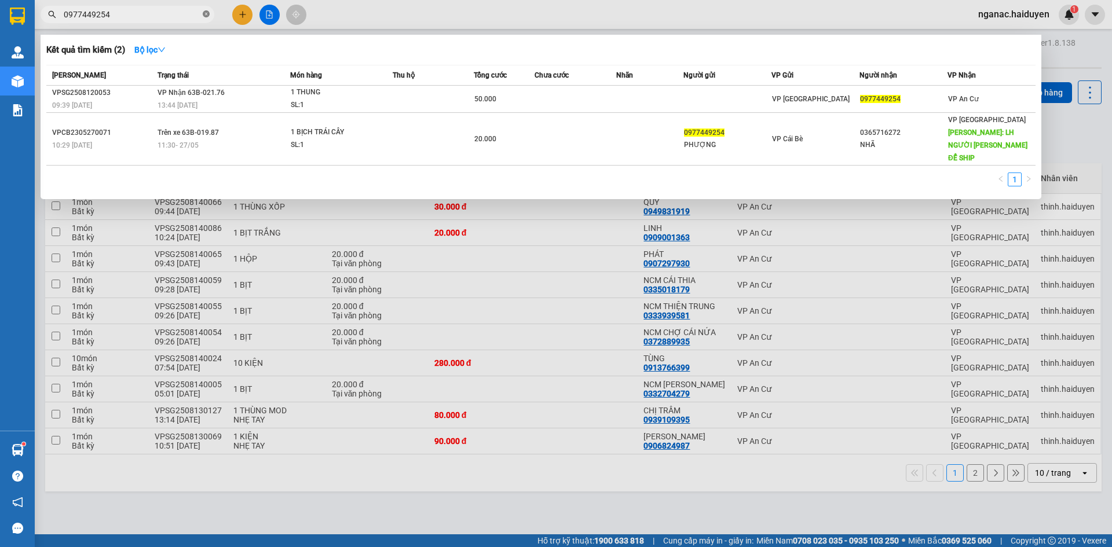
click at [205, 12] on icon "close-circle" at bounding box center [206, 13] width 7 height 7
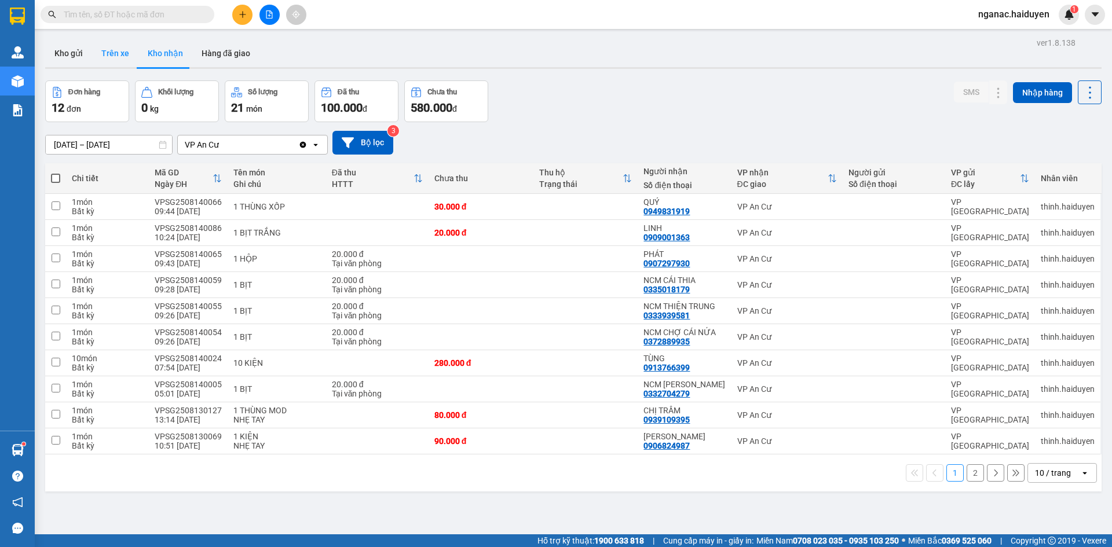
click at [118, 52] on button "Trên xe" at bounding box center [115, 53] width 46 height 28
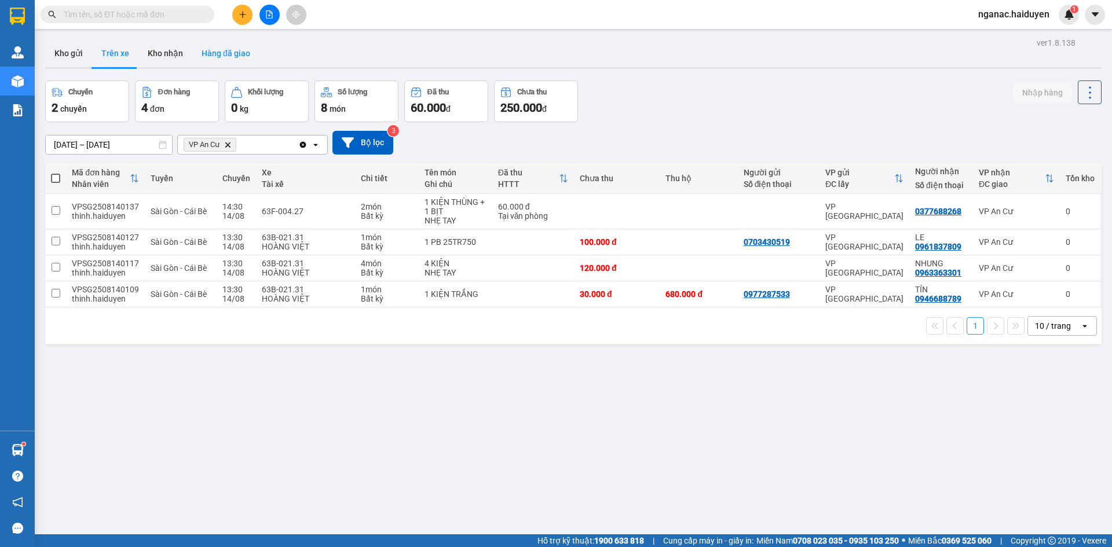
click at [238, 52] on button "Hàng đã giao" at bounding box center [225, 53] width 67 height 28
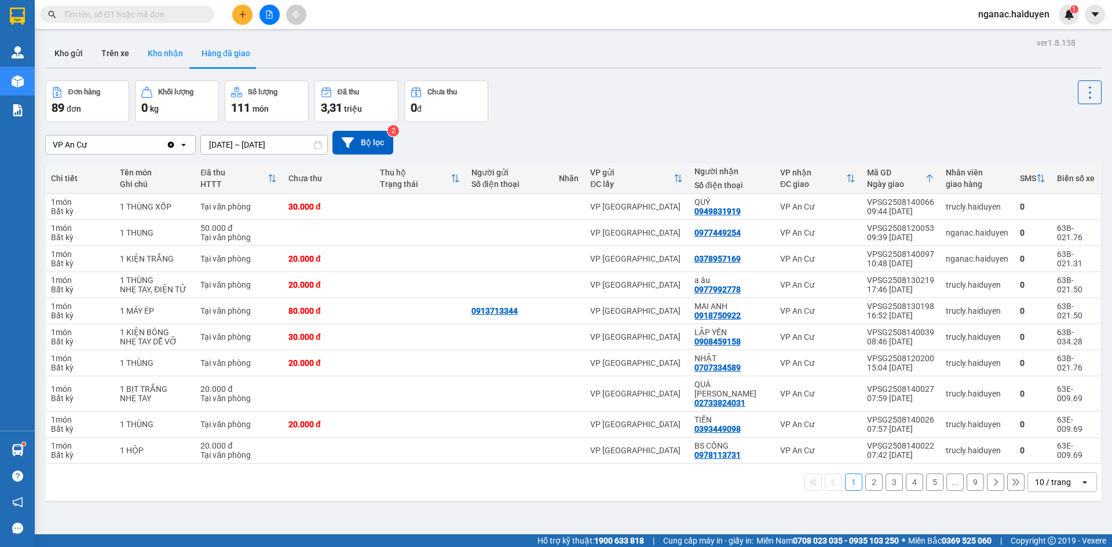
click at [138, 56] on button "Kho nhận" at bounding box center [165, 53] width 54 height 28
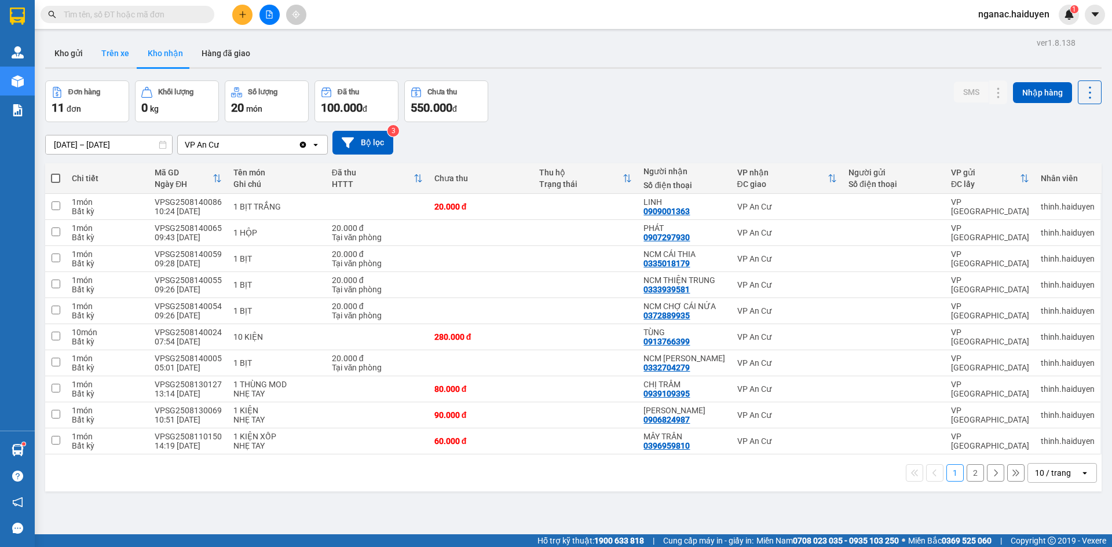
click at [118, 50] on button "Trên xe" at bounding box center [115, 53] width 46 height 28
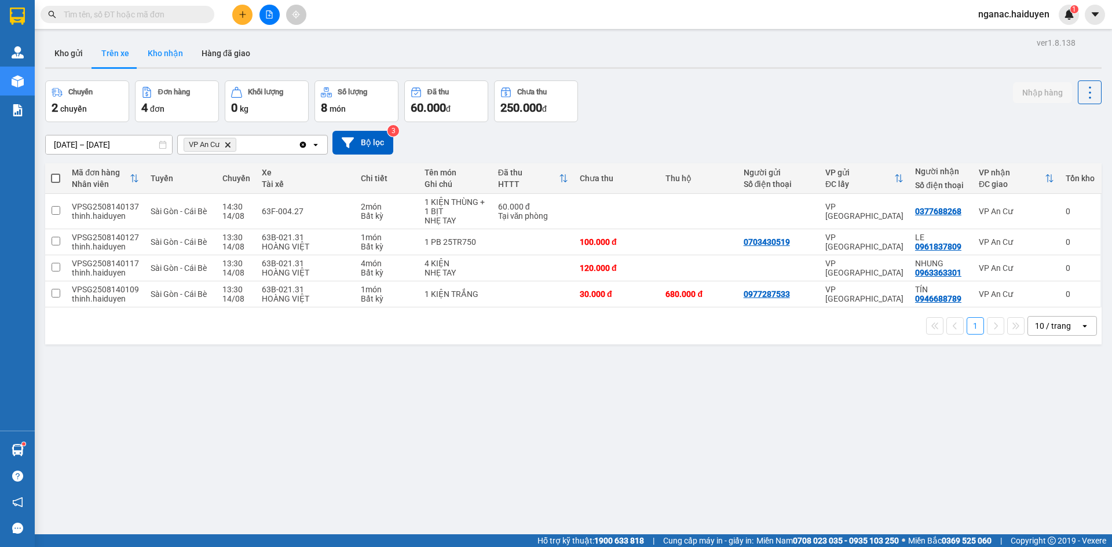
click at [173, 51] on button "Kho nhận" at bounding box center [165, 53] width 54 height 28
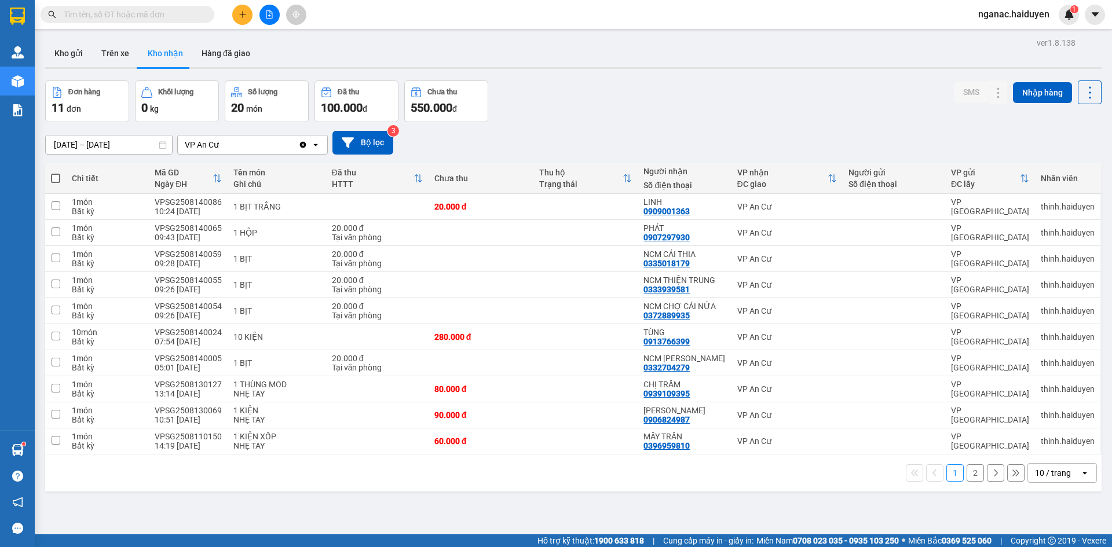
click at [331, 54] on div "Kho gửi Trên xe Kho nhận Hàng đã giao" at bounding box center [573, 54] width 1057 height 31
click at [121, 45] on button "Trên xe" at bounding box center [115, 53] width 46 height 28
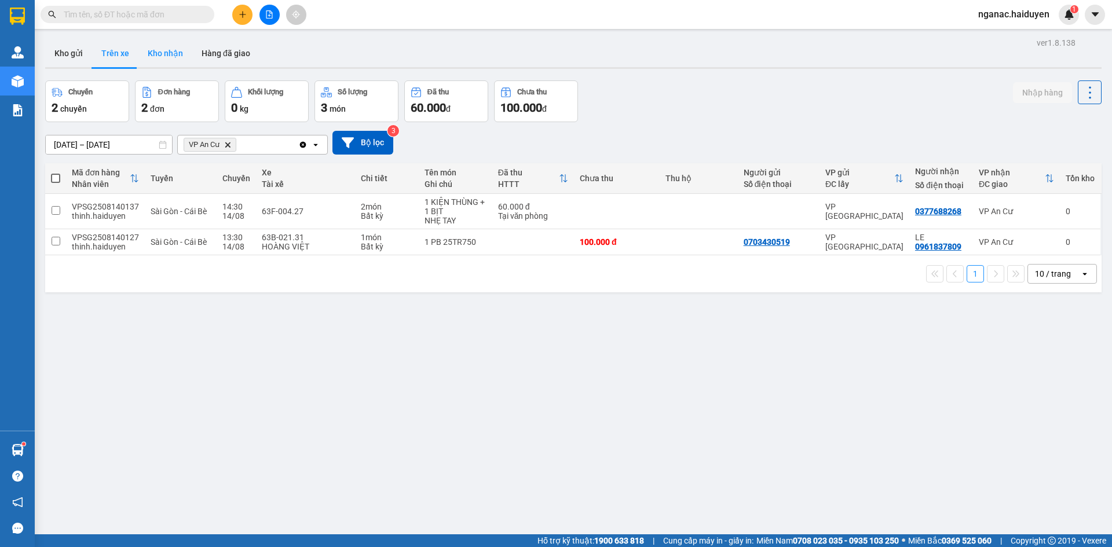
click at [170, 57] on button "Kho nhận" at bounding box center [165, 53] width 54 height 28
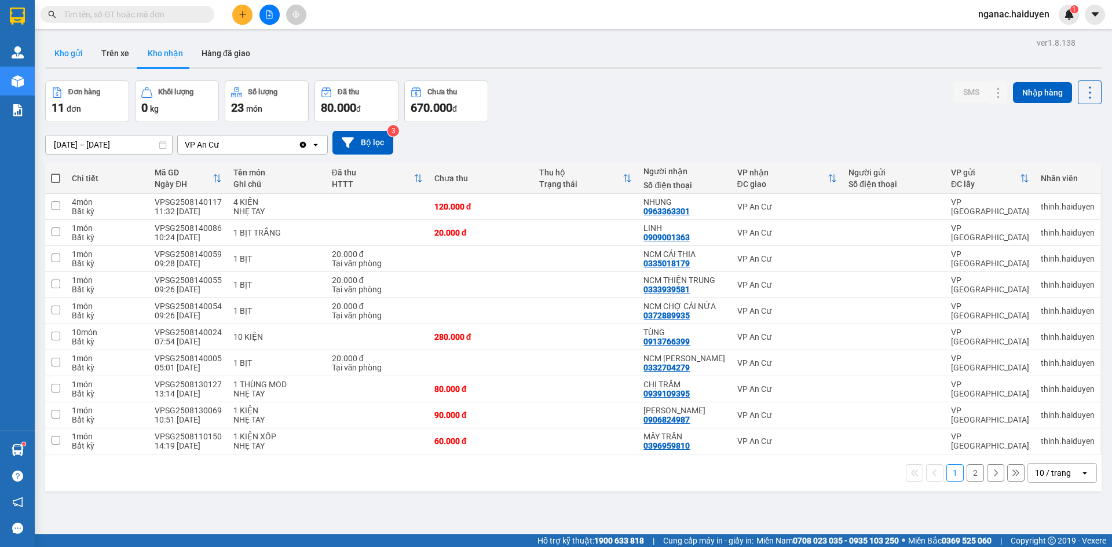
click at [64, 49] on button "Kho gửi" at bounding box center [68, 53] width 47 height 28
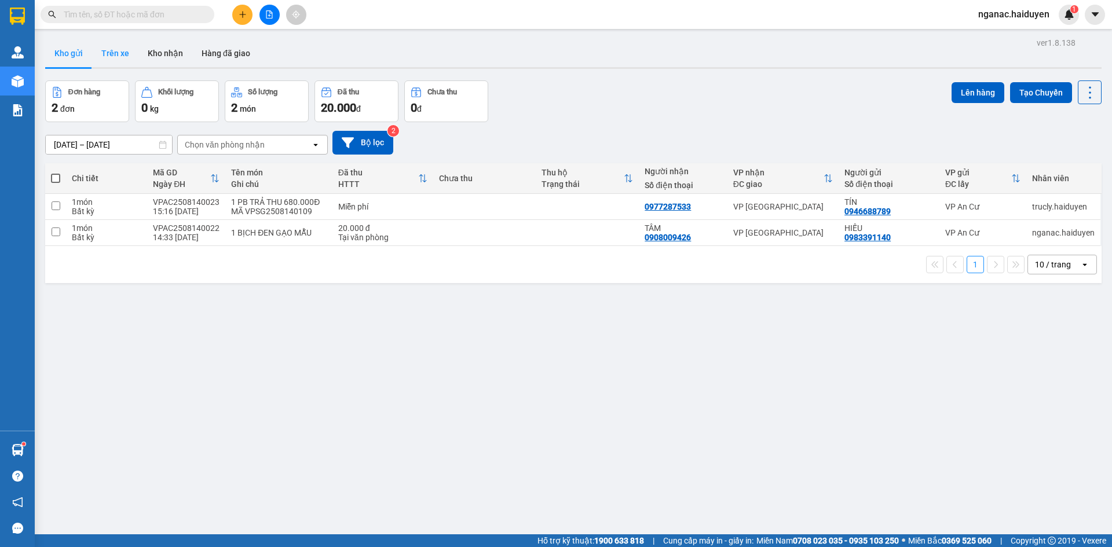
click at [108, 59] on button "Trên xe" at bounding box center [115, 53] width 46 height 28
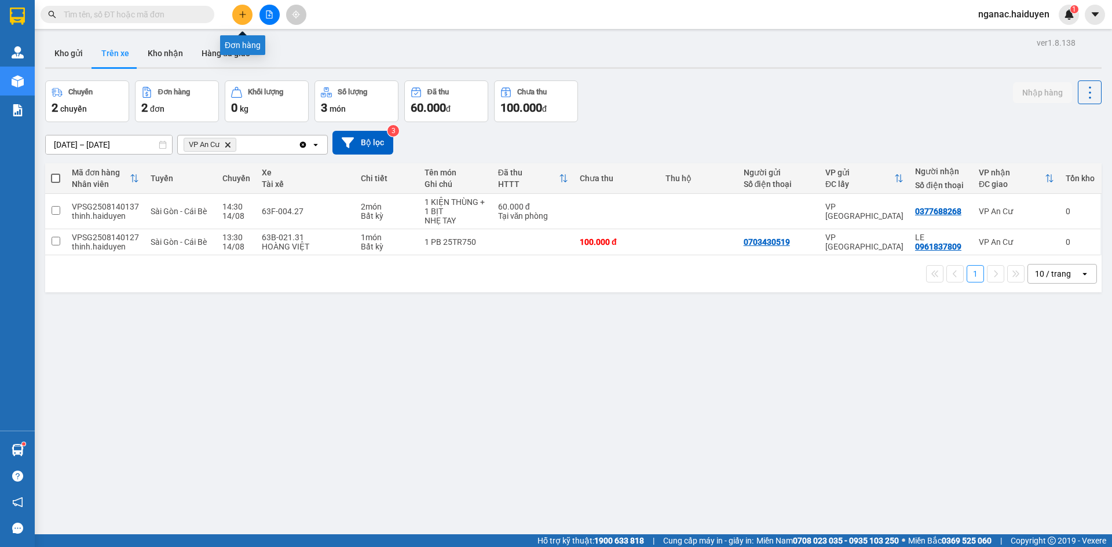
click at [244, 14] on icon "plus" at bounding box center [242, 14] width 6 height 1
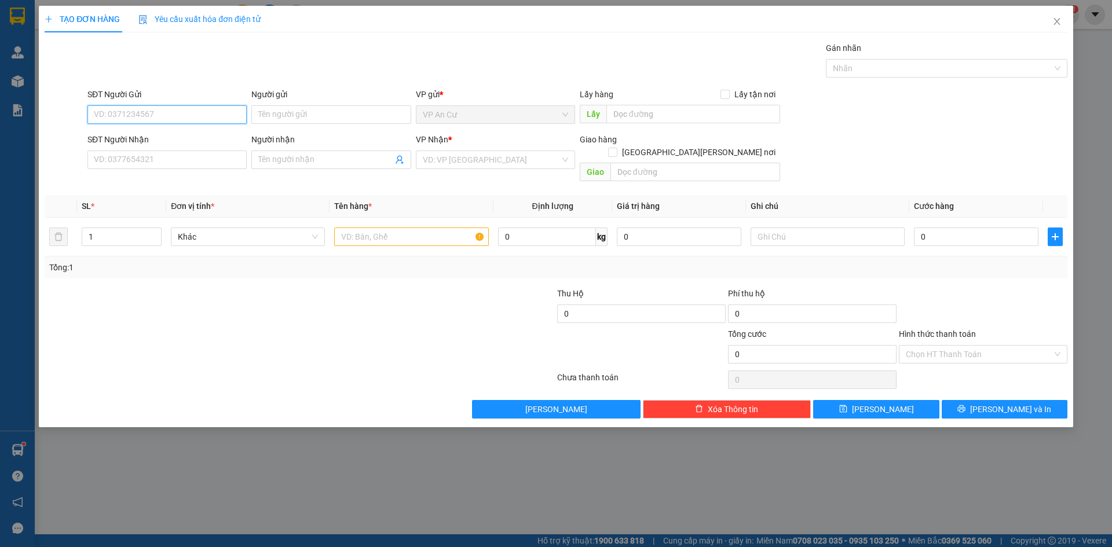
click at [173, 117] on input "SĐT Người Gửi" at bounding box center [166, 114] width 159 height 19
click at [140, 118] on input "SĐT Người Gửi" at bounding box center [166, 114] width 159 height 19
type input "0976803328"
click at [133, 165] on input "SĐT Người Nhận" at bounding box center [166, 160] width 159 height 19
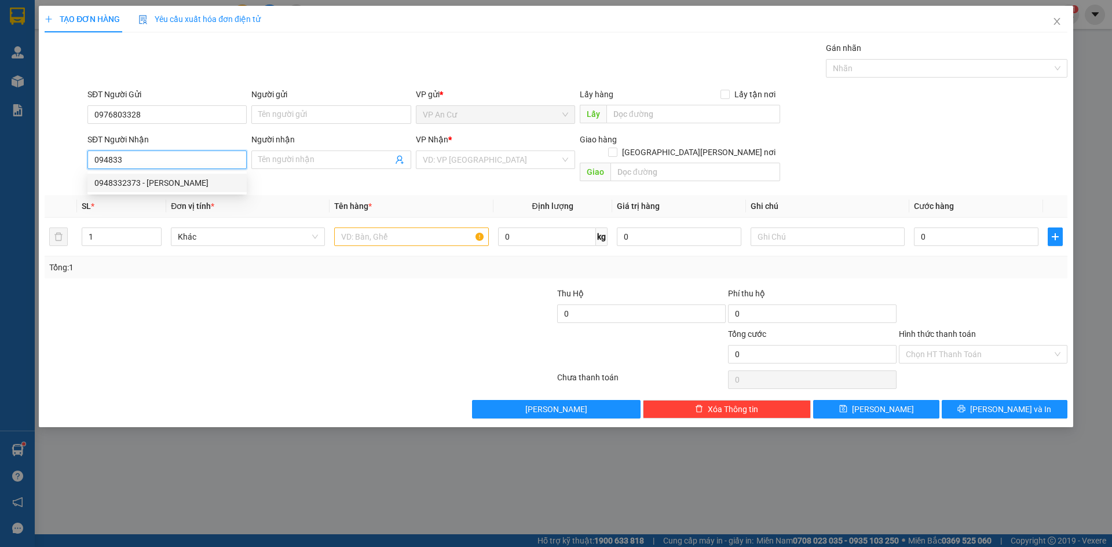
click at [144, 179] on div "0948332373 - NGUYÊN" at bounding box center [166, 183] width 145 height 13
type input "0948332373"
type input "NGUYÊN"
type input "20.000"
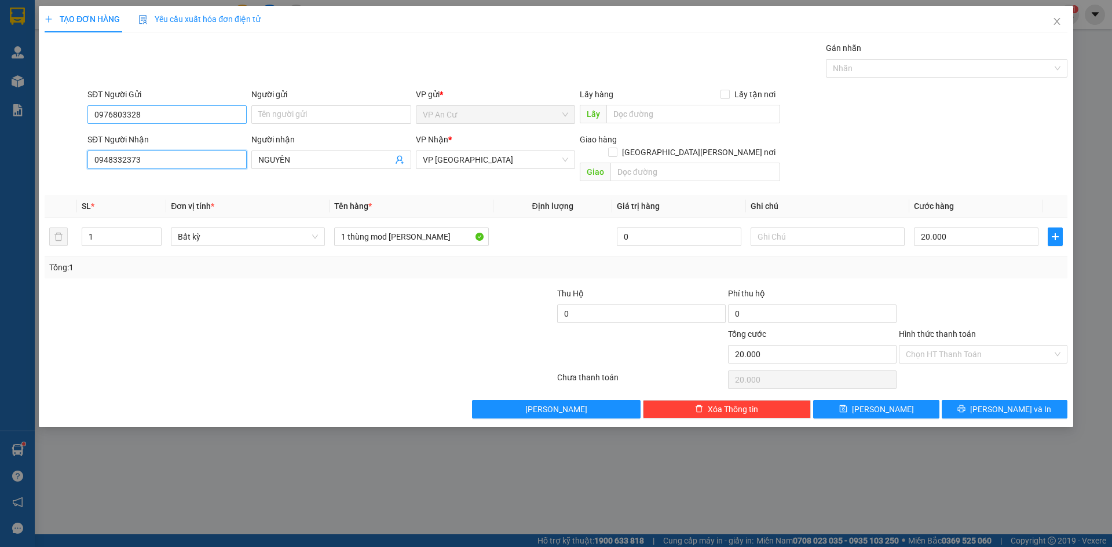
type input "0948332373"
click at [143, 115] on input "0976803328" at bounding box center [166, 114] width 159 height 19
drag, startPoint x: 140, startPoint y: 119, endPoint x: 72, endPoint y: 138, distance: 70.4
click at [72, 138] on form "SĐT Người Gửi 0976803328 0976803328 Người gửi Tên người gửi VP gửi * VP An Cư L…" at bounding box center [556, 137] width 1023 height 98
click at [153, 133] on div "0948332373 - NGUYÊN" at bounding box center [166, 138] width 145 height 13
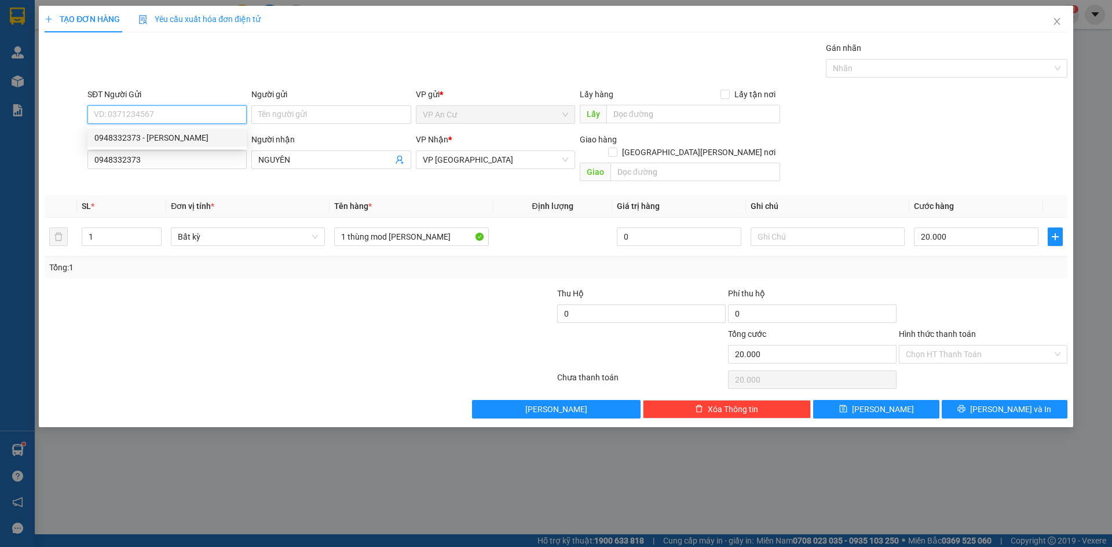
type input "0948332373"
type input "NGUYÊN"
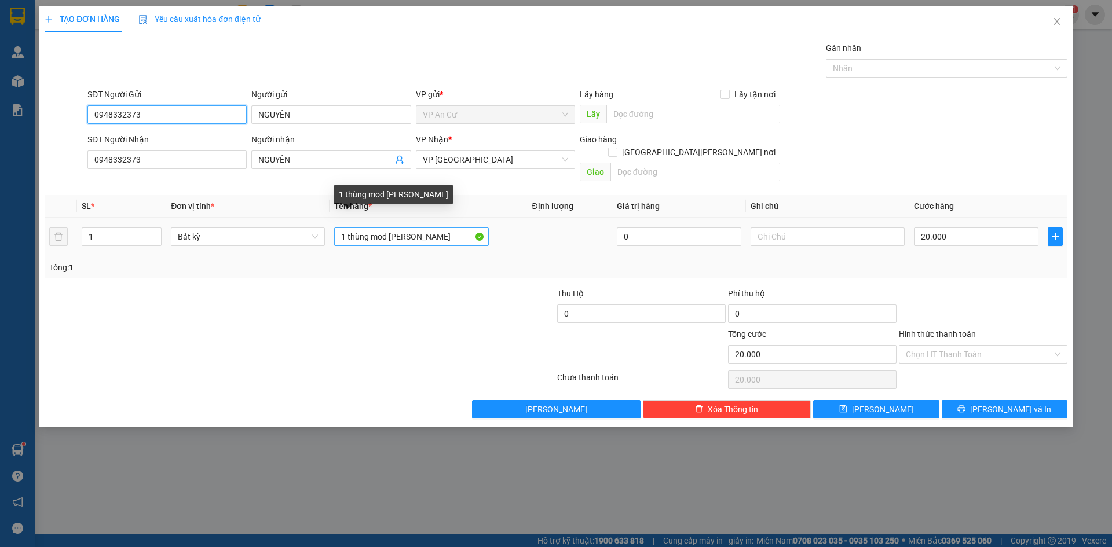
type input "0948332373"
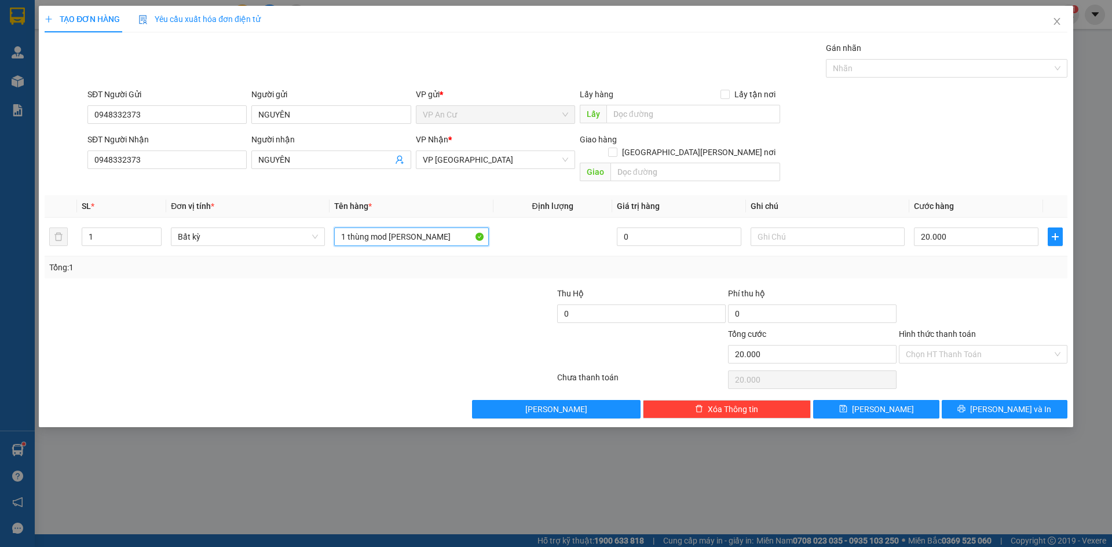
drag, startPoint x: 424, startPoint y: 229, endPoint x: 327, endPoint y: 268, distance: 104.8
click at [328, 271] on div "Transit Pickup Surcharge Ids Transit Deliver Surcharge Ids Transit Deliver Surc…" at bounding box center [556, 230] width 1023 height 377
type input "1 THÙNG MOD VÀNG"
click at [769, 228] on input "text" at bounding box center [828, 237] width 154 height 19
type input "GỌI LIỀN Ạ"
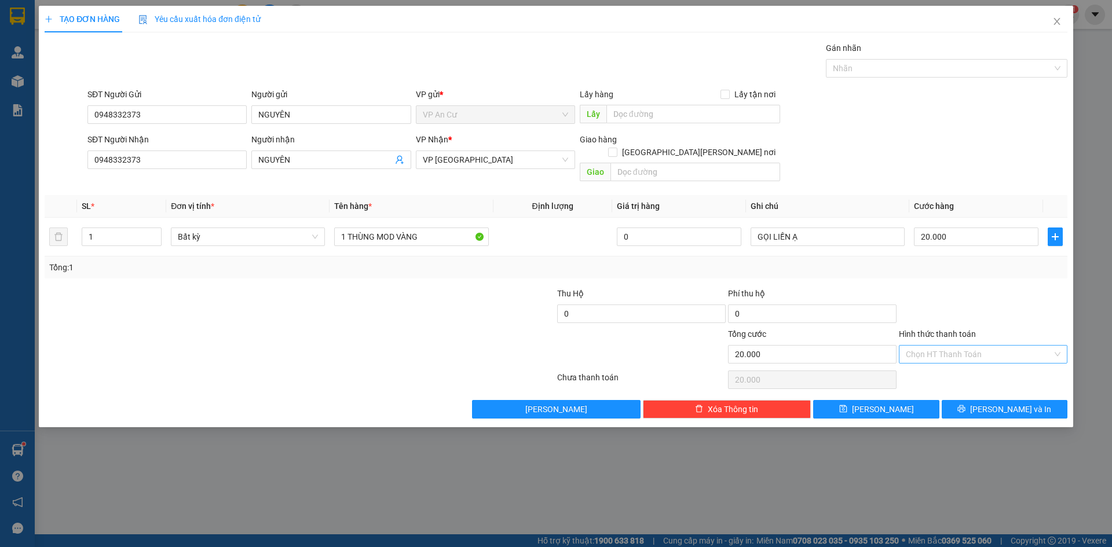
click at [945, 346] on input "Hình thức thanh toán" at bounding box center [979, 354] width 147 height 17
click at [948, 362] on div "Tại văn phòng" at bounding box center [983, 365] width 155 height 13
type input "0"
click at [966, 406] on icon "printer" at bounding box center [962, 410] width 8 height 8
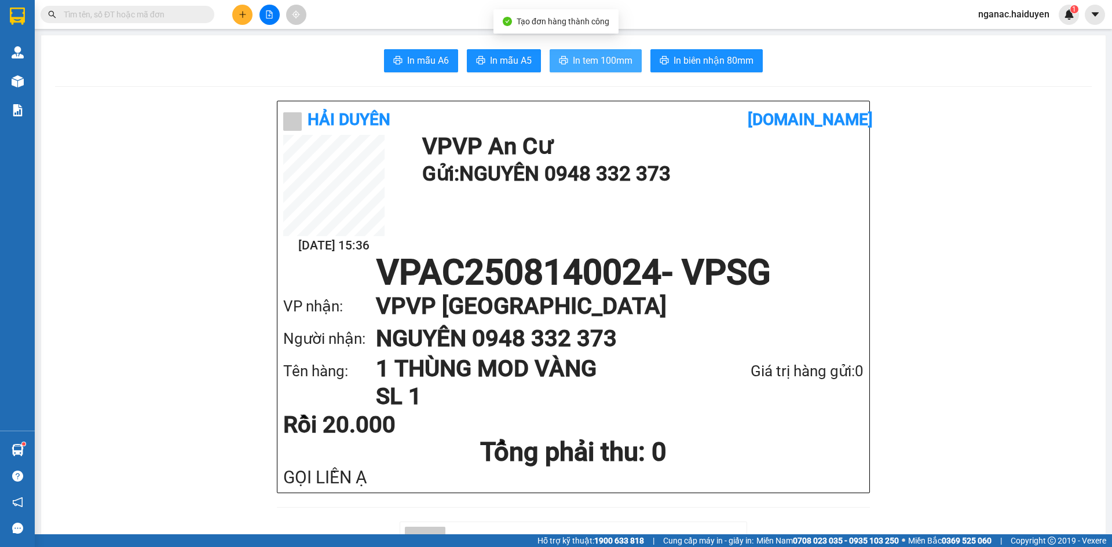
click at [577, 63] on span "In tem 100mm" at bounding box center [603, 60] width 60 height 14
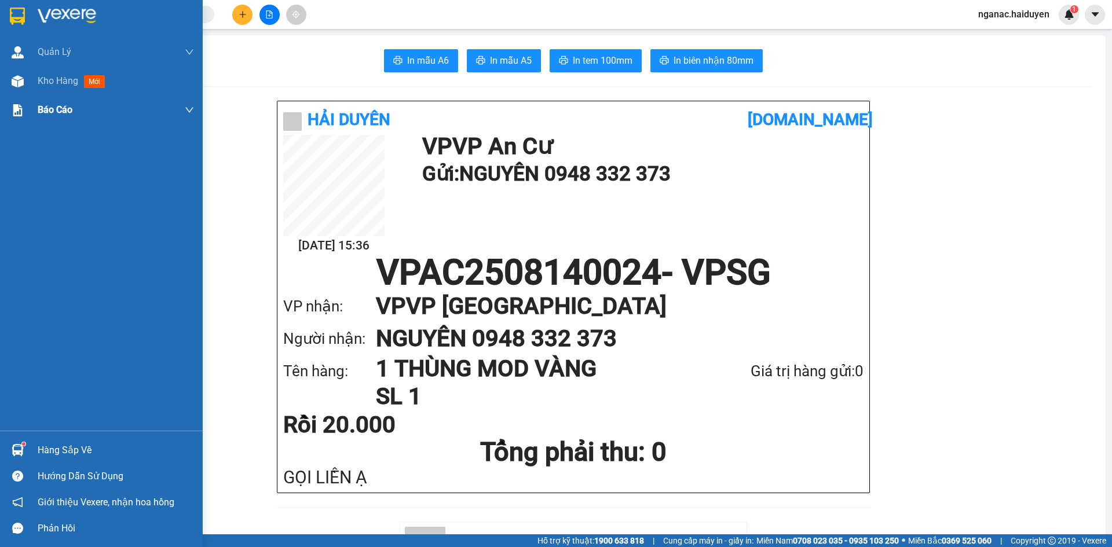
drag, startPoint x: 42, startPoint y: 81, endPoint x: 57, endPoint y: 101, distance: 26.1
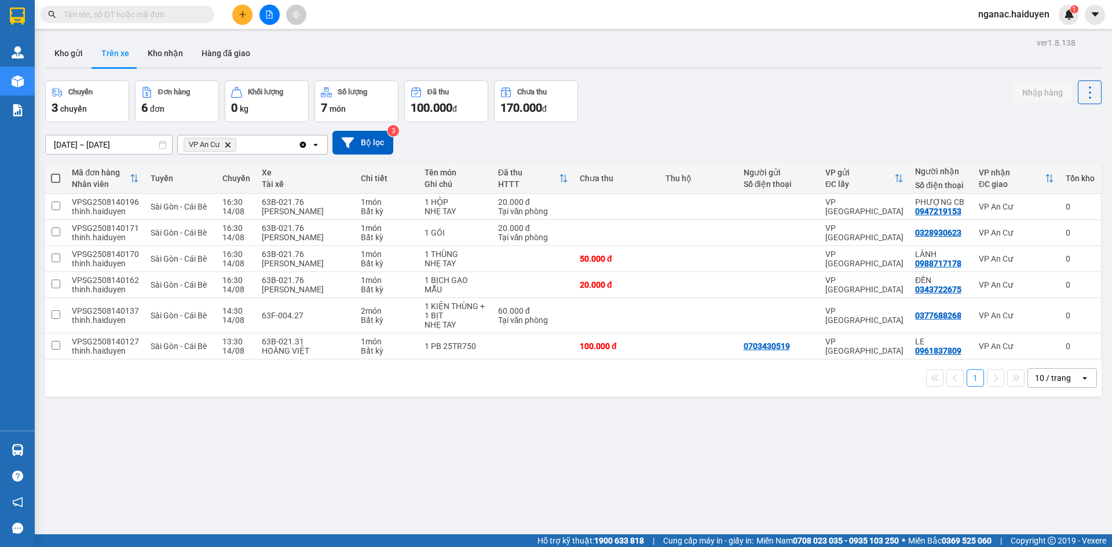
click at [322, 439] on div "ver 1.8.138 Kho gửi Trên xe [PERSON_NAME] Hàng đã giao Chuyến 3 chuyến Đơn hàng…" at bounding box center [574, 308] width 1066 height 547
click at [57, 345] on input "checkbox" at bounding box center [56, 345] width 9 height 9
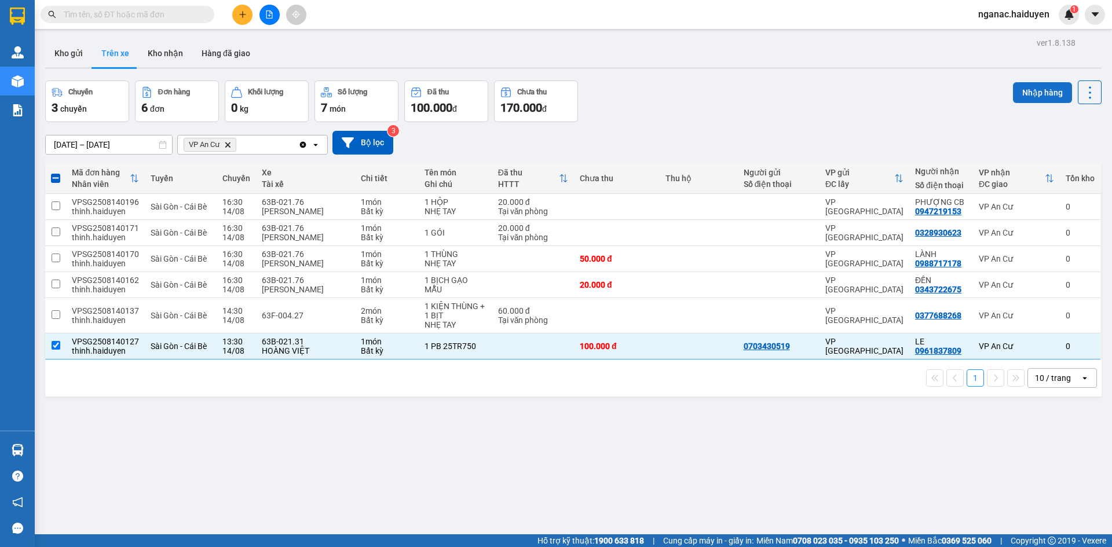
click at [1030, 92] on button "Nhập hàng" at bounding box center [1042, 92] width 59 height 21
checkbox input "false"
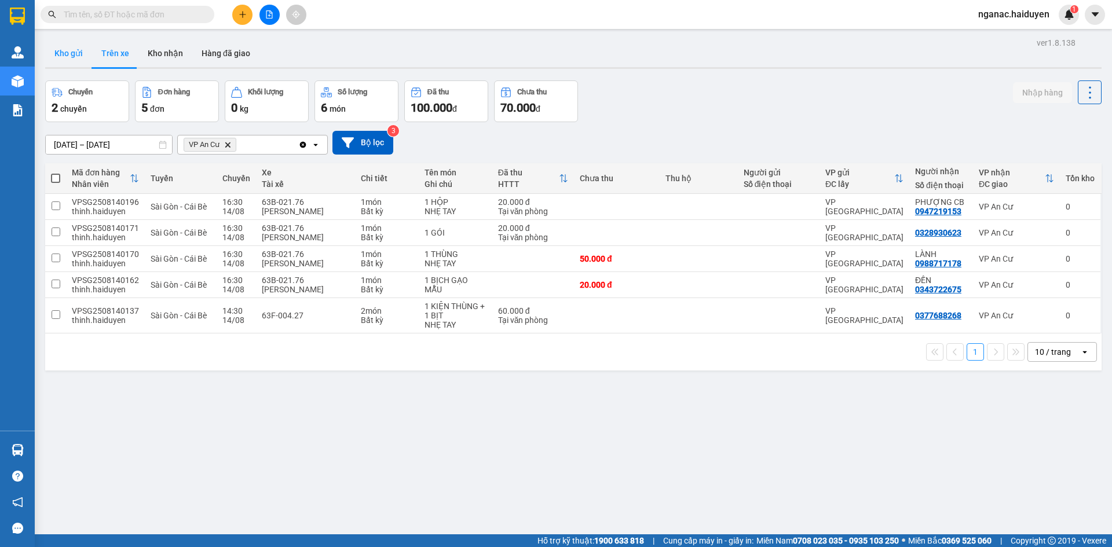
click at [74, 56] on button "Kho gửi" at bounding box center [68, 53] width 47 height 28
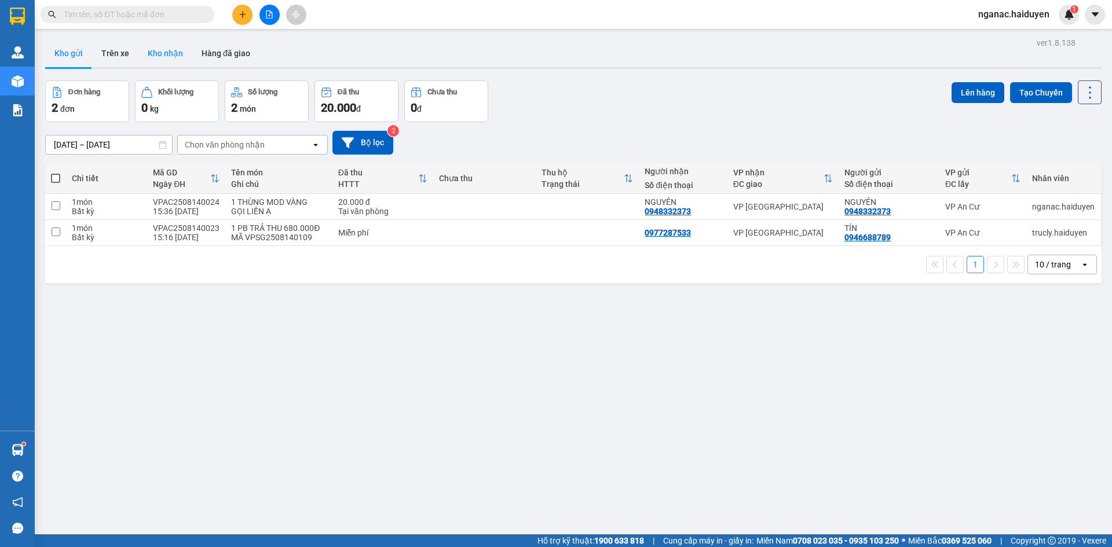
click at [169, 49] on button "Kho nhận" at bounding box center [165, 53] width 54 height 28
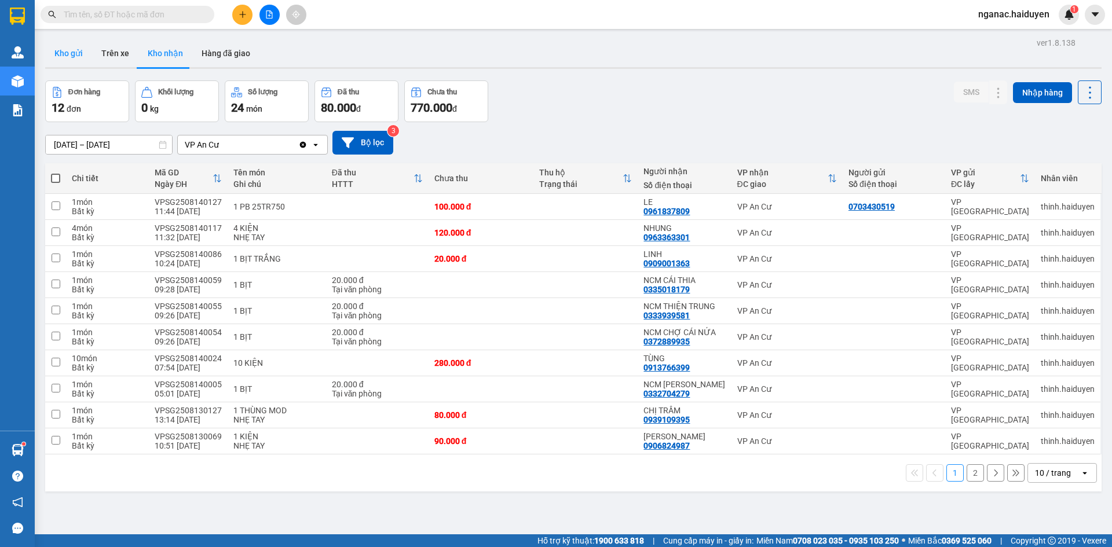
click at [59, 49] on button "Kho gửi" at bounding box center [68, 53] width 47 height 28
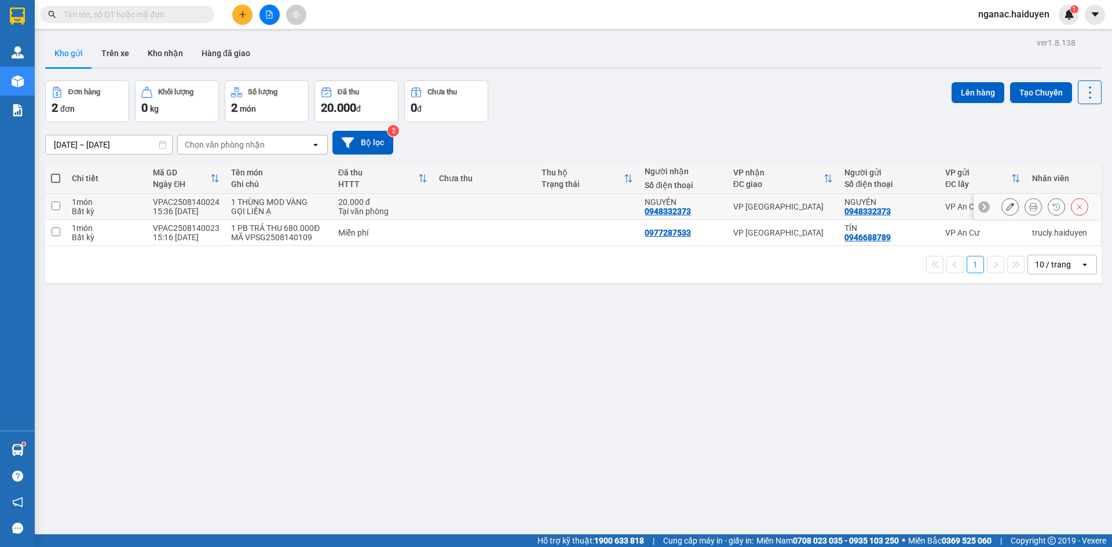
click at [71, 209] on td "1 món Bất kỳ" at bounding box center [106, 207] width 81 height 26
checkbox input "true"
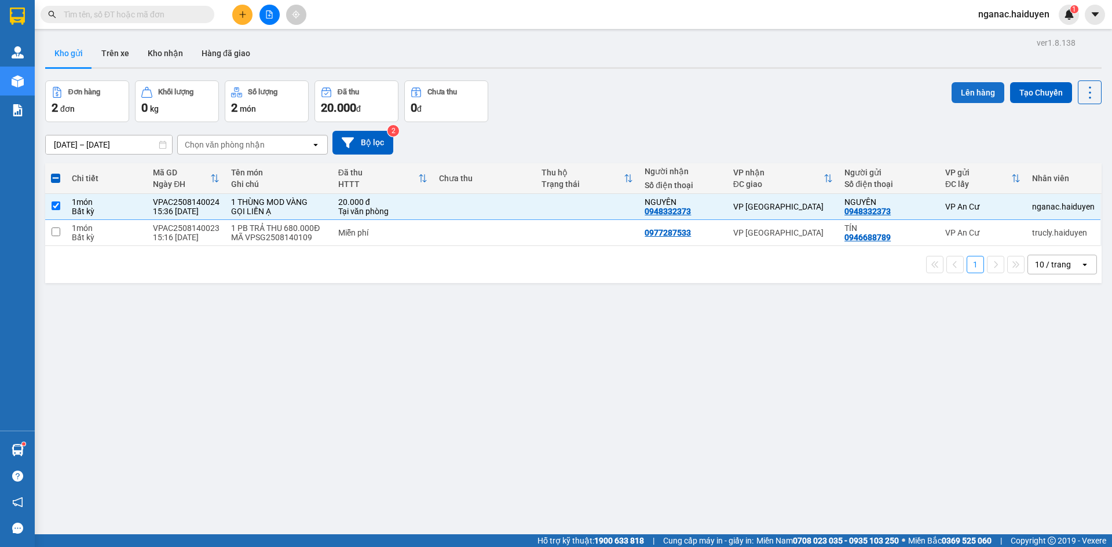
click at [965, 90] on button "Lên hàng" at bounding box center [978, 92] width 53 height 21
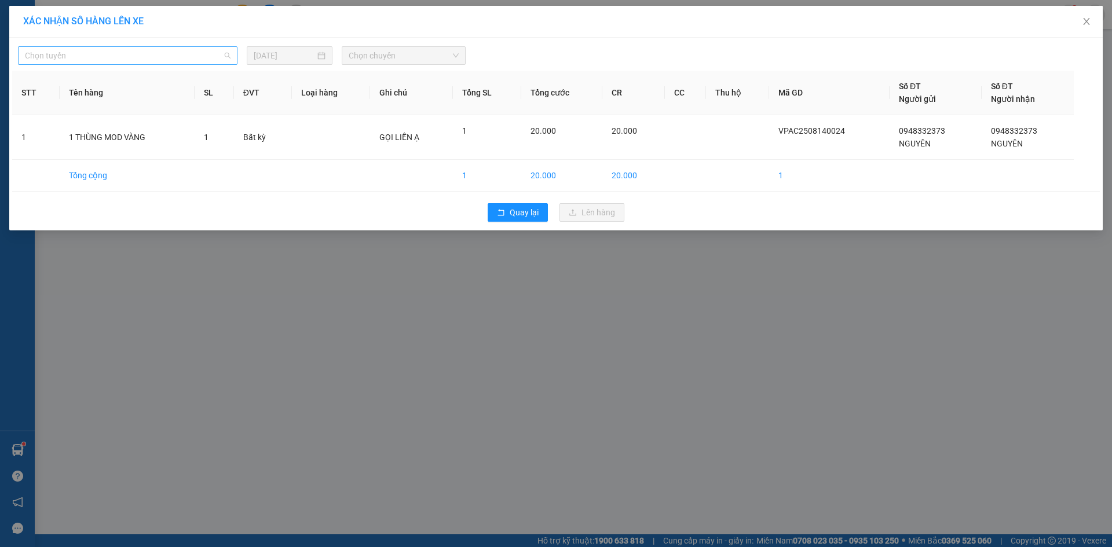
click at [173, 57] on span "Chọn tuyến" at bounding box center [128, 55] width 206 height 17
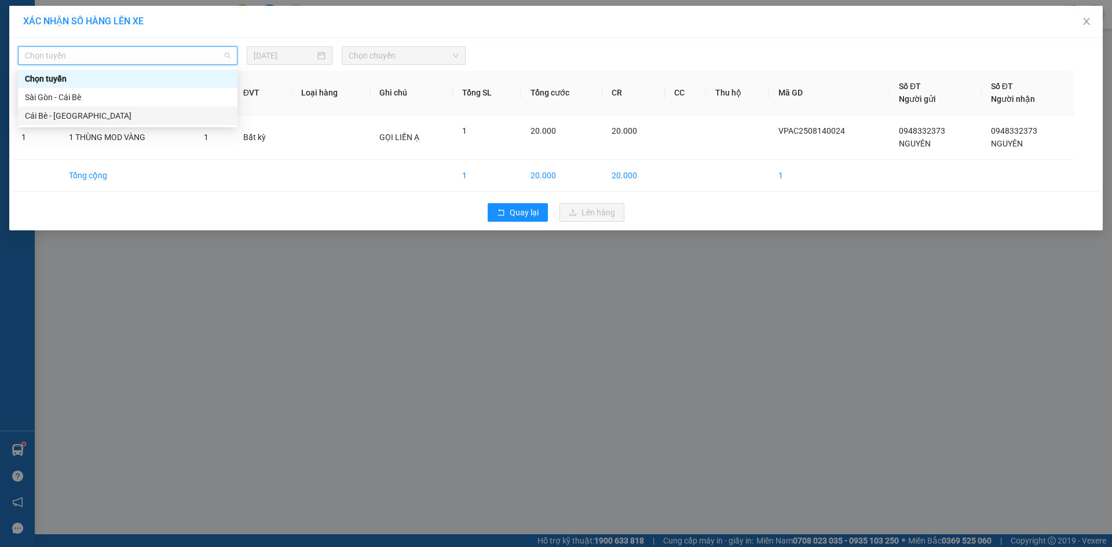
click at [163, 118] on div "Cái Bè - [GEOGRAPHIC_DATA]" at bounding box center [128, 115] width 206 height 13
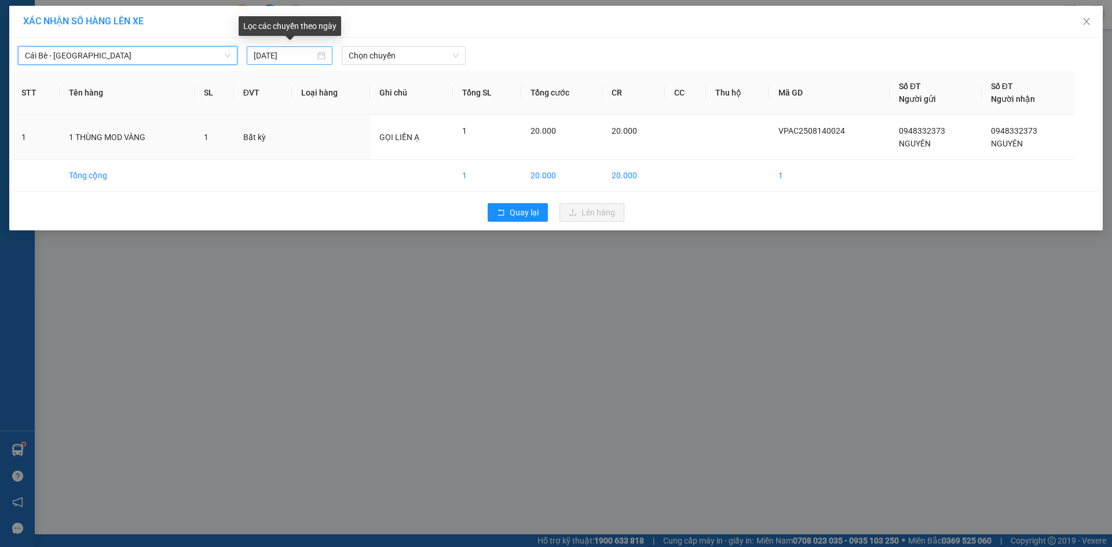
click at [298, 54] on input "[DATE]" at bounding box center [284, 55] width 61 height 13
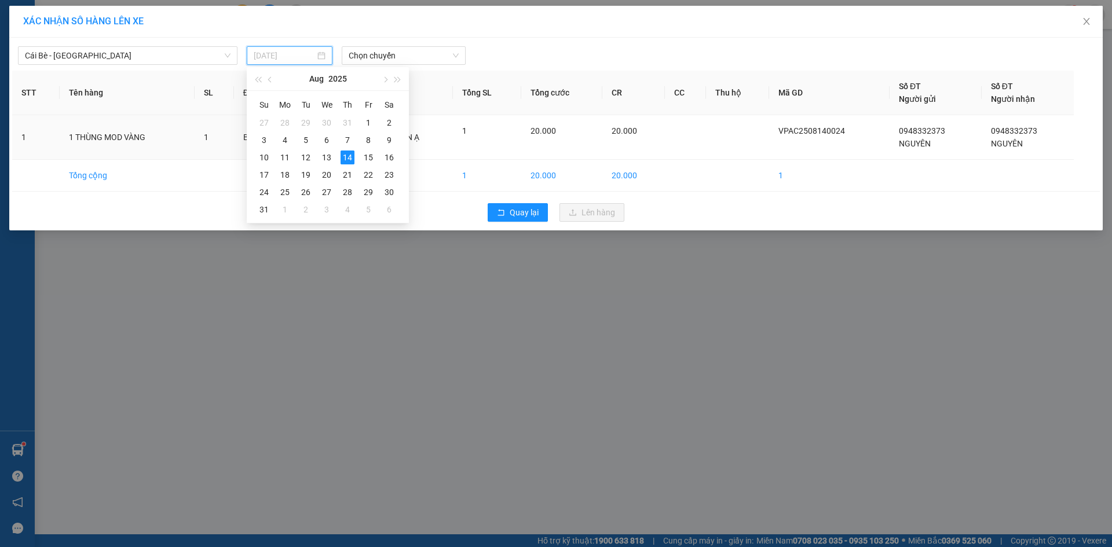
type input "[DATE]"
click at [346, 154] on div "14" at bounding box center [348, 158] width 14 height 14
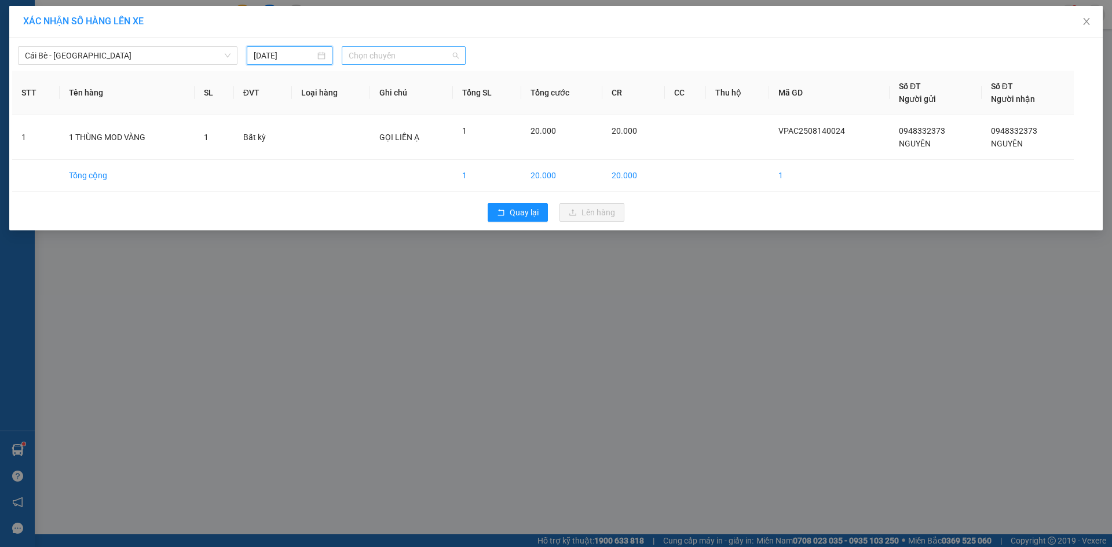
click at [425, 52] on span "Chọn chuyến" at bounding box center [404, 55] width 110 height 17
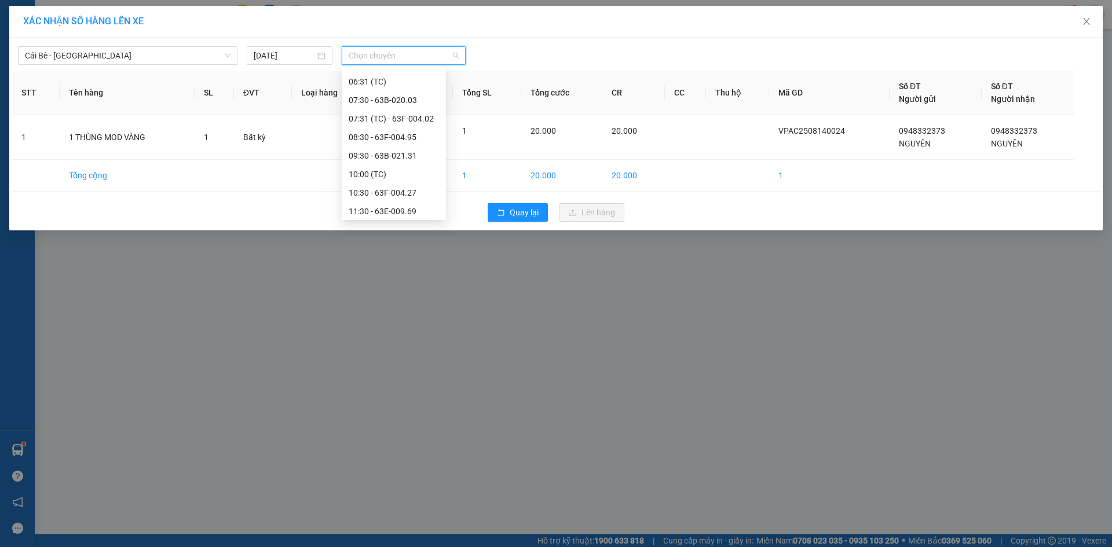
scroll to position [334, 0]
click at [399, 205] on div "16:30 - 63F-004.95" at bounding box center [394, 208] width 90 height 13
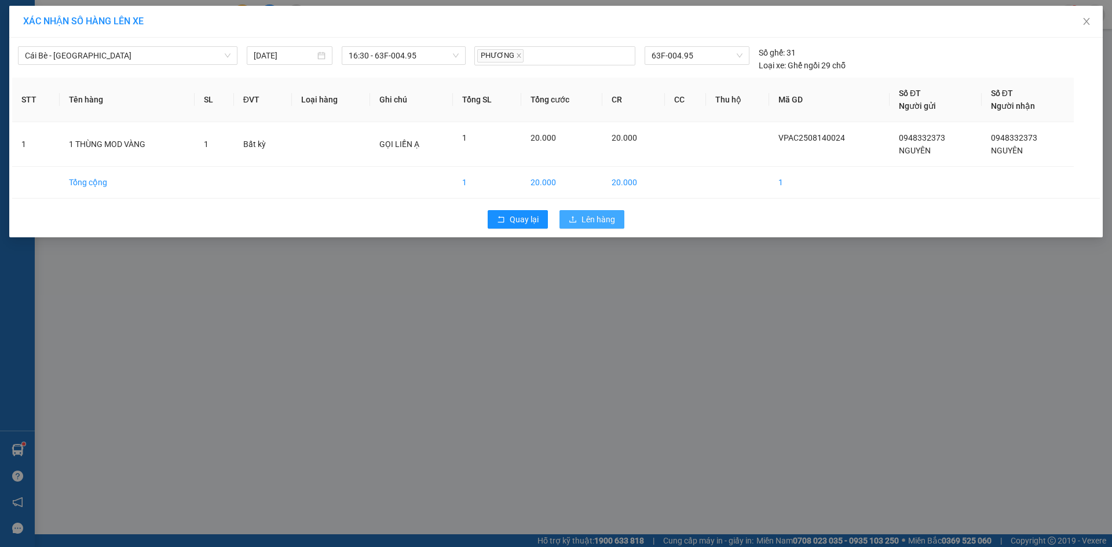
click at [601, 222] on span "Lên hàng" at bounding box center [599, 219] width 34 height 13
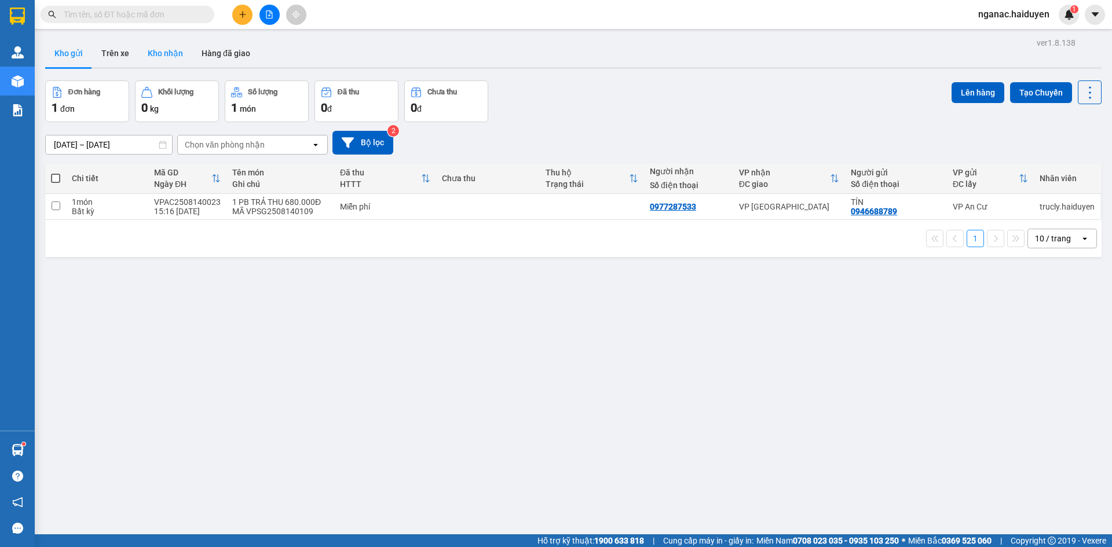
click at [169, 53] on button "Kho nhận" at bounding box center [165, 53] width 54 height 28
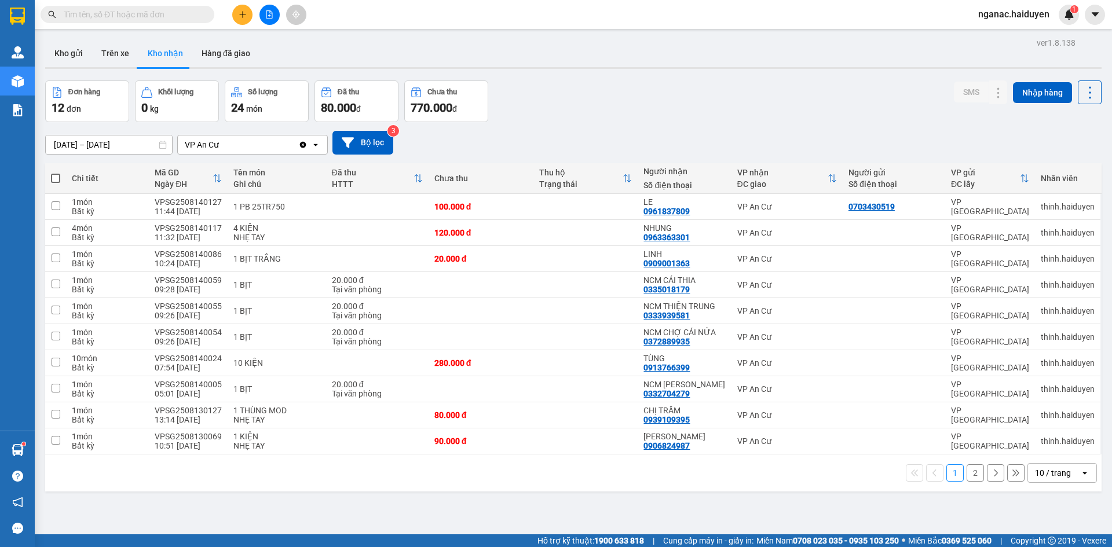
click at [593, 517] on div "ver 1.8.138 Kho gửi Trên xe [PERSON_NAME] Hàng đã [PERSON_NAME] hàng 12 đơn [PE…" at bounding box center [574, 308] width 1066 height 547
click at [71, 57] on button "Kho gửi" at bounding box center [68, 53] width 47 height 28
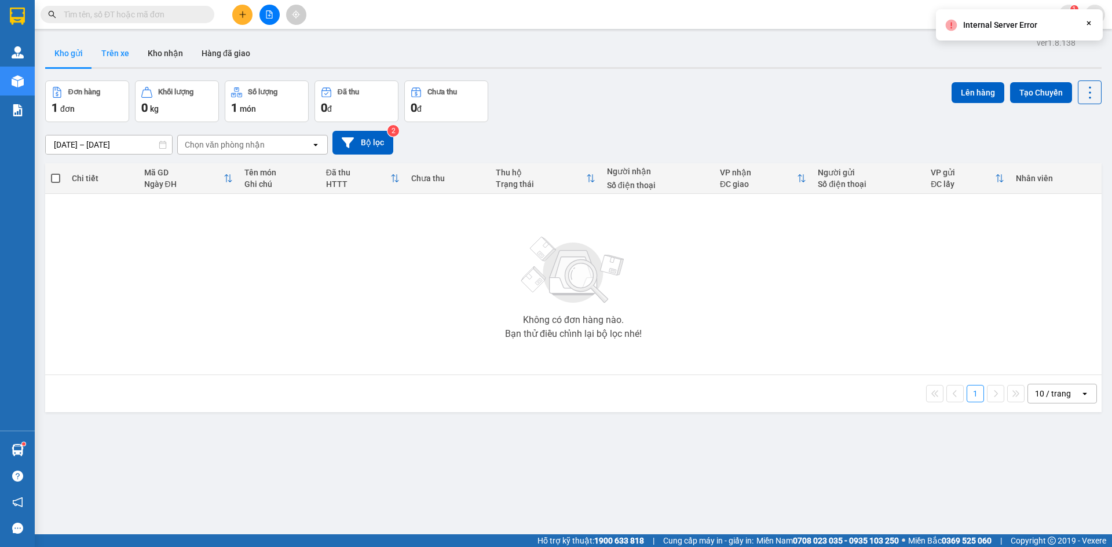
click at [119, 59] on button "Trên xe" at bounding box center [115, 53] width 46 height 28
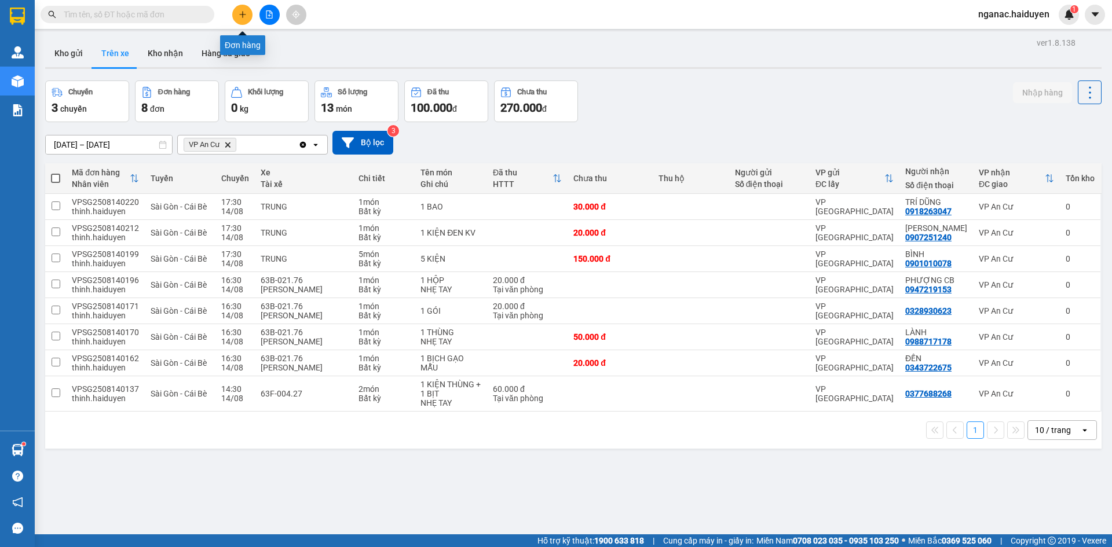
click at [243, 10] on button at bounding box center [242, 15] width 20 height 20
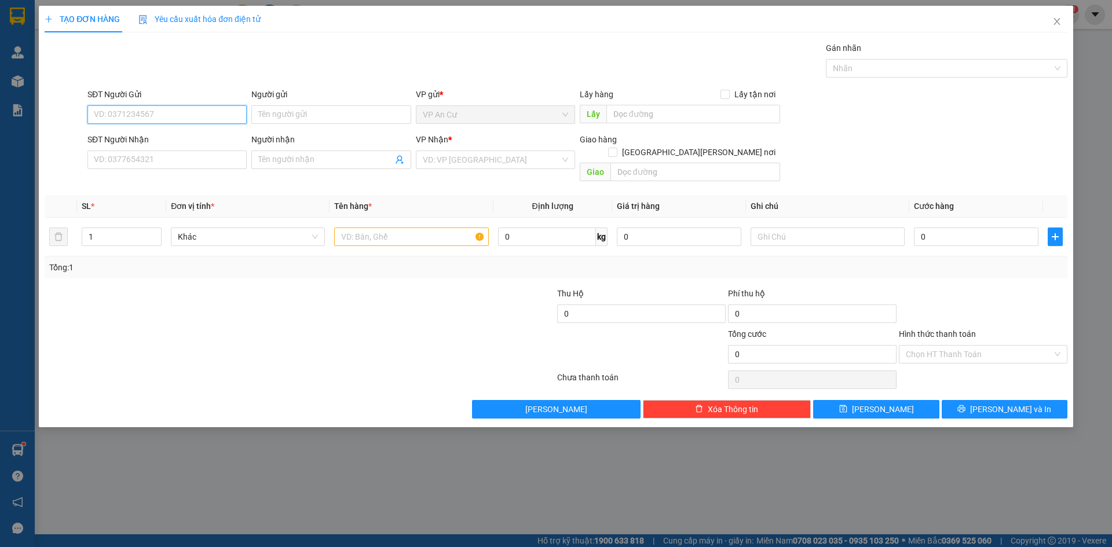
click at [145, 111] on input "SĐT Người Gửi" at bounding box center [166, 114] width 159 height 19
click at [194, 135] on div "02732239999 - NKSG QUỐC TẾ" at bounding box center [166, 138] width 145 height 13
type input "02732239999"
type input "NKSG QUỐC TẾ"
type input "0937040848"
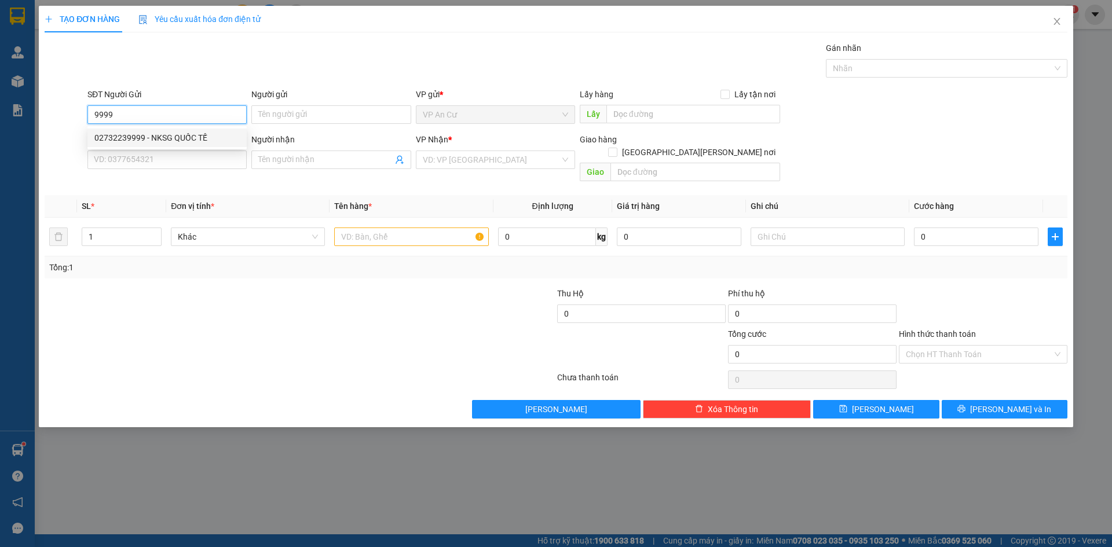
type input "LABO [GEOGRAPHIC_DATA]"
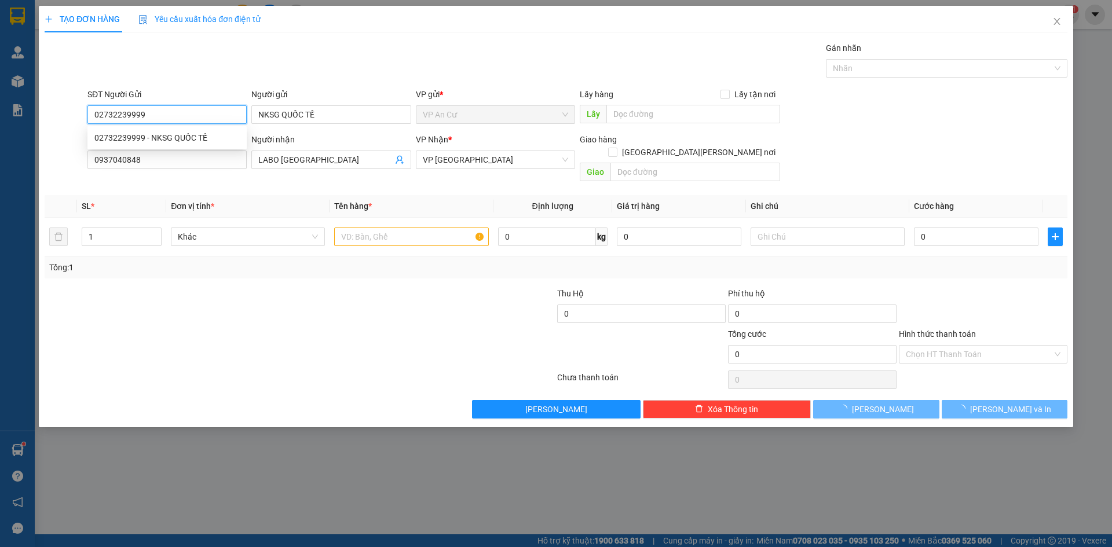
type input "20.000"
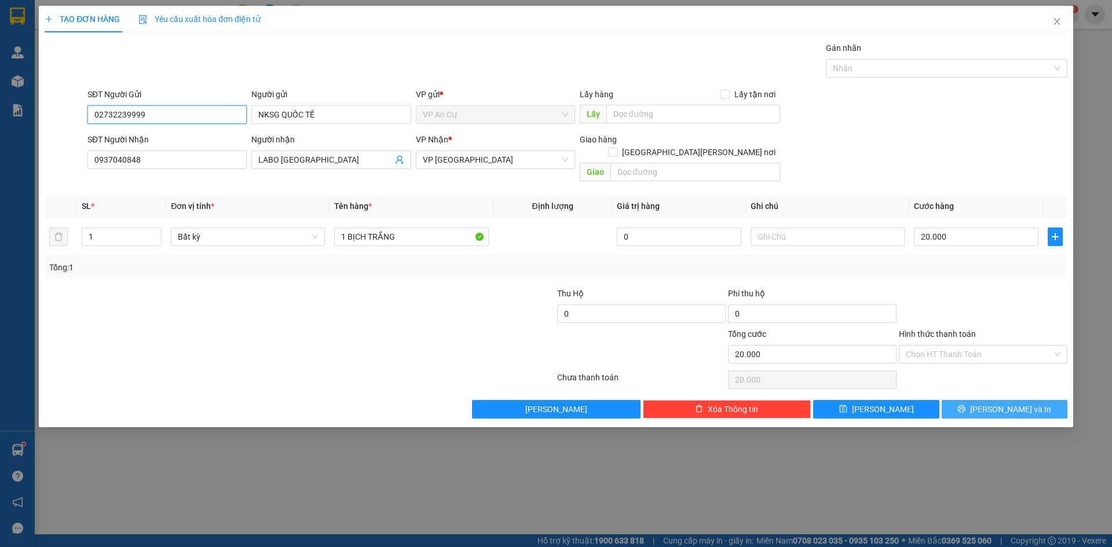
type input "02732239999"
click at [966, 405] on icon "printer" at bounding box center [962, 409] width 8 height 8
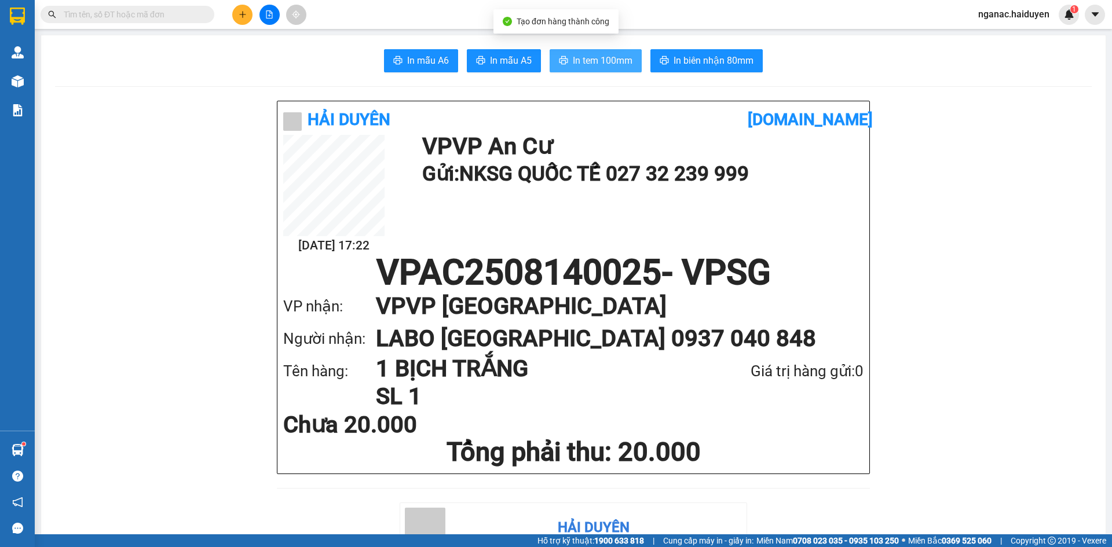
click at [601, 60] on span "In tem 100mm" at bounding box center [603, 60] width 60 height 14
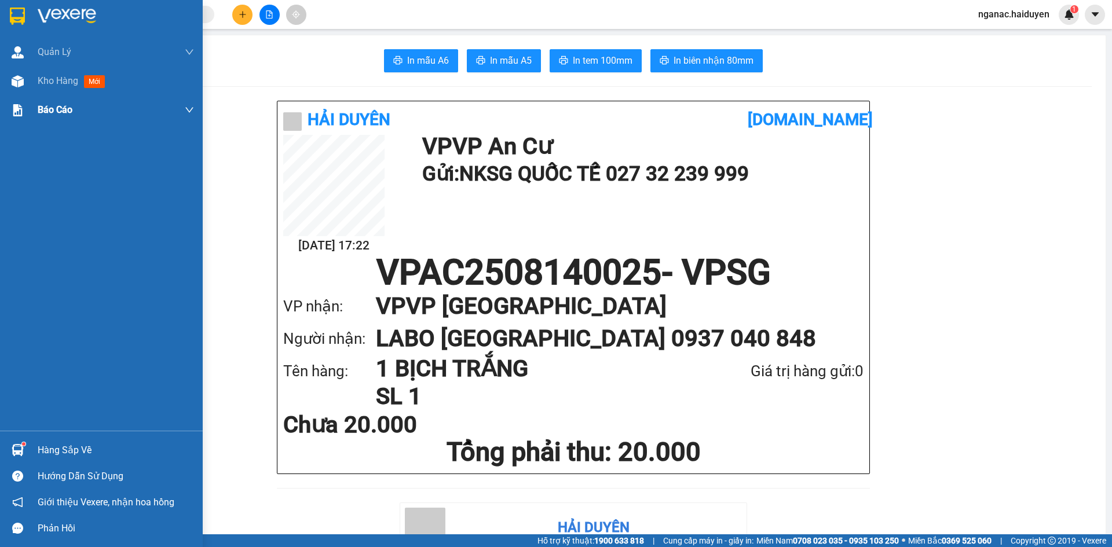
drag, startPoint x: 43, startPoint y: 80, endPoint x: 144, endPoint y: 102, distance: 103.2
click at [43, 80] on span "Kho hàng" at bounding box center [58, 80] width 41 height 11
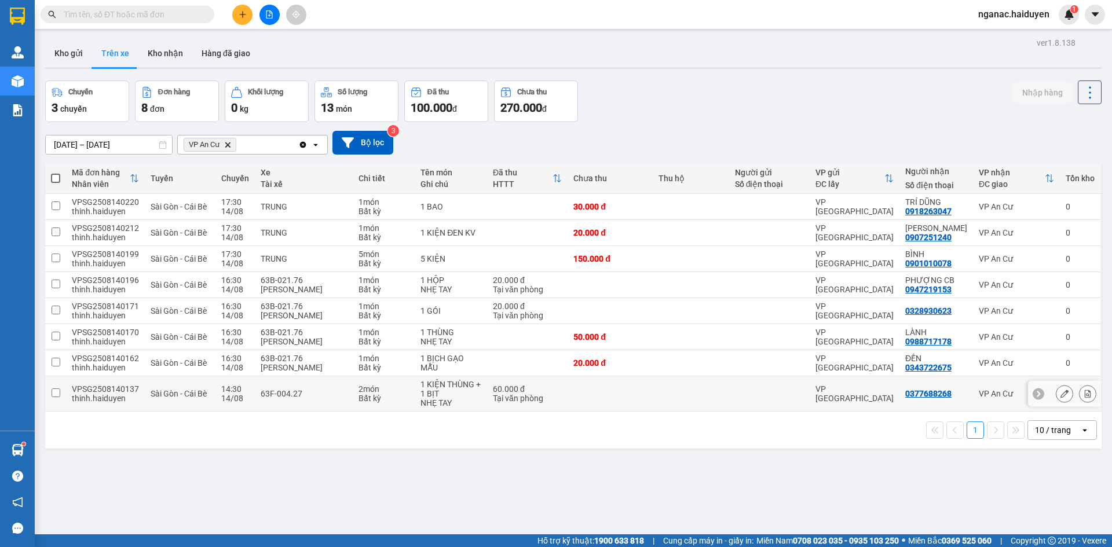
click at [151, 389] on span "Sài Gòn - Cái Bè" at bounding box center [179, 393] width 56 height 9
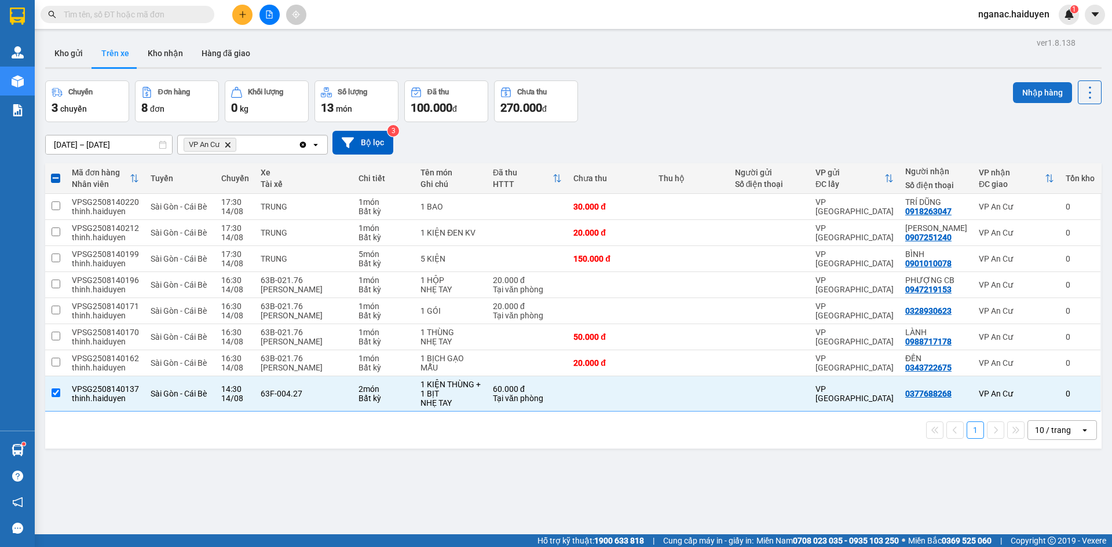
click at [1024, 87] on button "Nhập hàng" at bounding box center [1042, 92] width 59 height 21
checkbox input "false"
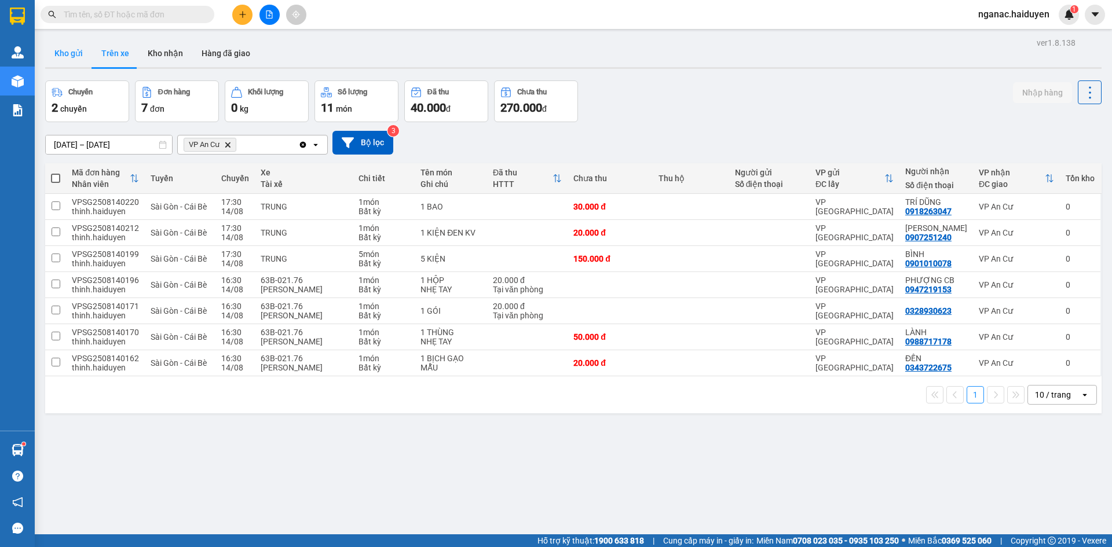
click at [62, 54] on button "Kho gửi" at bounding box center [68, 53] width 47 height 28
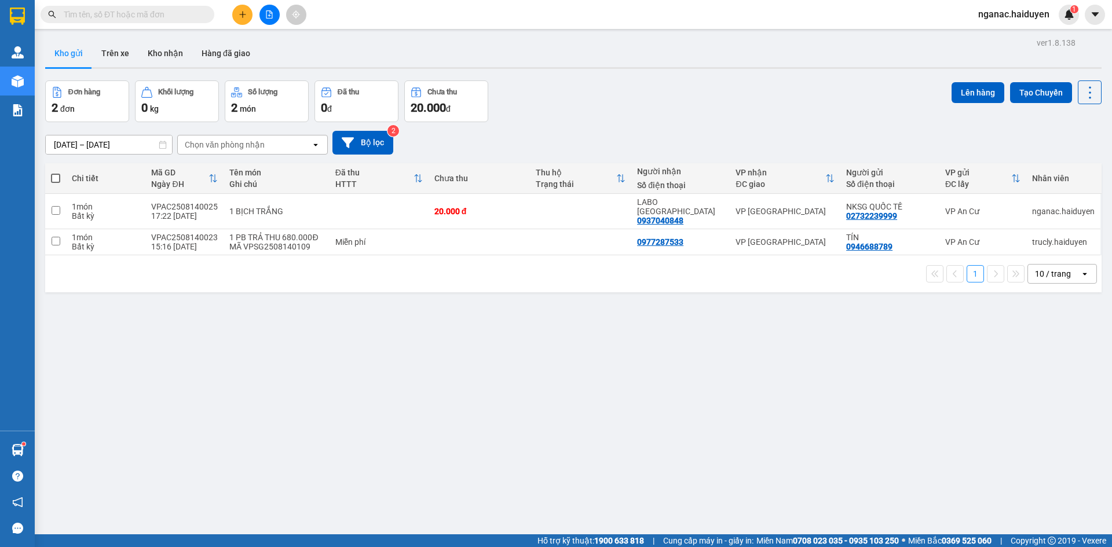
click at [155, 17] on input "text" at bounding box center [132, 14] width 137 height 13
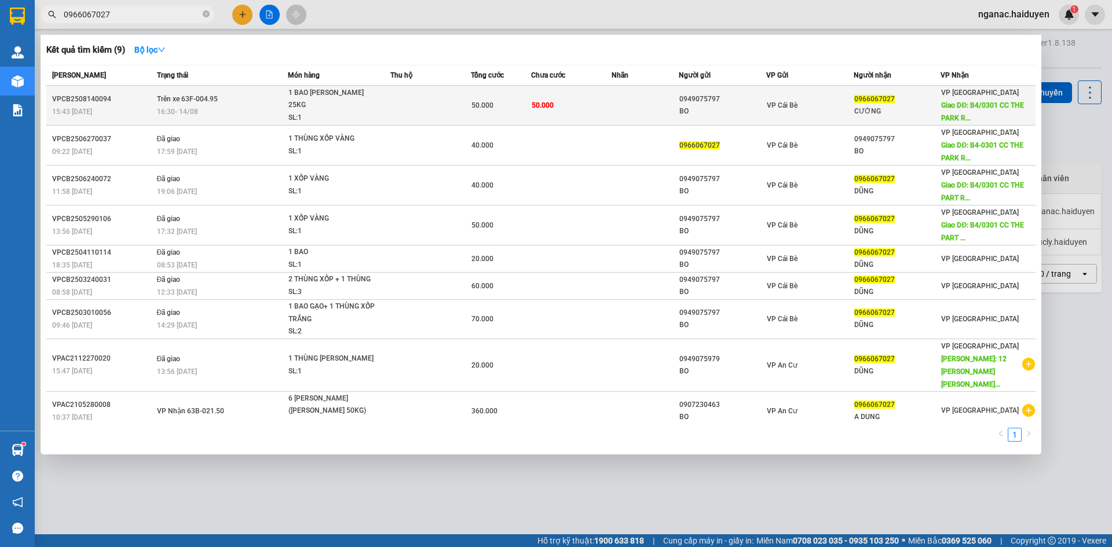
type input "0966067027"
click at [421, 104] on td at bounding box center [430, 106] width 81 height 40
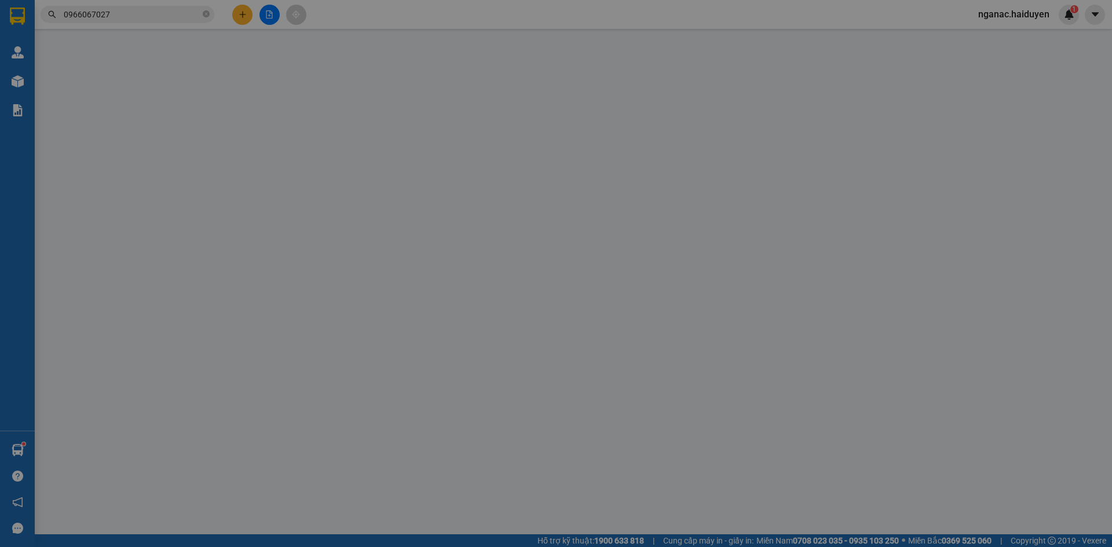
type input "0949075797"
type input "BO"
type input "0966067027"
type input "CƯỜNG"
type input "B4/0301 CC THE [GEOGRAPHIC_DATA], [PERSON_NAME] THỌ [PERSON_NAME] NHÀ BÈ"
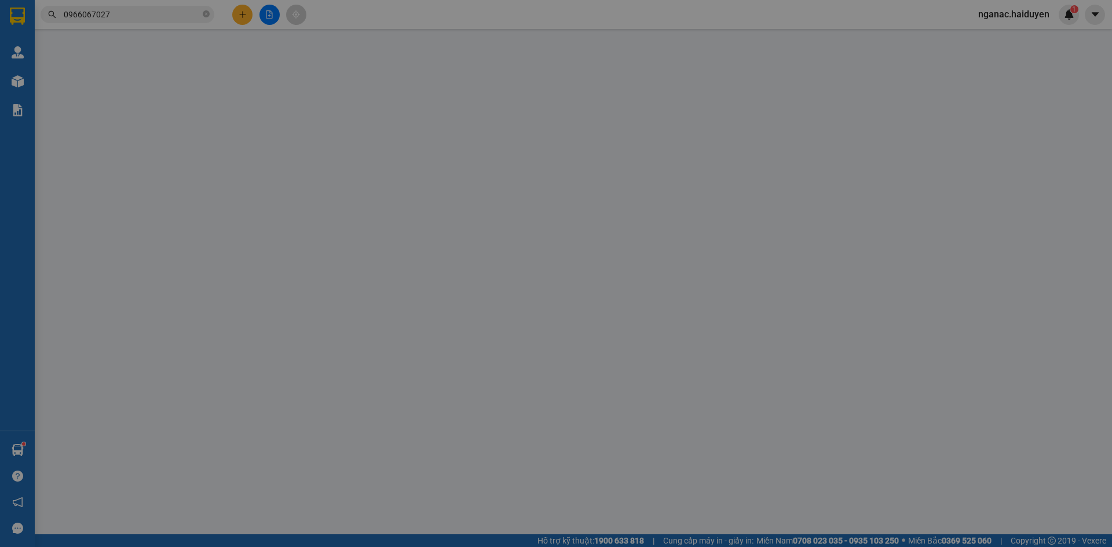
type input "50.000"
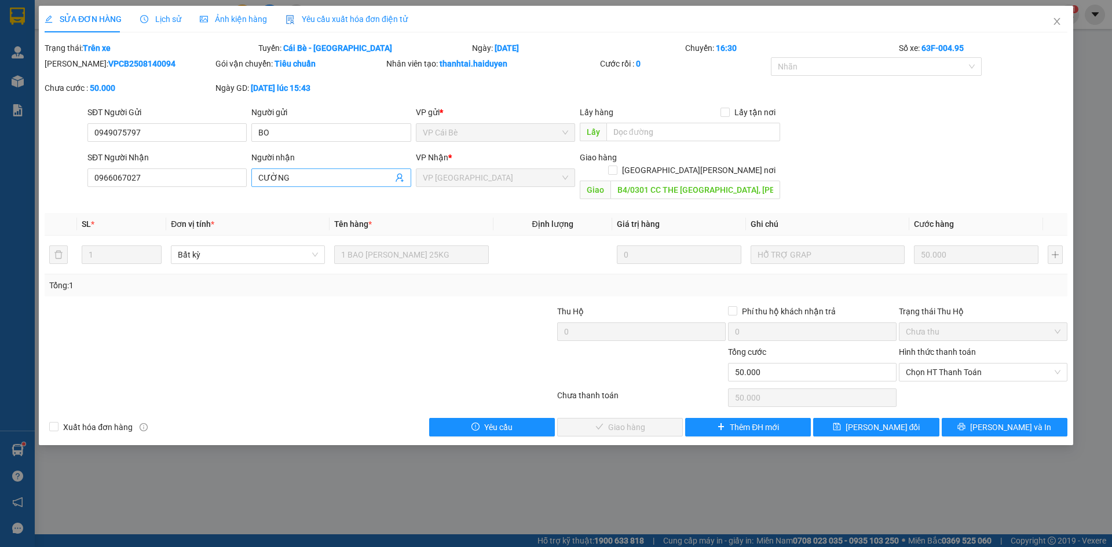
click at [304, 178] on input "CƯỜNG" at bounding box center [325, 177] width 134 height 13
type input "C"
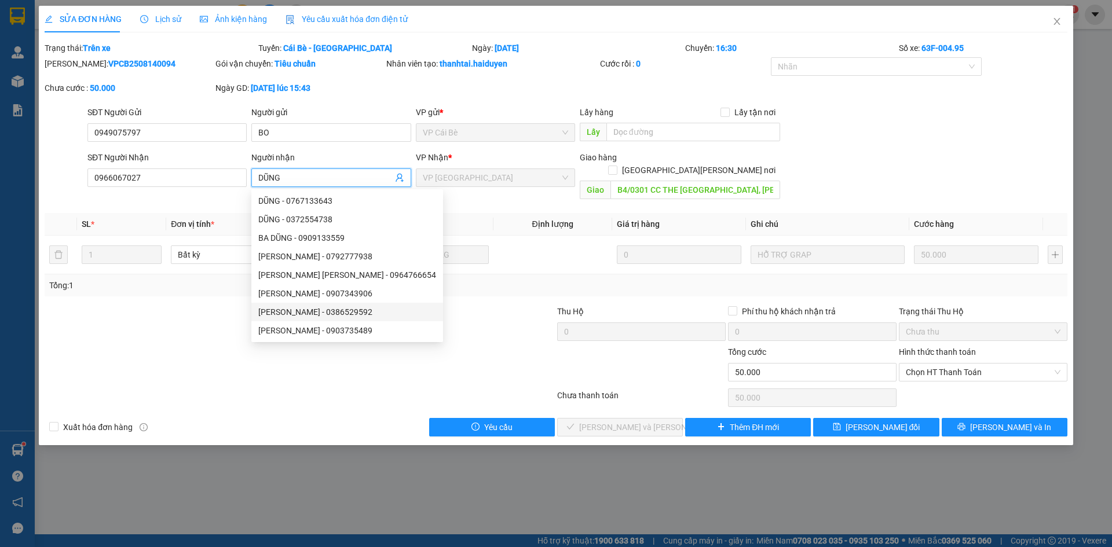
type input "DŨNG"
click at [483, 327] on div at bounding box center [470, 325] width 171 height 41
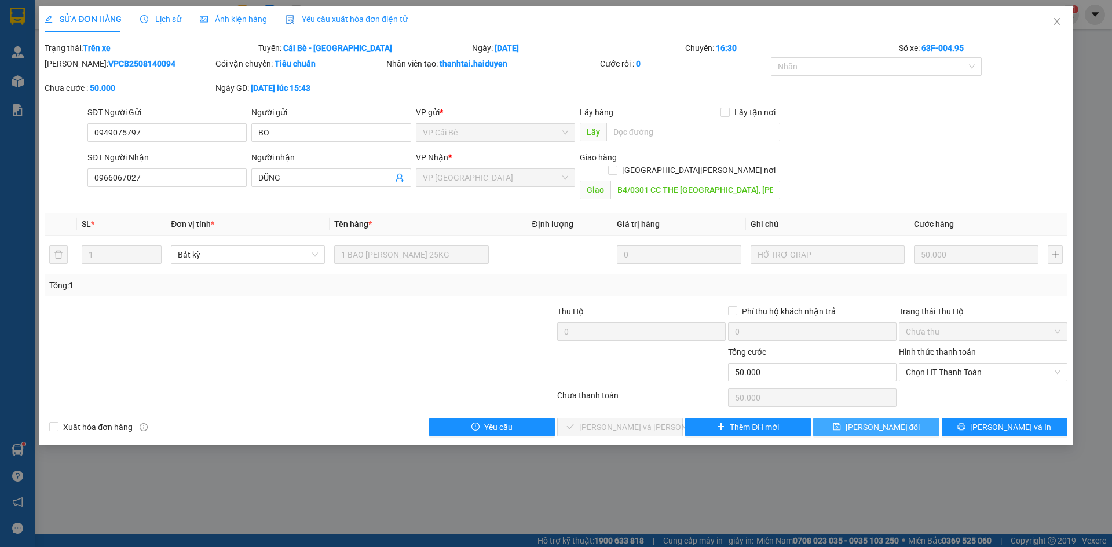
click at [888, 421] on span "[PERSON_NAME] đổi" at bounding box center [883, 427] width 75 height 13
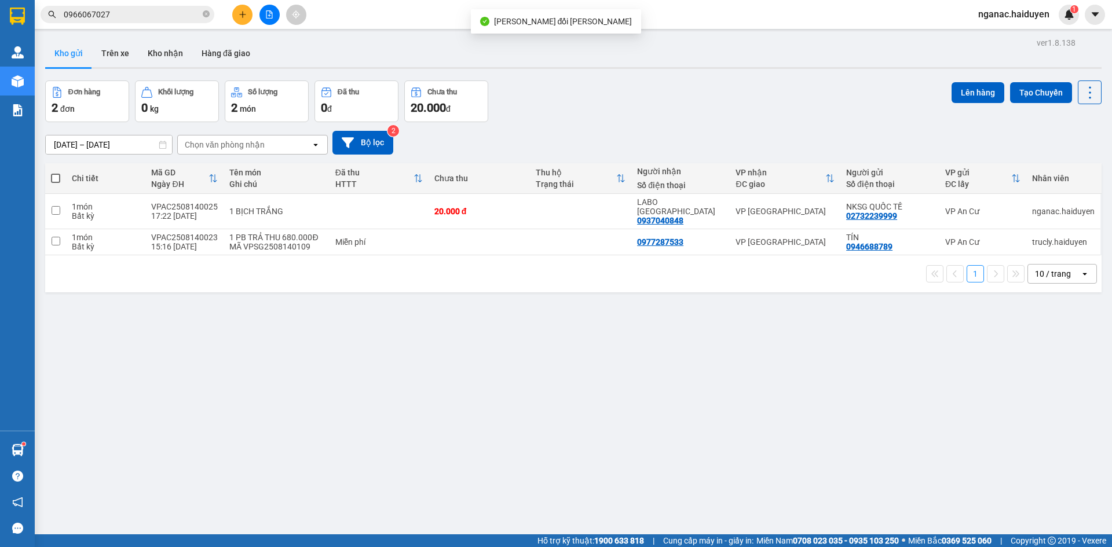
click at [133, 18] on input "0966067027" at bounding box center [132, 14] width 137 height 13
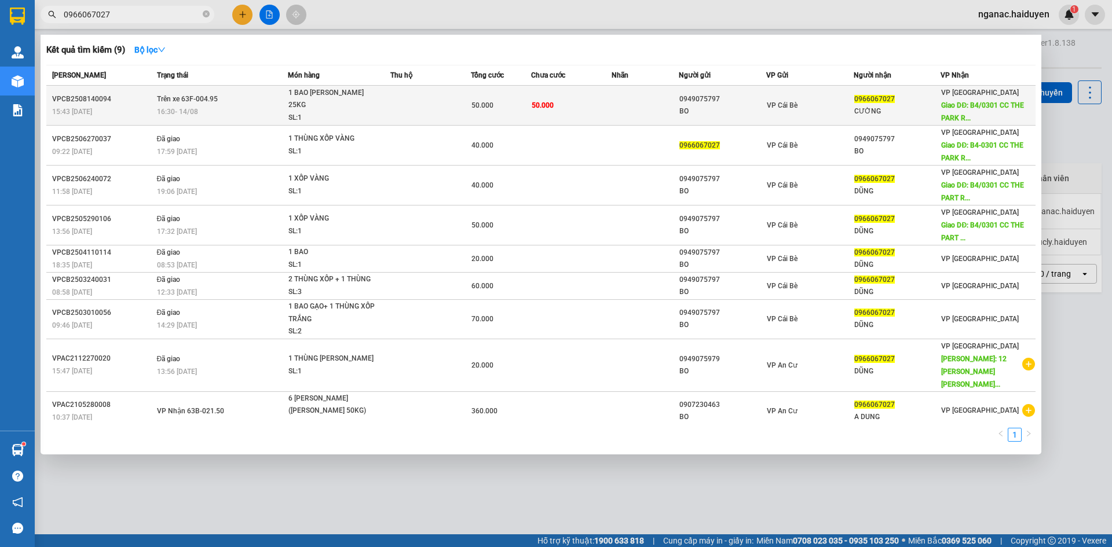
click at [389, 107] on span "1 BAO [PERSON_NAME] 25KG SL: 1" at bounding box center [339, 106] width 101 height 38
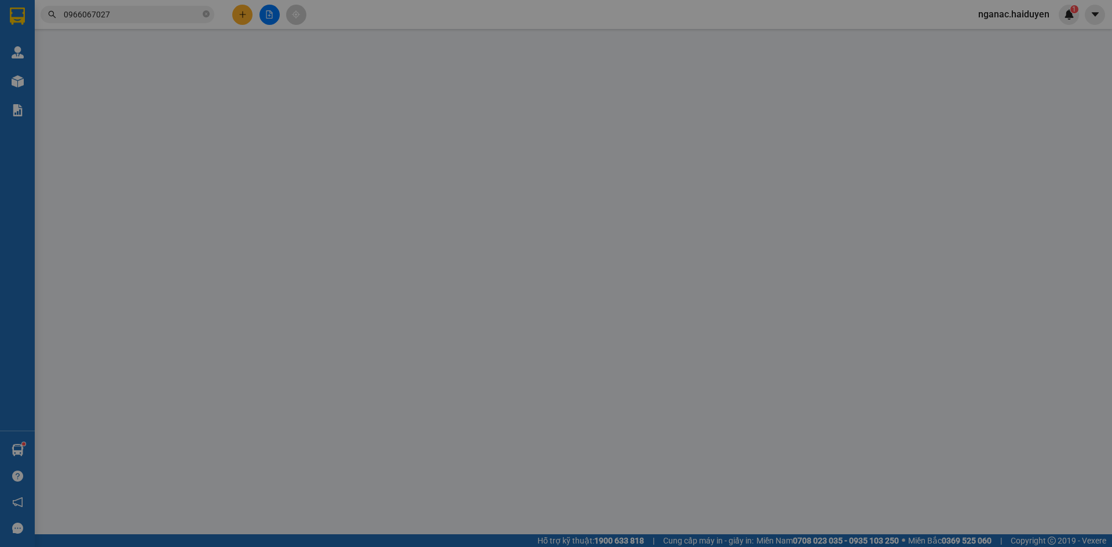
type input "0949075797"
type input "BO"
type input "0966067027"
type input "DŨNG"
type input "B4/0301 CC THE [GEOGRAPHIC_DATA], [PERSON_NAME] THỌ [PERSON_NAME] NHÀ BÈ"
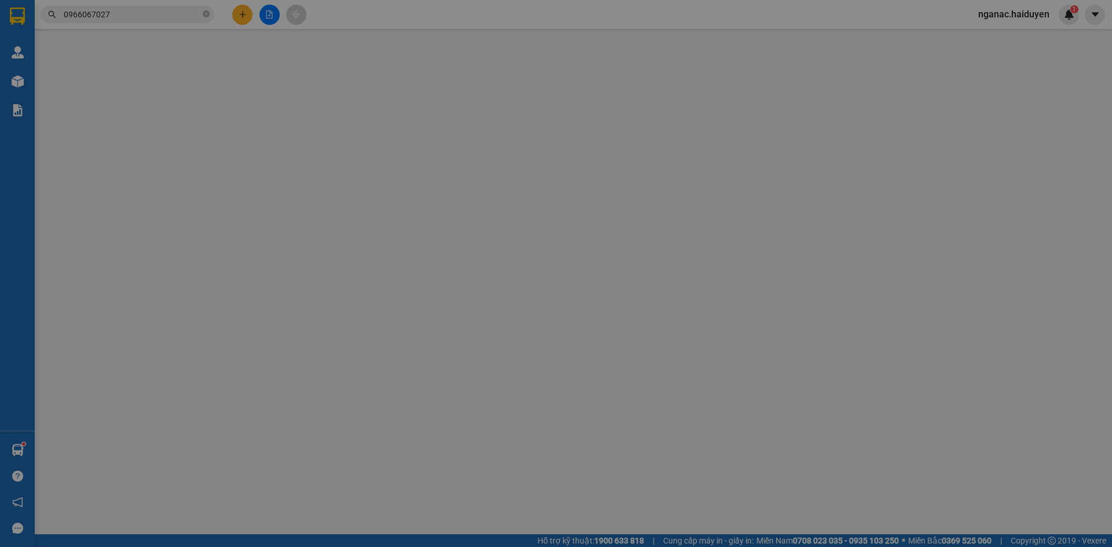
type input "50.000"
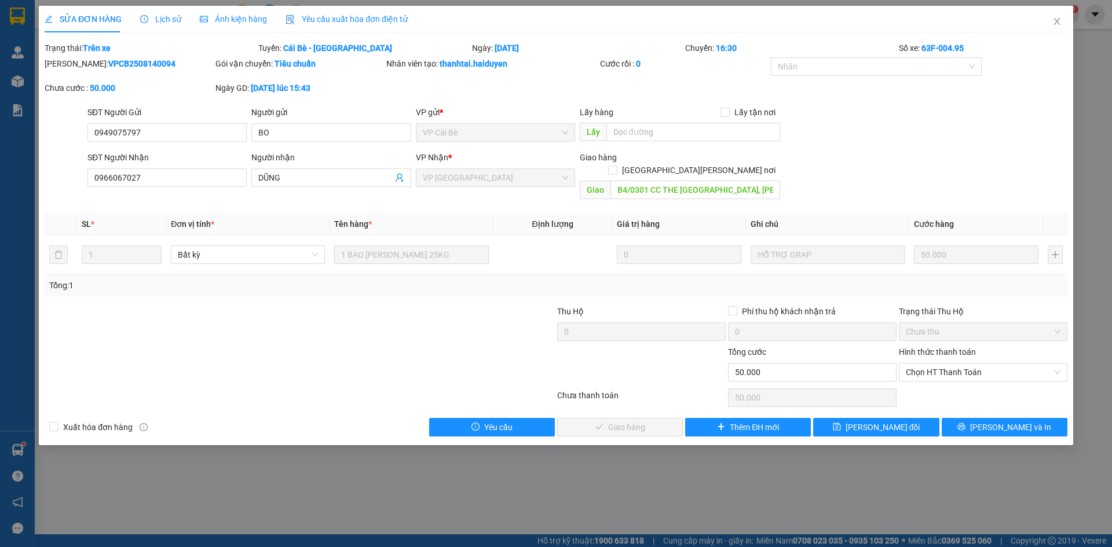
click at [640, 498] on div "SỬA ĐƠN HÀNG Lịch sử [PERSON_NAME] hàng Yêu cầu xuất [PERSON_NAME] điện tử Tota…" at bounding box center [556, 273] width 1112 height 547
click at [1057, 24] on icon "close" at bounding box center [1057, 21] width 9 height 9
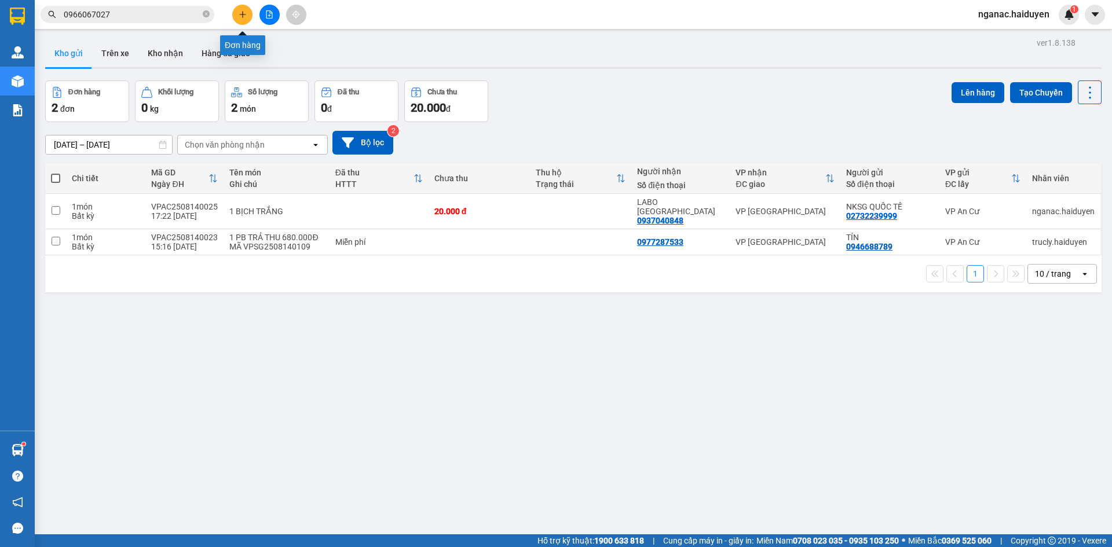
click at [245, 14] on icon "plus" at bounding box center [242, 14] width 6 height 1
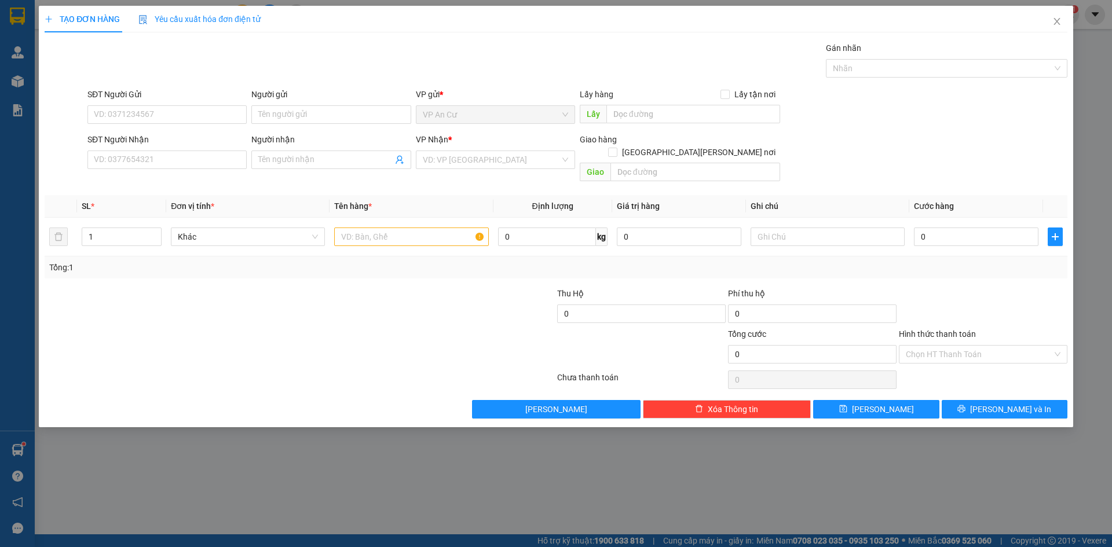
click at [255, 490] on div "TẠO ĐƠN HÀNG Yêu cầu xuất [PERSON_NAME] điện tử Transit Pickup Surcharge Ids Tr…" at bounding box center [556, 273] width 1112 height 547
click at [1057, 20] on icon "close" at bounding box center [1057, 21] width 9 height 9
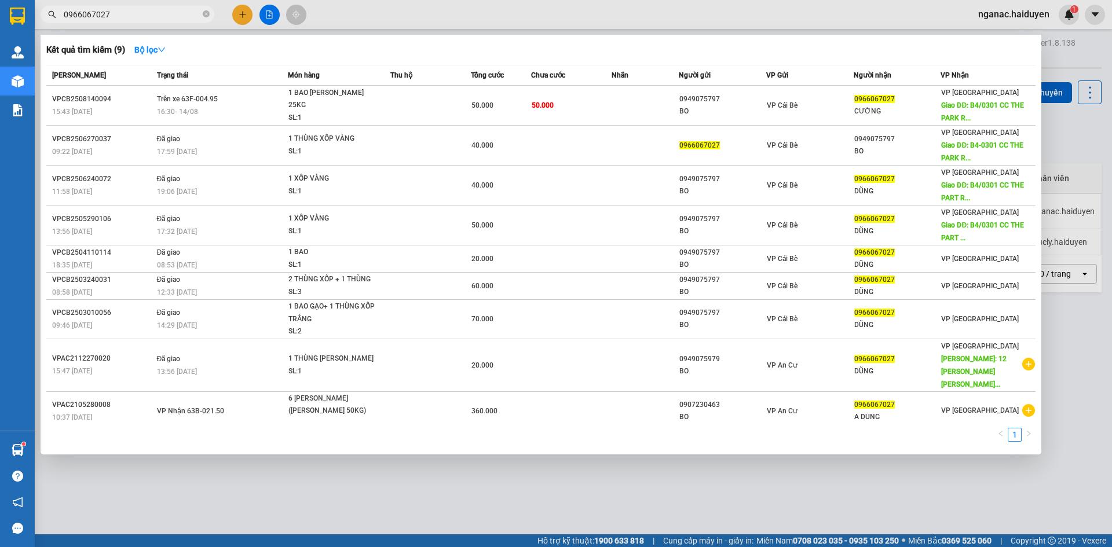
click at [122, 10] on input "0966067027" at bounding box center [132, 14] width 137 height 13
click at [758, 468] on div at bounding box center [556, 273] width 1112 height 547
click at [205, 14] on icon "close-circle" at bounding box center [206, 13] width 7 height 7
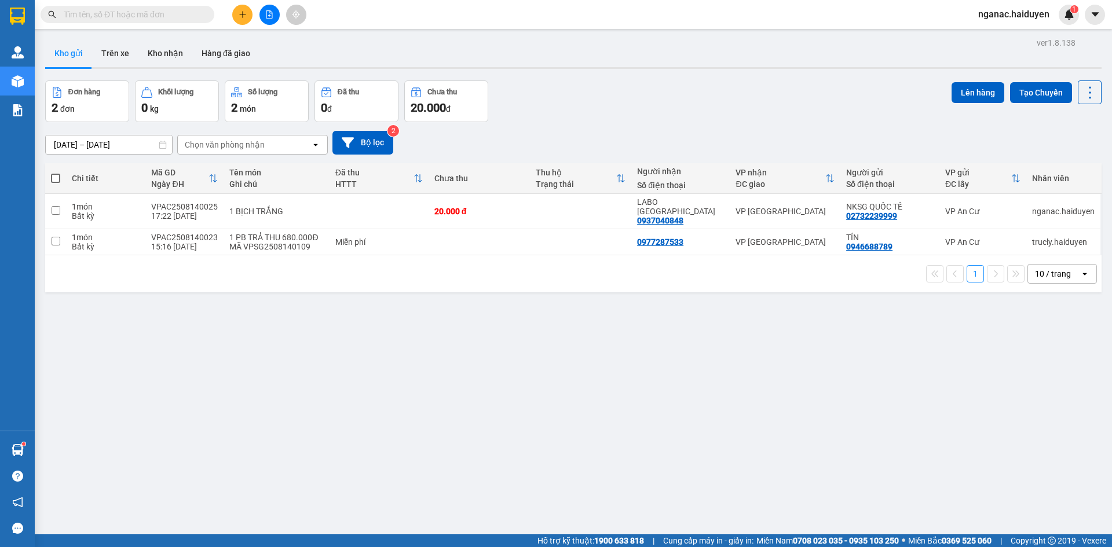
click at [141, 20] on input "text" at bounding box center [132, 14] width 137 height 13
click at [116, 53] on button "Trên xe" at bounding box center [115, 53] width 46 height 28
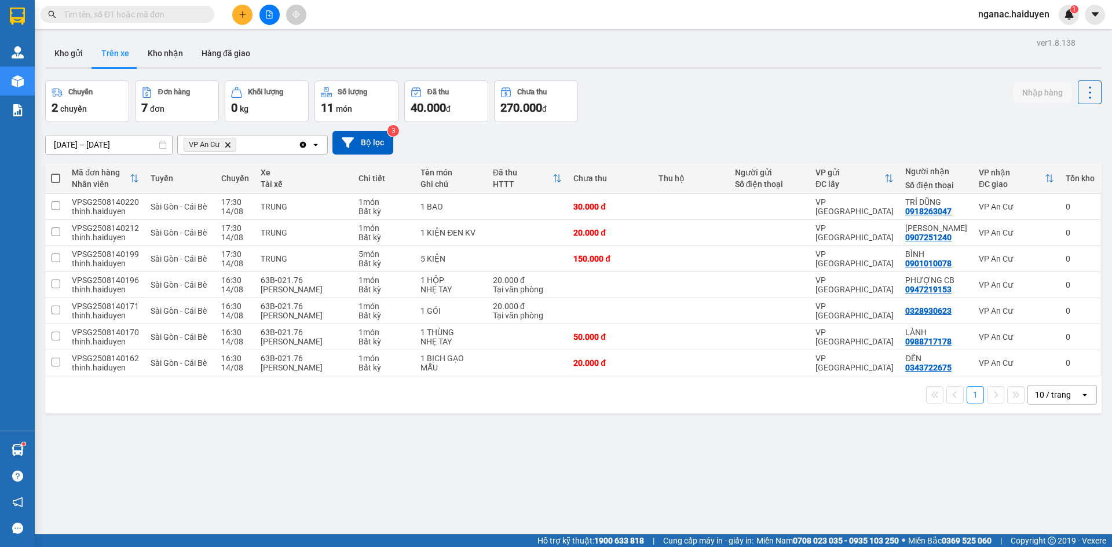
click at [127, 12] on input "text" at bounding box center [132, 14] width 137 height 13
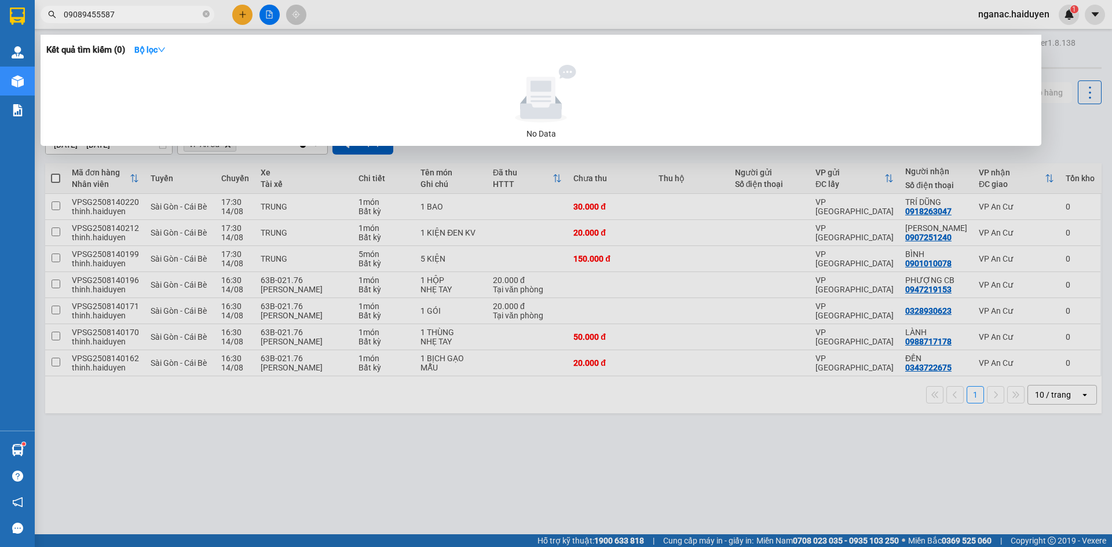
click at [96, 15] on input "09089455587" at bounding box center [132, 14] width 137 height 13
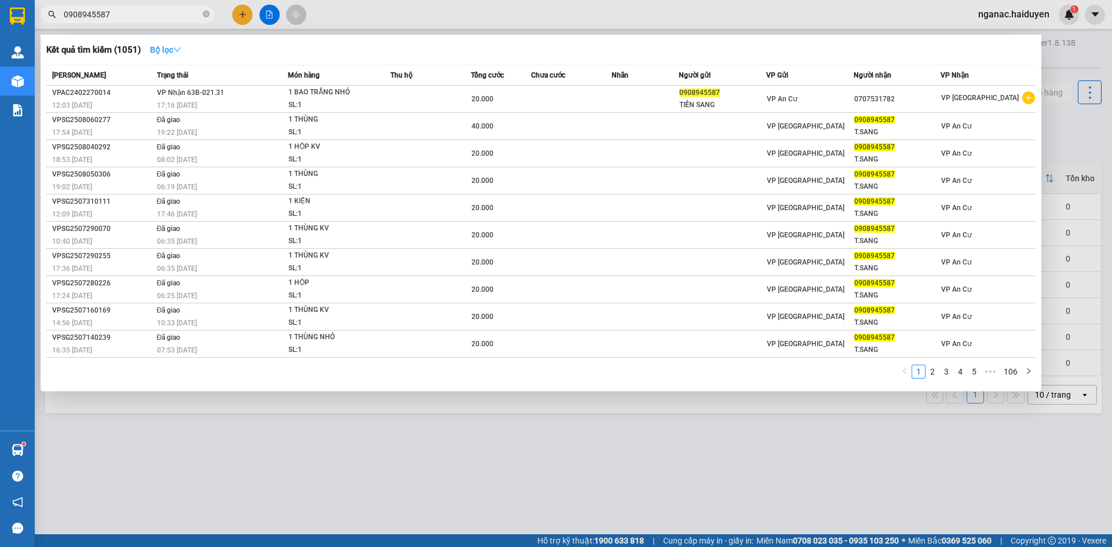
type input "0908945587"
click at [177, 50] on icon "down" at bounding box center [177, 50] width 8 height 8
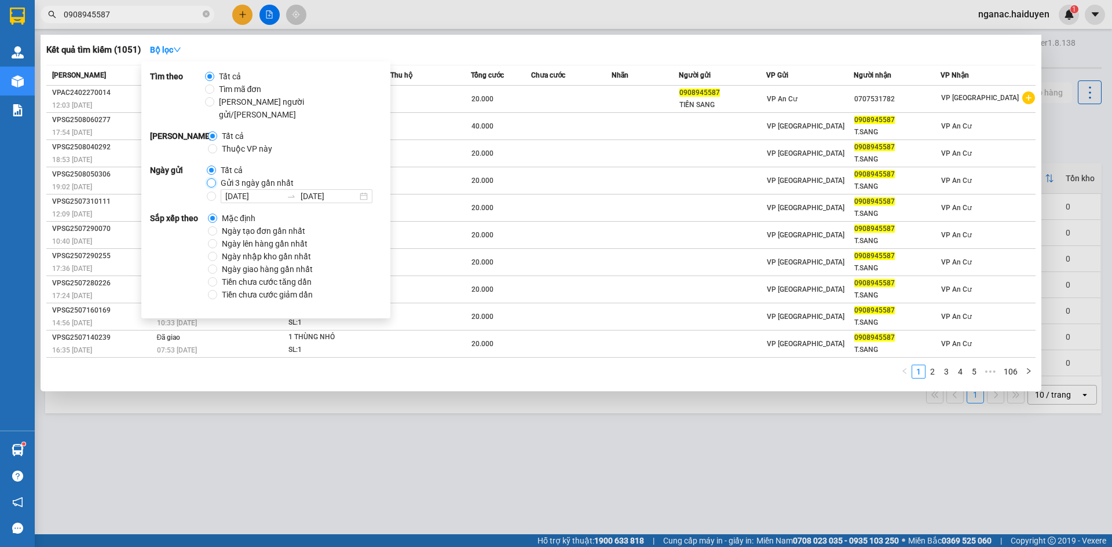
click at [211, 178] on input "Gửi 3 ngày gần nhất" at bounding box center [211, 182] width 9 height 9
radio input "true"
radio input "false"
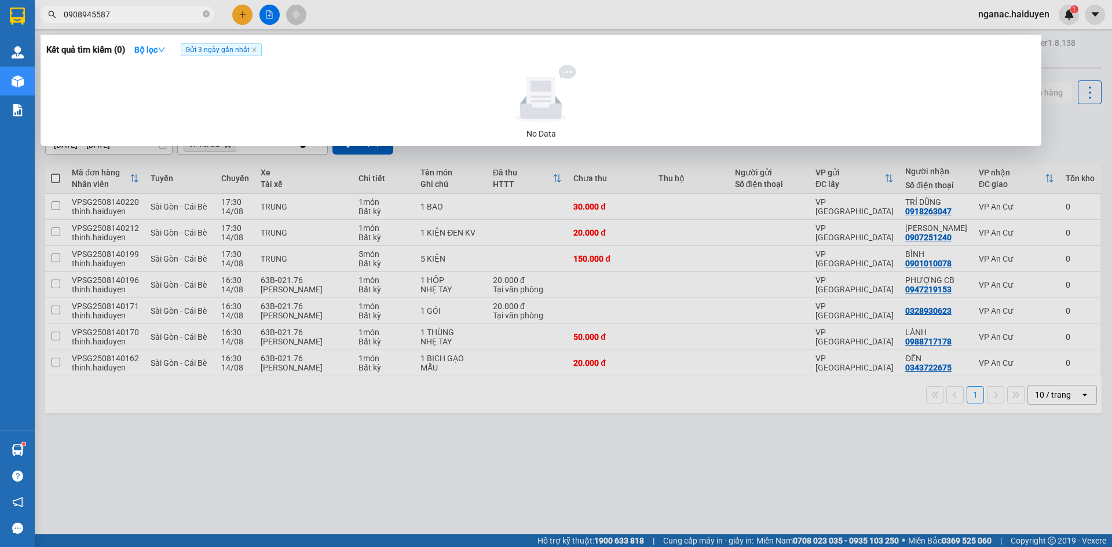
click at [444, 111] on div at bounding box center [541, 94] width 980 height 58
click at [256, 52] on icon "close" at bounding box center [254, 50] width 6 height 6
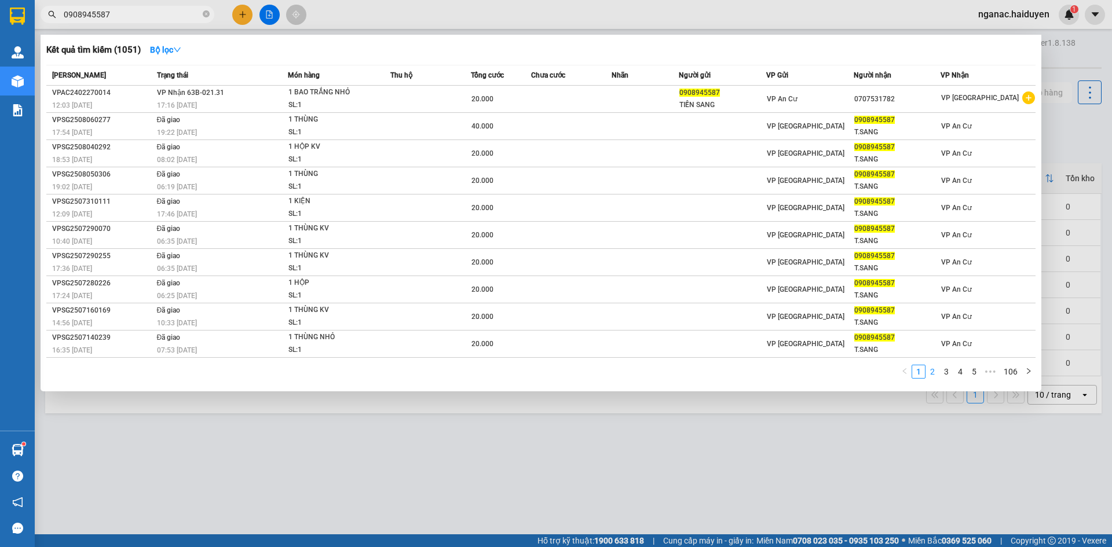
click at [933, 367] on link "2" at bounding box center [932, 372] width 13 height 13
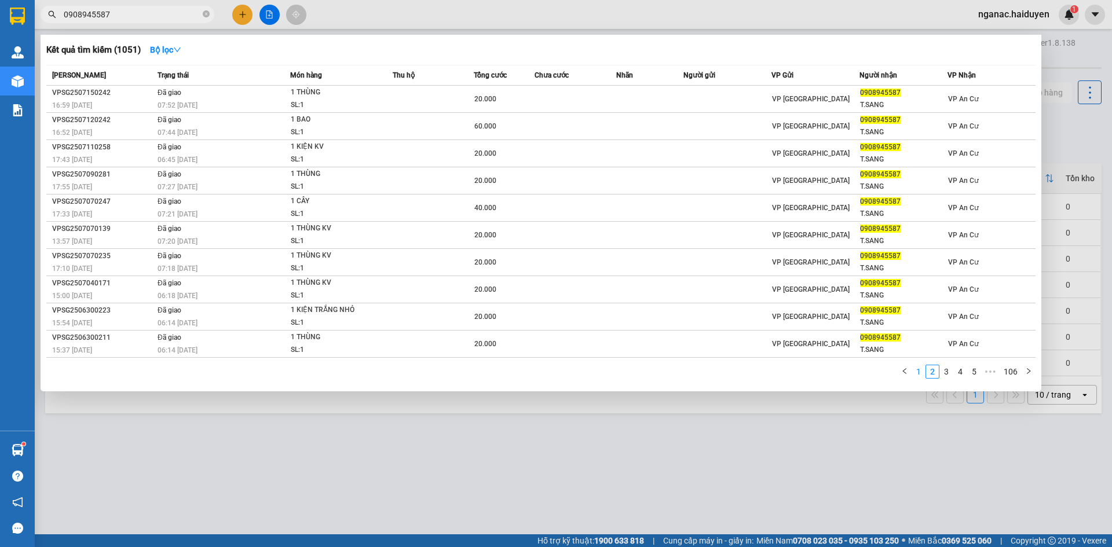
click at [919, 372] on link "1" at bounding box center [918, 372] width 13 height 13
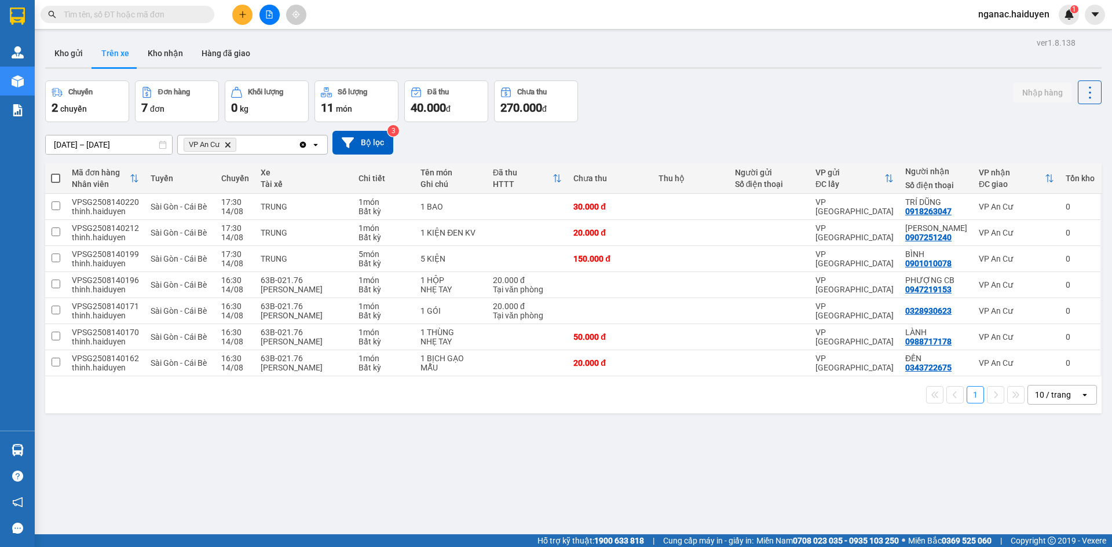
click at [135, 15] on input "text" at bounding box center [132, 14] width 137 height 13
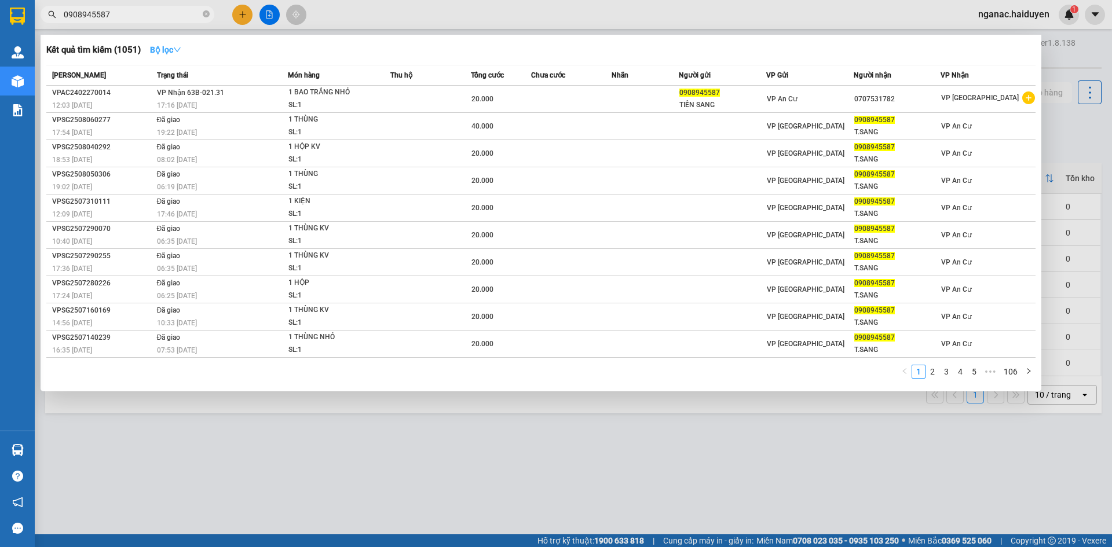
type input "0908945587"
click at [177, 47] on icon "down" at bounding box center [177, 50] width 8 height 8
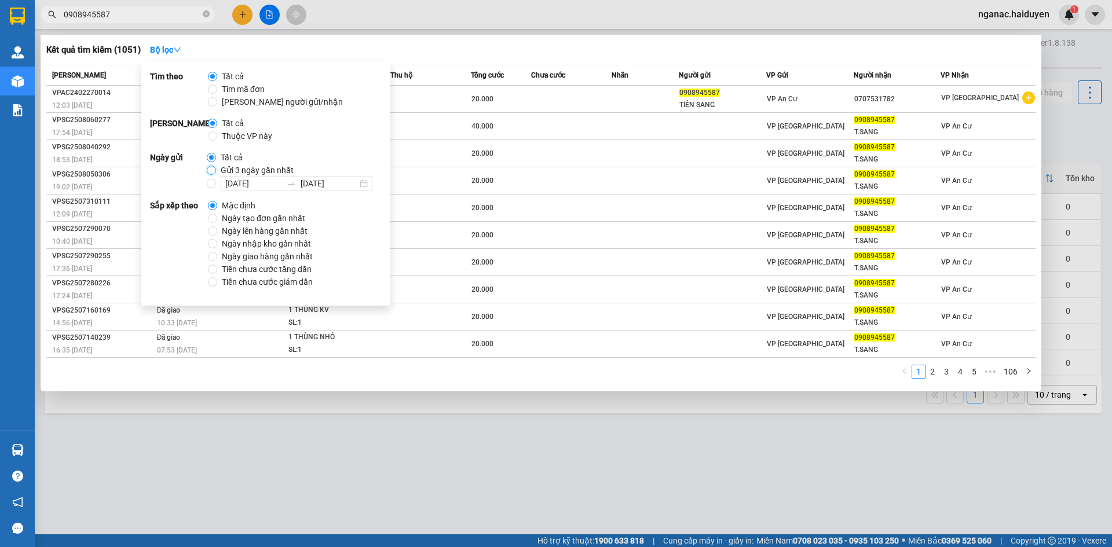
click at [209, 167] on input "Gửi 3 ngày gần nhất" at bounding box center [211, 170] width 9 height 9
radio input "true"
radio input "false"
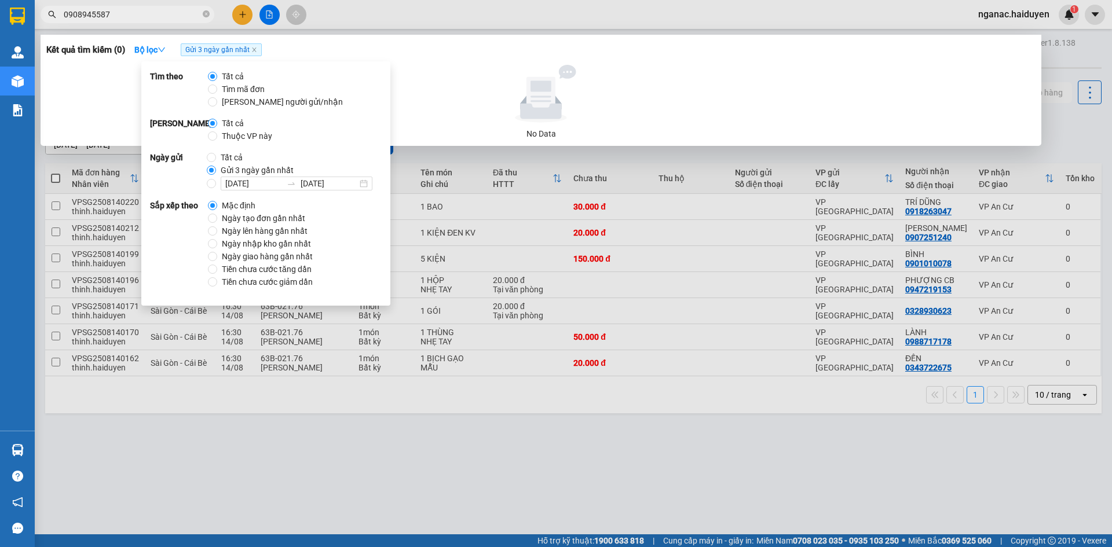
click at [468, 103] on div at bounding box center [541, 94] width 980 height 58
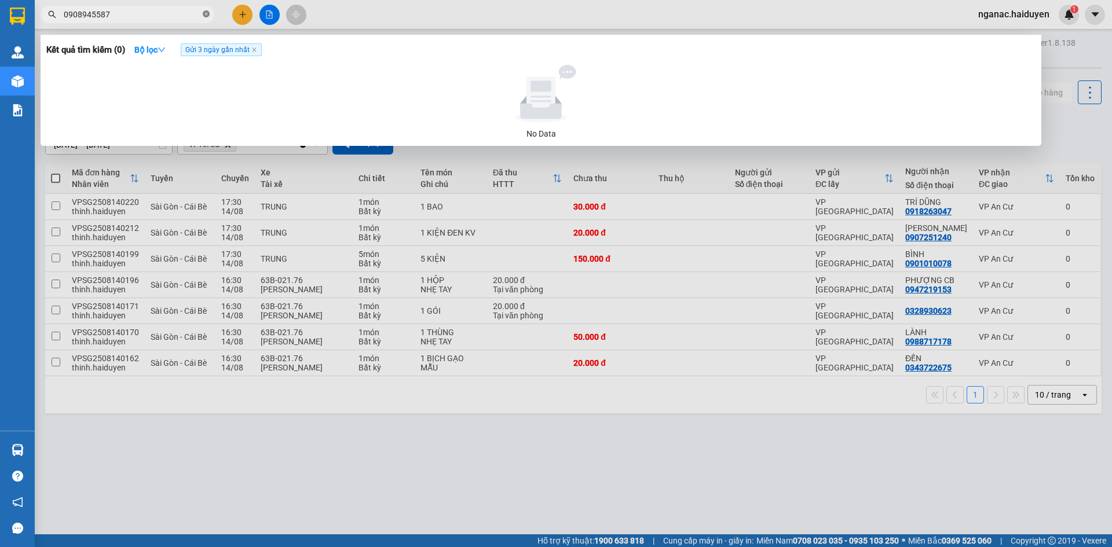
click at [207, 15] on icon "close-circle" at bounding box center [206, 13] width 7 height 7
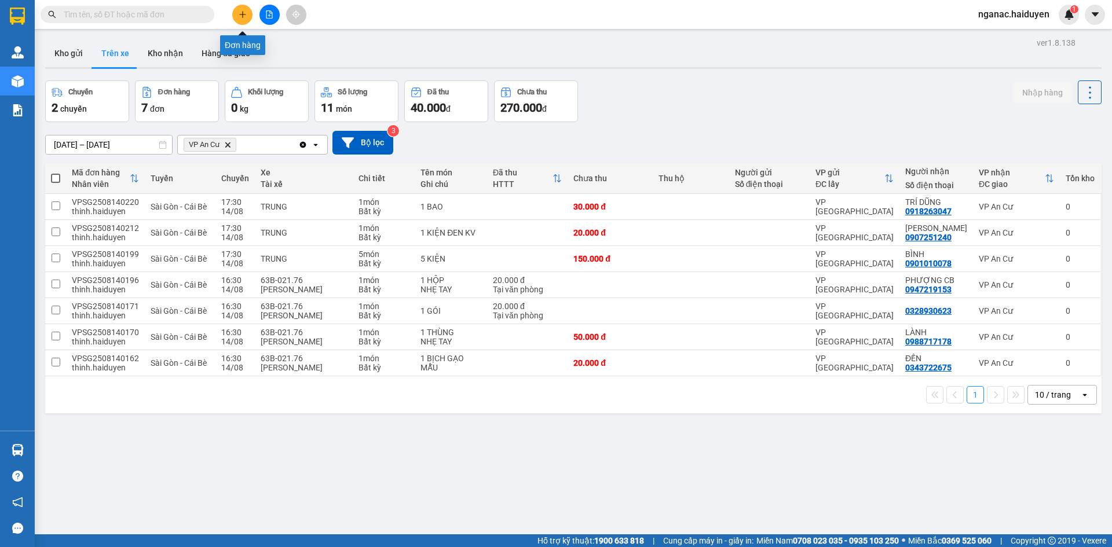
click at [242, 12] on icon "plus" at bounding box center [243, 14] width 8 height 8
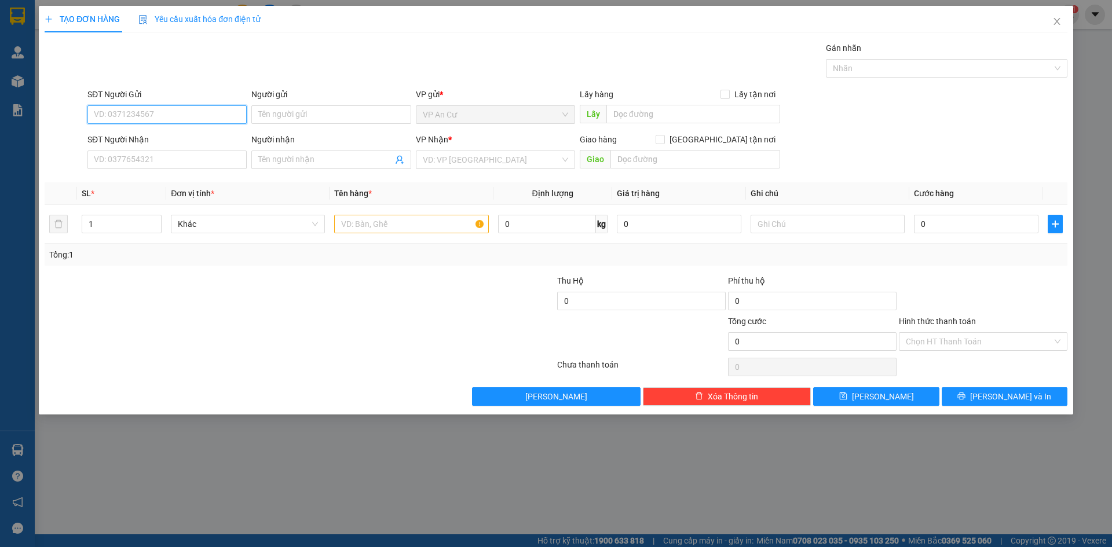
click at [189, 111] on input "SĐT Người Gửi" at bounding box center [166, 114] width 159 height 19
click at [190, 137] on div "0976770917 - [PERSON_NAME]" at bounding box center [166, 138] width 145 height 13
type input "0976770917"
type input "LAI"
type input "0798389994"
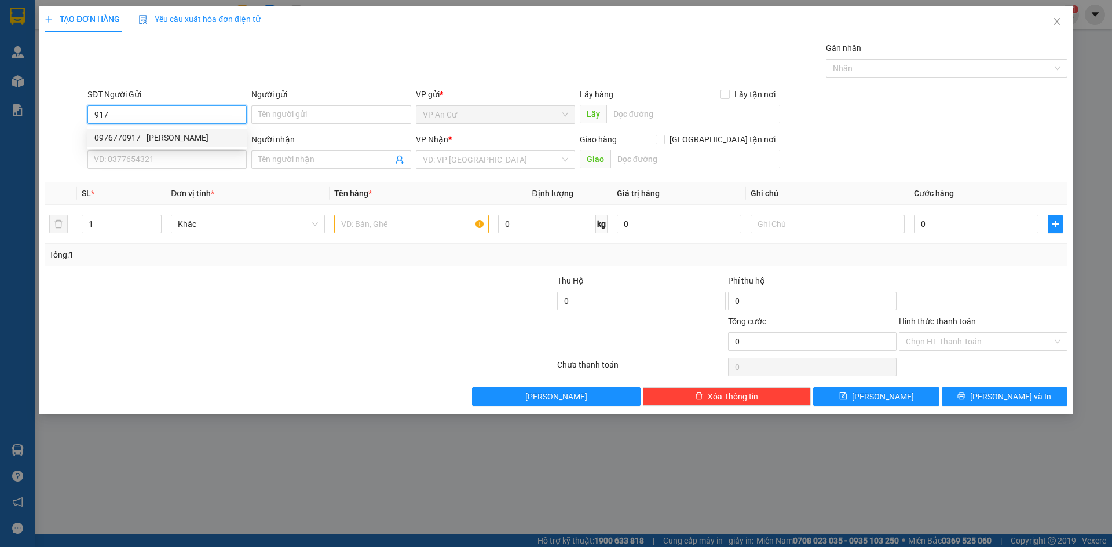
type input "KHẢI HOÀN"
type input "60.000"
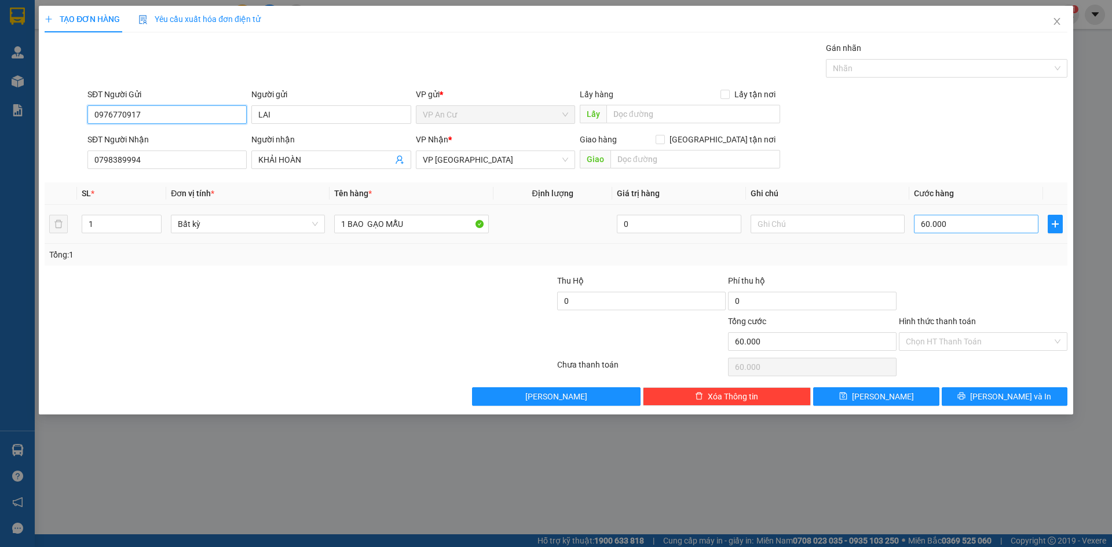
type input "0976770917"
click at [958, 215] on input "60.000" at bounding box center [976, 224] width 125 height 19
type input "0"
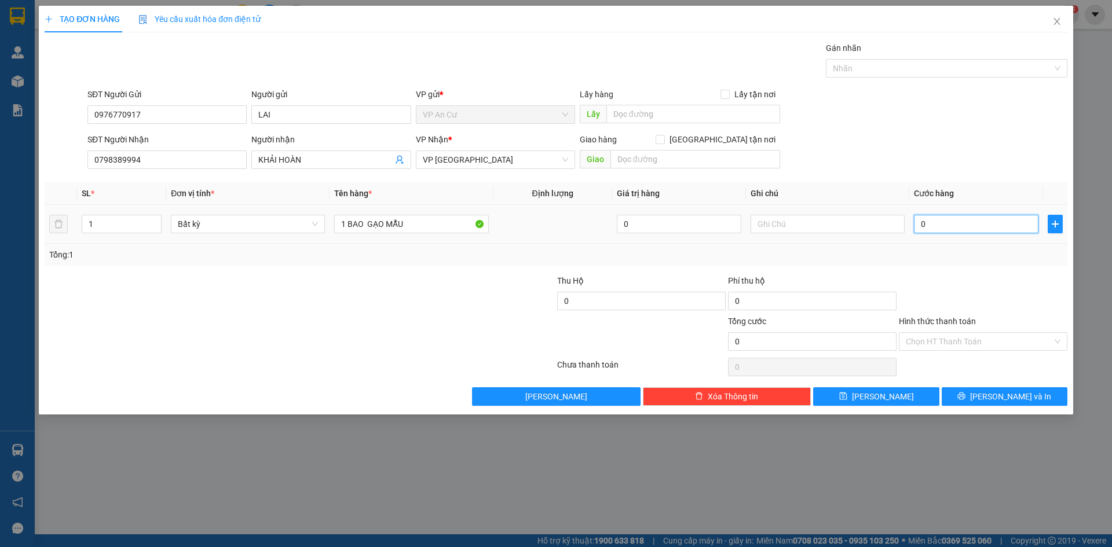
type input "2"
type input "02"
type input "20"
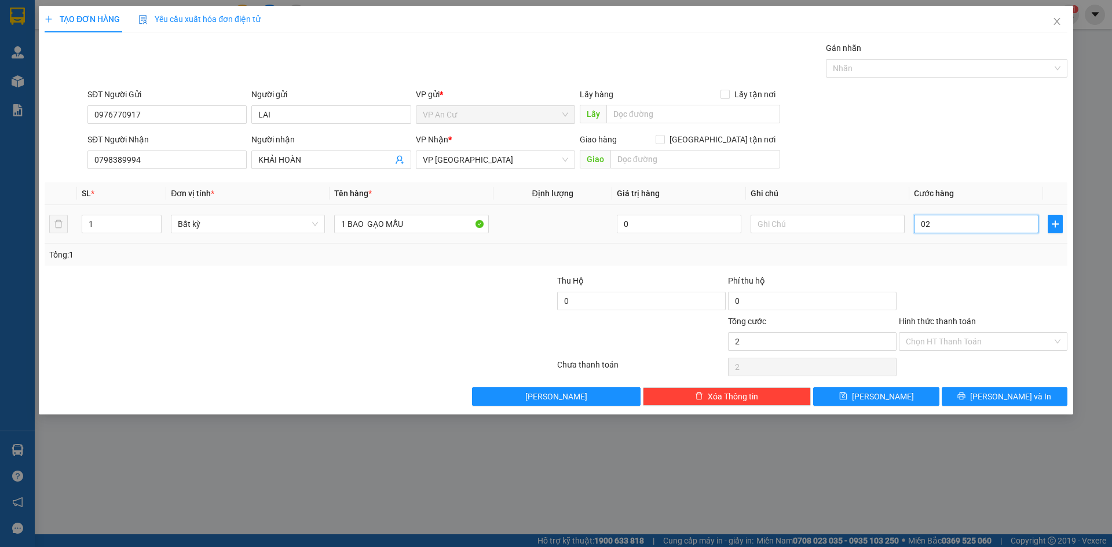
type input "020"
type input "200"
type input "0.200"
type input "2.000"
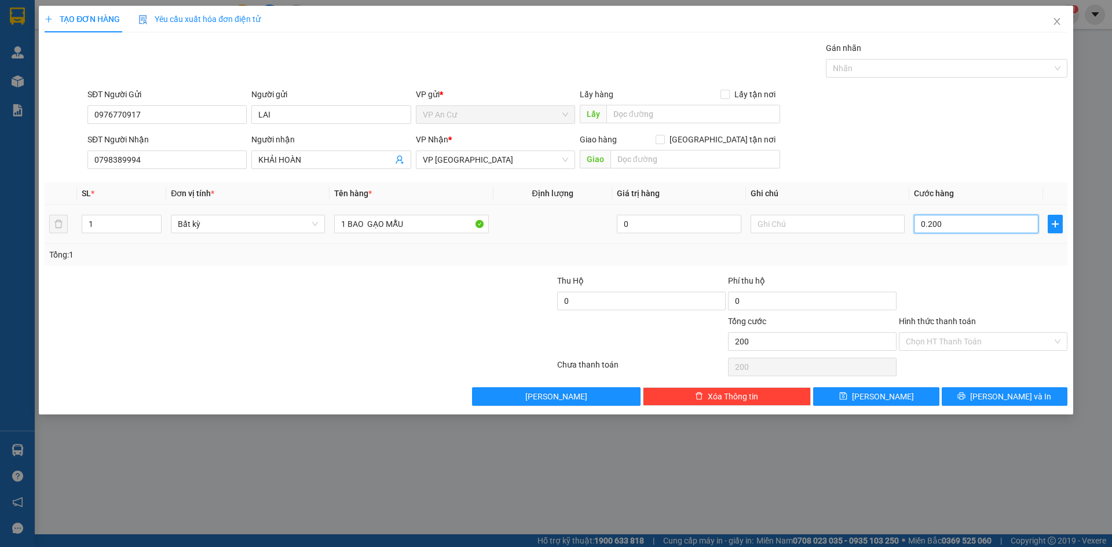
type input "2.000"
type input "02.000"
type input "20.000"
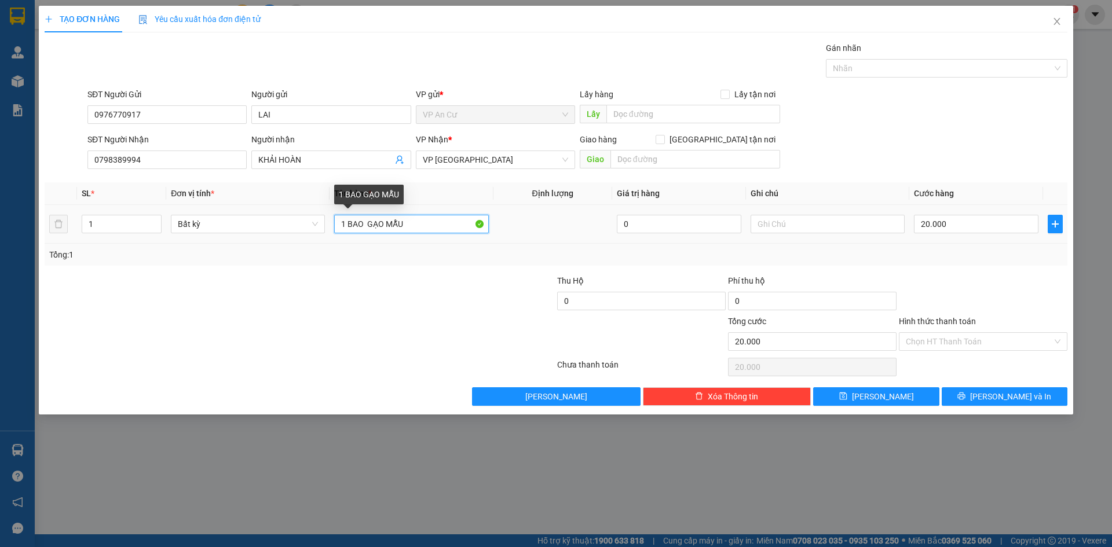
click at [368, 221] on input "1 BAO GẠO MẪU" at bounding box center [411, 224] width 154 height 19
type input "1 BAO GẠO MẪU"
click at [968, 341] on input "Hình thức thanh toán" at bounding box center [979, 341] width 147 height 17
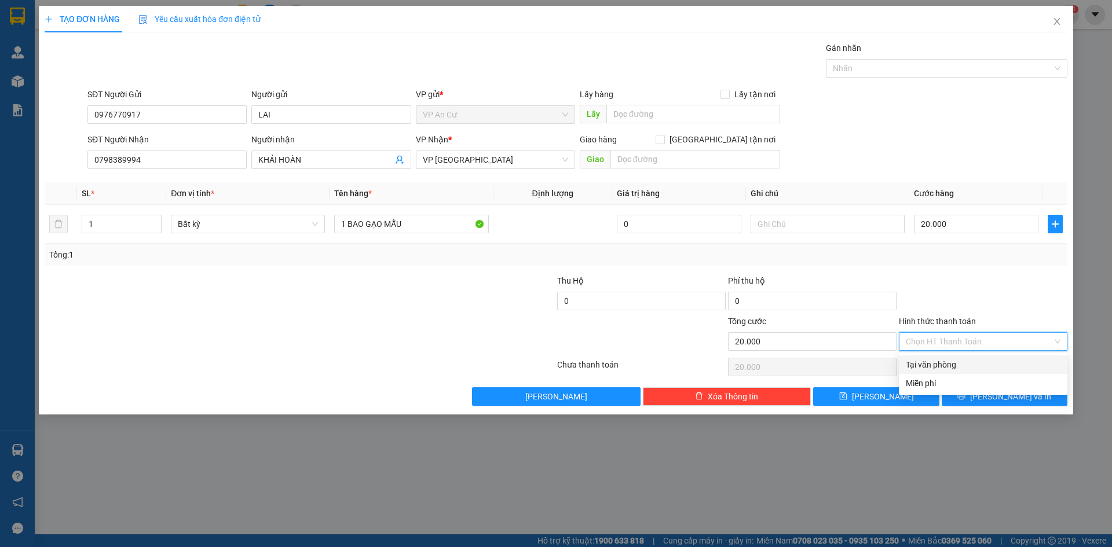
click at [974, 363] on div "Tại văn phòng" at bounding box center [983, 365] width 155 height 13
type input "0"
click at [992, 396] on button "[PERSON_NAME] và In" at bounding box center [1005, 397] width 126 height 19
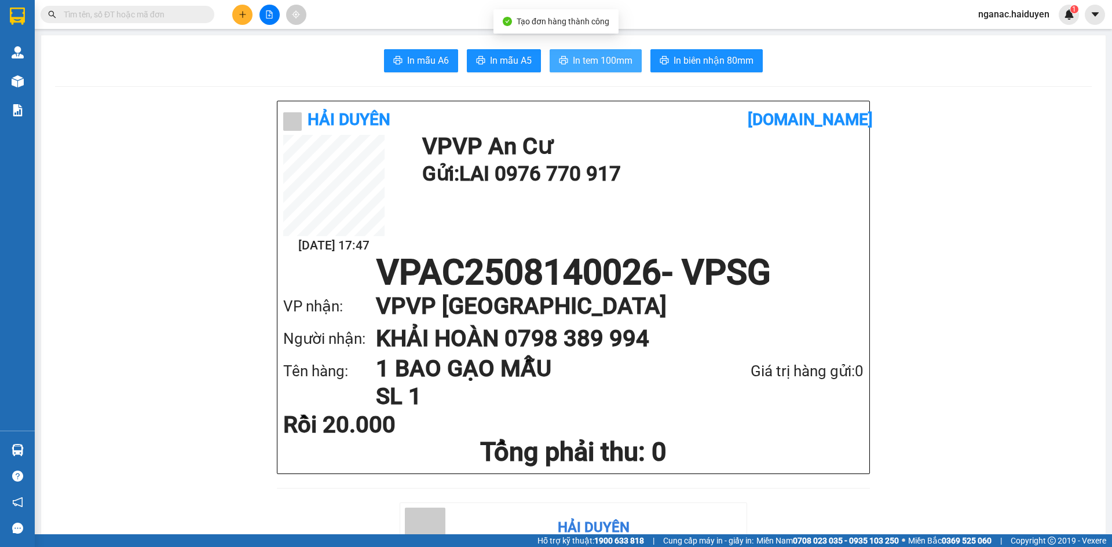
click at [573, 57] on span "In tem 100mm" at bounding box center [603, 60] width 60 height 14
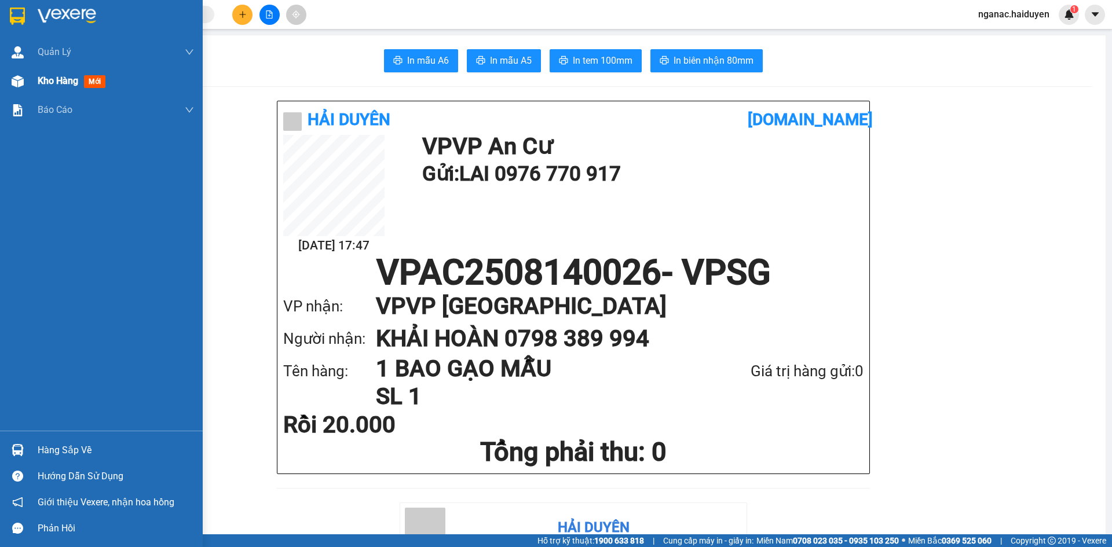
click at [42, 78] on span "Kho hàng" at bounding box center [58, 80] width 41 height 11
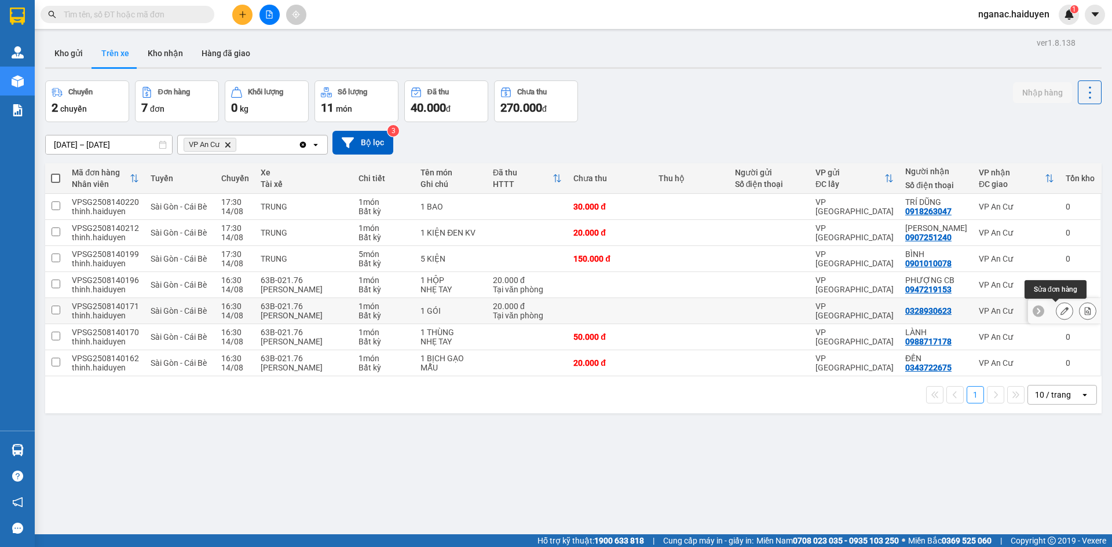
click at [1061, 312] on icon at bounding box center [1065, 311] width 8 height 8
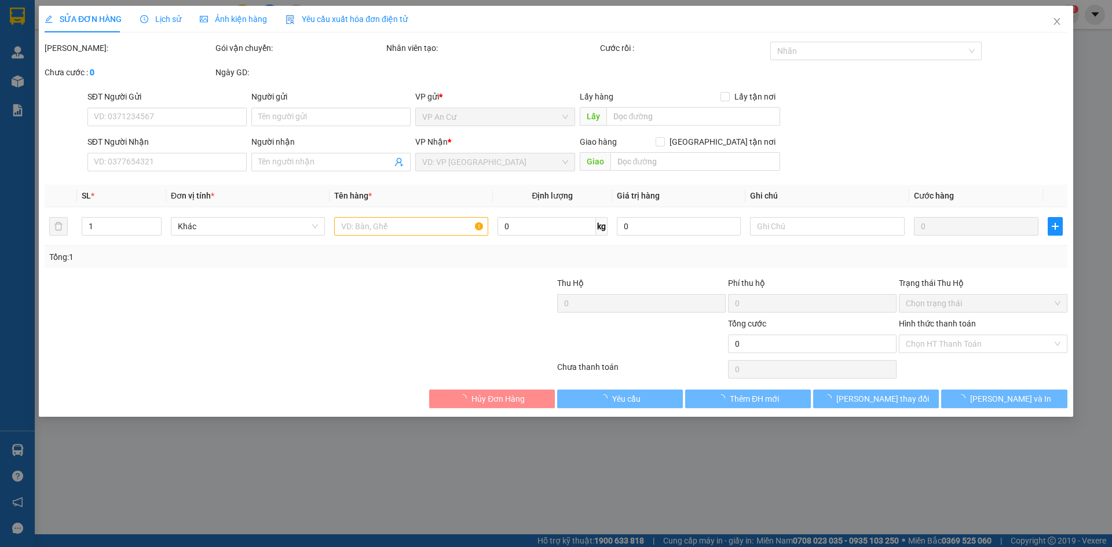
type input "0328930623"
type input "20.000"
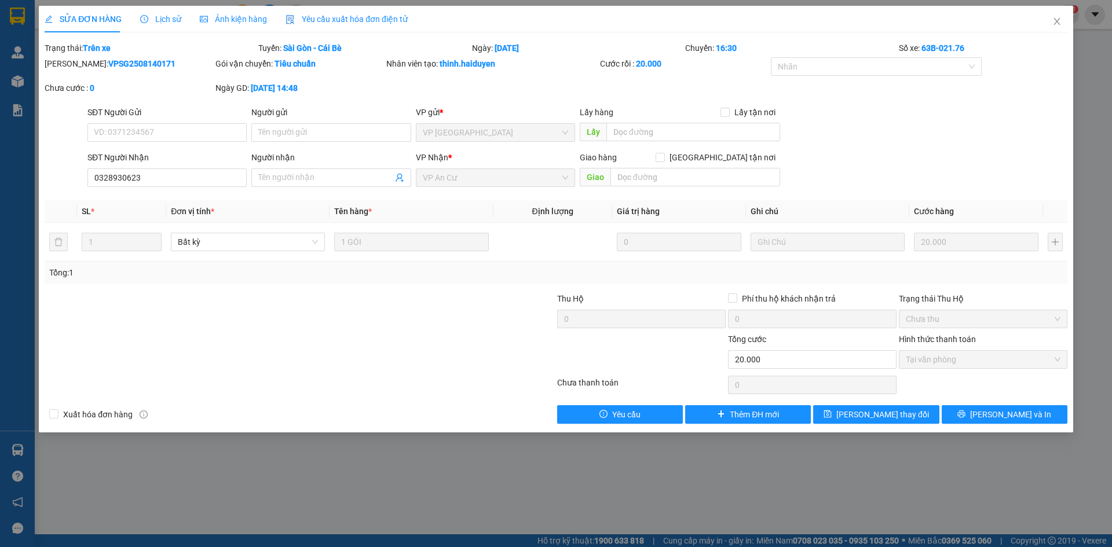
click at [154, 16] on span "Lịch sử" at bounding box center [160, 18] width 41 height 9
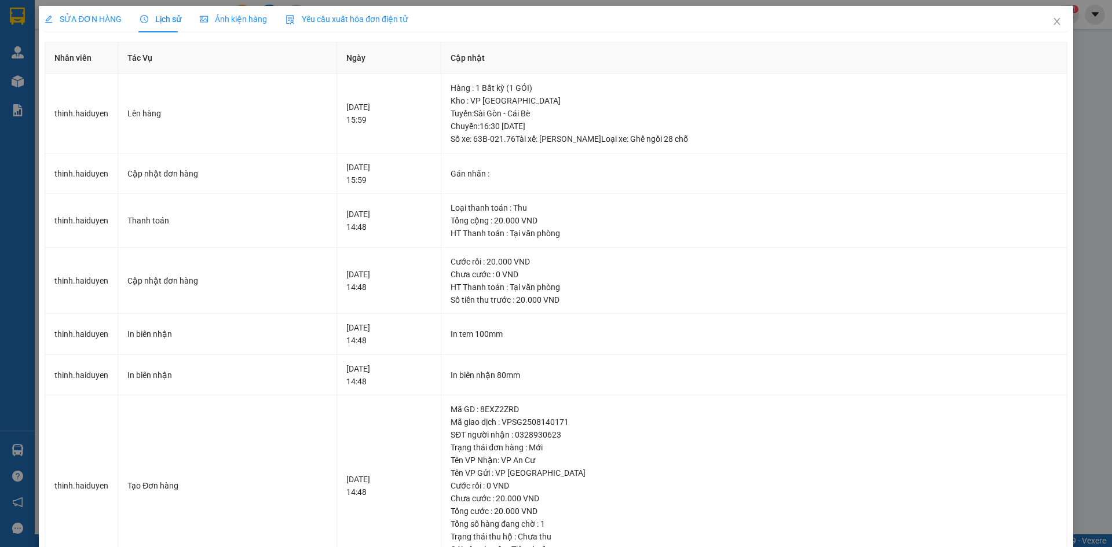
click at [82, 17] on span "SỬA ĐƠN HÀNG" at bounding box center [83, 18] width 77 height 9
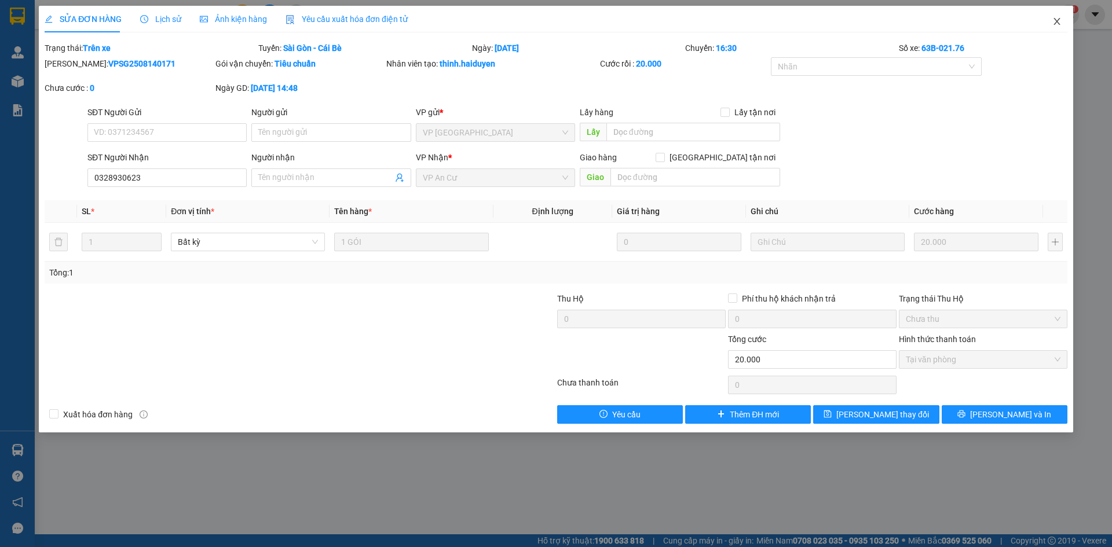
click at [1056, 22] on icon "close" at bounding box center [1057, 21] width 9 height 9
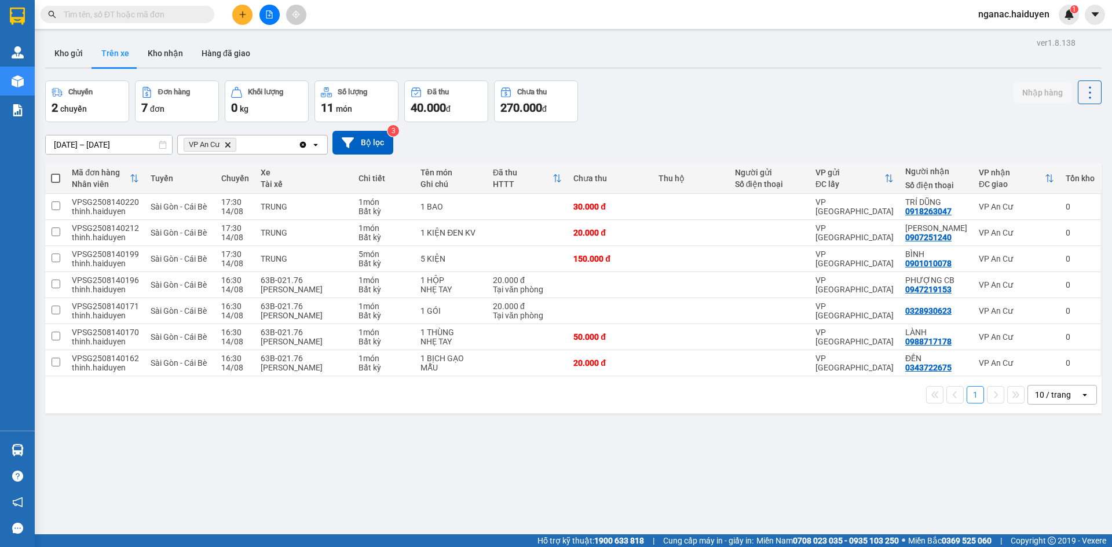
click at [78, 13] on input "text" at bounding box center [132, 14] width 137 height 13
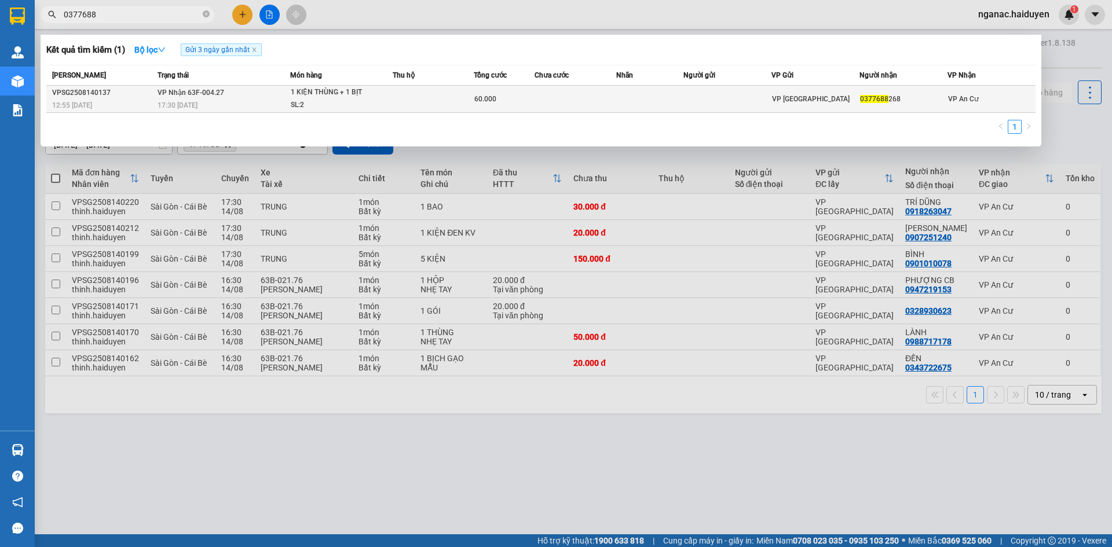
type input "0377688"
click at [327, 100] on div "SL: 2" at bounding box center [334, 105] width 87 height 13
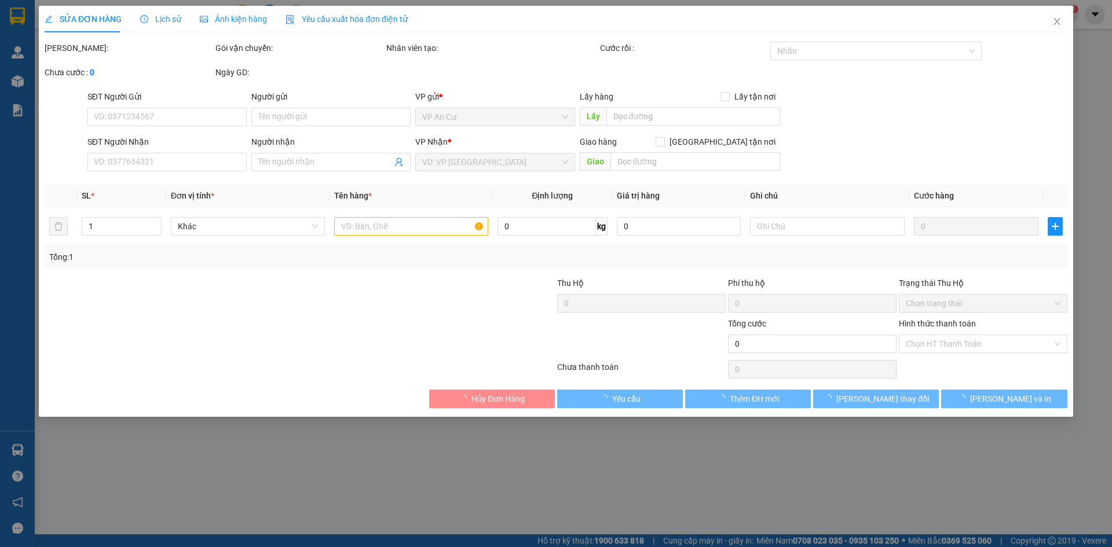
type input "0377688268"
type input "60.000"
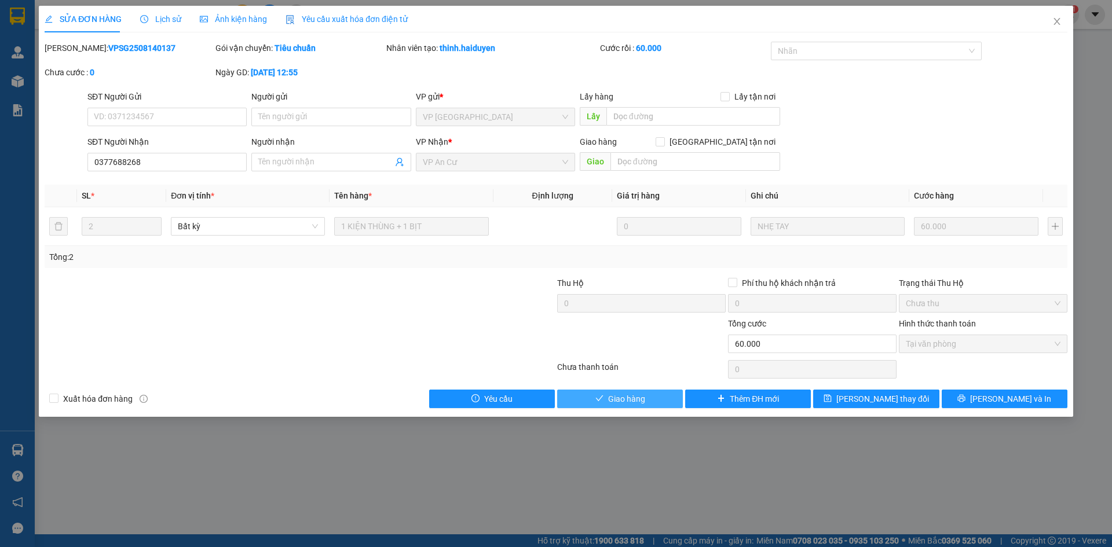
click at [618, 395] on span "Giao hàng" at bounding box center [626, 399] width 37 height 13
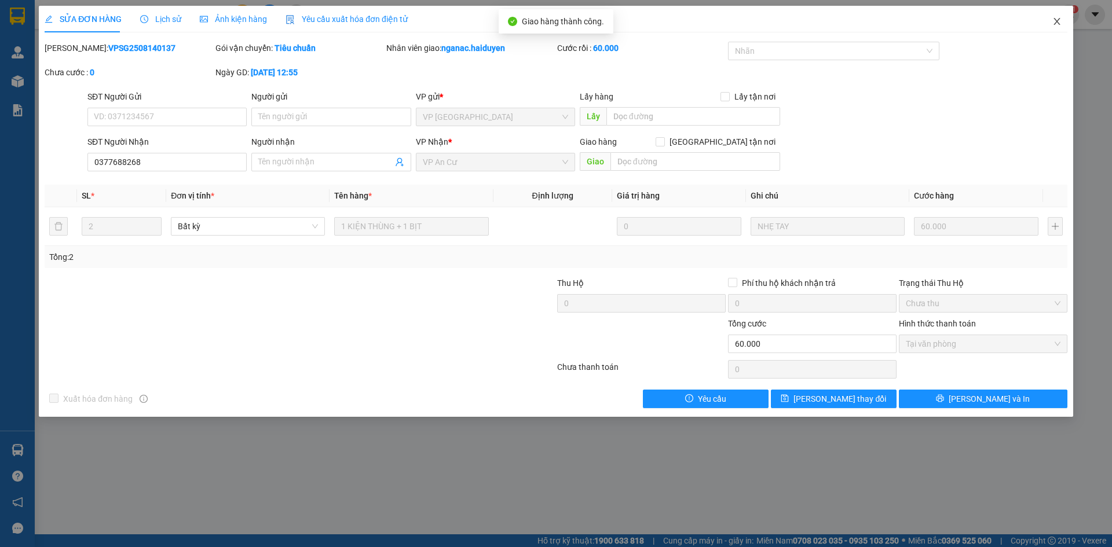
click at [1056, 21] on icon "close" at bounding box center [1057, 21] width 9 height 9
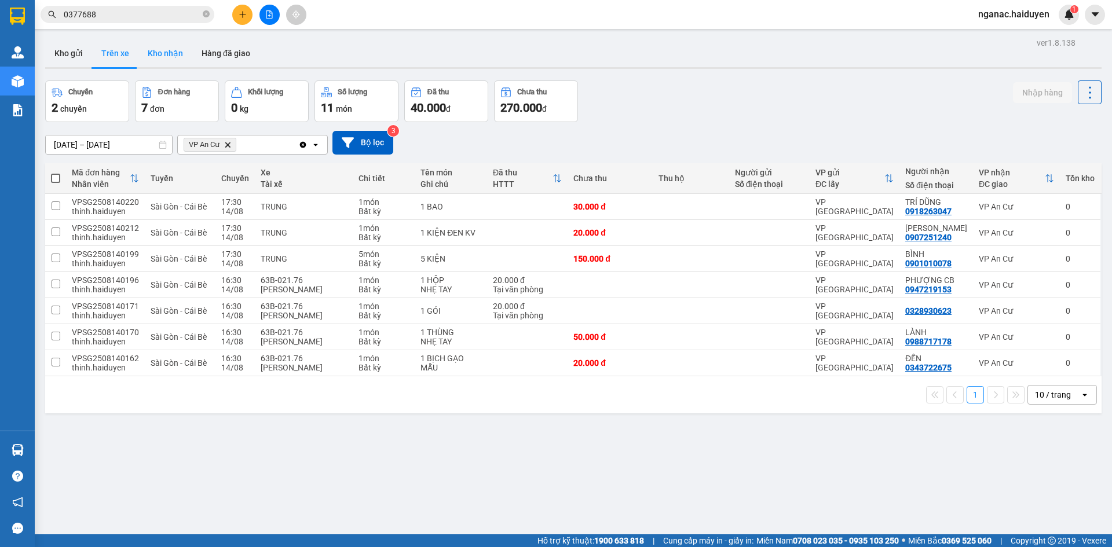
click at [155, 50] on button "Kho nhận" at bounding box center [165, 53] width 54 height 28
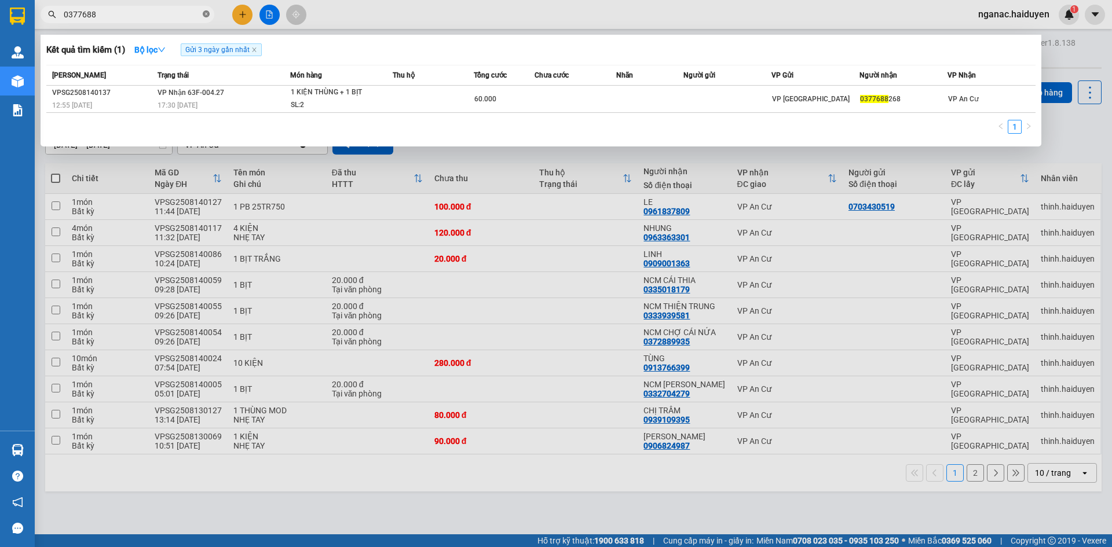
click at [207, 15] on icon "close-circle" at bounding box center [206, 13] width 7 height 7
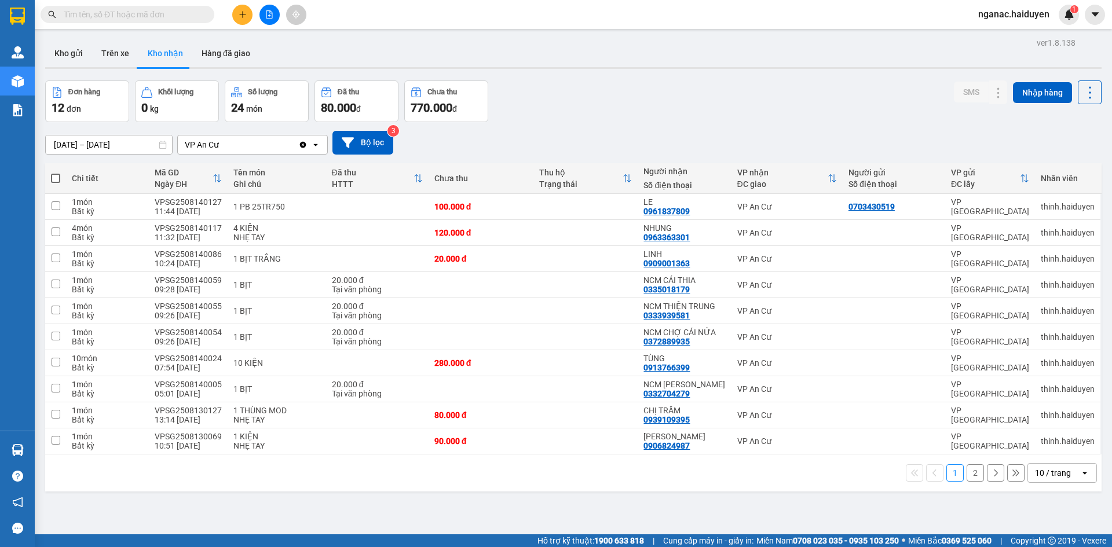
click at [129, 16] on input "text" at bounding box center [132, 14] width 137 height 13
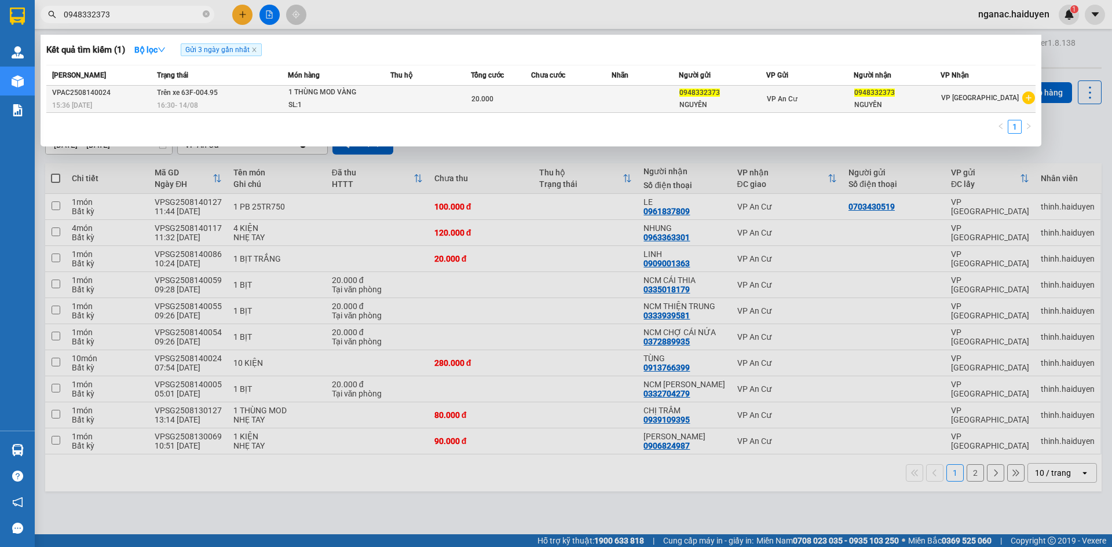
type input "0948332373"
click at [419, 95] on td at bounding box center [430, 99] width 81 height 27
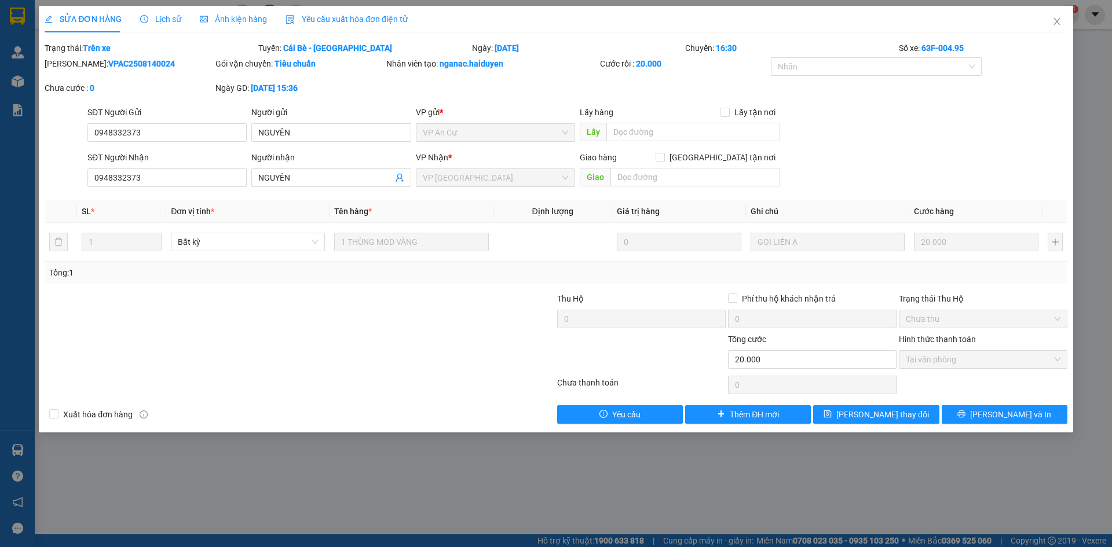
click at [158, 19] on span "Lịch sử" at bounding box center [160, 18] width 41 height 9
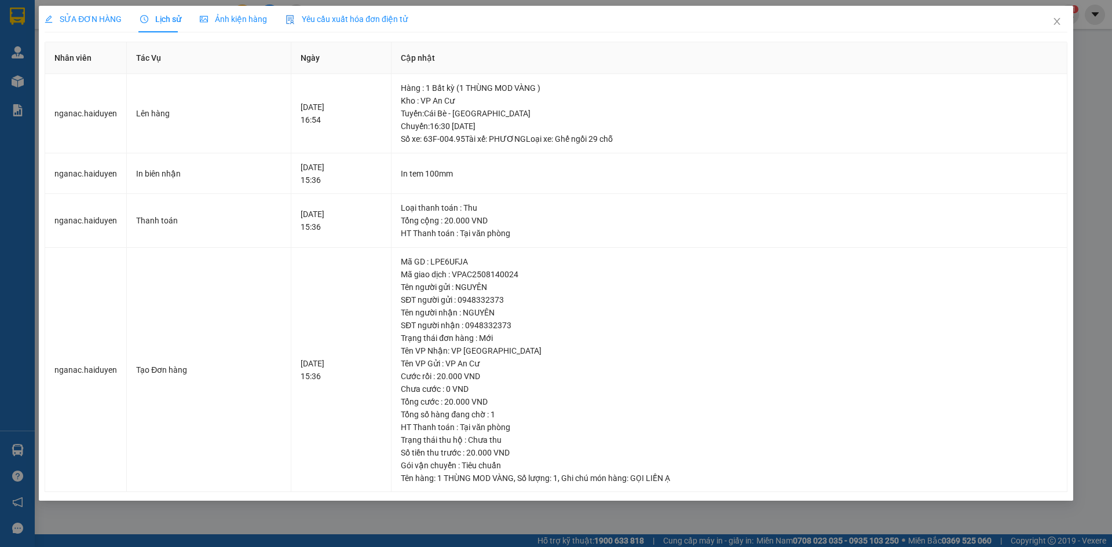
click at [94, 19] on span "SỬA ĐƠN HÀNG" at bounding box center [83, 18] width 77 height 9
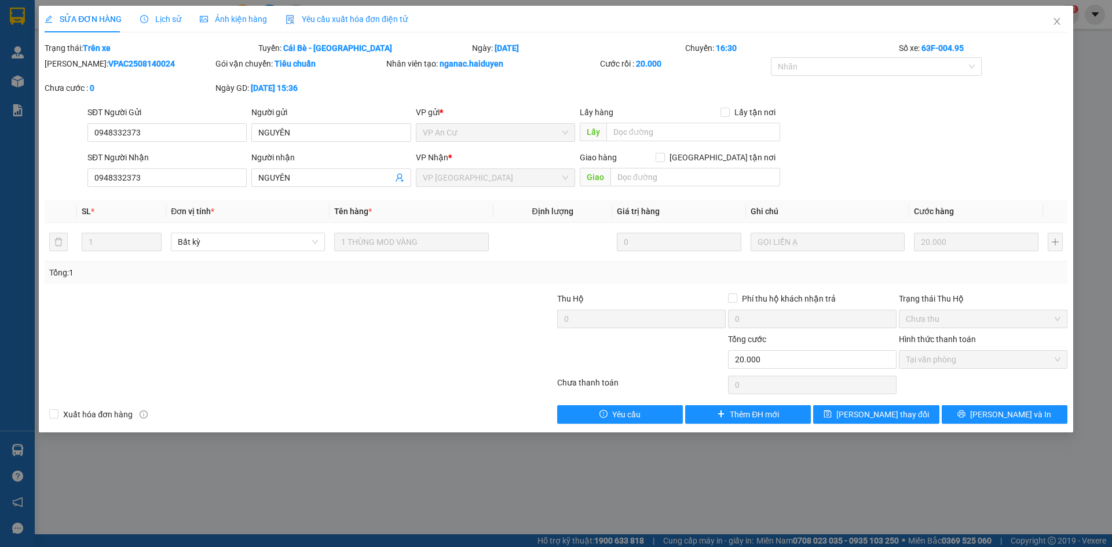
click at [238, 497] on div "SỬA ĐƠN HÀNG Lịch sử Ảnh kiện hàng Yêu cầu xuất hóa đơn điện tử Total Paid Fee …" at bounding box center [556, 273] width 1112 height 547
click at [1054, 21] on icon "close" at bounding box center [1057, 21] width 9 height 9
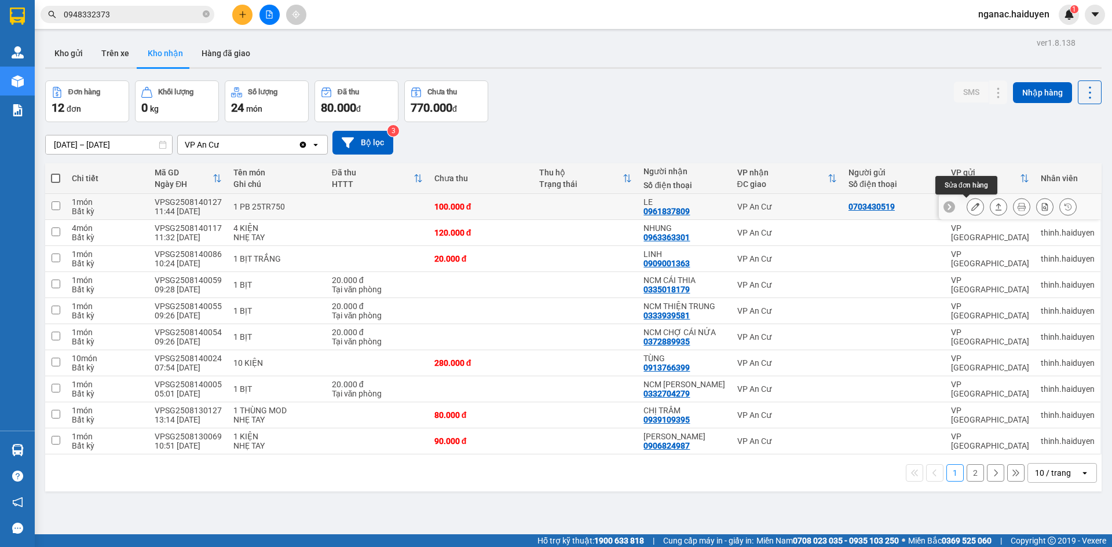
click at [972, 205] on icon at bounding box center [976, 207] width 8 height 8
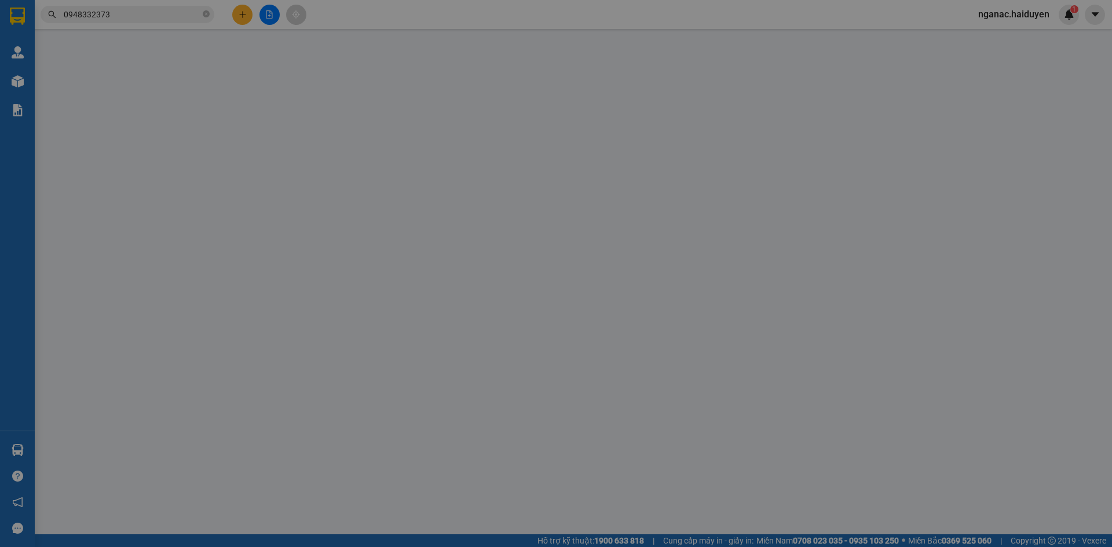
type input "0703430519"
type input "0961837809"
type input "LE"
type input "100.000"
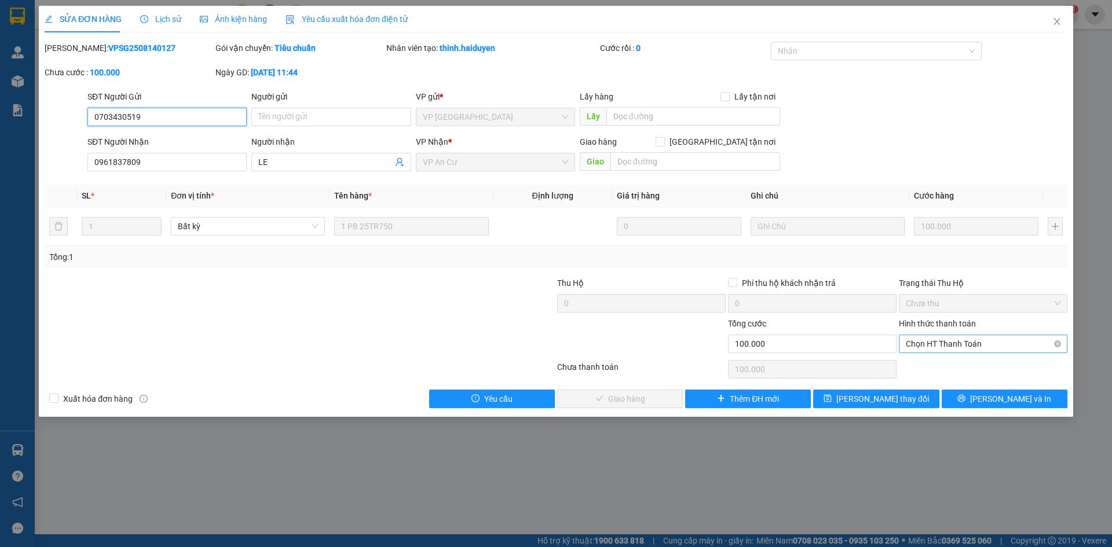
click at [940, 341] on span "Chọn HT Thanh Toán" at bounding box center [983, 343] width 155 height 17
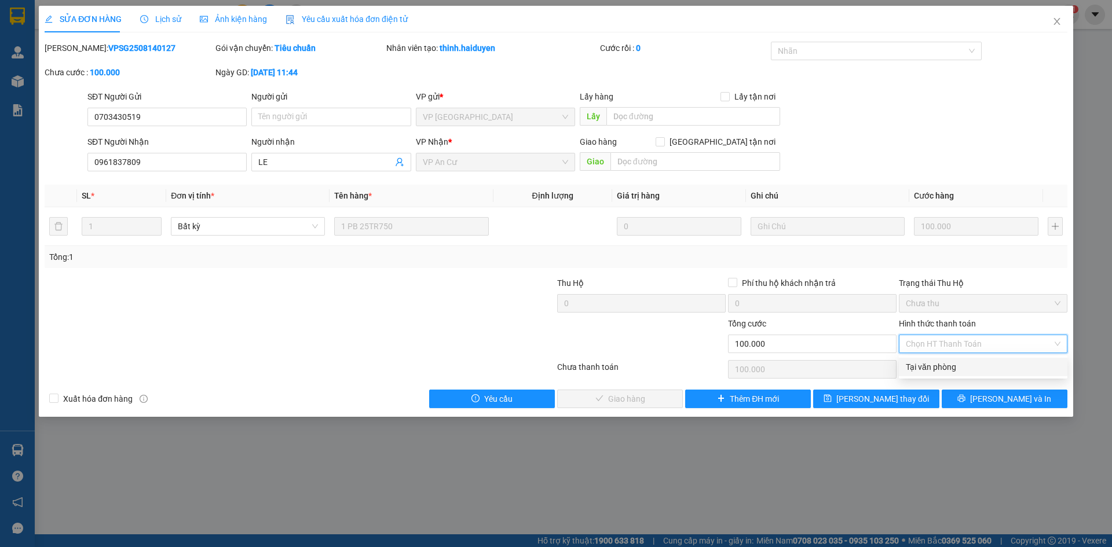
click at [939, 367] on div "Tại văn phòng" at bounding box center [983, 367] width 155 height 13
type input "0"
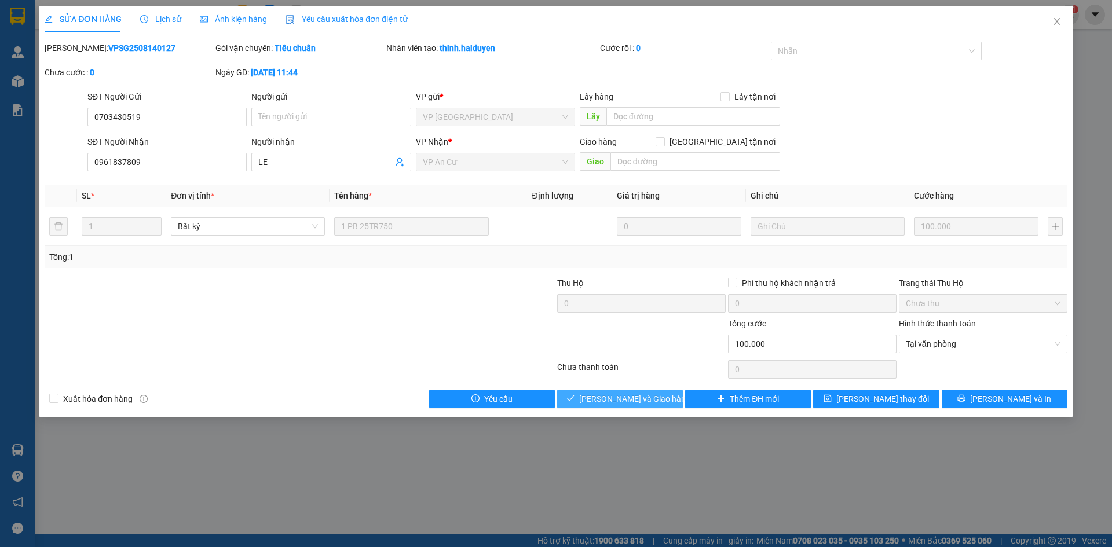
click at [625, 397] on span "[PERSON_NAME] và Giao hàng" at bounding box center [634, 399] width 111 height 13
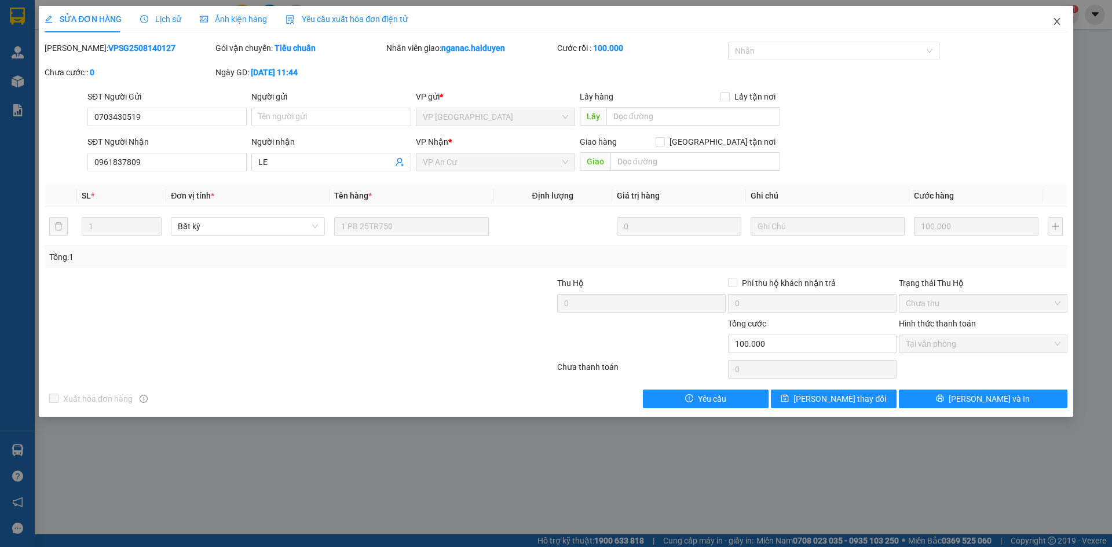
click at [1057, 21] on icon "close" at bounding box center [1057, 21] width 6 height 7
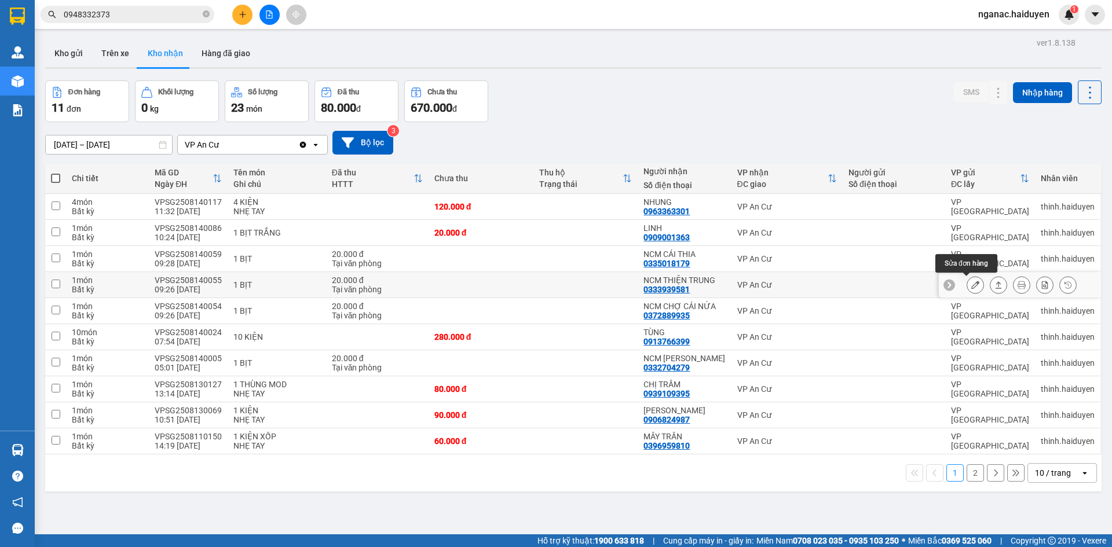
click at [972, 283] on icon at bounding box center [976, 285] width 8 height 8
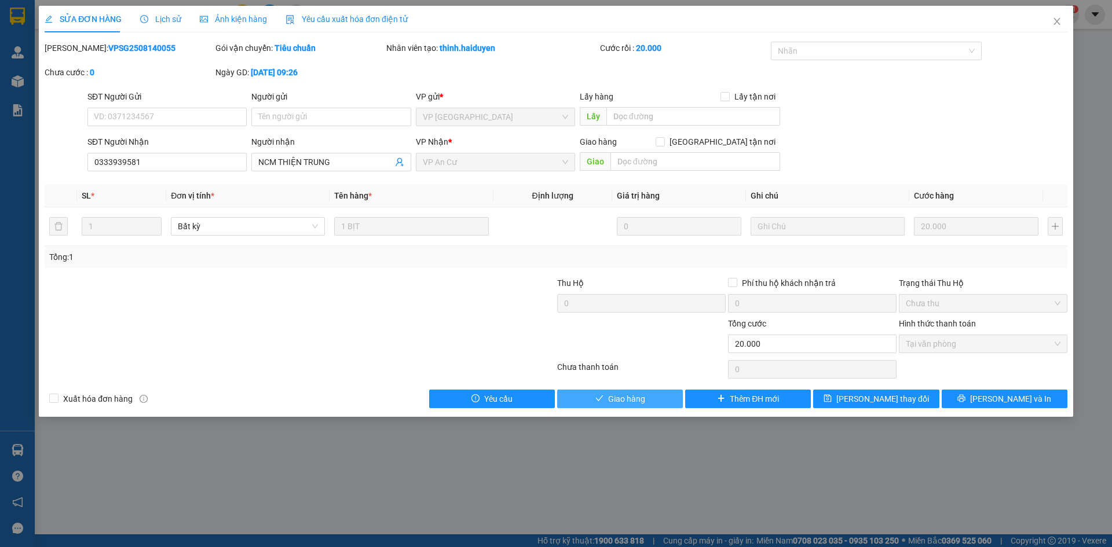
click at [616, 397] on span "Giao hàng" at bounding box center [626, 399] width 37 height 13
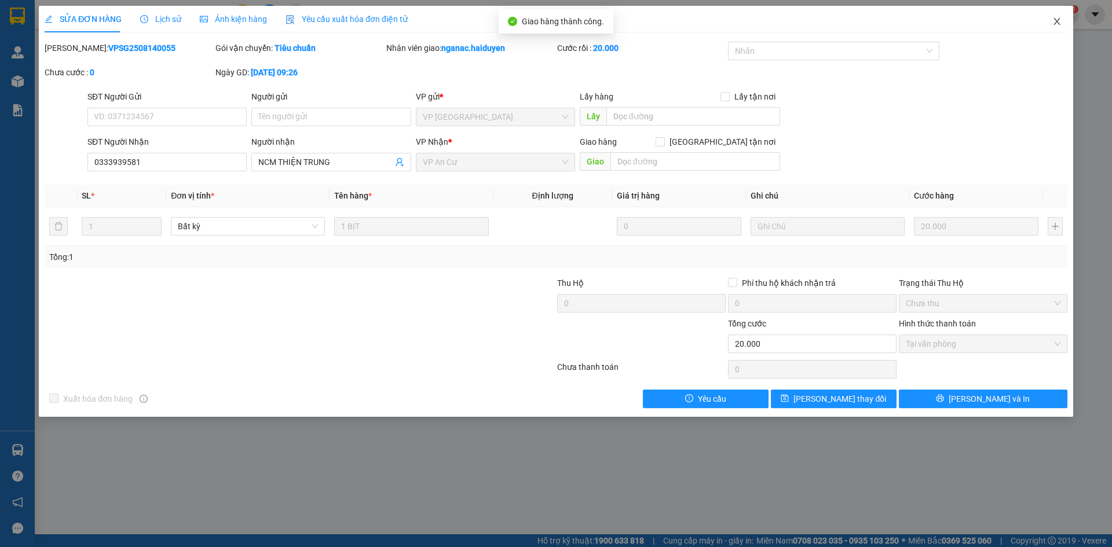
click at [1057, 21] on icon "close" at bounding box center [1057, 21] width 6 height 7
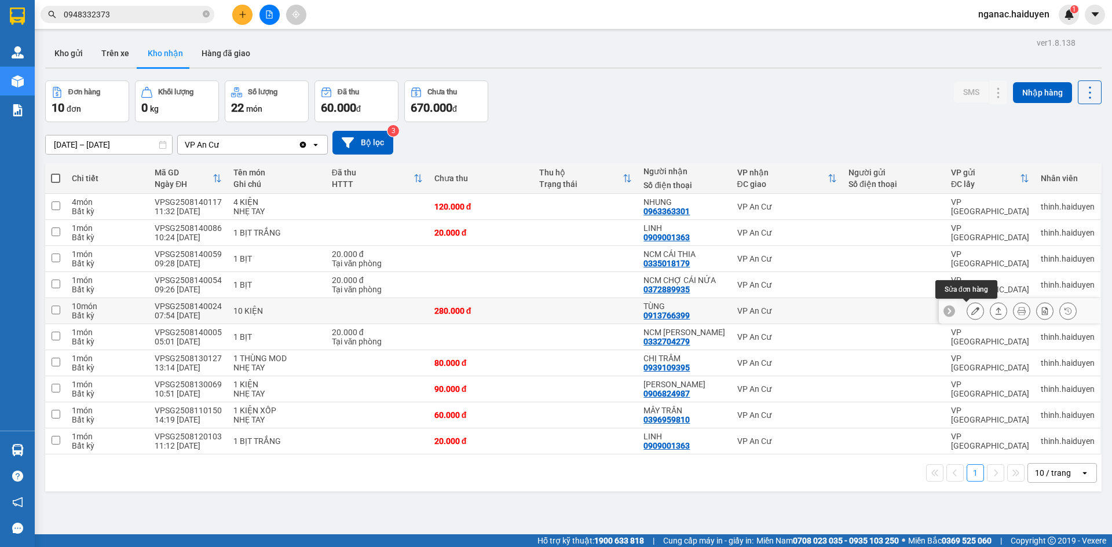
click at [968, 311] on button at bounding box center [976, 311] width 16 height 20
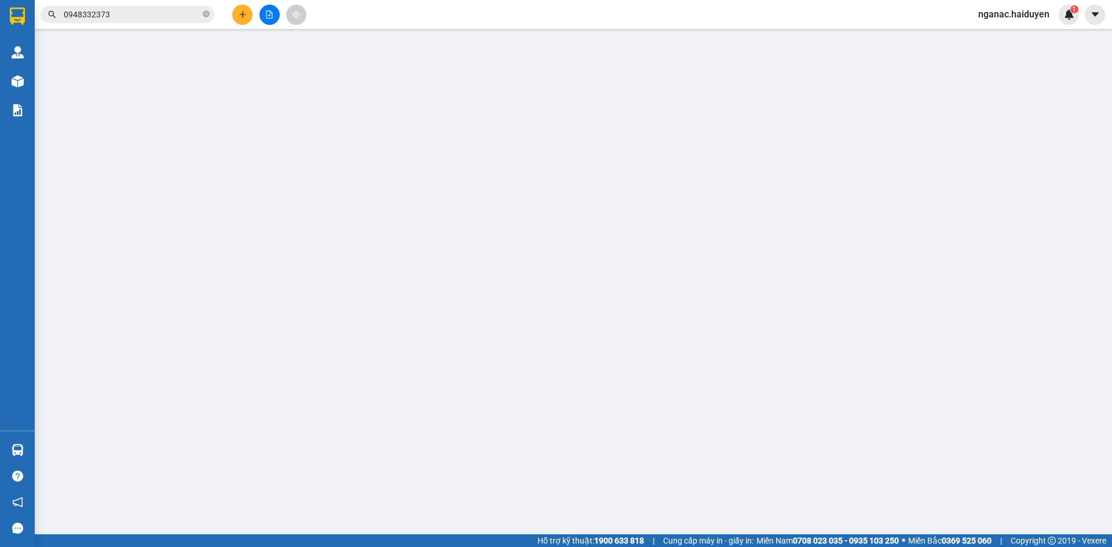
type input "0913766399"
type input "TÙNG"
type input "280.000"
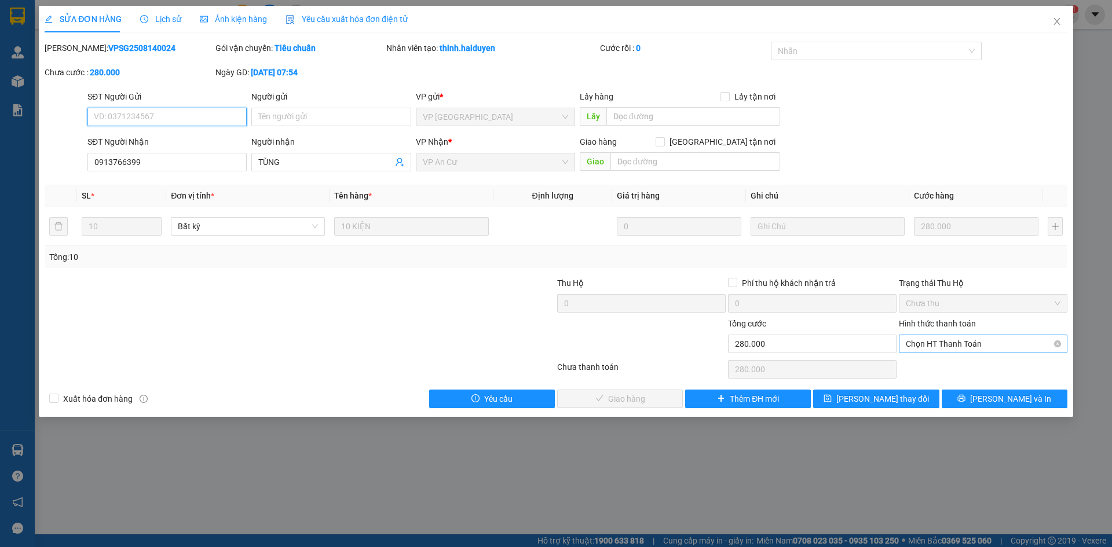
click at [954, 345] on span "Chọn HT Thanh Toán" at bounding box center [983, 343] width 155 height 17
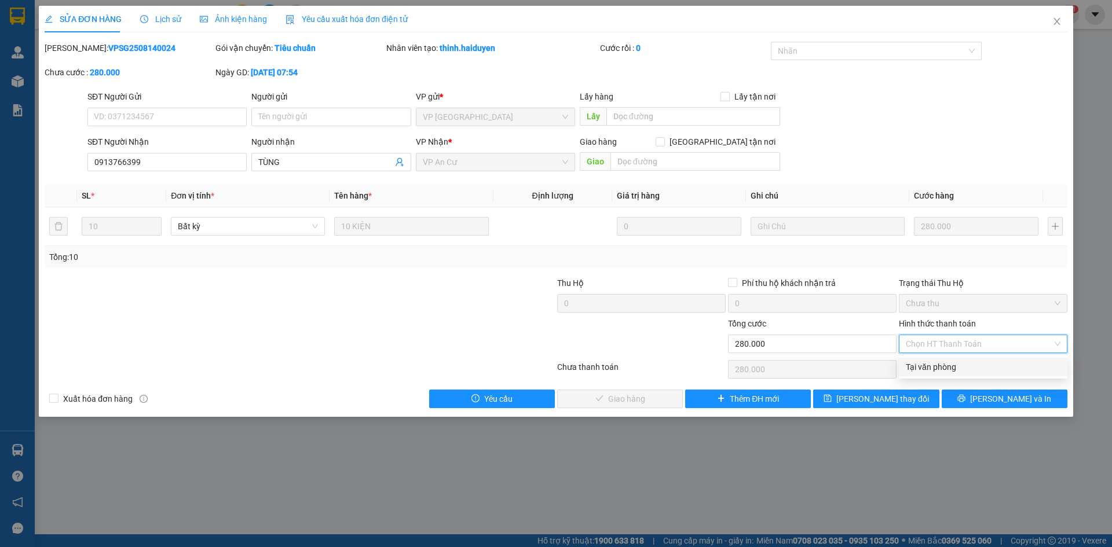
click at [944, 367] on div "Tại văn phòng" at bounding box center [983, 367] width 155 height 13
type input "0"
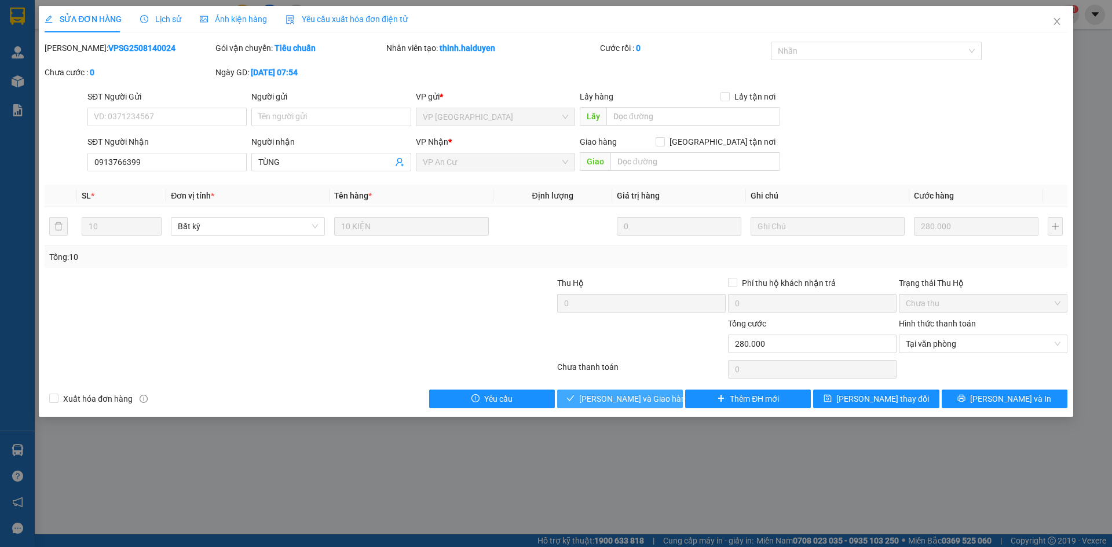
click at [631, 393] on span "[PERSON_NAME] và Giao hàng" at bounding box center [634, 399] width 111 height 13
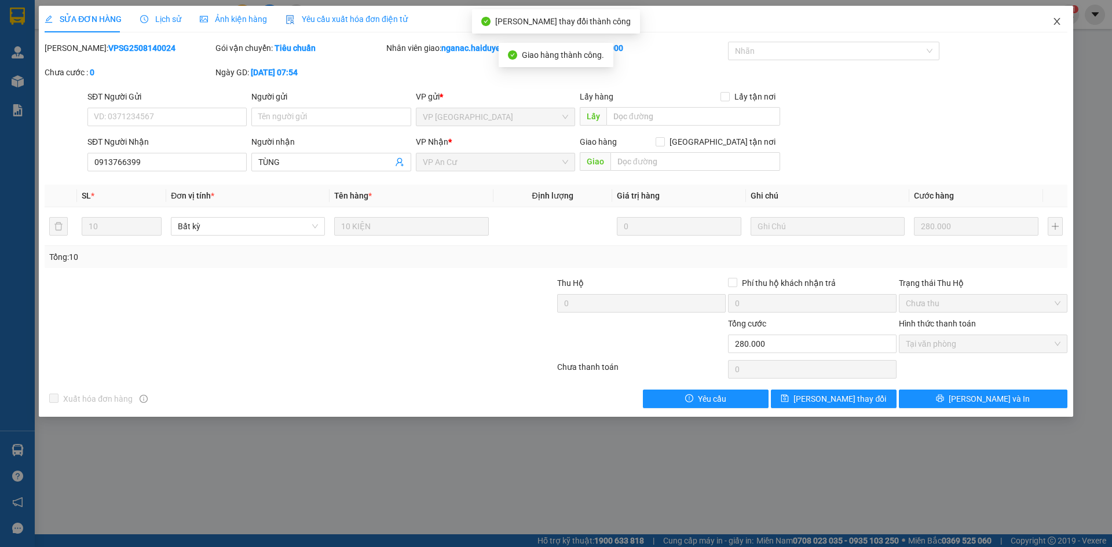
click at [1057, 20] on icon "close" at bounding box center [1057, 21] width 9 height 9
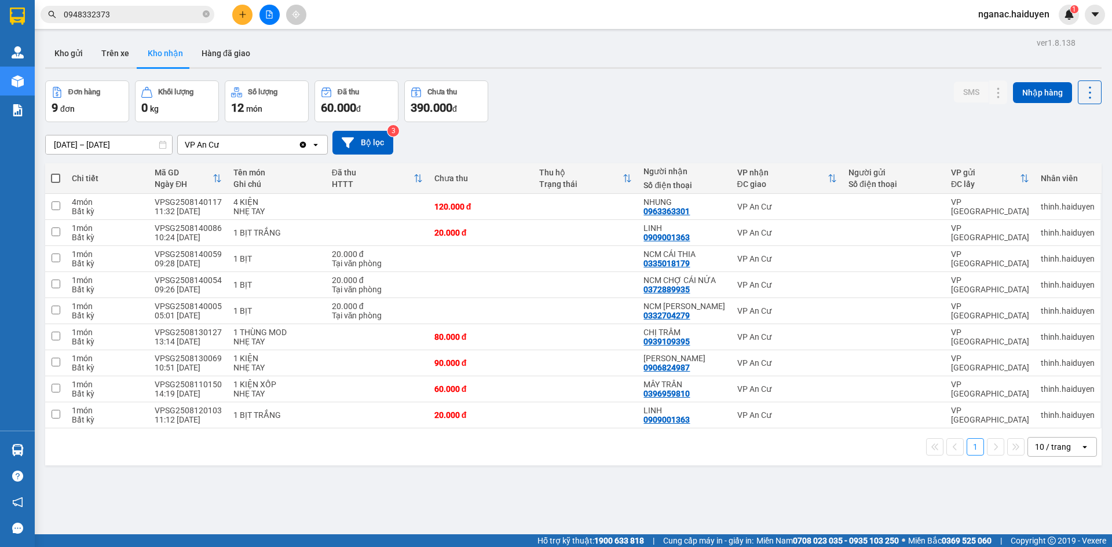
click at [406, 490] on div "ver 1.8.138 Kho gửi Trên xe Kho nhận Hàng đã giao Đơn hàng 9 đơn Khối lượng 0 k…" at bounding box center [574, 308] width 1066 height 547
click at [118, 56] on button "Trên xe" at bounding box center [115, 53] width 46 height 28
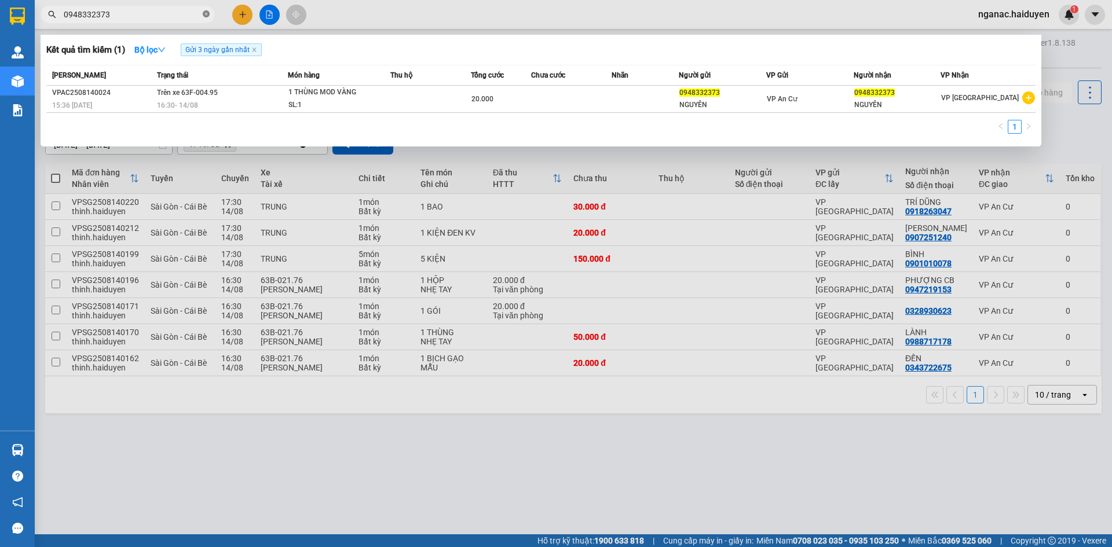
click at [204, 15] on icon "close-circle" at bounding box center [206, 13] width 7 height 7
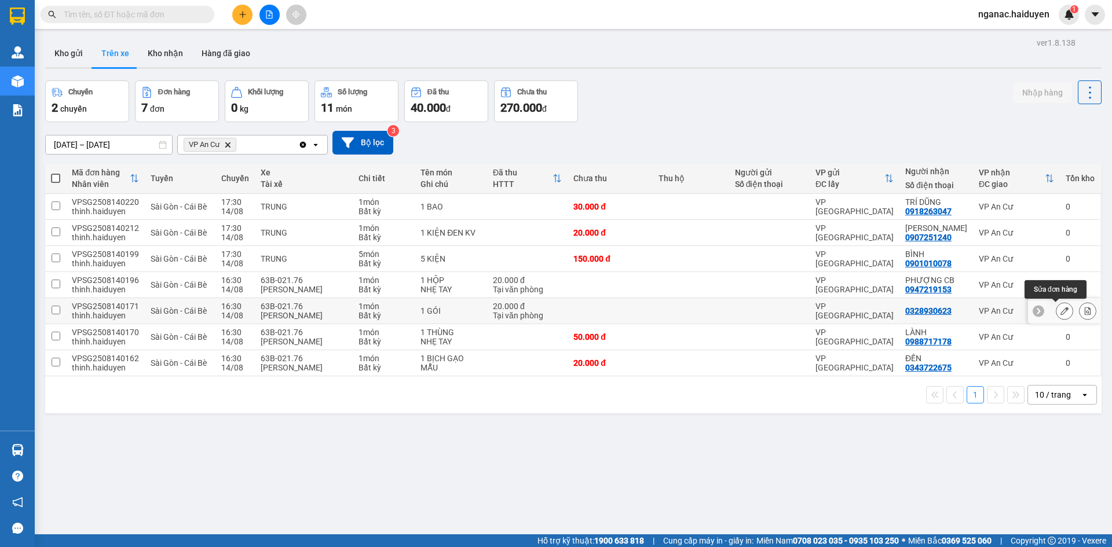
click at [1061, 309] on icon at bounding box center [1065, 311] width 8 height 8
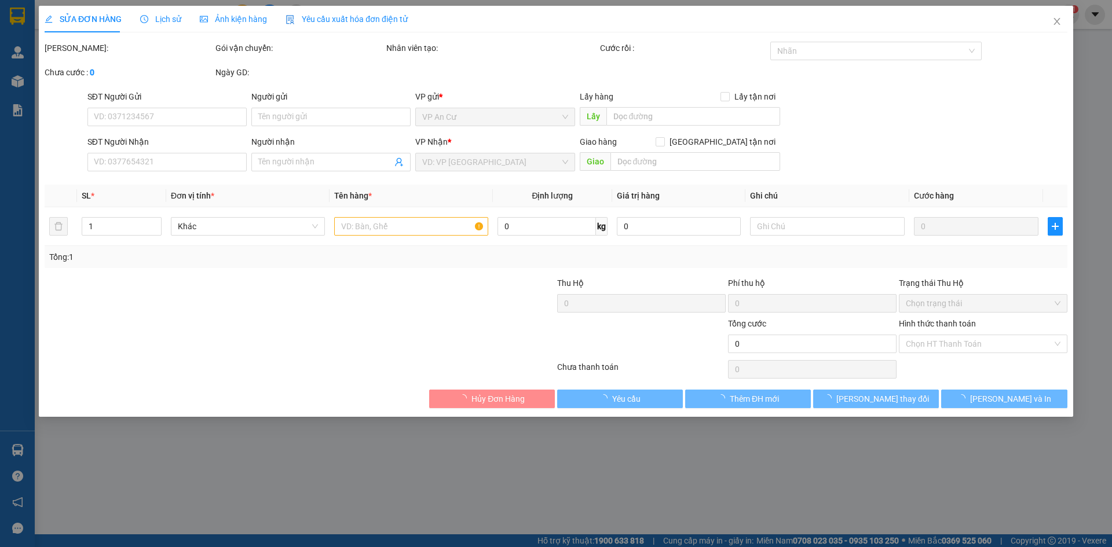
type input "0328930623"
type input "20.000"
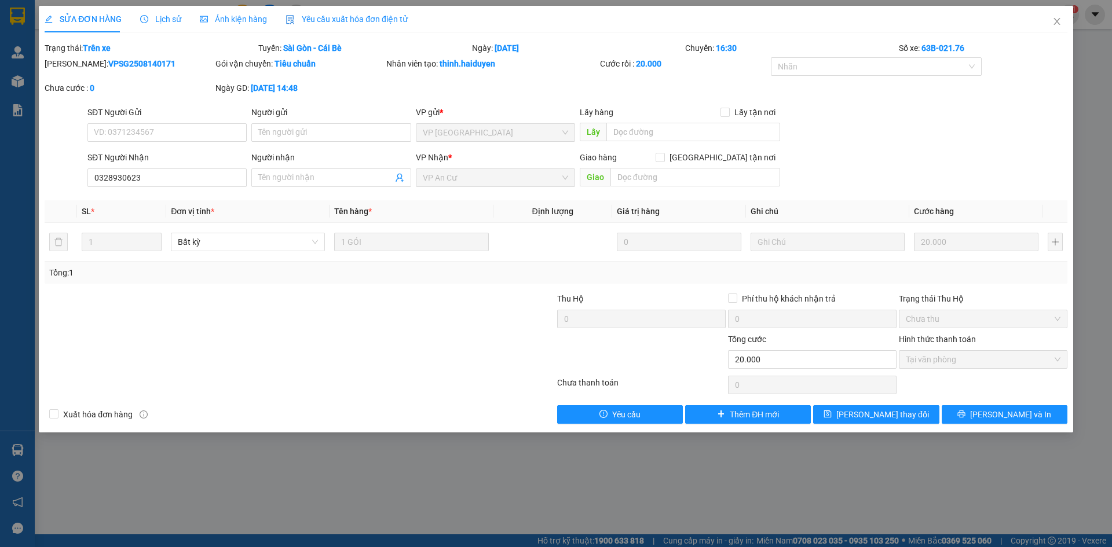
click at [163, 14] on span "Lịch sử" at bounding box center [160, 18] width 41 height 9
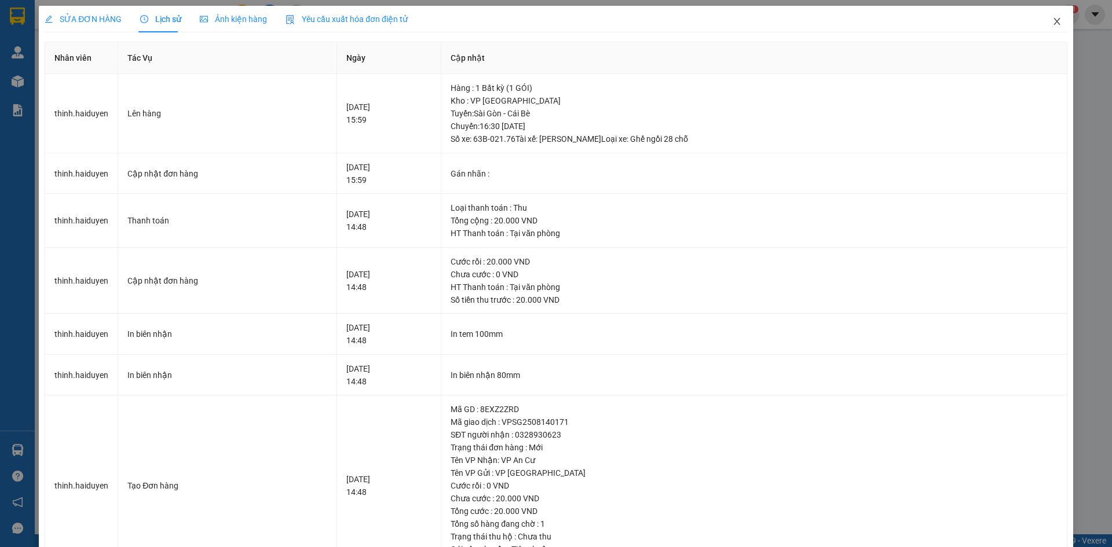
click at [1053, 21] on icon "close" at bounding box center [1057, 21] width 9 height 9
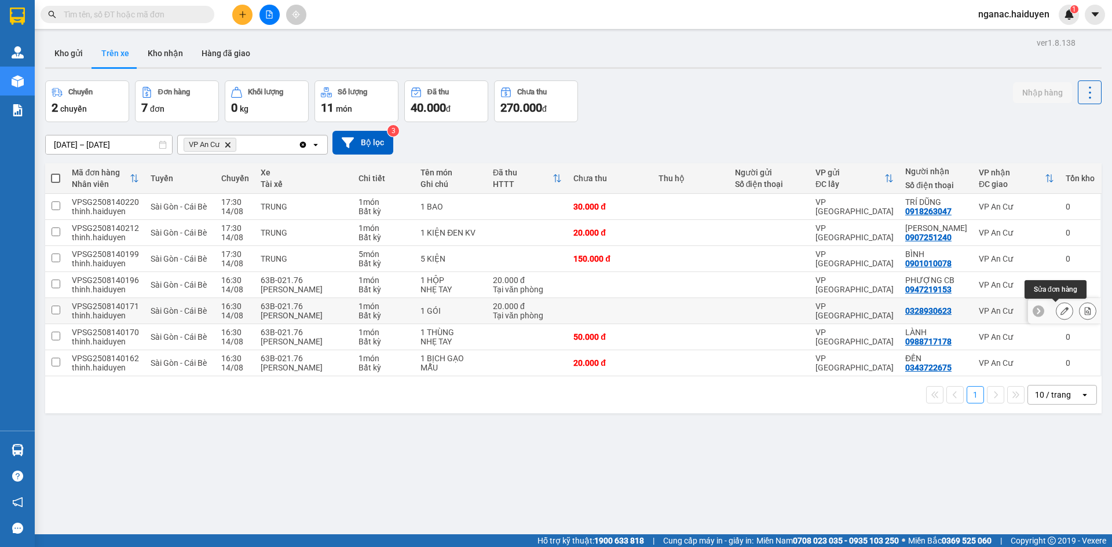
click at [1057, 308] on button at bounding box center [1065, 311] width 16 height 20
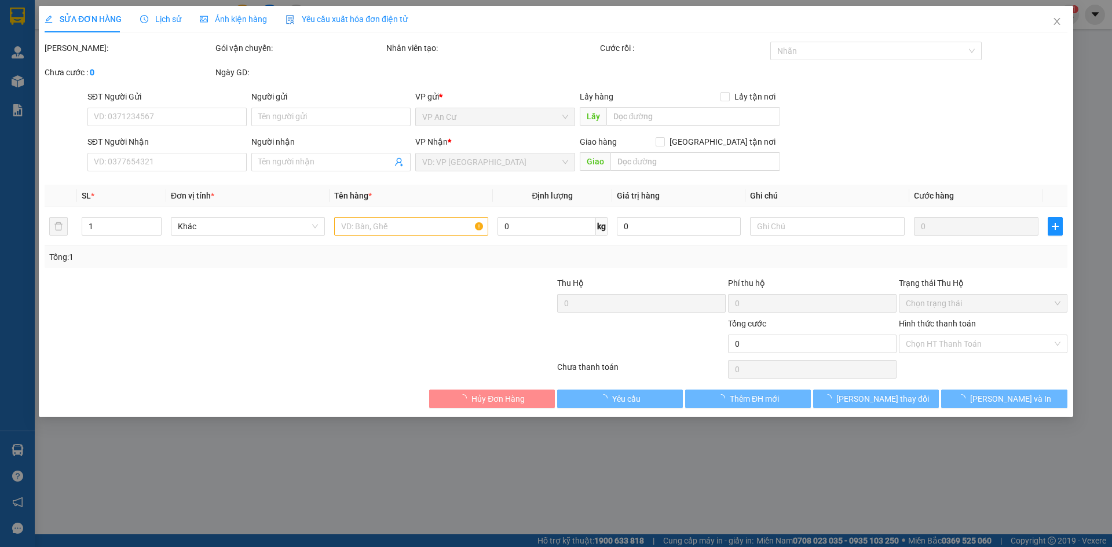
type input "0328930623"
type input "20.000"
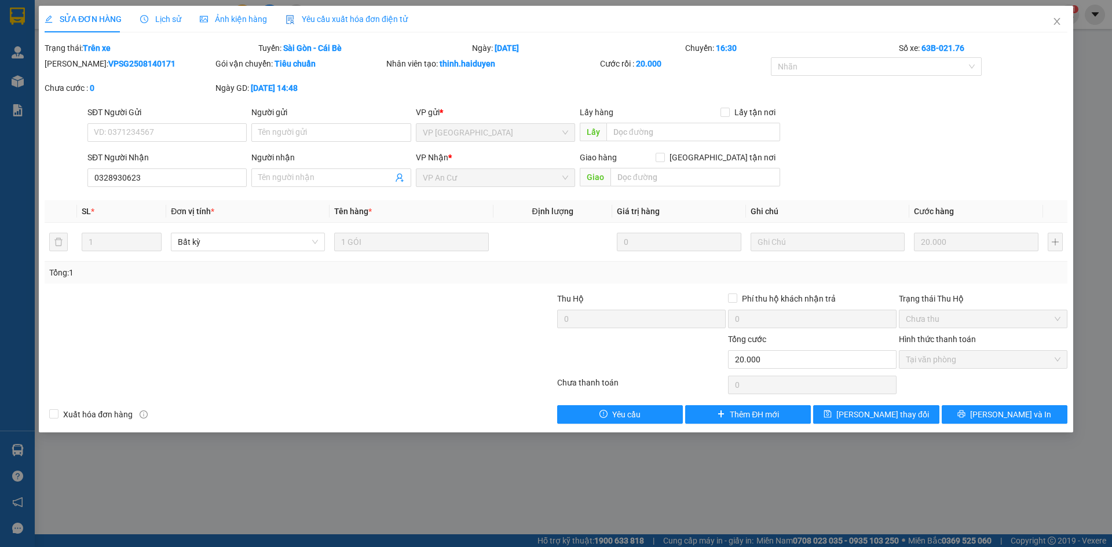
click at [160, 19] on span "Lịch sử" at bounding box center [160, 18] width 41 height 9
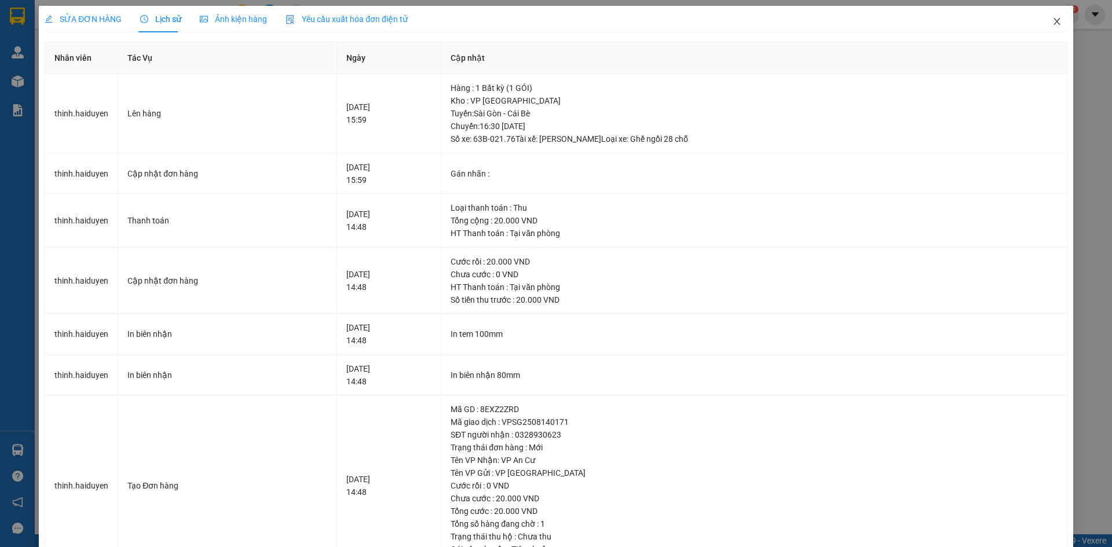
click at [1053, 24] on icon "close" at bounding box center [1057, 21] width 9 height 9
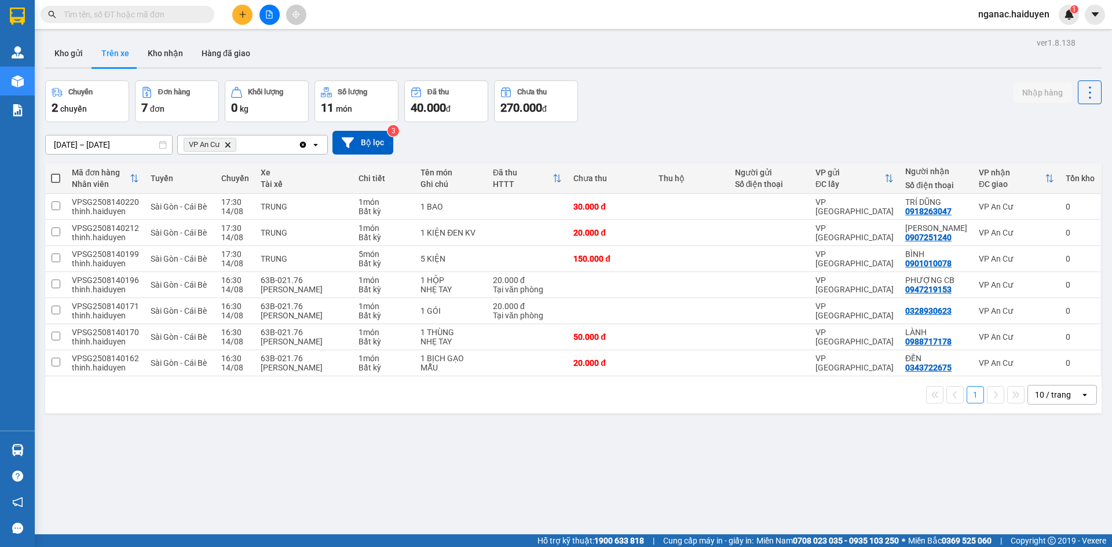
click at [673, 491] on div "ver 1.8.138 Kho gửi Trên xe Kho nhận Hàng đã giao Chuyến 2 chuyến Đơn hàng 7 đơ…" at bounding box center [574, 308] width 1066 height 547
click at [518, 479] on div "ver 1.8.138 Kho gửi Trên xe Kho nhận Hàng đã giao Chuyến 2 chuyến Đơn hàng 7 đơ…" at bounding box center [574, 308] width 1066 height 547
click at [519, 492] on div "ver 1.8.138 Kho gửi Trên xe Kho nhận Hàng đã giao Chuyến 2 chuyến Đơn hàng 7 đơ…" at bounding box center [574, 308] width 1066 height 547
click at [922, 338] on div "0988717178" at bounding box center [929, 341] width 46 height 9
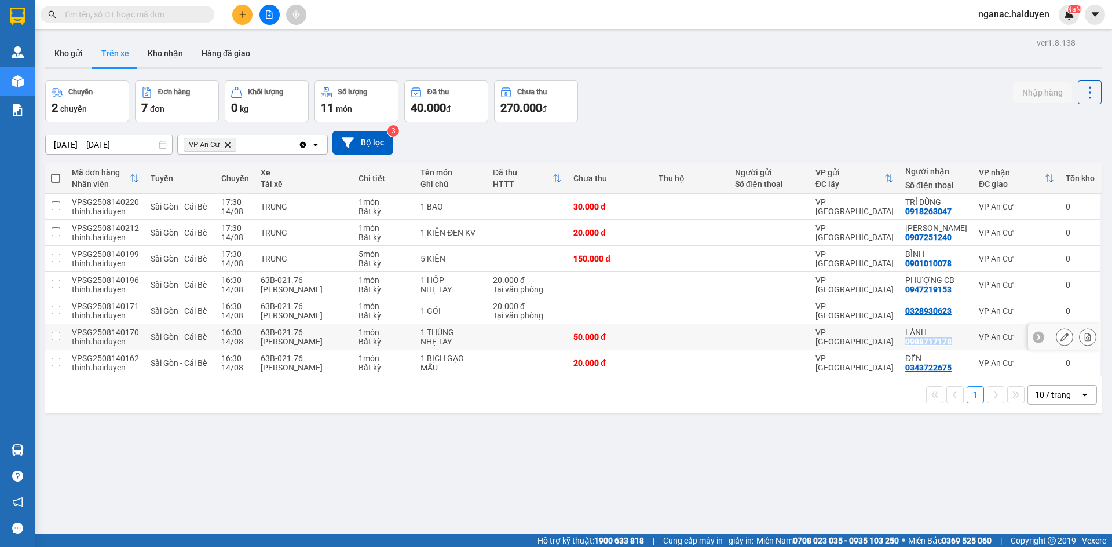
copy div "0988717178"
drag, startPoint x: 738, startPoint y: 455, endPoint x: 743, endPoint y: 452, distance: 6.0
click at [738, 455] on div "ver 1.8.138 Kho gửi Trên xe Kho nhận Hàng đã giao Chuyến 2 chuyến Đơn hàng 7 đơ…" at bounding box center [574, 308] width 1066 height 547
click at [1061, 338] on icon at bounding box center [1065, 337] width 8 height 8
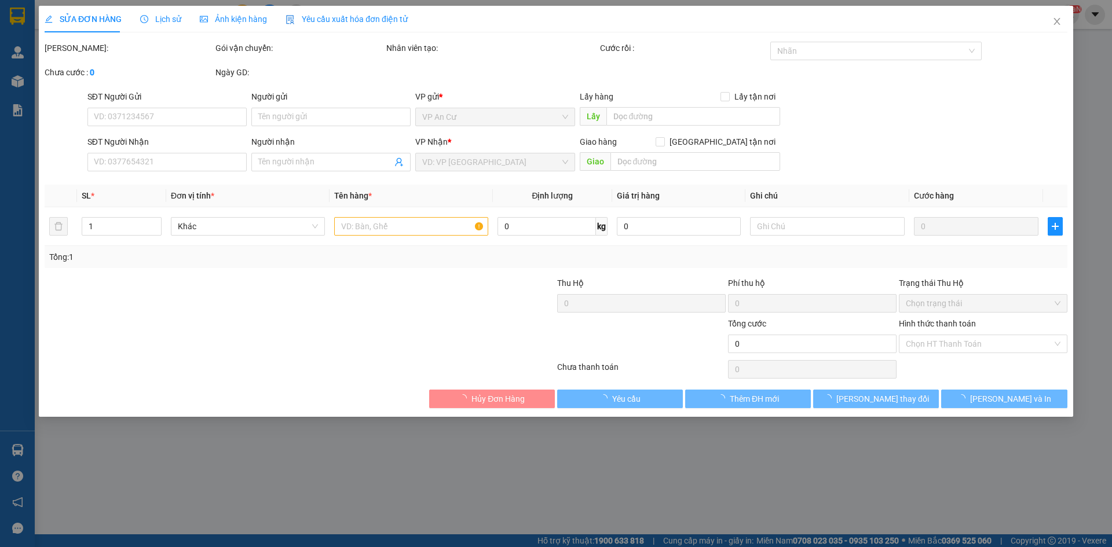
type input "0988717178"
type input "LÀNH"
type input "50.000"
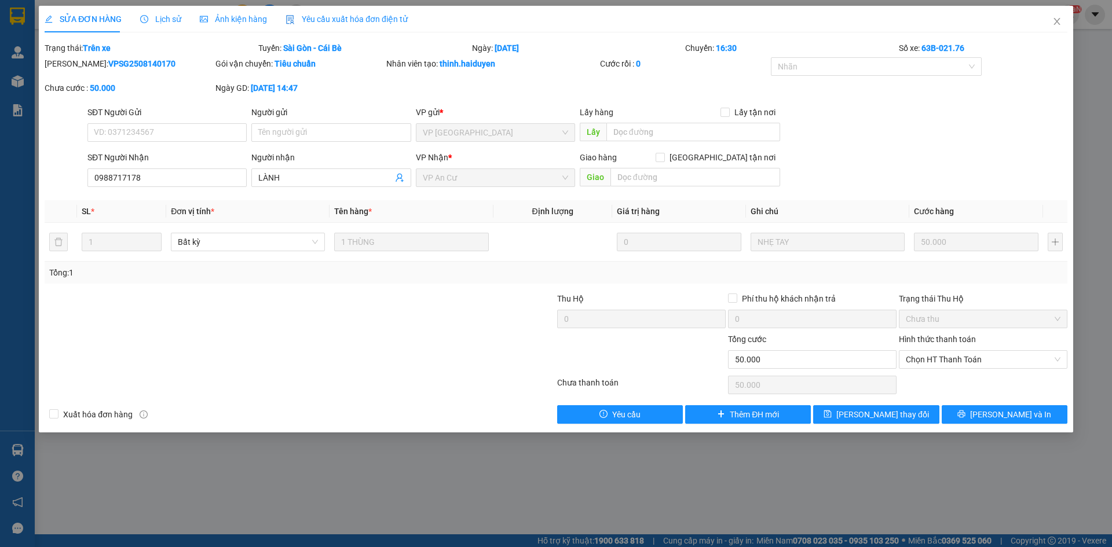
click at [421, 502] on div "SỬA ĐƠN HÀNG Lịch sử Ảnh kiện hàng Yêu cầu xuất hóa đơn điện tử Total Paid Fee …" at bounding box center [556, 273] width 1112 height 547
click at [1053, 21] on icon "close" at bounding box center [1057, 21] width 9 height 9
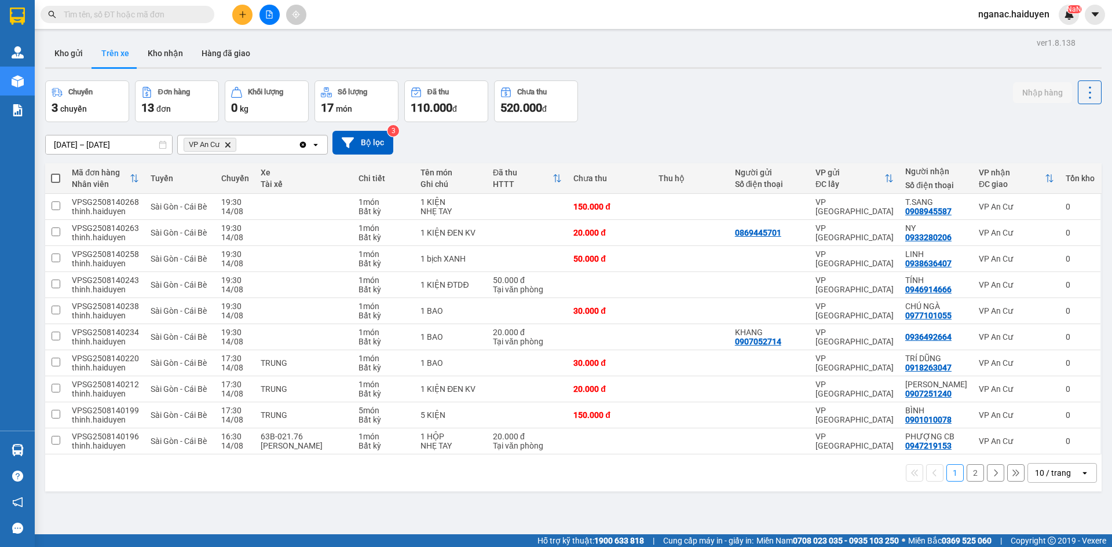
click at [967, 472] on button "2" at bounding box center [975, 473] width 17 height 17
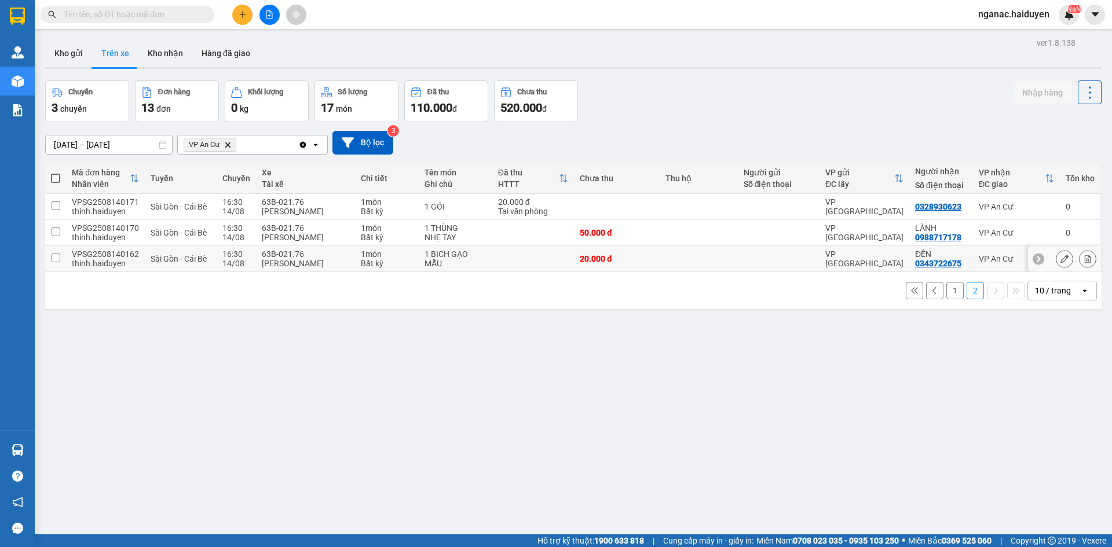
click at [64, 257] on td at bounding box center [55, 259] width 21 height 26
checkbox input "true"
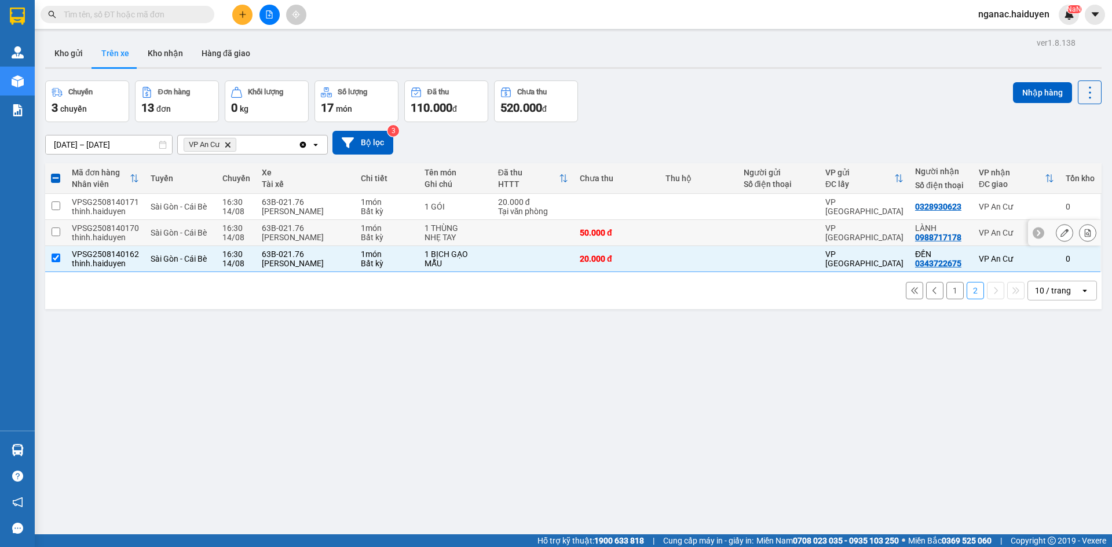
click at [61, 225] on td at bounding box center [55, 233] width 21 height 26
checkbox input "true"
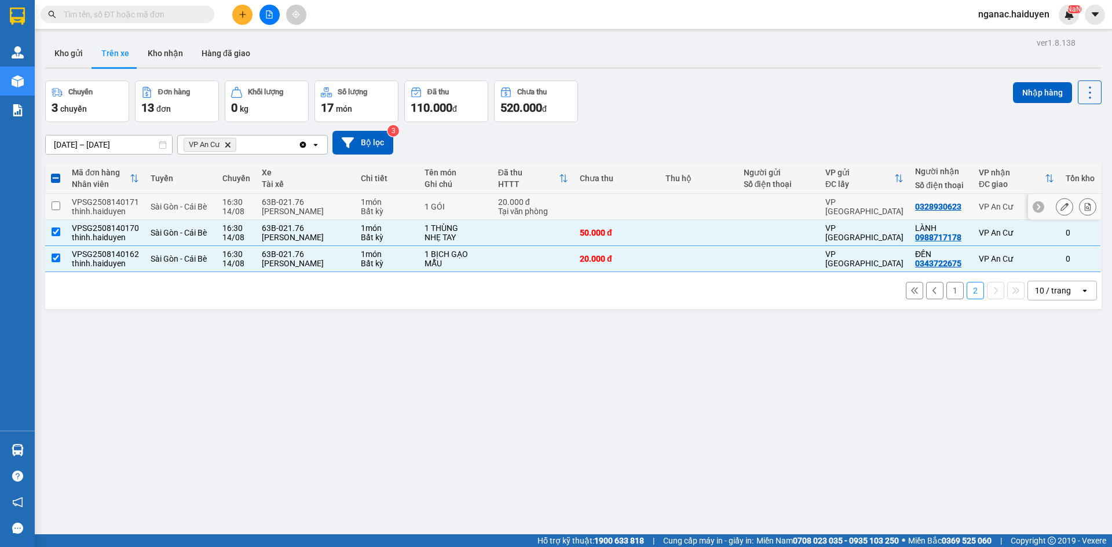
click at [61, 206] on td at bounding box center [55, 207] width 21 height 26
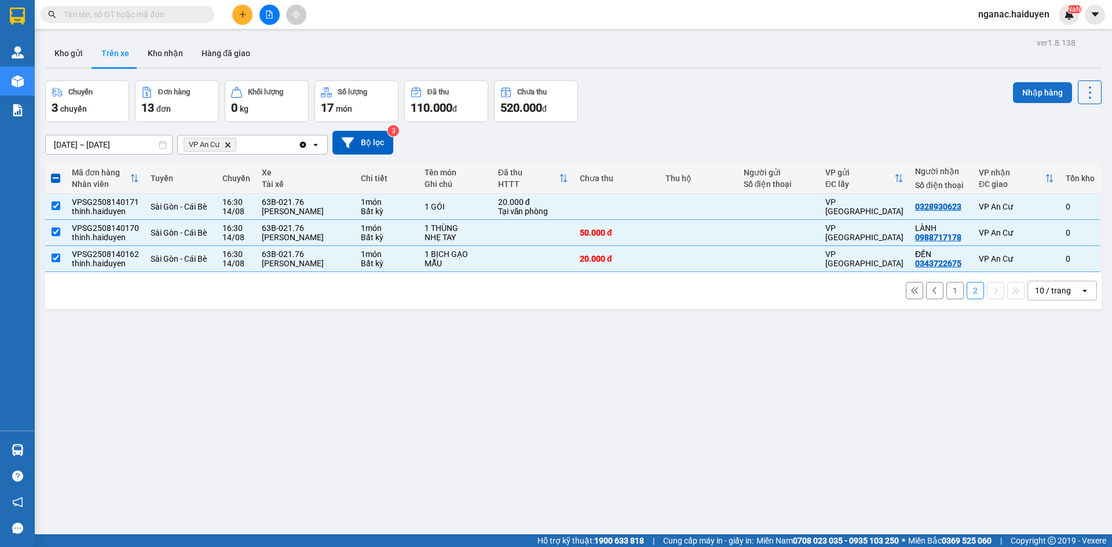
click at [1032, 89] on button "Nhập hàng" at bounding box center [1042, 92] width 59 height 21
checkbox input "false"
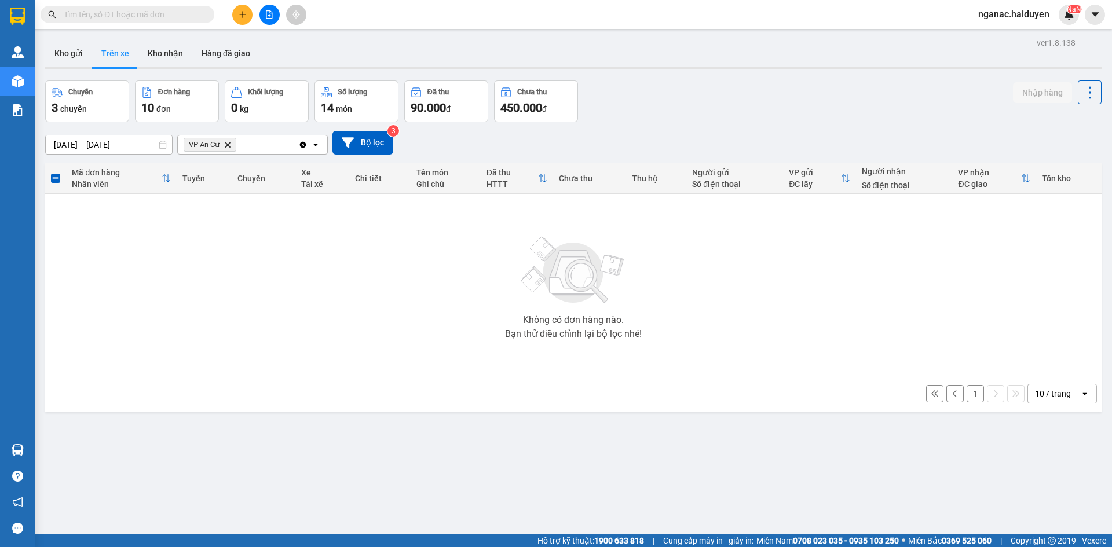
click at [967, 396] on button "1" at bounding box center [975, 393] width 17 height 17
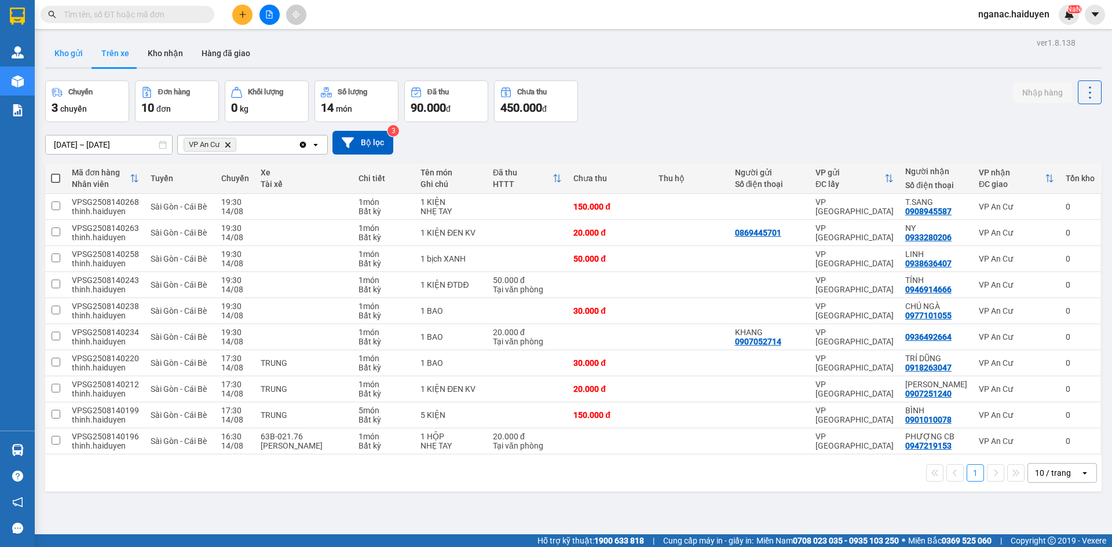
click at [64, 52] on button "Kho gửi" at bounding box center [68, 53] width 47 height 28
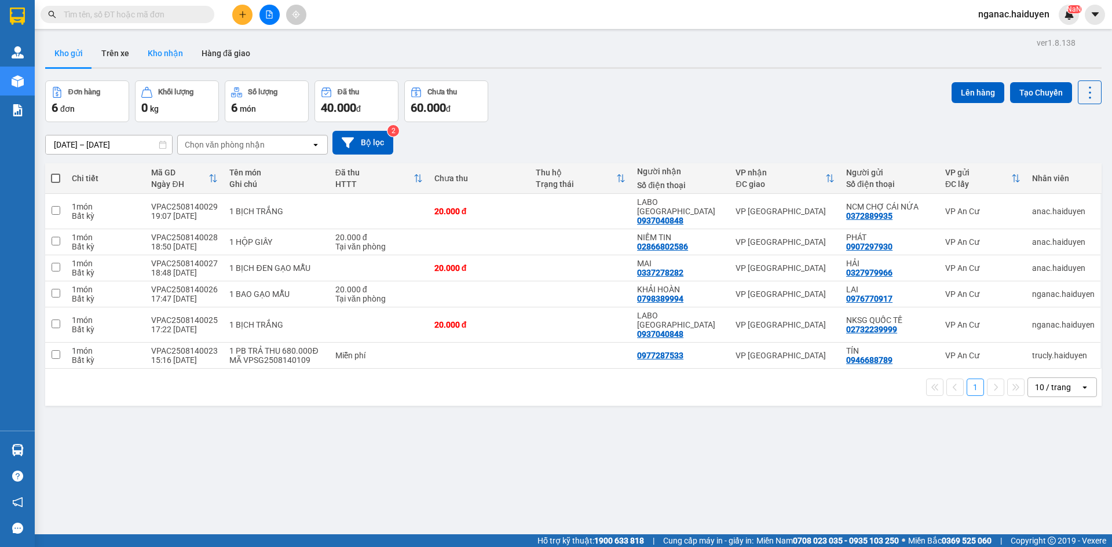
click at [174, 48] on button "Kho nhận" at bounding box center [165, 53] width 54 height 28
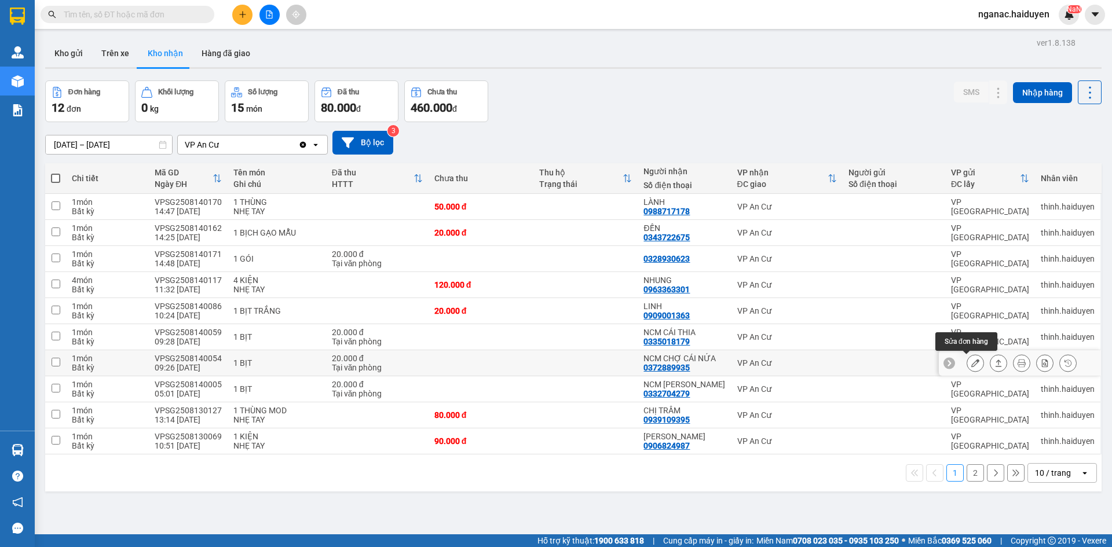
click at [972, 364] on icon at bounding box center [976, 363] width 8 height 8
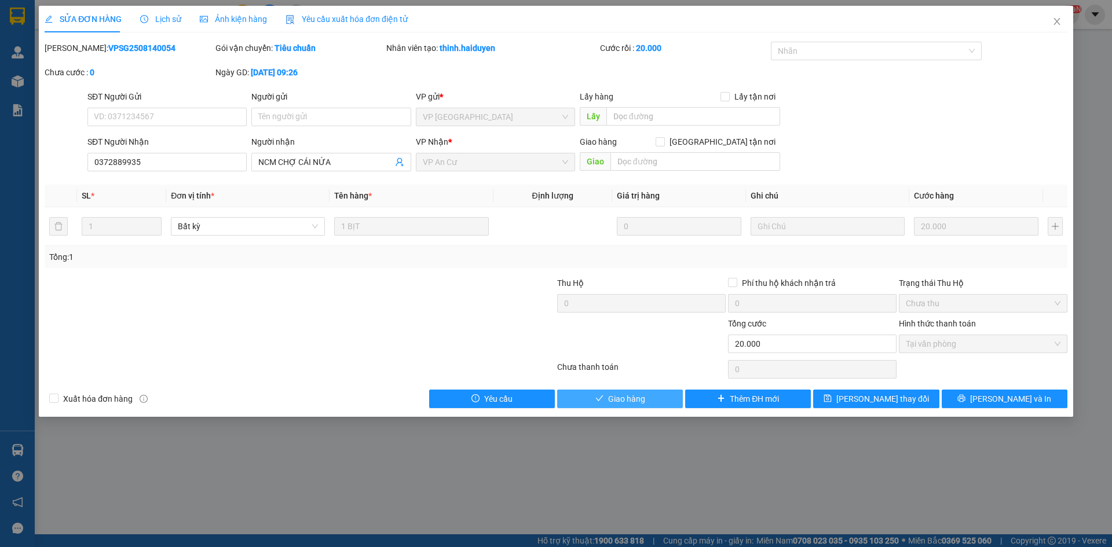
click at [622, 390] on button "Giao hàng" at bounding box center [620, 399] width 126 height 19
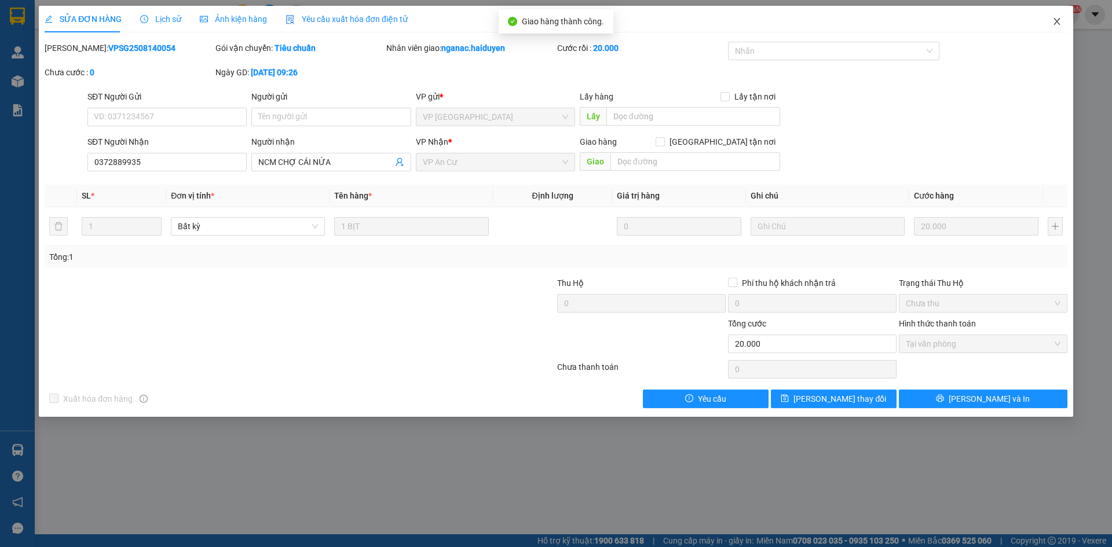
click at [1056, 20] on icon "close" at bounding box center [1057, 21] width 6 height 7
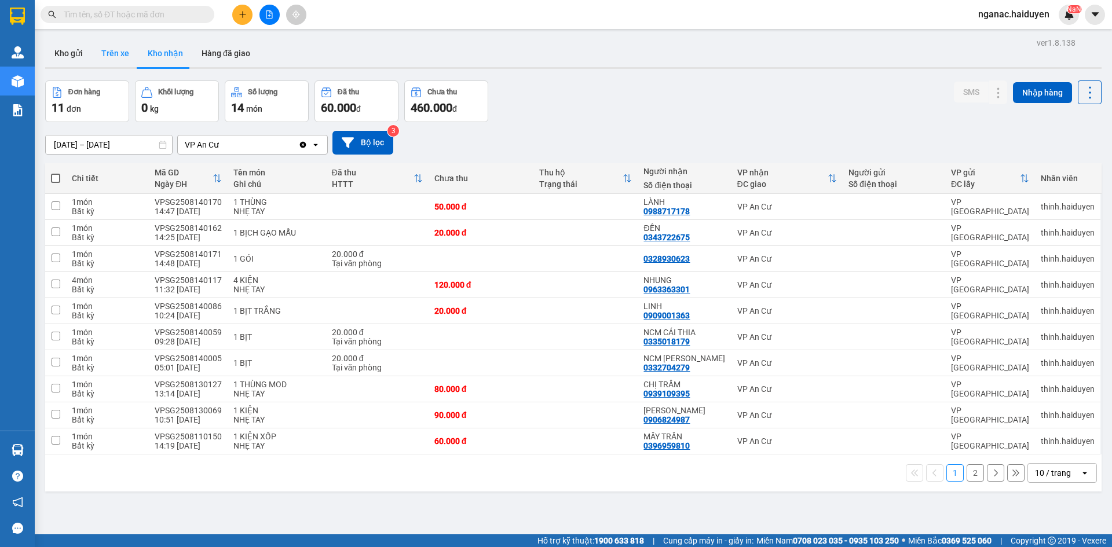
click at [112, 61] on button "Trên xe" at bounding box center [115, 53] width 46 height 28
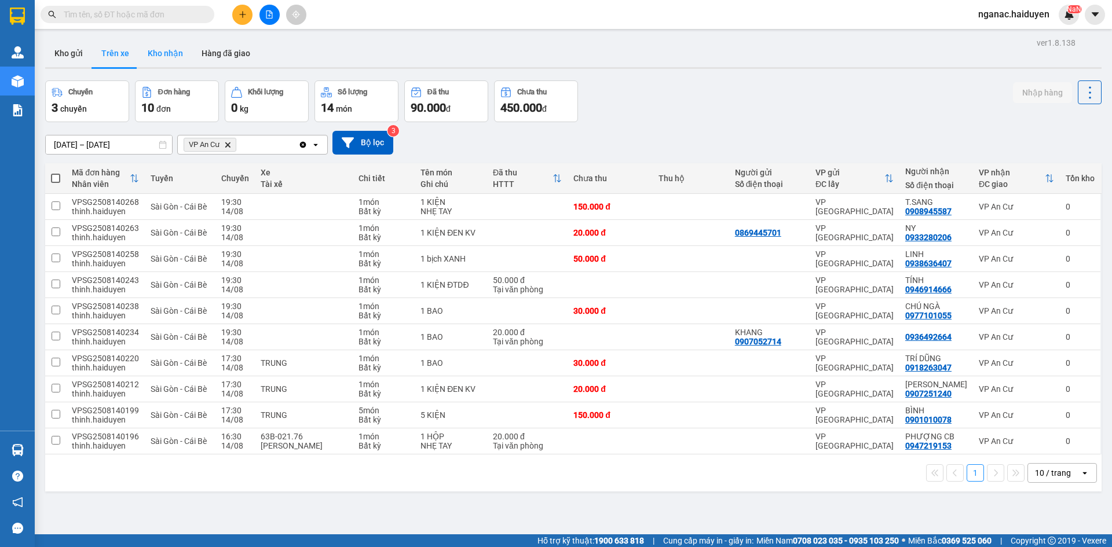
click at [169, 56] on button "Kho nhận" at bounding box center [165, 53] width 54 height 28
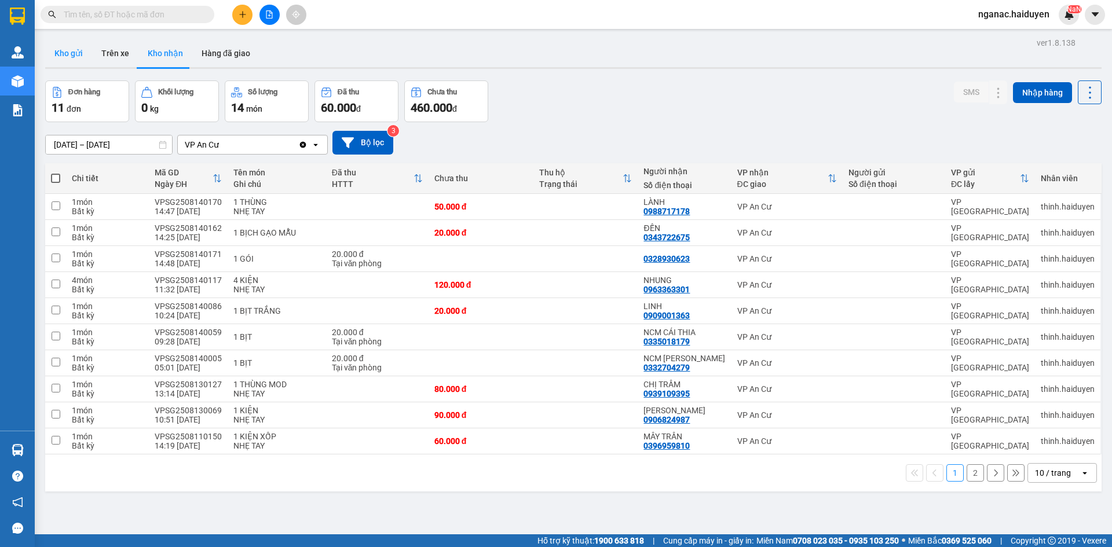
click at [58, 50] on button "Kho gửi" at bounding box center [68, 53] width 47 height 28
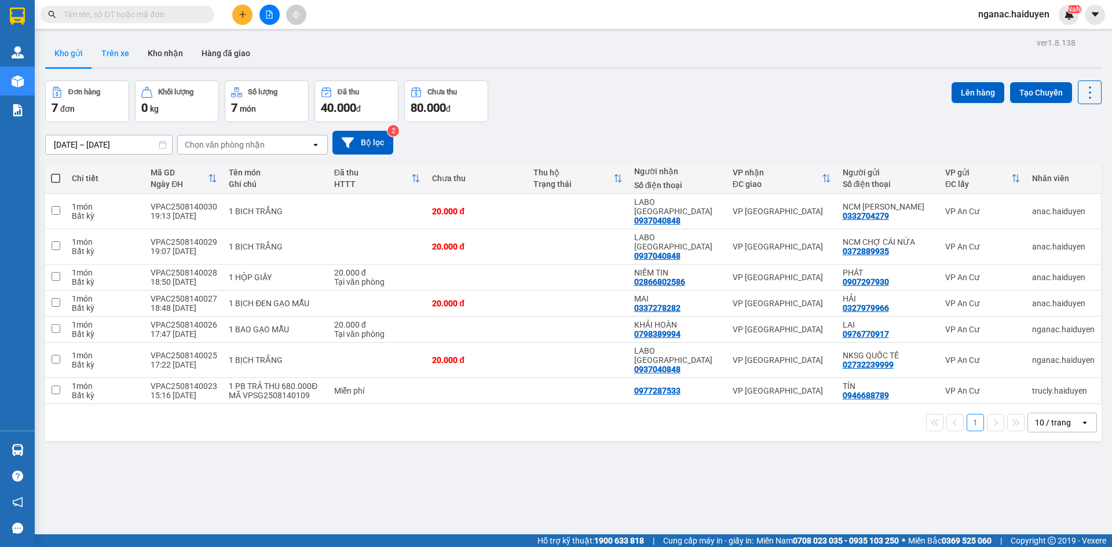
click at [111, 52] on button "Trên xe" at bounding box center [115, 53] width 46 height 28
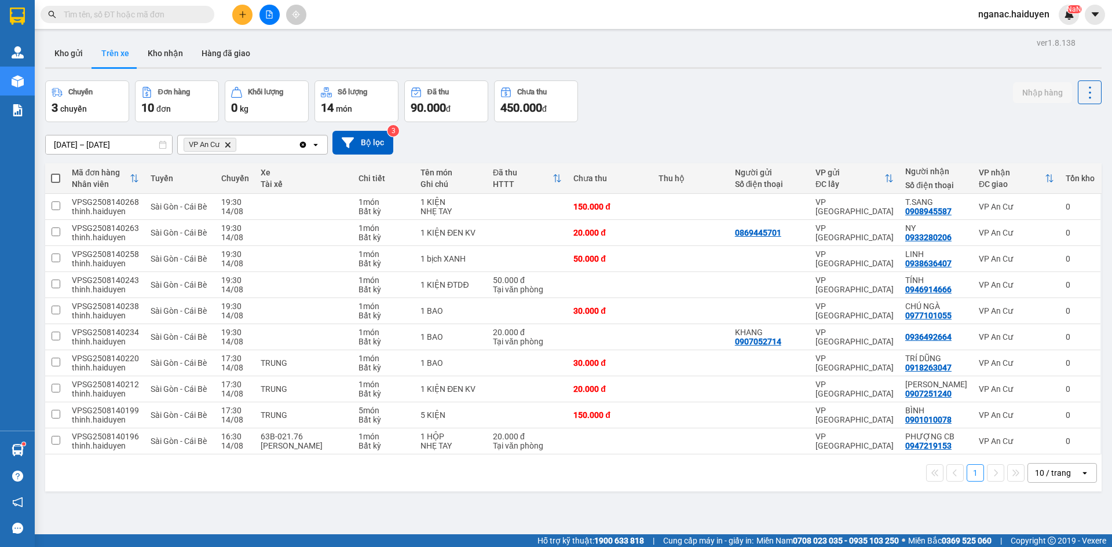
click at [160, 16] on input "text" at bounding box center [132, 14] width 137 height 13
click at [163, 54] on button "Kho nhận" at bounding box center [165, 53] width 54 height 28
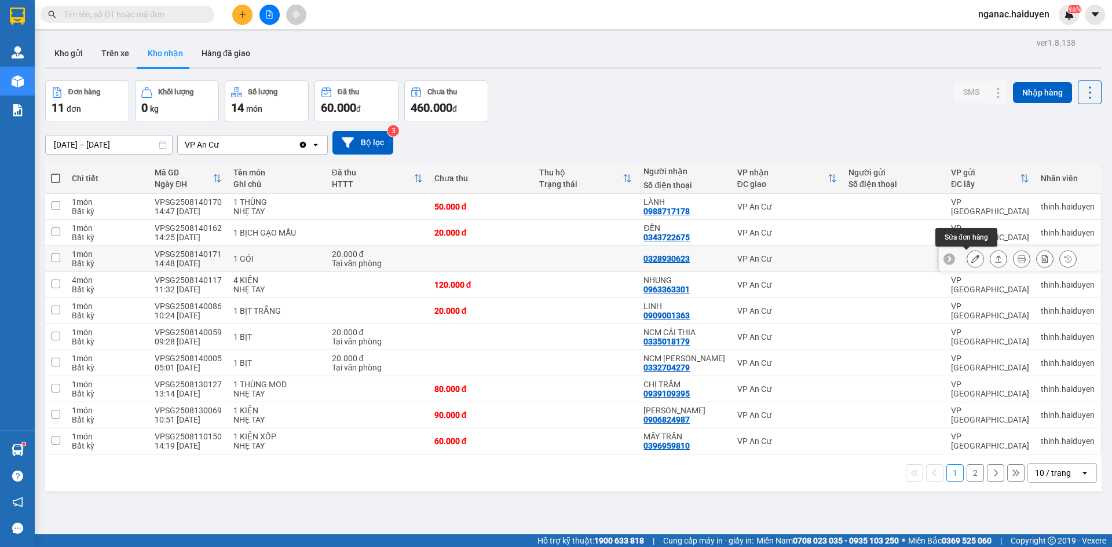
click at [972, 260] on icon at bounding box center [976, 259] width 8 height 8
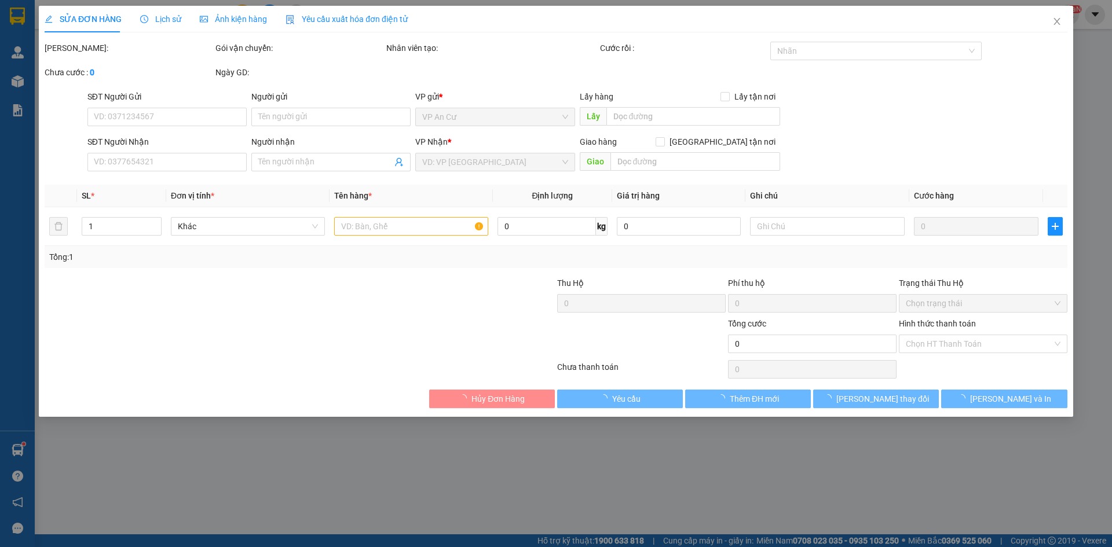
type input "0328930623"
type input "20.000"
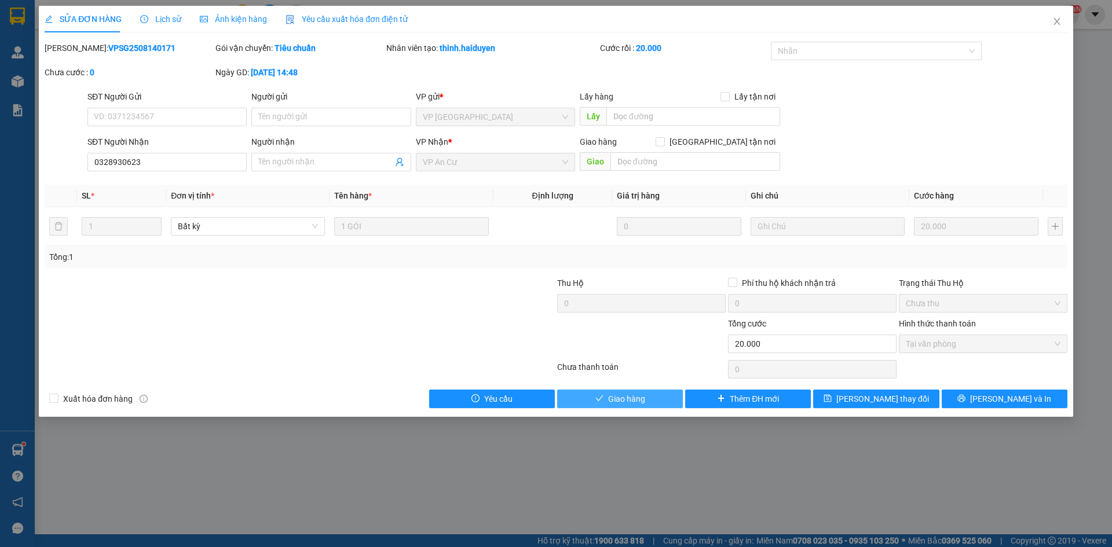
click at [608, 394] on button "Giao hàng" at bounding box center [620, 399] width 126 height 19
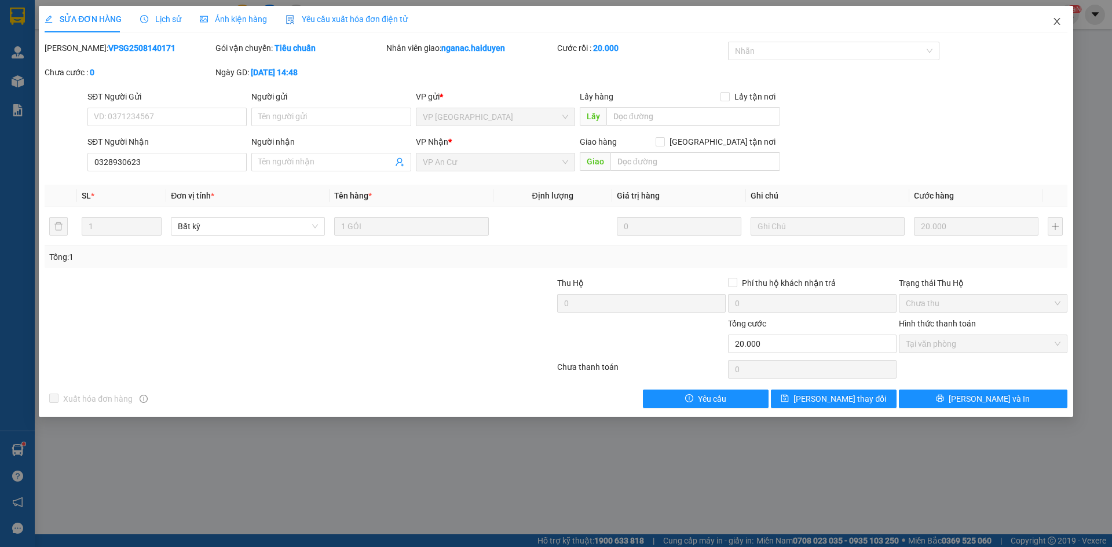
click at [1058, 24] on icon "close" at bounding box center [1057, 21] width 9 height 9
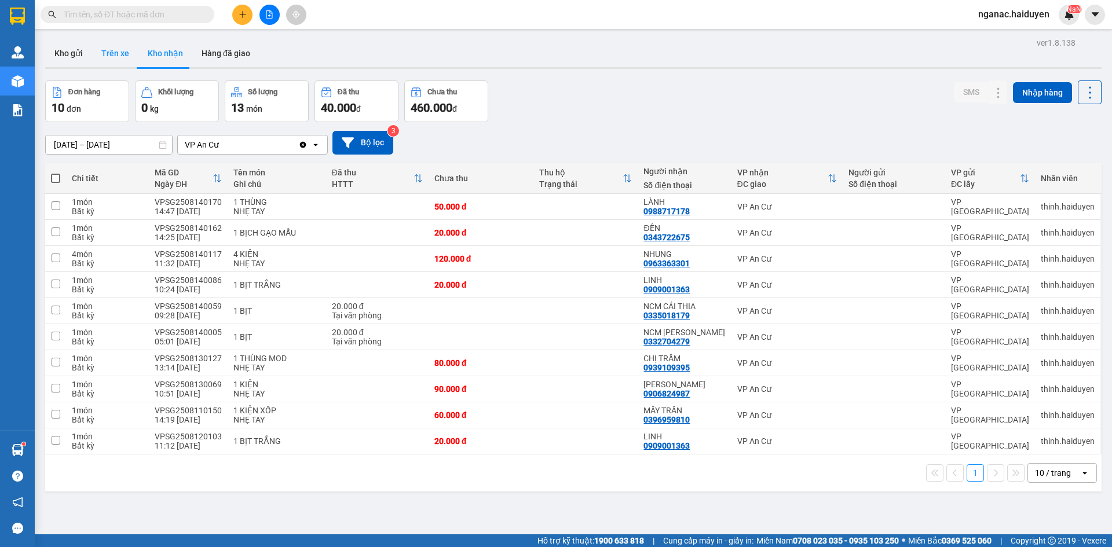
click at [100, 54] on button "Trên xe" at bounding box center [115, 53] width 46 height 28
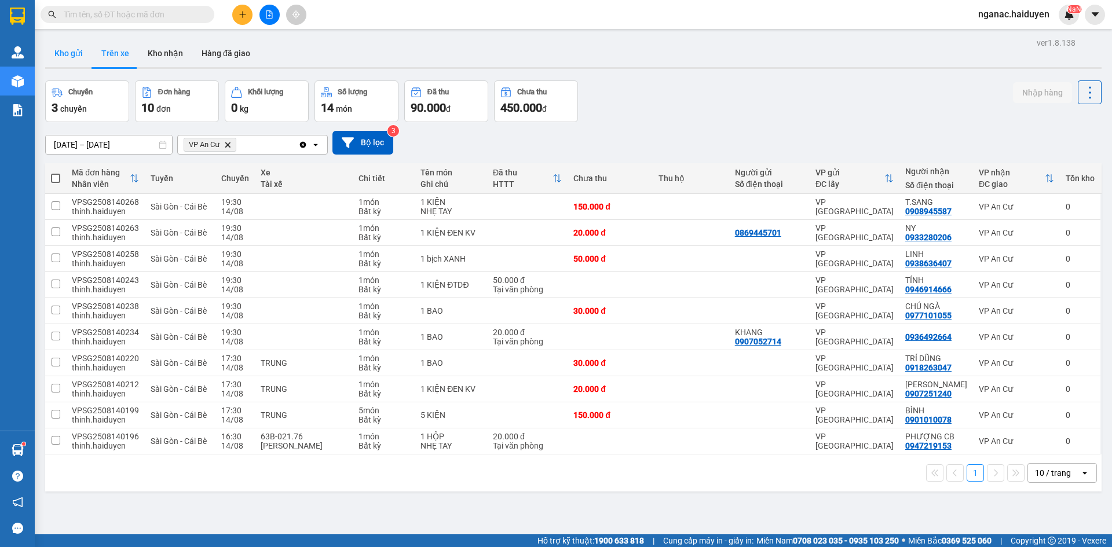
click at [74, 55] on button "Kho gửi" at bounding box center [68, 53] width 47 height 28
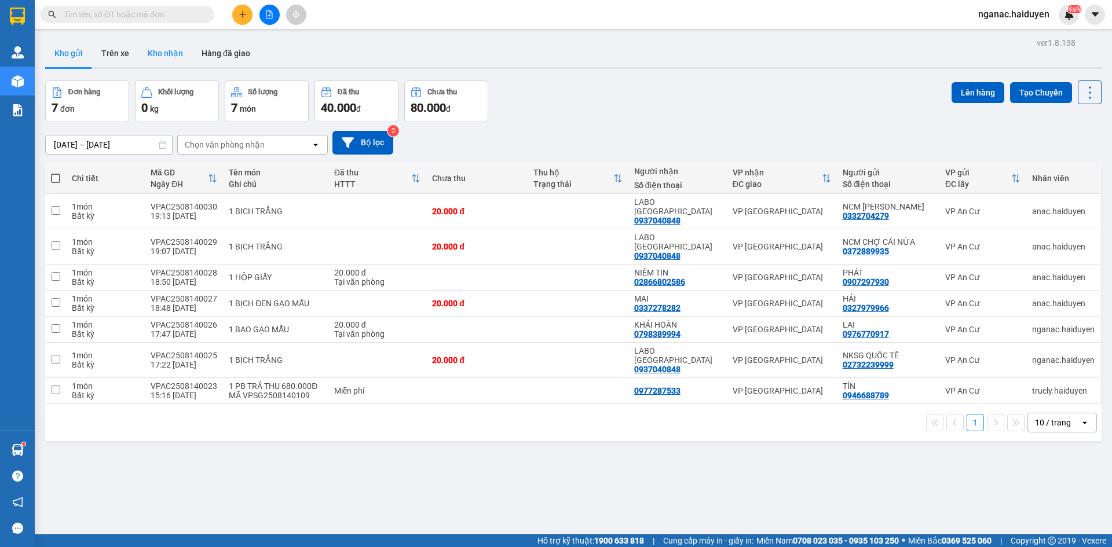
click at [160, 55] on button "Kho nhận" at bounding box center [165, 53] width 54 height 28
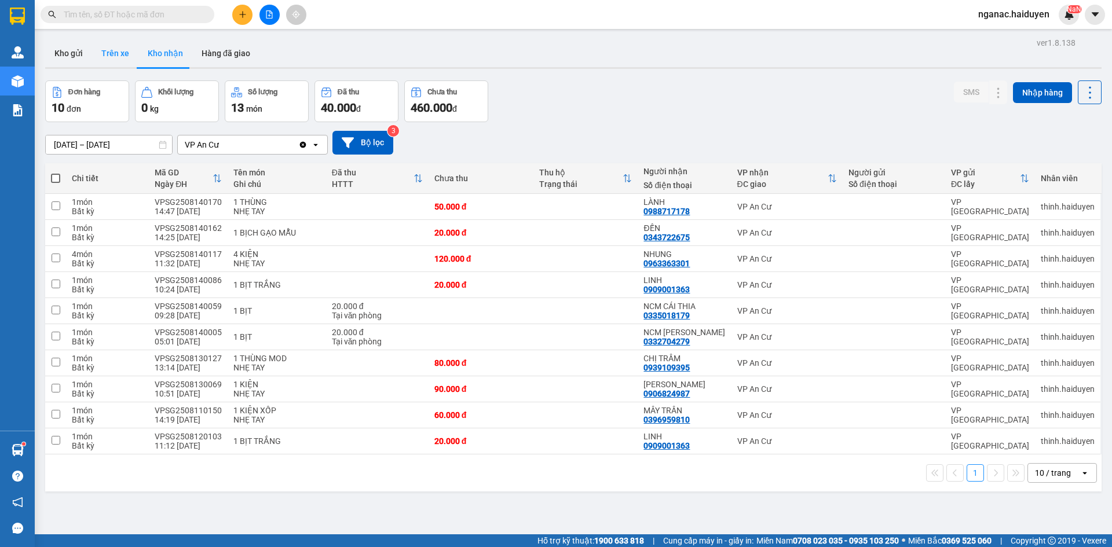
click at [115, 53] on button "Trên xe" at bounding box center [115, 53] width 46 height 28
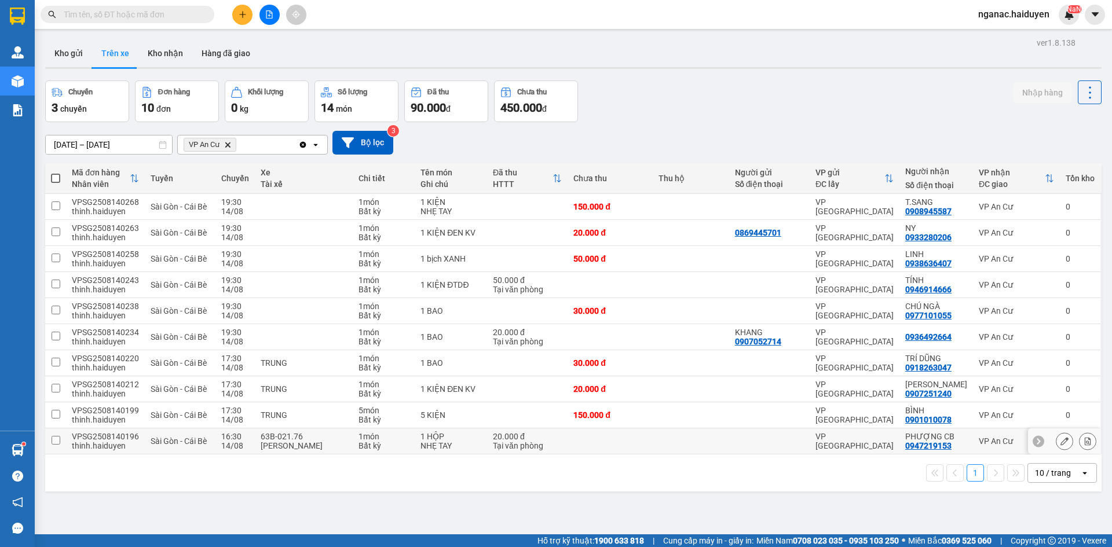
click at [64, 441] on td at bounding box center [55, 442] width 21 height 26
checkbox input "true"
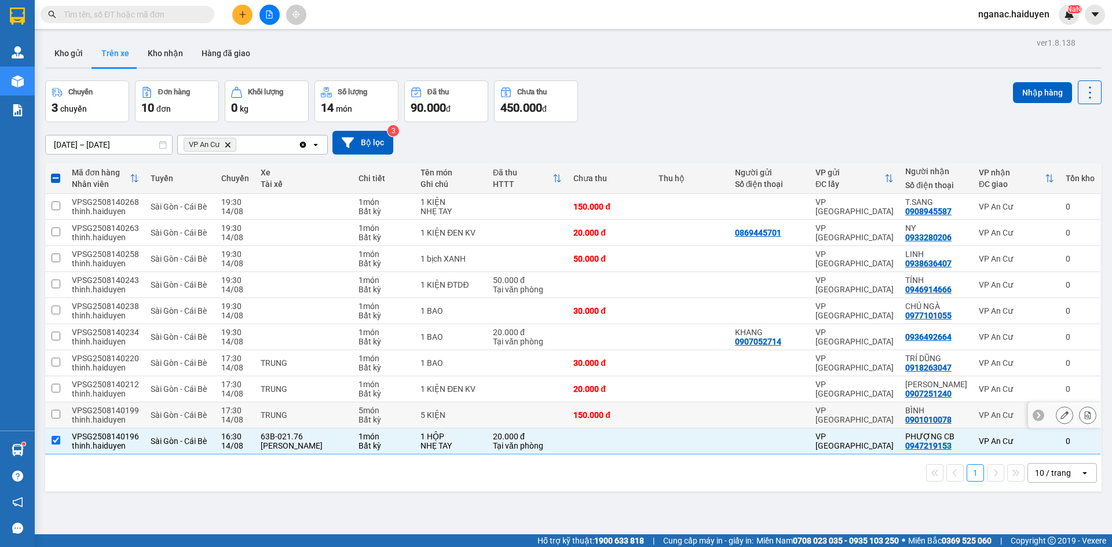
click at [72, 415] on div "thinh.haiduyen" at bounding box center [105, 419] width 67 height 9
checkbox input "true"
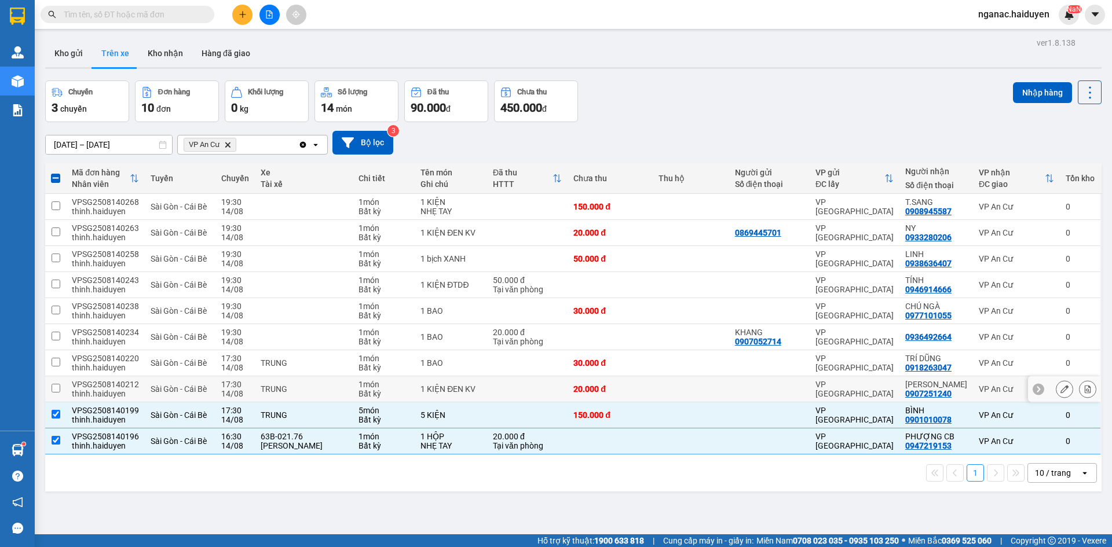
click at [101, 380] on div "VPSG2508140212" at bounding box center [105, 384] width 67 height 9
checkbox input "true"
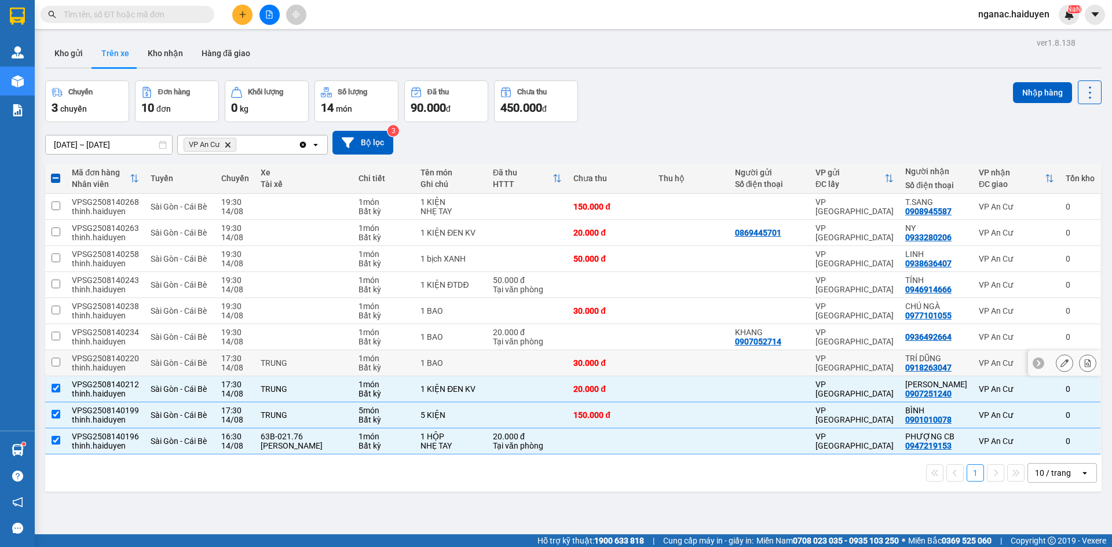
click at [64, 363] on td at bounding box center [55, 364] width 21 height 26
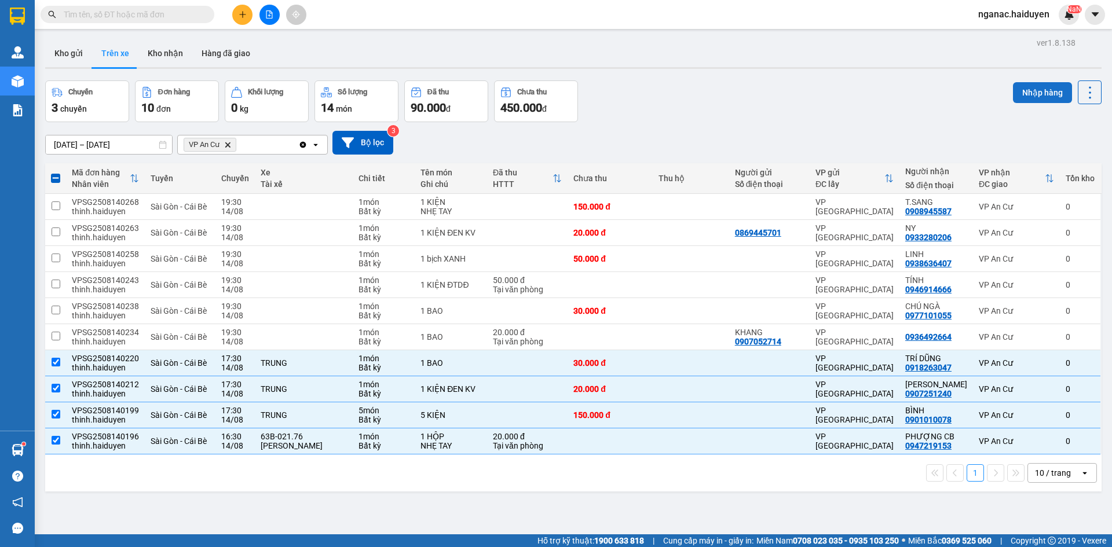
click at [1039, 87] on button "Nhập hàng" at bounding box center [1042, 92] width 59 height 21
checkbox input "false"
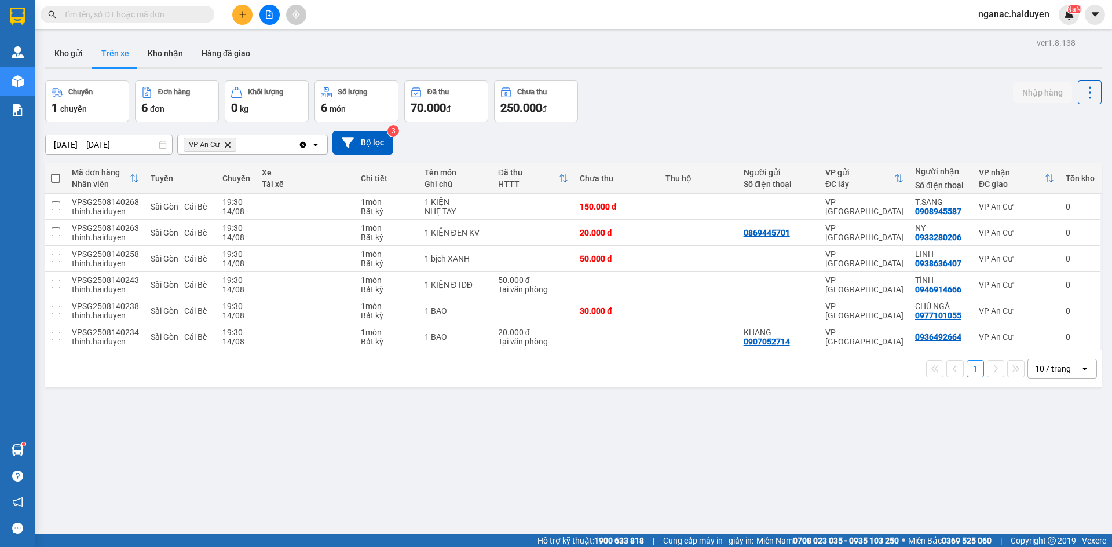
click at [248, 428] on div "ver 1.8.138 Kho gửi Trên xe Kho nhận Hàng đã giao Chuyến 1 chuyến Đơn hàng 6 đơ…" at bounding box center [574, 308] width 1066 height 547
click at [152, 54] on button "Kho nhận" at bounding box center [165, 53] width 54 height 28
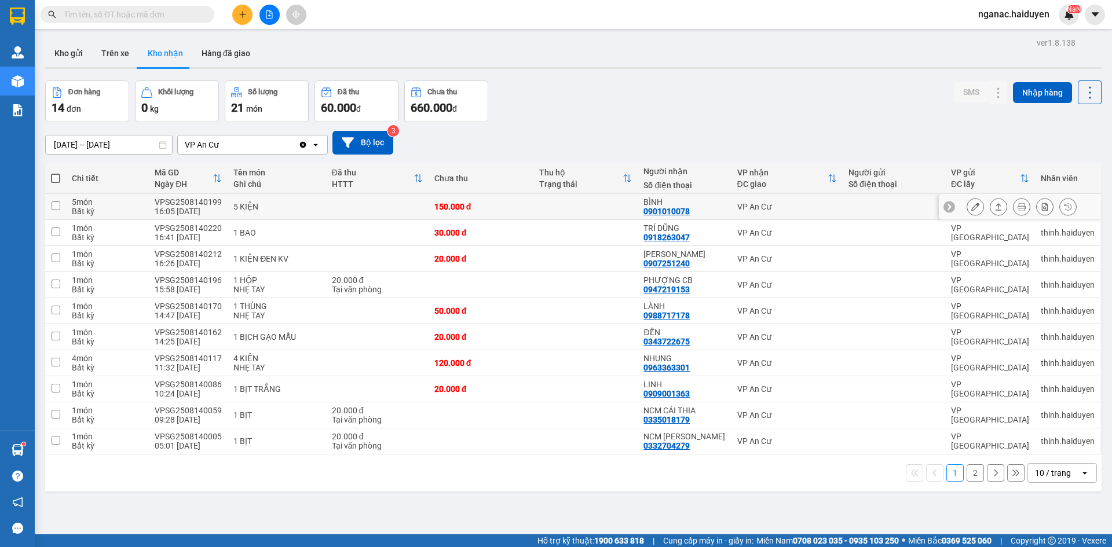
click at [663, 209] on div "0901010078" at bounding box center [667, 211] width 46 height 9
copy div "0901010078"
drag, startPoint x: 773, startPoint y: 517, endPoint x: 768, endPoint y: 510, distance: 8.8
click at [773, 517] on div "ver 1.8.138 Kho gửi Trên xe Kho nhận Hàng đã giao Đơn hàng 14 đơn Khối lượng 0 …" at bounding box center [574, 308] width 1066 height 547
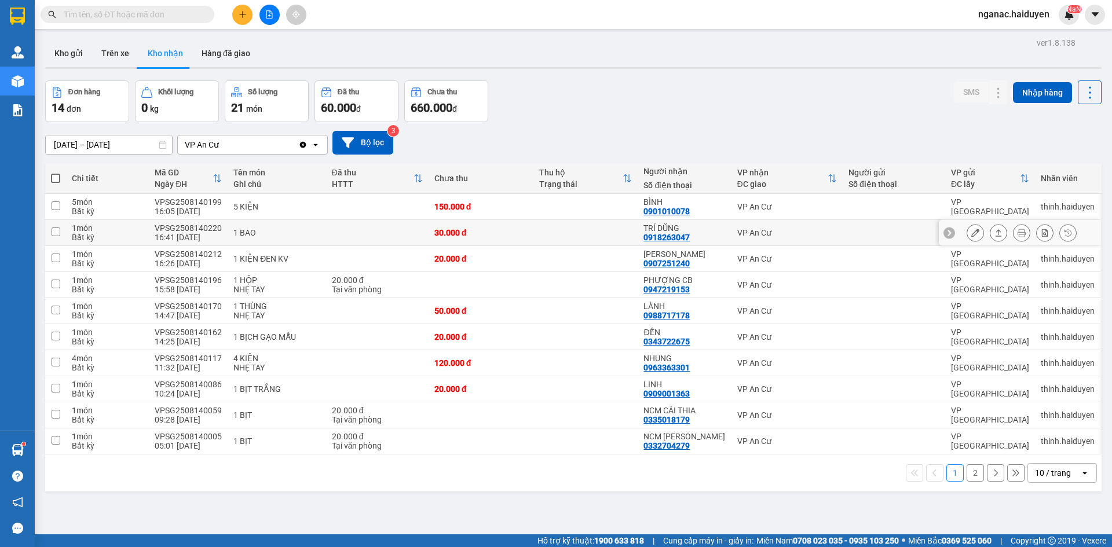
click at [662, 233] on div "0918263047" at bounding box center [667, 237] width 46 height 9
copy div "0918263047"
click at [538, 504] on div "ver 1.8.138 Kho gửi Trên xe Kho nhận Hàng đã giao Đơn hàng 14 đơn Khối lượng 0 …" at bounding box center [574, 308] width 1066 height 547
click at [656, 260] on div "0907251240" at bounding box center [667, 263] width 46 height 9
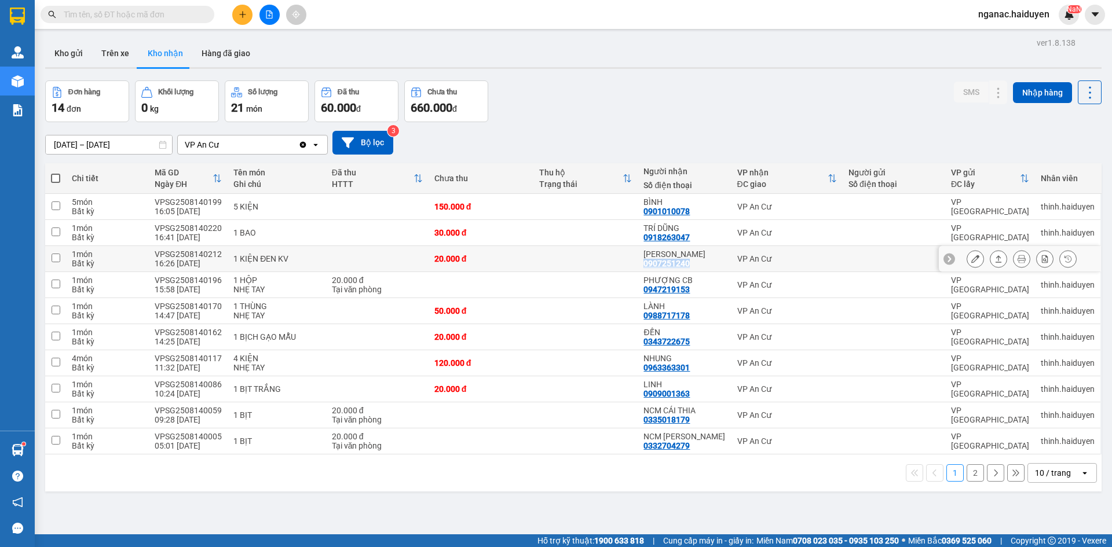
click at [656, 260] on div "0907251240" at bounding box center [667, 263] width 46 height 9
copy div "0907251240"
click at [521, 527] on div "ver 1.8.138 Kho gửi Trên xe Kho nhận Hàng đã giao Đơn hàng 14 đơn Khối lượng 0 …" at bounding box center [574, 308] width 1066 height 547
click at [724, 523] on div "ver 1.8.138 Kho gửi Trên xe Kho nhận Hàng đã giao Đơn hàng 14 đơn Khối lượng 0 …" at bounding box center [574, 308] width 1066 height 547
click at [446, 512] on div "ver 1.8.138 Kho gửi Trên xe Kho nhận Hàng đã giao Đơn hàng 14 đơn Khối lượng 0 …" at bounding box center [574, 308] width 1066 height 547
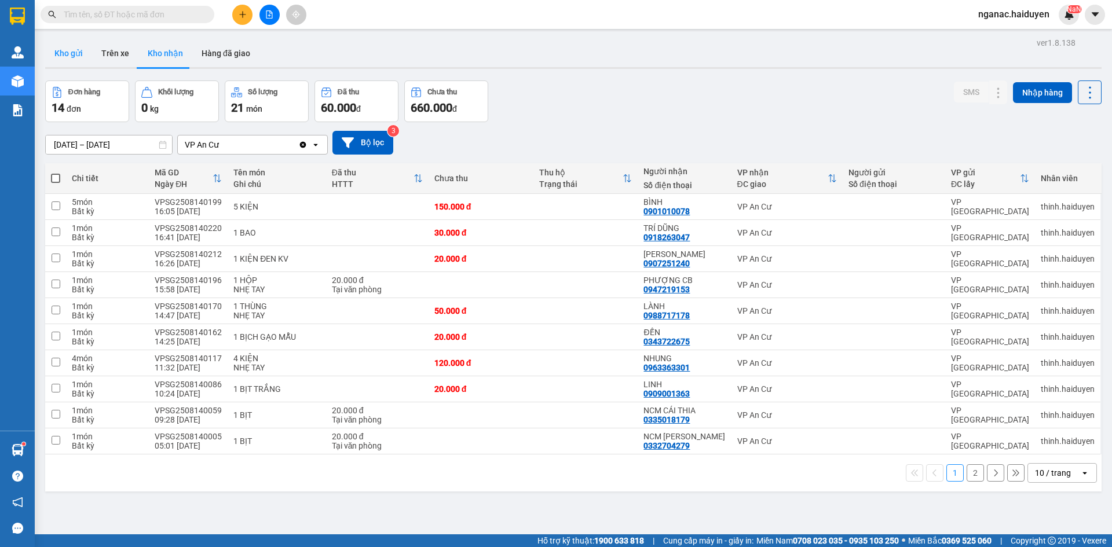
click at [70, 50] on button "Kho gửi" at bounding box center [68, 53] width 47 height 28
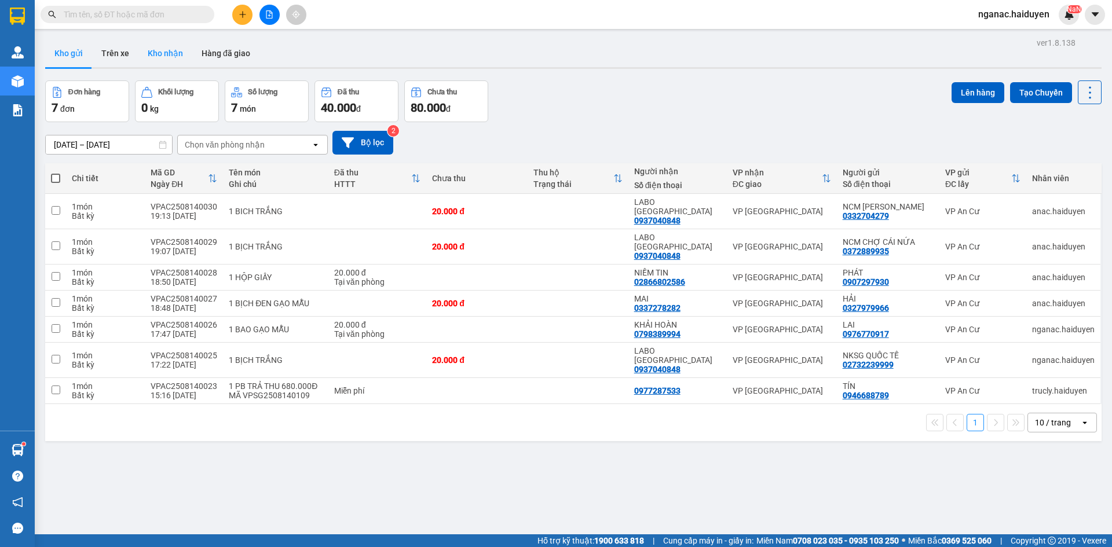
click at [168, 55] on button "Kho nhận" at bounding box center [165, 53] width 54 height 28
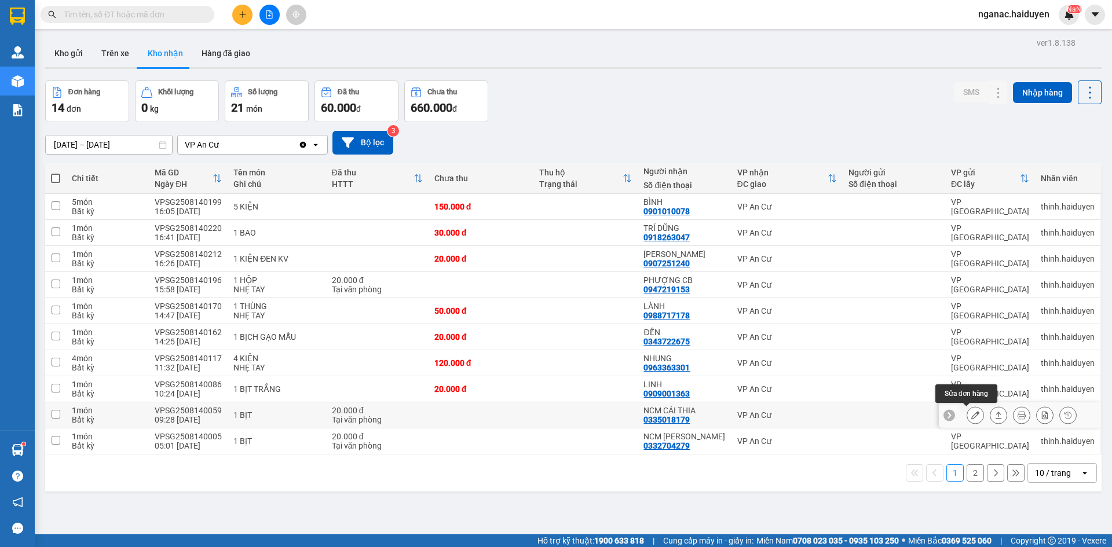
click at [972, 416] on icon at bounding box center [976, 415] width 8 height 8
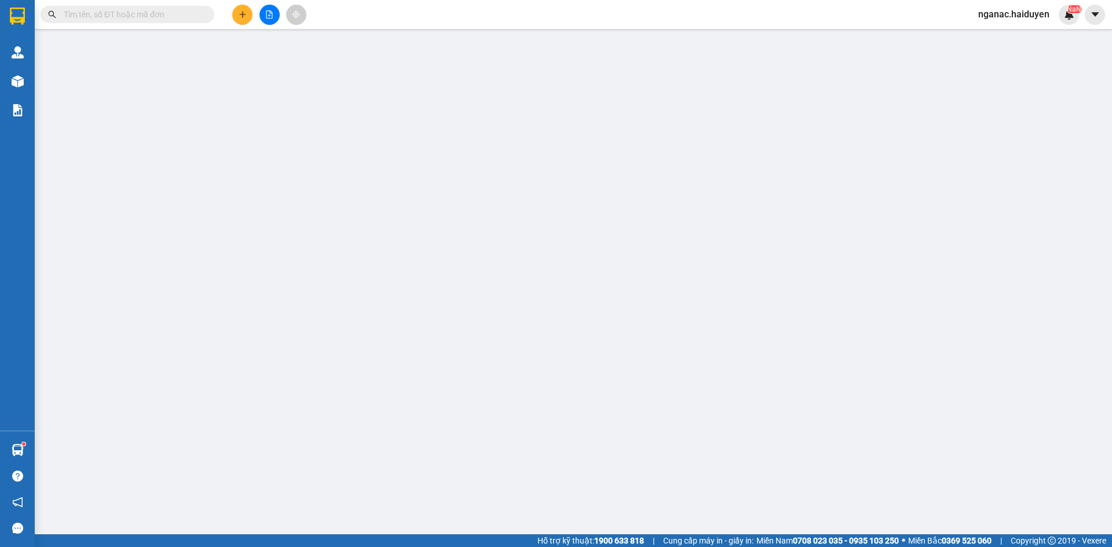
type input "0335018179"
type input "NCM CÁI THIA"
type input "20.000"
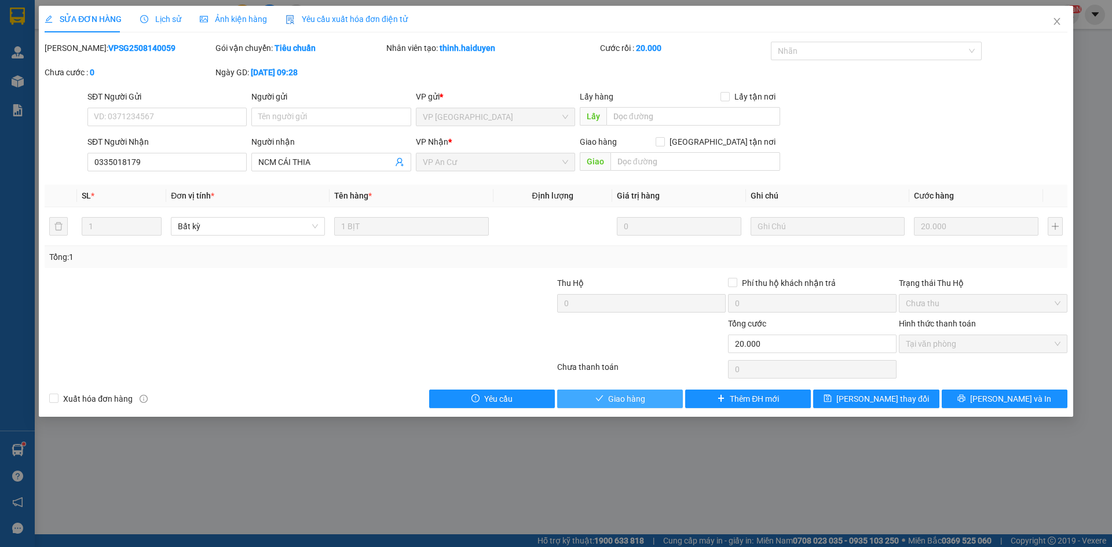
click at [618, 395] on span "Giao hàng" at bounding box center [626, 399] width 37 height 13
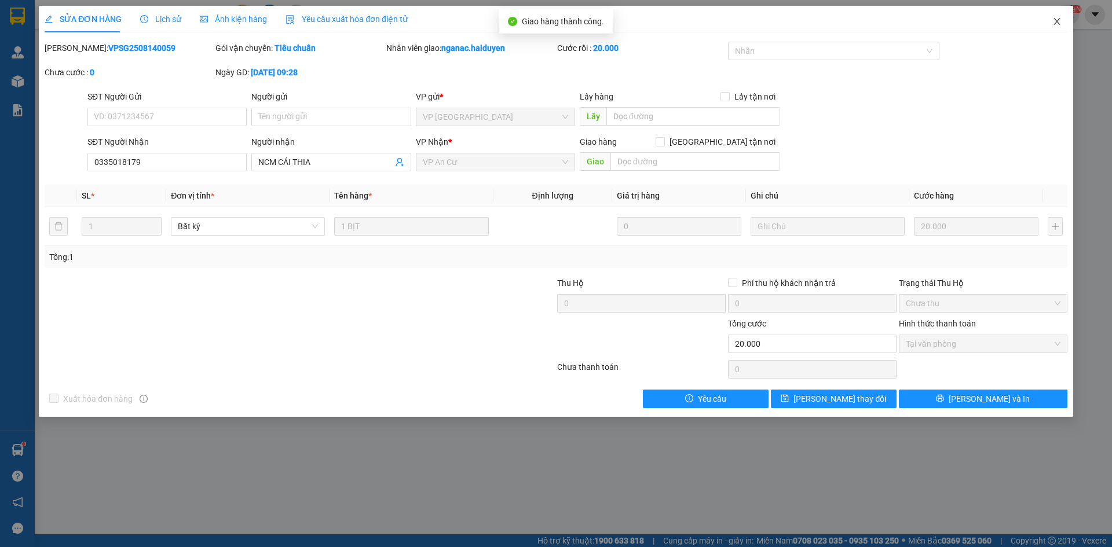
click at [1056, 21] on icon "close" at bounding box center [1057, 21] width 9 height 9
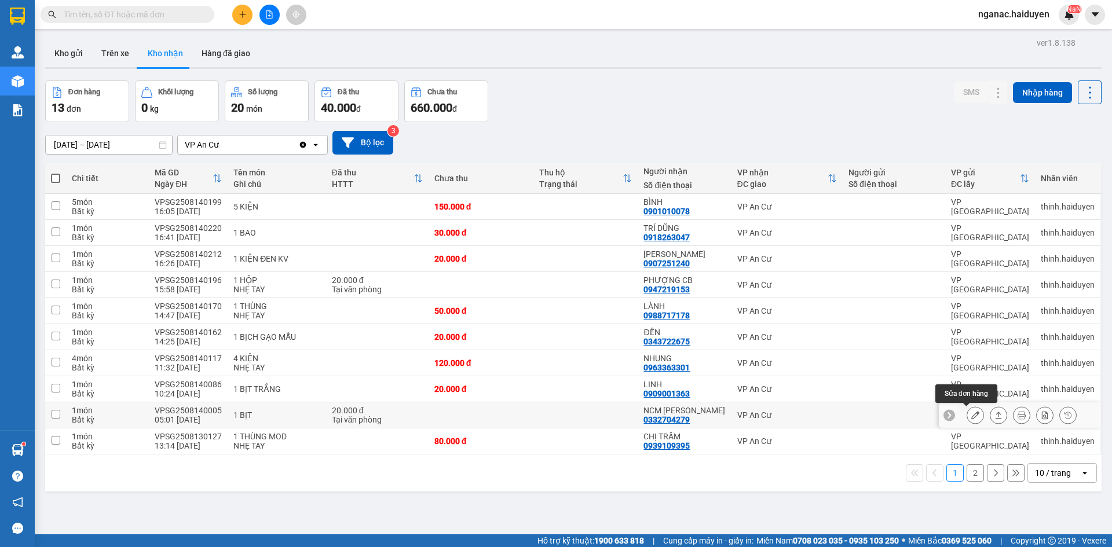
click at [972, 417] on icon at bounding box center [976, 415] width 8 height 8
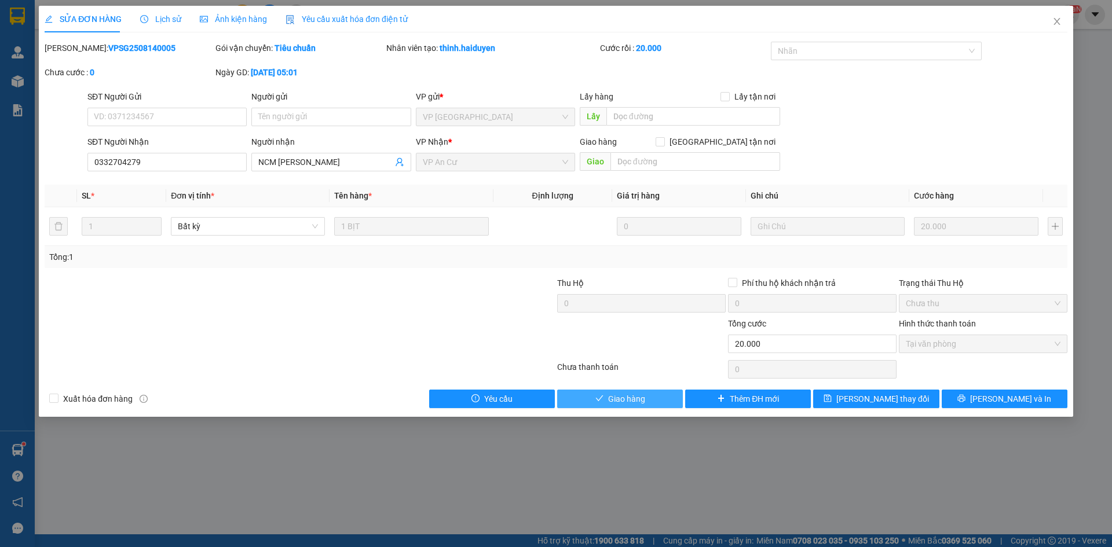
click at [615, 401] on span "Giao hàng" at bounding box center [626, 399] width 37 height 13
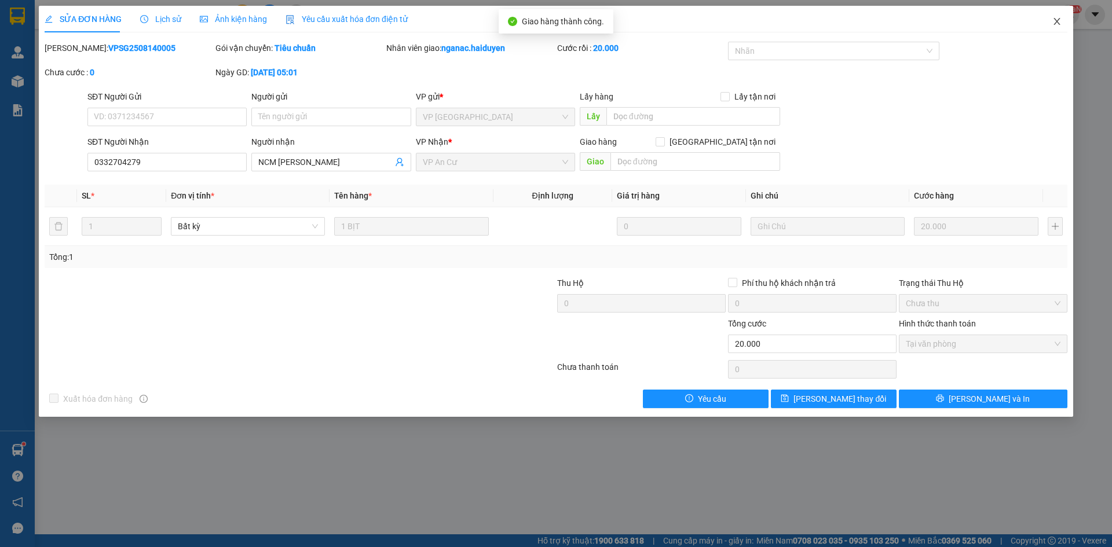
click at [1057, 20] on icon "close" at bounding box center [1057, 21] width 9 height 9
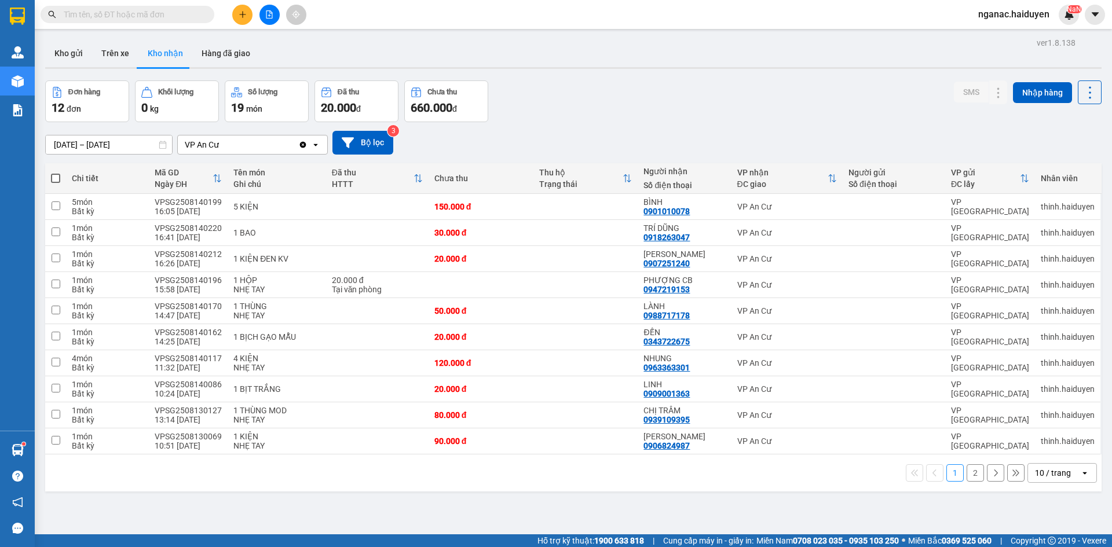
click at [968, 472] on button "2" at bounding box center [975, 473] width 17 height 17
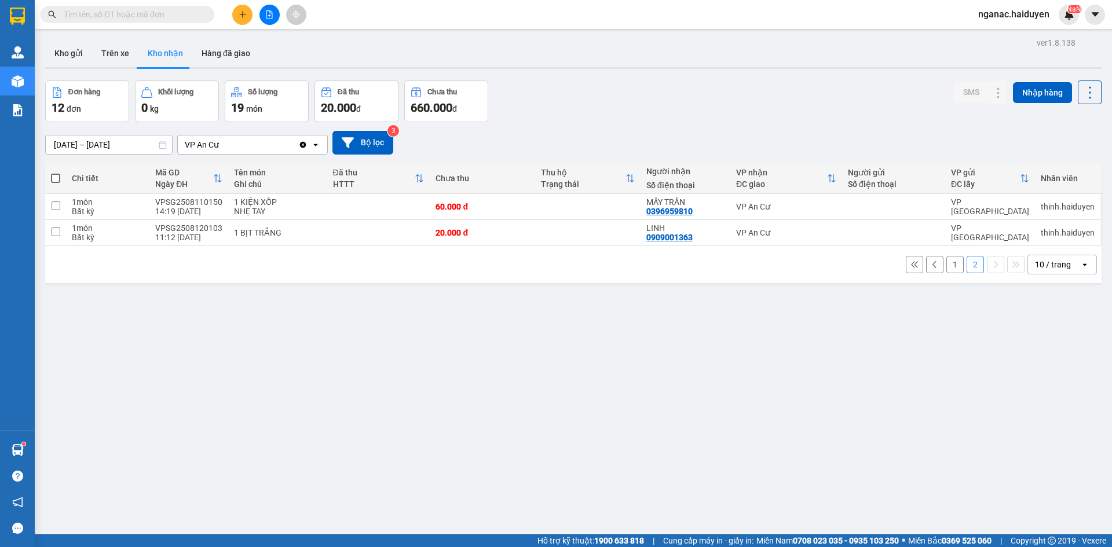
click at [949, 262] on button "1" at bounding box center [955, 264] width 17 height 17
